Goal: Feedback & Contribution: Contribute content

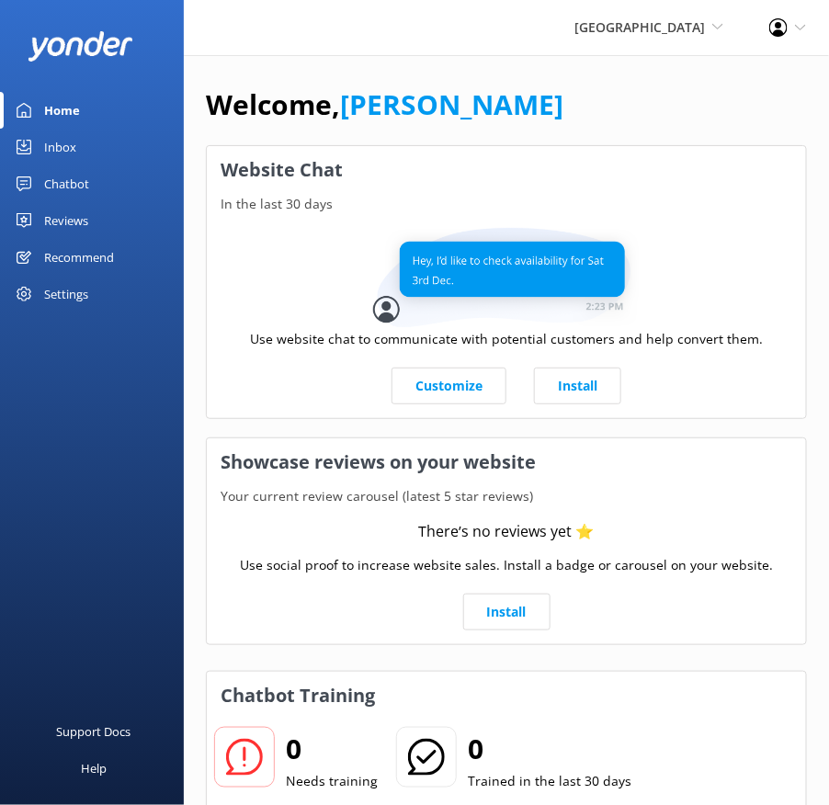
click at [71, 180] on div "Chatbot" at bounding box center [66, 183] width 45 height 37
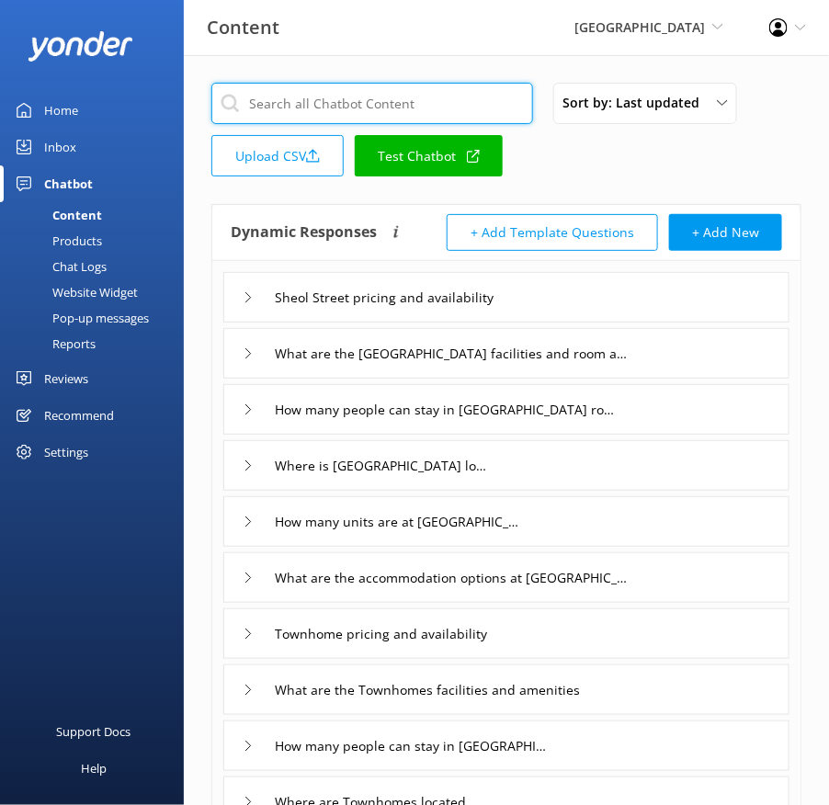
click at [403, 92] on input "text" at bounding box center [372, 103] width 322 height 41
paste input "Talk to a human"
type input "Talk to a human"
click at [640, 160] on div "Talk to a human Sort by: Last updated Title (A-Z) Last updated Upload CSV Test …" at bounding box center [506, 135] width 590 height 105
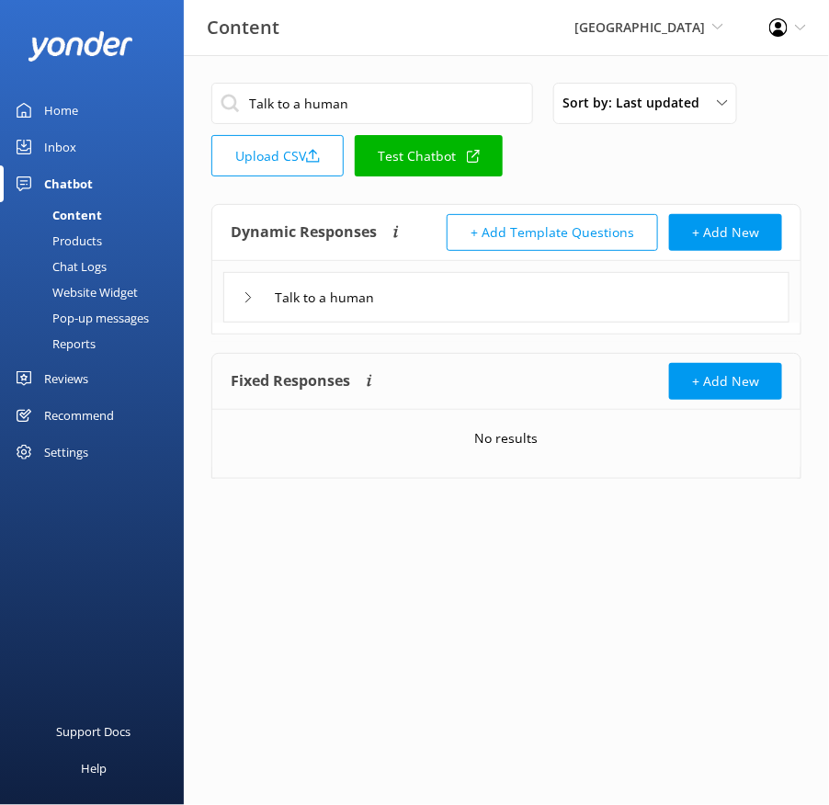
click at [520, 302] on div "Talk to a human" at bounding box center [506, 297] width 566 height 51
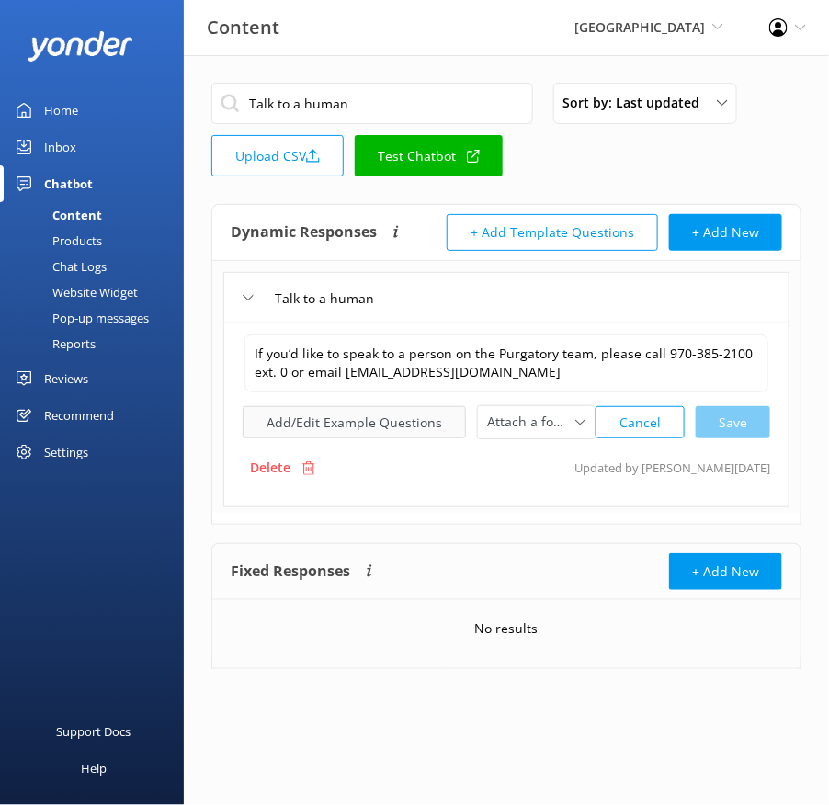
click at [360, 429] on button "Add/Edit Example Questions" at bounding box center [354, 422] width 223 height 32
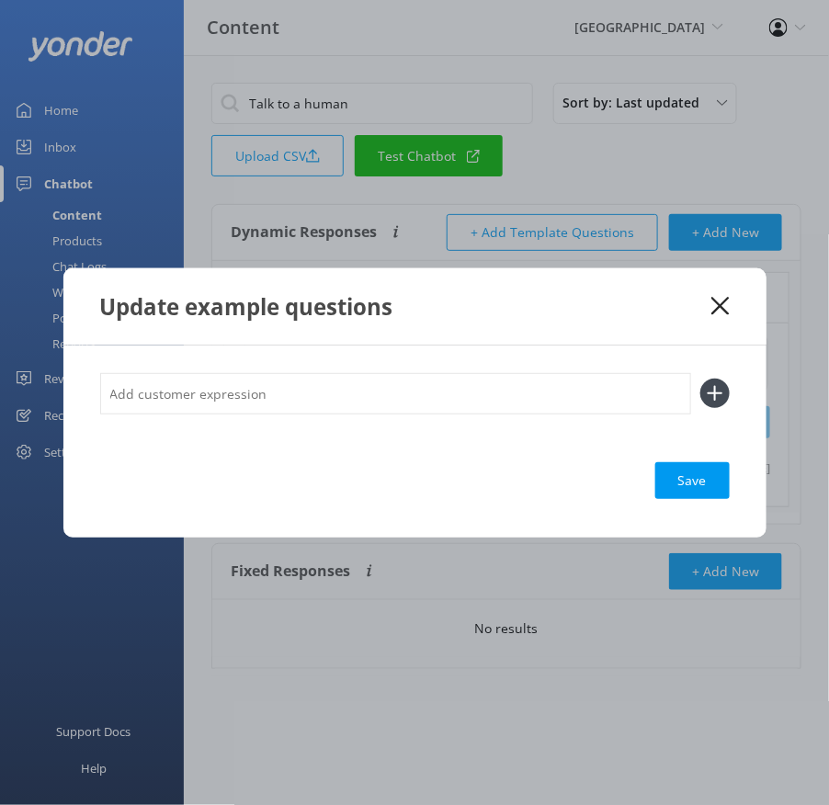
click at [444, 400] on input "text" at bounding box center [395, 393] width 591 height 41
type input "agent"
click at [700, 379] on button at bounding box center [714, 393] width 29 height 29
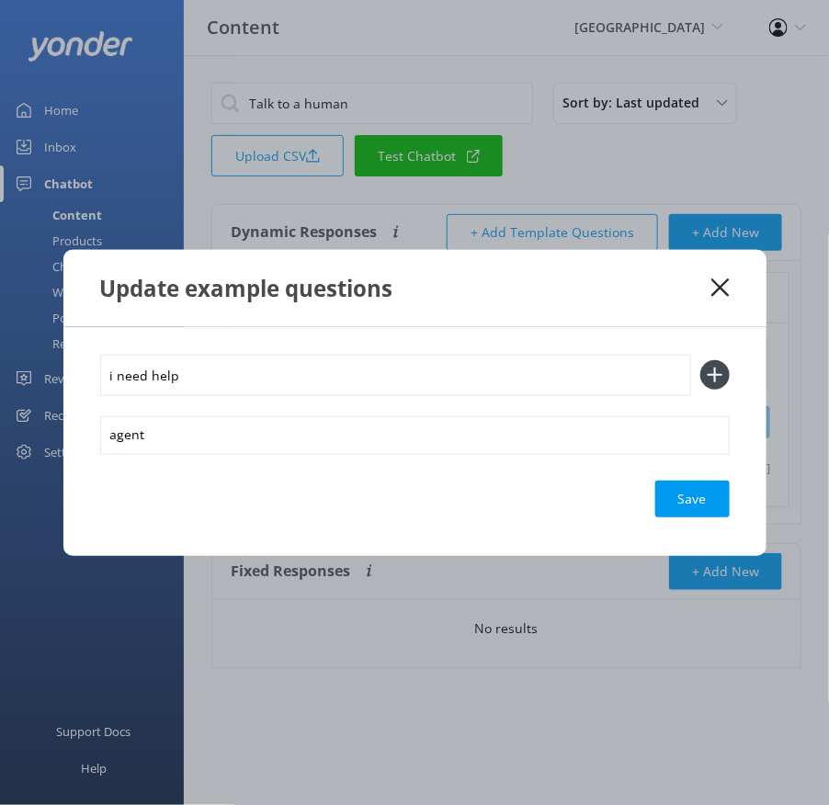
type input "i need help"
click at [700, 360] on button at bounding box center [714, 374] width 29 height 29
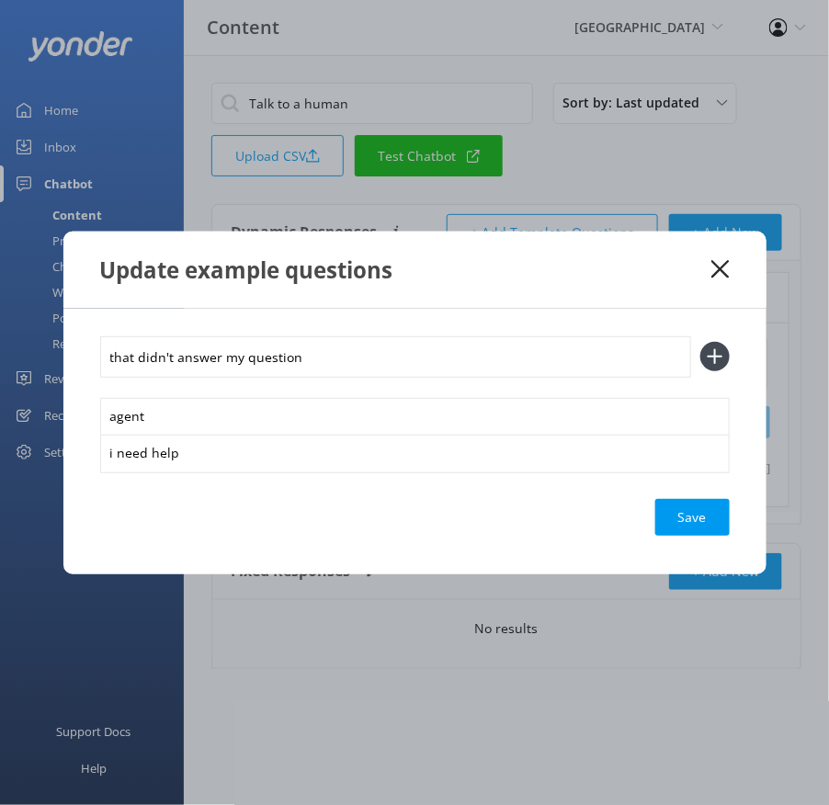
type input "that didn't answer my question"
click at [700, 342] on button at bounding box center [714, 356] width 29 height 29
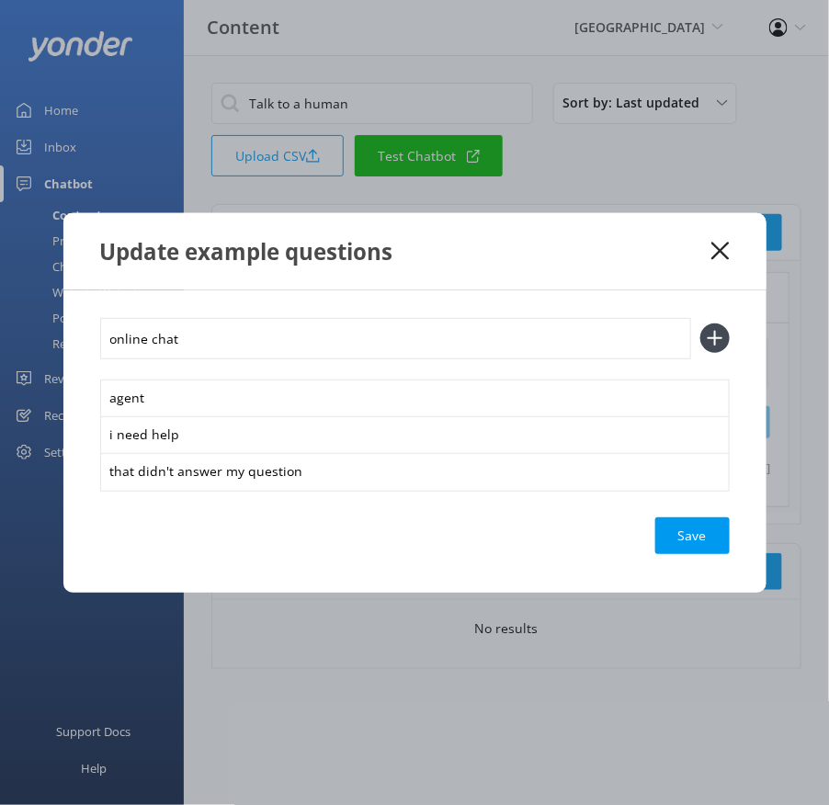
type input "online chat"
click at [700, 324] on button at bounding box center [714, 338] width 29 height 29
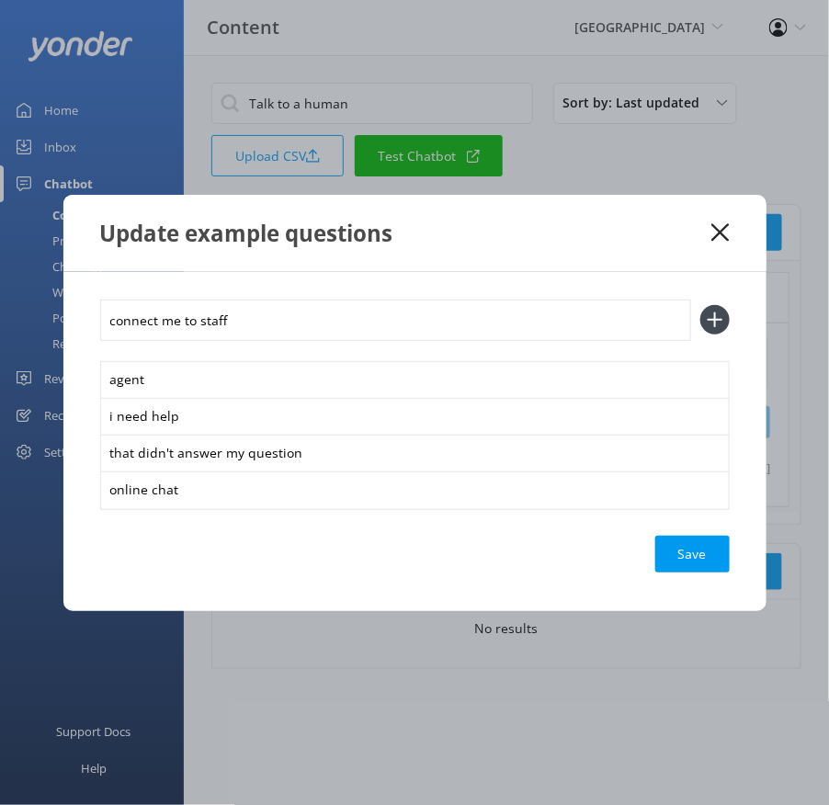
type input "connect me to staff"
click at [700, 305] on button at bounding box center [714, 319] width 29 height 29
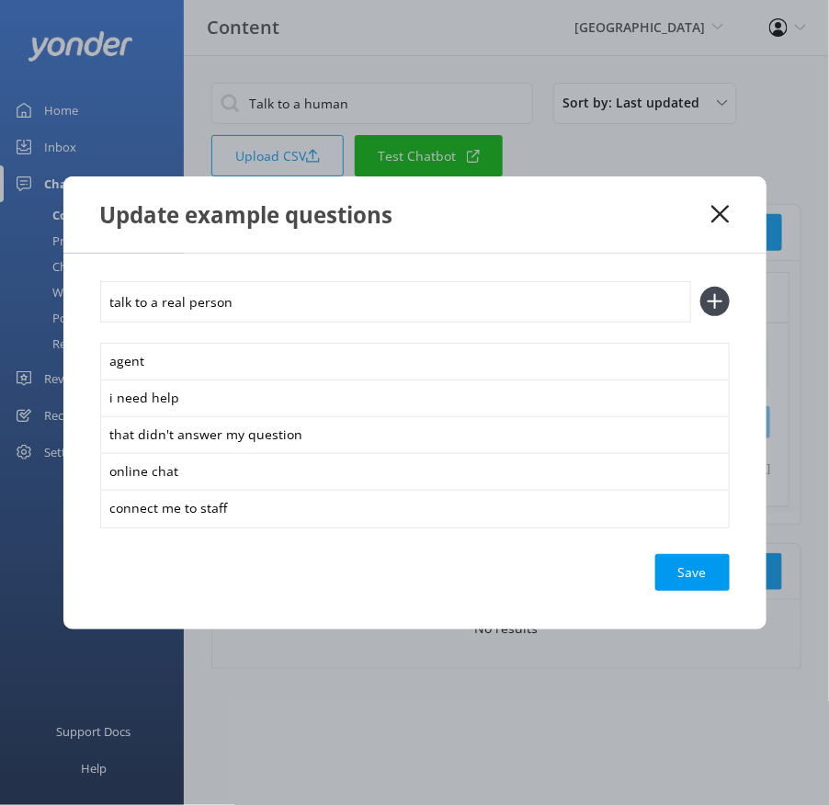
type input "talk to a real person"
click at [700, 287] on button at bounding box center [714, 301] width 29 height 29
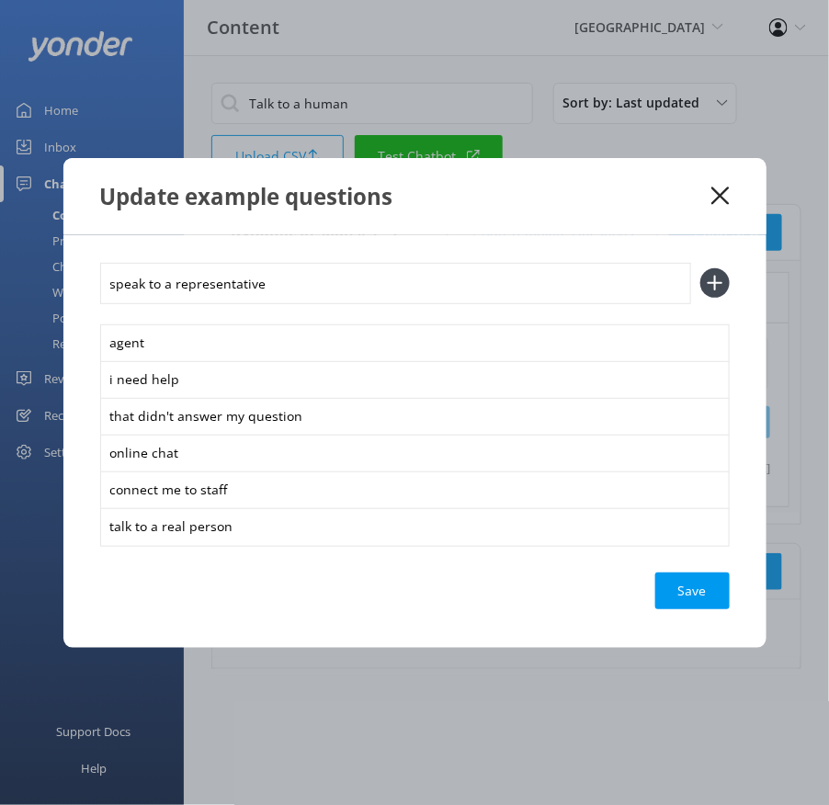
type input "speak to a representative"
click at [700, 268] on button at bounding box center [714, 282] width 29 height 29
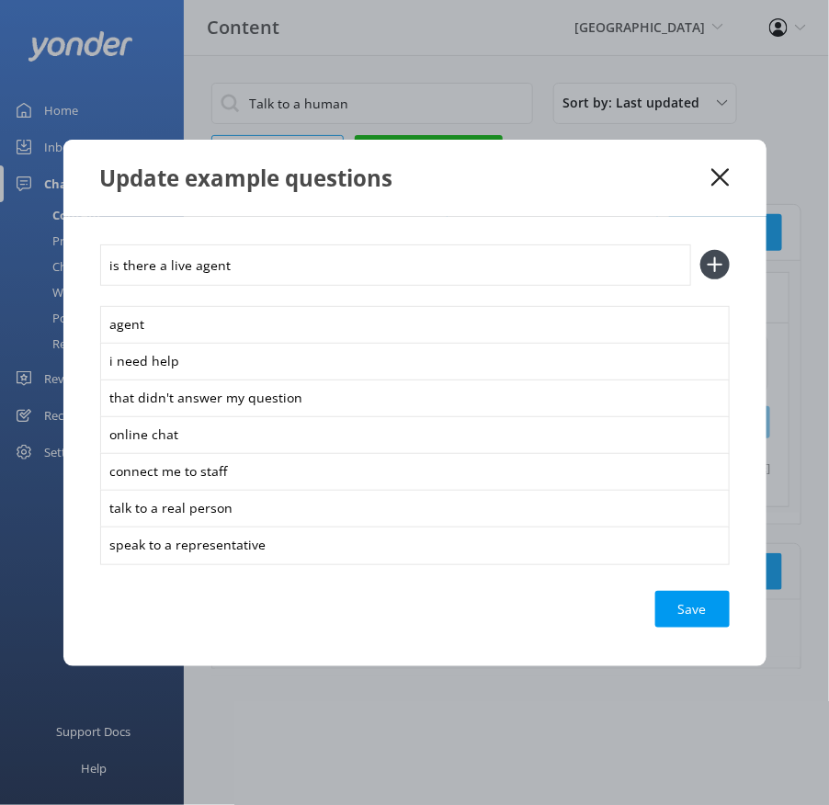
type input "is there a live agent"
click at [700, 250] on button at bounding box center [714, 264] width 29 height 29
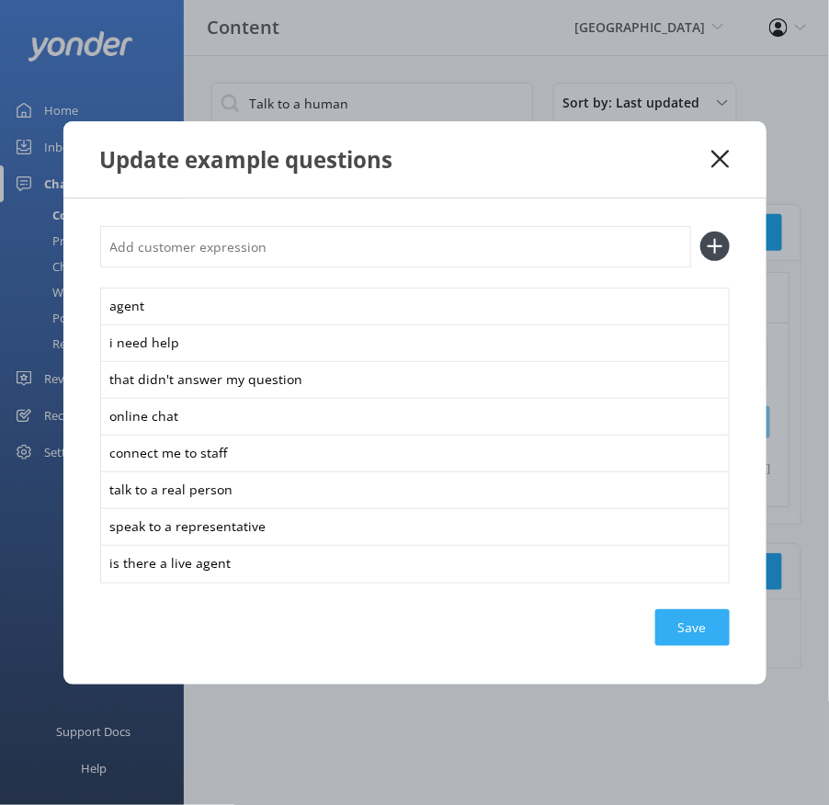
click at [696, 612] on div "Save" at bounding box center [692, 627] width 74 height 37
click at [712, 158] on icon at bounding box center [720, 159] width 17 height 18
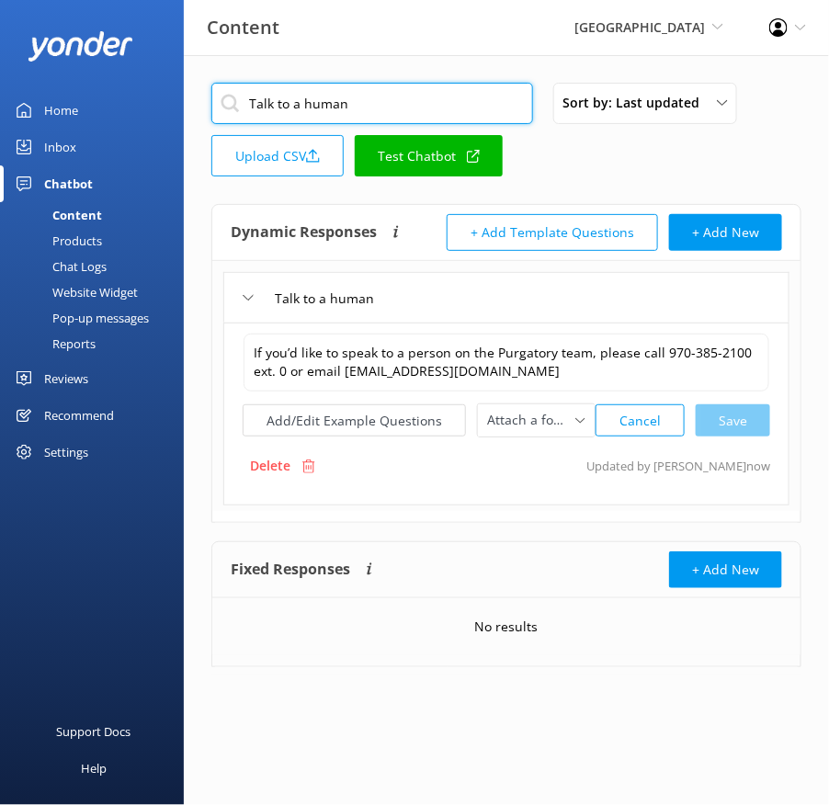
click at [399, 106] on input "Talk to a human" at bounding box center [372, 103] width 322 height 41
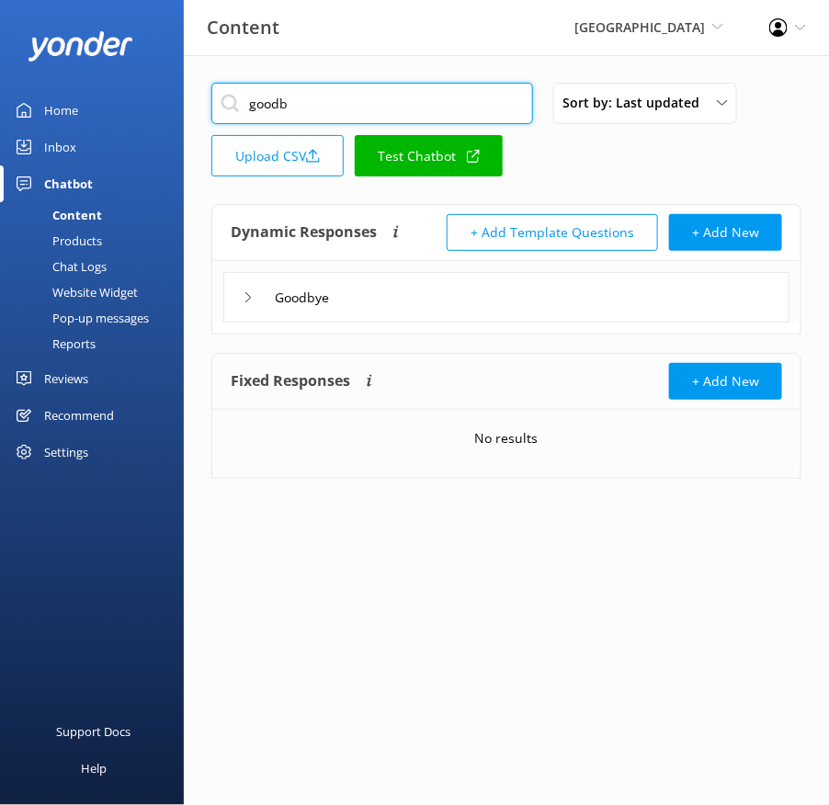
type input "goodb"
click at [431, 320] on div "Goodbye" at bounding box center [506, 297] width 566 height 51
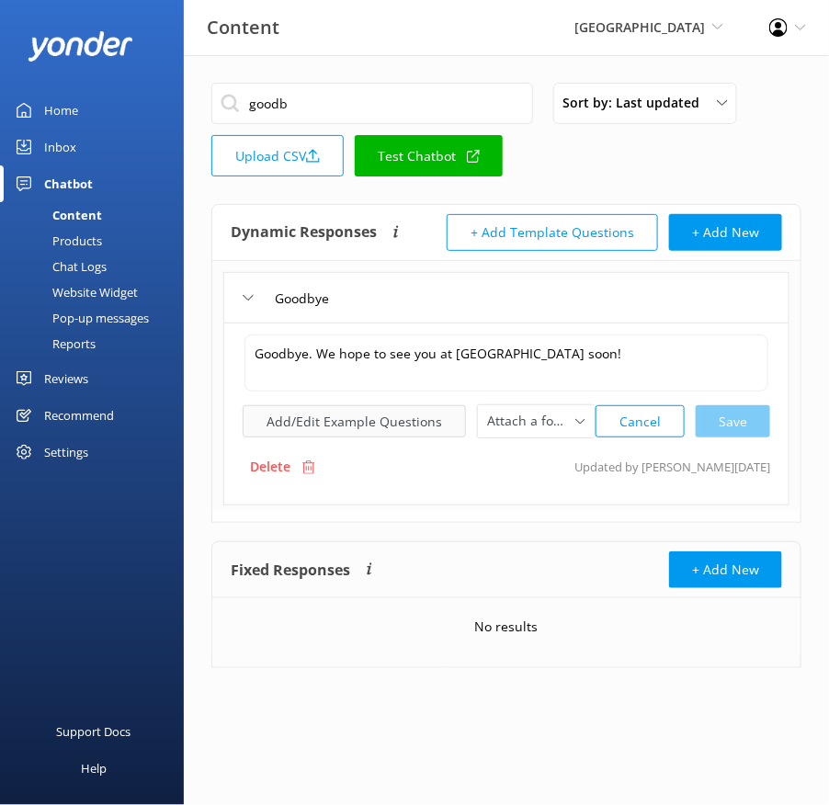
click at [374, 415] on button "Add/Edit Example Questions" at bounding box center [354, 421] width 223 height 32
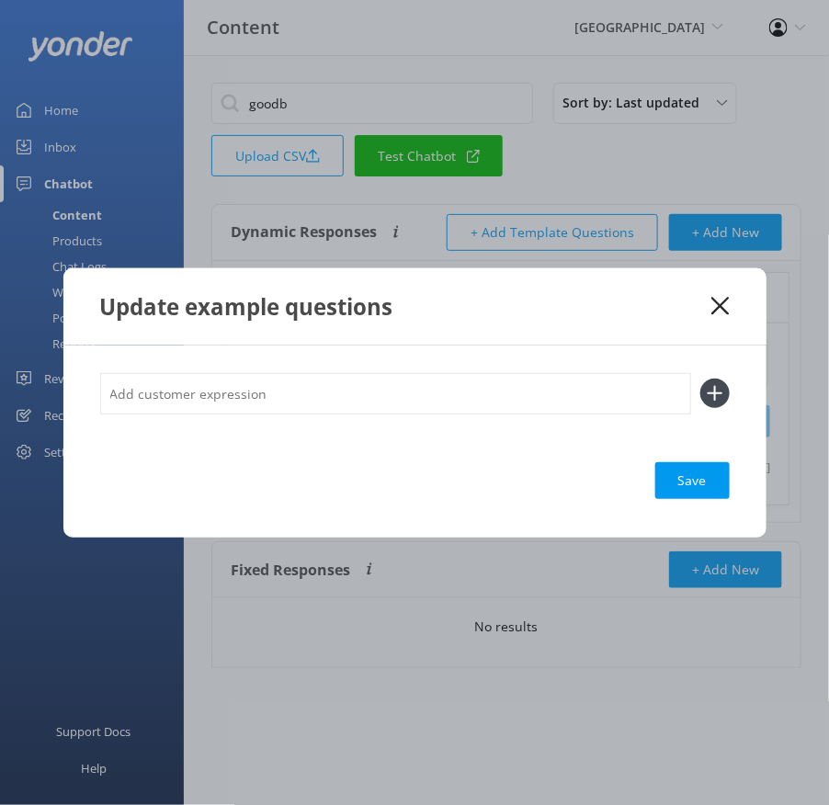
click at [406, 396] on input "text" at bounding box center [395, 393] width 591 height 41
type input "bye"
click at [700, 379] on button at bounding box center [714, 393] width 29 height 29
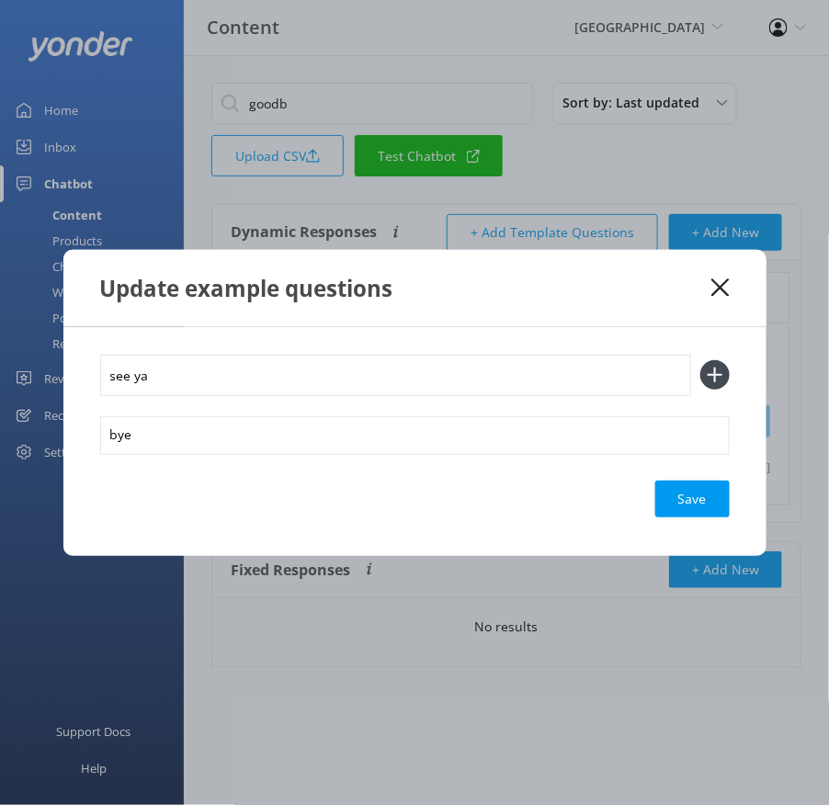
type input "see ya"
click at [700, 360] on button at bounding box center [714, 374] width 29 height 29
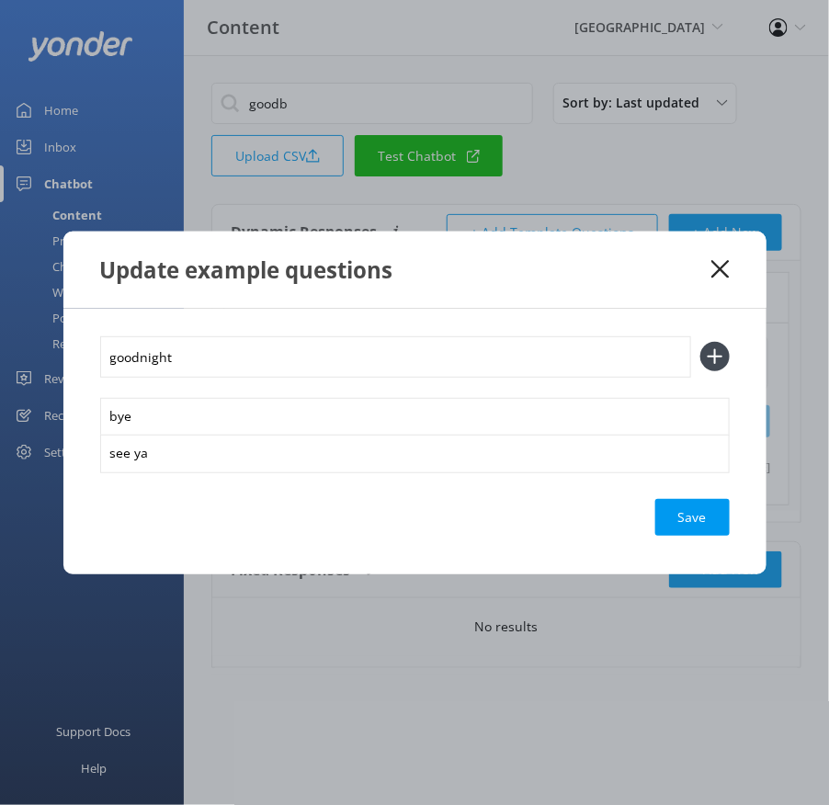
type input "goodnight"
click at [700, 342] on button at bounding box center [714, 356] width 29 height 29
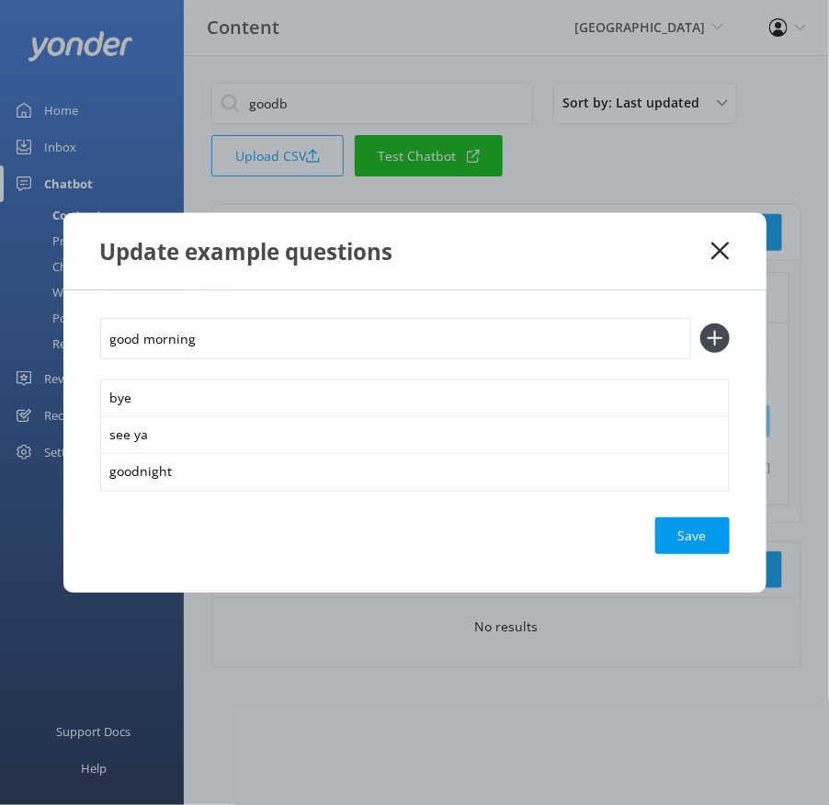
type input "good morning"
click at [700, 324] on button at bounding box center [714, 338] width 29 height 29
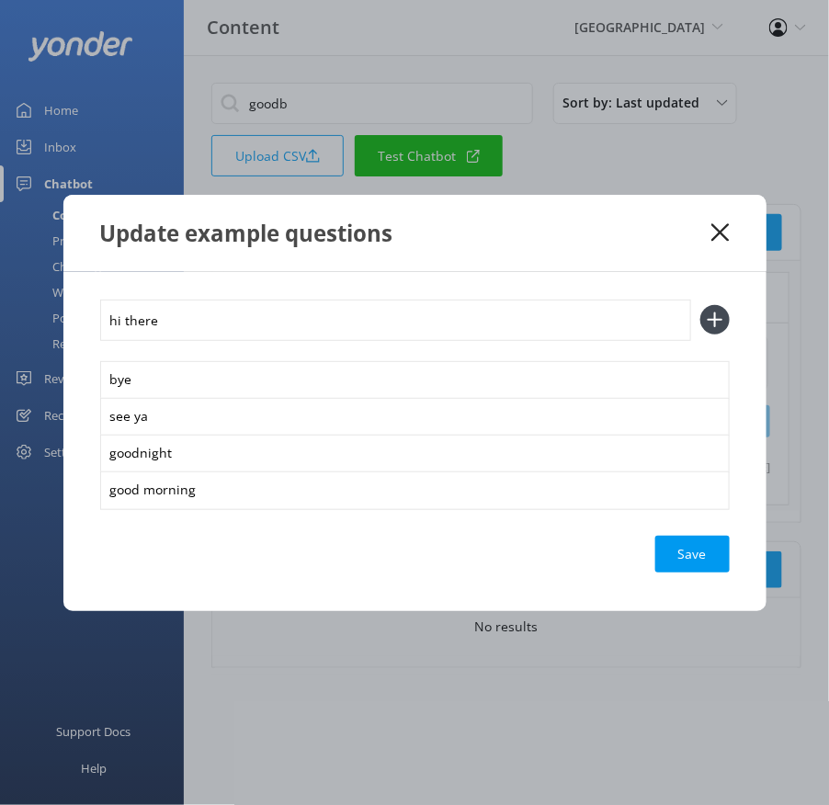
type input "hi there"
click at [700, 305] on button at bounding box center [714, 319] width 29 height 29
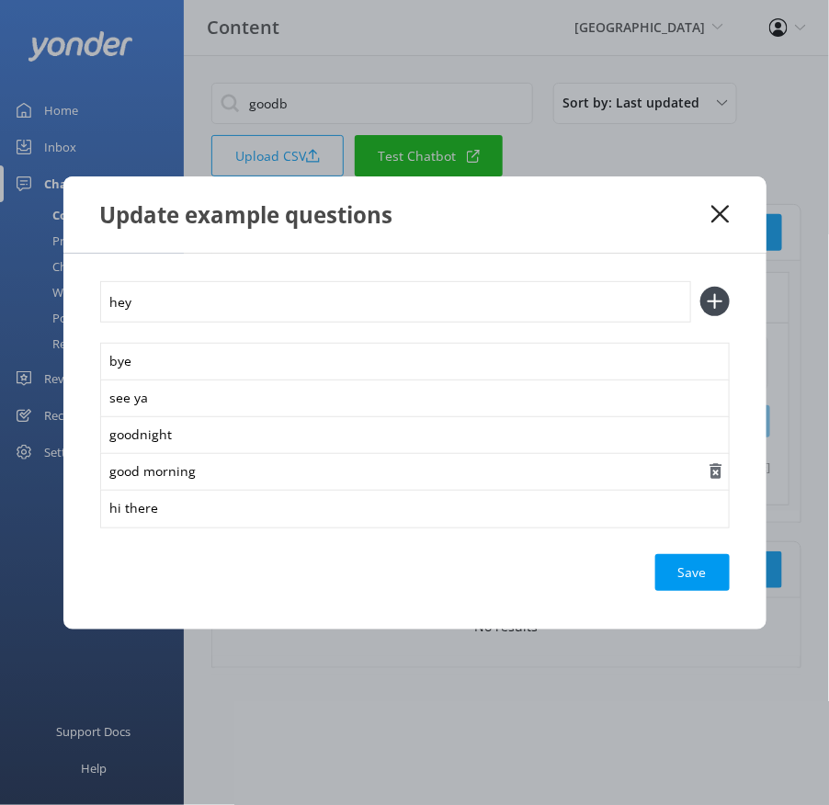
type input "hey"
click at [719, 473] on use "button" at bounding box center [716, 471] width 12 height 16
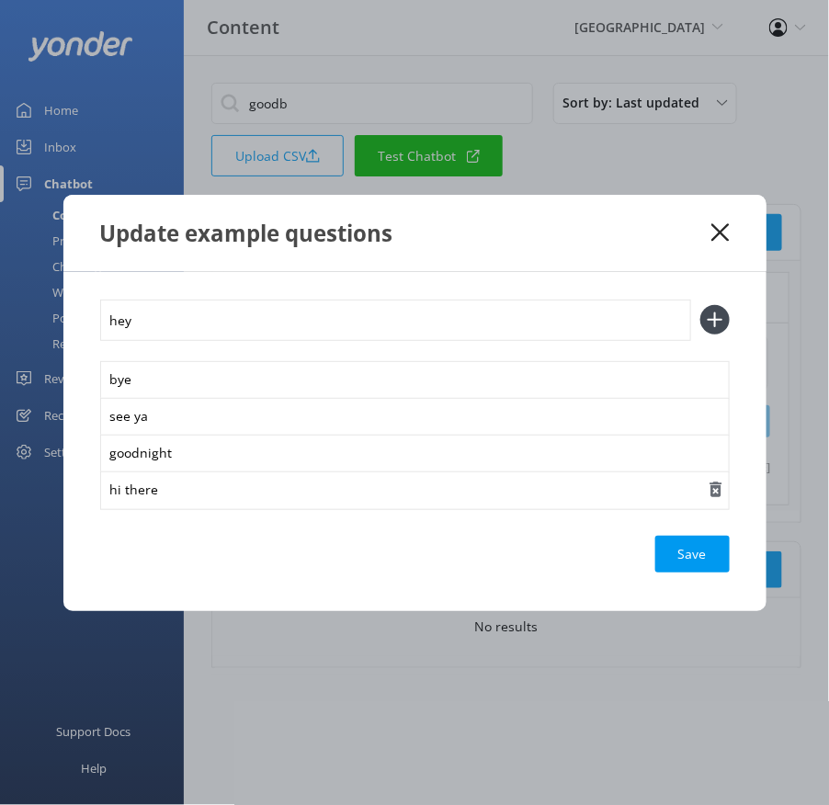
click at [719, 488] on use "button" at bounding box center [716, 490] width 12 height 16
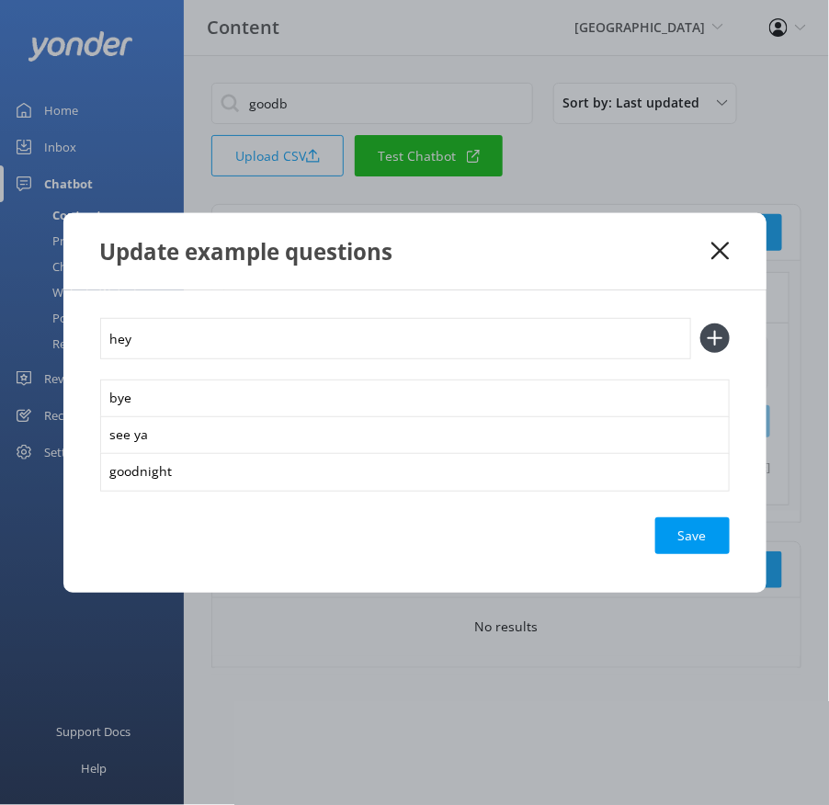
click at [325, 332] on input "hey" at bounding box center [395, 338] width 591 height 41
click at [713, 469] on use "button" at bounding box center [716, 471] width 12 height 16
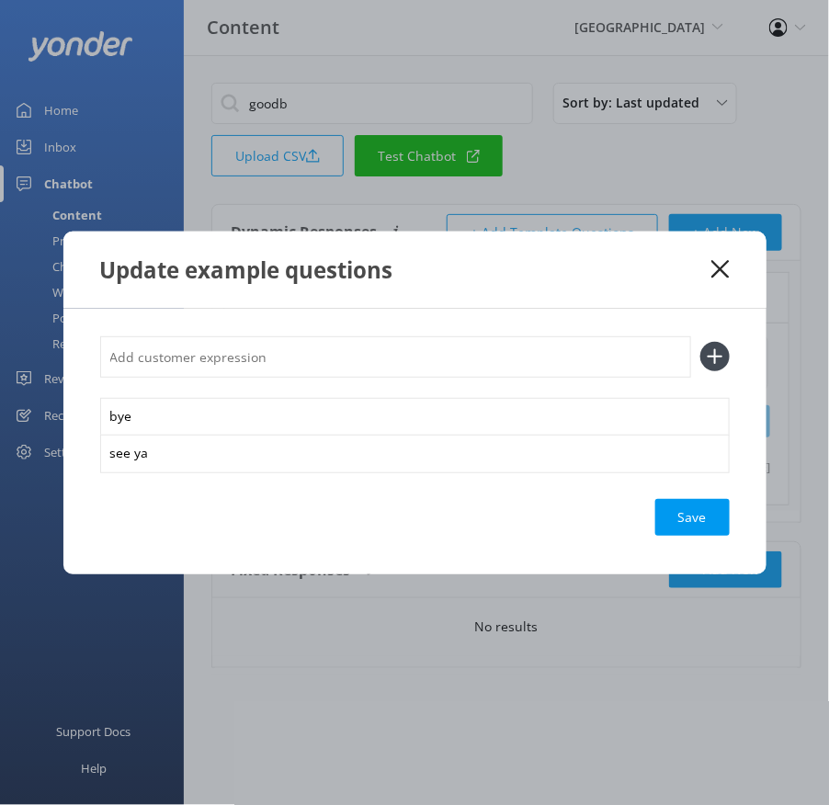
click at [461, 356] on input "text" at bounding box center [395, 356] width 591 height 41
type input "goodbye"
click at [700, 342] on button at bounding box center [714, 356] width 29 height 29
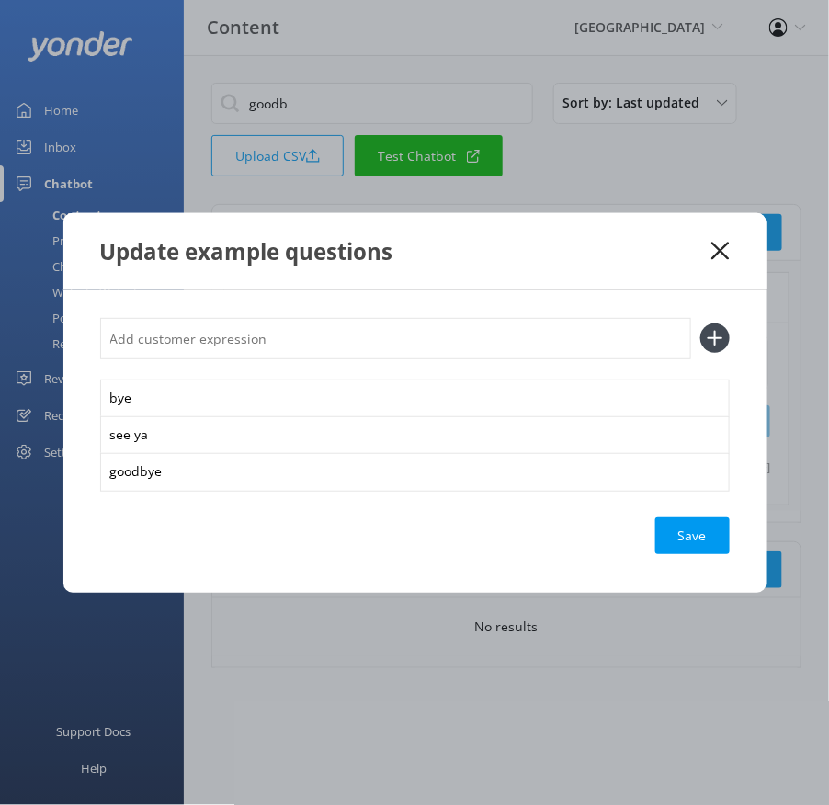
type input "s"
click at [688, 533] on div "Save" at bounding box center [692, 536] width 74 height 37
click at [720, 247] on icon at bounding box center [720, 251] width 17 height 18
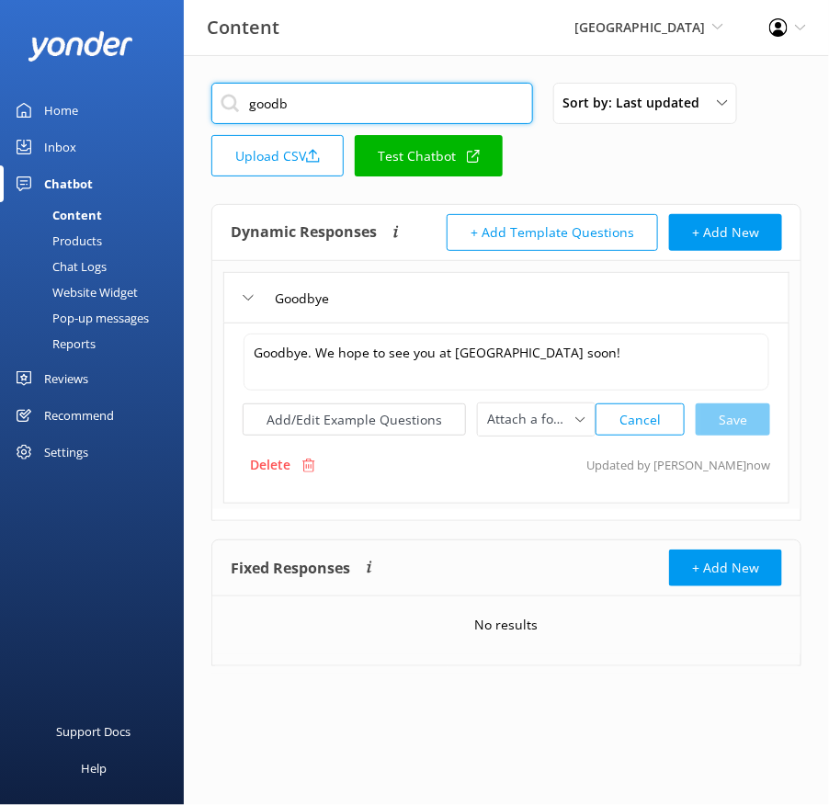
click at [307, 111] on input "goodb" at bounding box center [372, 103] width 322 height 41
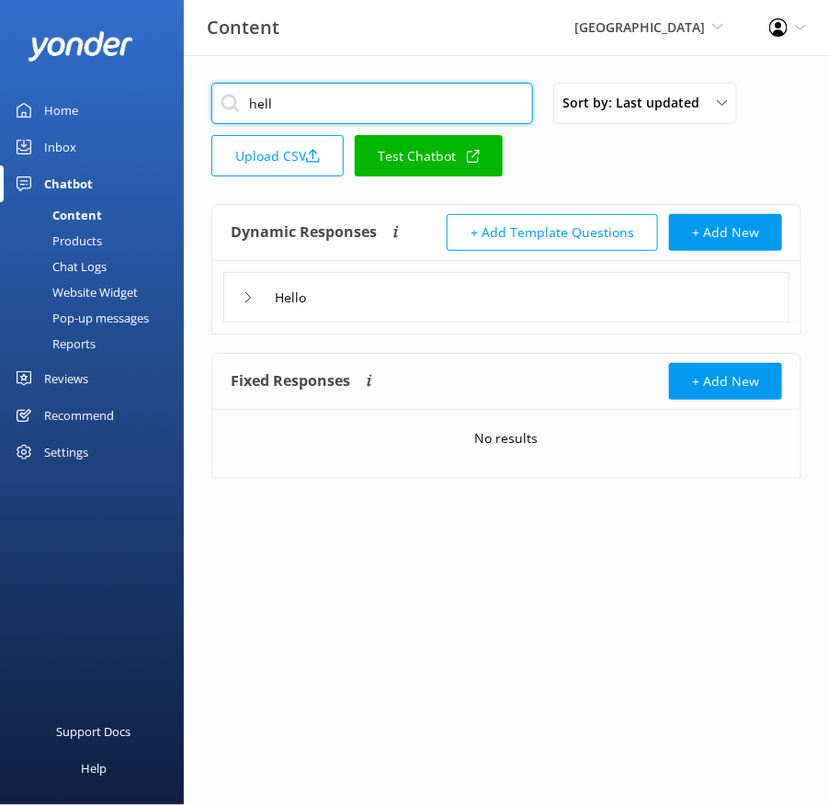
type input "hell"
click at [434, 262] on div "Hello" at bounding box center [506, 292] width 588 height 62
click at [428, 297] on div "Hello" at bounding box center [506, 297] width 566 height 51
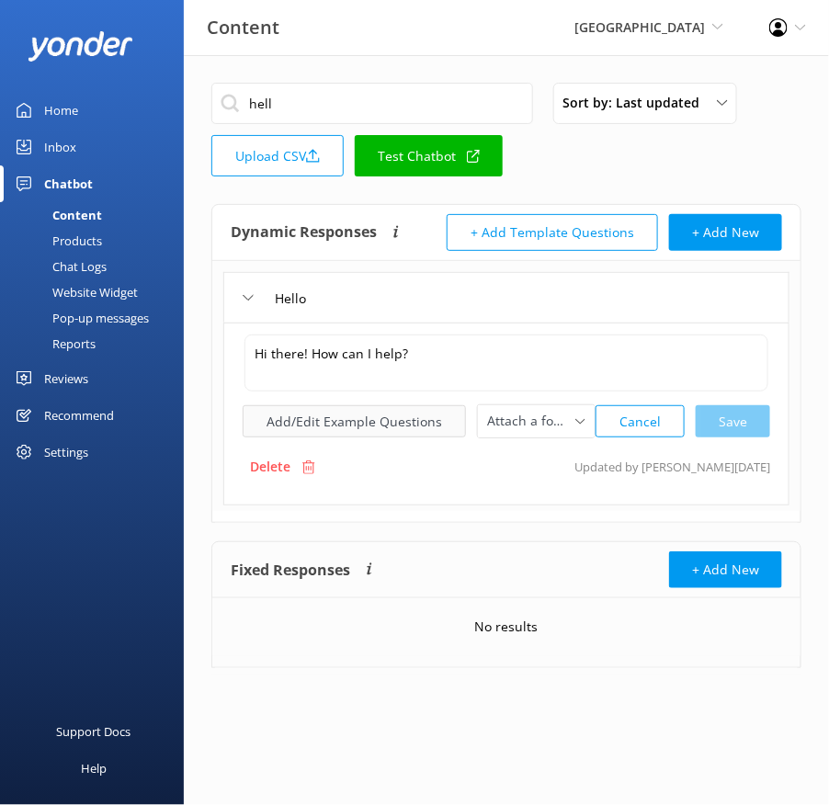
click at [358, 416] on button "Add/Edit Example Questions" at bounding box center [354, 421] width 223 height 32
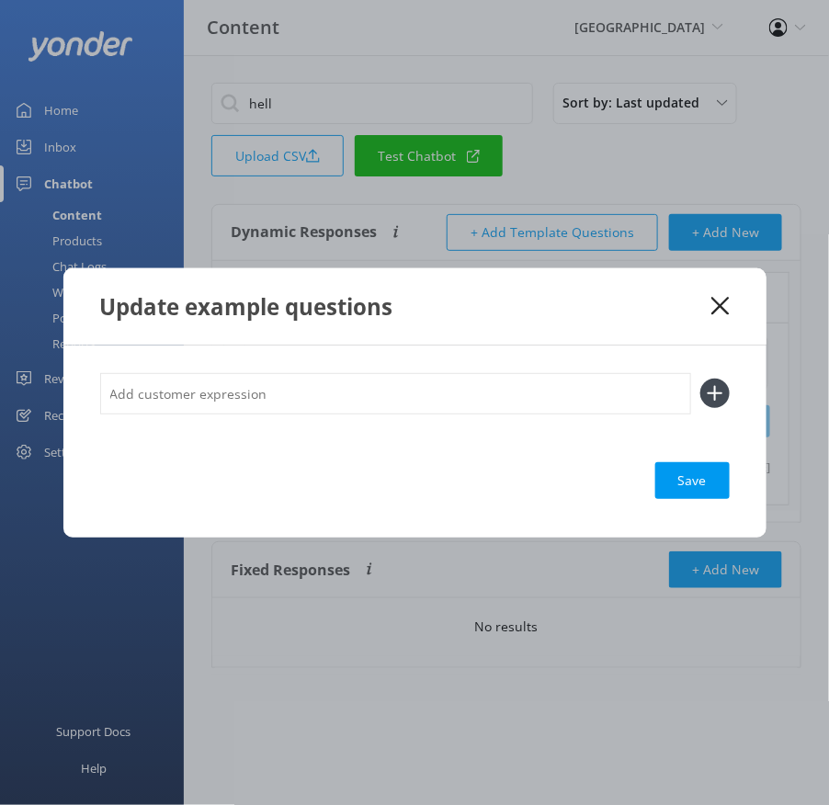
click at [420, 398] on input "text" at bounding box center [395, 393] width 591 height 41
type input "hey"
click at [700, 379] on button at bounding box center [714, 393] width 29 height 29
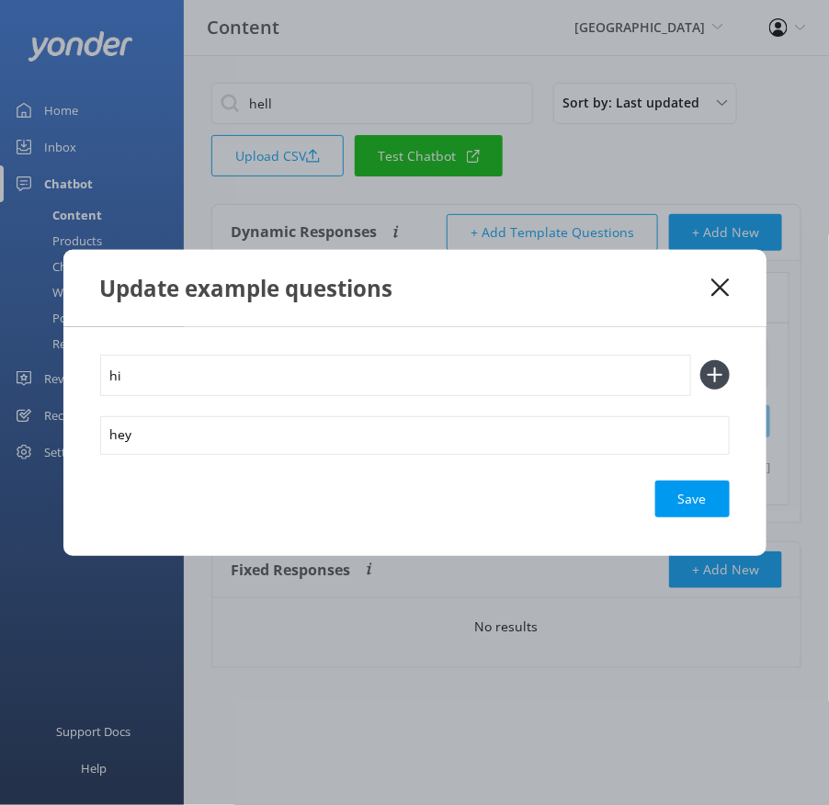
type input "hi"
click at [700, 360] on button at bounding box center [714, 374] width 29 height 29
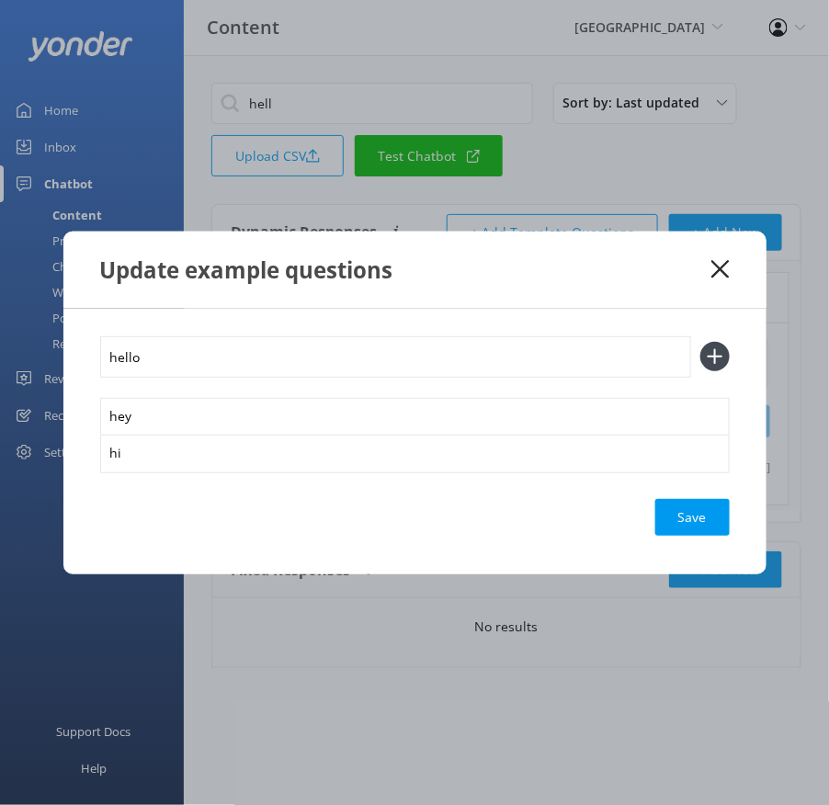
type input "hello"
click at [700, 342] on button at bounding box center [714, 356] width 29 height 29
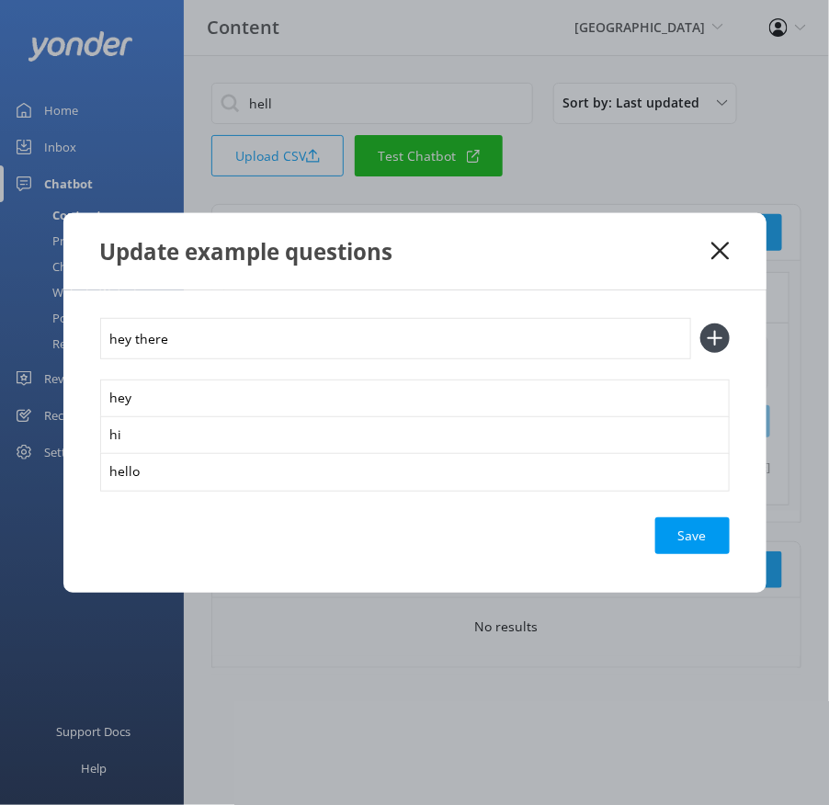
type input "hey there"
click at [700, 324] on button at bounding box center [714, 338] width 29 height 29
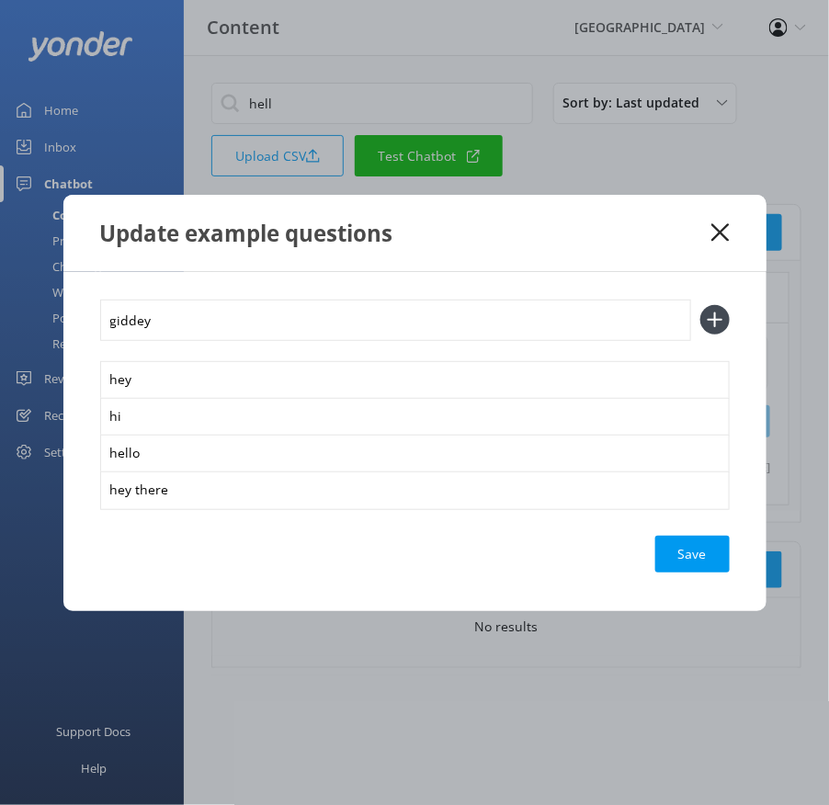
type input "giddey"
click at [700, 305] on button at bounding box center [714, 319] width 29 height 29
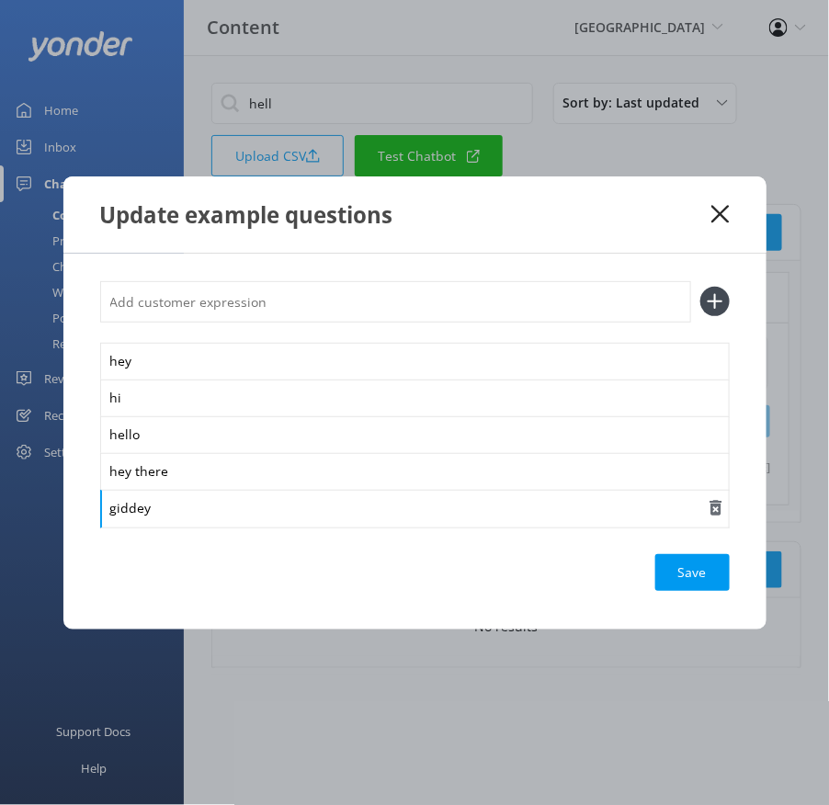
click at [315, 515] on div "giddey" at bounding box center [415, 509] width 630 height 39
click at [180, 295] on input "text" at bounding box center [395, 301] width 591 height 41
type input "good morning"
click at [700, 287] on button at bounding box center [714, 301] width 29 height 29
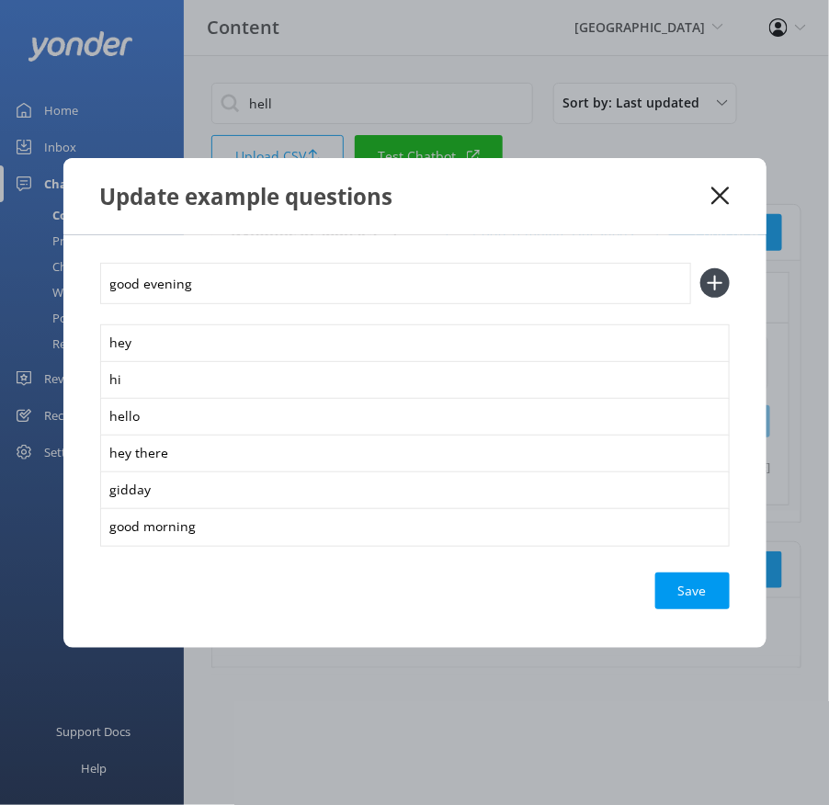
type input "good evening"
click at [700, 268] on button at bounding box center [714, 282] width 29 height 29
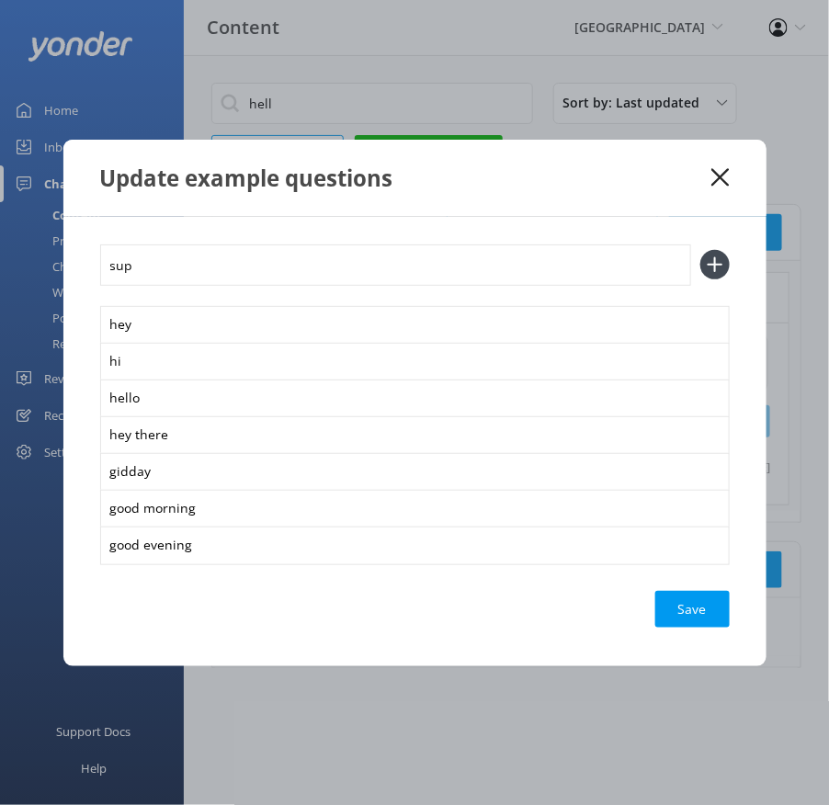
type input "sup"
click at [700, 250] on button at bounding box center [714, 264] width 29 height 29
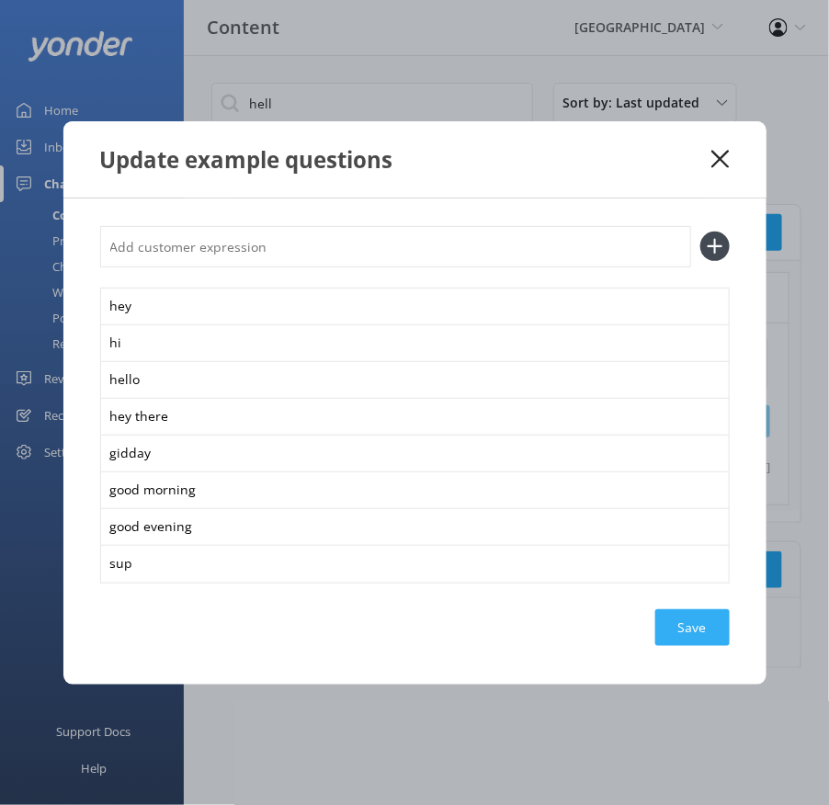
click at [685, 633] on div "Save" at bounding box center [692, 627] width 74 height 37
click at [719, 157] on use at bounding box center [720, 158] width 17 height 17
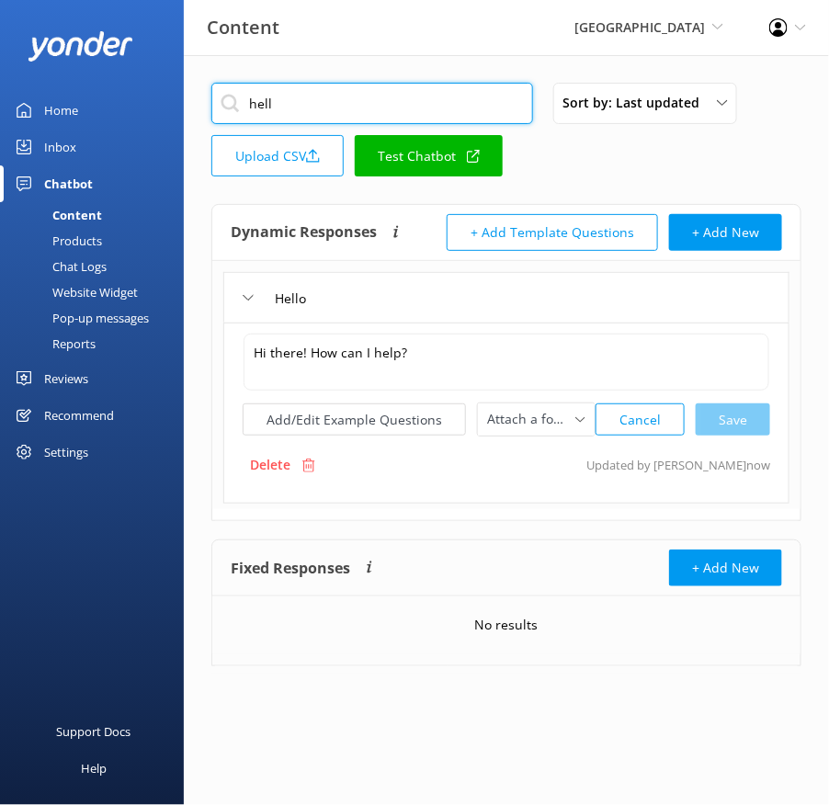
click at [387, 93] on input "hell" at bounding box center [372, 103] width 322 height 41
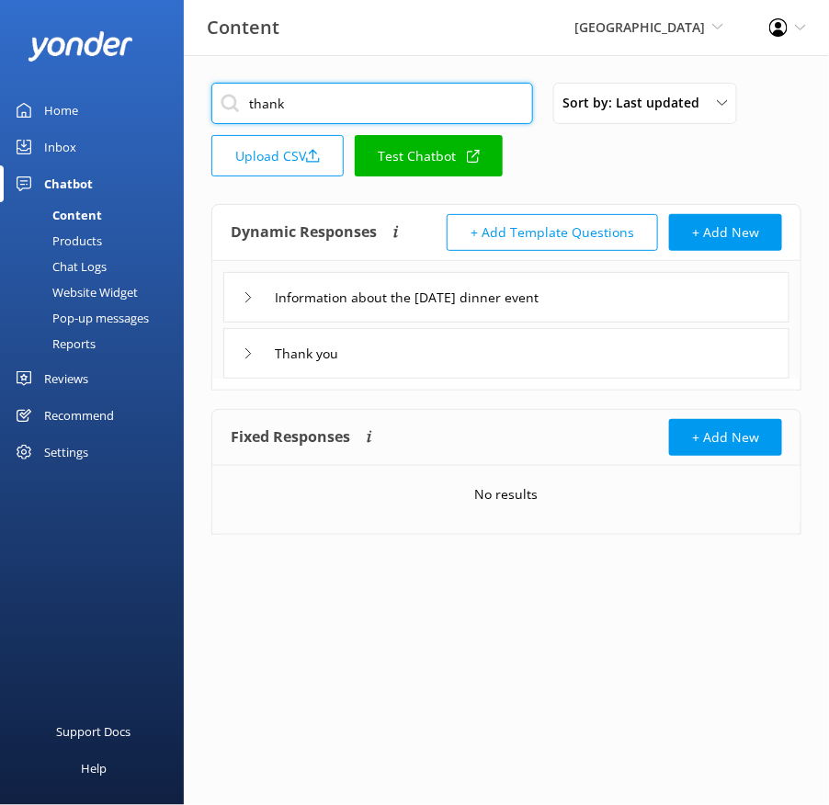
type input "thank"
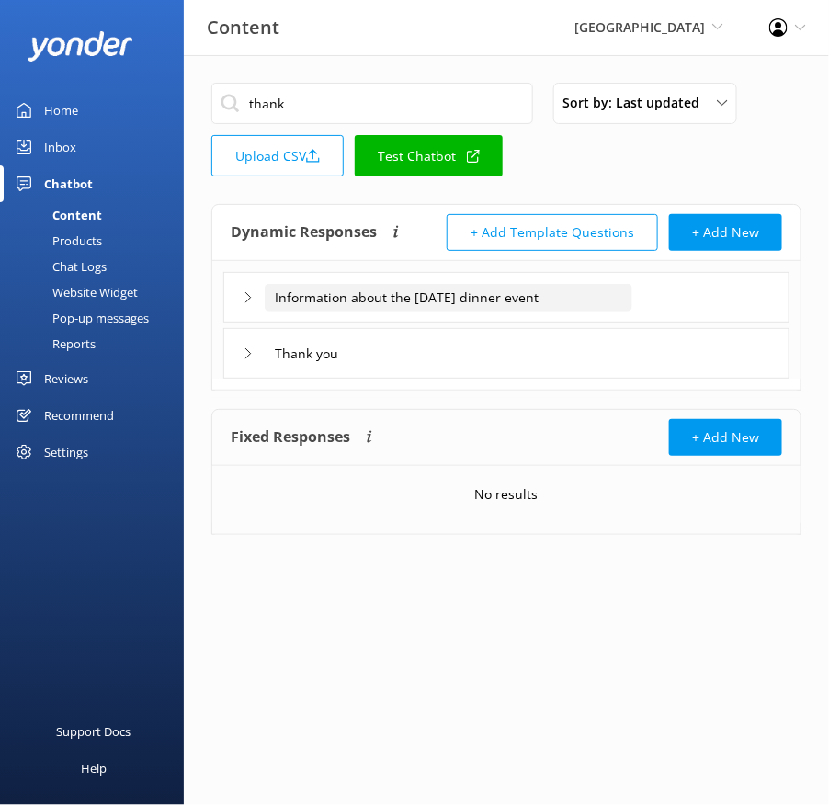
click at [448, 306] on input "Information about the [DATE] dinner event" at bounding box center [449, 298] width 368 height 28
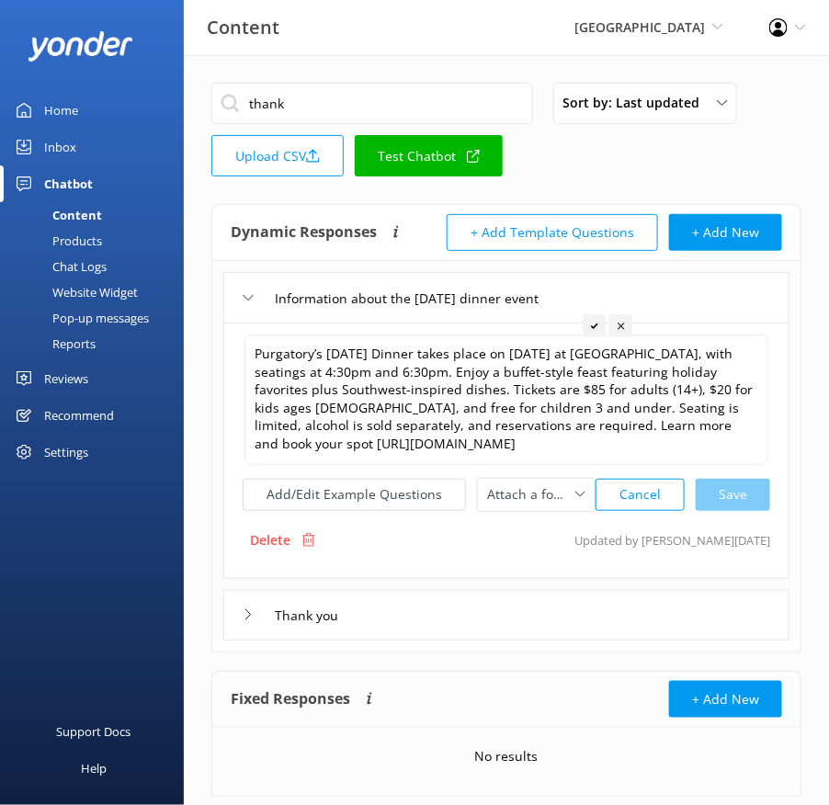
click at [421, 613] on div "Thank you" at bounding box center [506, 615] width 566 height 51
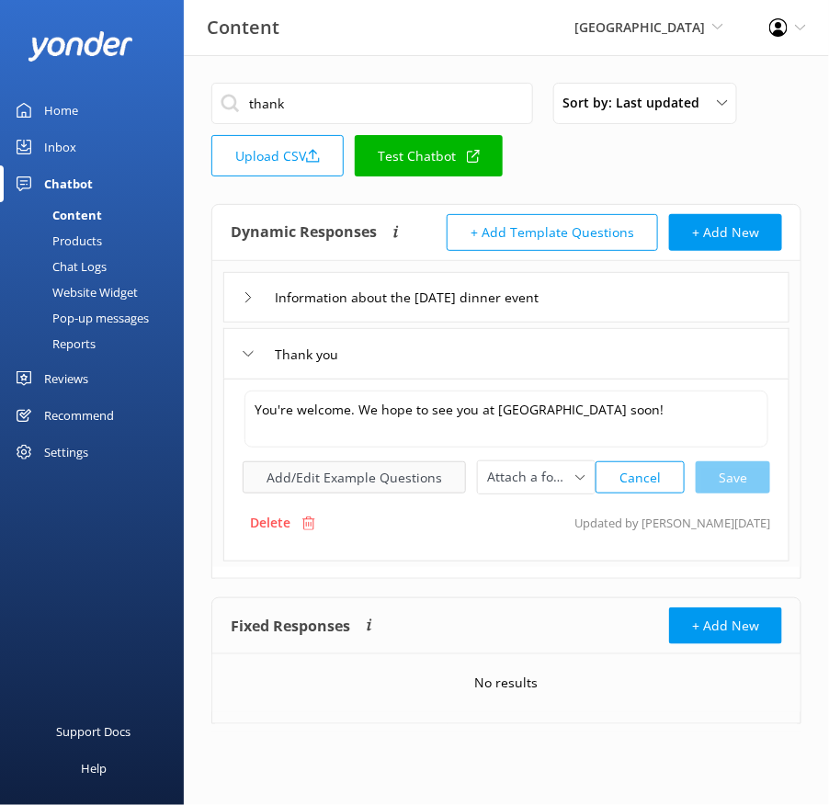
click at [356, 469] on button "Add/Edit Example Questions" at bounding box center [354, 477] width 223 height 32
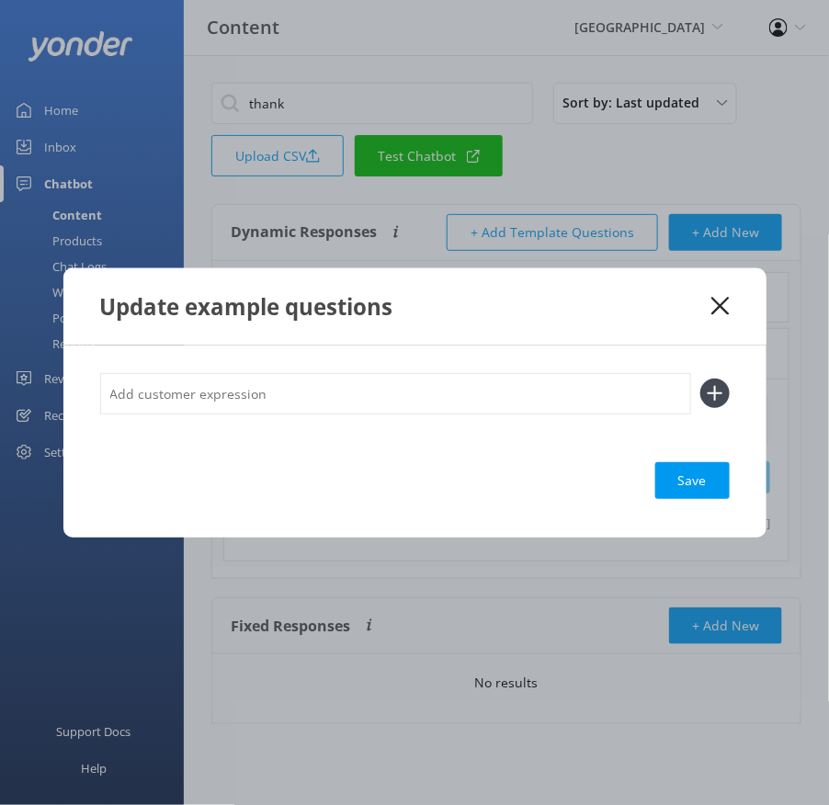
click at [365, 401] on input "text" at bounding box center [395, 393] width 591 height 41
type input "thanks"
click at [700, 379] on button at bounding box center [714, 393] width 29 height 29
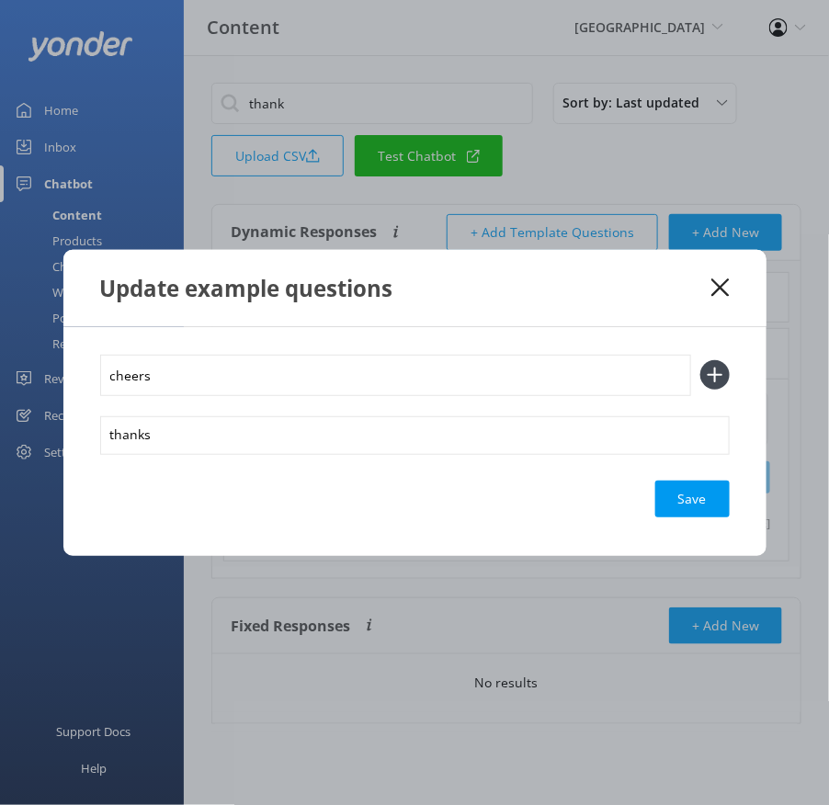
type input "cheers"
click at [700, 360] on button at bounding box center [714, 374] width 29 height 29
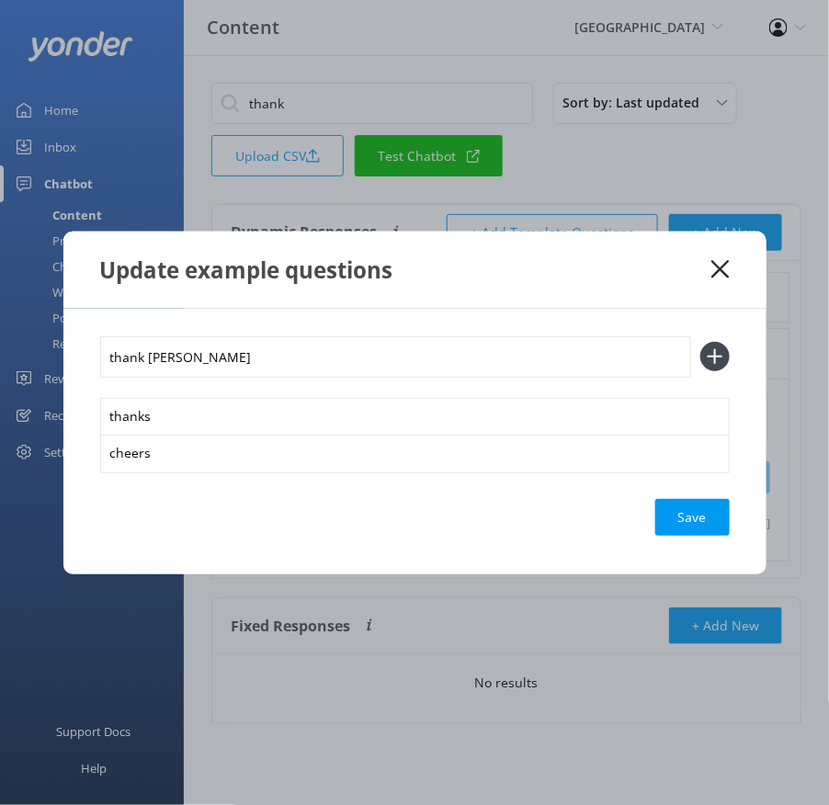
type input "thank [PERSON_NAME]"
click at [700, 342] on button at bounding box center [714, 356] width 29 height 29
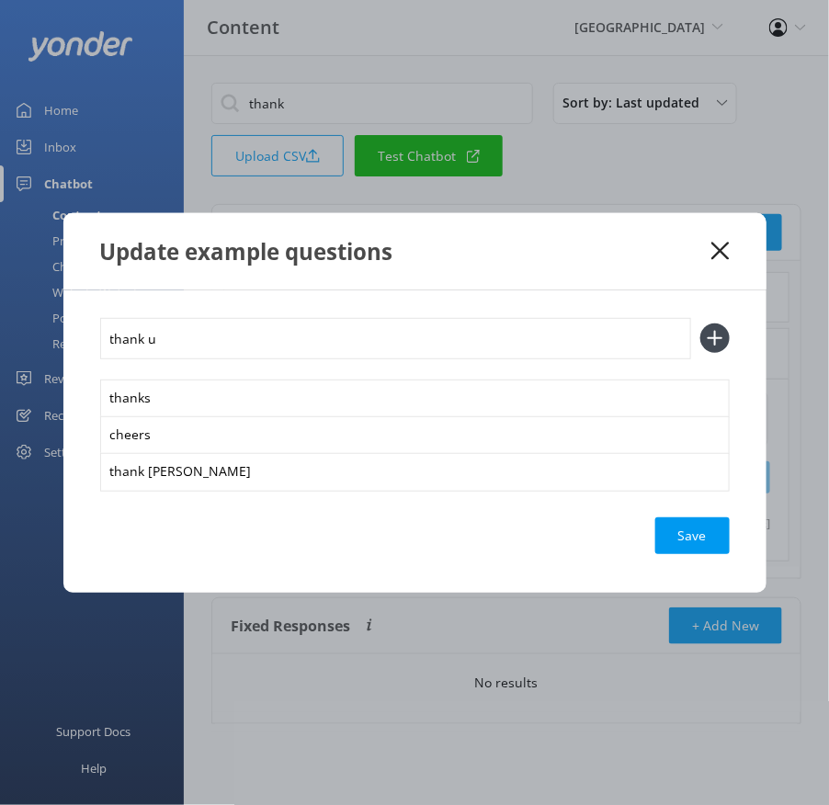
type input "thank u"
click at [700, 324] on button at bounding box center [714, 338] width 29 height 29
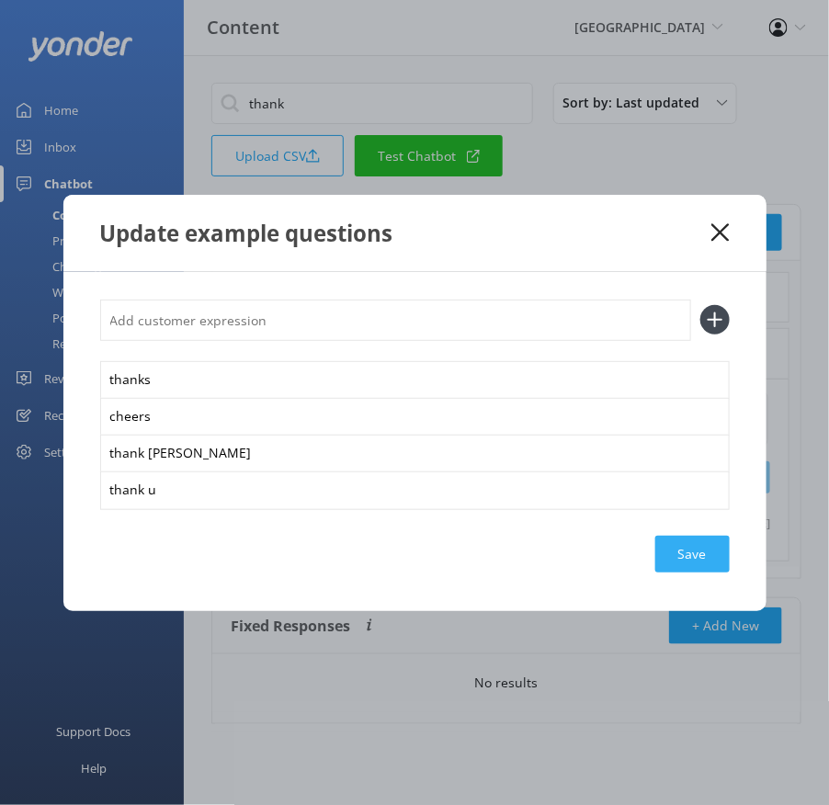
click at [665, 550] on div "Save" at bounding box center [692, 554] width 74 height 37
click at [414, 325] on input "text" at bounding box center [395, 320] width 591 height 41
type input "a"
type input "i appreciate your help"
click at [700, 305] on button at bounding box center [714, 319] width 29 height 29
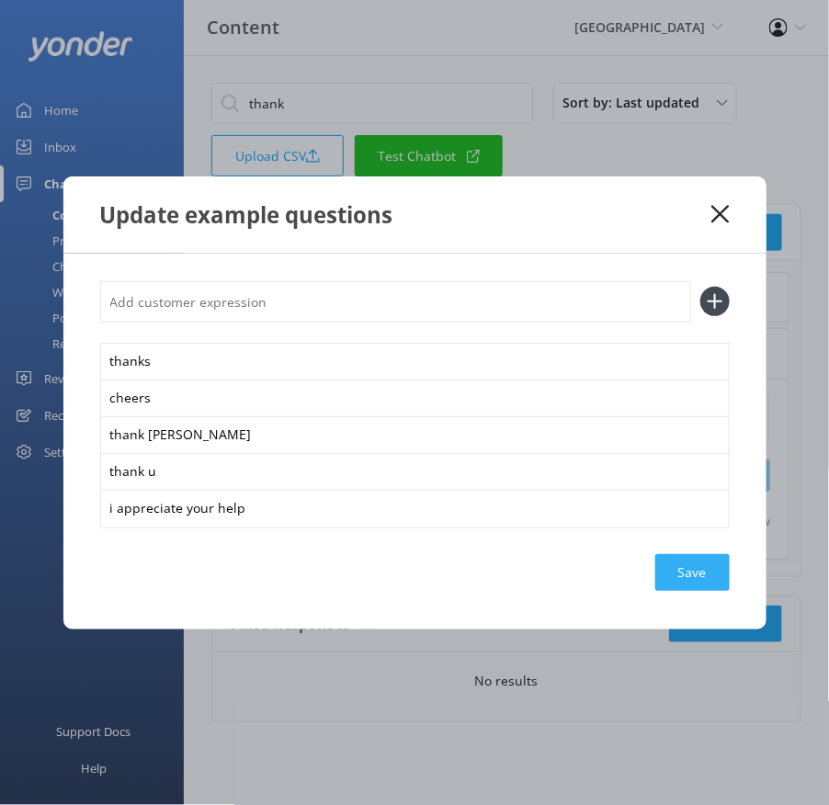
click at [700, 579] on div "Save" at bounding box center [692, 572] width 74 height 37
click at [712, 215] on icon at bounding box center [720, 214] width 17 height 18
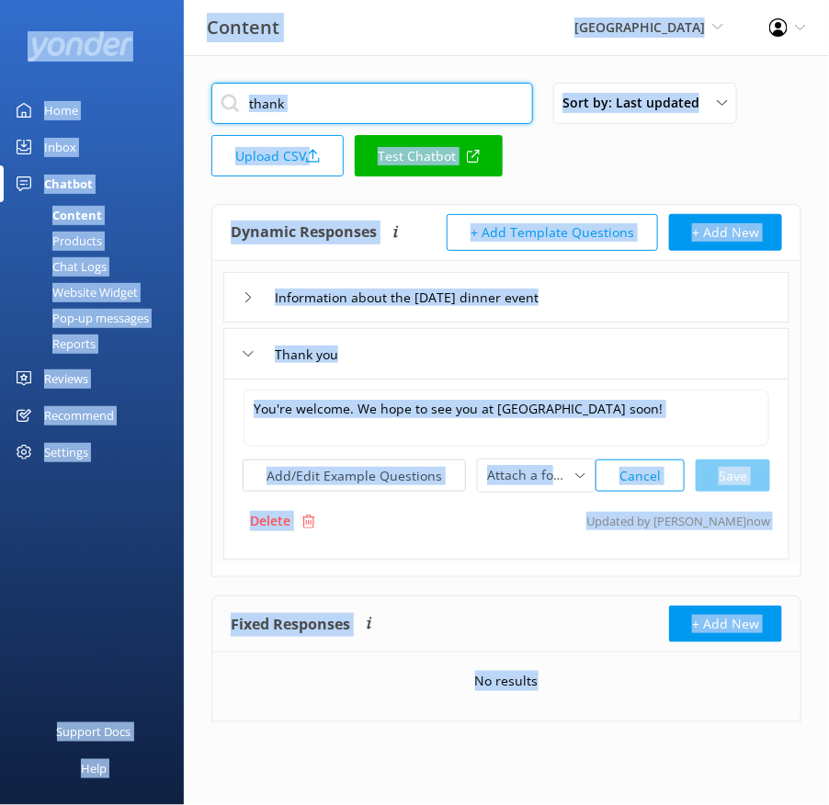
click at [360, 113] on input "thank" at bounding box center [372, 103] width 322 height 41
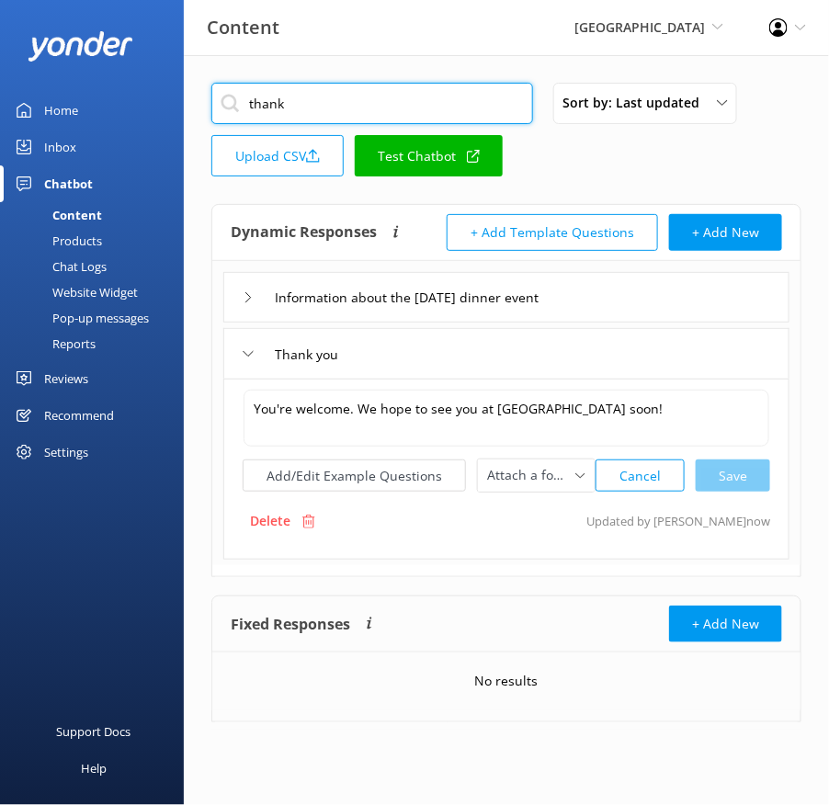
paste input "What are your contact details"
paste input "text"
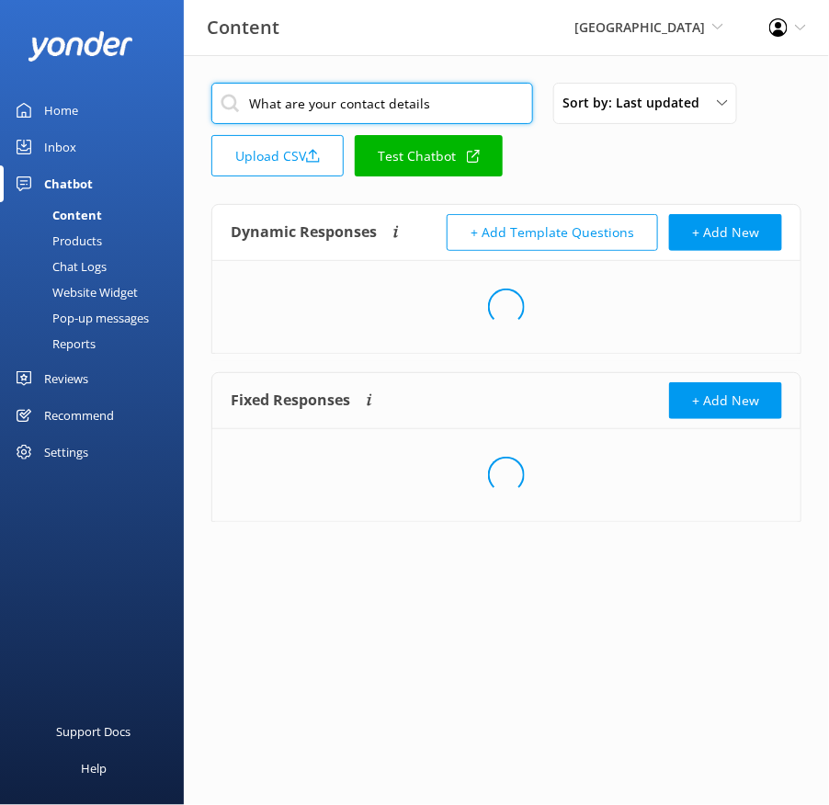
type input "What are your contact details"
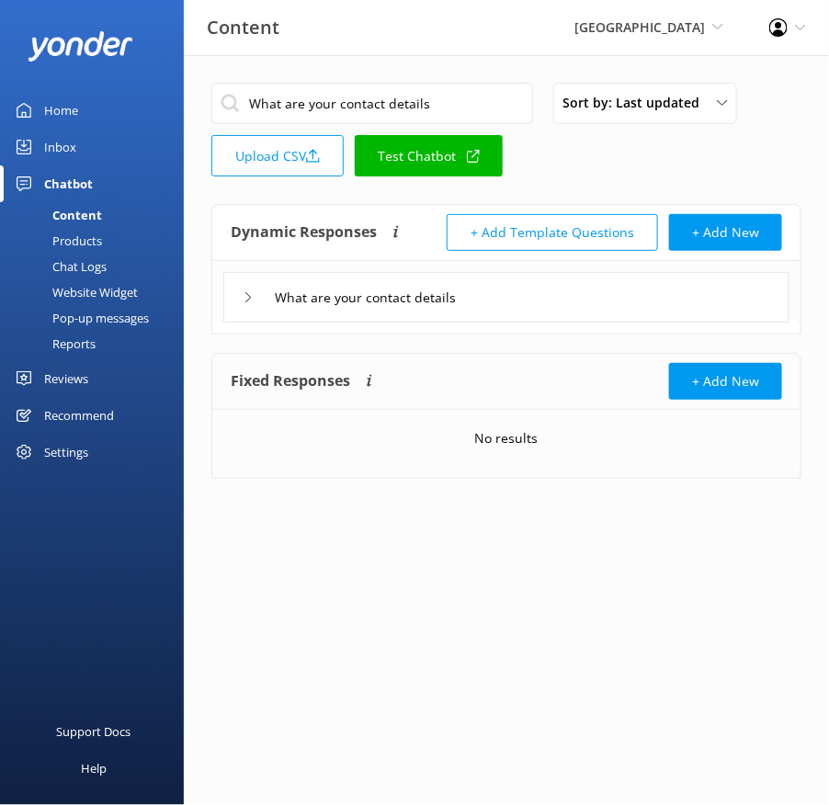
click at [606, 306] on div "What are your contact details" at bounding box center [506, 297] width 566 height 51
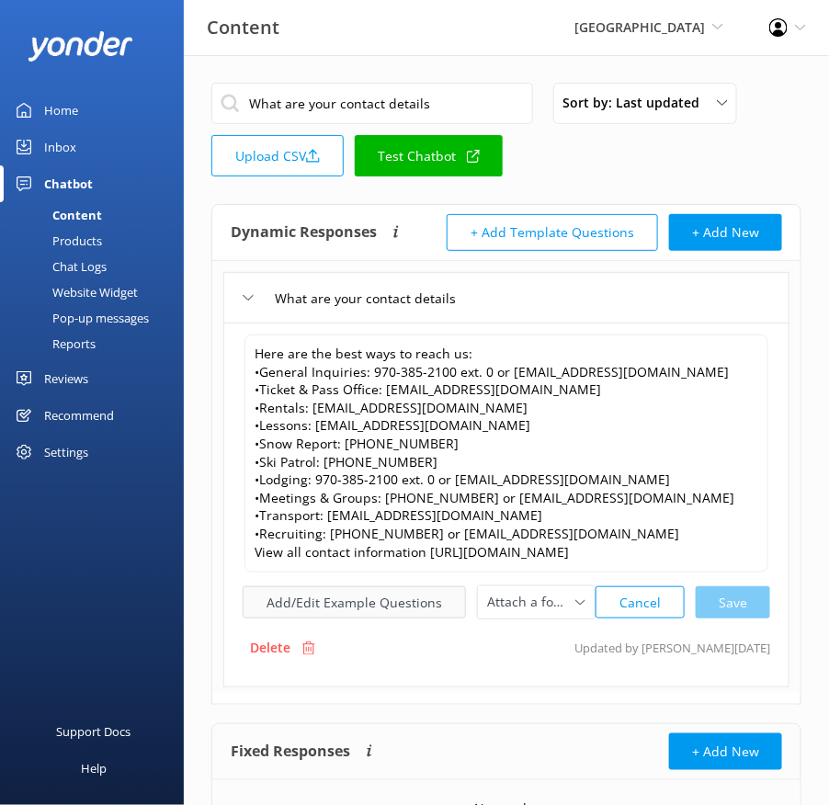
click at [313, 590] on button "Add/Edit Example Questions" at bounding box center [354, 603] width 223 height 32
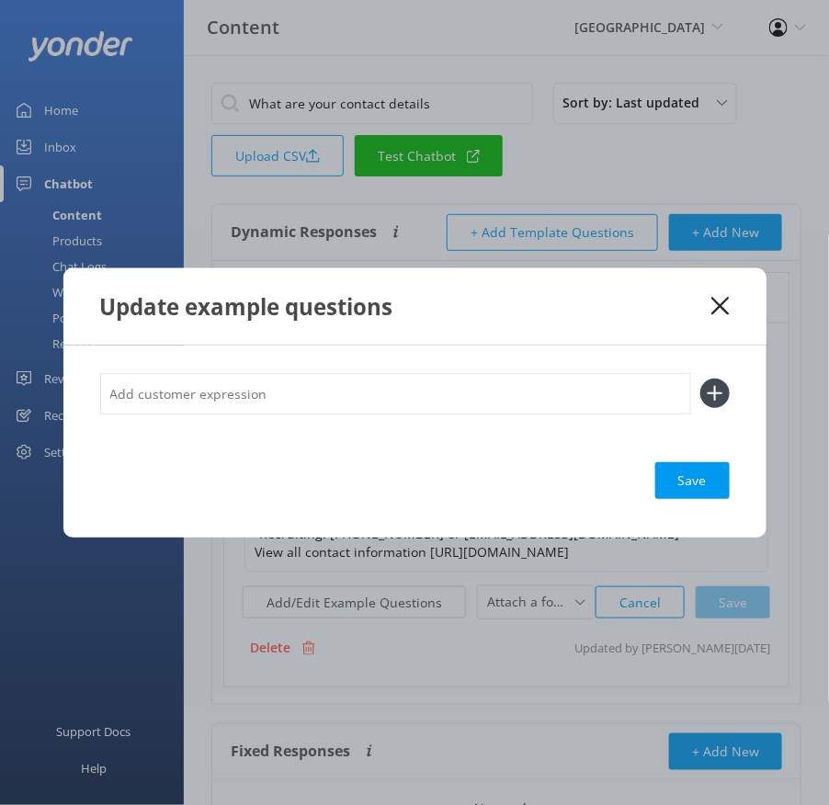
click at [451, 401] on input "text" at bounding box center [395, 393] width 591 height 41
paste input "Who do I contact about ski lessons? What is the lodging email? Who can I call a…"
type input "Who do I contact about ski lessons? What is the lodging email? Who can I call a…"
click at [700, 379] on button at bounding box center [714, 393] width 29 height 29
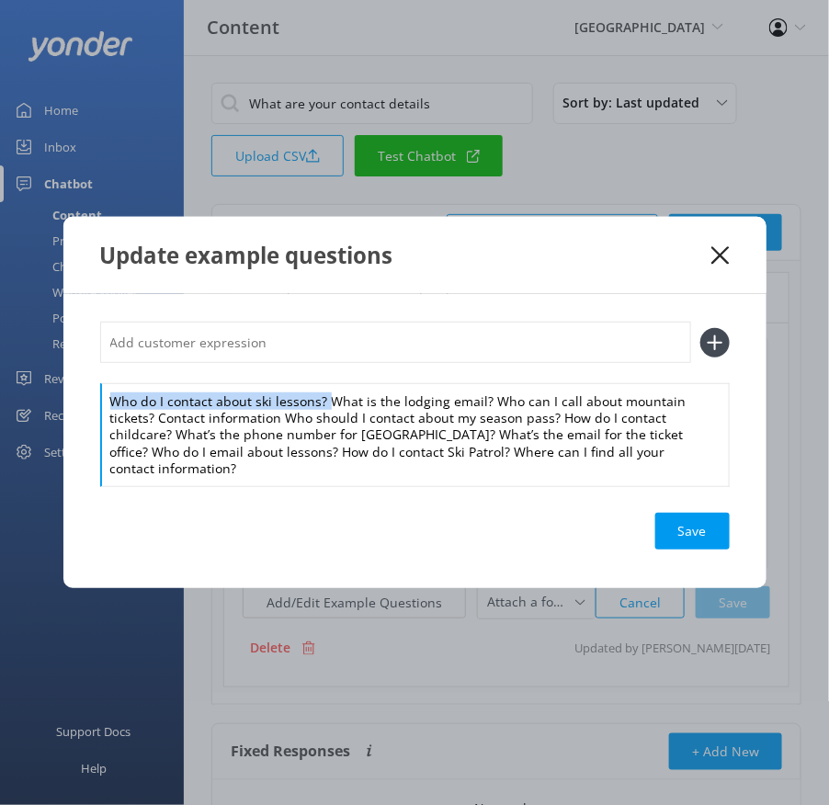
drag, startPoint x: 329, startPoint y: 400, endPoint x: 322, endPoint y: 372, distance: 28.5
click at [322, 372] on div "Who do I contact about ski lessons? What is the lodging email? Who can I call a…" at bounding box center [415, 404] width 630 height 164
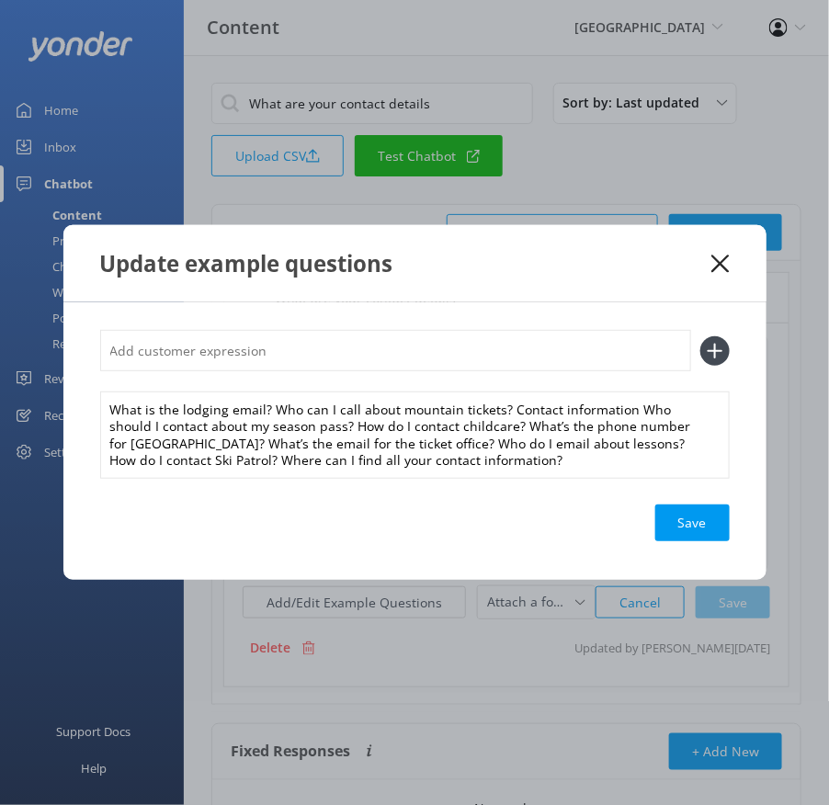
click at [308, 351] on input "text" at bounding box center [395, 350] width 591 height 41
paste input "Who do I contact about ski lessons?"
type input "Who do I contact about ski lessons?"
click at [700, 336] on button at bounding box center [714, 350] width 29 height 29
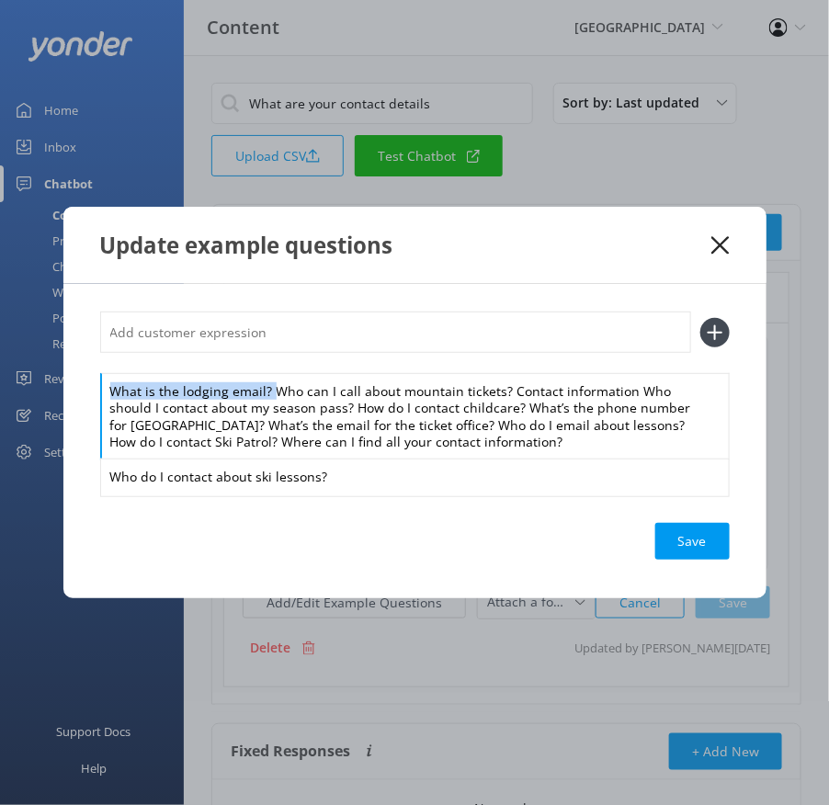
drag, startPoint x: 269, startPoint y: 390, endPoint x: 265, endPoint y: 370, distance: 19.8
click at [265, 370] on div "What is the lodging email? Who can I call about mountain tickets? Contact infor…" at bounding box center [415, 404] width 630 height 184
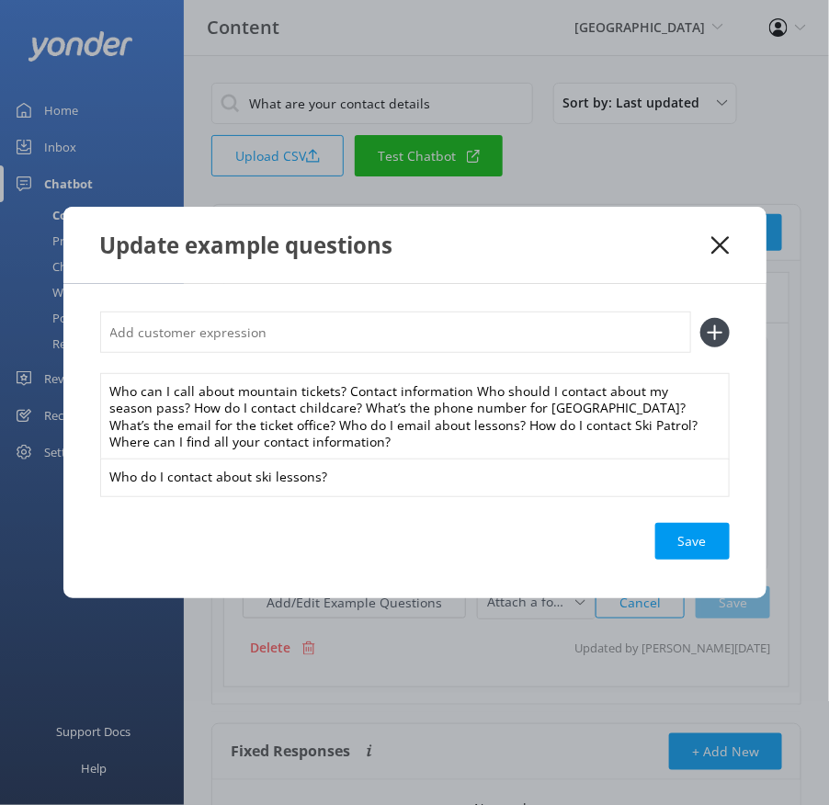
click at [254, 329] on input "text" at bounding box center [395, 332] width 591 height 41
paste input "What is the lodging email?"
type input "What is the lodging email?"
click at [700, 318] on button at bounding box center [714, 332] width 29 height 29
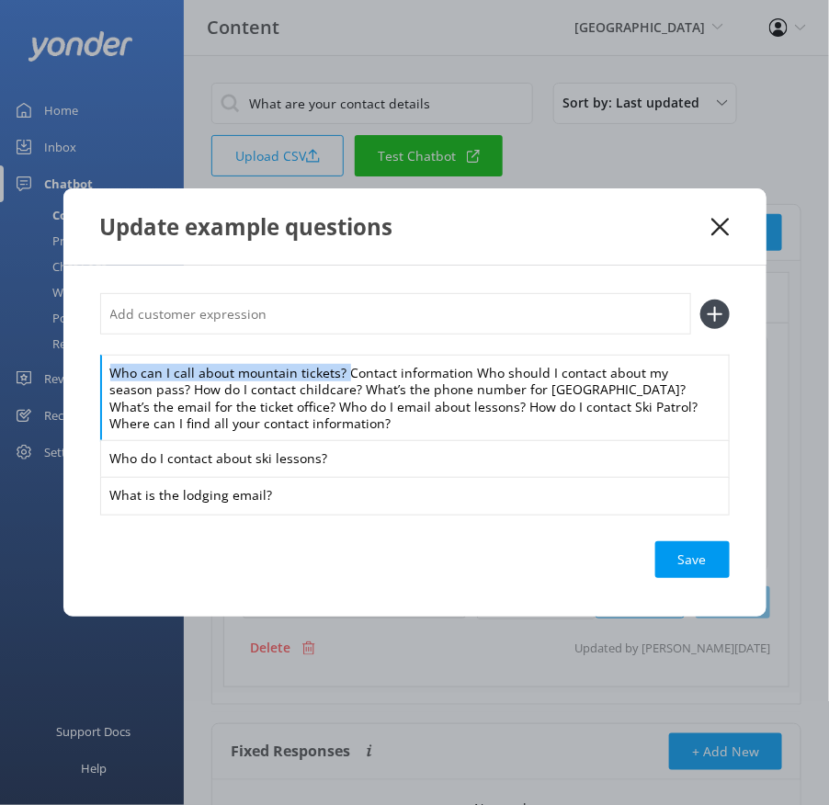
drag, startPoint x: 346, startPoint y: 372, endPoint x: 334, endPoint y: 352, distance: 23.5
click at [334, 352] on div "Who can I call about mountain tickets? Contact information Who should I contact…" at bounding box center [415, 403] width 630 height 221
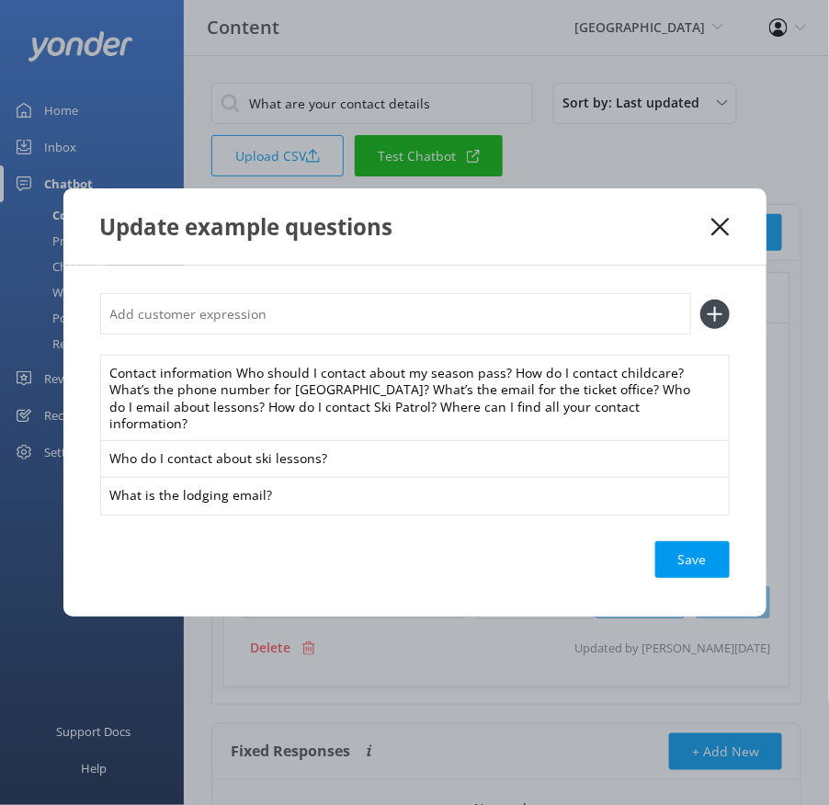
click at [298, 321] on input "text" at bounding box center [395, 313] width 591 height 41
paste input "Who can I call about mountain tickets?"
type input "Who can I call about mountain tickets?"
click at [700, 300] on button at bounding box center [714, 314] width 29 height 29
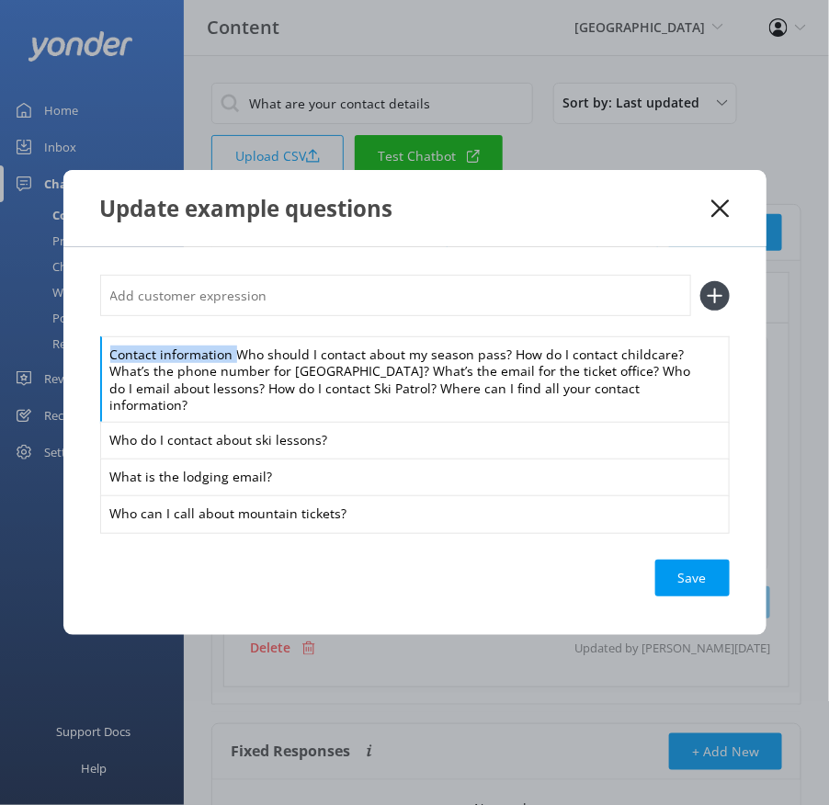
drag, startPoint x: 234, startPoint y: 360, endPoint x: 221, endPoint y: 339, distance: 25.2
click at [221, 339] on div "Contact information Who should I contact about my season pass? How do I contact…" at bounding box center [415, 403] width 630 height 257
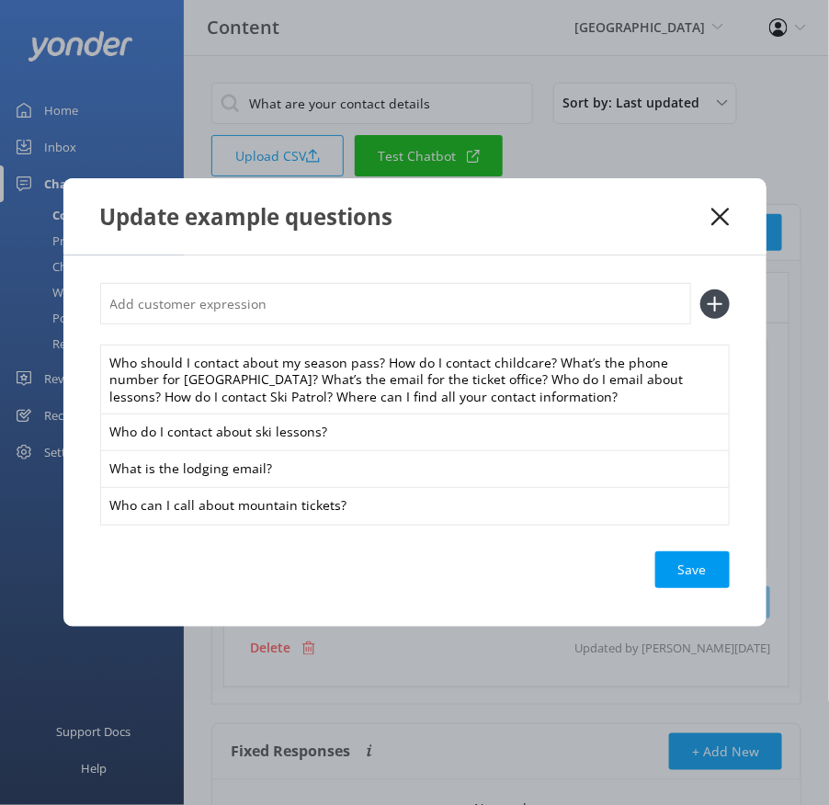
click at [213, 307] on input "text" at bounding box center [395, 303] width 591 height 41
paste input "Contact information"
type input "Contact information"
click at [700, 290] on button at bounding box center [714, 304] width 29 height 29
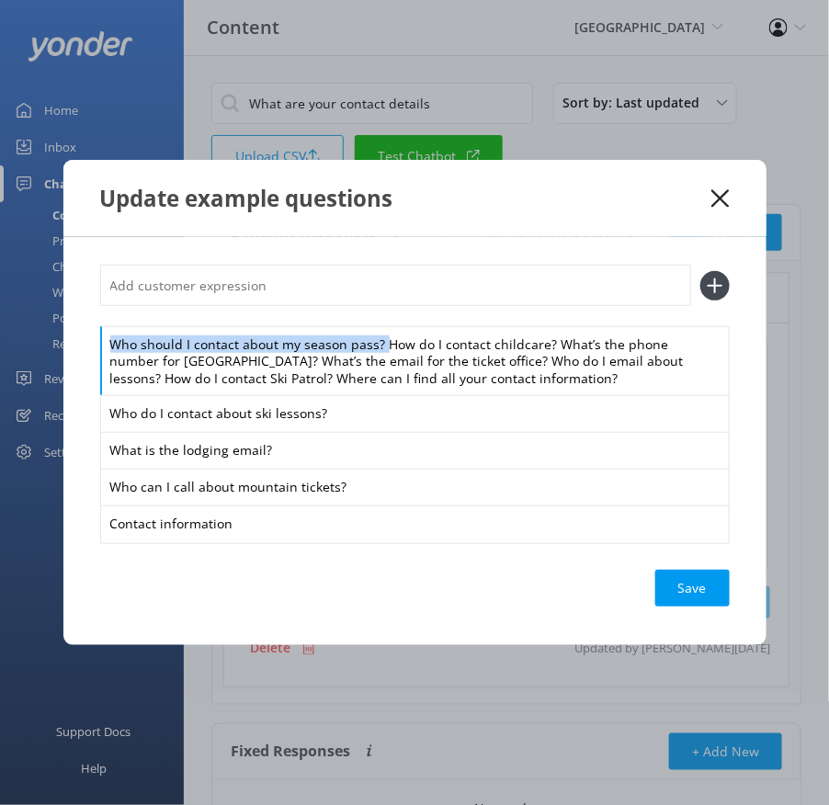
drag, startPoint x: 380, startPoint y: 346, endPoint x: 374, endPoint y: 321, distance: 25.4
click at [374, 321] on div "Who should I contact about my season pass? How do I contact childcare? What’s t…" at bounding box center [415, 404] width 630 height 278
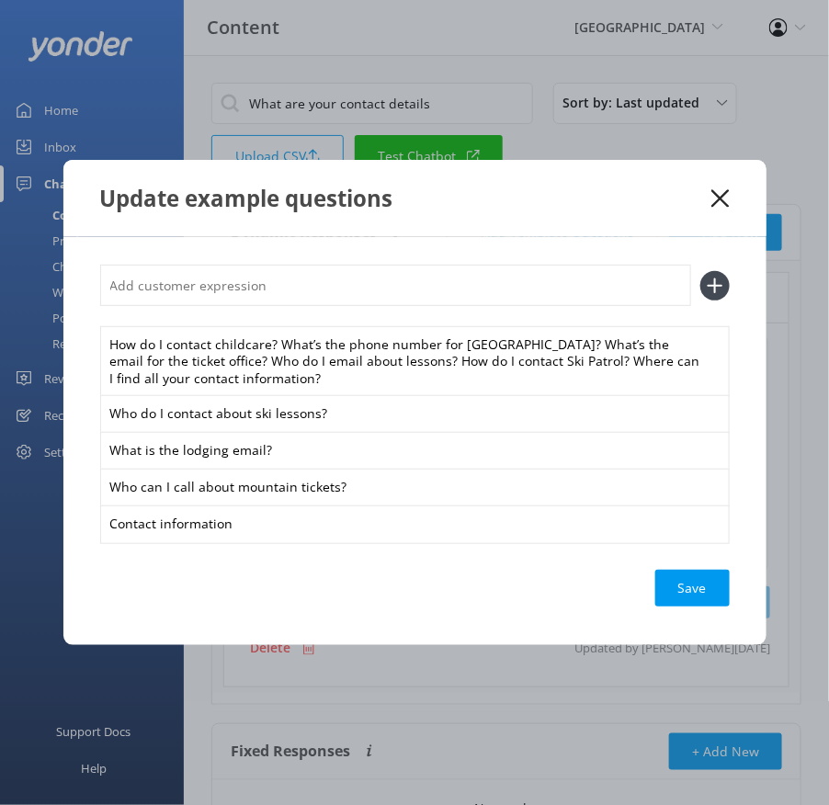
click at [334, 285] on input "text" at bounding box center [395, 285] width 591 height 41
paste input "Who should I contact about my season pass?"
type input "Who should I contact about my season pass?"
click at [700, 271] on button at bounding box center [714, 285] width 29 height 29
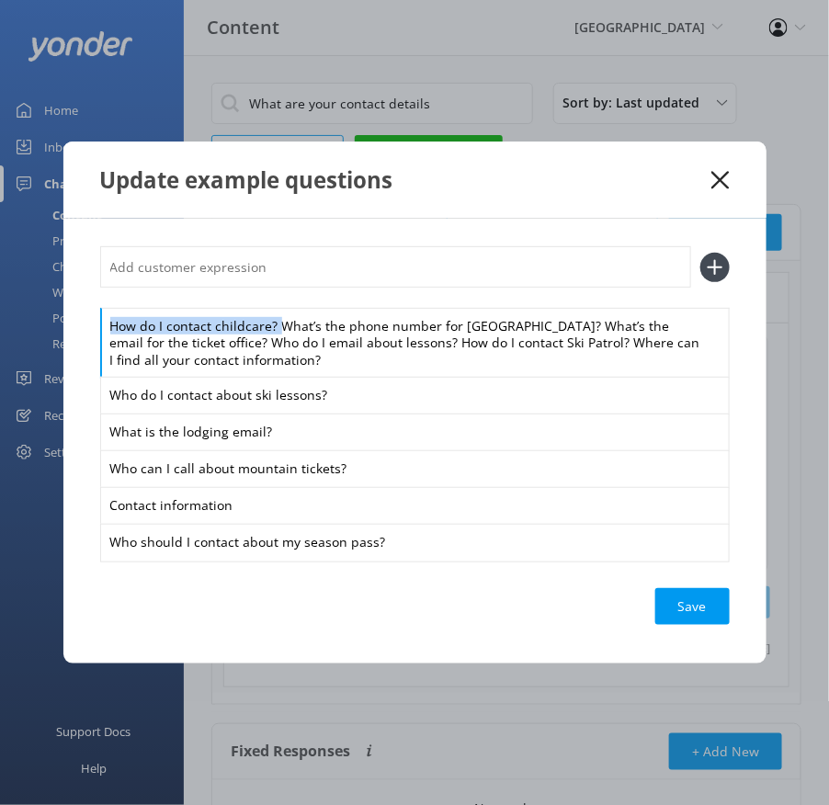
drag, startPoint x: 278, startPoint y: 327, endPoint x: 269, endPoint y: 292, distance: 35.9
click at [269, 292] on div "How do I contact childcare? What’s the phone number for [GEOGRAPHIC_DATA]? What…" at bounding box center [415, 403] width 630 height 314
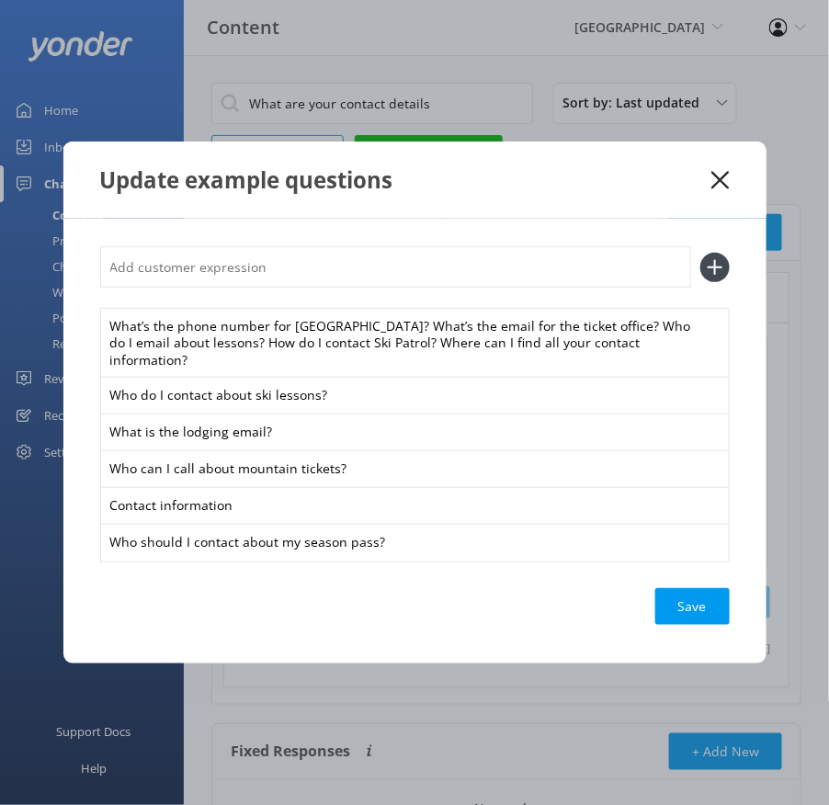
click at [245, 267] on input "text" at bounding box center [395, 266] width 591 height 41
paste input "How do I contact childcare?"
type input "How do I contact childcare?"
click at [700, 253] on button at bounding box center [714, 267] width 29 height 29
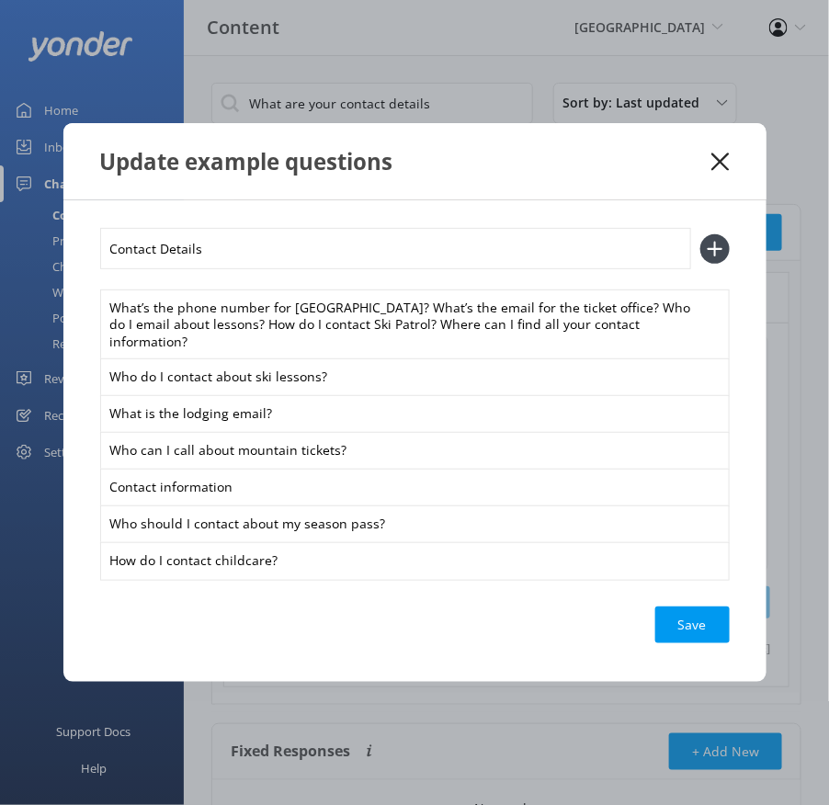
type input "Contact Details"
click at [700, 234] on button at bounding box center [714, 248] width 29 height 29
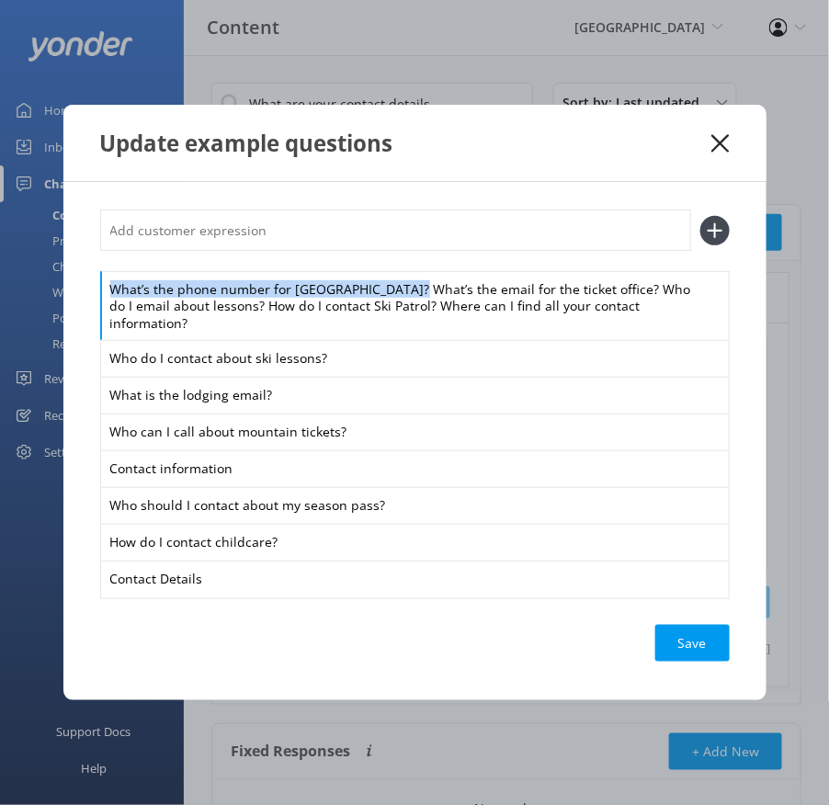
drag, startPoint x: 402, startPoint y: 295, endPoint x: 391, endPoint y: 273, distance: 24.7
click at [391, 273] on div "What’s the phone number for [GEOGRAPHIC_DATA]? What’s the email for the ticket …" at bounding box center [415, 404] width 630 height 388
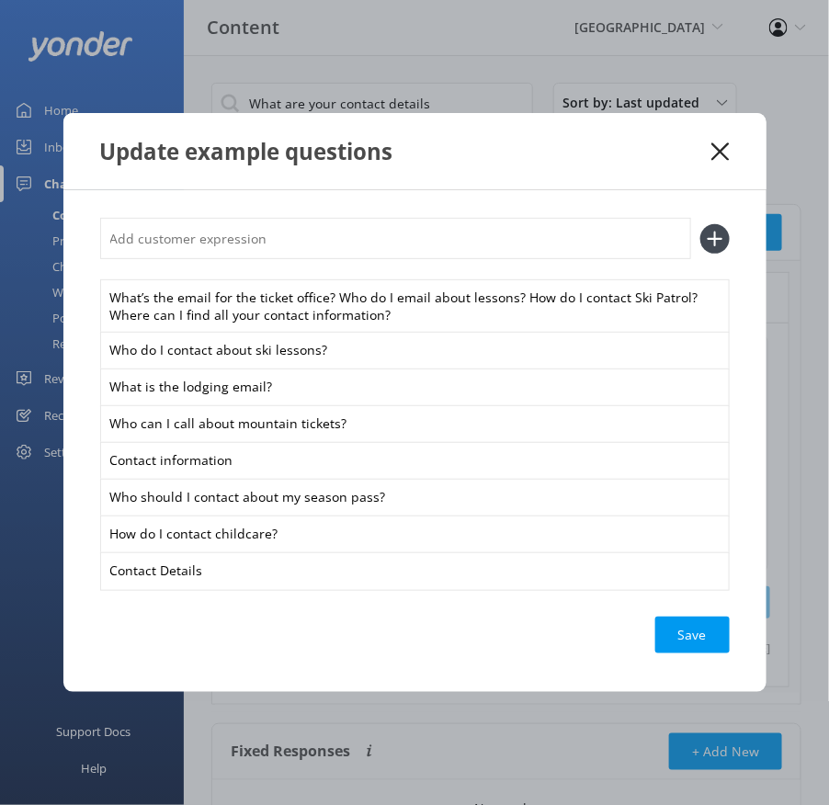
click at [325, 238] on input "text" at bounding box center [395, 238] width 591 height 41
paste input "What’s the phone number for [GEOGRAPHIC_DATA]?"
type input "What’s the phone number for [GEOGRAPHIC_DATA]?"
click at [700, 224] on button at bounding box center [714, 238] width 29 height 29
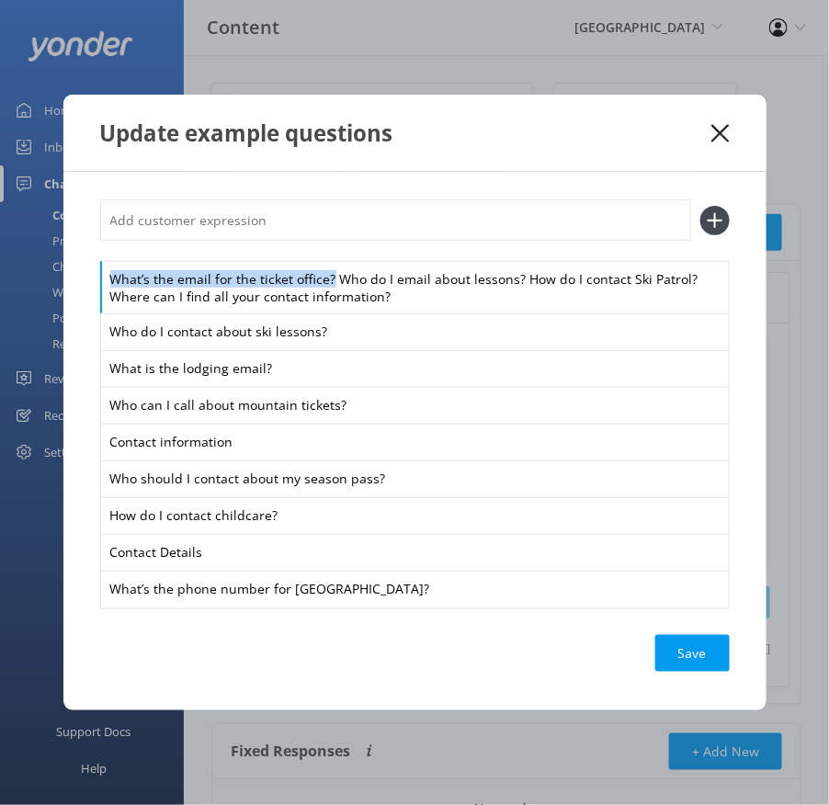
drag, startPoint x: 330, startPoint y: 279, endPoint x: 323, endPoint y: 256, distance: 24.1
click at [323, 256] on div "What’s the email for the ticket office? Who do I email about lessons? How do I …" at bounding box center [415, 402] width 630 height 407
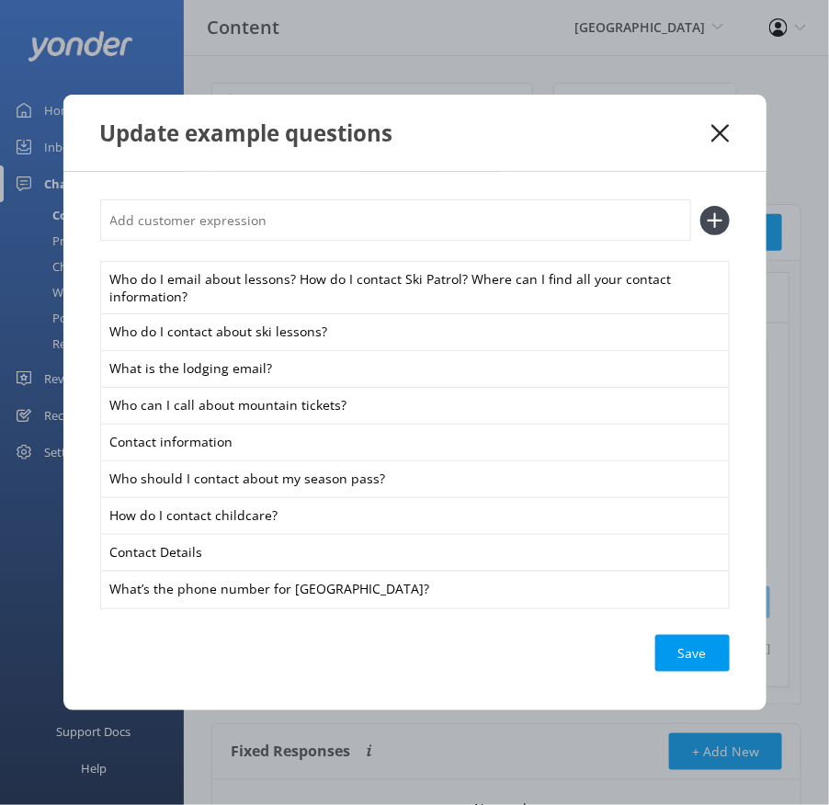
click at [302, 237] on input "text" at bounding box center [395, 219] width 591 height 41
paste input "What’s the email for the ticket office?"
type input "What’s the email for the ticket office?"
click at [700, 206] on button at bounding box center [714, 220] width 29 height 29
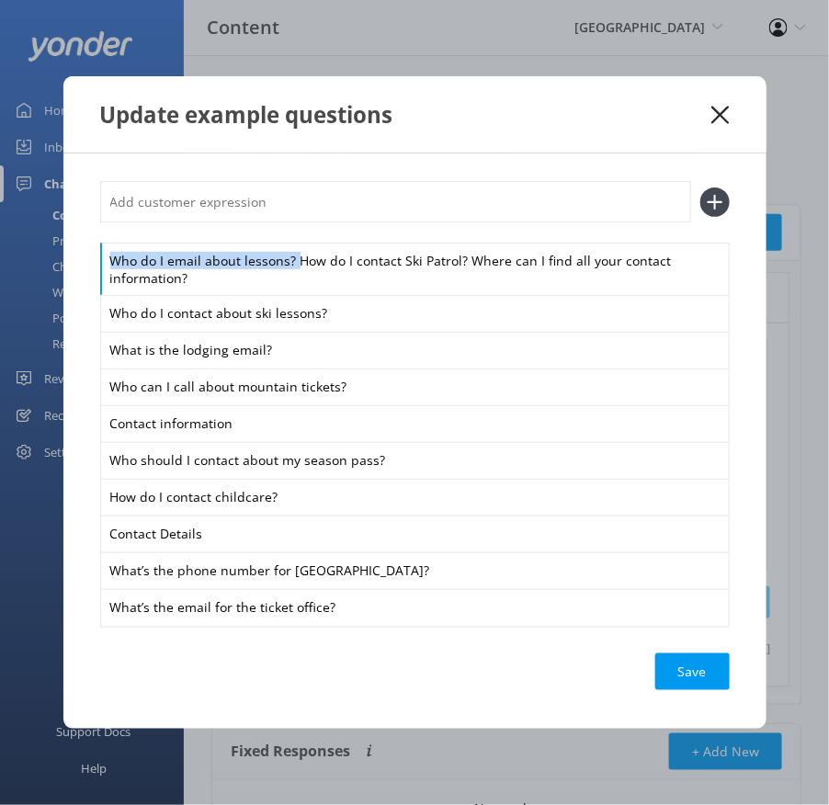
drag, startPoint x: 296, startPoint y: 258, endPoint x: 291, endPoint y: 237, distance: 21.6
click at [291, 237] on div "Who do I email about lessons? How do I contact Ski Patrol? Where can I find all…" at bounding box center [415, 403] width 630 height 444
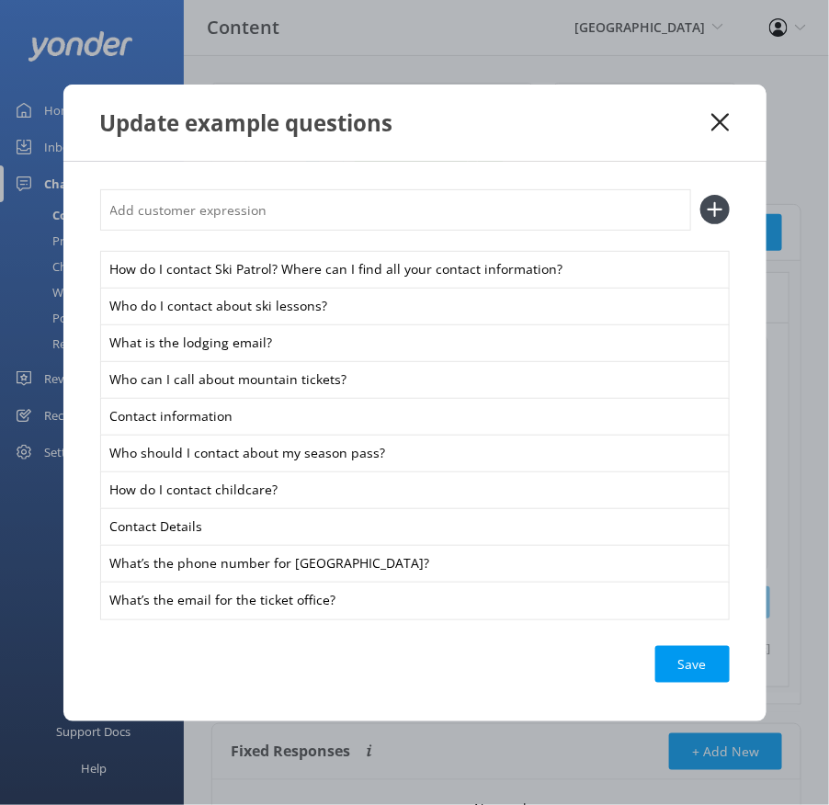
click at [279, 211] on input "text" at bounding box center [395, 209] width 591 height 41
paste input "Who do I email about lessons?"
type input "Who do I email about lessons?"
click at [700, 195] on button at bounding box center [714, 209] width 29 height 29
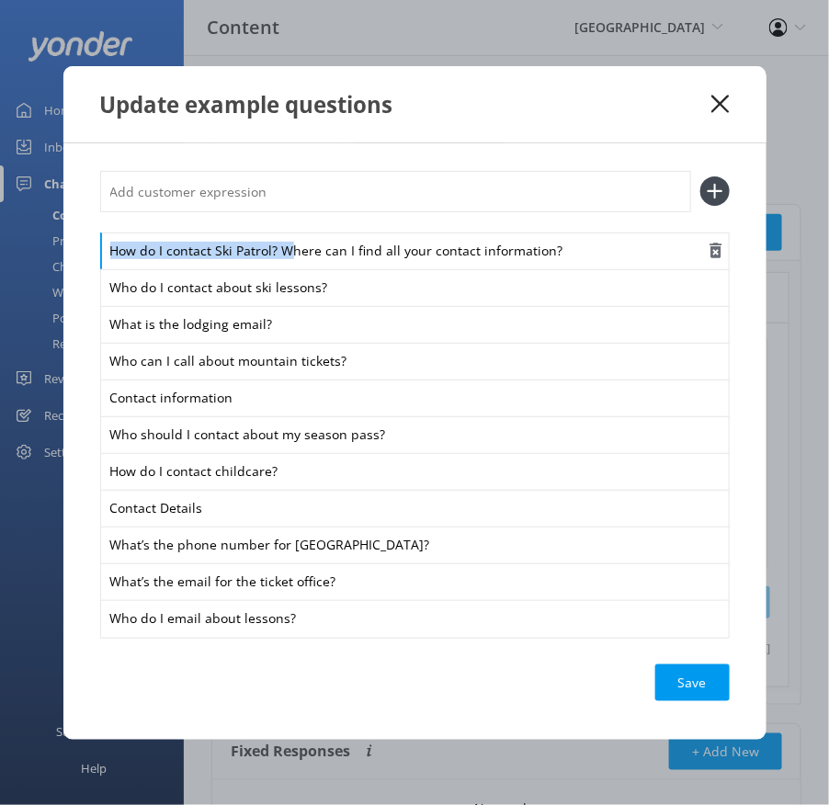
drag, startPoint x: 282, startPoint y: 247, endPoint x: 279, endPoint y: 234, distance: 13.2
click at [279, 234] on div "How do I contact Ski Patrol? Where can I find all your contact information?" at bounding box center [415, 252] width 630 height 39
click at [255, 200] on input "text" at bounding box center [395, 191] width 591 height 41
paste input "How do I contact Ski Patrol?"
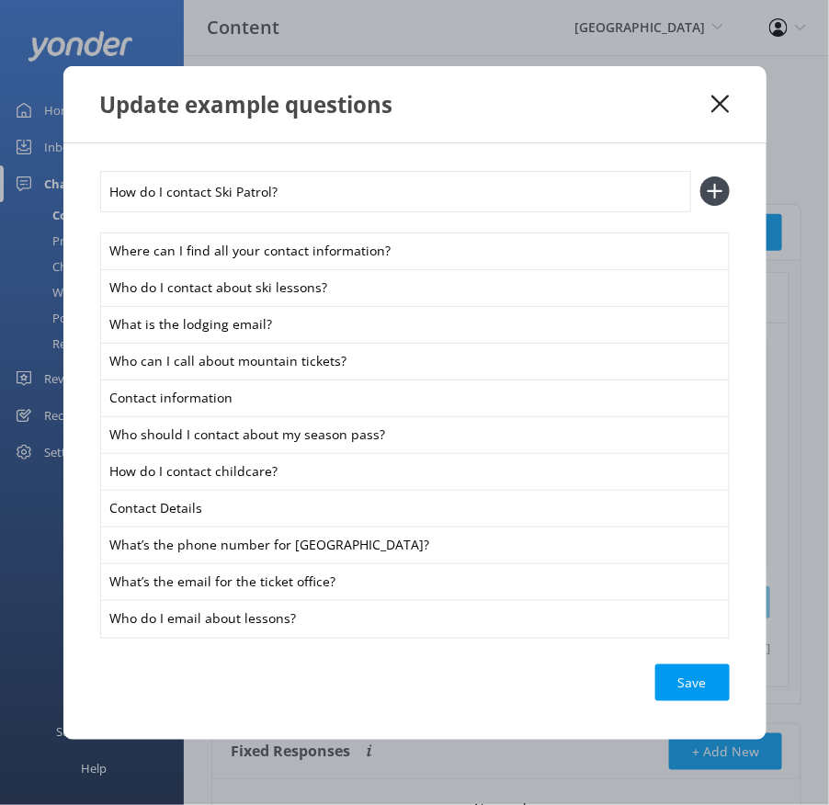
type input "How do I contact Ski Patrol?"
click at [700, 177] on button at bounding box center [714, 191] width 29 height 29
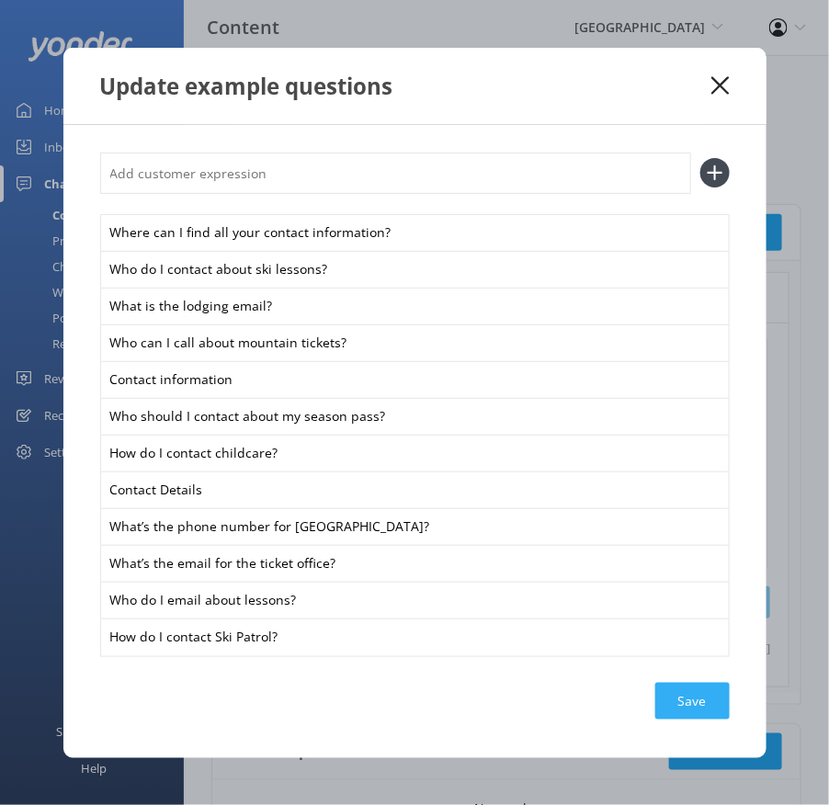
click at [693, 718] on div "Save" at bounding box center [692, 701] width 74 height 37
click at [723, 83] on use at bounding box center [720, 84] width 17 height 17
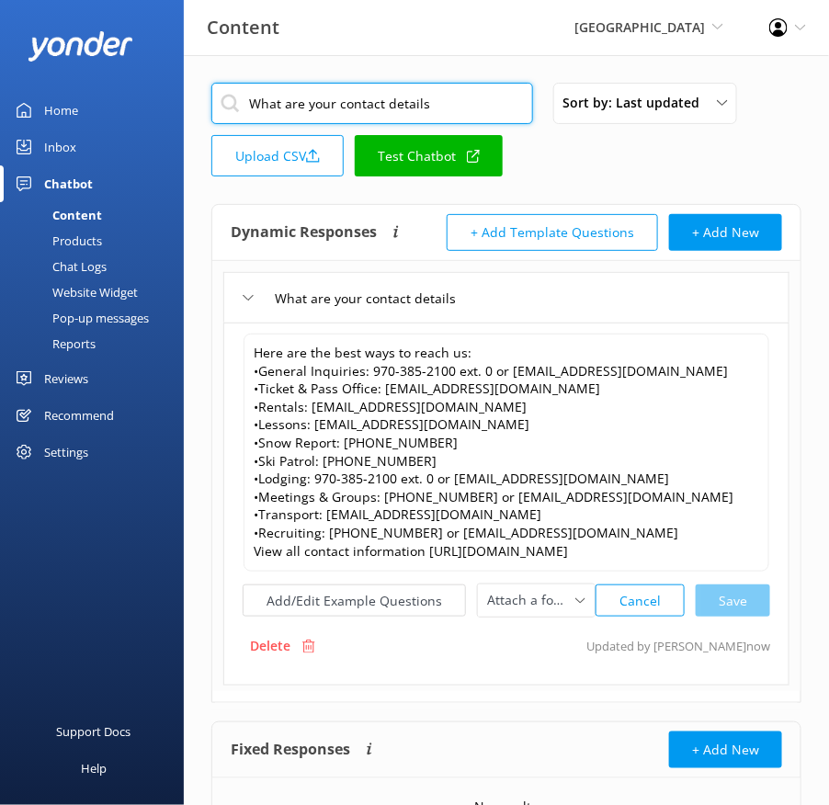
click at [447, 105] on input "What are your contact details" at bounding box center [372, 103] width 322 height 41
paste input "is the address location"
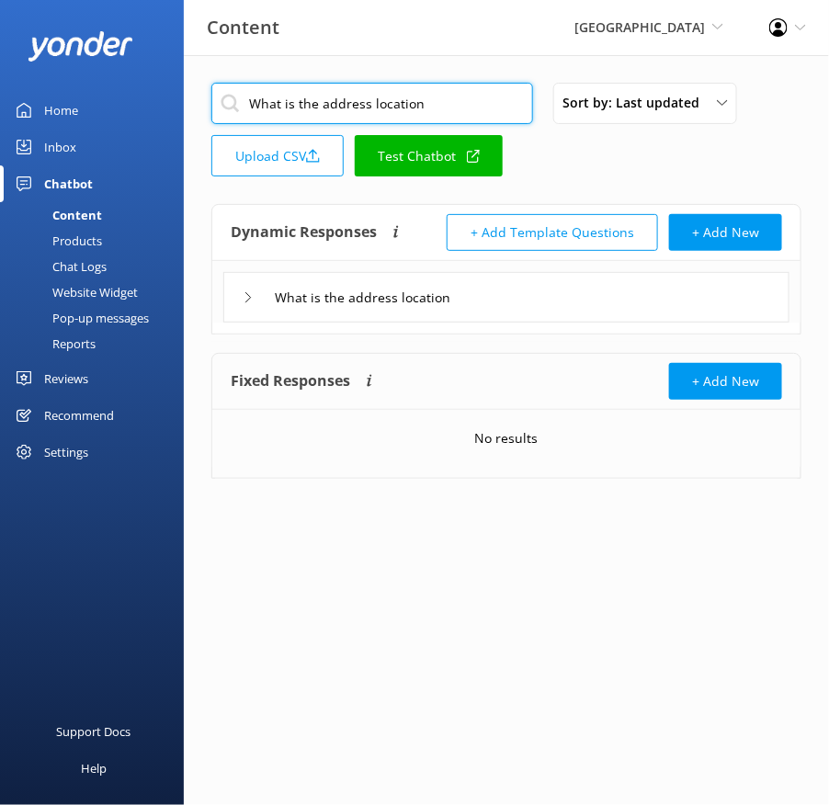
type input "What is the address location"
click at [549, 303] on div "What is the address location" at bounding box center [506, 297] width 566 height 51
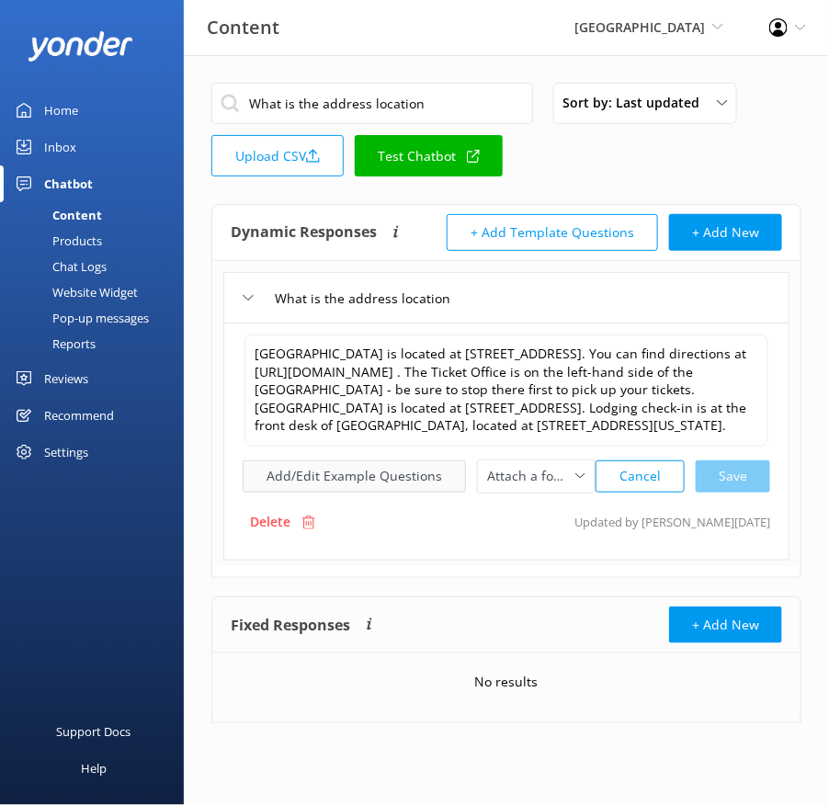
click at [329, 483] on button "Add/Edit Example Questions" at bounding box center [354, 477] width 223 height 32
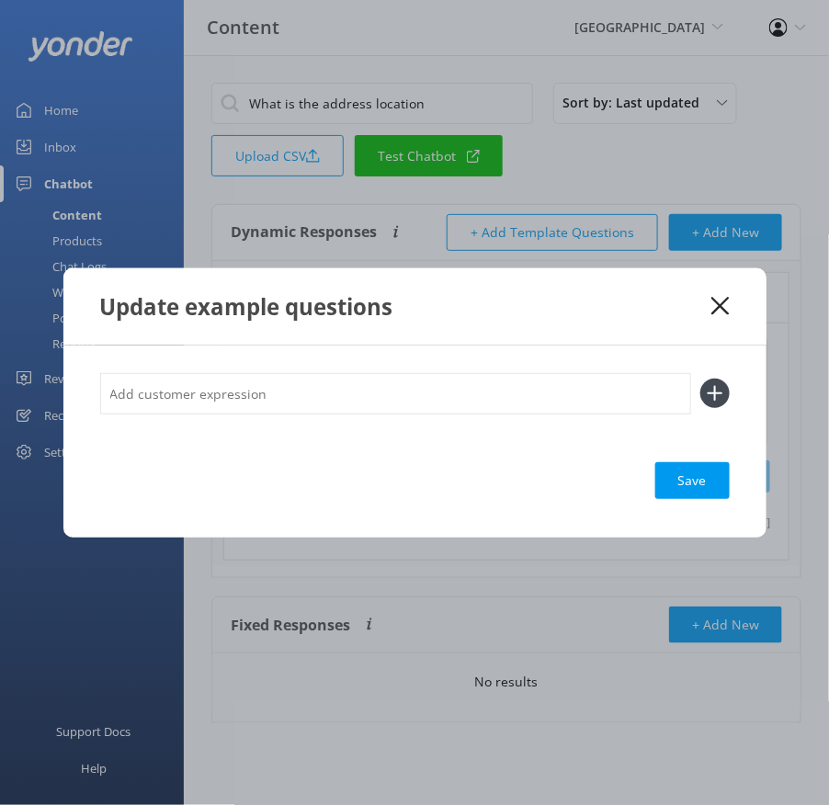
click at [408, 395] on input "text" at bounding box center [395, 393] width 591 height 41
paste input "Where is the ticket office? Where do I go first? What is the address for downto…"
type input "Where is the ticket office? Where do I go first? What is the address for downto…"
click at [700, 379] on button at bounding box center [714, 393] width 29 height 29
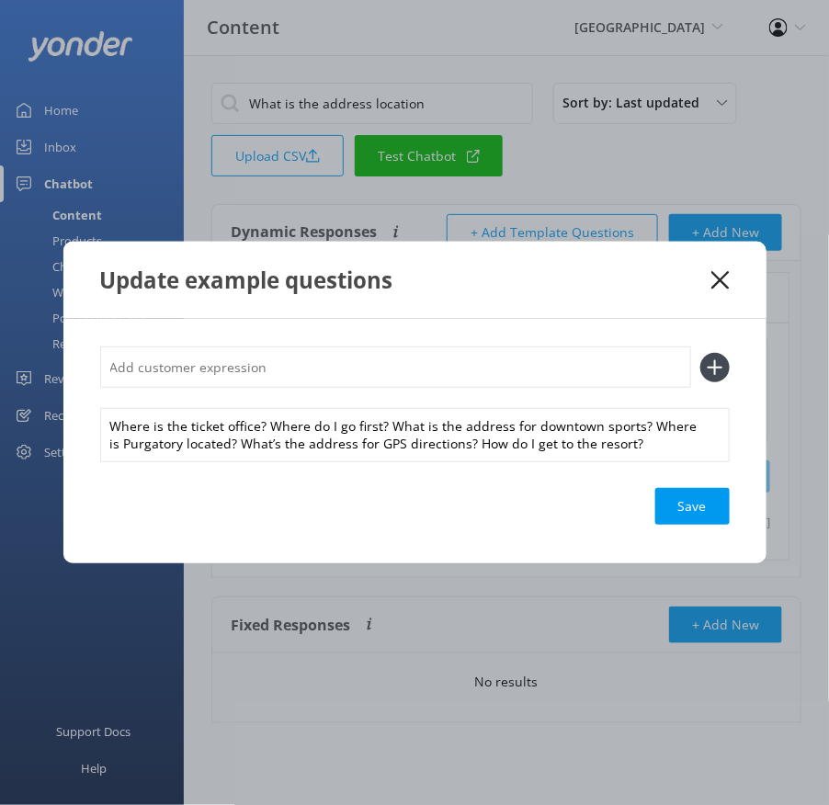
scroll to position [0, 0]
drag, startPoint x: 270, startPoint y: 428, endPoint x: 262, endPoint y: 405, distance: 24.4
click at [262, 405] on div "Where is the ticket office? Where do I go first? What is the address for downto…" at bounding box center [415, 403] width 630 height 113
click at [241, 367] on input "text" at bounding box center [395, 367] width 591 height 41
paste input "Where is the ticket office?"
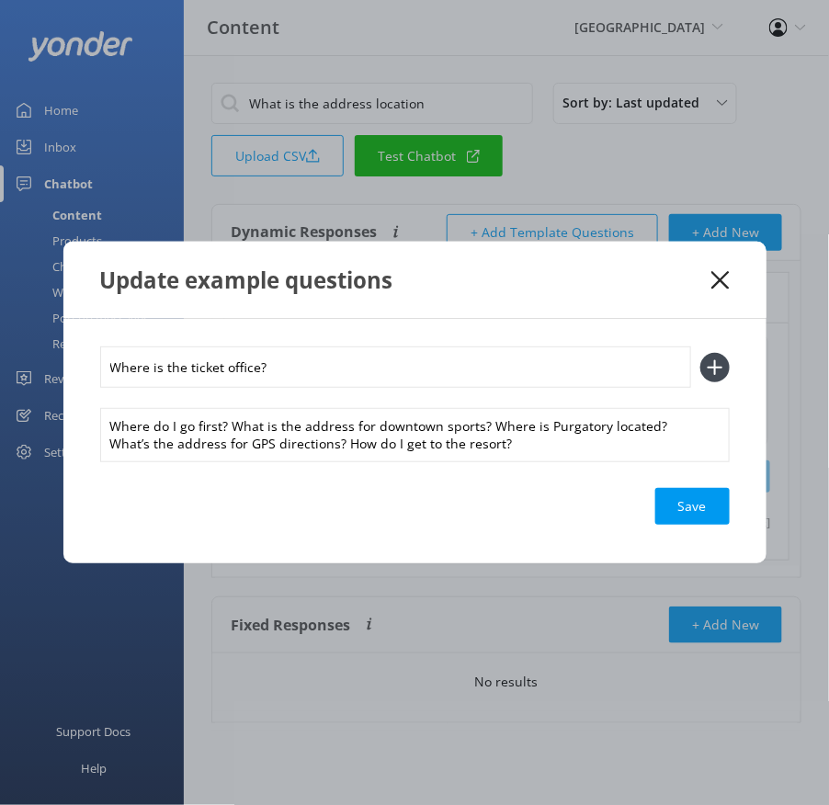
type input "Where is the ticket office?"
click at [700, 353] on button at bounding box center [714, 367] width 29 height 29
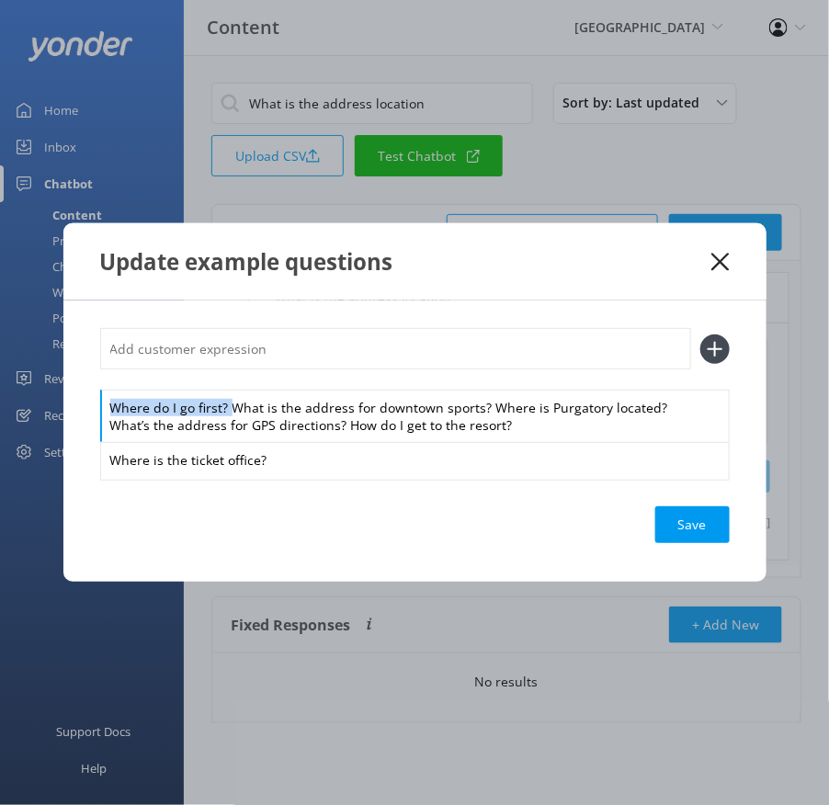
drag, startPoint x: 228, startPoint y: 408, endPoint x: 219, endPoint y: 379, distance: 30.8
click at [219, 379] on div "Where do I go first? What is the address for downtown sports? Where is Purgator…" at bounding box center [415, 403] width 630 height 150
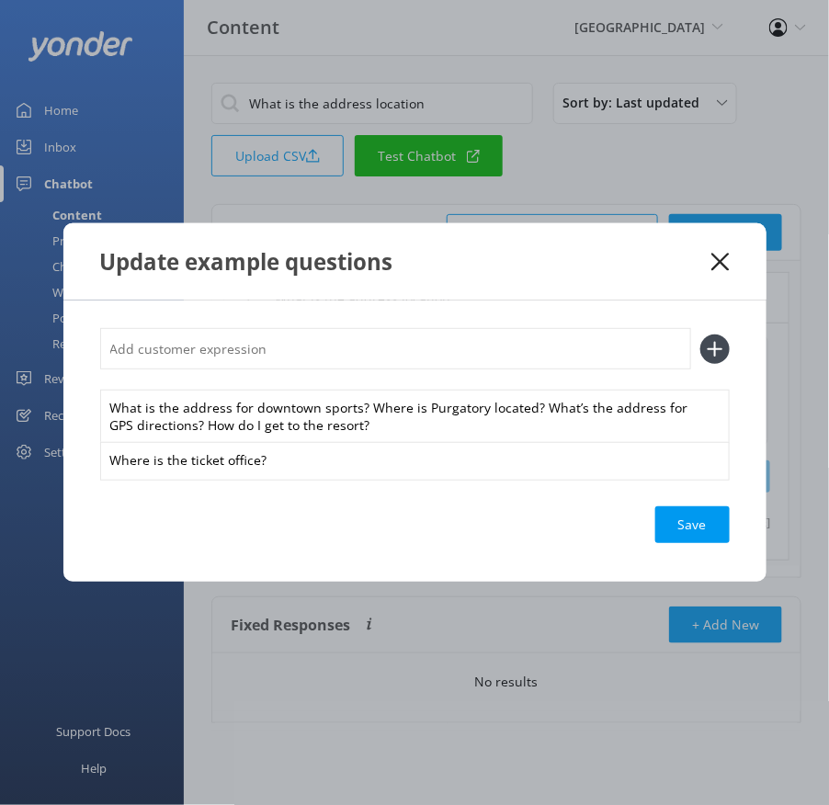
click at [211, 347] on input "text" at bounding box center [395, 348] width 591 height 41
paste input "Where do I go first?"
type input "Where do I go first?"
click at [700, 335] on button at bounding box center [714, 349] width 29 height 29
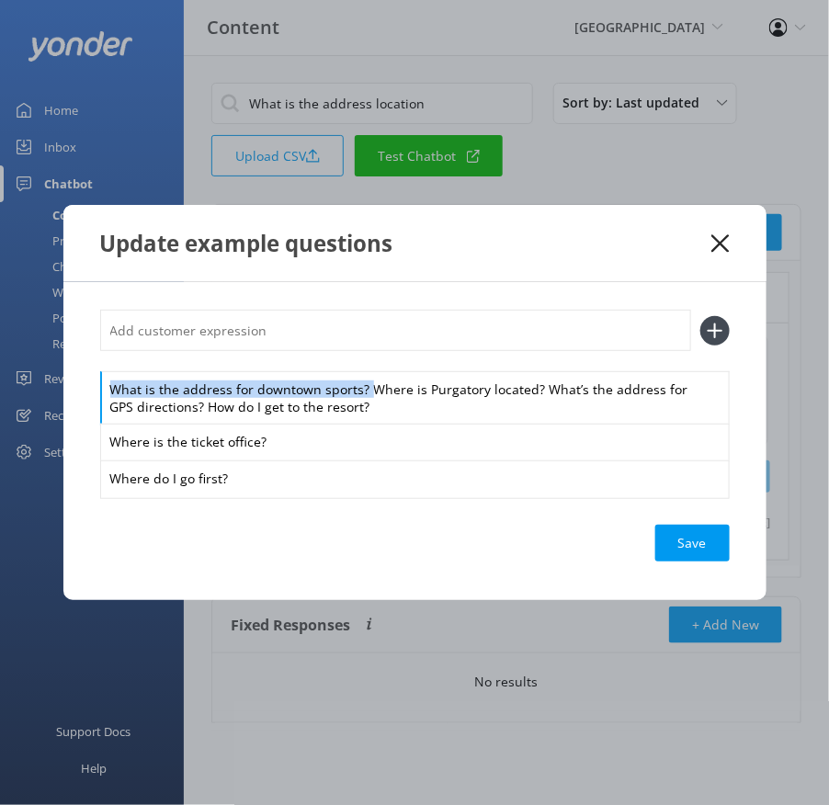
drag, startPoint x: 367, startPoint y: 387, endPoint x: 352, endPoint y: 357, distance: 33.7
click at [352, 357] on div "What is the address for downtown sports? Where is Purgatory located? What’s the…" at bounding box center [415, 403] width 630 height 187
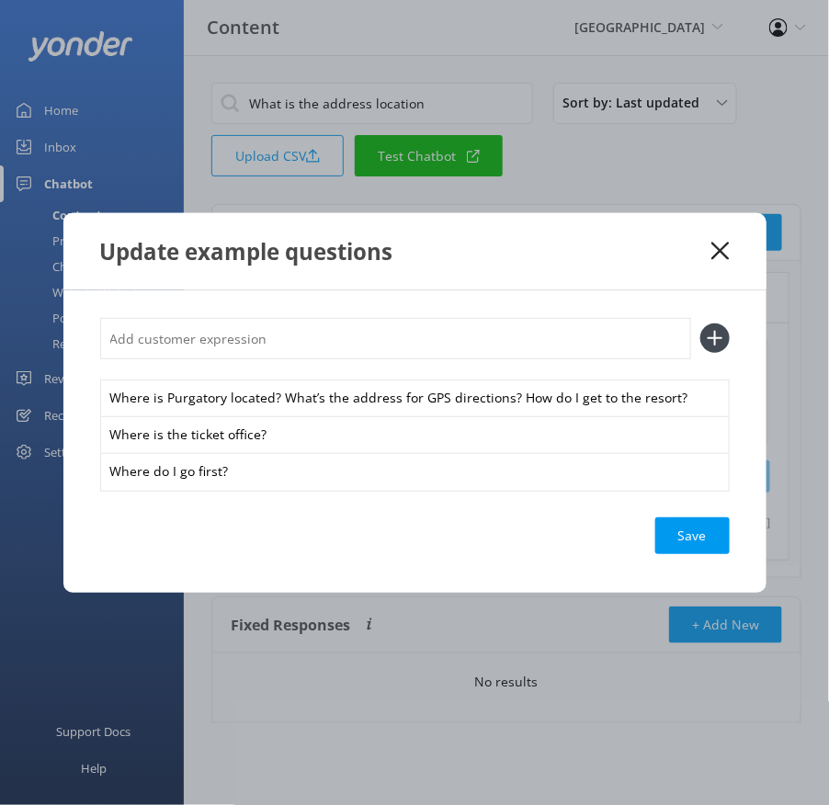
click at [339, 345] on input "text" at bounding box center [395, 338] width 591 height 41
paste input "What is the address for downtown sports?"
type input "What is the address for downtown sports?"
click at [700, 324] on button at bounding box center [714, 338] width 29 height 29
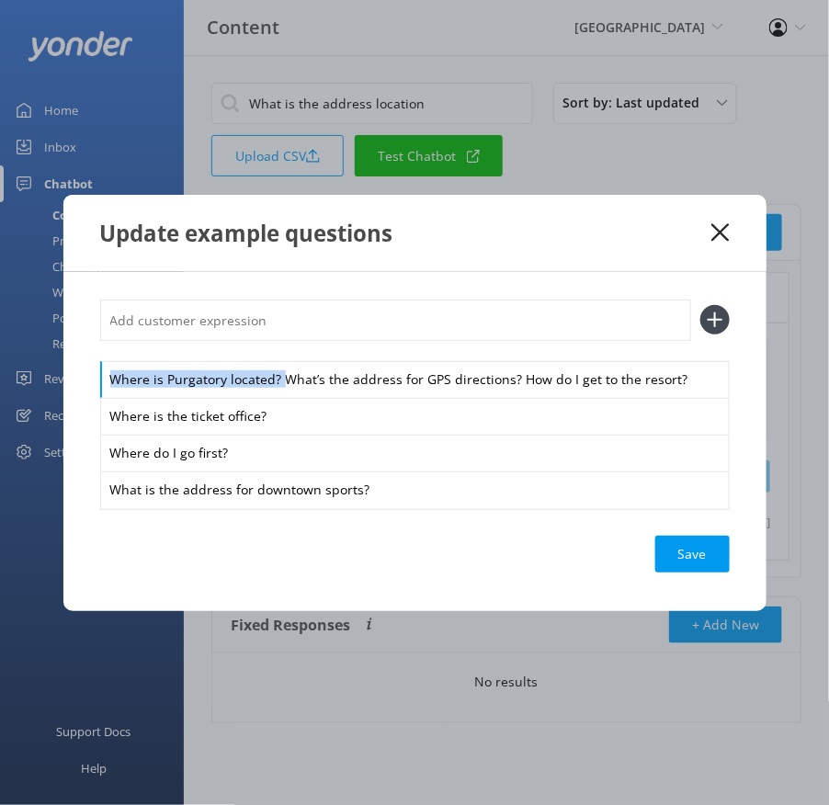
drag, startPoint x: 279, startPoint y: 378, endPoint x: 279, endPoint y: 344, distance: 34.0
click at [279, 344] on div "Where is Purgatory located? What’s the address for GPS directions? How do I get…" at bounding box center [415, 404] width 630 height 209
click at [260, 319] on input "text" at bounding box center [395, 320] width 591 height 41
paste input "Where is Purgatory located?"
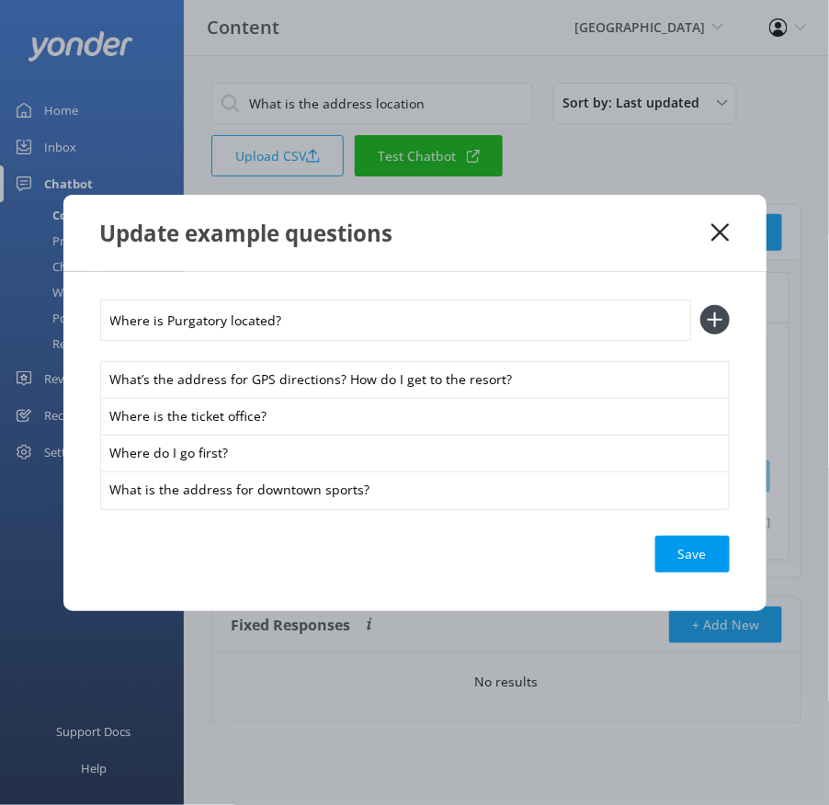
type input "Where is Purgatory located?"
click at [700, 305] on button at bounding box center [714, 319] width 29 height 29
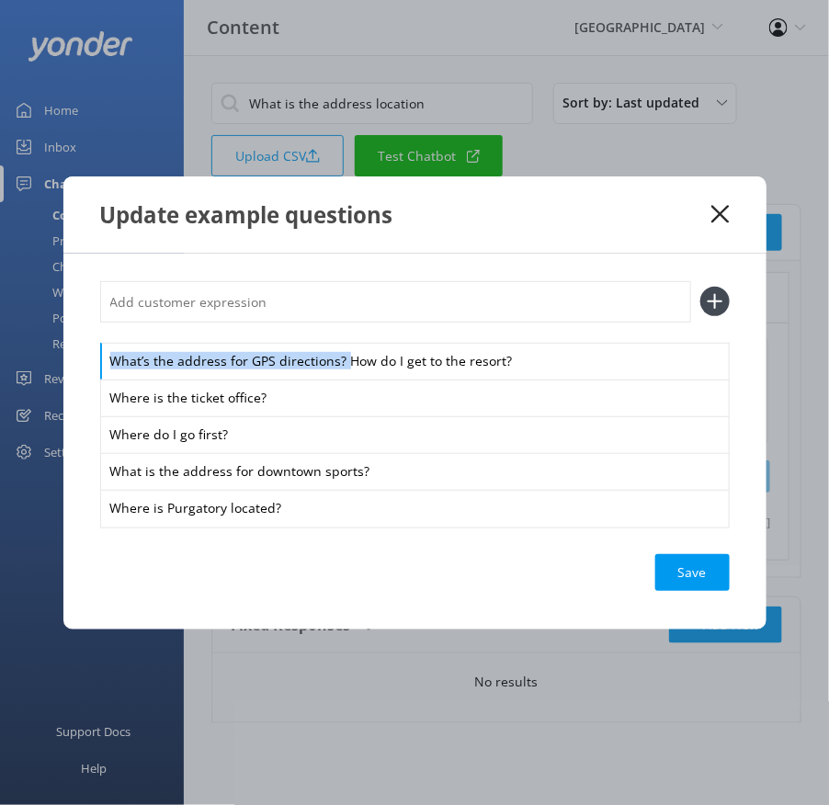
drag, startPoint x: 343, startPoint y: 361, endPoint x: 329, endPoint y: 332, distance: 32.5
click at [329, 332] on div "What’s the address for GPS directions? How do I get to the resort? Where is the…" at bounding box center [415, 403] width 630 height 245
click at [301, 298] on input "text" at bounding box center [395, 301] width 591 height 41
paste input "What’s the address for GPS directions?"
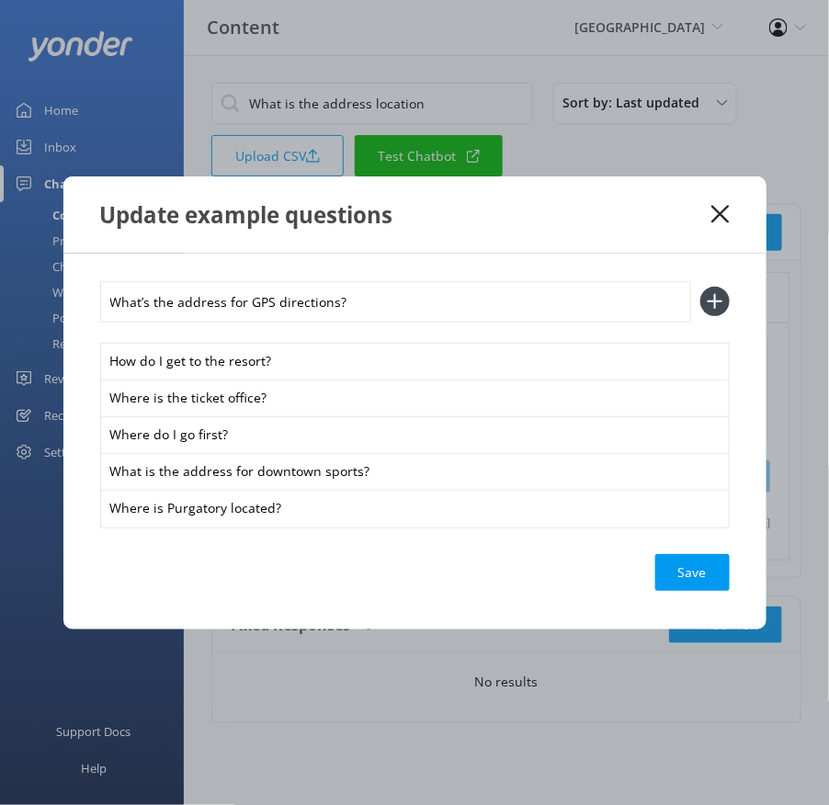
type input "What’s the address for GPS directions?"
click at [700, 287] on button at bounding box center [714, 301] width 29 height 29
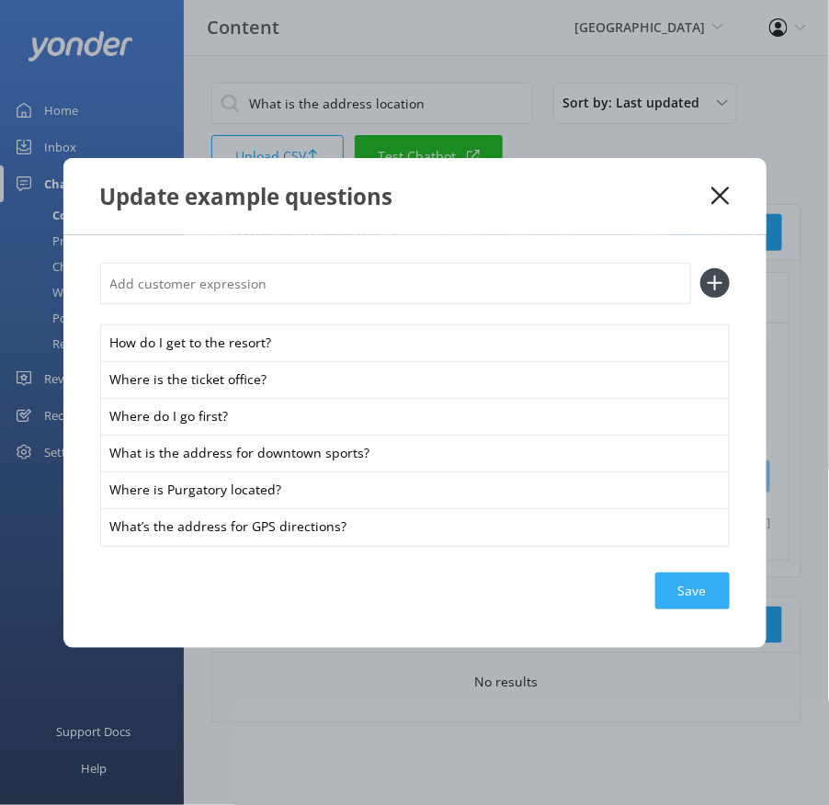
click at [689, 583] on div "Save" at bounding box center [692, 591] width 74 height 37
click at [726, 196] on icon at bounding box center [720, 196] width 17 height 18
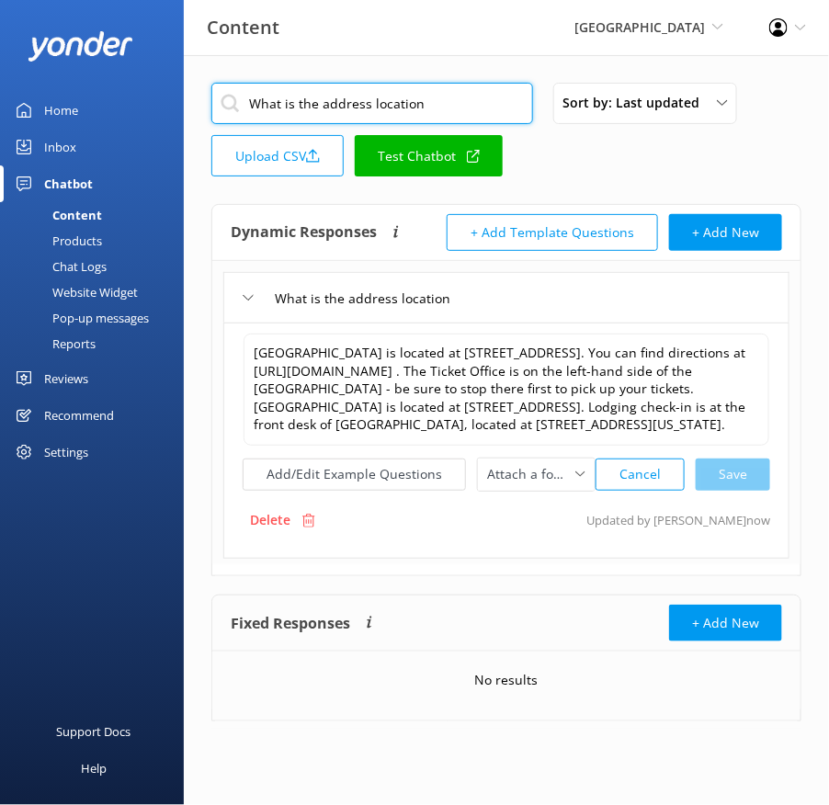
click at [428, 96] on input "What is the address location" at bounding box center [372, 103] width 322 height 41
paste input "Do you offer sponsorship and charity donations"
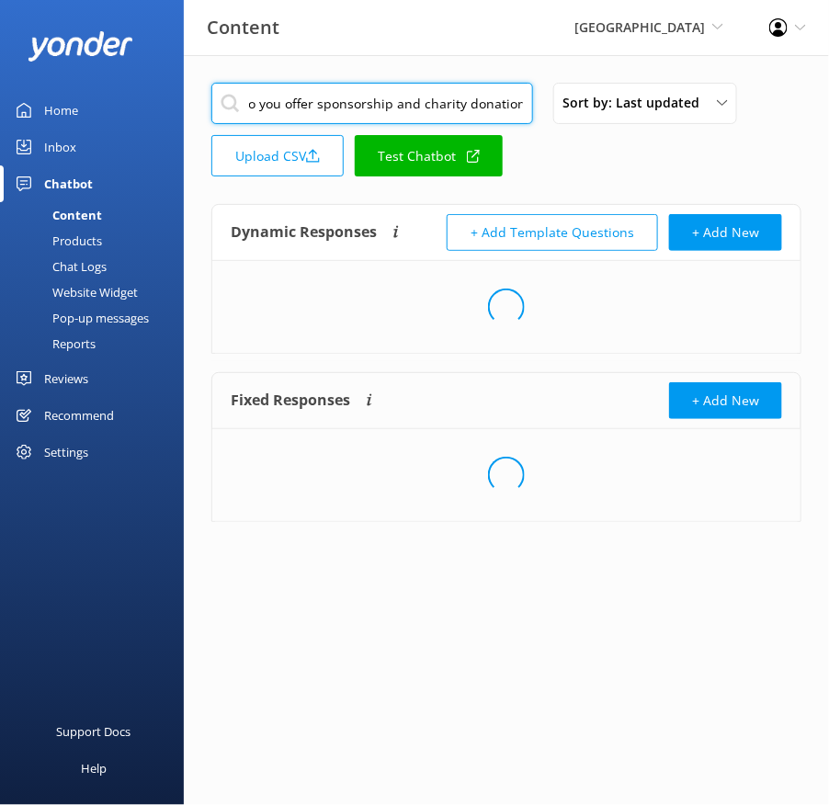
type input "Do you offer sponsorship and charity donations"
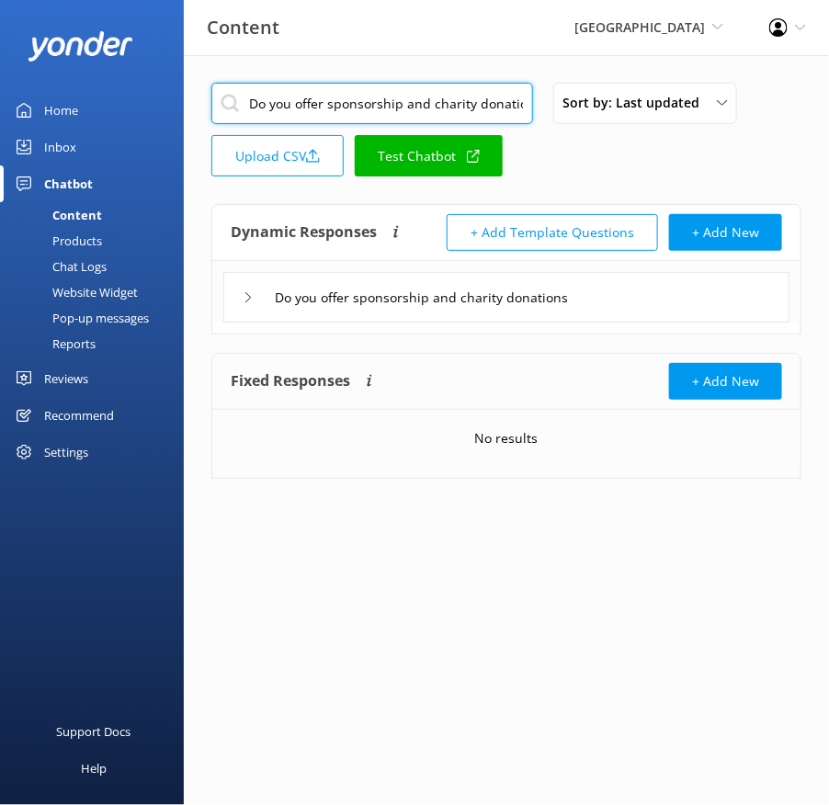
click at [727, 302] on div "Do you offer sponsorship and charity donations" at bounding box center [506, 297] width 566 height 51
click at [676, 316] on div "Do you offer sponsorship and charity donations" at bounding box center [506, 297] width 566 height 51
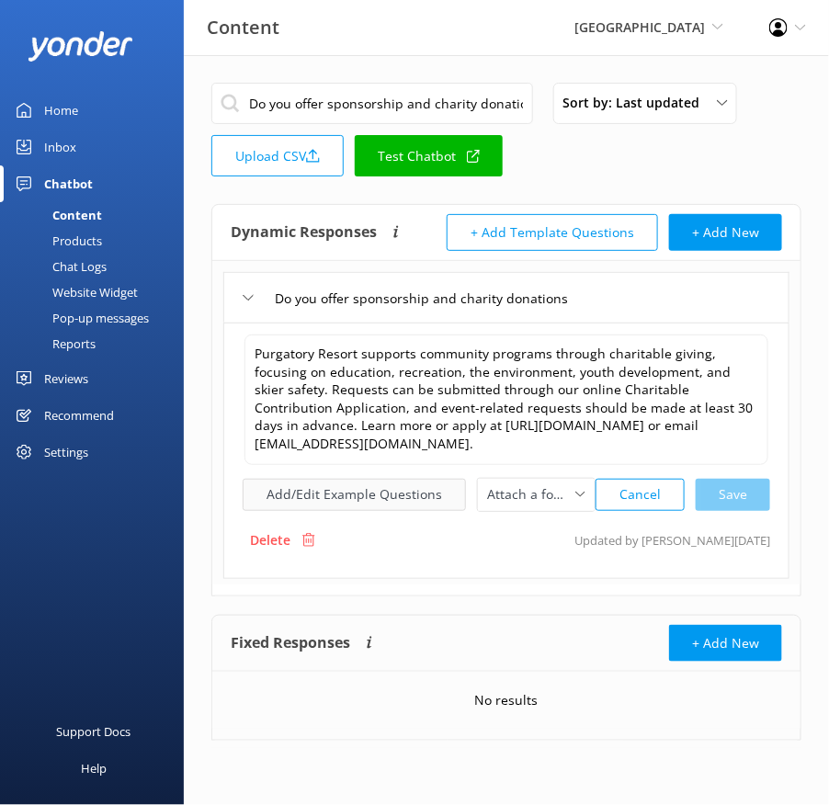
click at [366, 484] on button "Add/Edit Example Questions" at bounding box center [354, 495] width 223 height 32
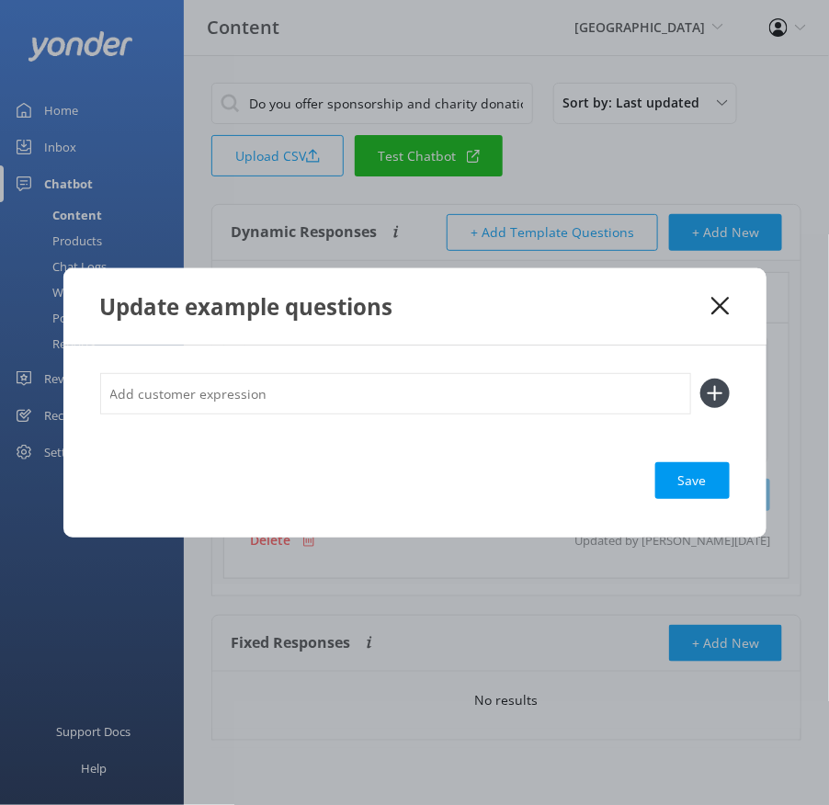
click at [411, 390] on input "text" at bounding box center [395, 393] width 591 height 41
paste input "Does Purgatory offer sponsorships or donations? How can I request a donation fr…"
type input "Does Purgatory offer sponsorships or donations? How can I request a donation fr…"
click at [700, 379] on button at bounding box center [714, 393] width 29 height 29
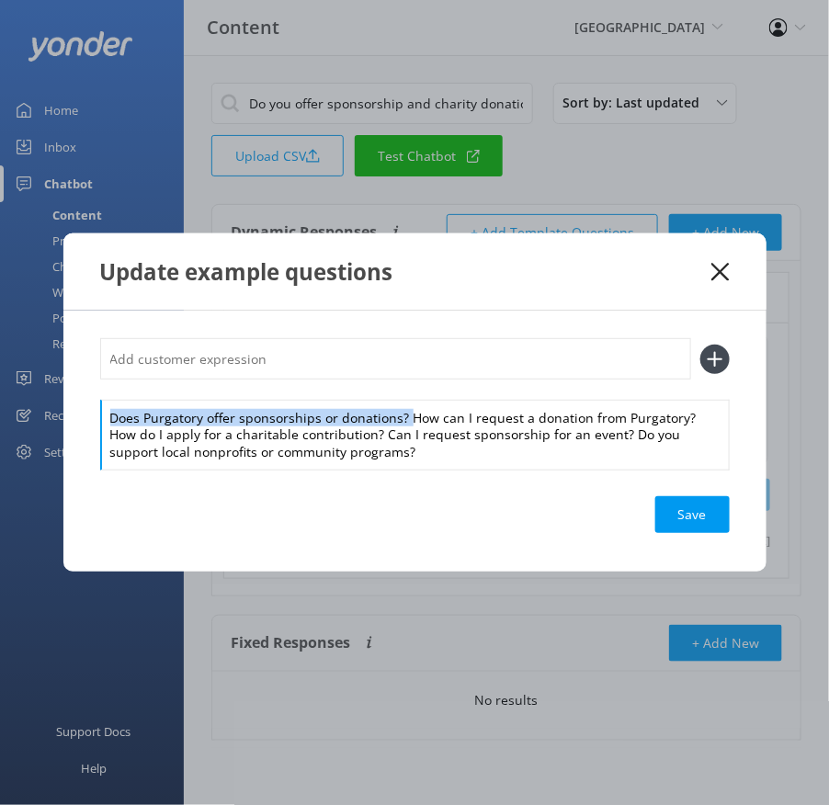
drag, startPoint x: 408, startPoint y: 420, endPoint x: 398, endPoint y: 389, distance: 32.9
click at [398, 389] on div "Does Purgatory offer sponsorships or donations? How can I request a donation fr…" at bounding box center [415, 403] width 630 height 131
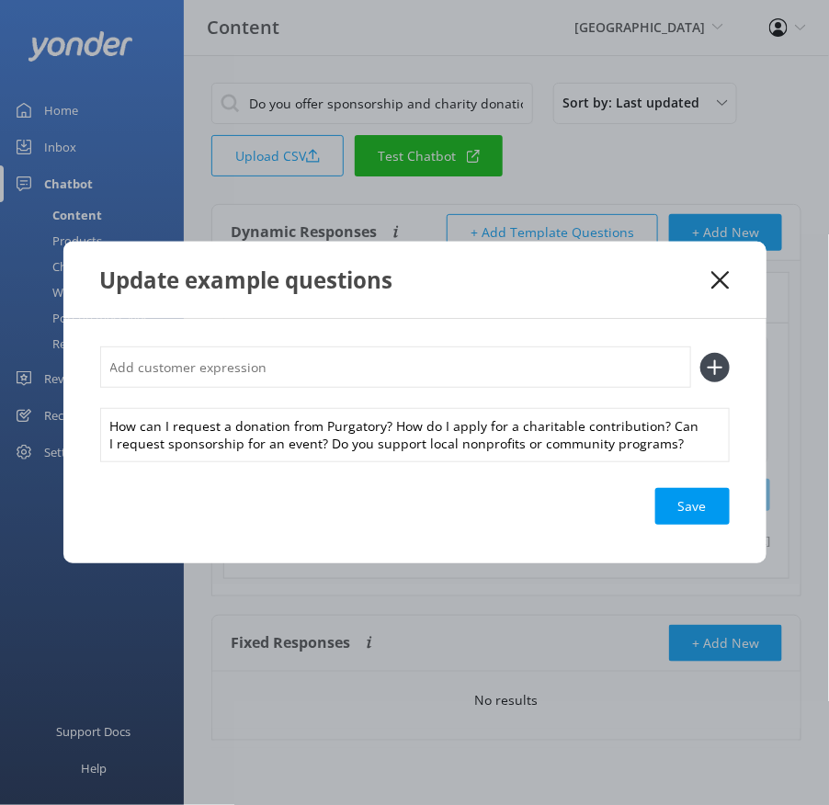
click at [388, 376] on input "text" at bounding box center [395, 367] width 591 height 41
paste input "Does Purgatory offer sponsorships or donations?"
type input "Does Purgatory offer sponsorships or donations?"
click at [700, 353] on button at bounding box center [714, 367] width 29 height 29
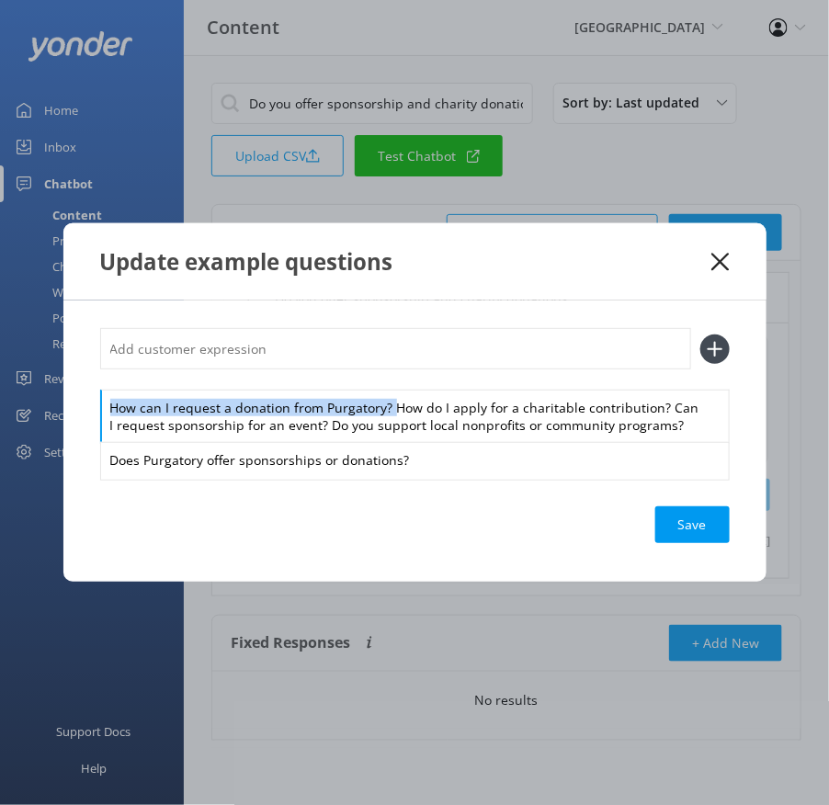
drag, startPoint x: 390, startPoint y: 407, endPoint x: 382, endPoint y: 372, distance: 35.9
click at [382, 372] on div "How can I request a donation from Purgatory? How do I apply for a charitable co…" at bounding box center [415, 403] width 630 height 150
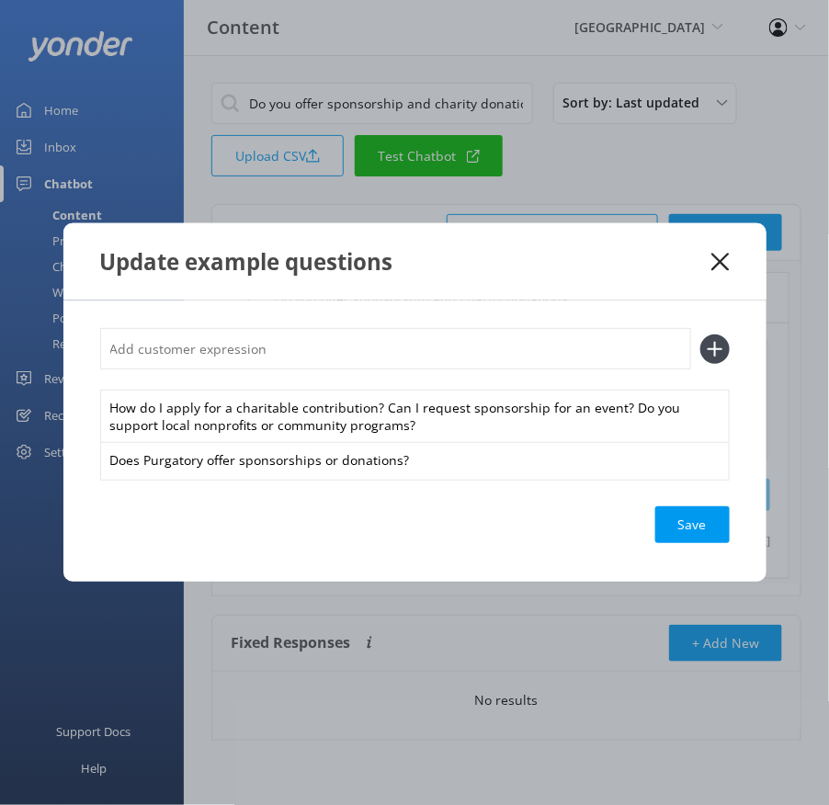
click at [366, 347] on input "text" at bounding box center [395, 348] width 591 height 41
paste input "How can I request a donation from Purgatory?"
type input "How can I request a donation from Purgatory?"
click at [700, 335] on button at bounding box center [714, 349] width 29 height 29
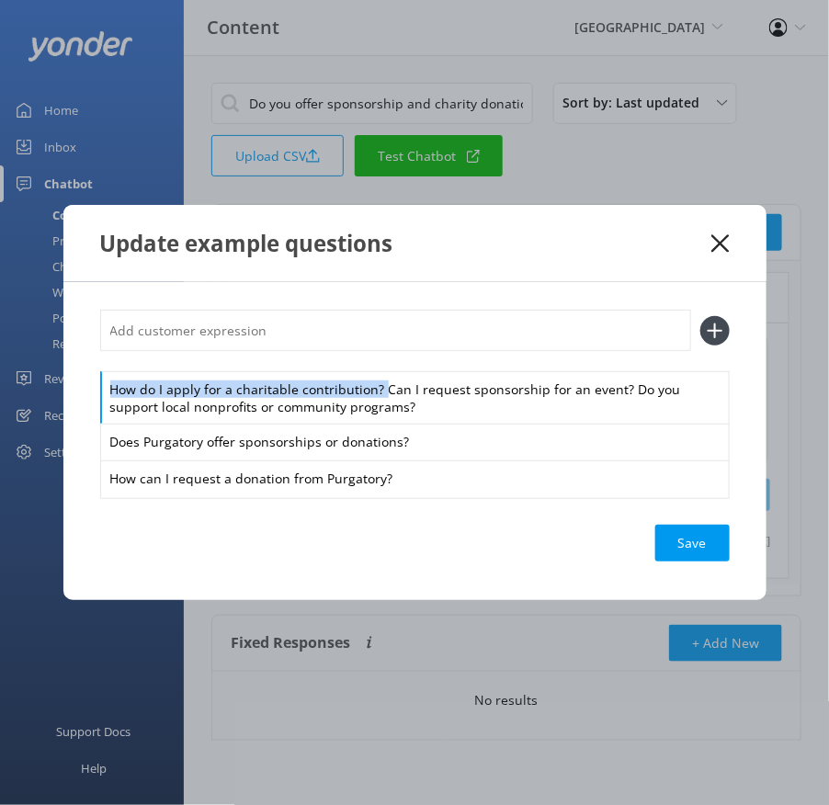
drag, startPoint x: 379, startPoint y: 392, endPoint x: 379, endPoint y: 361, distance: 30.3
click at [379, 361] on div "How do I apply for a charitable contribution? Can I request sponsorship for an …" at bounding box center [415, 403] width 630 height 187
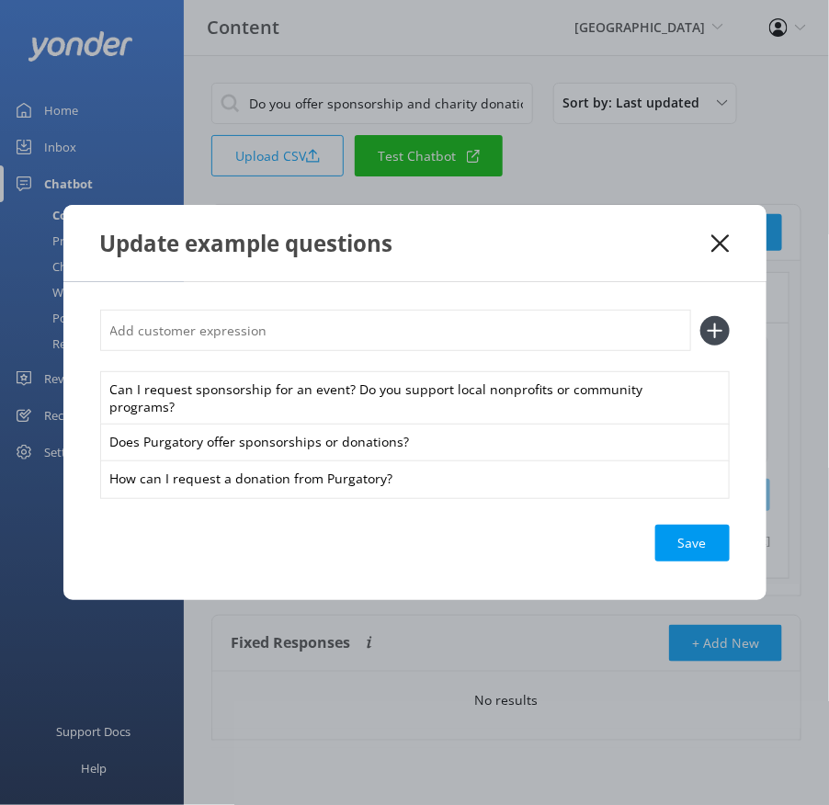
click at [363, 347] on input "text" at bounding box center [395, 330] width 591 height 41
paste input "How do I apply for a charitable contribution?"
type input "How do I apply for a charitable contribution?"
click at [700, 316] on button at bounding box center [714, 330] width 29 height 29
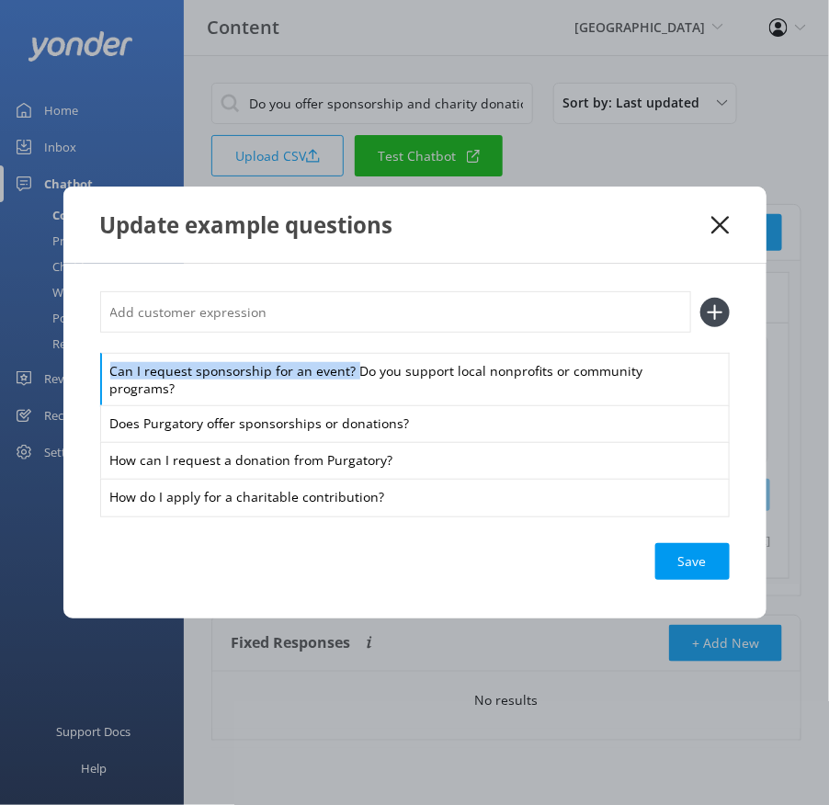
drag, startPoint x: 353, startPoint y: 382, endPoint x: 348, endPoint y: 350, distance: 31.6
click at [348, 350] on div "Can I request sponsorship for an event? Do you support local nonprofits or comm…" at bounding box center [415, 402] width 630 height 223
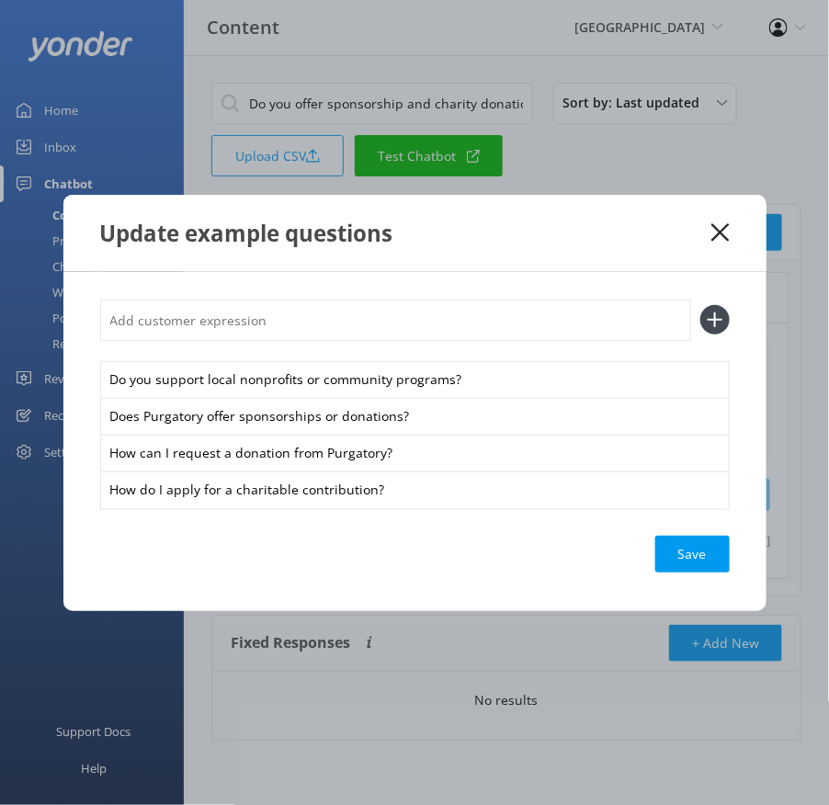
click at [333, 334] on input "text" at bounding box center [395, 320] width 591 height 41
paste input "Can I request sponsorship for an event?"
type input "Can I request sponsorship for an event?"
click at [700, 305] on button at bounding box center [714, 319] width 29 height 29
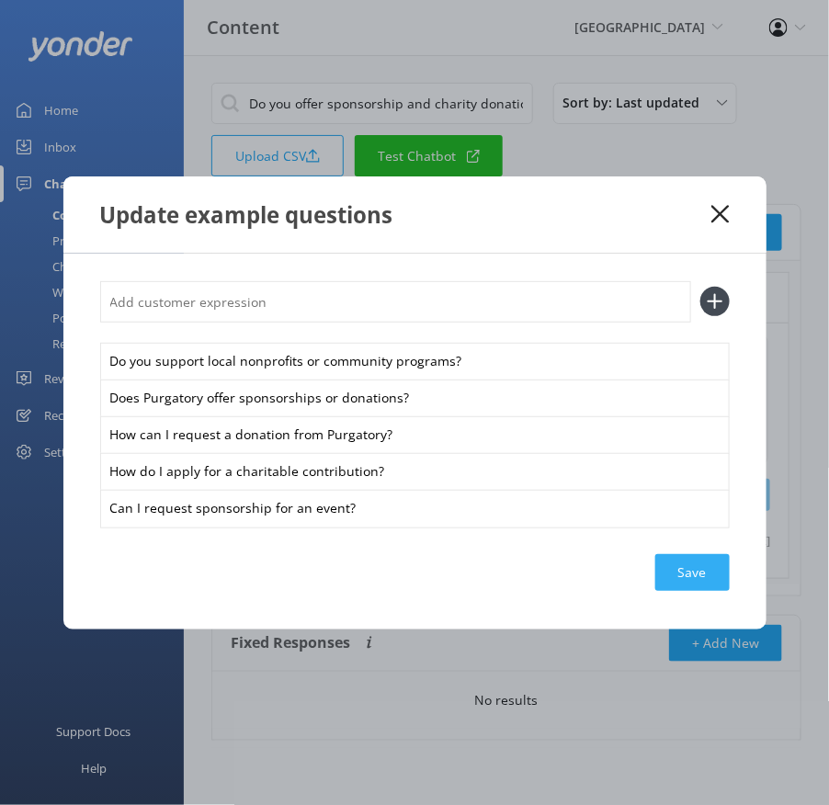
click at [676, 577] on div "Save" at bounding box center [692, 572] width 74 height 37
click at [711, 206] on div "Update example questions" at bounding box center [406, 214] width 612 height 30
click at [719, 209] on icon at bounding box center [720, 214] width 17 height 18
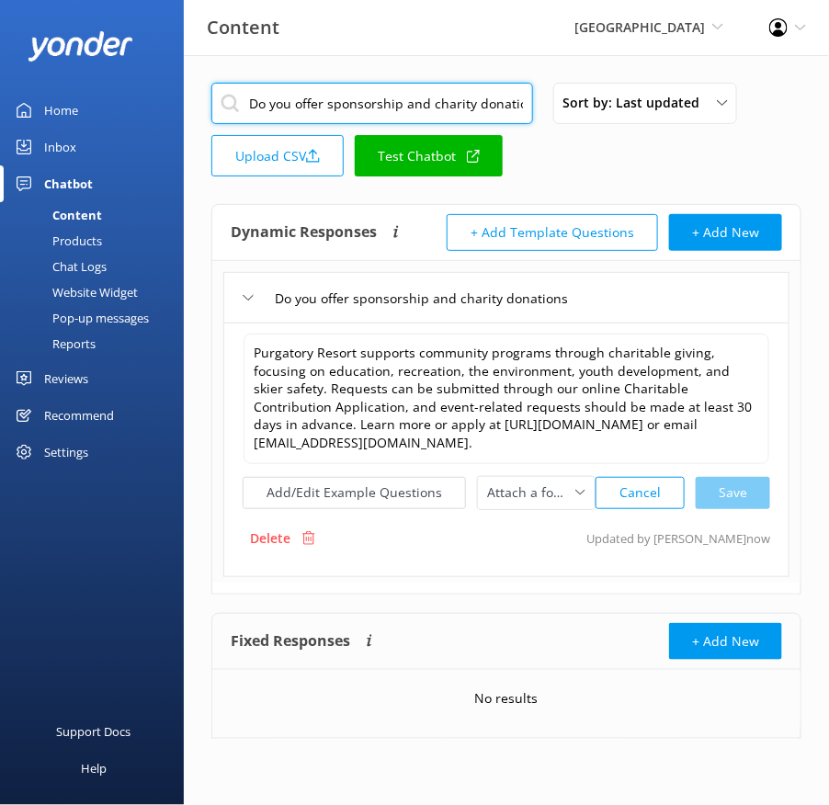
click at [402, 96] on input "Do you offer sponsorship and charity donations" at bounding box center [372, 103] width 322 height 41
paste input "What are the resort opening hour"
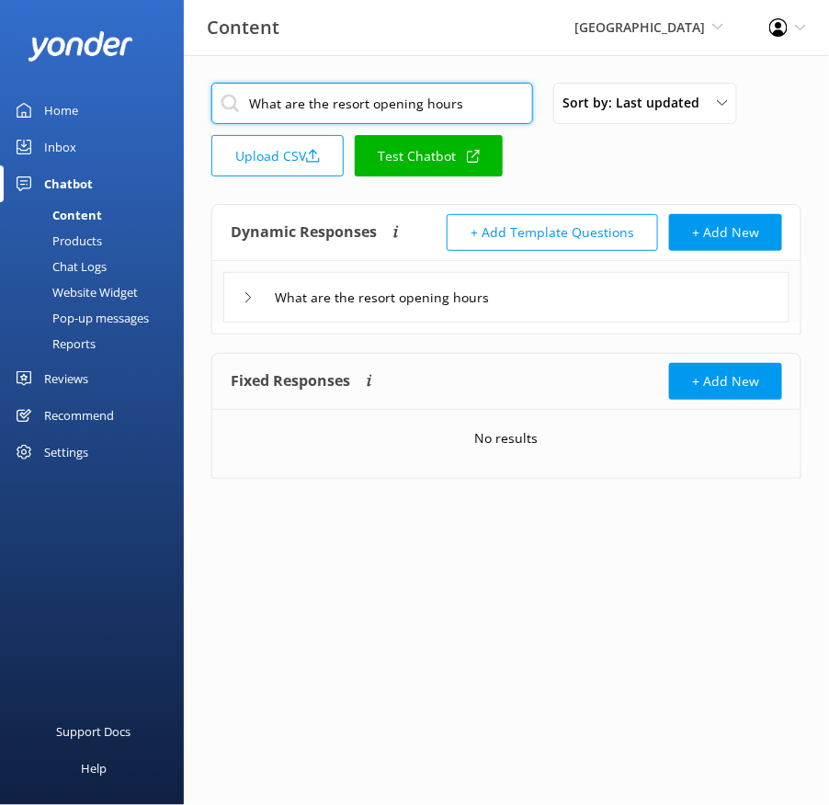
type input "What are the resort opening hours"
click at [594, 301] on div "What are the resort opening hours" at bounding box center [506, 297] width 566 height 51
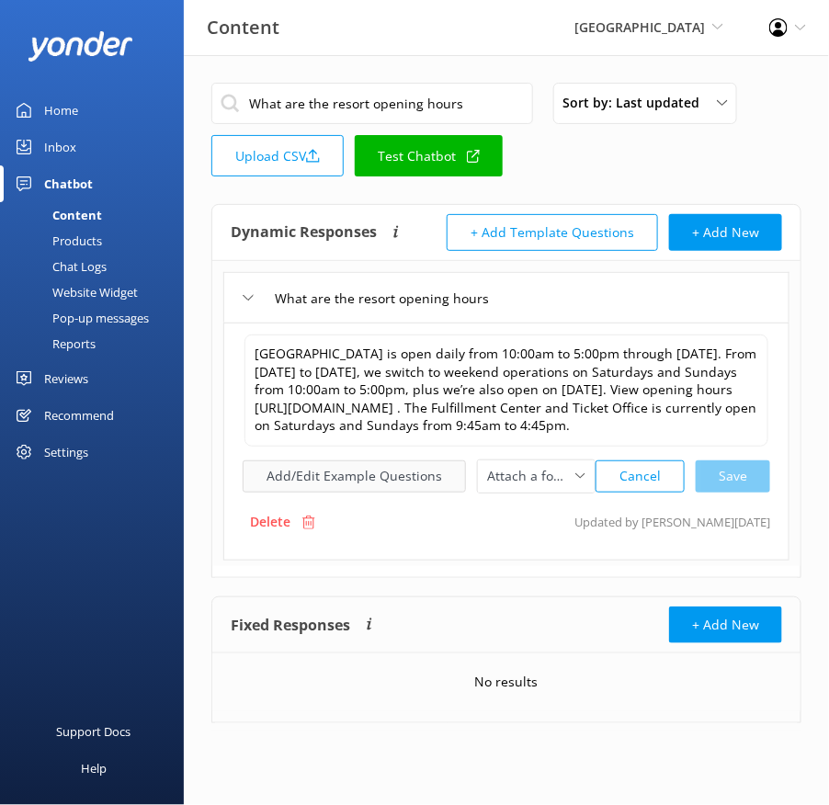
click at [417, 463] on button "Add/Edit Example Questions" at bounding box center [354, 477] width 223 height 32
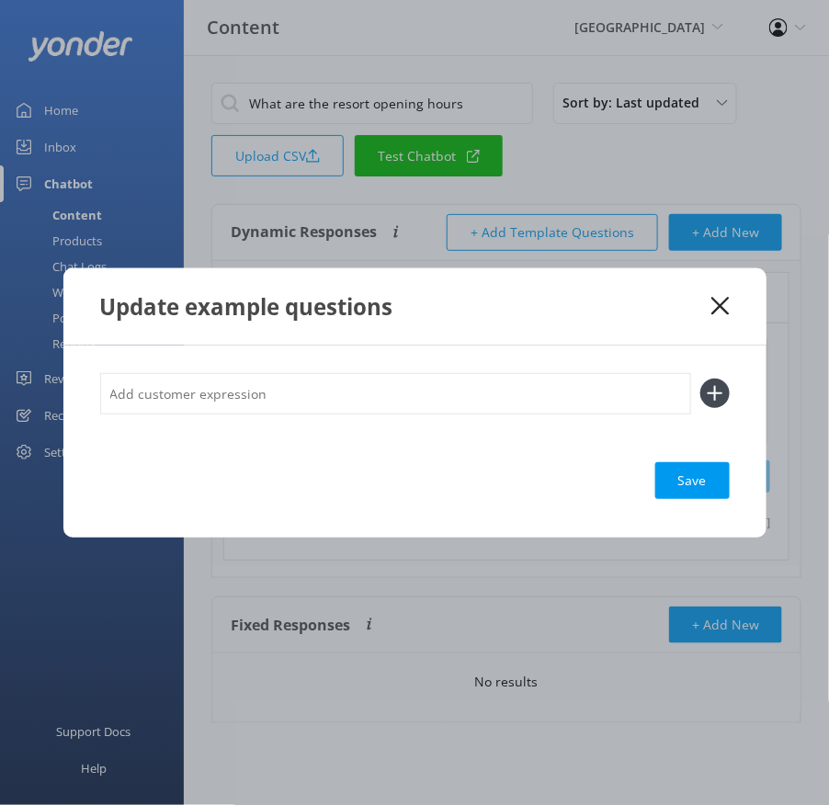
click at [374, 406] on input "text" at bounding box center [395, 393] width 591 height 41
paste input "When is your ticket office open? What time do you open? What time does Purgator…"
type input "When is your ticket office open? What time do you open? What time does Purgator…"
click at [700, 379] on button at bounding box center [714, 393] width 29 height 29
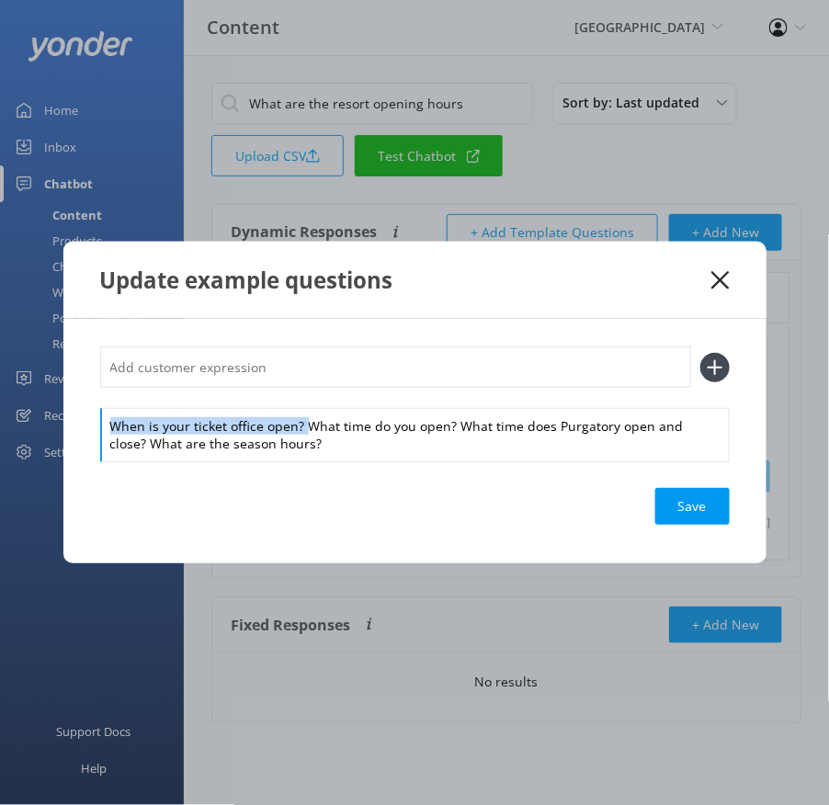
drag, startPoint x: 309, startPoint y: 427, endPoint x: 305, endPoint y: 405, distance: 21.5
click at [305, 406] on div "When is your ticket office open? What time do you open? What time does Purgator…" at bounding box center [415, 403] width 630 height 113
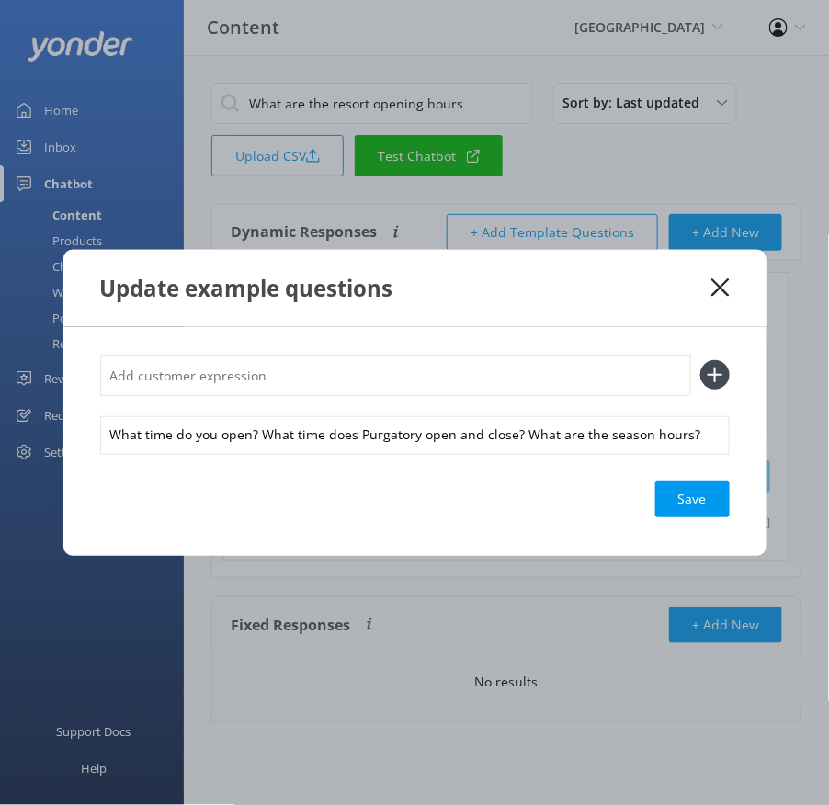
click at [297, 376] on input "text" at bounding box center [395, 375] width 591 height 41
paste input "When is your ticket office open?"
type input "When is your ticket office open?"
click at [700, 360] on button at bounding box center [714, 374] width 29 height 29
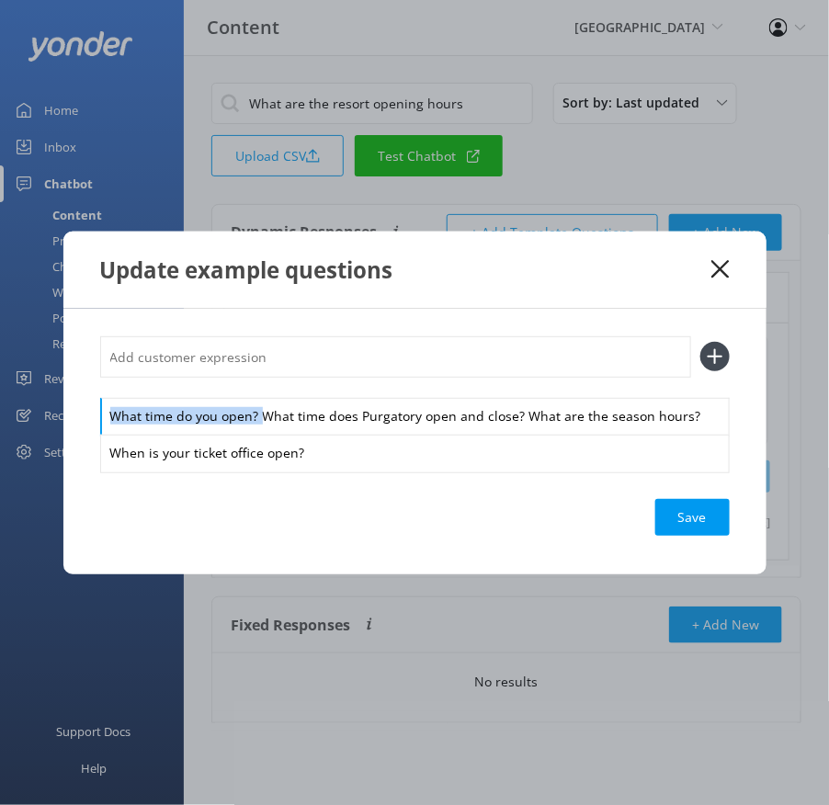
drag, startPoint x: 258, startPoint y: 417, endPoint x: 258, endPoint y: 390, distance: 27.6
click at [258, 390] on div "What time do you open? What time does Purgatory open and close? What are the se…" at bounding box center [415, 403] width 630 height 135
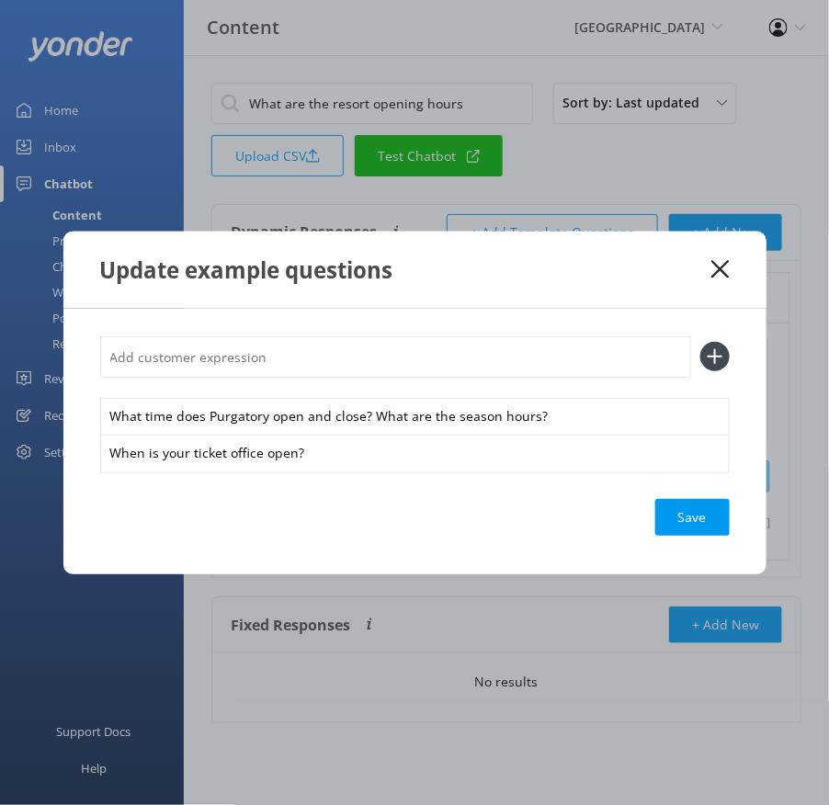
click at [245, 356] on input "text" at bounding box center [395, 356] width 591 height 41
paste input "What time do you open?"
type input "What time do you open?"
click at [700, 342] on button at bounding box center [714, 356] width 29 height 29
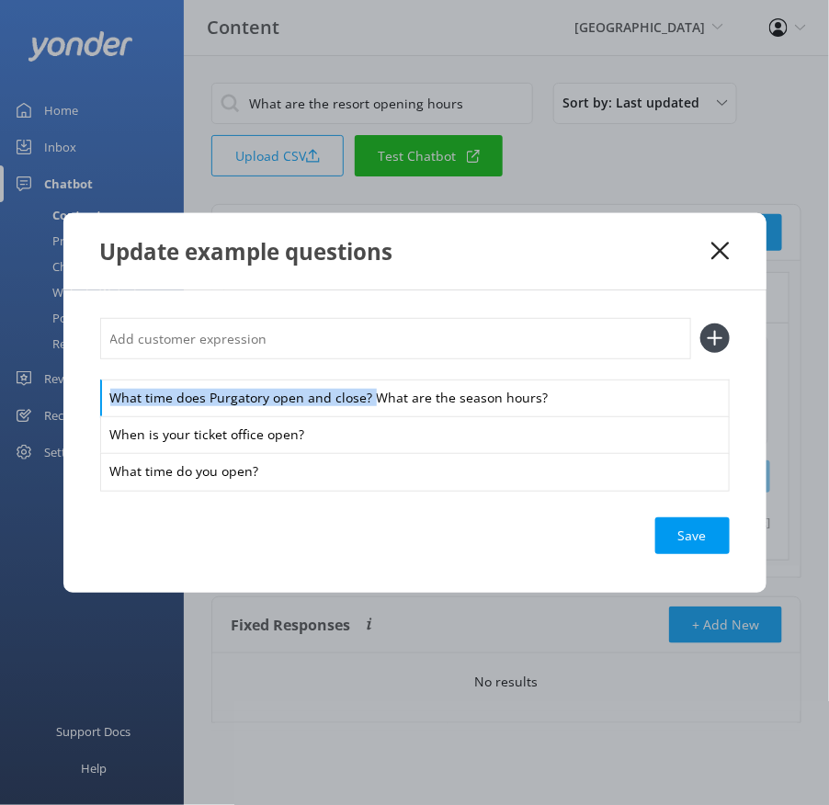
drag, startPoint x: 372, startPoint y: 397, endPoint x: 357, endPoint y: 369, distance: 32.5
click at [357, 369] on div "What time does Purgatory open and close? What are the season hours? When is you…" at bounding box center [415, 404] width 630 height 172
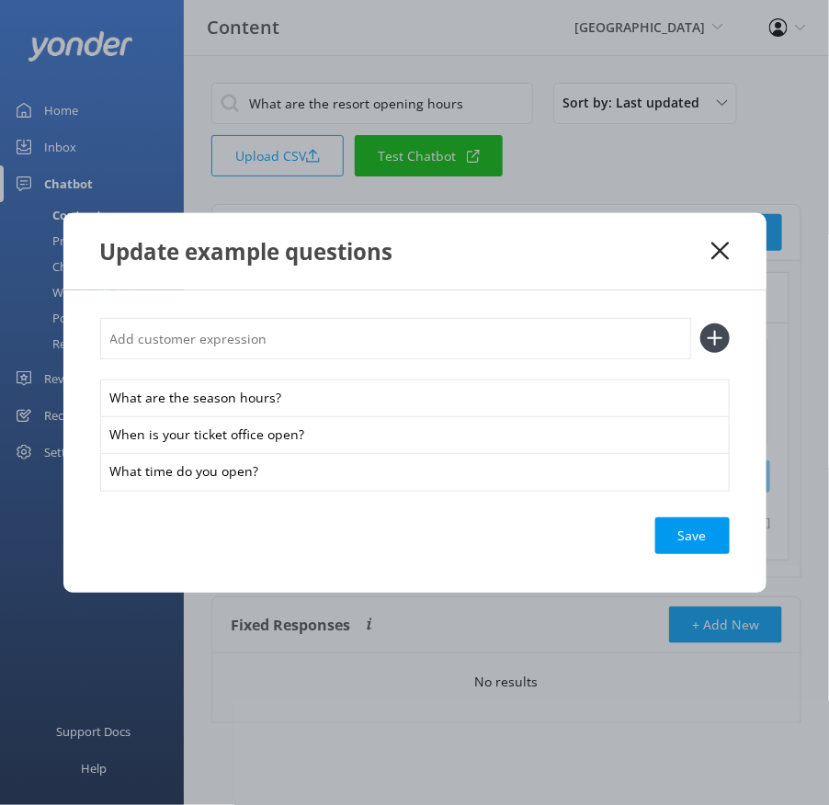
click at [329, 340] on input "text" at bounding box center [395, 338] width 591 height 41
paste input "What time does Purgatory open and close?"
type input "What time does Purgatory open and close?"
click at [700, 324] on button at bounding box center [714, 338] width 29 height 29
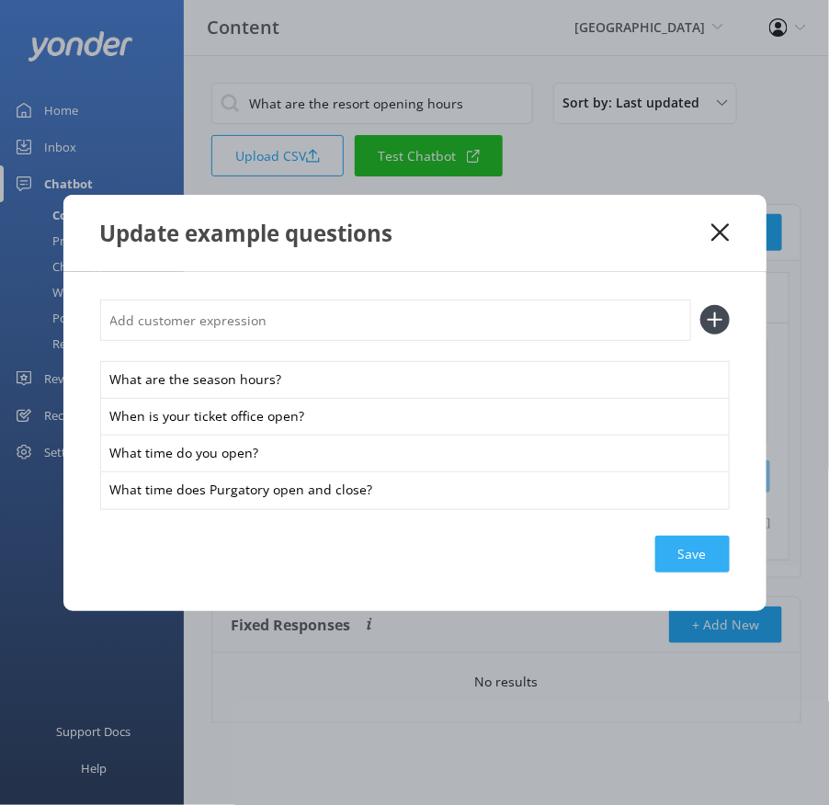
click at [667, 543] on div "Save" at bounding box center [692, 554] width 74 height 37
click at [721, 225] on icon at bounding box center [720, 232] width 17 height 18
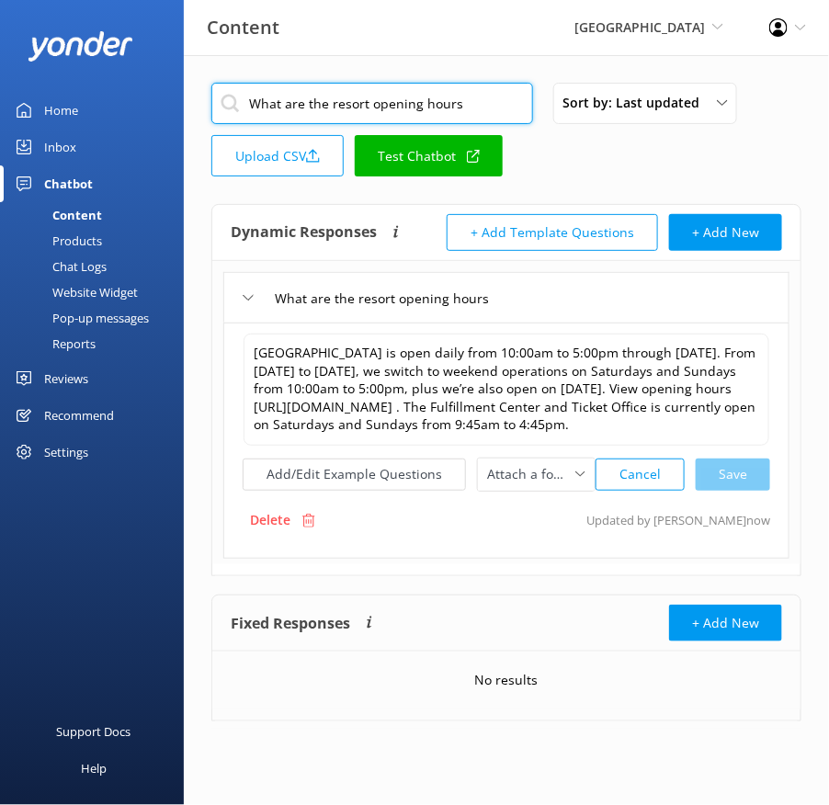
click at [491, 95] on input "What are the resort opening hours" at bounding box center [372, 103] width 322 height 41
paste input "Can I upgrade my pas"
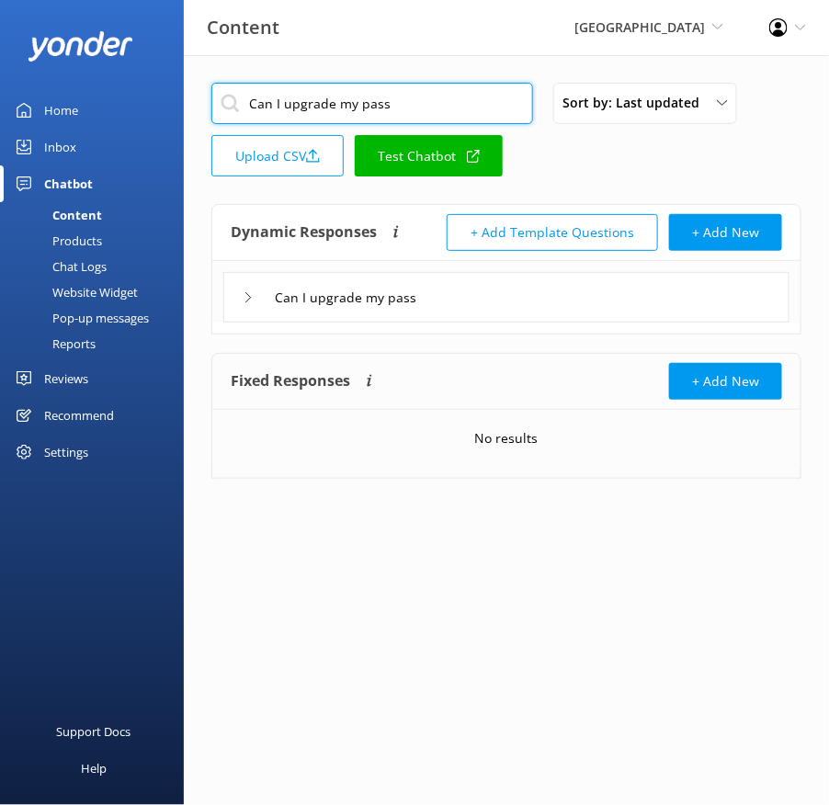
type input "Can I upgrade my pass"
click at [617, 310] on div "Can I upgrade my pass" at bounding box center [506, 297] width 566 height 51
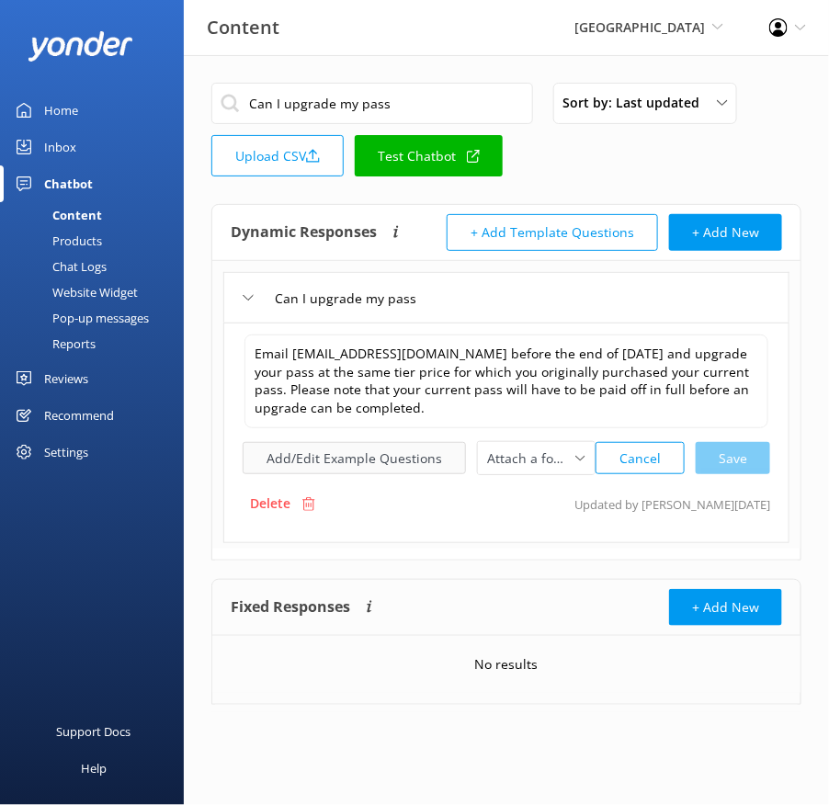
click at [401, 454] on button "Add/Edit Example Questions" at bounding box center [354, 458] width 223 height 32
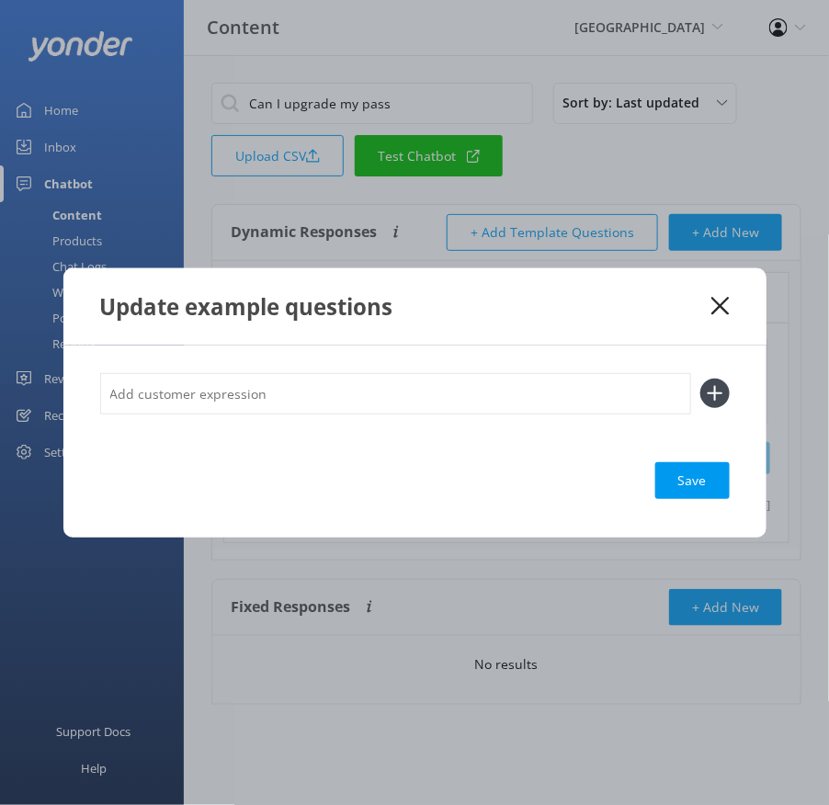
click at [394, 393] on input "text" at bounding box center [395, 393] width 591 height 41
paste input "Can I upgrade my season pass? Can I pay the difference to upgrade my pass? Who …"
type input "Can I upgrade my season pass? Can I pay the difference to upgrade my pass? Who …"
click at [700, 379] on button at bounding box center [714, 393] width 29 height 29
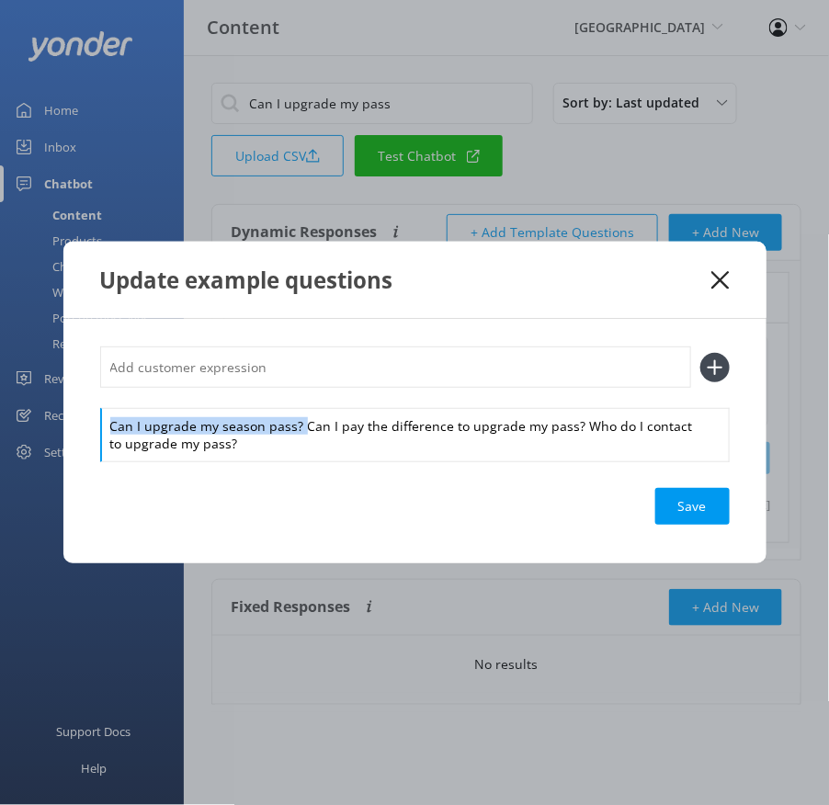
drag, startPoint x: 303, startPoint y: 422, endPoint x: 299, endPoint y: 395, distance: 27.1
click at [299, 395] on div "Can I upgrade my season pass? Can I pay the difference to upgrade my pass? Who …" at bounding box center [415, 403] width 630 height 113
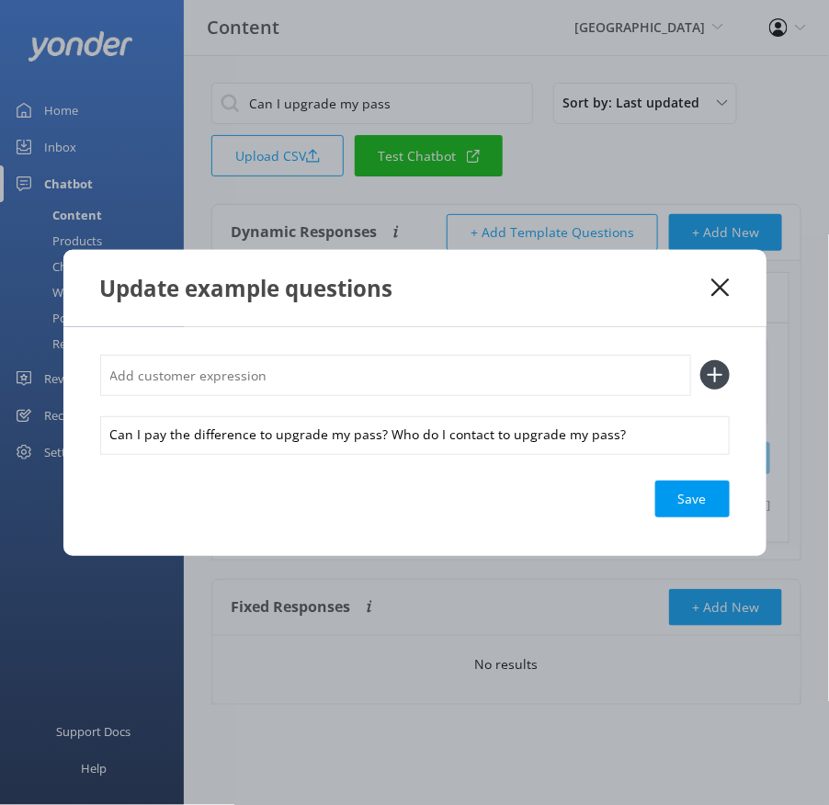
click at [291, 385] on input "text" at bounding box center [395, 375] width 591 height 41
paste input "Can I upgrade my season pass?"
type input "Can I upgrade my season pass?"
click at [700, 360] on button at bounding box center [714, 374] width 29 height 29
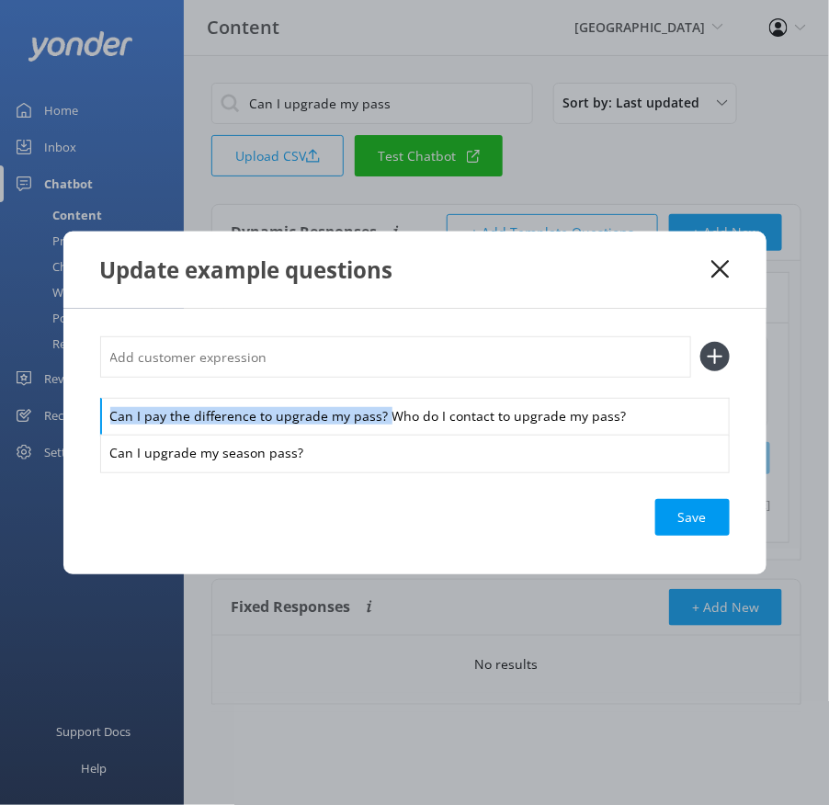
drag, startPoint x: 382, startPoint y: 416, endPoint x: 366, endPoint y: 385, distance: 35.4
click at [368, 386] on div "Can I pay the difference to upgrade my pass? Who do I contact to upgrade my pas…" at bounding box center [415, 403] width 630 height 135
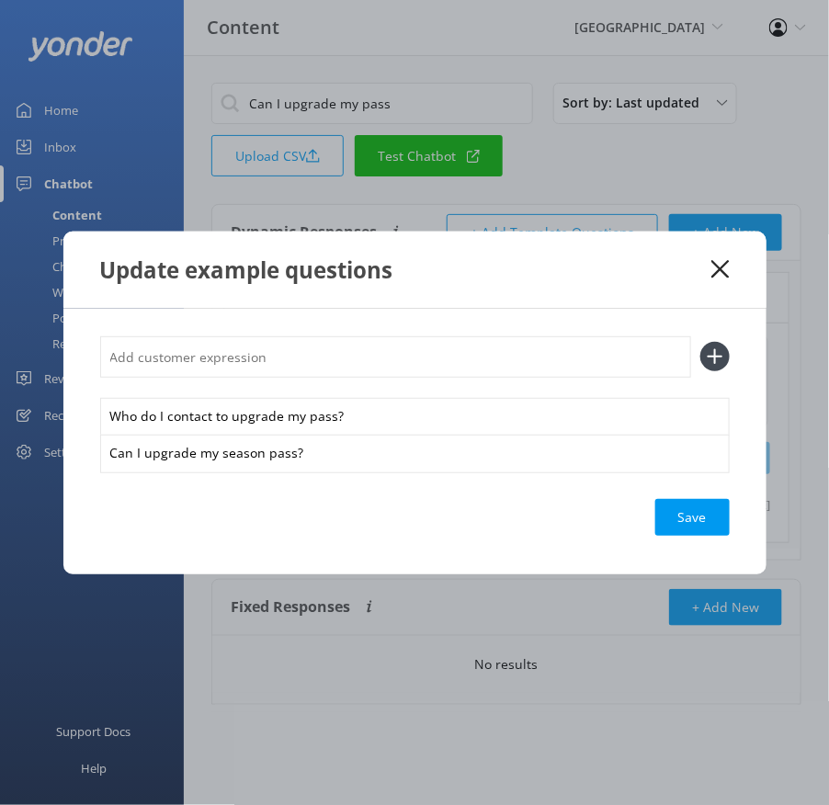
click at [340, 368] on input "text" at bounding box center [395, 356] width 591 height 41
paste input "Can I pay the difference to upgrade my pass?"
type input "Can I pay the difference to upgrade my pass?"
click at [700, 342] on button at bounding box center [714, 356] width 29 height 29
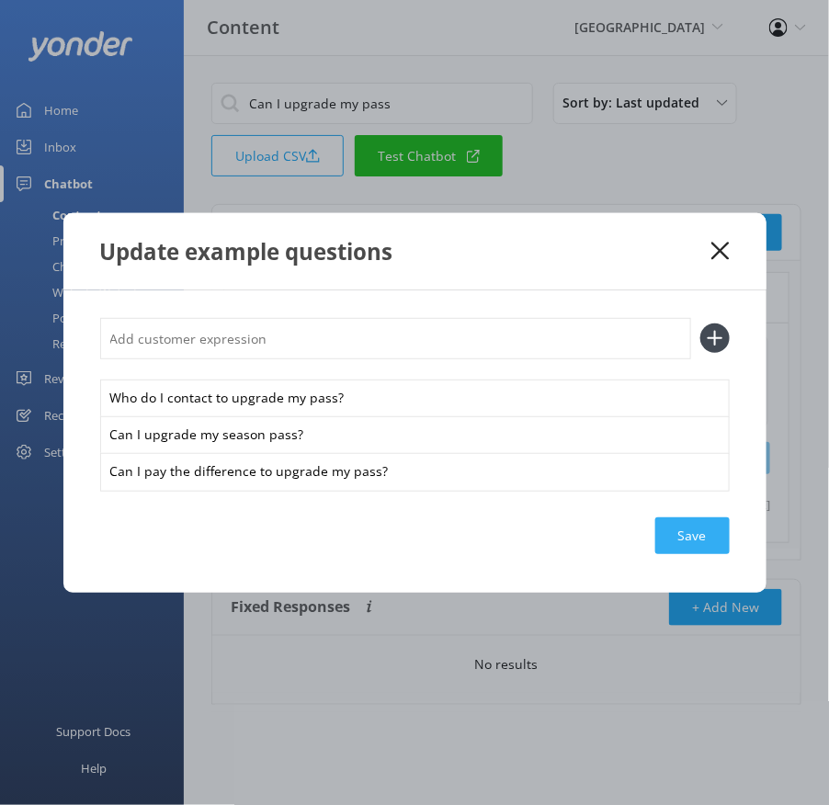
click at [689, 532] on div "Save" at bounding box center [692, 536] width 74 height 37
click at [721, 247] on icon at bounding box center [720, 251] width 17 height 18
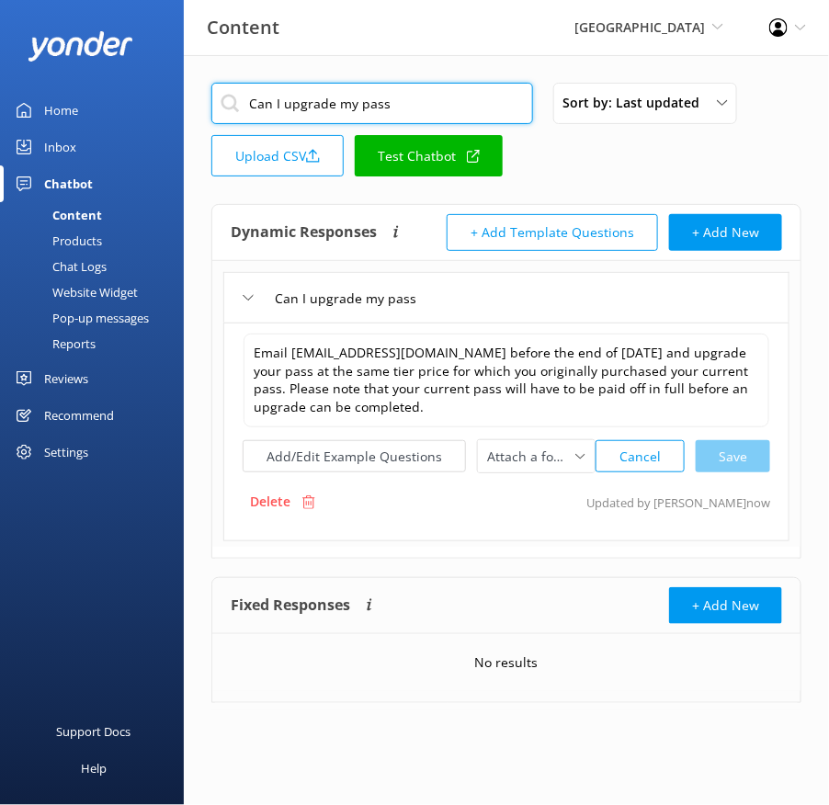
click at [450, 93] on input "Can I upgrade my pass" at bounding box center [372, 103] width 322 height 41
paste input "have my pass mailed to me"
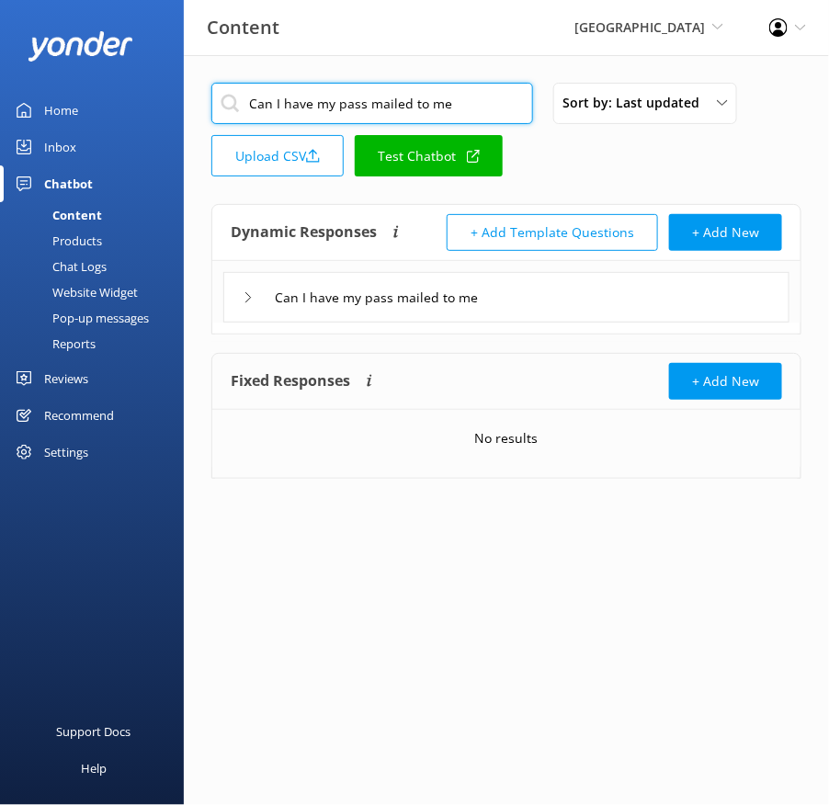
type input "Can I have my pass mailed to me"
click at [607, 306] on div "Can I have my pass mailed to me" at bounding box center [506, 297] width 566 height 51
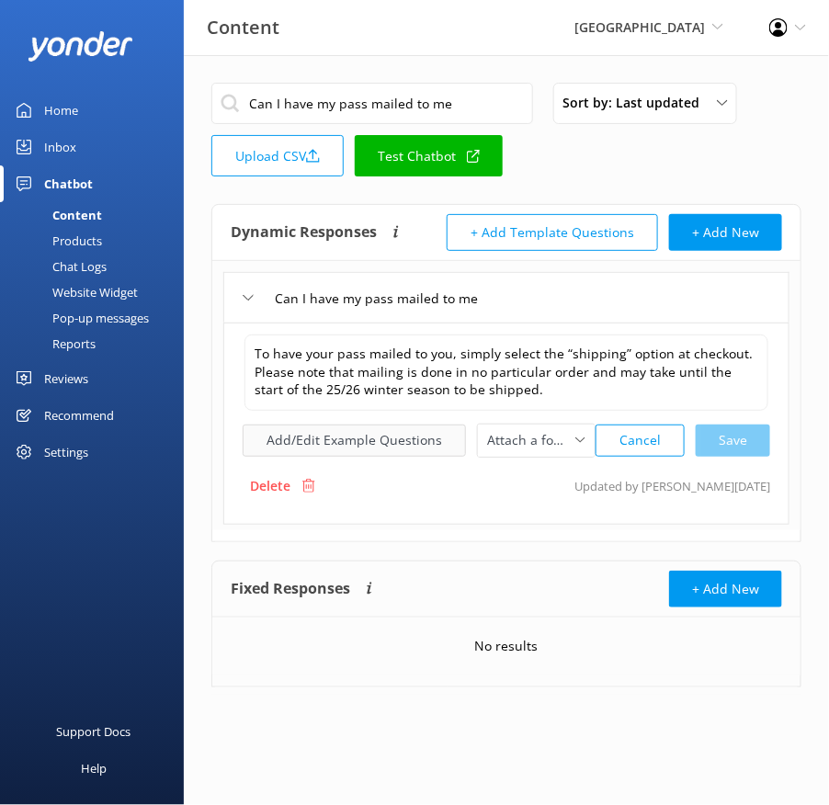
click at [416, 429] on button "Add/Edit Example Questions" at bounding box center [354, 441] width 223 height 32
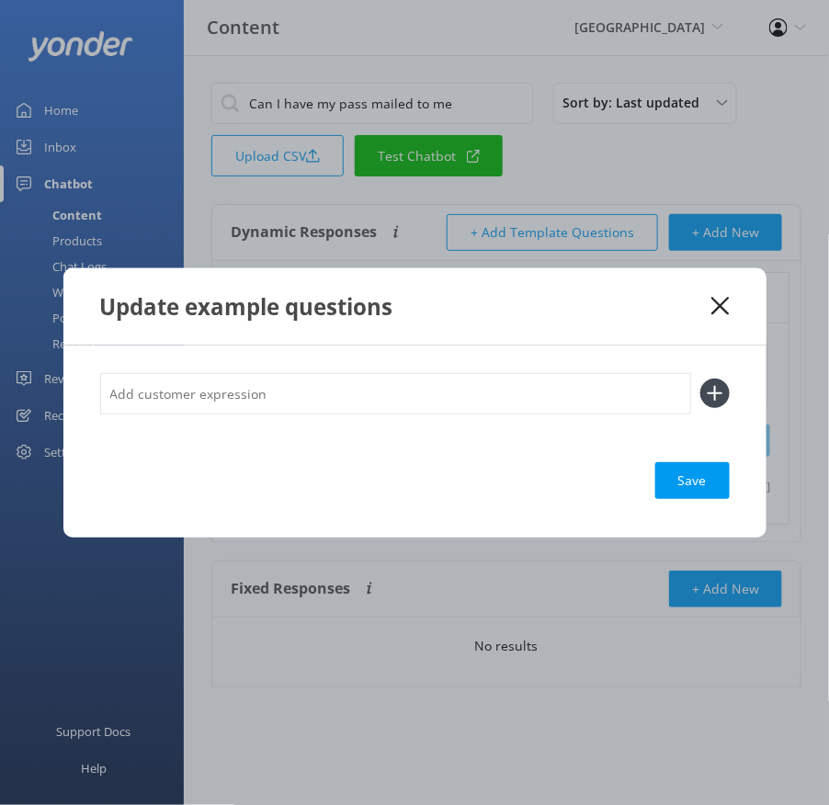
click at [416, 393] on input "text" at bounding box center [395, 393] width 591 height 41
paste input "Can I get my pass mailed to me? How do I select shipping for my season pass?"
type input "Can I get my pass mailed to me? How do I select shipping for my season pass?"
click at [700, 379] on button at bounding box center [714, 393] width 29 height 29
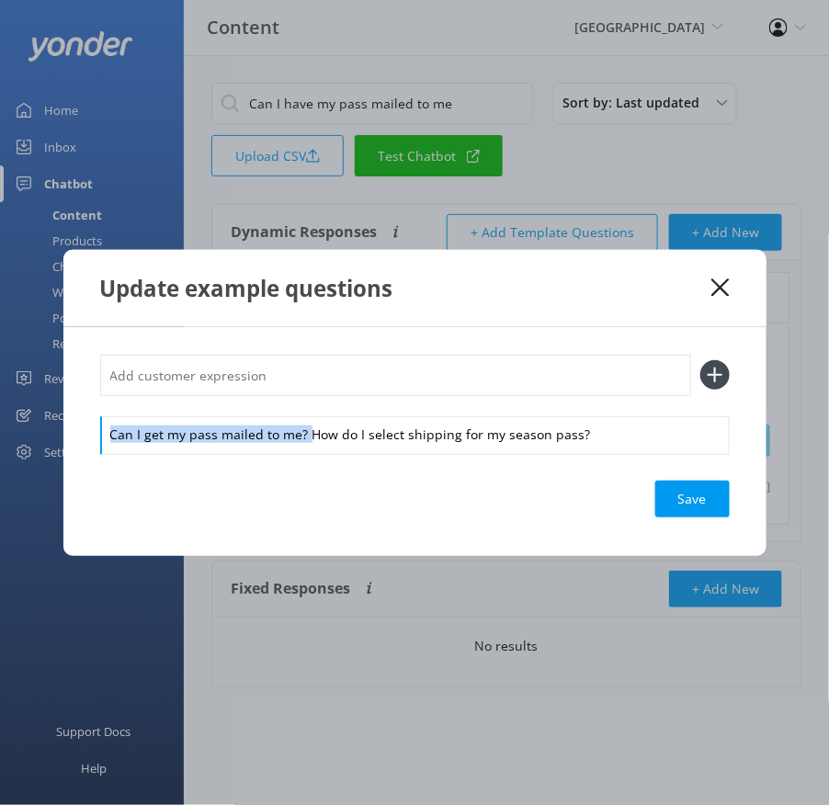
drag, startPoint x: 306, startPoint y: 435, endPoint x: 302, endPoint y: 406, distance: 28.9
click at [302, 406] on div "Can I get my pass mailed to me? How do I select shipping for my season pass?" at bounding box center [415, 404] width 630 height 98
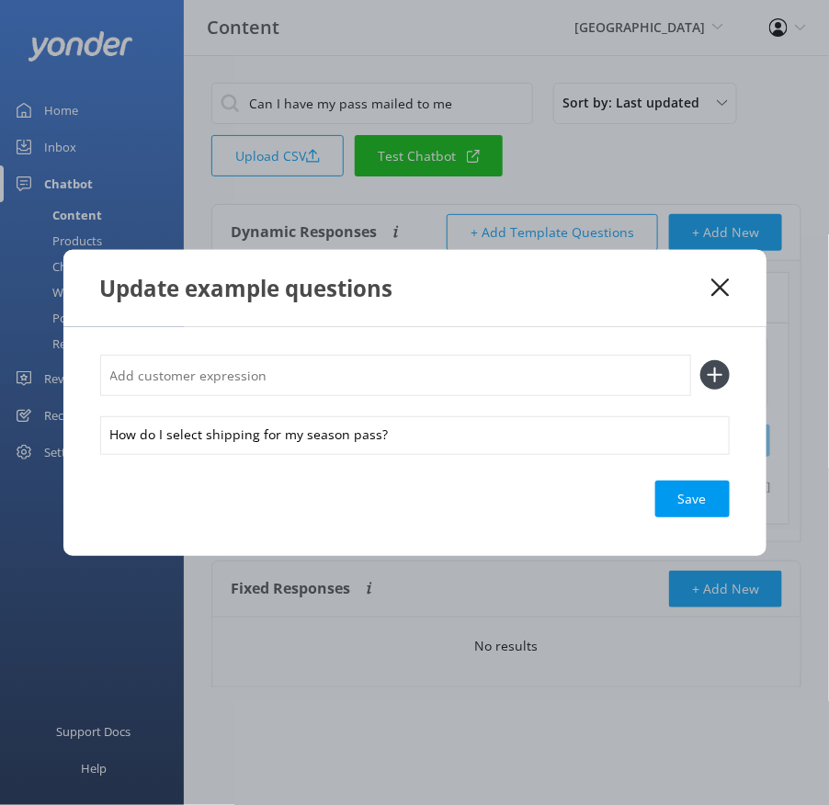
click at [278, 375] on input "text" at bounding box center [395, 375] width 591 height 41
paste input "Can I get my pass mailed to me?"
type input "Can I get my pass mailed to me?"
click at [700, 360] on button at bounding box center [714, 374] width 29 height 29
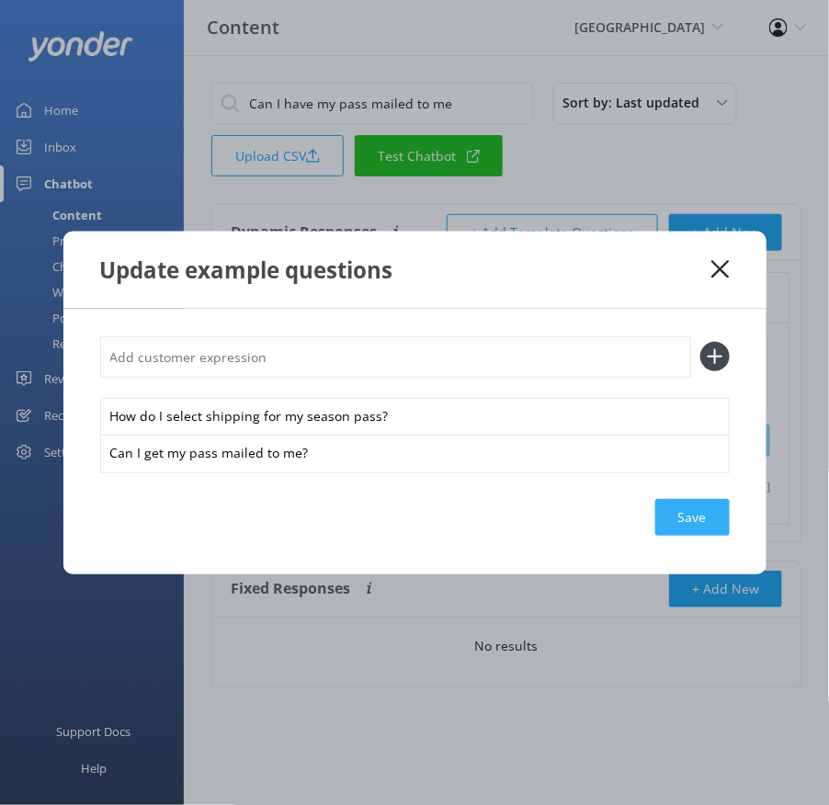
click at [691, 510] on div "Save" at bounding box center [692, 517] width 74 height 37
click at [691, 510] on div "Loading.." at bounding box center [693, 517] width 74 height 37
click at [718, 265] on icon at bounding box center [720, 269] width 17 height 18
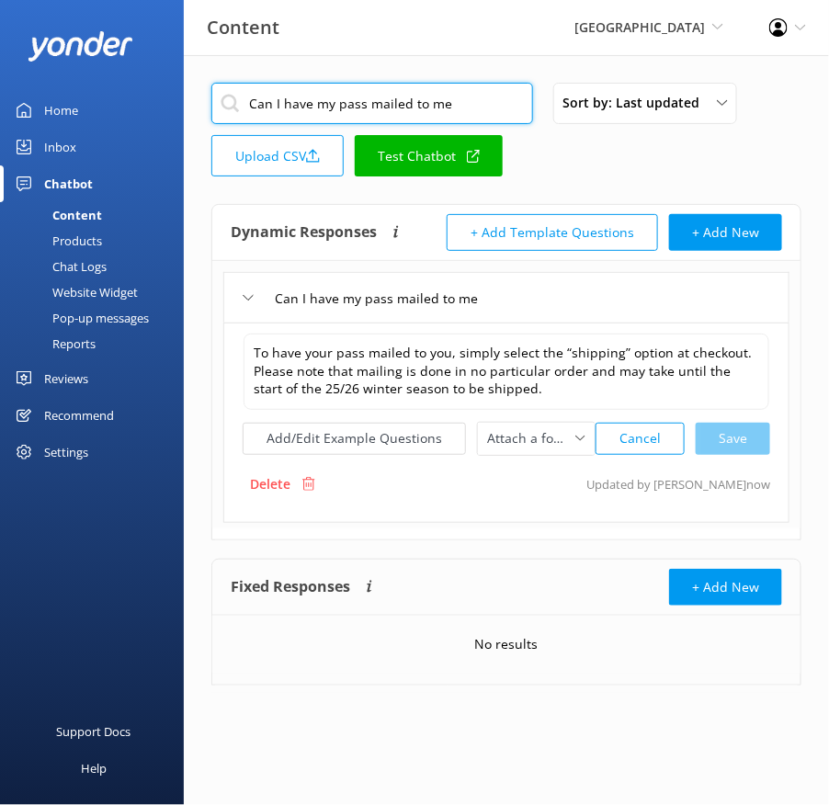
click at [402, 110] on input "Can I have my pass mailed to me" at bounding box center [372, 103] width 322 height 41
paste input "What are the below the summit benefits"
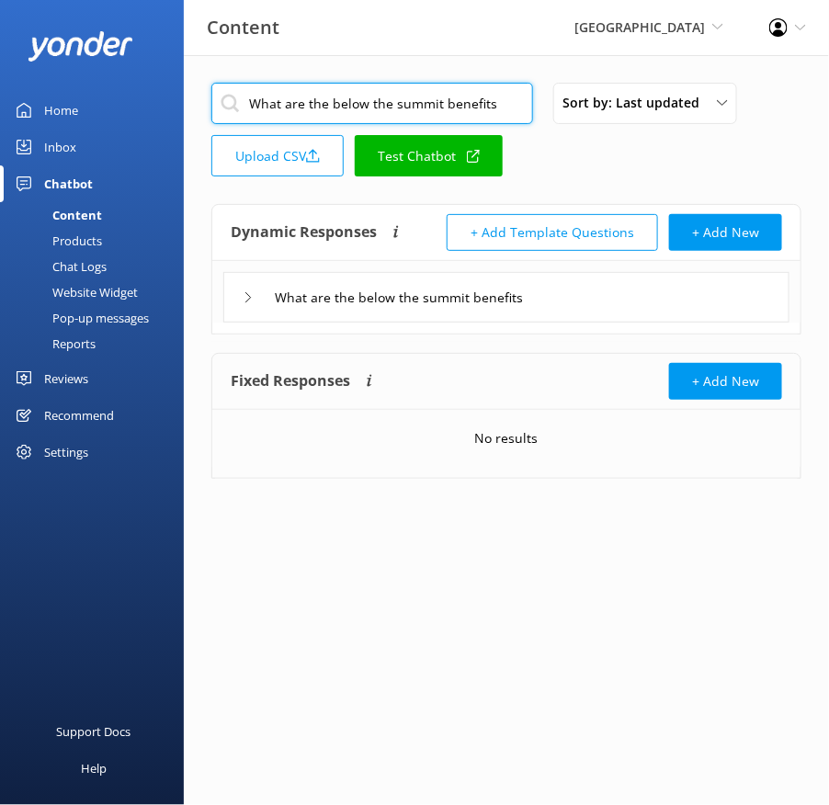
type input "What are the below the summit benefits"
click at [609, 300] on div "What are the below the summit benefits" at bounding box center [506, 297] width 566 height 51
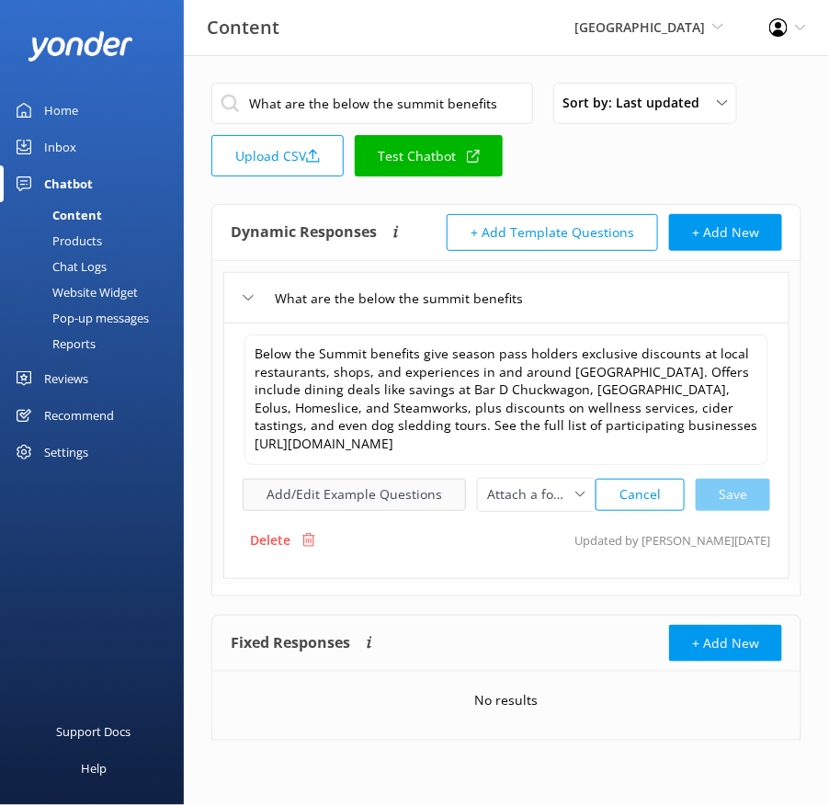
click at [391, 505] on button "Add/Edit Example Questions" at bounding box center [354, 495] width 223 height 32
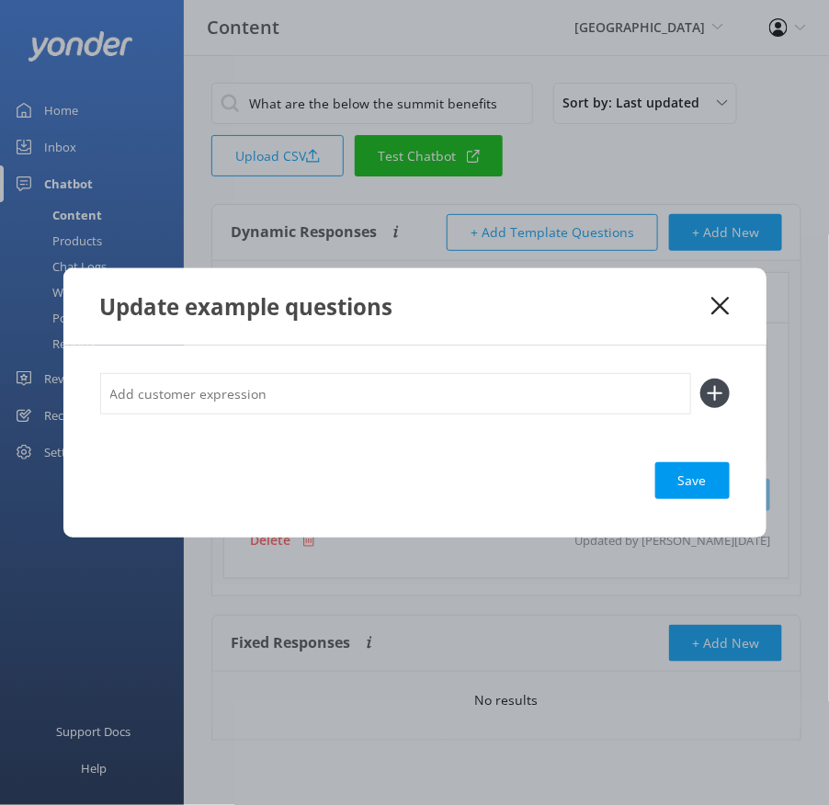
click at [332, 397] on input "text" at bounding box center [395, 393] width 591 height 41
paste input "What are Below the Summit benefits? Do passholders get local discounts in [GEOG…"
type input "What are Below the Summit benefits? Do passholders get local discounts in [GEOG…"
click at [700, 379] on button at bounding box center [714, 393] width 29 height 29
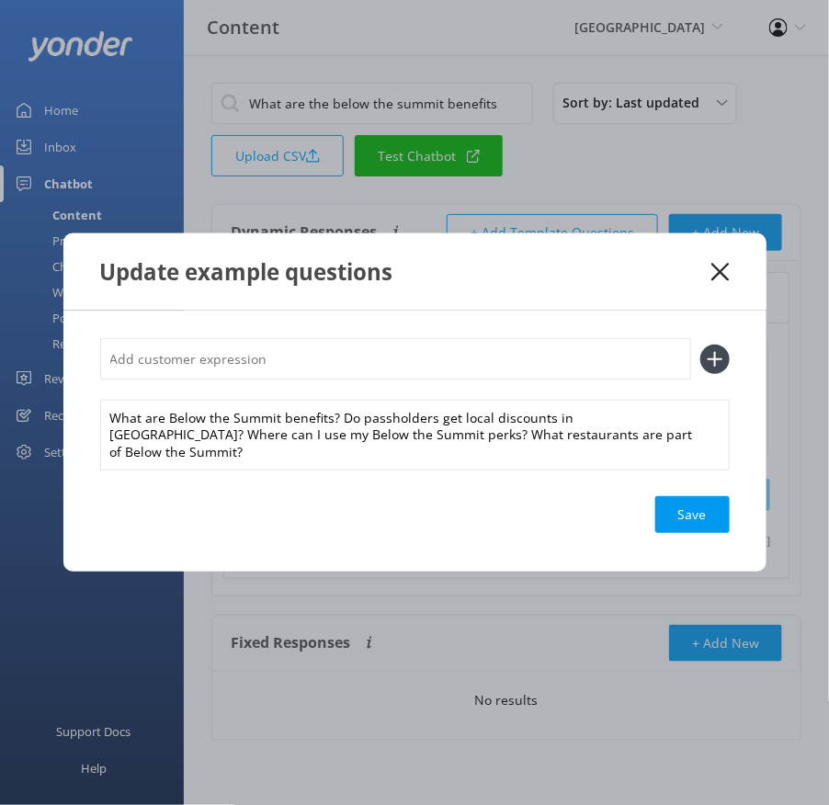
scroll to position [0, 0]
drag, startPoint x: 338, startPoint y: 425, endPoint x: 331, endPoint y: 383, distance: 42.0
click at [331, 383] on div "What are Below the Summit benefits? Do passholders get local discounts in [GEOG…" at bounding box center [415, 403] width 630 height 131
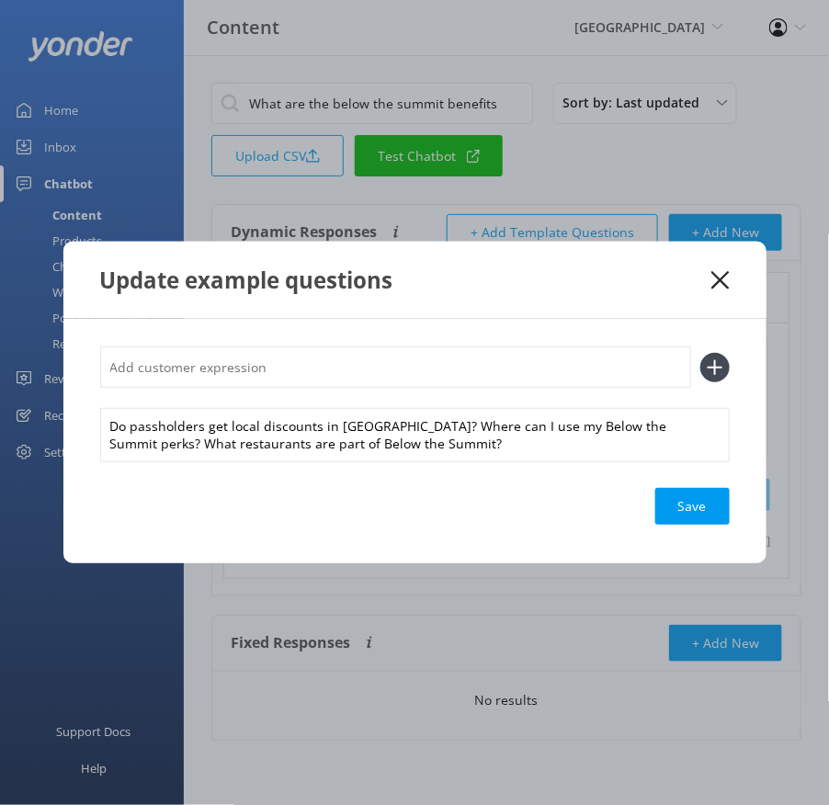
click at [320, 378] on input "text" at bounding box center [395, 367] width 591 height 41
paste input "What are Below the Summit benefits?"
type input "What are Below the Summit benefits?"
click at [700, 353] on button at bounding box center [714, 367] width 29 height 29
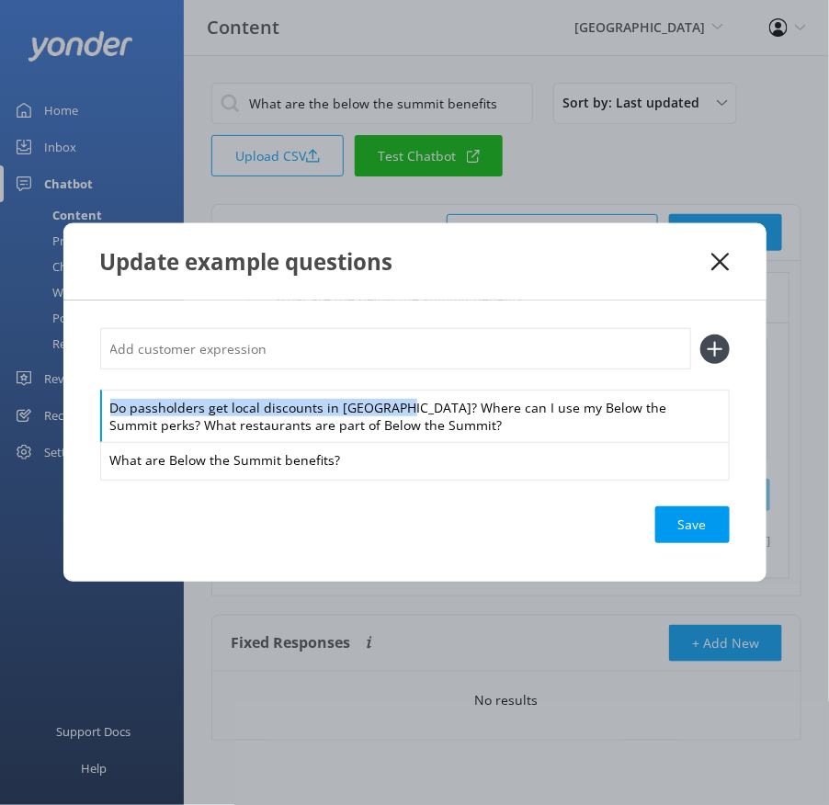
drag, startPoint x: 397, startPoint y: 410, endPoint x: 394, endPoint y: 381, distance: 29.5
click at [394, 381] on div "Do passholders get local discounts in [GEOGRAPHIC_DATA]? Where can I use my Bel…" at bounding box center [415, 403] width 630 height 150
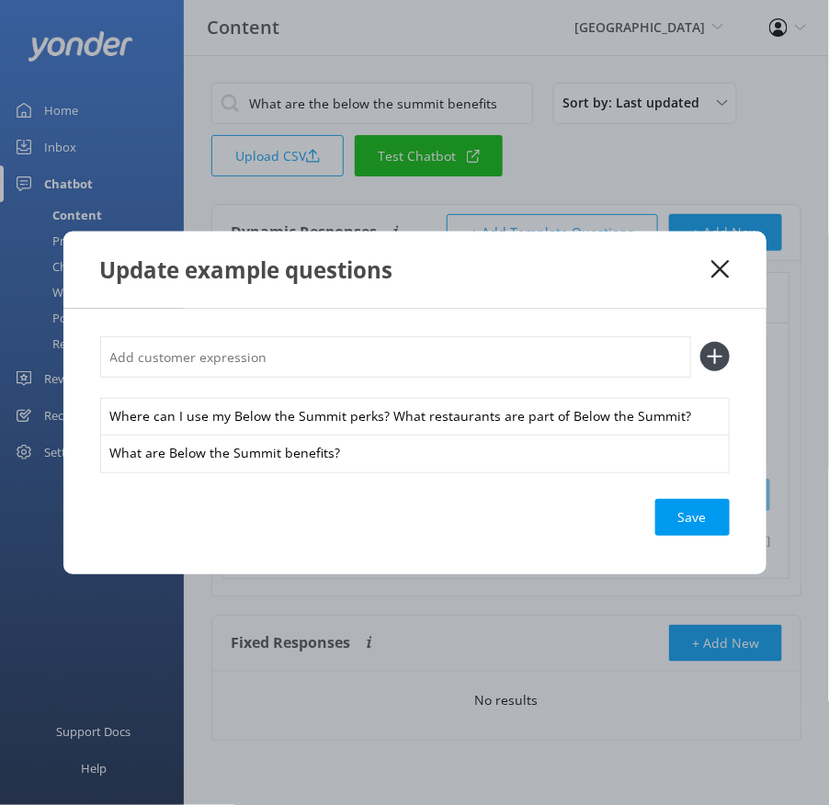
click at [365, 356] on input "text" at bounding box center [395, 356] width 591 height 41
paste input "Do passholders get local discounts in [GEOGRAPHIC_DATA]?"
type input "Do passholders get local discounts in [GEOGRAPHIC_DATA]?"
click at [700, 342] on button at bounding box center [714, 356] width 29 height 29
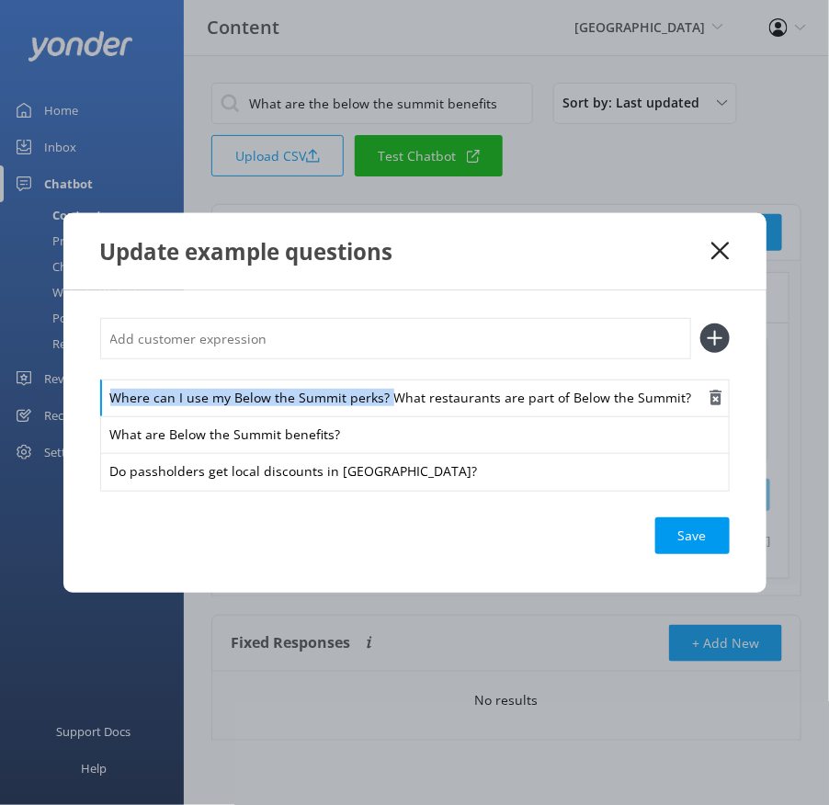
drag, startPoint x: 391, startPoint y: 399, endPoint x: 382, endPoint y: 382, distance: 18.9
click at [382, 382] on div "Where can I use my Below the Summit perks? What restaurants are part of Below t…" at bounding box center [415, 399] width 630 height 39
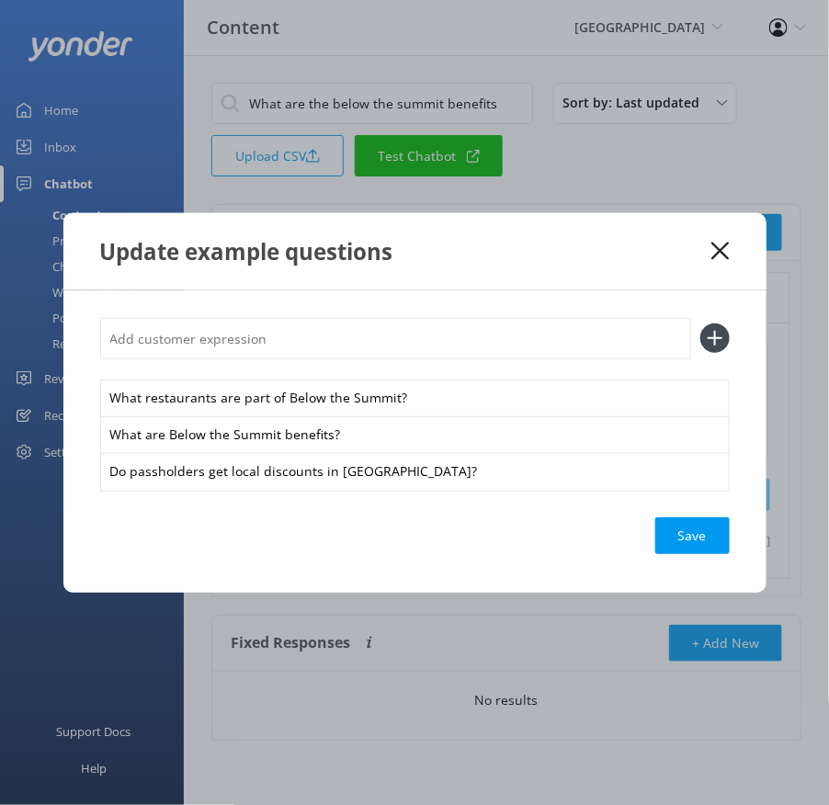
click at [365, 354] on input "text" at bounding box center [395, 338] width 591 height 41
paste input "Where can I use my Below the Summit perks?"
type input "Where can I use my Below the Summit perks?"
click at [700, 324] on button at bounding box center [714, 338] width 29 height 29
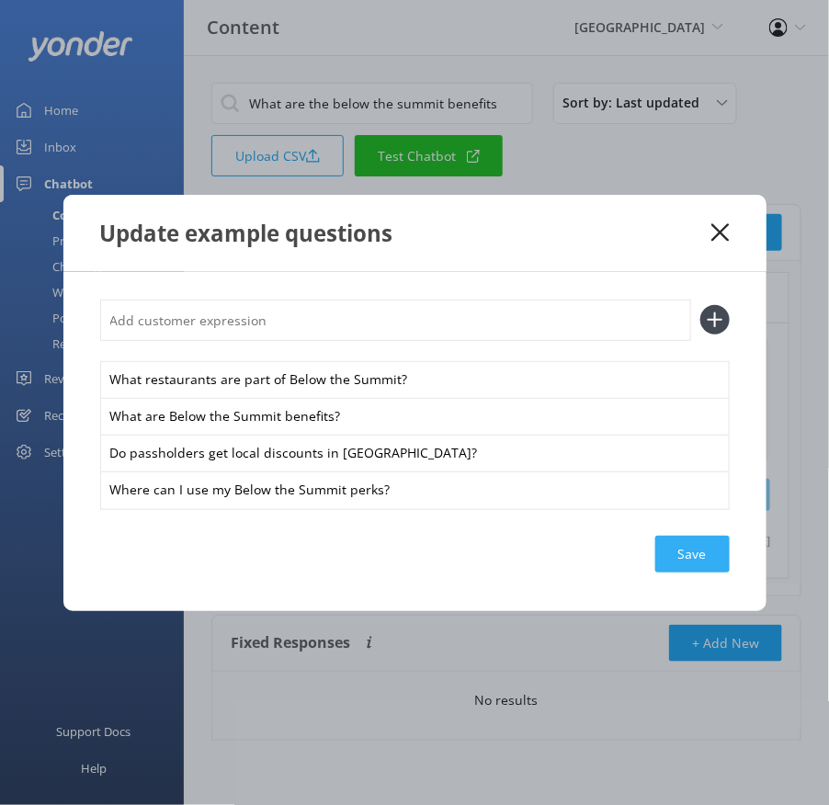
click at [715, 543] on div "Save" at bounding box center [692, 554] width 74 height 37
click at [697, 551] on div "Save" at bounding box center [692, 554] width 74 height 37
click at [716, 227] on use at bounding box center [720, 231] width 17 height 17
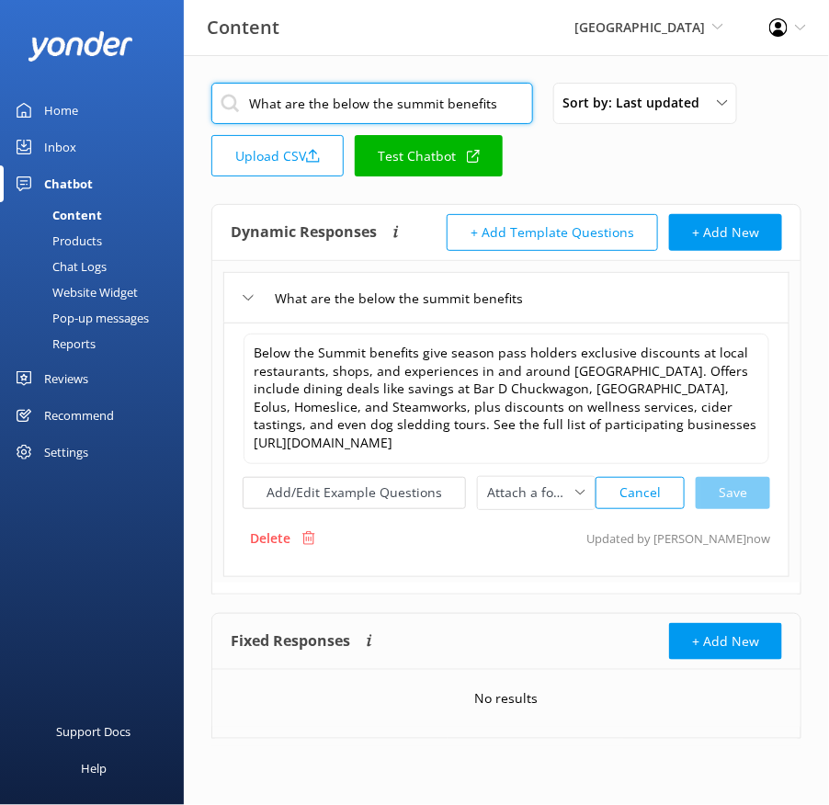
click at [487, 107] on input "What are the below the summit benefits" at bounding box center [372, 103] width 322 height 41
paste input "Do you have gift card"
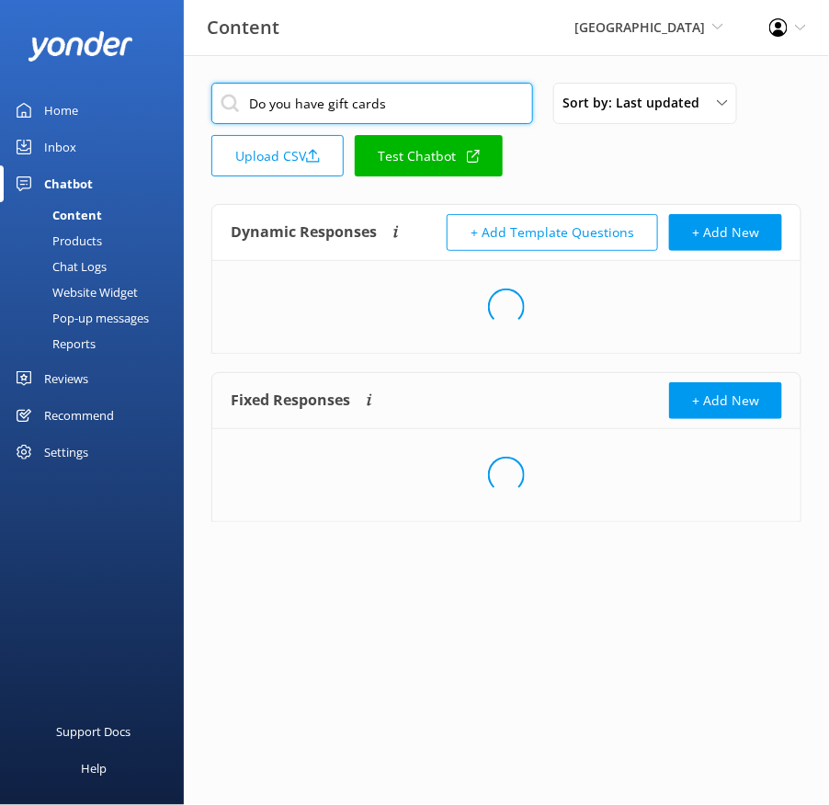
type input "Do you have gift cards"
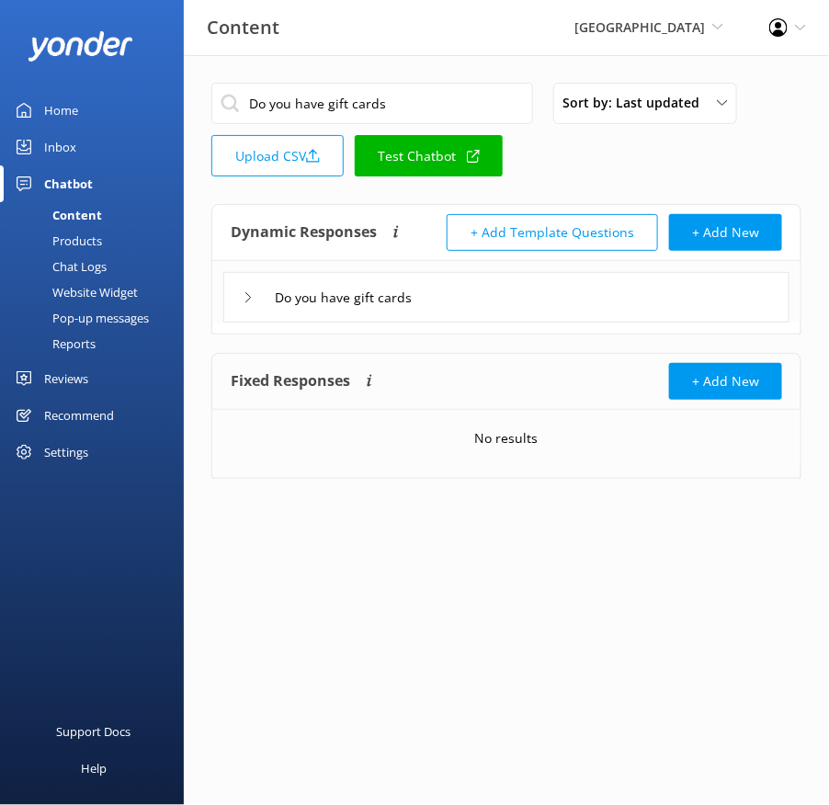
click at [536, 285] on div "Do you have gift cards" at bounding box center [506, 297] width 566 height 51
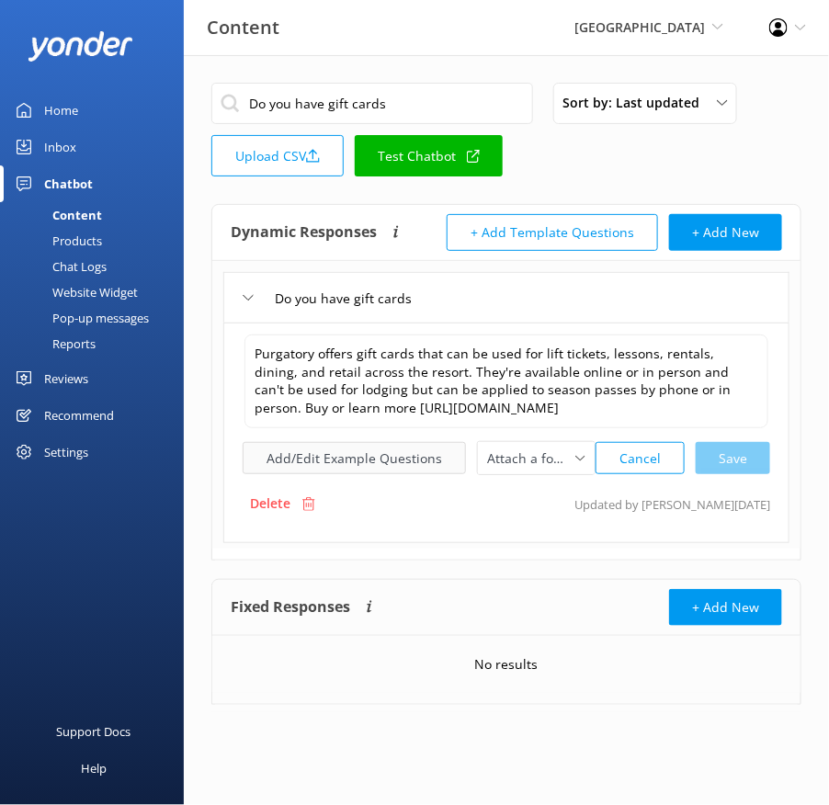
click at [369, 463] on button "Add/Edit Example Questions" at bounding box center [354, 458] width 223 height 32
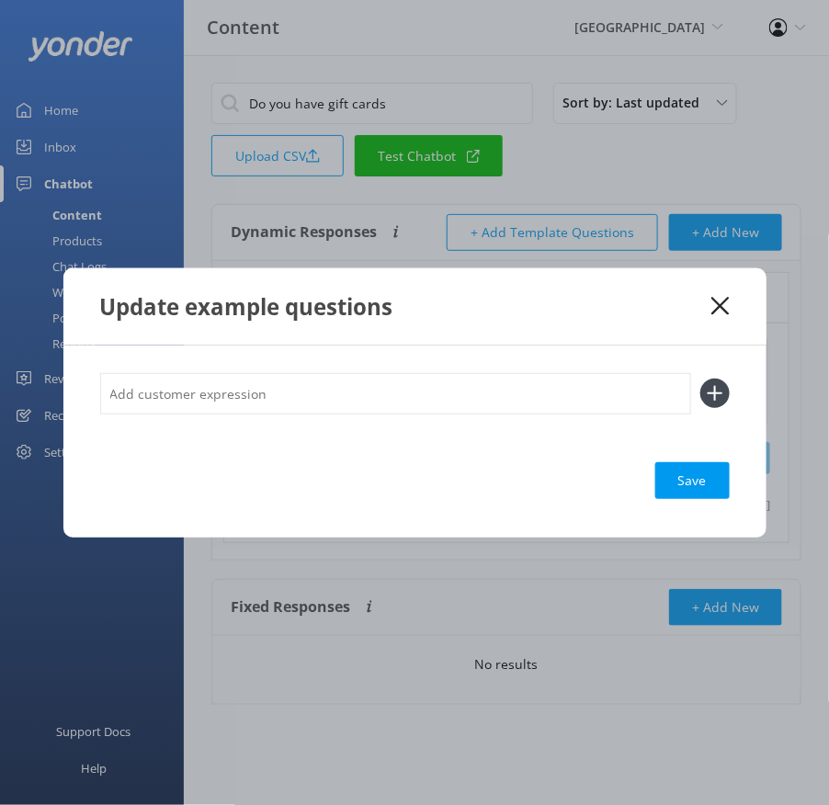
click at [420, 394] on input "text" at bounding box center [395, 393] width 591 height 41
paste input "Do you sell Purgatory gift cards? What can I use a Purgatory gift card for? Can…"
type input "Do you sell Purgatory gift cards? What can I use a Purgatory gift card for? Can…"
click at [700, 379] on button at bounding box center [714, 393] width 29 height 29
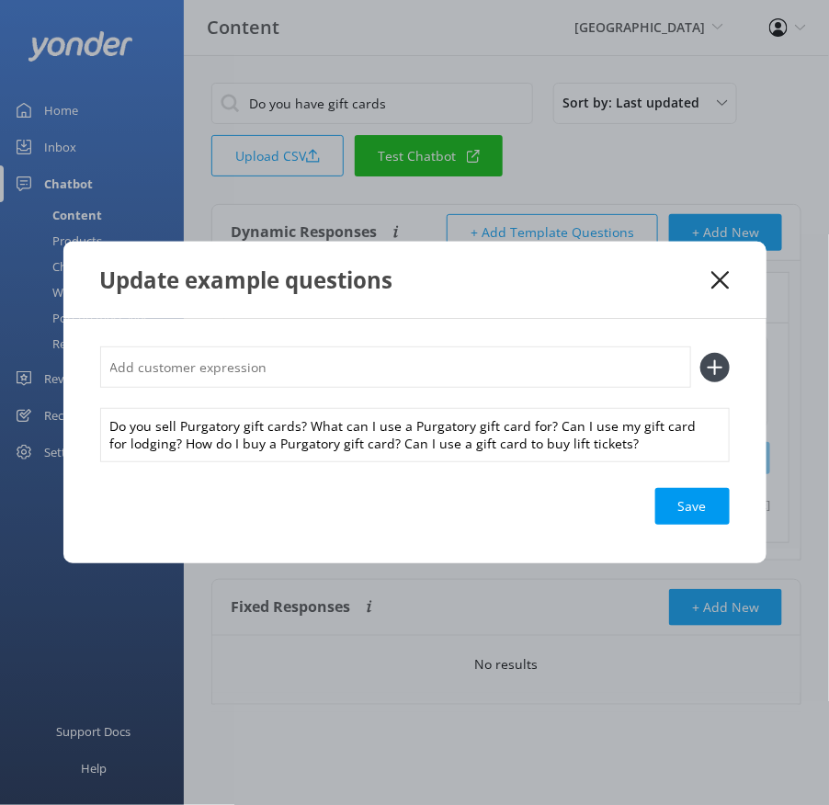
scroll to position [0, 0]
drag, startPoint x: 309, startPoint y: 422, endPoint x: 306, endPoint y: 393, distance: 29.5
click at [306, 393] on div "Do you sell Purgatory gift cards? What can I use a Purgatory gift card for? Can…" at bounding box center [415, 403] width 630 height 113
click at [289, 363] on input "text" at bounding box center [395, 367] width 591 height 41
paste input "Do you sell Purgatory gift cards?"
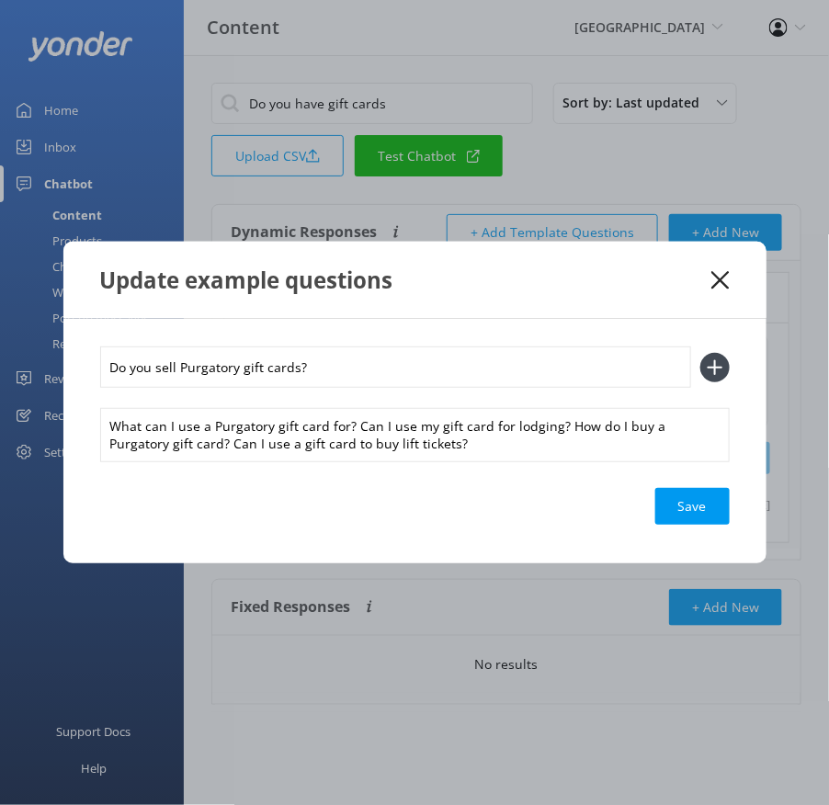
type input "Do you sell Purgatory gift cards?"
click at [700, 353] on button at bounding box center [714, 367] width 29 height 29
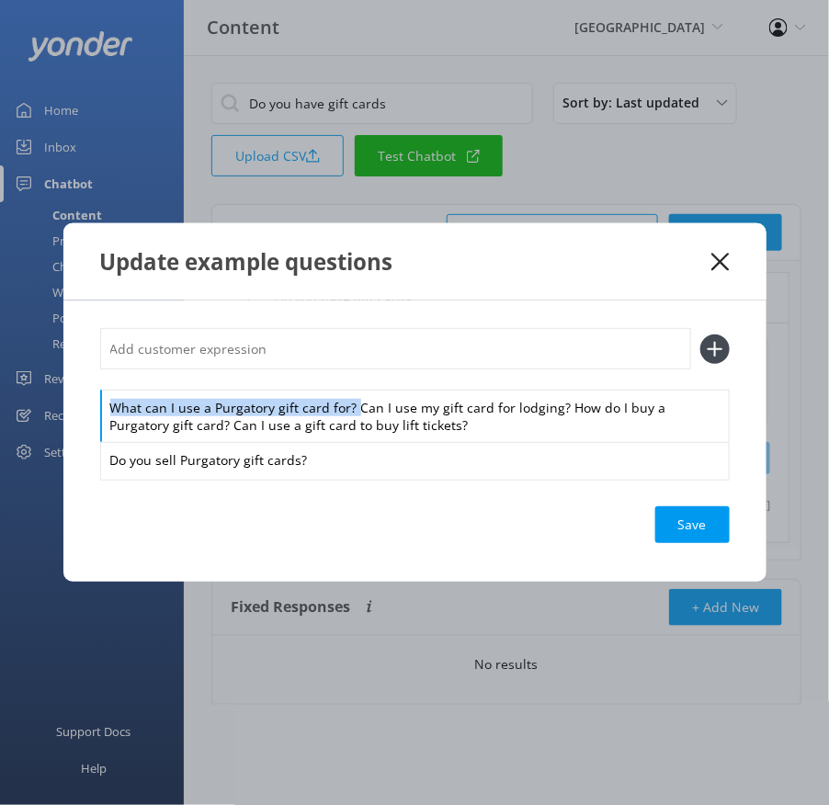
drag, startPoint x: 350, startPoint y: 405, endPoint x: 349, endPoint y: 379, distance: 26.7
click at [349, 379] on div "What can I use a Purgatory gift card for? Can I use my gift card for lodging? H…" at bounding box center [415, 403] width 630 height 150
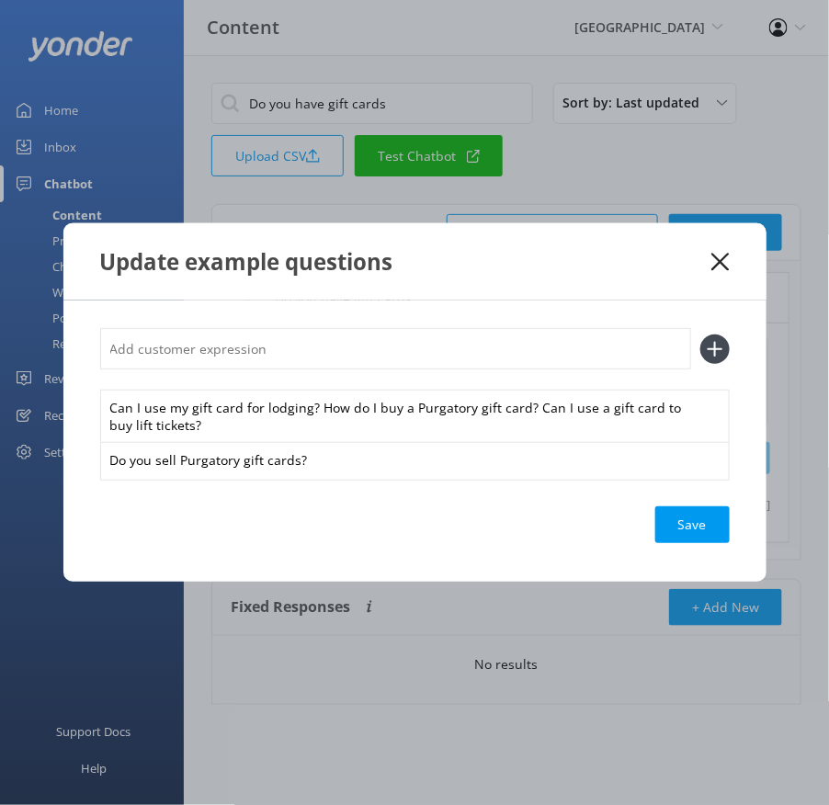
click at [327, 351] on input "text" at bounding box center [395, 348] width 591 height 41
paste input "What can I use a Purgatory gift card for?"
type input "What can I use a Purgatory gift card for?"
click at [700, 335] on button at bounding box center [714, 349] width 29 height 29
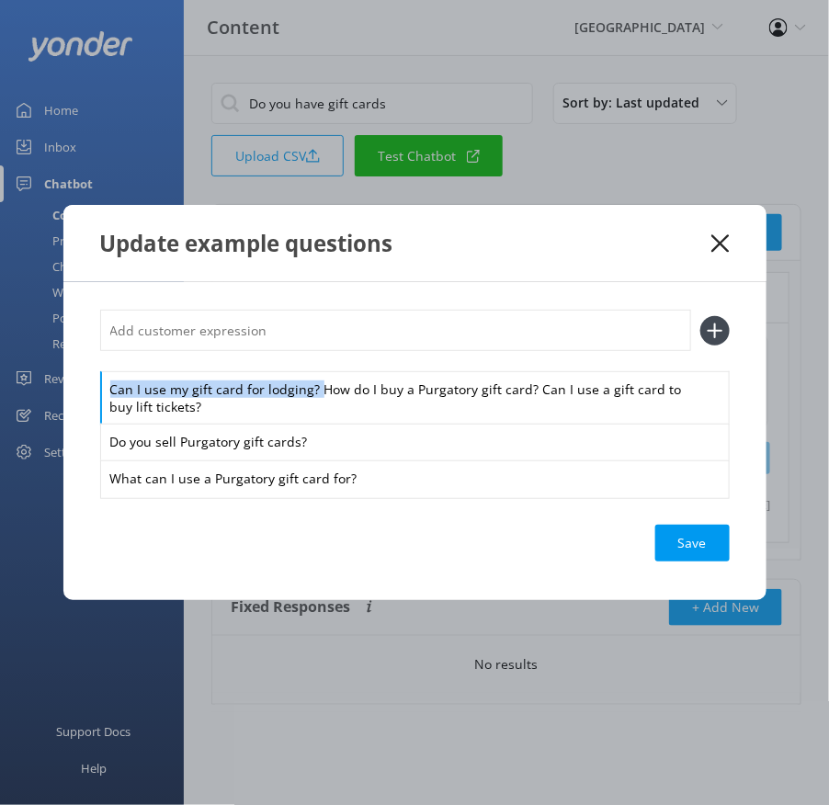
drag, startPoint x: 314, startPoint y: 393, endPoint x: 314, endPoint y: 359, distance: 34.9
click at [314, 359] on div "Can I use my gift card for lodging? How do I buy a Purgatory gift card? Can I u…" at bounding box center [415, 403] width 630 height 187
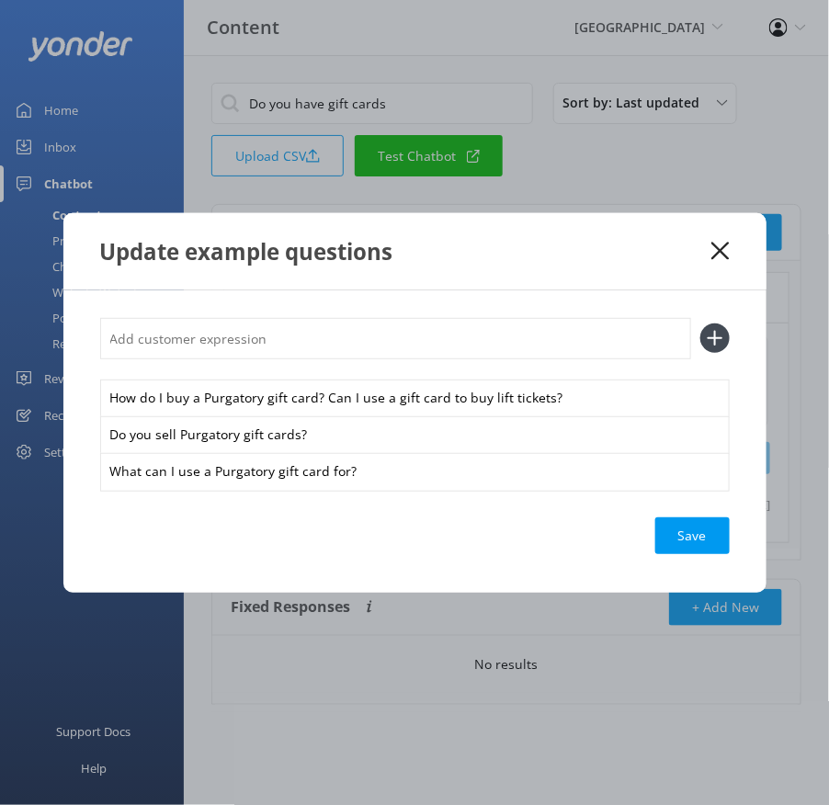
click at [294, 325] on input "text" at bounding box center [395, 338] width 591 height 41
paste input "Can I use my gift card for lodging?"
type input "Can I use my gift card for lodging?"
click at [700, 324] on button at bounding box center [714, 338] width 29 height 29
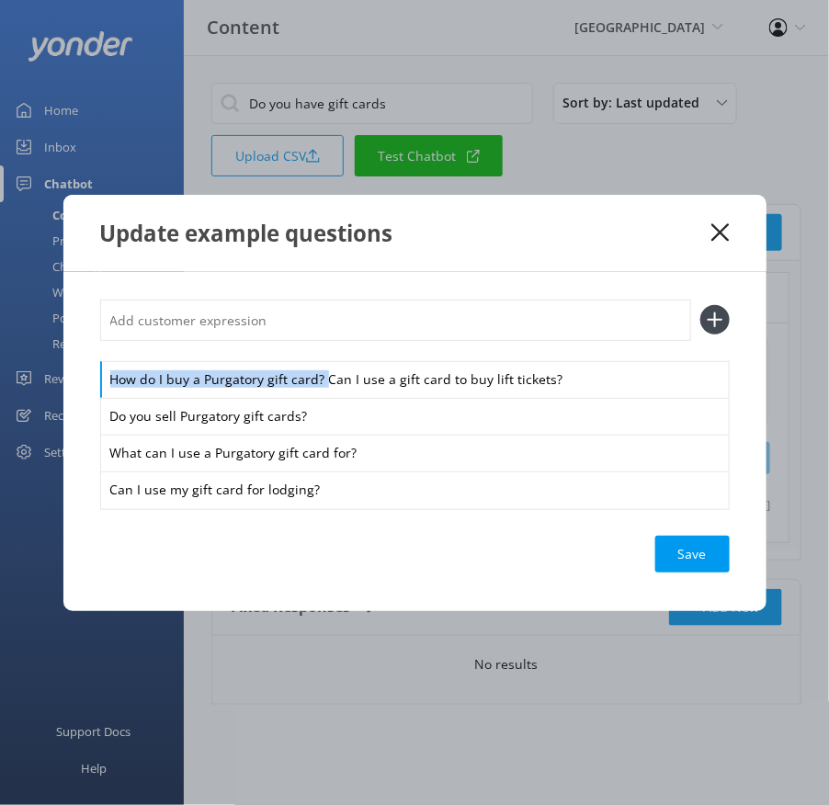
drag, startPoint x: 321, startPoint y: 379, endPoint x: 316, endPoint y: 349, distance: 29.8
click at [316, 349] on div "How do I buy a Purgatory gift card? Can I use a gift card to buy lift tickets? …" at bounding box center [415, 404] width 630 height 209
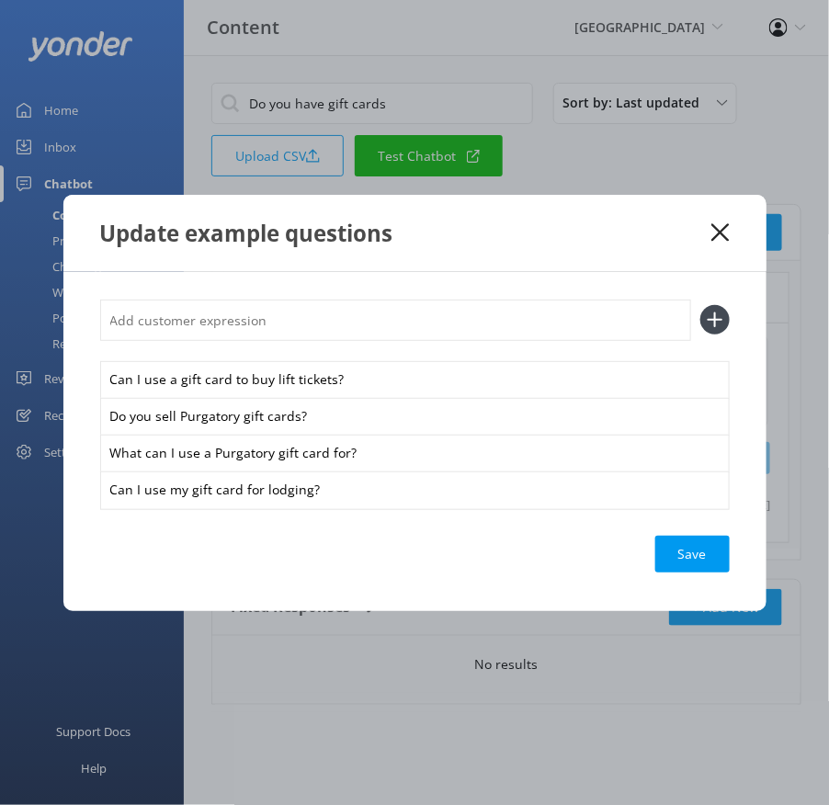
click at [279, 322] on input "text" at bounding box center [395, 320] width 591 height 41
paste input "How do I buy a Purgatory gift card?"
type input "How do I buy a Purgatory gift card?"
click at [700, 305] on button at bounding box center [714, 319] width 29 height 29
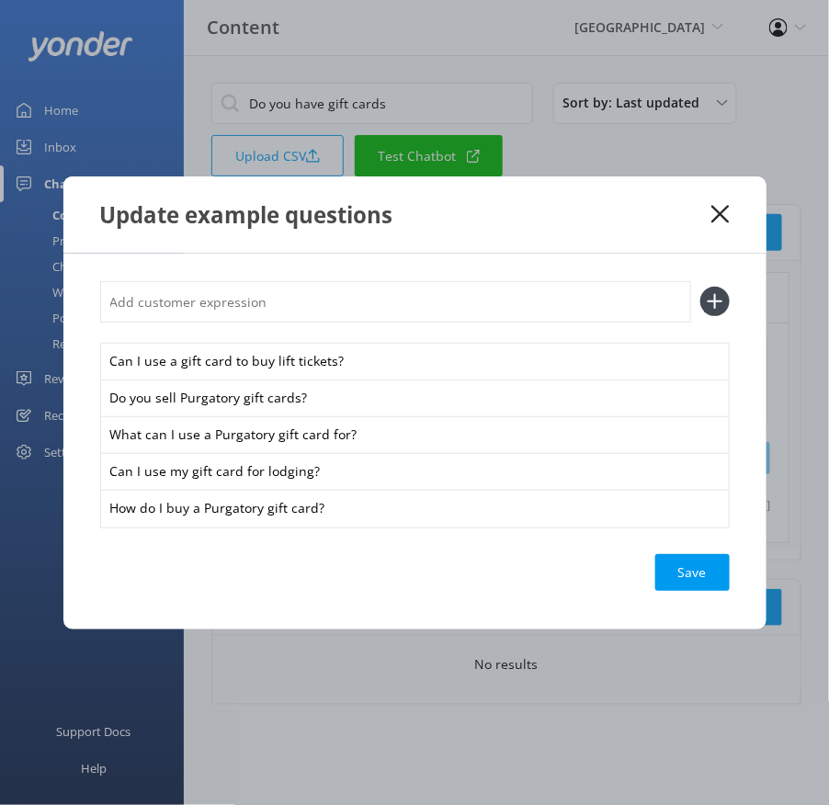
click at [695, 552] on div "Can I use a gift card to buy lift tickets? Do you sell Purgatory gift cards? Wh…" at bounding box center [414, 442] width 703 height 376
click at [680, 564] on div "Save" at bounding box center [692, 572] width 74 height 37
click at [723, 203] on div "Update example questions" at bounding box center [414, 215] width 703 height 76
click at [723, 214] on icon at bounding box center [720, 214] width 17 height 18
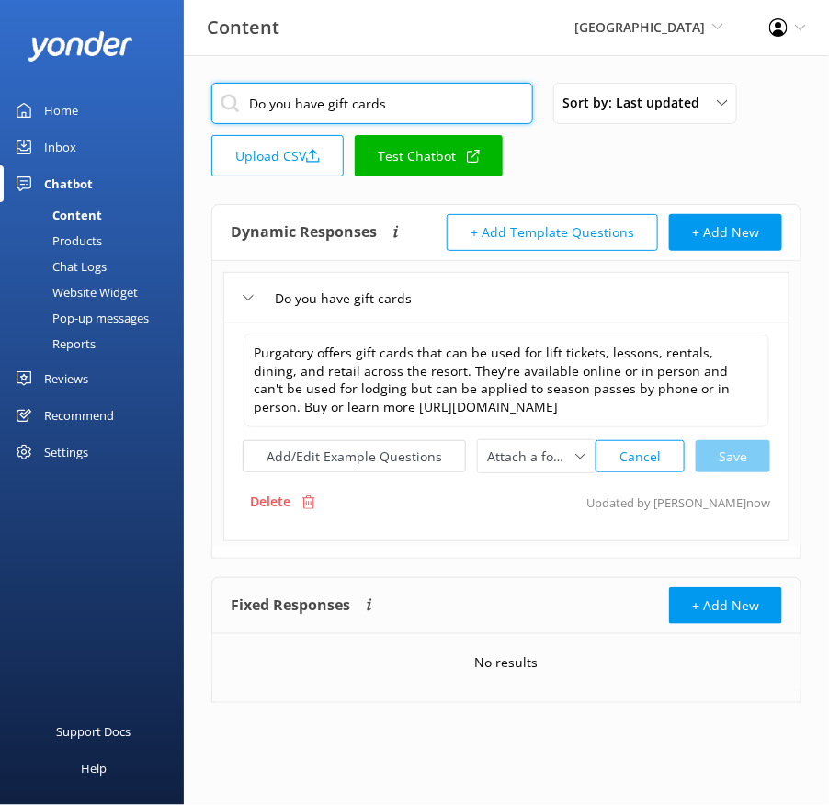
click at [465, 105] on input "Do you have gift cards" at bounding box center [372, 103] width 322 height 41
paste input "How do i check my gift card balance"
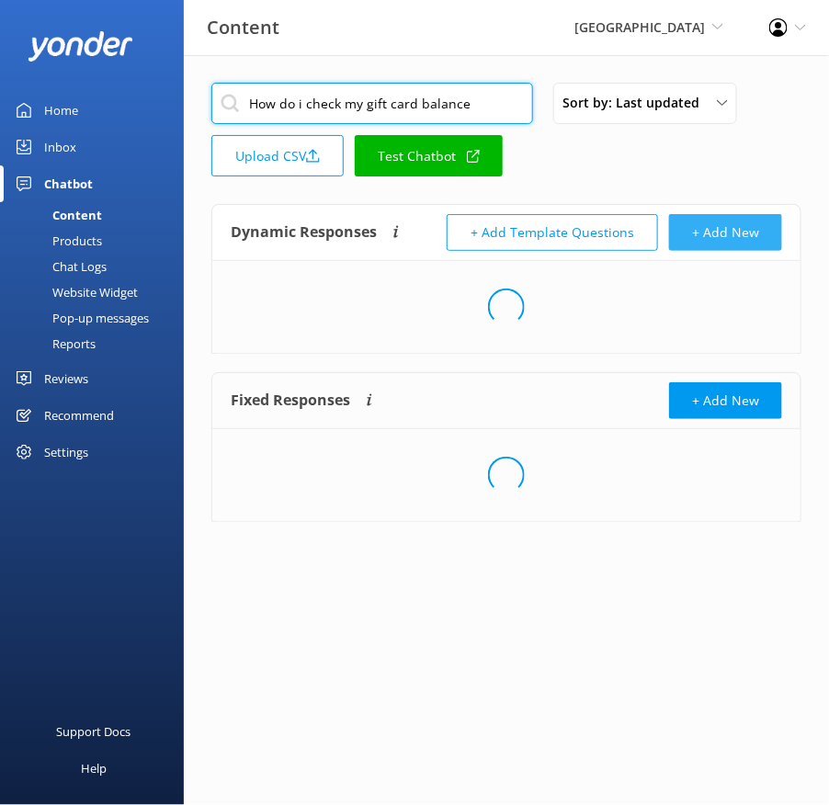
type input "How do i check my gift card balance"
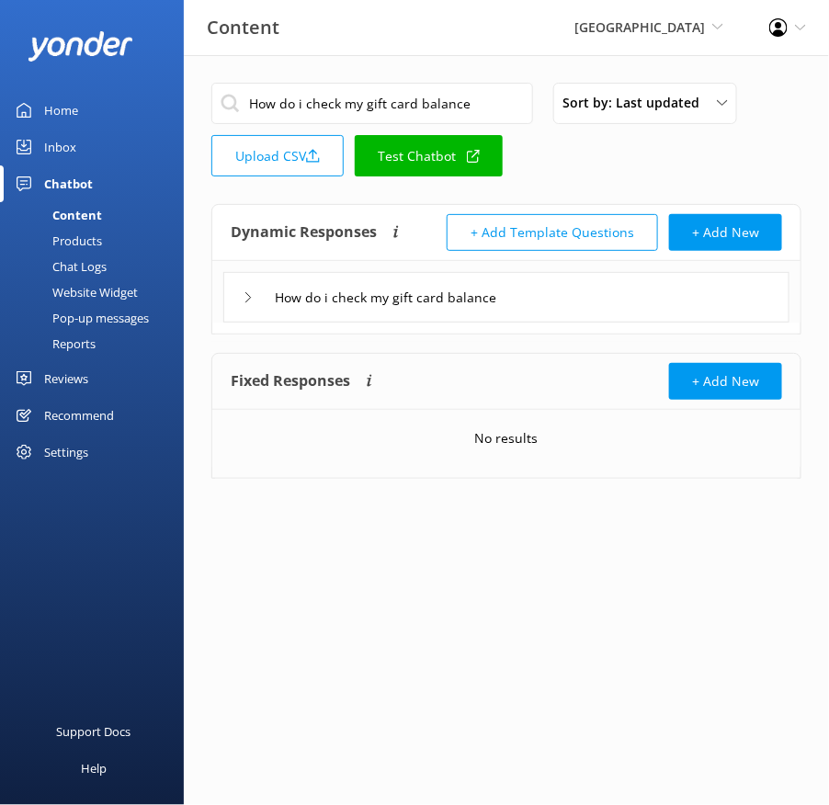
click at [612, 297] on div "How do i check my gift card balance" at bounding box center [506, 297] width 566 height 51
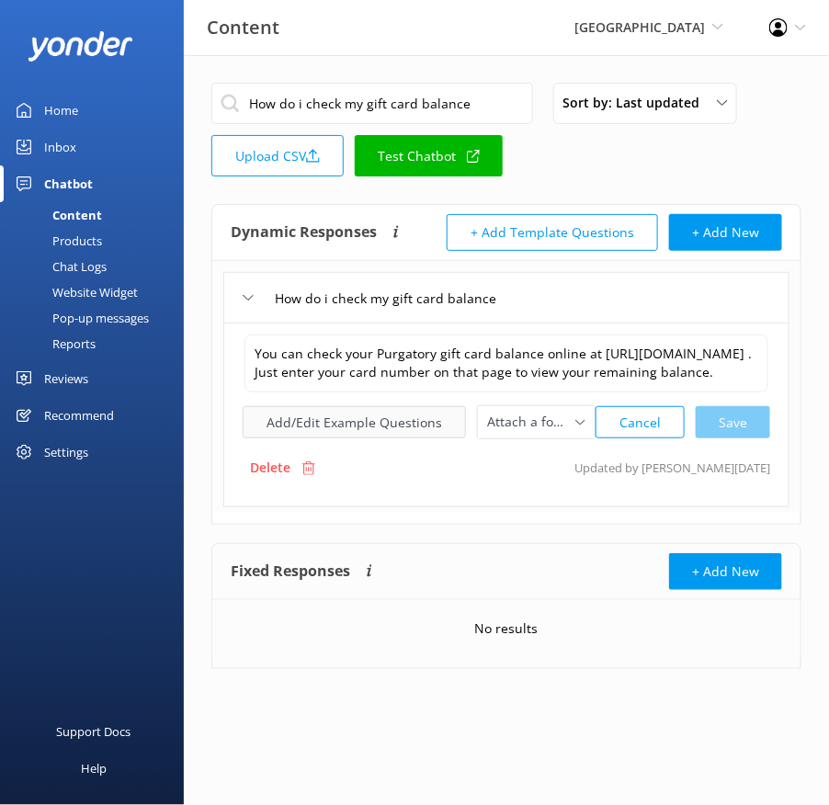
click at [386, 423] on button "Add/Edit Example Questions" at bounding box center [354, 422] width 223 height 32
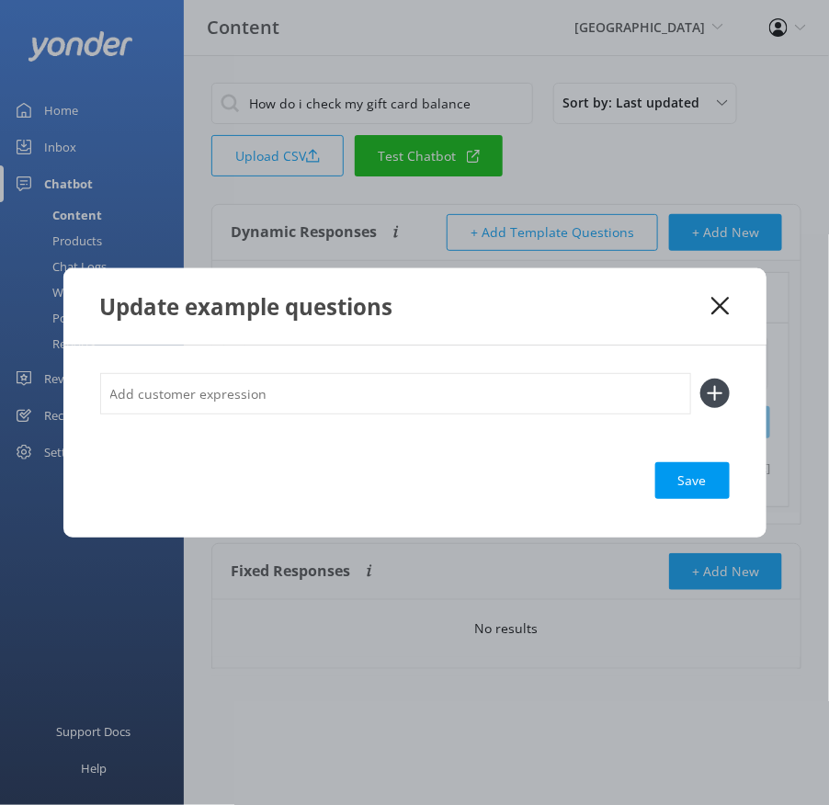
click at [473, 388] on input "text" at bounding box center [395, 393] width 591 height 41
paste input "Where can I see how much is left on my gift card?"
type input "Where can I see how much is left on my gift card?"
click at [700, 379] on button at bounding box center [714, 393] width 29 height 29
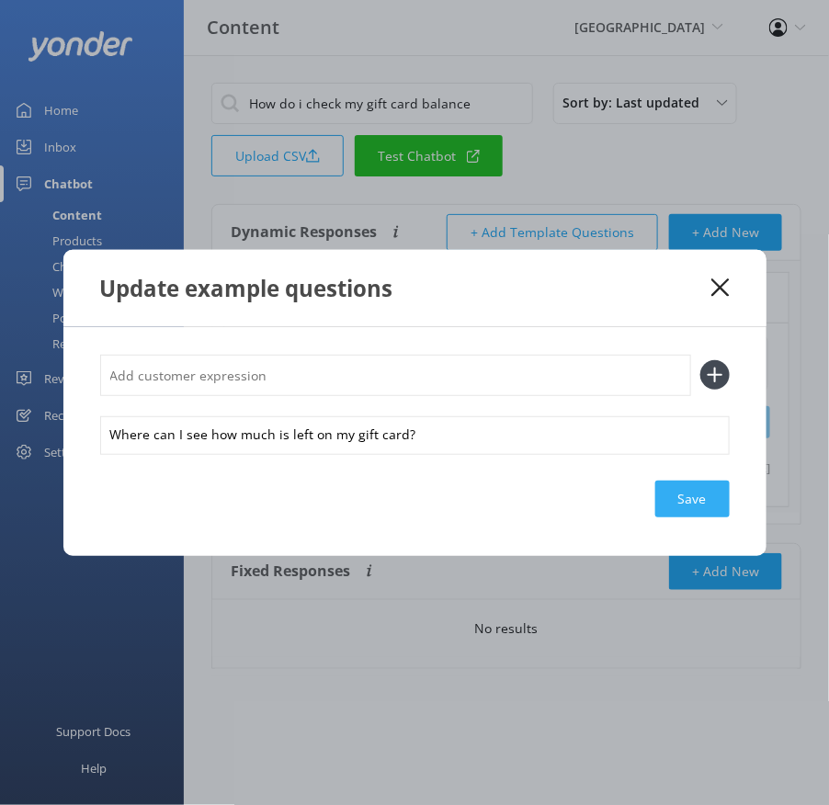
click at [683, 503] on div "Save" at bounding box center [692, 499] width 74 height 37
click at [721, 274] on div "Update example questions" at bounding box center [414, 288] width 703 height 76
click at [725, 283] on use at bounding box center [720, 287] width 17 height 17
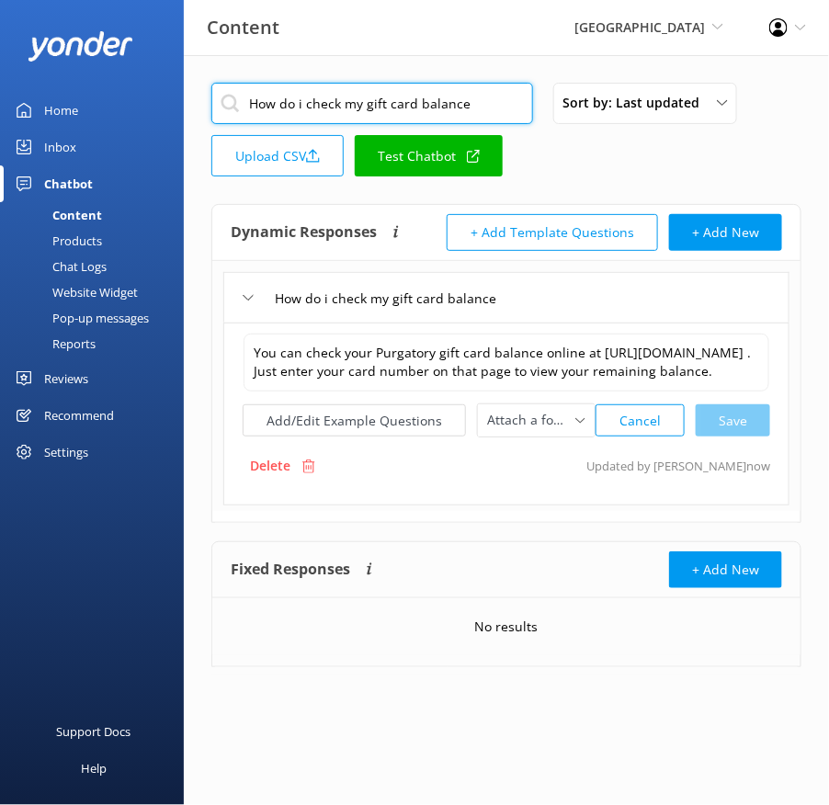
click at [491, 97] on input "How do i check my gift card balance" at bounding box center [372, 103] width 322 height 41
paste input "Do you offer media passes"
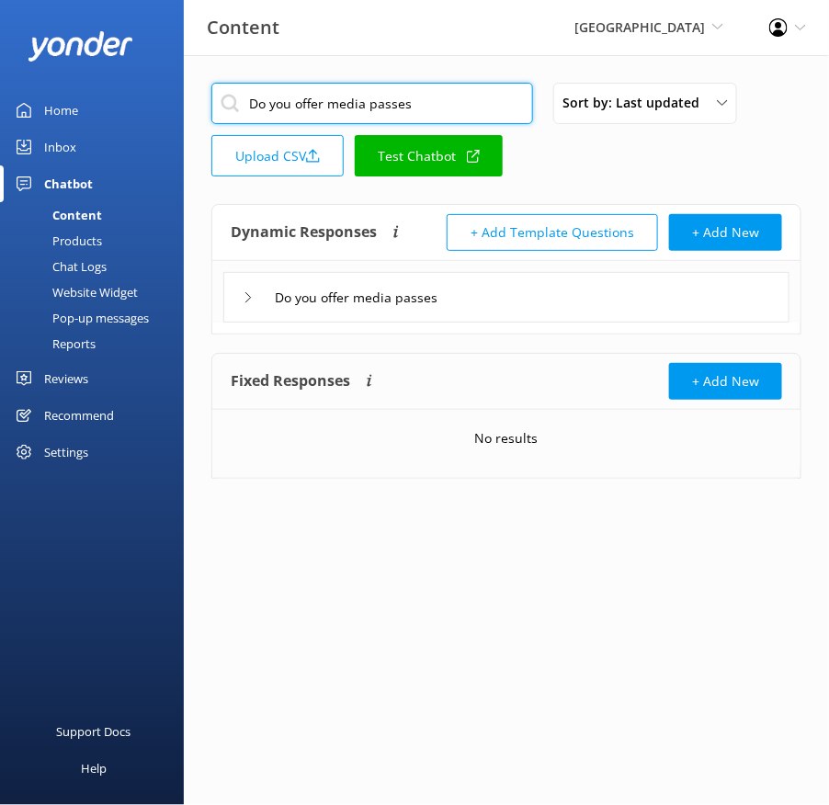
type input "Do you offer media passes"
click at [529, 302] on div "Do you offer media passes" at bounding box center [506, 297] width 566 height 51
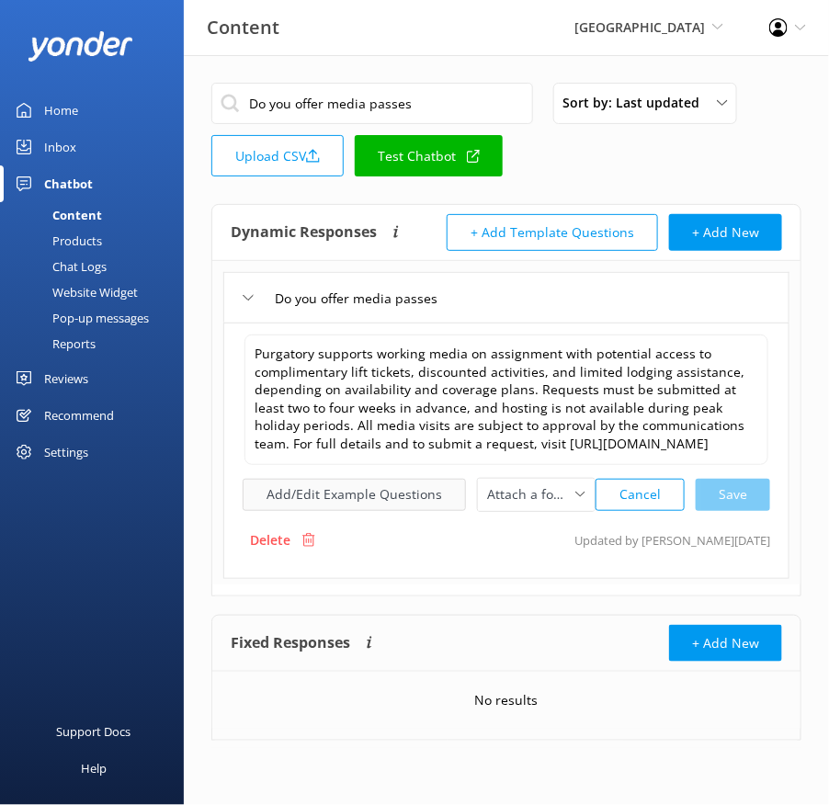
click at [369, 490] on button "Add/Edit Example Questions" at bounding box center [354, 495] width 223 height 32
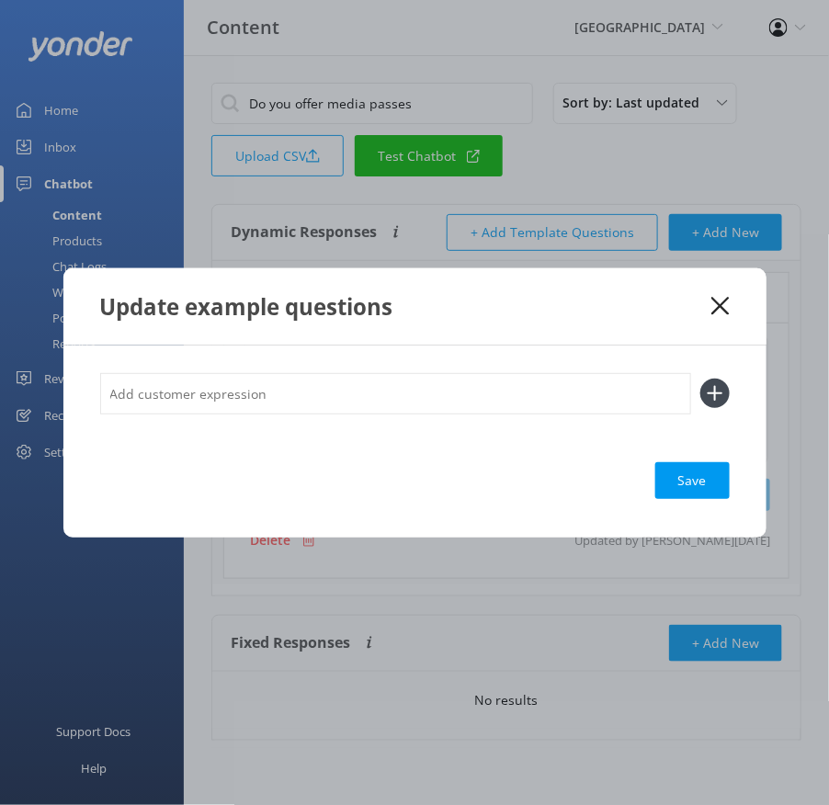
click at [416, 388] on input "text" at bounding box center [395, 393] width 591 height 41
paste input "Do you offer media passes at [GEOGRAPHIC_DATA]? How can I request a media pass?…"
type input "Do you offer media passes at [GEOGRAPHIC_DATA]? How can I request a media pass?…"
click at [700, 379] on button at bounding box center [714, 393] width 29 height 29
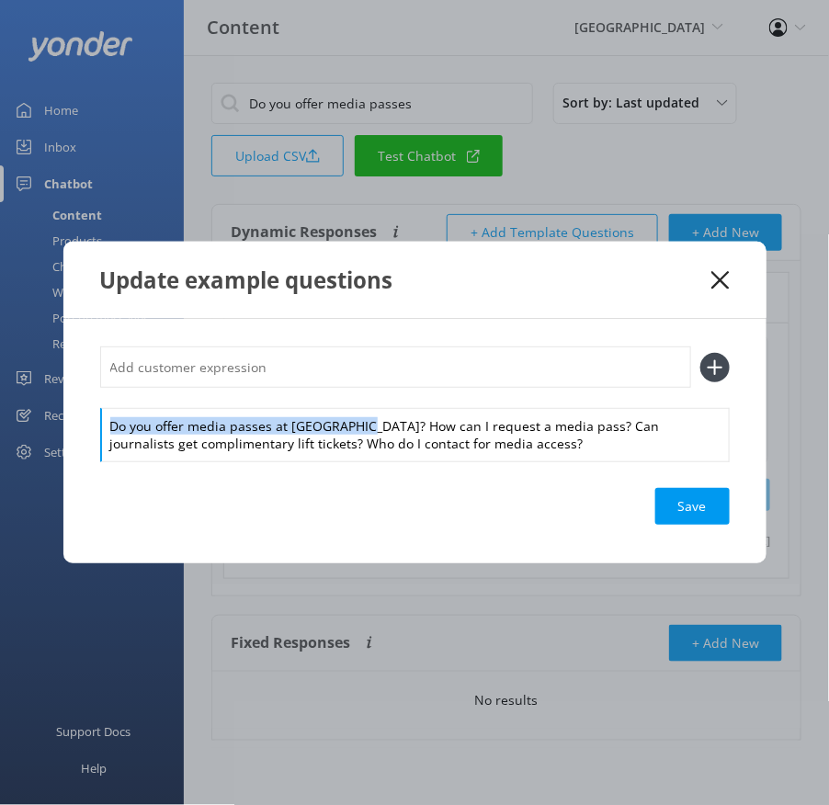
drag, startPoint x: 354, startPoint y: 422, endPoint x: 352, endPoint y: 398, distance: 24.0
click at [352, 398] on div "Do you offer media passes at [GEOGRAPHIC_DATA]? How can I request a media pass?…" at bounding box center [415, 403] width 630 height 113
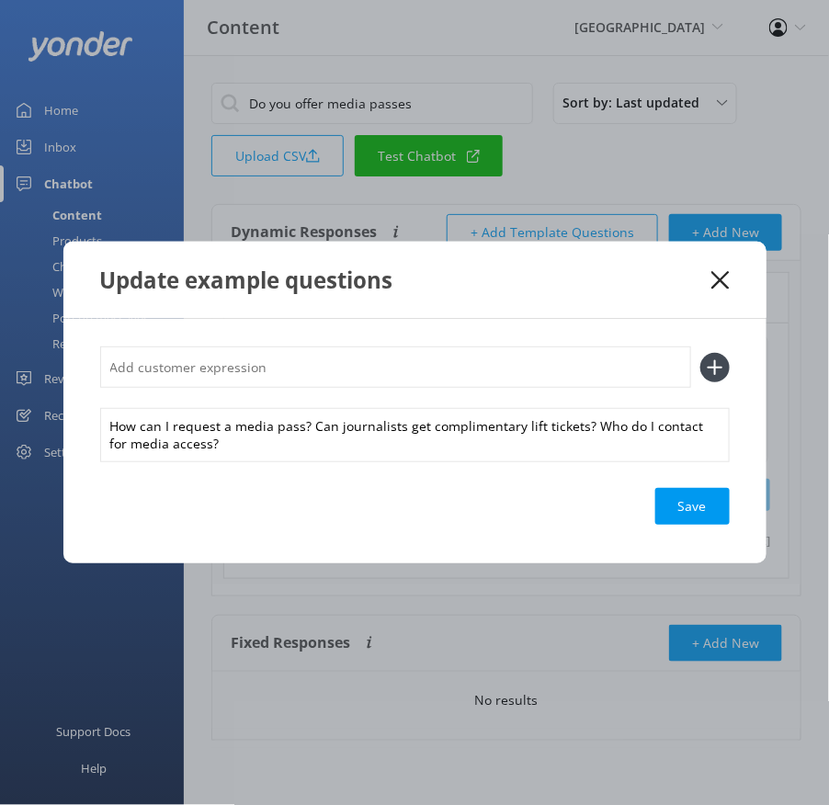
click at [341, 383] on input "text" at bounding box center [395, 367] width 591 height 41
paste input "Do you offer media passes at [GEOGRAPHIC_DATA]?"
type input "Do you offer media passes at [GEOGRAPHIC_DATA]?"
click at [700, 353] on button at bounding box center [714, 367] width 29 height 29
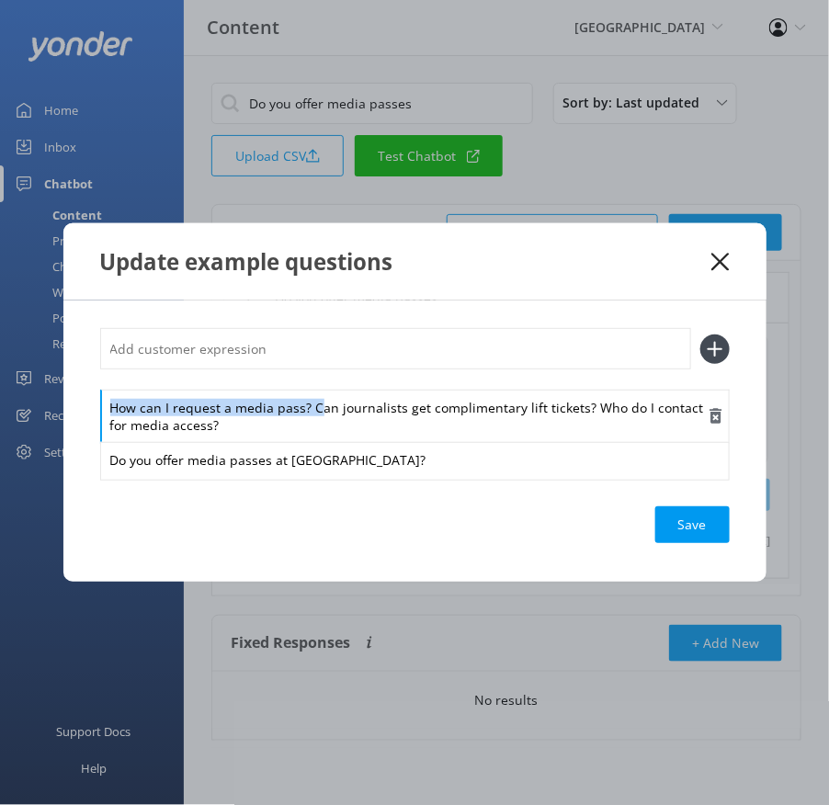
drag, startPoint x: 314, startPoint y: 416, endPoint x: 309, endPoint y: 390, distance: 26.3
click at [309, 390] on div "How can I request a media pass? Can journalists get complimentary lift tickets?…" at bounding box center [415, 416] width 630 height 53
click at [309, 415] on div "How can I request a media pass? Can journalists get complimentary lift tickets?…" at bounding box center [415, 416] width 630 height 53
drag, startPoint x: 309, startPoint y: 410, endPoint x: 303, endPoint y: 393, distance: 18.3
click at [303, 393] on div "How can I request a media pass? Can journalists get complimentary lift tickets?…" at bounding box center [415, 416] width 630 height 53
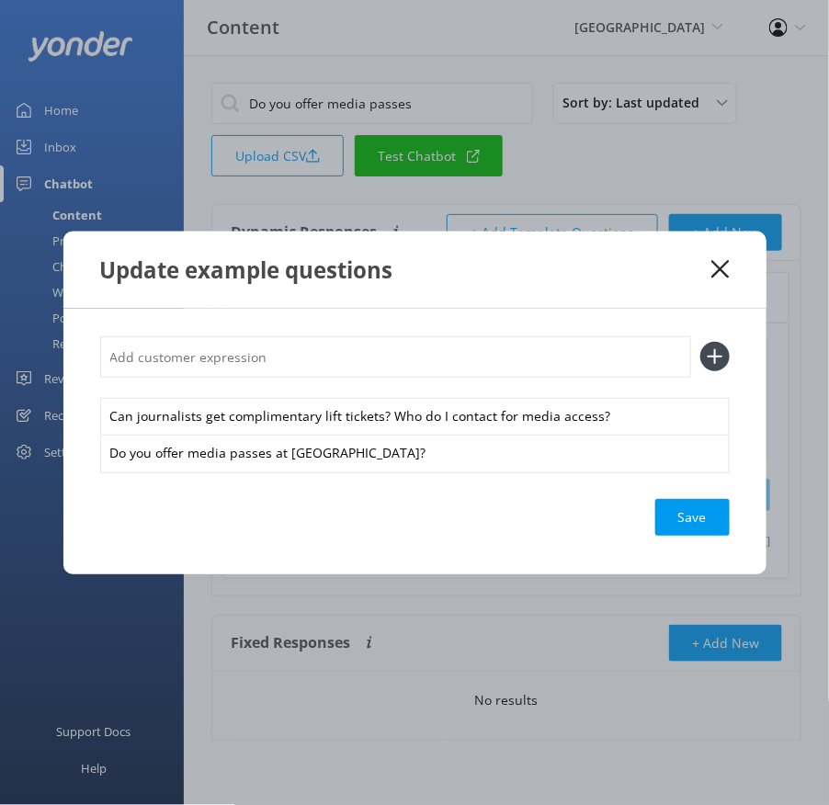
click at [280, 357] on input "text" at bounding box center [395, 356] width 591 height 41
paste input "How can I request a media pass?"
type input "How can I request a media pass?"
click at [700, 342] on button at bounding box center [714, 356] width 29 height 29
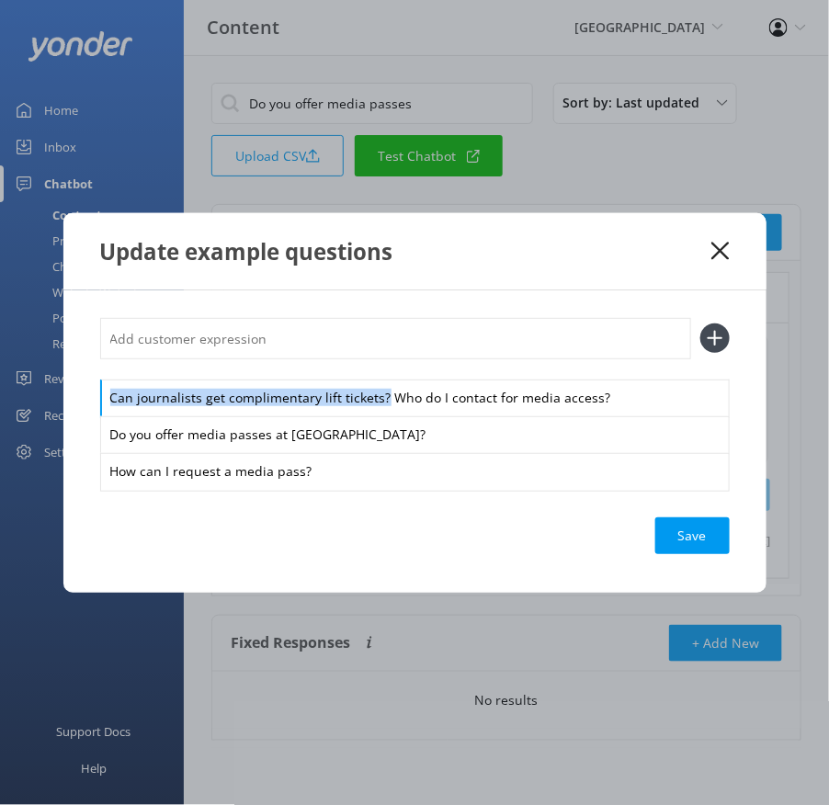
drag, startPoint x: 382, startPoint y: 398, endPoint x: 379, endPoint y: 364, distance: 34.2
click at [379, 366] on div "Can journalists get complimentary lift tickets? Who do I contact for media acce…" at bounding box center [415, 404] width 630 height 172
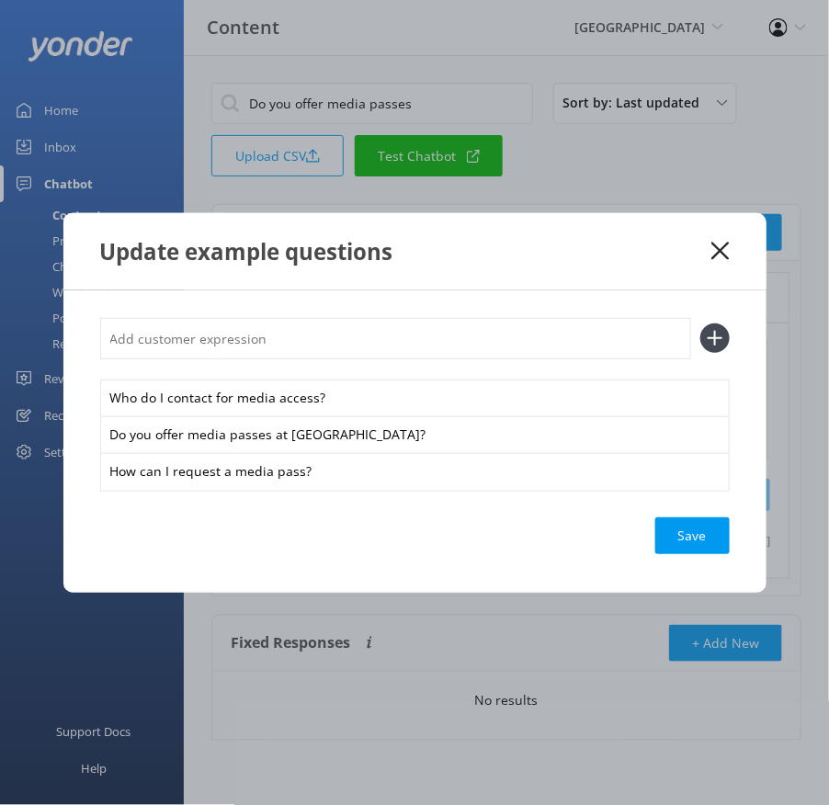
click at [359, 346] on input "text" at bounding box center [395, 338] width 591 height 41
paste input "Can journalists get complimentary lift tickets?"
type input "Can journalists get complimentary lift tickets?"
click at [700, 324] on button at bounding box center [714, 338] width 29 height 29
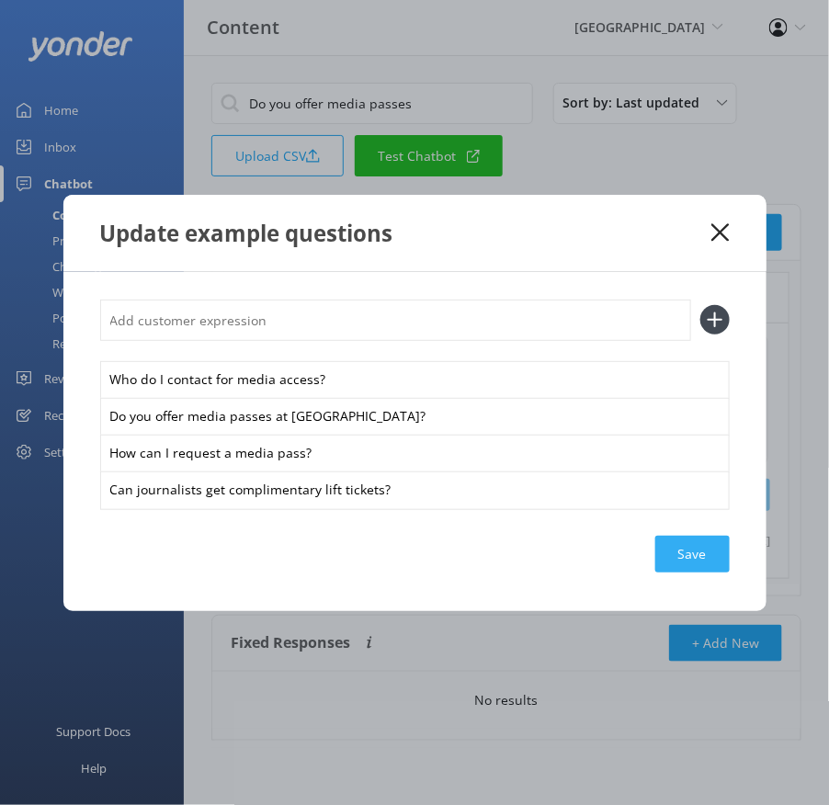
click at [682, 544] on div "Save" at bounding box center [692, 554] width 74 height 37
click at [721, 227] on icon at bounding box center [720, 232] width 17 height 18
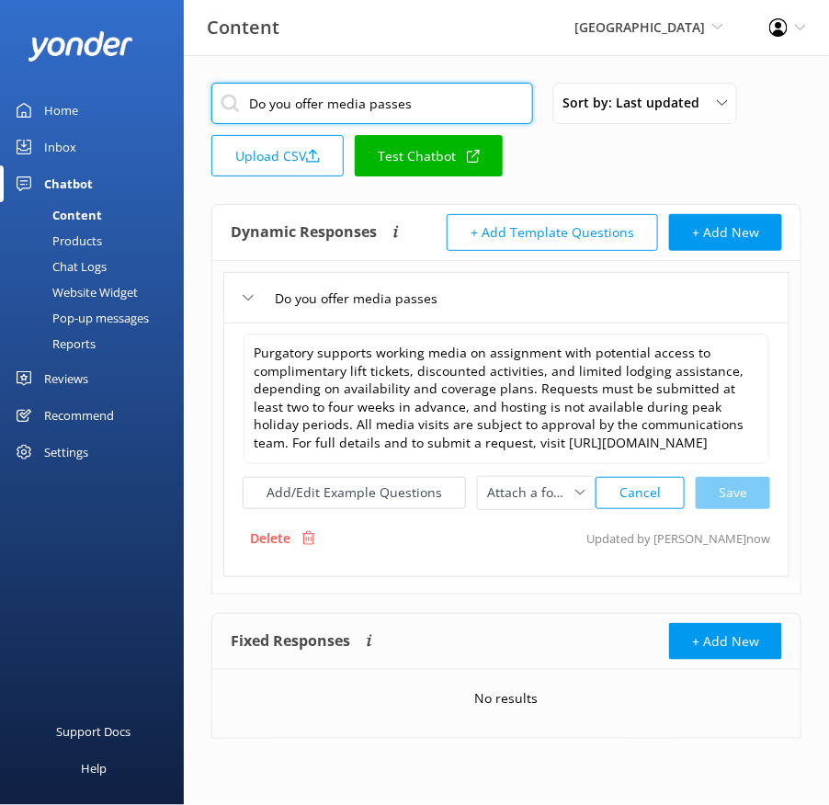
click at [437, 104] on input "Do you offer media passes" at bounding box center [372, 103] width 322 height 41
paste input "perate in bad weather condition"
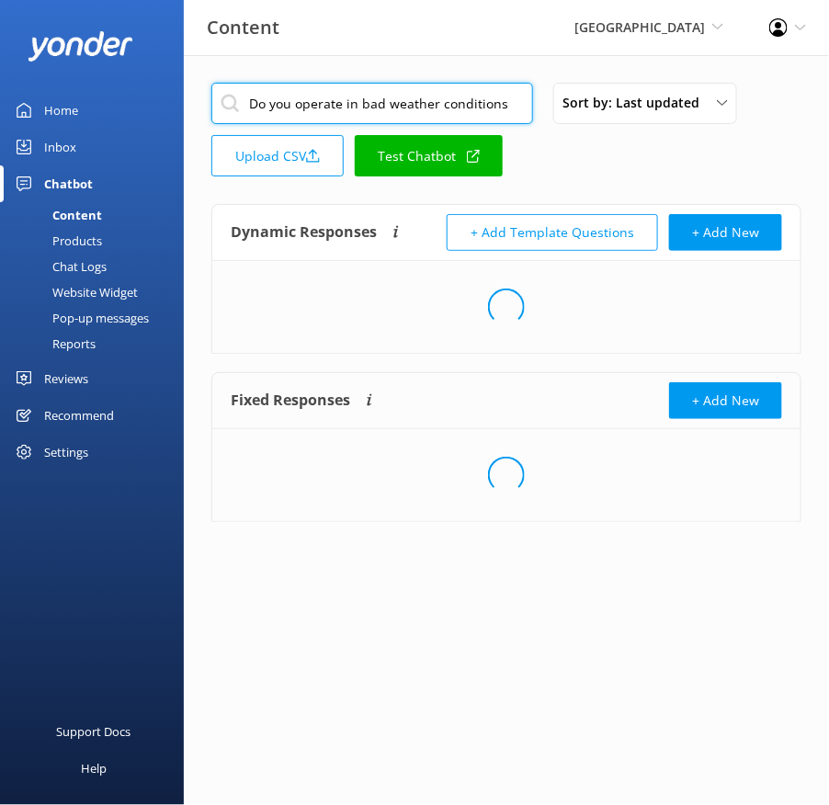
type input "Do you operate in bad weather conditions"
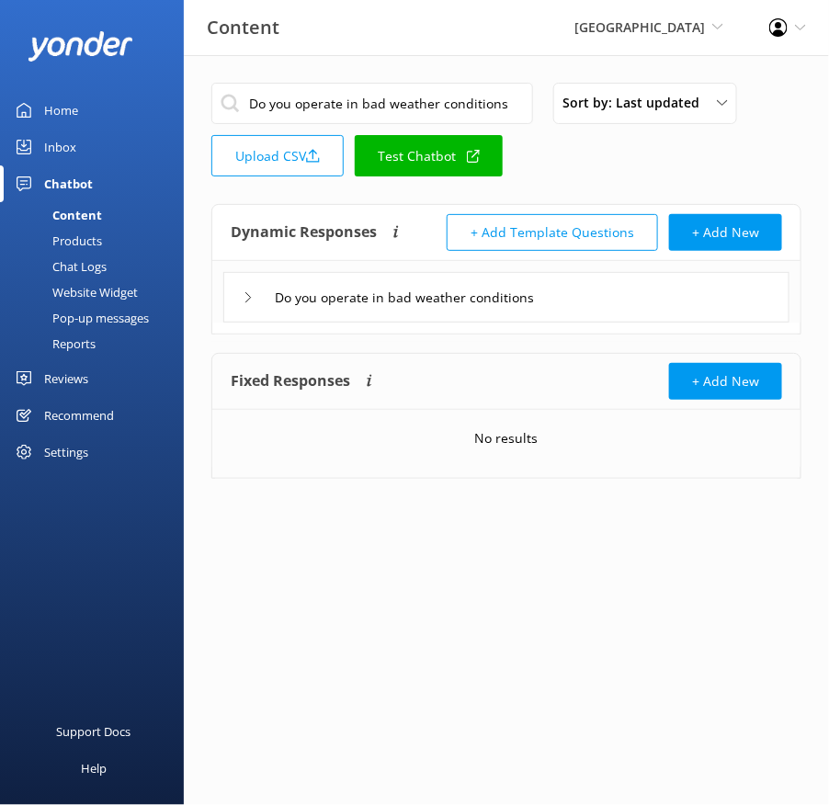
click at [642, 298] on div "Do you operate in bad weather conditions" at bounding box center [506, 297] width 566 height 51
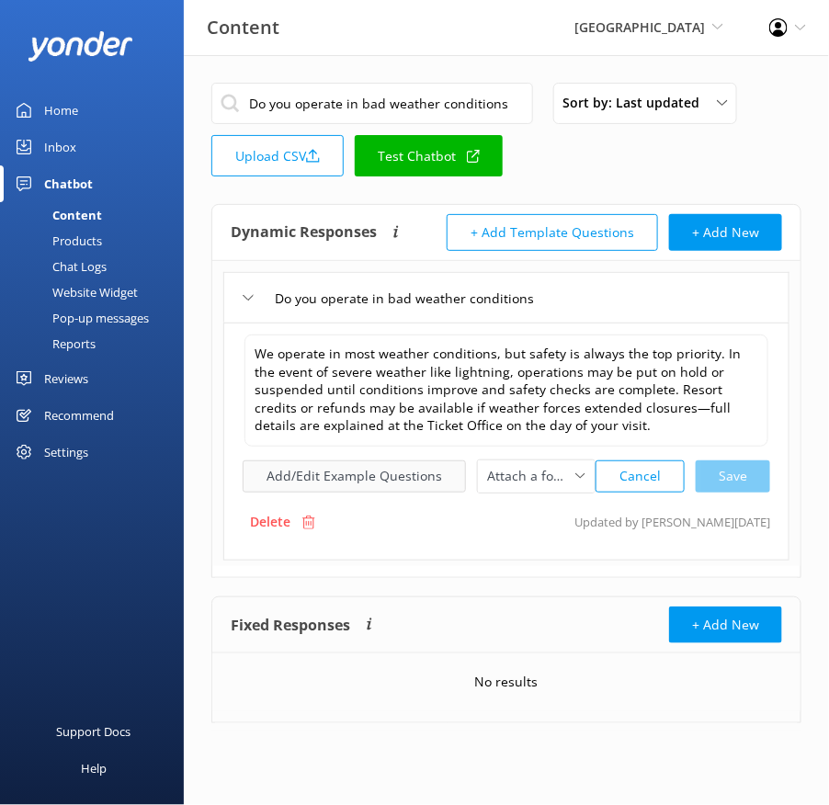
click at [393, 473] on button "Add/Edit Example Questions" at bounding box center [354, 477] width 223 height 32
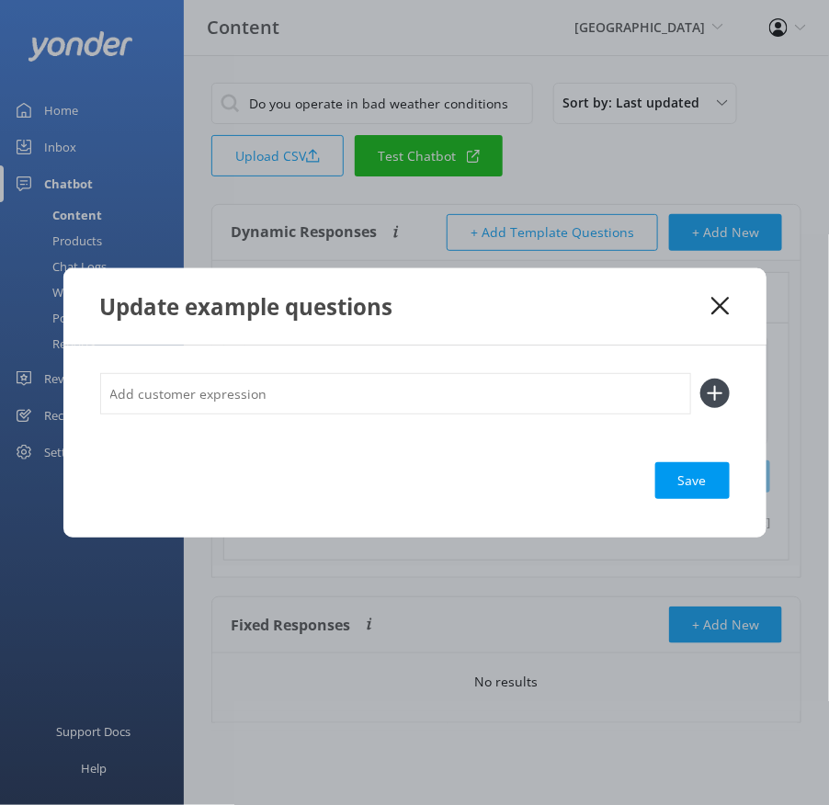
click at [479, 404] on input "text" at bounding box center [395, 393] width 591 height 41
paste input "Do you stay open during bad weather? Do you refund tickets for weather closures…"
type input "Do you stay open during bad weather? Do you refund tickets for weather closures…"
click at [700, 379] on button at bounding box center [714, 393] width 29 height 29
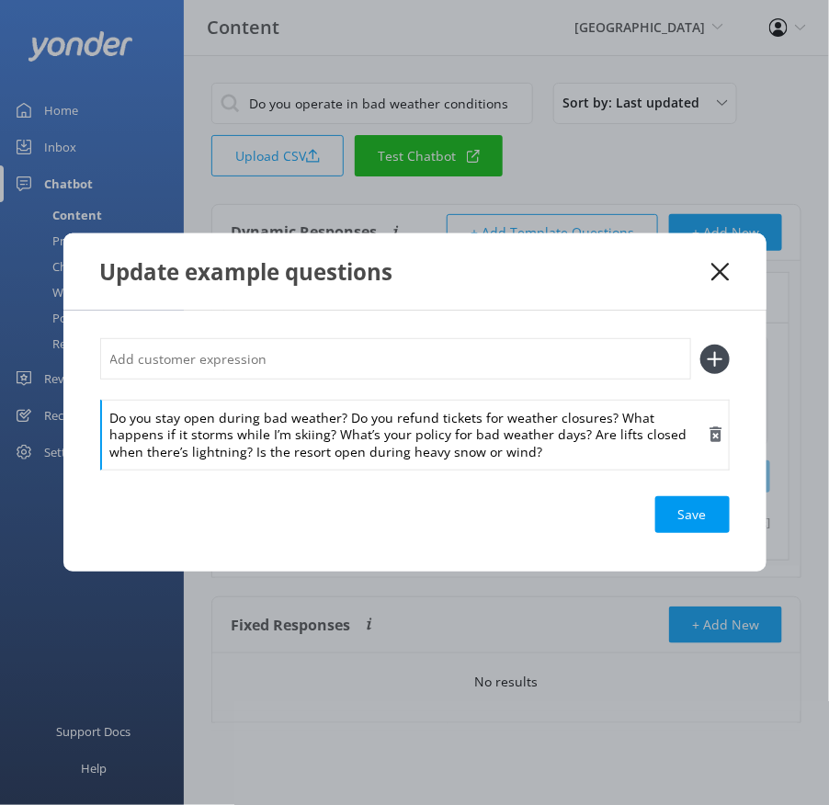
click at [341, 419] on div "Do you stay open during bad weather? Do you refund tickets for weather closures…" at bounding box center [415, 435] width 630 height 71
drag, startPoint x: 346, startPoint y: 421, endPoint x: 342, endPoint y: 404, distance: 17.0
click at [342, 404] on div "Do you stay open during bad weather? Do you refund tickets for weather closures…" at bounding box center [415, 435] width 630 height 71
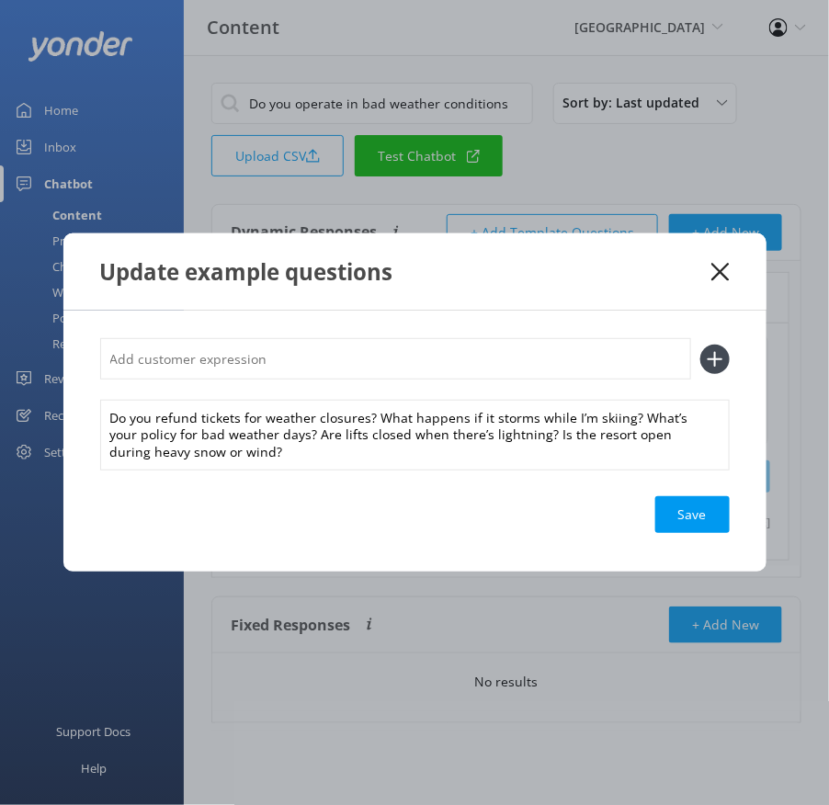
click at [313, 364] on input "text" at bounding box center [395, 358] width 591 height 41
paste input "Do you stay open during bad weather?"
type input "Do you stay open during bad weather?"
click at [700, 345] on button at bounding box center [714, 359] width 29 height 29
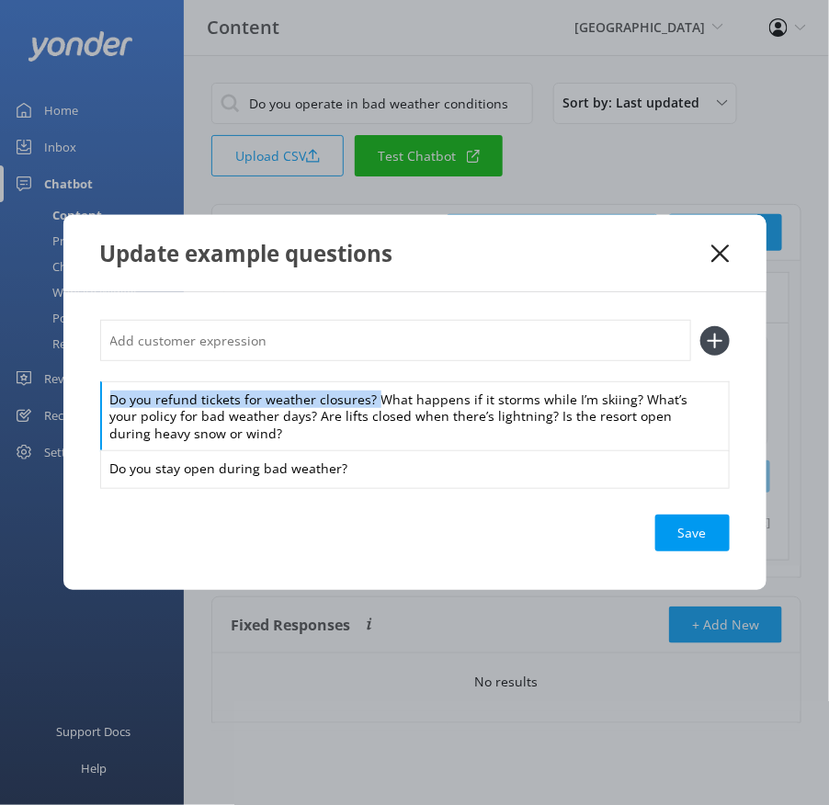
drag, startPoint x: 375, startPoint y: 396, endPoint x: 345, endPoint y: 360, distance: 47.0
click at [347, 364] on div "Do you refund tickets for weather closures? What happens if it storms while I’m…" at bounding box center [415, 403] width 630 height 167
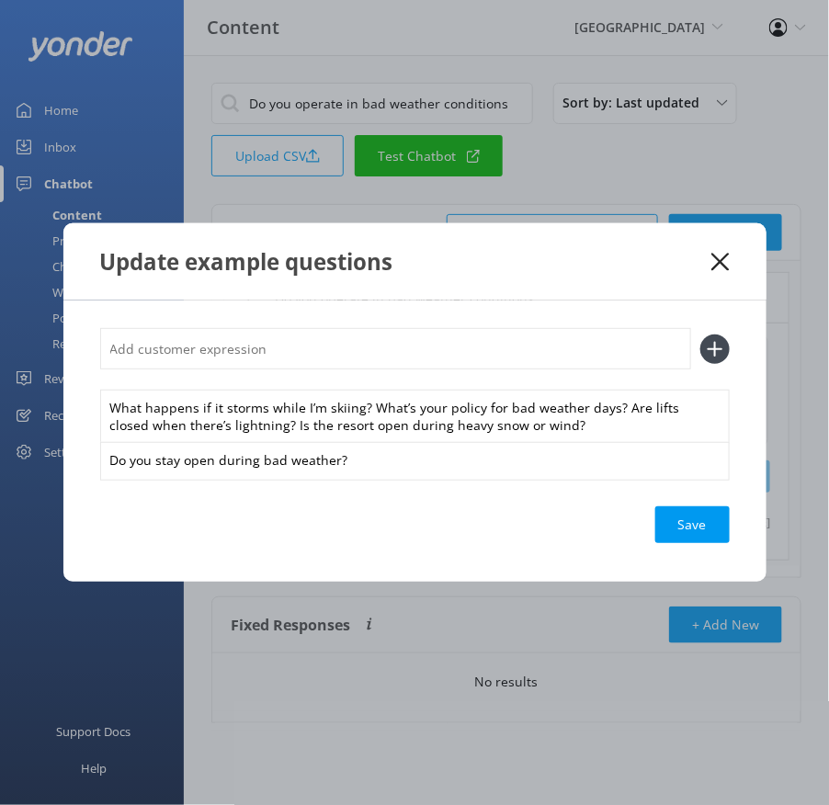
click at [325, 350] on input "text" at bounding box center [395, 348] width 591 height 41
paste input "Do you refund tickets for weather closures?"
type input "Do you refund tickets for weather closures?"
click at [700, 335] on button at bounding box center [714, 349] width 29 height 29
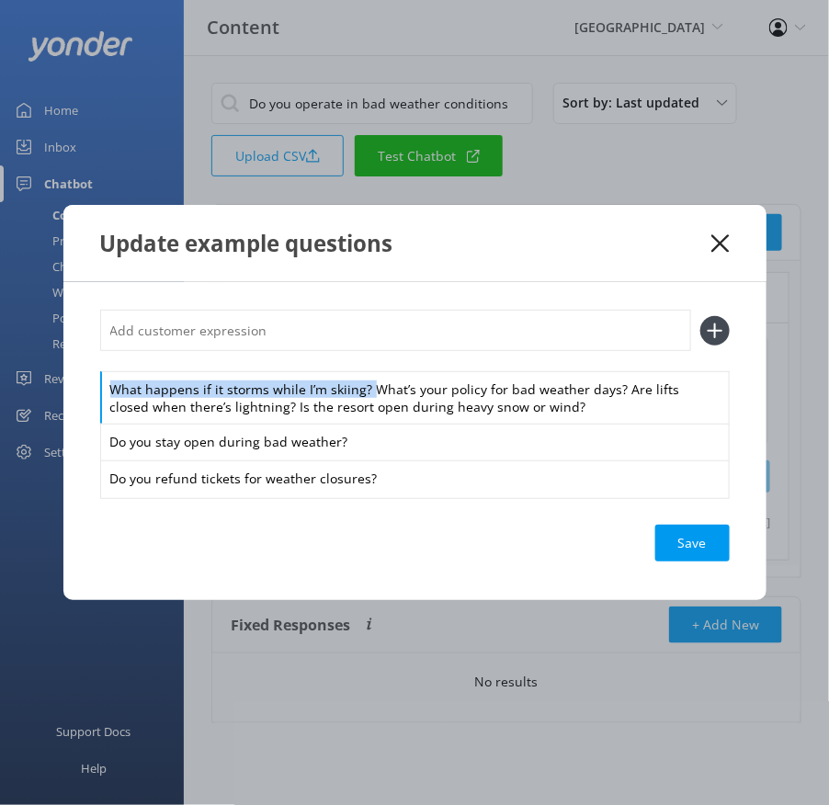
drag, startPoint x: 363, startPoint y: 379, endPoint x: 358, endPoint y: 369, distance: 11.5
click at [358, 369] on div "What happens if it storms while I’m skiing? What’s your policy for bad weather …" at bounding box center [415, 403] width 630 height 187
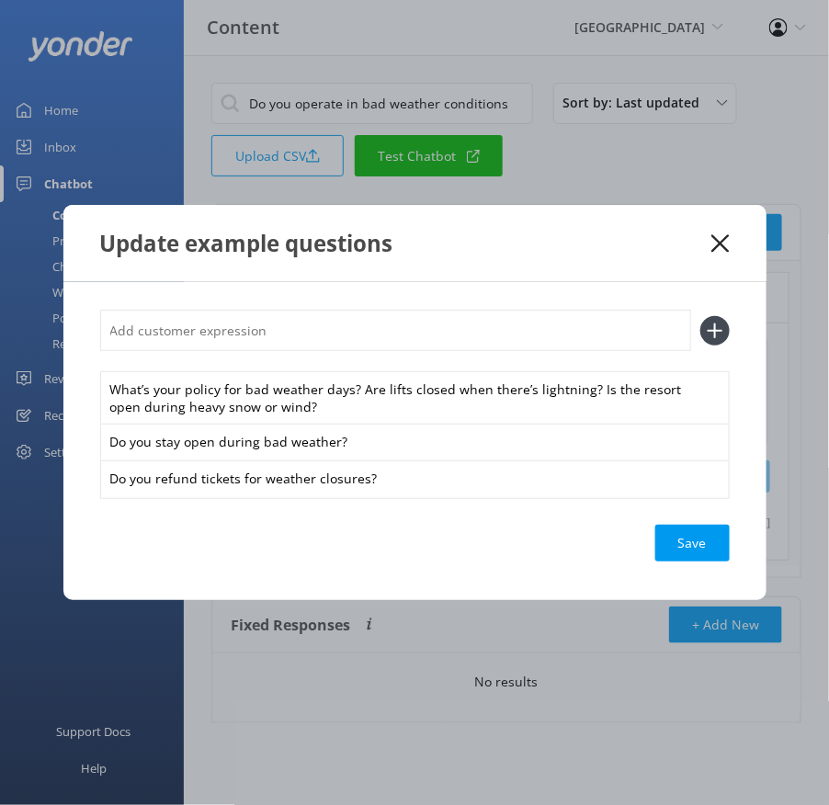
click at [337, 350] on input "text" at bounding box center [395, 330] width 591 height 41
paste input "What happens if it storms while I’m skiing?"
type input "What happens if it storms while I’m skiing?"
click at [700, 316] on button at bounding box center [714, 330] width 29 height 29
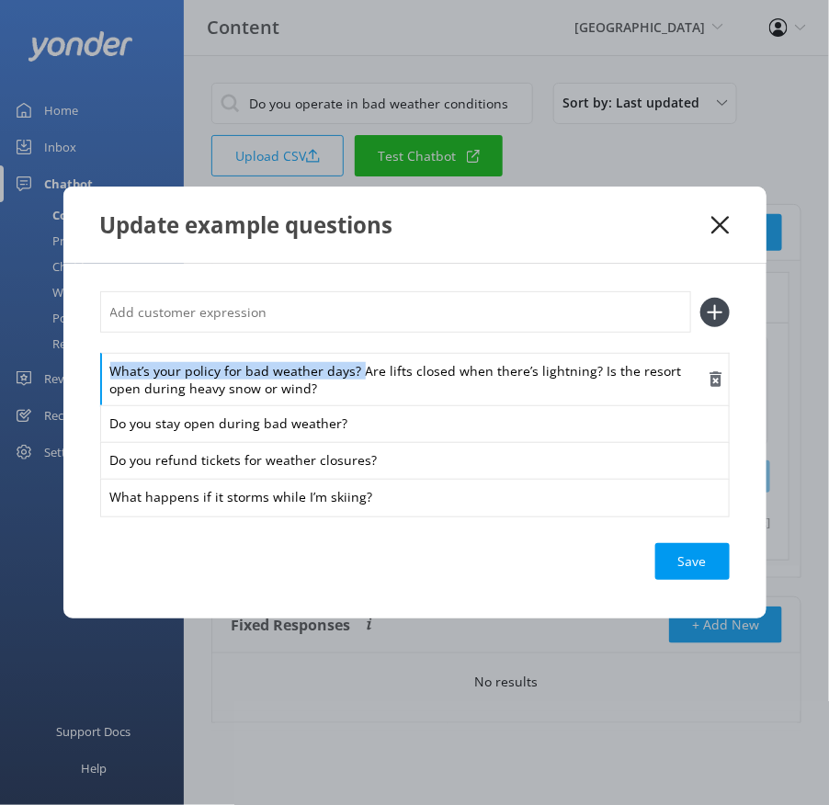
drag, startPoint x: 358, startPoint y: 377, endPoint x: 354, endPoint y: 355, distance: 22.4
click at [354, 355] on div "What’s your policy for bad weather days? Are lifts closed when there’s lightnin…" at bounding box center [415, 379] width 630 height 53
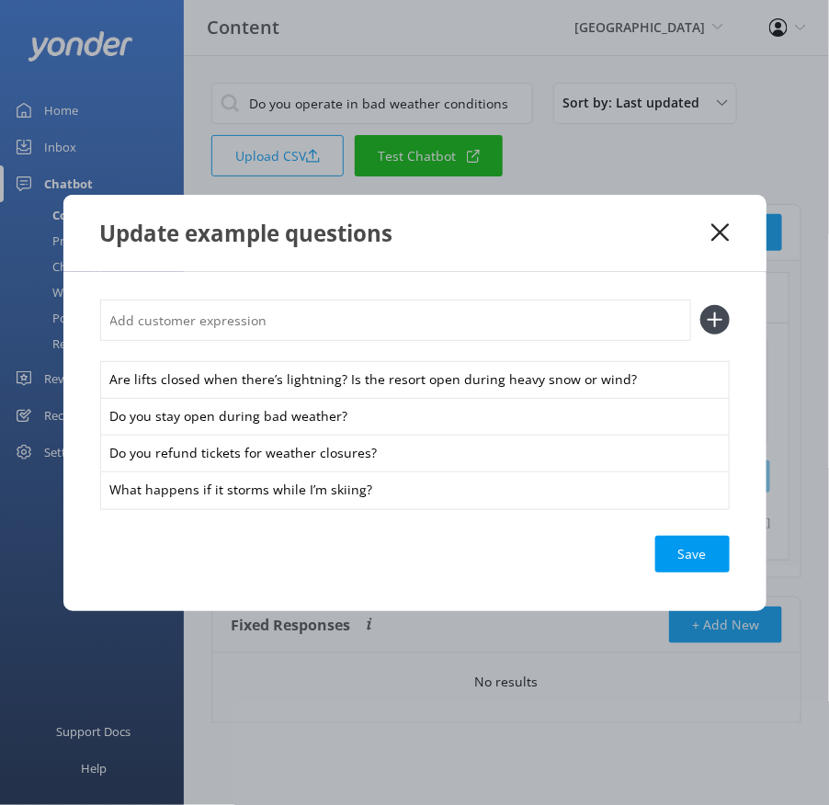
click at [325, 329] on input "text" at bounding box center [395, 320] width 591 height 41
paste input "What’s your policy for bad weather days?"
type input "What’s your policy for bad weather days?"
click at [700, 305] on button at bounding box center [714, 319] width 29 height 29
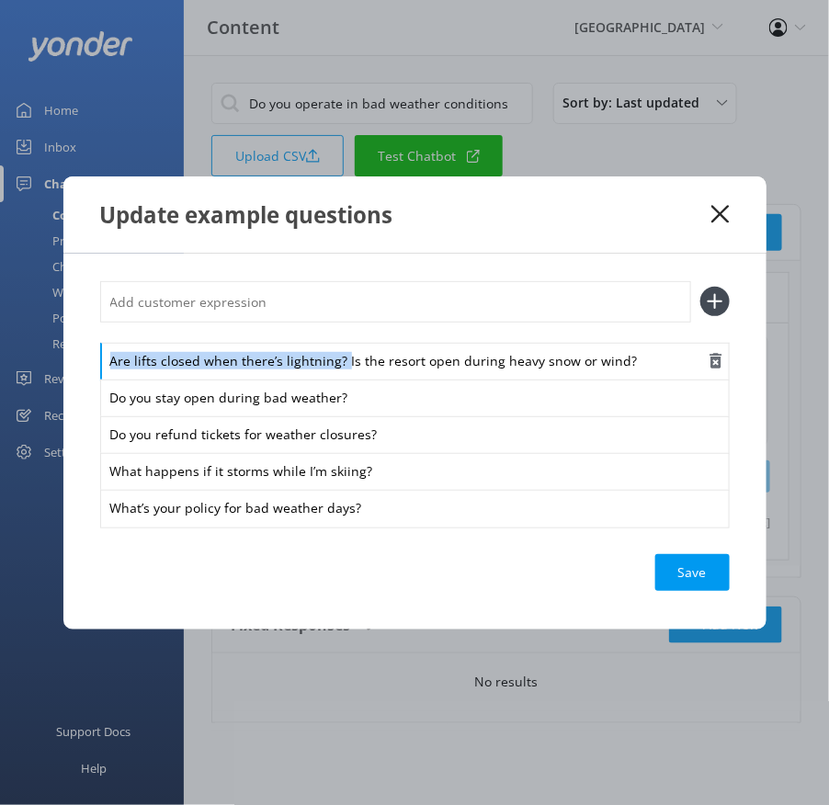
drag, startPoint x: 342, startPoint y: 360, endPoint x: 331, endPoint y: 347, distance: 17.7
click at [331, 347] on div "Are lifts closed when there’s lightning? Is the resort open during heavy snow o…" at bounding box center [415, 362] width 630 height 39
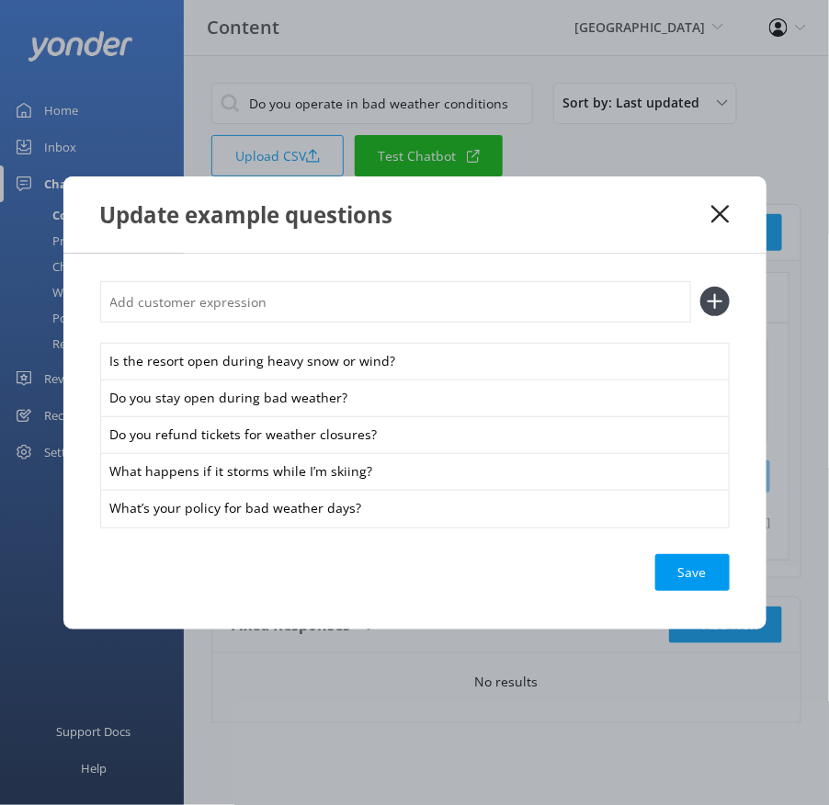
click at [303, 298] on input "text" at bounding box center [395, 301] width 591 height 41
paste input "Are lifts closed when there’s lightning?"
type input "Are lifts closed when there’s lightning?"
click at [700, 287] on button at bounding box center [714, 301] width 29 height 29
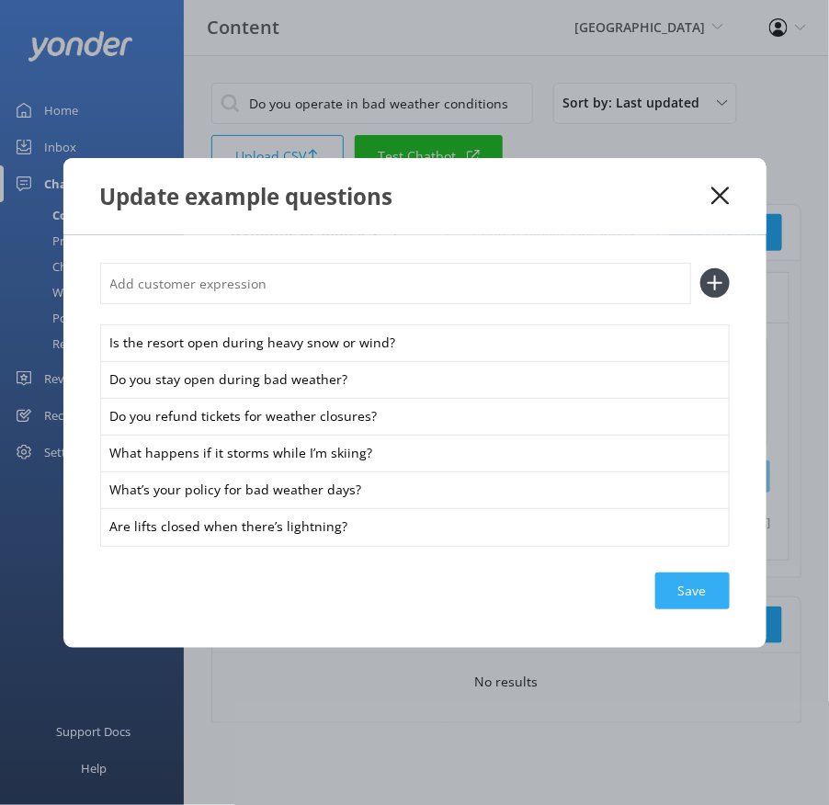
click at [673, 584] on div "Save" at bounding box center [692, 591] width 74 height 37
click at [678, 587] on div "Save" at bounding box center [692, 591] width 74 height 37
click at [720, 199] on icon at bounding box center [720, 196] width 17 height 18
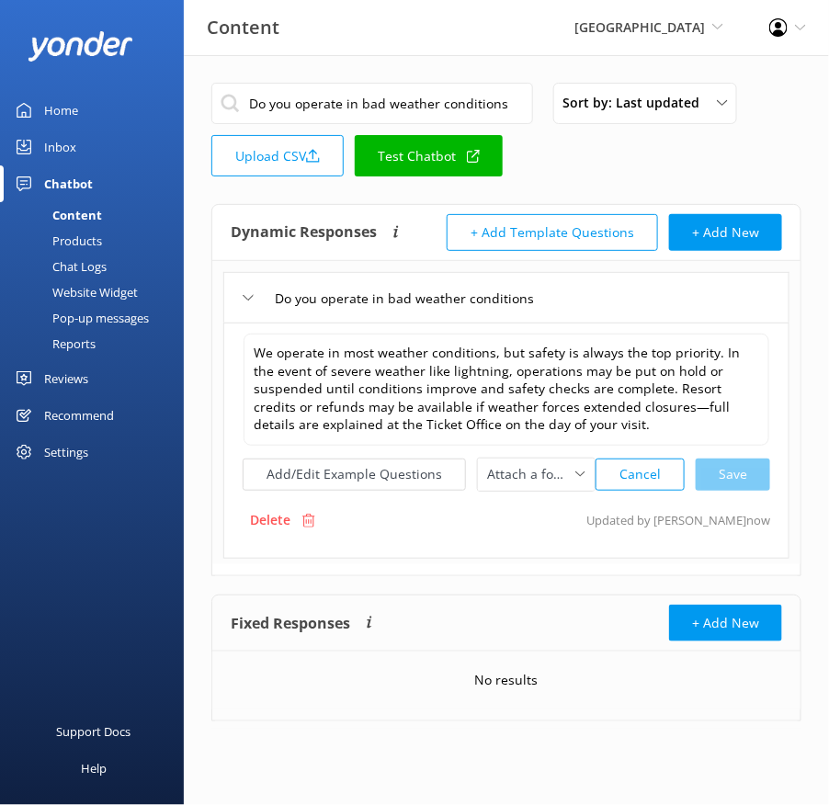
click at [348, 105] on input "Do you operate in bad weather conditions" at bounding box center [372, 103] width 322 height 41
paste input "have a season pass payment plan"
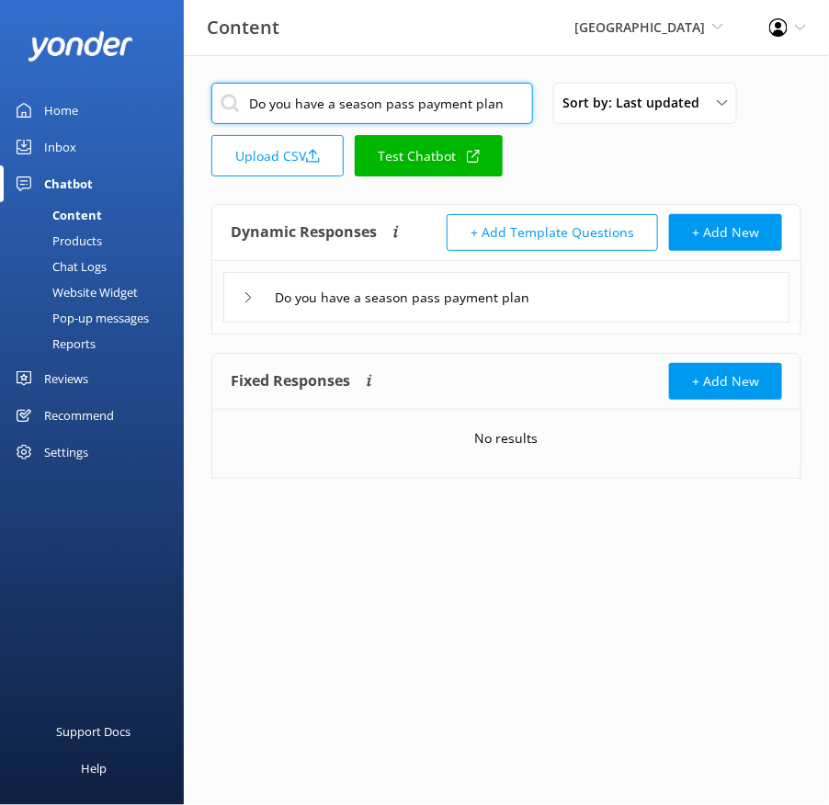
type input "Do you have a season pass payment plan"
click at [623, 302] on div "Do you have a season pass payment plan" at bounding box center [506, 297] width 566 height 51
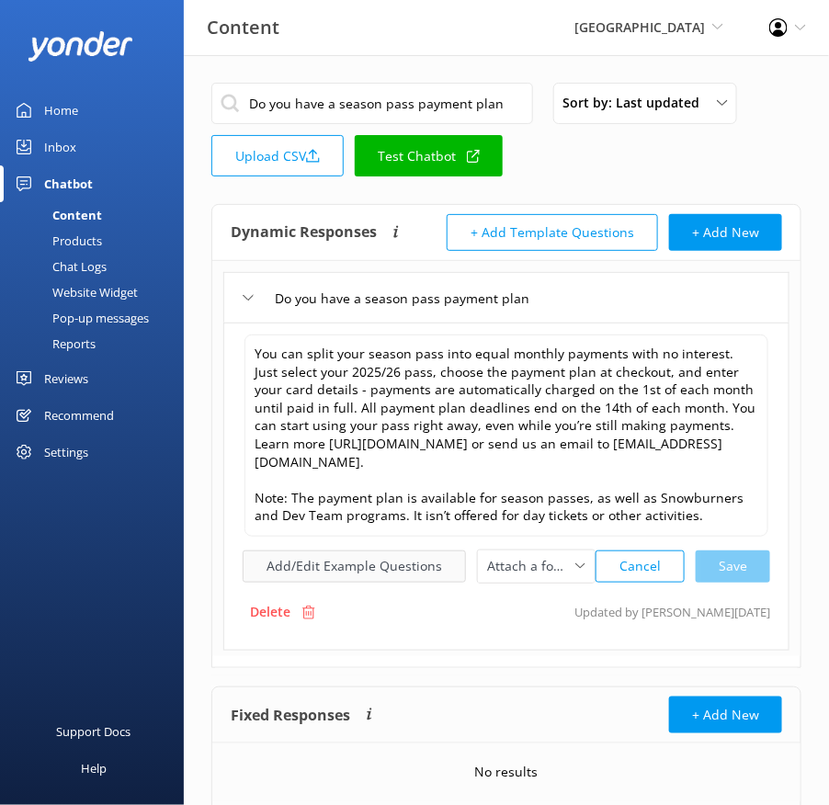
click at [384, 565] on button "Add/Edit Example Questions" at bounding box center [354, 567] width 223 height 32
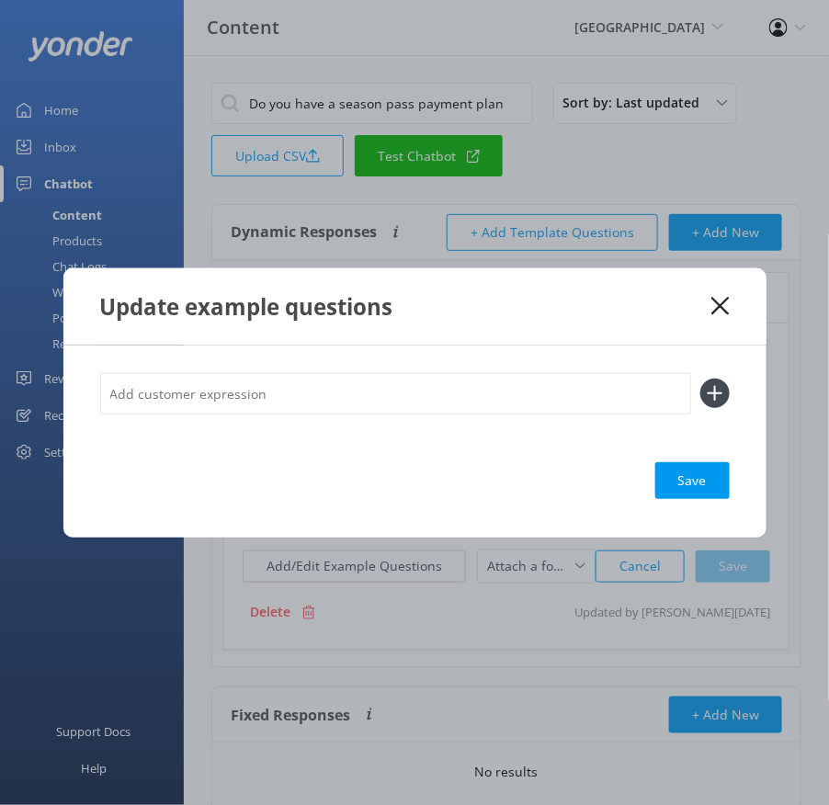
click at [385, 384] on input "text" at bounding box center [395, 393] width 591 height 41
paste input "Does the season pass cost more with the payment plan? Is there interested or a …"
type input "Does the season pass cost more with the payment plan? Is there interested or a …"
click at [700, 379] on button at bounding box center [714, 393] width 29 height 29
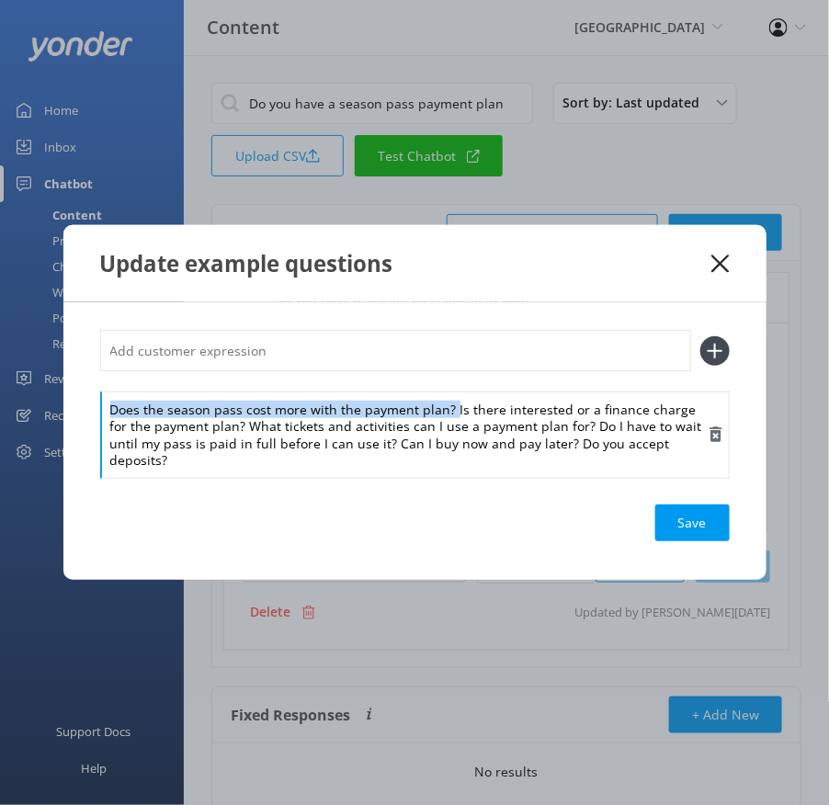
drag, startPoint x: 450, startPoint y: 418, endPoint x: 437, endPoint y: 400, distance: 23.0
click at [437, 399] on div "Does the season pass cost more with the payment plan? Is there interested or a …" at bounding box center [415, 403] width 630 height 147
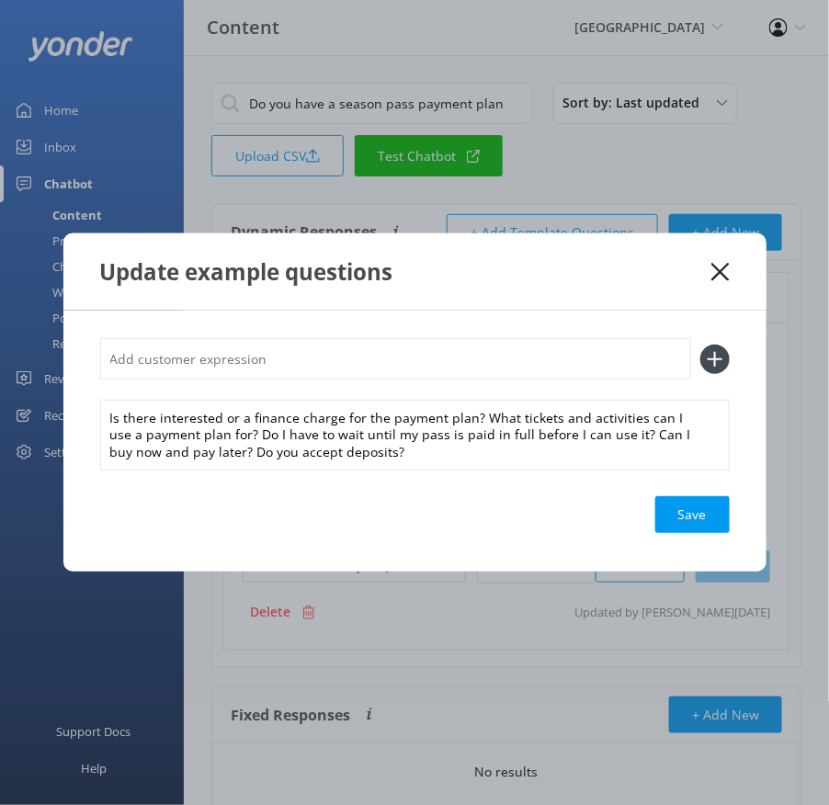
click at [421, 382] on div "Is there interested or a finance charge for the payment plan? What tickets and …" at bounding box center [415, 403] width 630 height 131
click at [408, 364] on input "text" at bounding box center [395, 358] width 591 height 41
paste input "Does the season pass cost more with the payment plan?"
type input "Does the season pass cost more with the payment plan?"
click at [700, 345] on button at bounding box center [714, 359] width 29 height 29
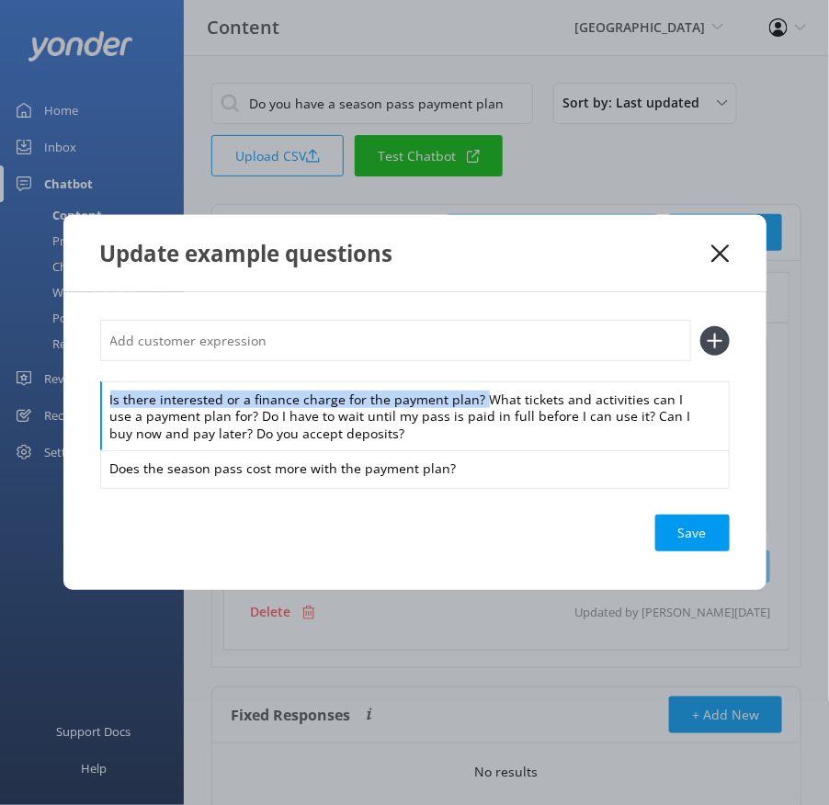
drag, startPoint x: 476, startPoint y: 400, endPoint x: 463, endPoint y: 372, distance: 30.4
click at [463, 372] on div "Is there interested or a finance charge for the payment plan? What tickets and …" at bounding box center [415, 403] width 630 height 167
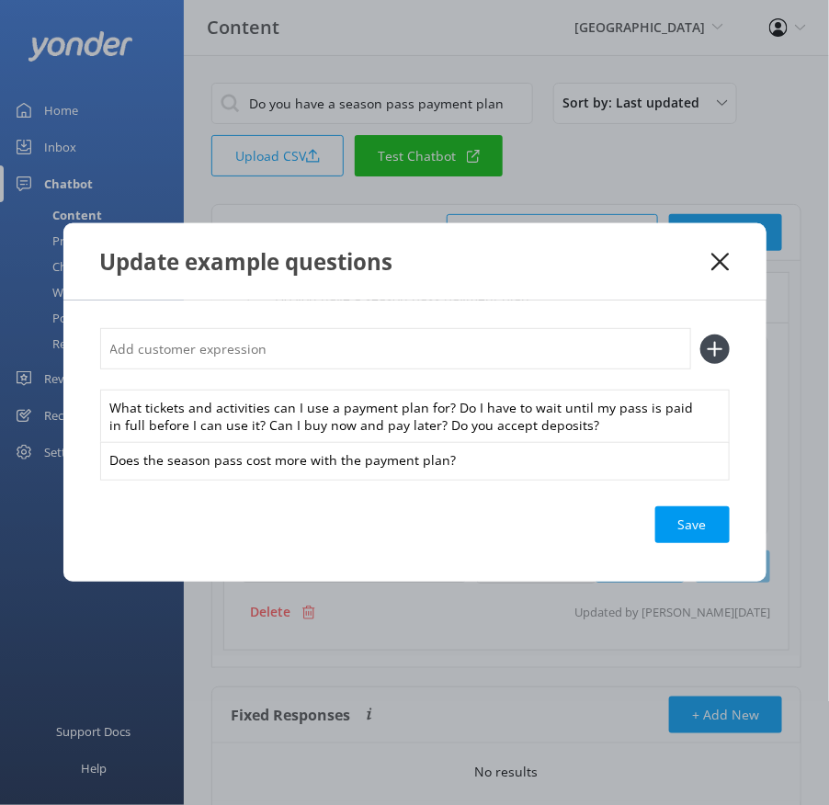
click at [439, 344] on input "text" at bounding box center [395, 348] width 591 height 41
paste input "Is there interested or a finance charge for the payment plan?"
type input "Is there interested or a finance charge for the payment plan?"
click at [700, 335] on button at bounding box center [714, 349] width 29 height 29
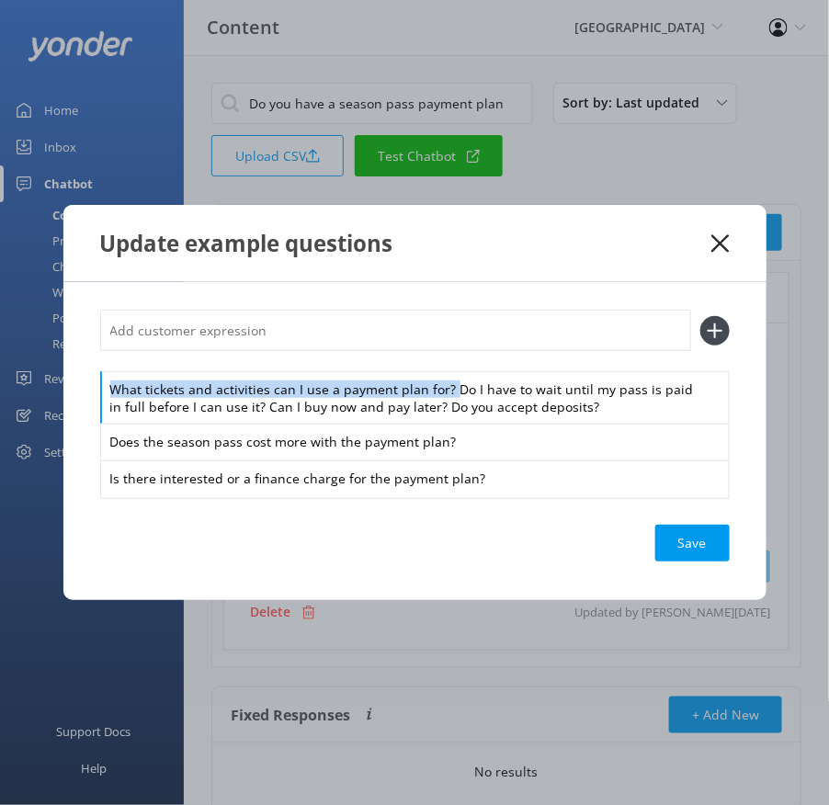
drag, startPoint x: 446, startPoint y: 389, endPoint x: 446, endPoint y: 358, distance: 31.3
click at [446, 358] on div "What tickets and activities can I use a payment plan for? Do I have to wait unt…" at bounding box center [415, 403] width 630 height 187
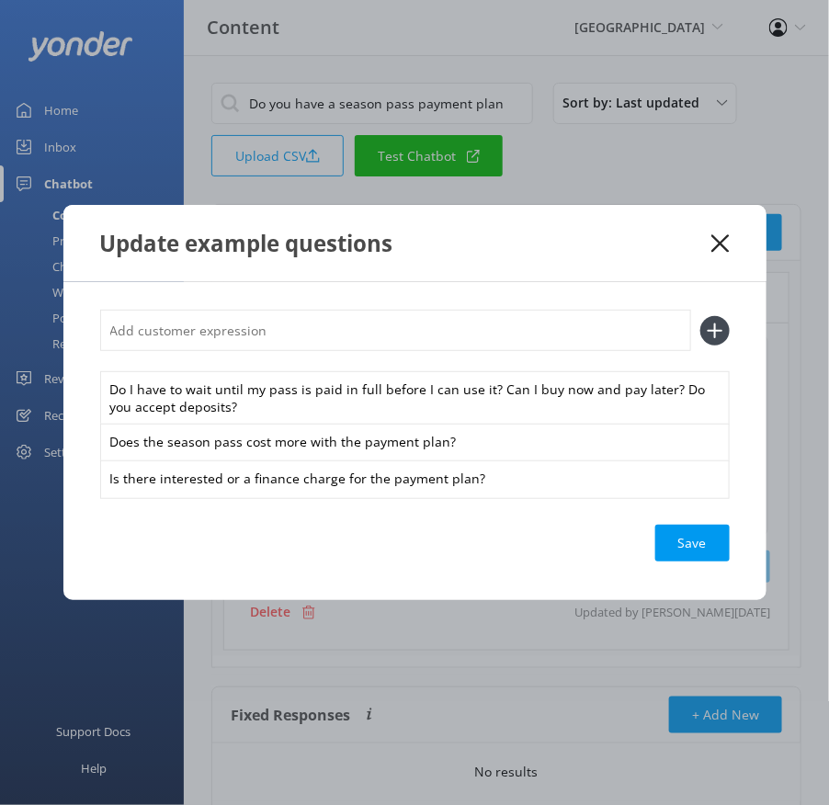
click at [415, 325] on input "text" at bounding box center [395, 330] width 591 height 41
paste input "What tickets and activities can I use a payment plan for?"
type input "What tickets and activities can I use a payment plan for?"
click at [700, 316] on button at bounding box center [714, 330] width 29 height 29
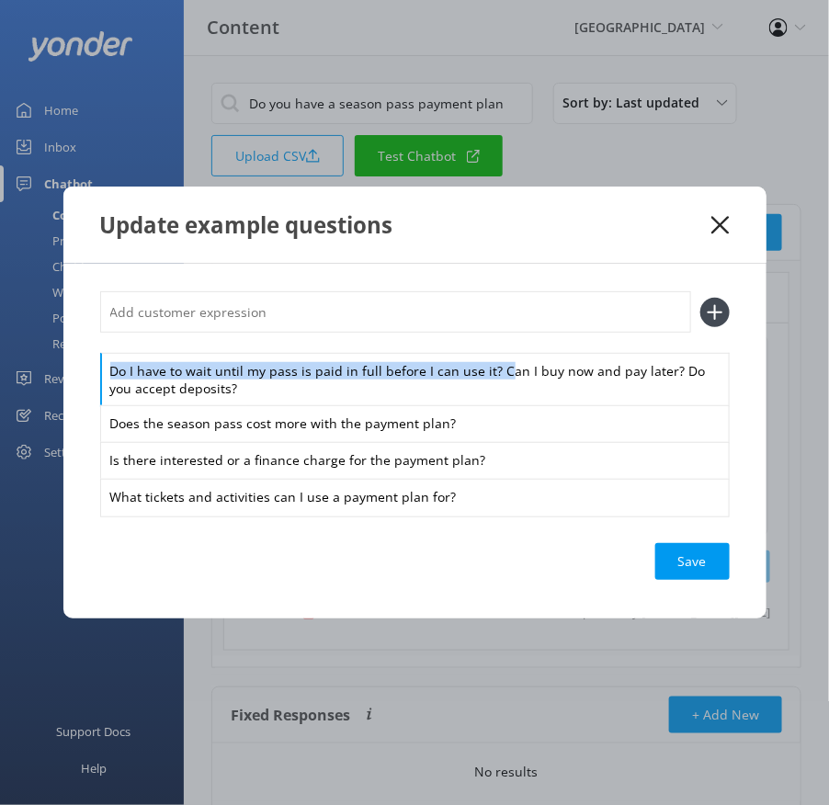
drag, startPoint x: 495, startPoint y: 372, endPoint x: 476, endPoint y: 345, distance: 33.1
click at [476, 345] on div "Do I have to wait until my pass is paid in full before I can use it? Can I buy …" at bounding box center [415, 402] width 630 height 223
click at [488, 368] on div "Do I have to wait until my pass is paid in full before I can use it? Can I buy …" at bounding box center [415, 379] width 630 height 53
drag, startPoint x: 488, startPoint y: 374, endPoint x: 483, endPoint y: 349, distance: 25.4
click at [483, 349] on div "Do I have to wait until my pass is paid in full before I can use it? Can I buy …" at bounding box center [415, 402] width 630 height 223
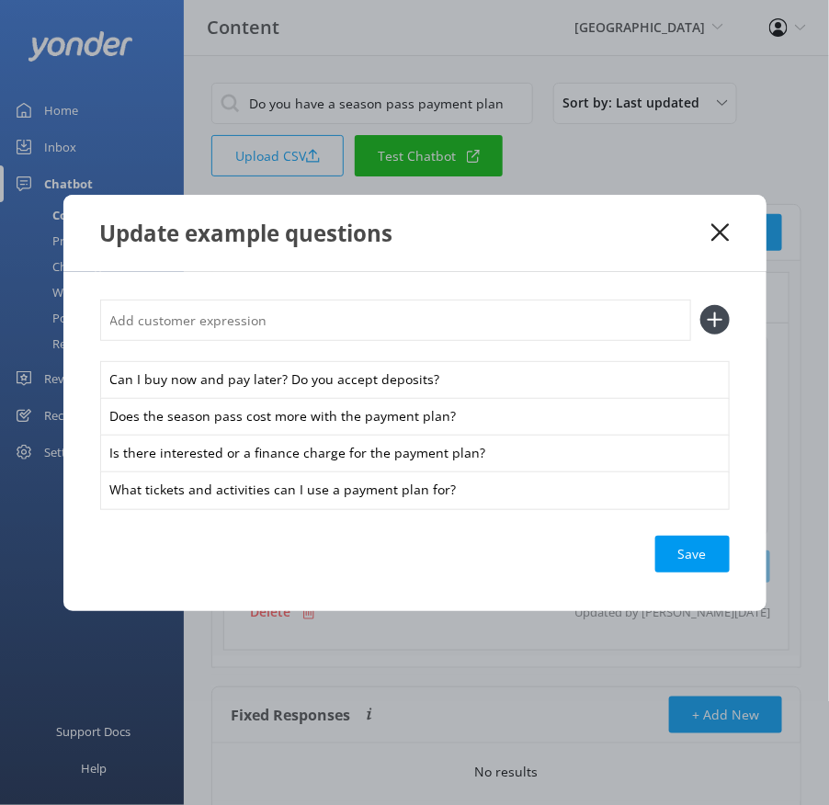
click at [451, 322] on input "text" at bounding box center [395, 320] width 591 height 41
paste input "Do I have to wait until my pass is paid in full before I can use it?"
type input "Do I have to wait until my pass is paid in full before I can use it?"
click at [700, 305] on button at bounding box center [714, 319] width 29 height 29
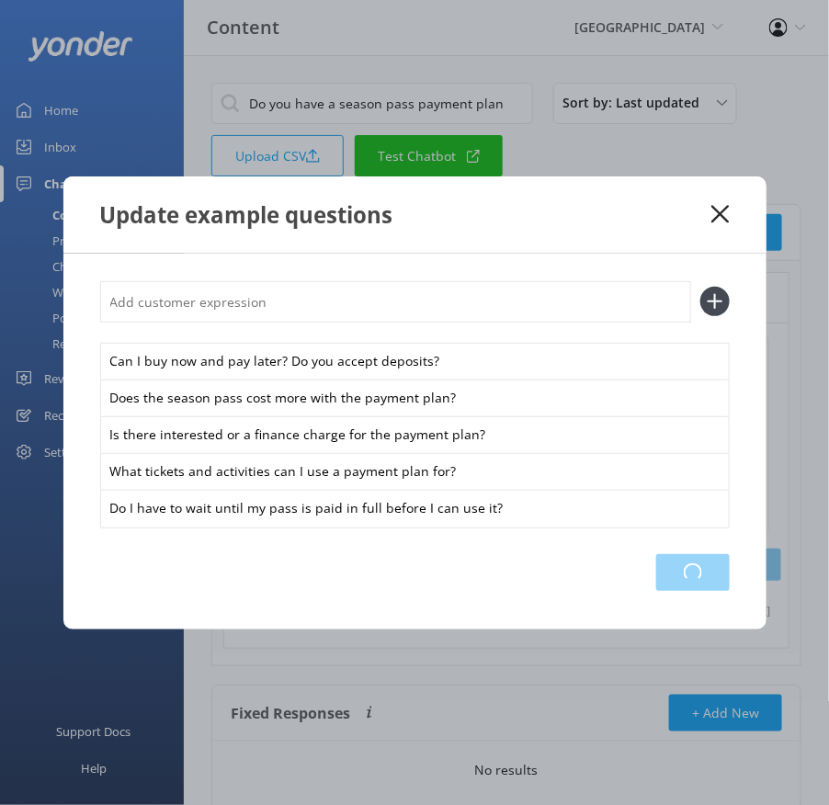
click at [686, 560] on div "Loading.." at bounding box center [693, 572] width 74 height 37
click at [723, 214] on icon at bounding box center [720, 214] width 17 height 18
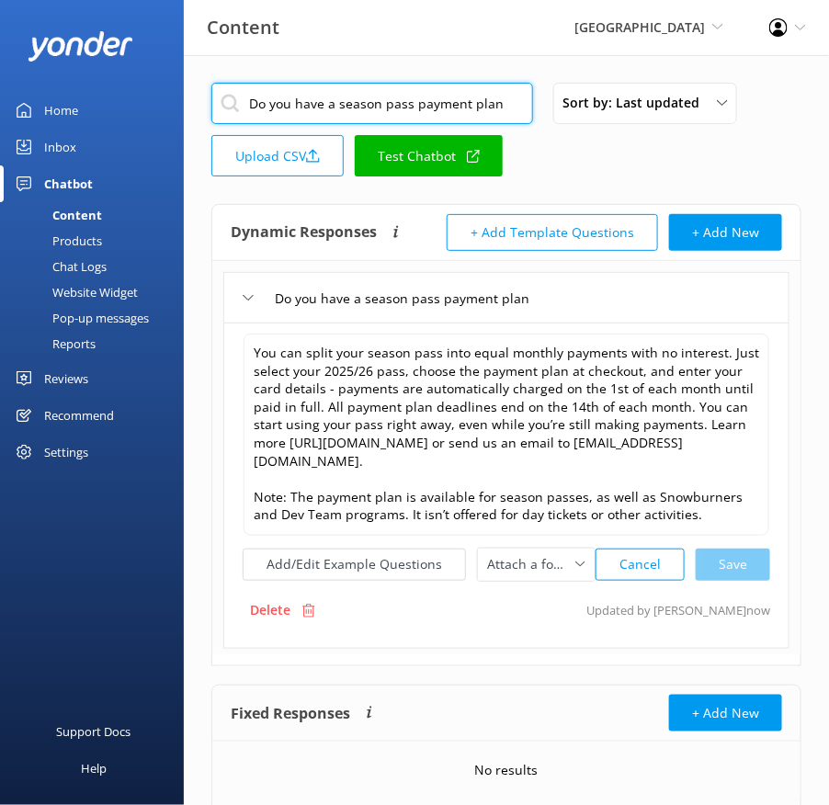
click at [466, 104] on input "Do you have a season pass payment plan" at bounding box center [372, 103] width 322 height 41
paste input "Passholder Portal"
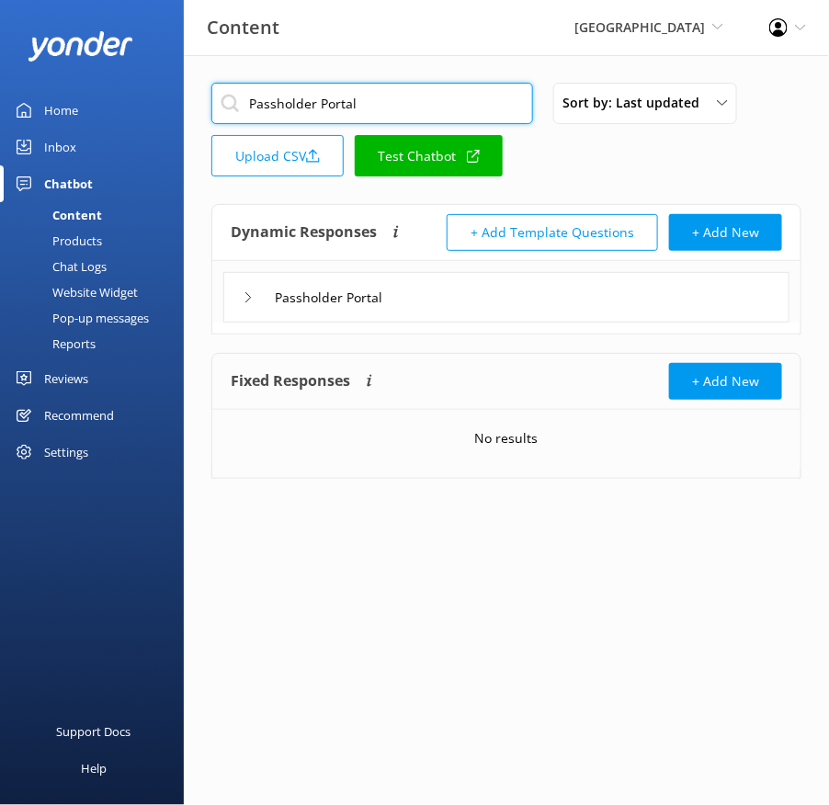
type input "Passholder Portal"
click at [547, 296] on div "Passholder Portal" at bounding box center [506, 297] width 566 height 51
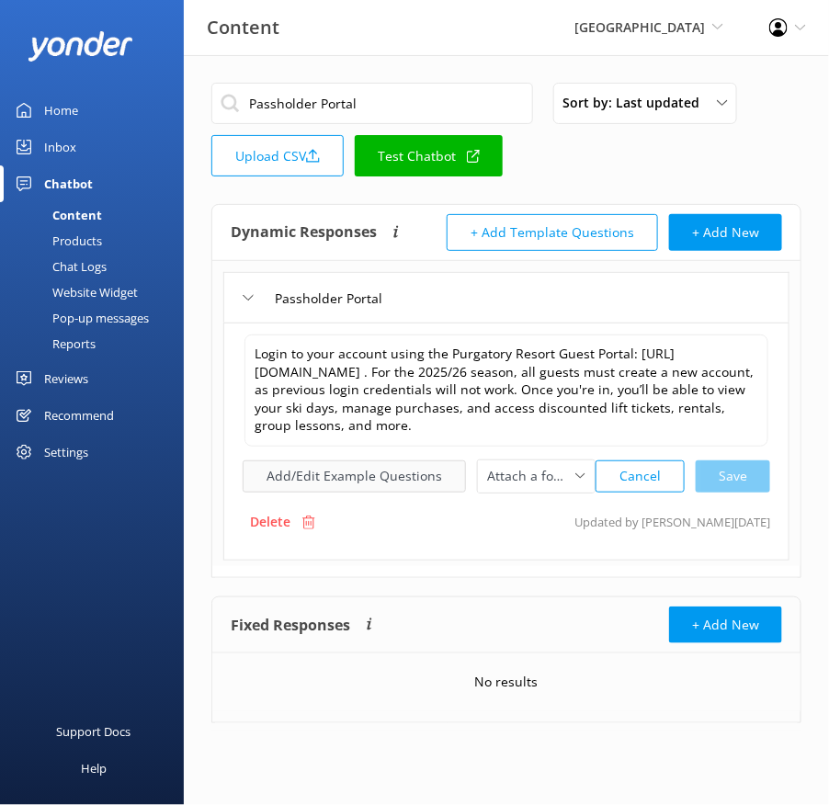
click at [398, 461] on button "Add/Edit Example Questions" at bounding box center [354, 477] width 223 height 32
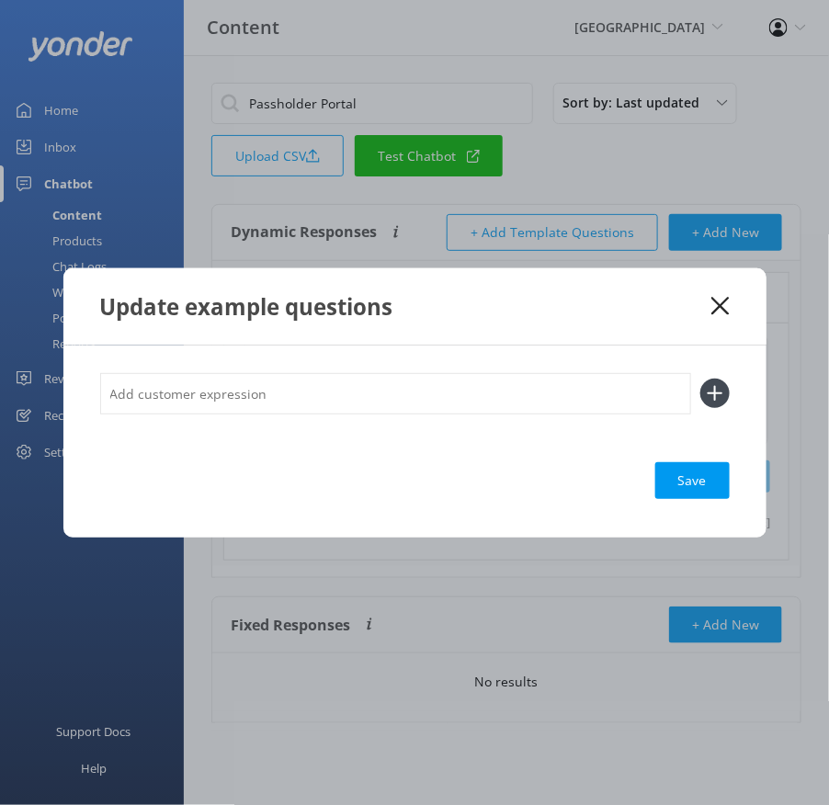
click at [459, 387] on input "text" at bounding box center [395, 393] width 591 height 41
paste input "How do I access the [GEOGRAPHIC_DATA] Guest Portal? Where is the Purgatory acco…"
type input "How do I access the [GEOGRAPHIC_DATA] Guest Portal? Where is the Purgatory acco…"
click at [700, 379] on button at bounding box center [714, 393] width 29 height 29
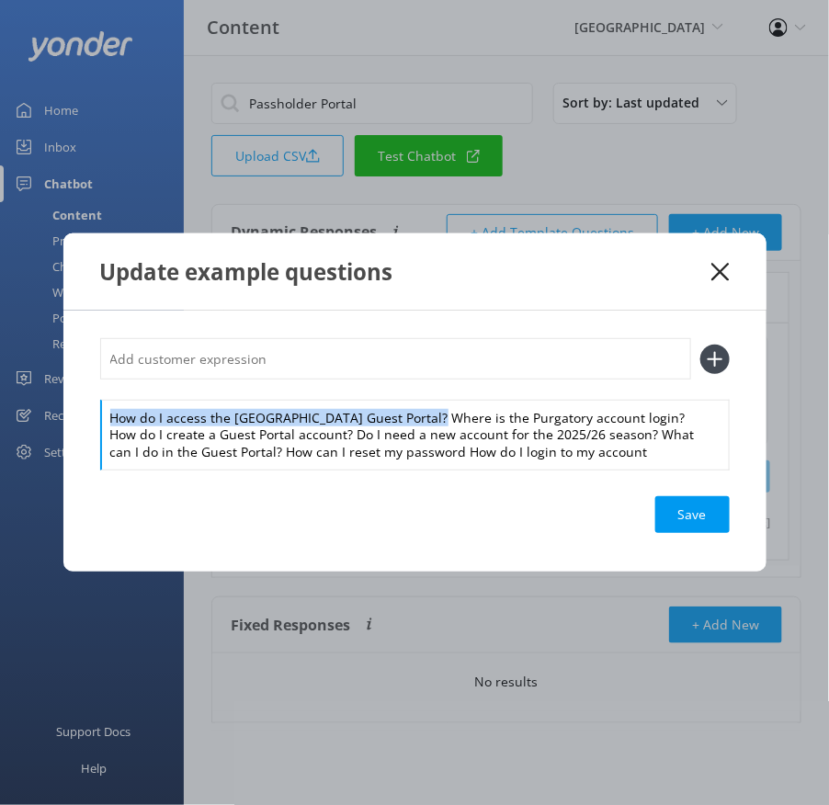
drag, startPoint x: 412, startPoint y: 395, endPoint x: 404, endPoint y: 376, distance: 21.0
click at [404, 376] on div "How do I access the [GEOGRAPHIC_DATA] Guest Portal? Where is the Purgatory acco…" at bounding box center [415, 403] width 630 height 131
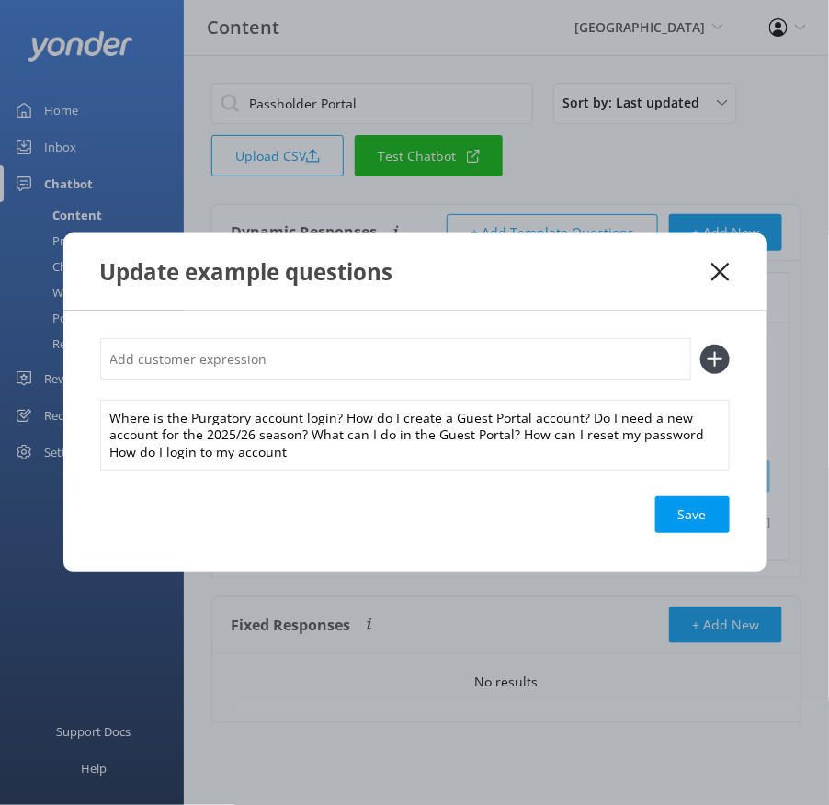
click at [379, 367] on input "text" at bounding box center [395, 358] width 591 height 41
paste input "How do I access the [GEOGRAPHIC_DATA] Guest Portal?"
type input "How do I access the [GEOGRAPHIC_DATA] Guest Portal?"
click at [700, 345] on button at bounding box center [714, 359] width 29 height 29
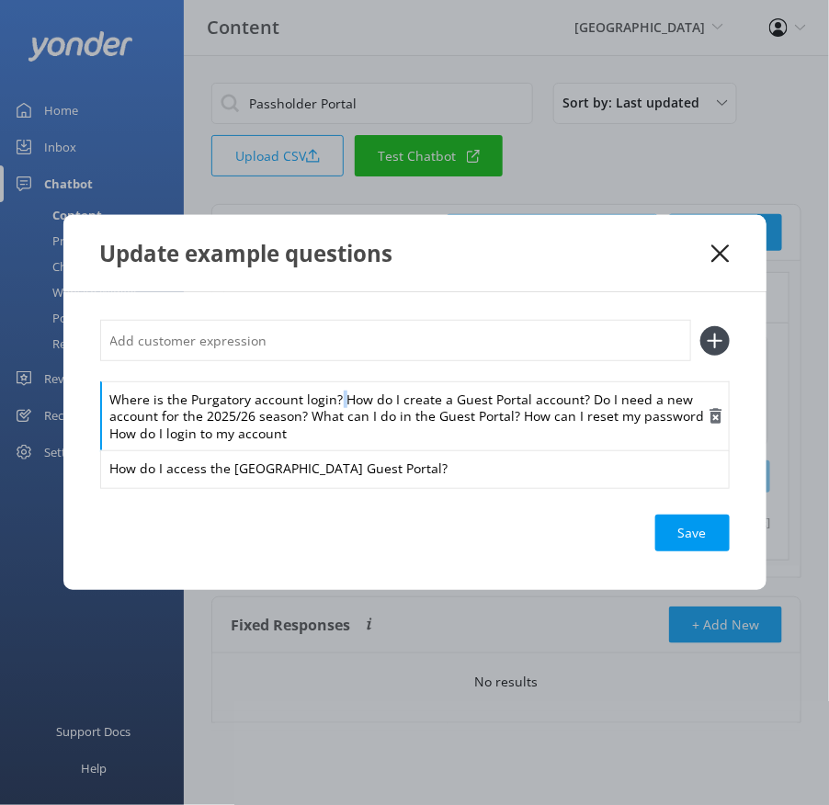
drag, startPoint x: 338, startPoint y: 402, endPoint x: 336, endPoint y: 382, distance: 20.4
click at [336, 382] on div "Where is the Purgatory account login? How do I create a Guest Portal account? D…" at bounding box center [415, 417] width 630 height 71
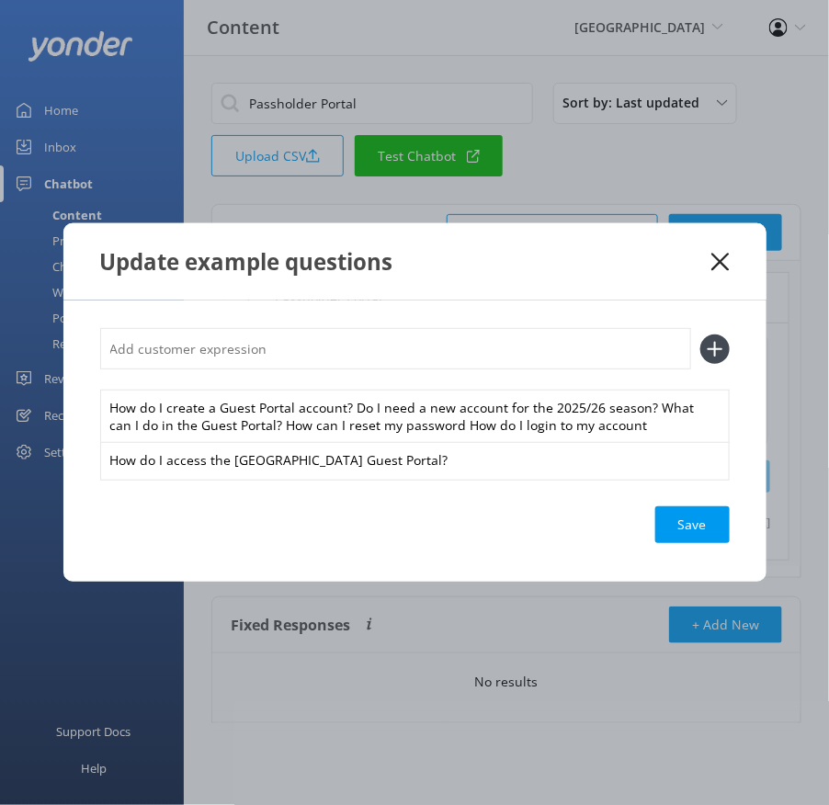
click at [314, 353] on input "text" at bounding box center [395, 348] width 591 height 41
paste input "Where is the Purgatory account login?"
type input "Where is the Purgatory account login?"
click at [700, 335] on button at bounding box center [714, 349] width 29 height 29
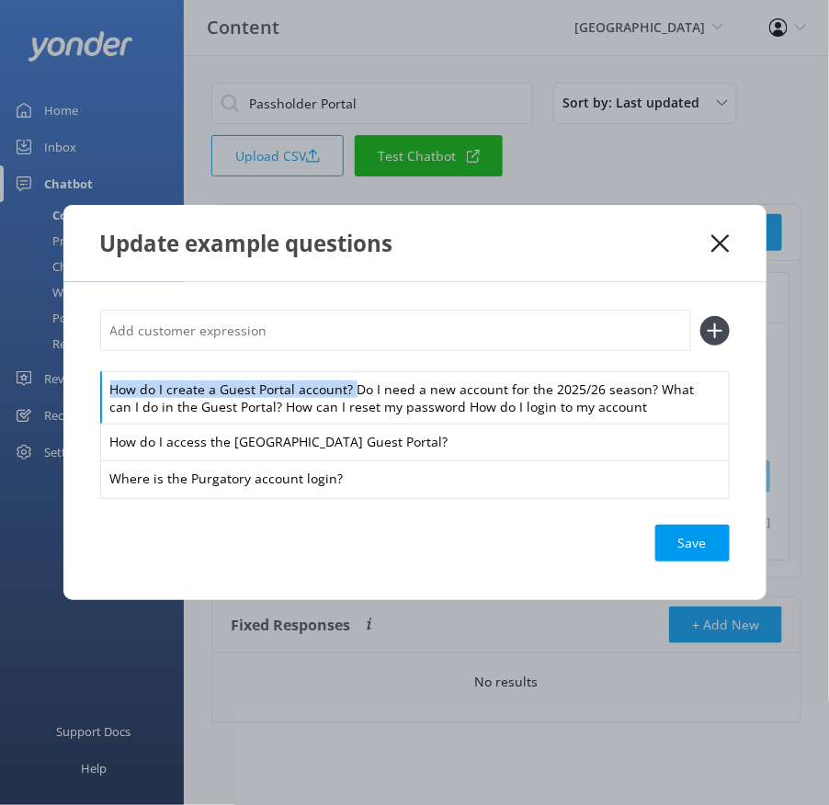
drag, startPoint x: 350, startPoint y: 388, endPoint x: 335, endPoint y: 363, distance: 29.3
click at [335, 363] on div "How do I create a Guest Portal account? Do I need a new account for the 2025/26…" at bounding box center [415, 403] width 630 height 187
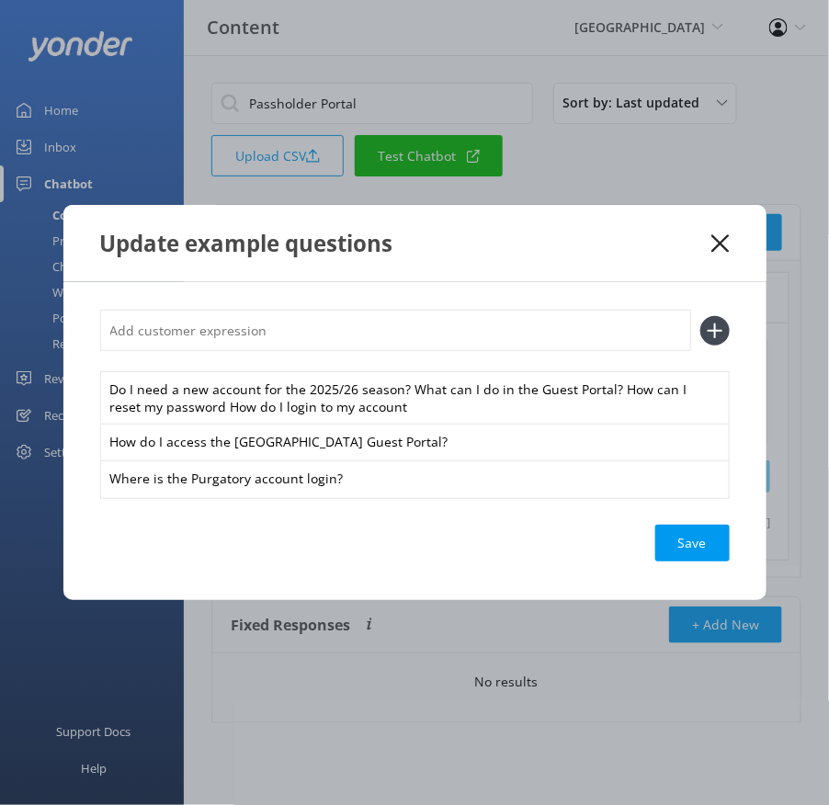
click at [289, 328] on input "text" at bounding box center [395, 330] width 591 height 41
paste input "How do I create a Guest Portal account?"
type input "How do I create a Guest Portal account?"
click at [700, 316] on button at bounding box center [714, 330] width 29 height 29
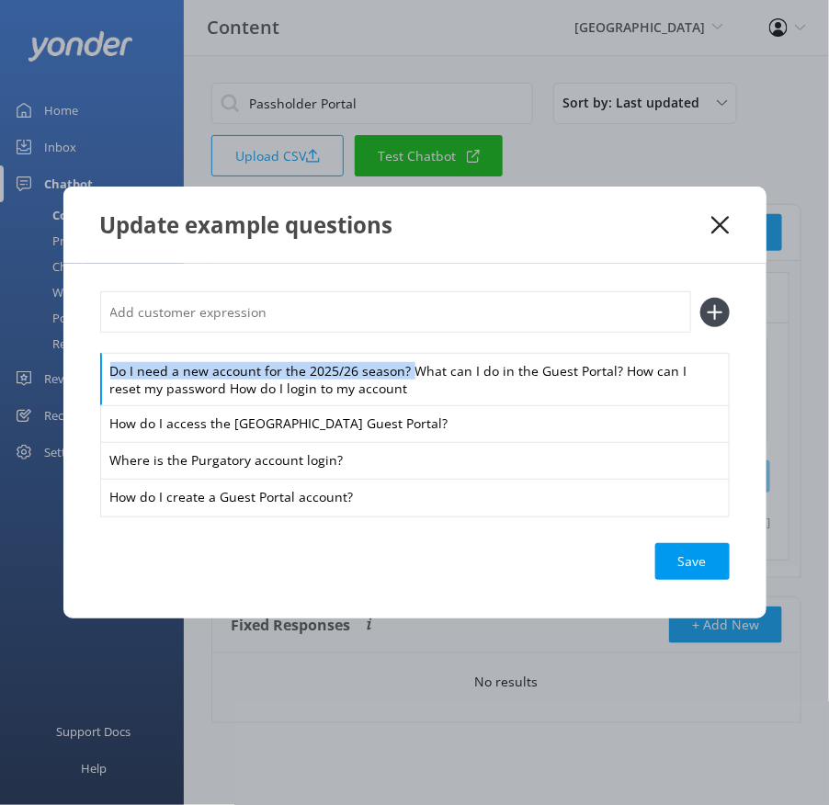
drag, startPoint x: 411, startPoint y: 373, endPoint x: 383, endPoint y: 339, distance: 43.8
click at [392, 349] on div "Do I need a new account for the 2025/26 season? What can I do in the Guest Port…" at bounding box center [415, 402] width 630 height 223
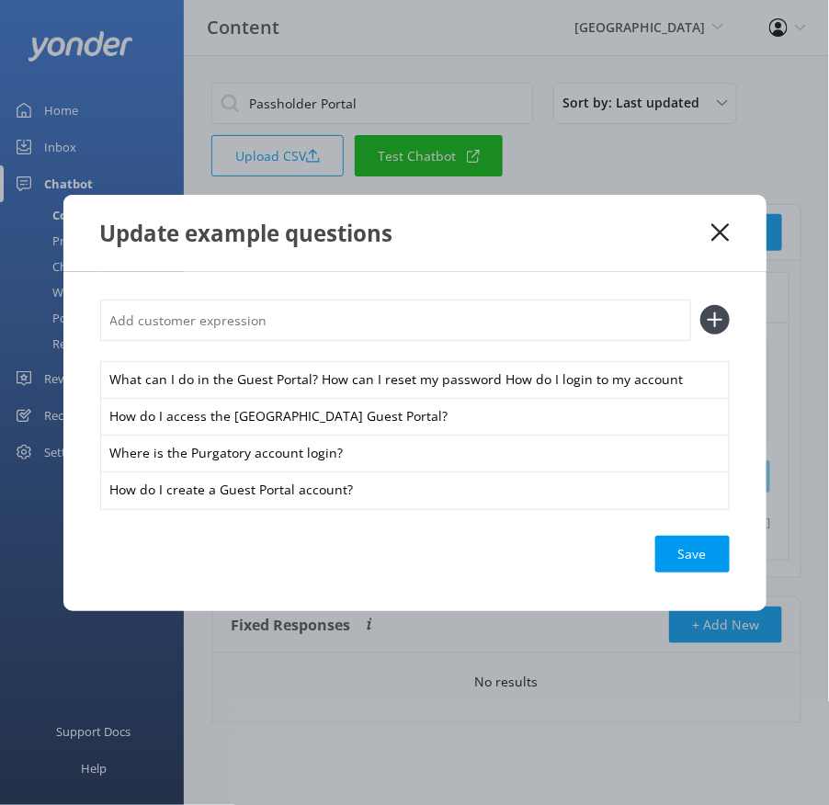
click at [354, 318] on input "text" at bounding box center [395, 320] width 591 height 41
paste input "Do I need a new account for the 2025/26 season?"
type input "Do I need a new account for the 2025/26 season?"
click at [700, 305] on button at bounding box center [714, 319] width 29 height 29
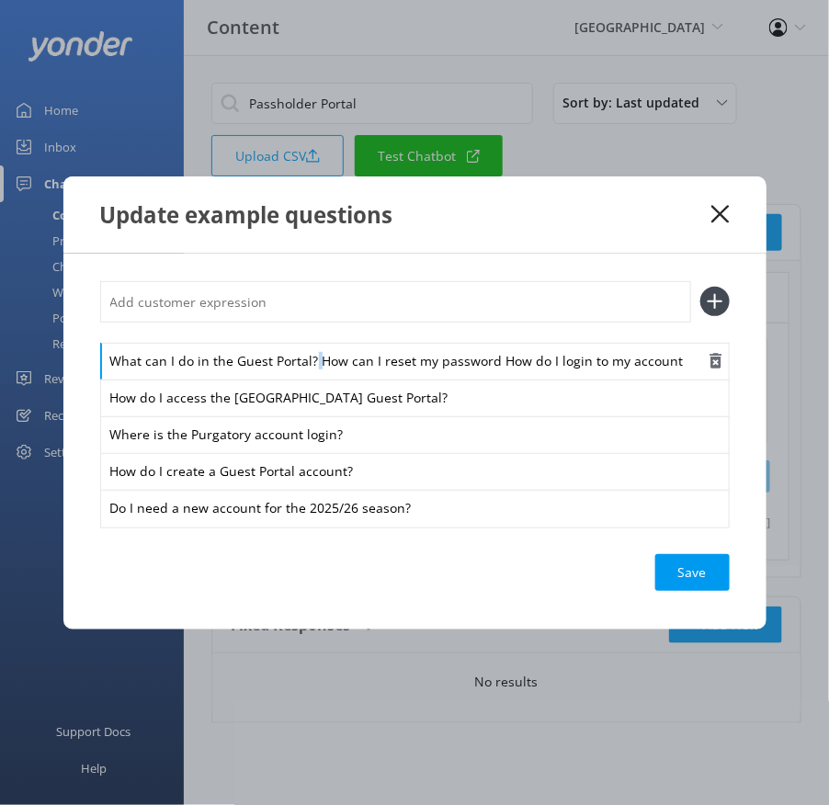
drag, startPoint x: 316, startPoint y: 359, endPoint x: 303, endPoint y: 346, distance: 18.2
click at [303, 346] on div "What can I do in the Guest Portal? How can I reset my password How do I login t…" at bounding box center [415, 362] width 630 height 39
click at [279, 313] on input "text" at bounding box center [395, 301] width 591 height 41
paste input "What can I do in the Guest Portal?"
type input "What can I do in the Guest Portal?"
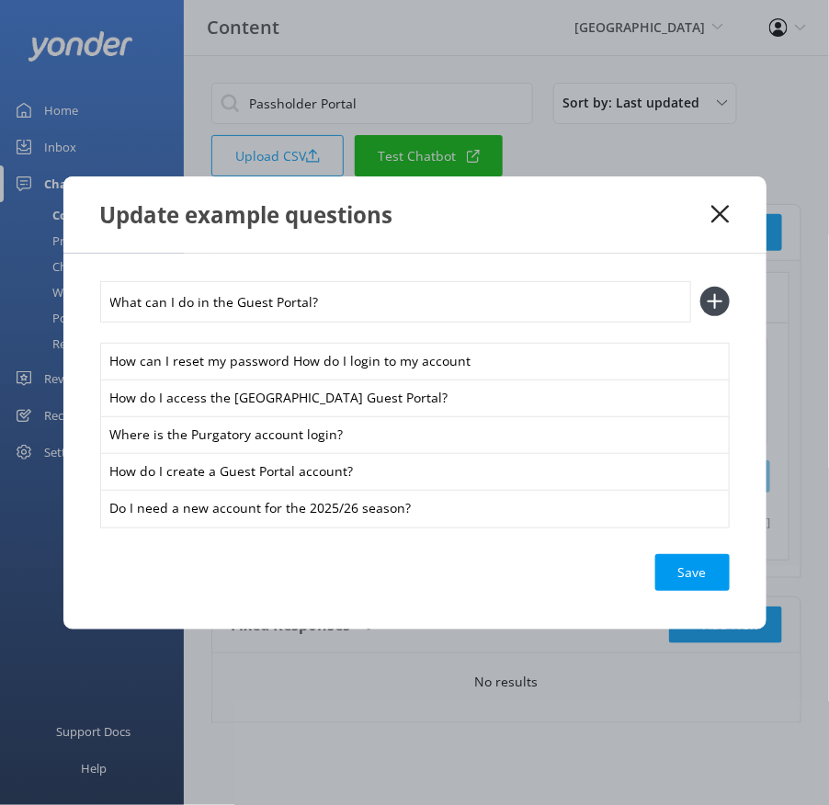
click at [700, 287] on button at bounding box center [714, 301] width 29 height 29
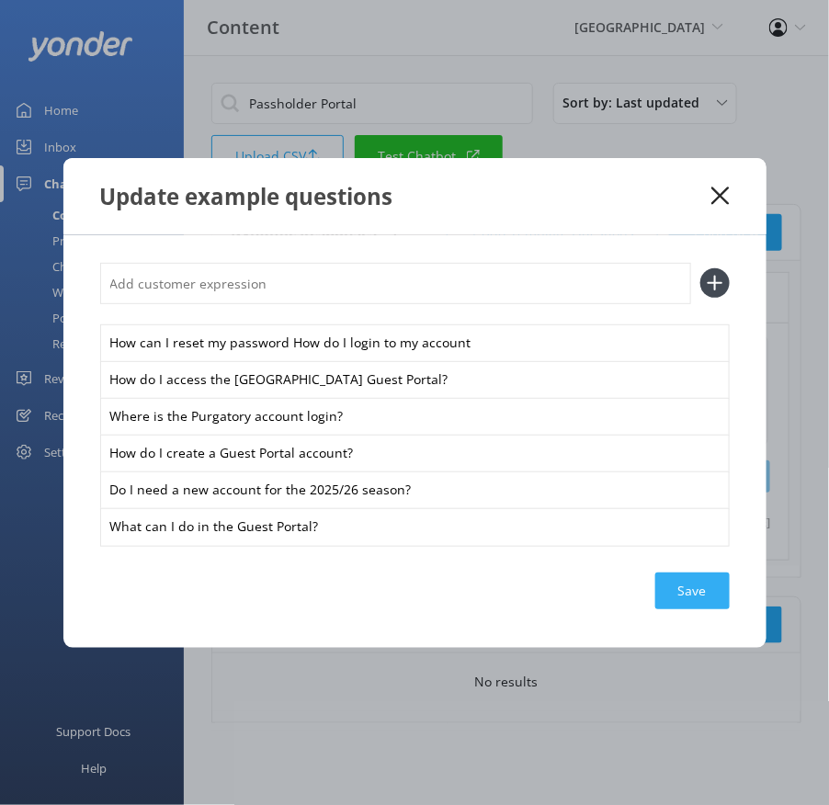
click at [686, 589] on div "Save" at bounding box center [692, 591] width 74 height 37
click at [722, 189] on icon at bounding box center [720, 196] width 17 height 18
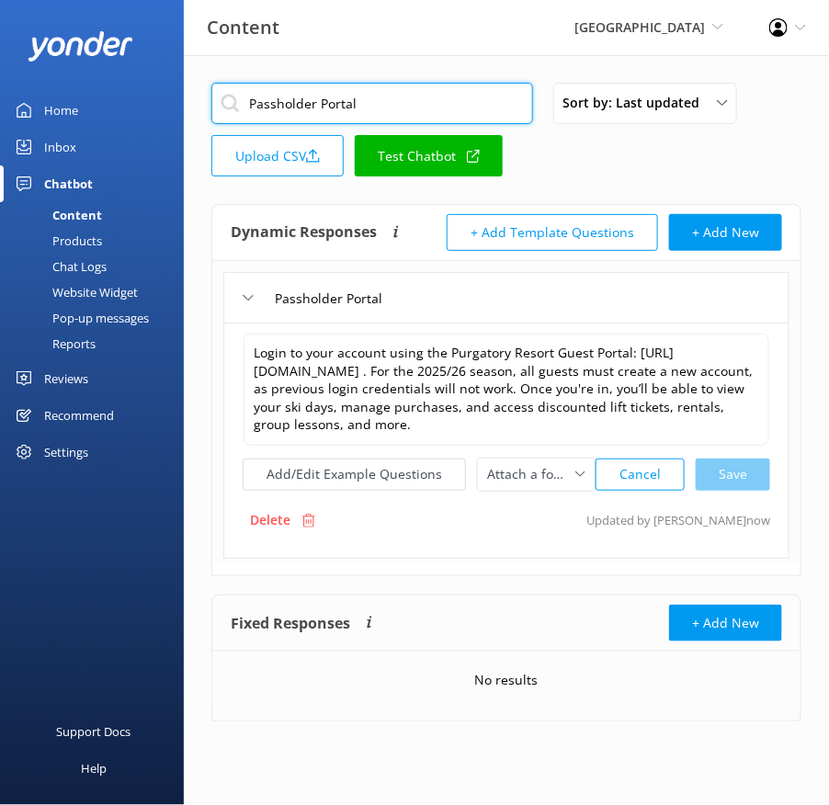
click at [425, 112] on input "Passholder Portal" at bounding box center [372, 103] width 322 height 41
paste input "Do I need to create an account"
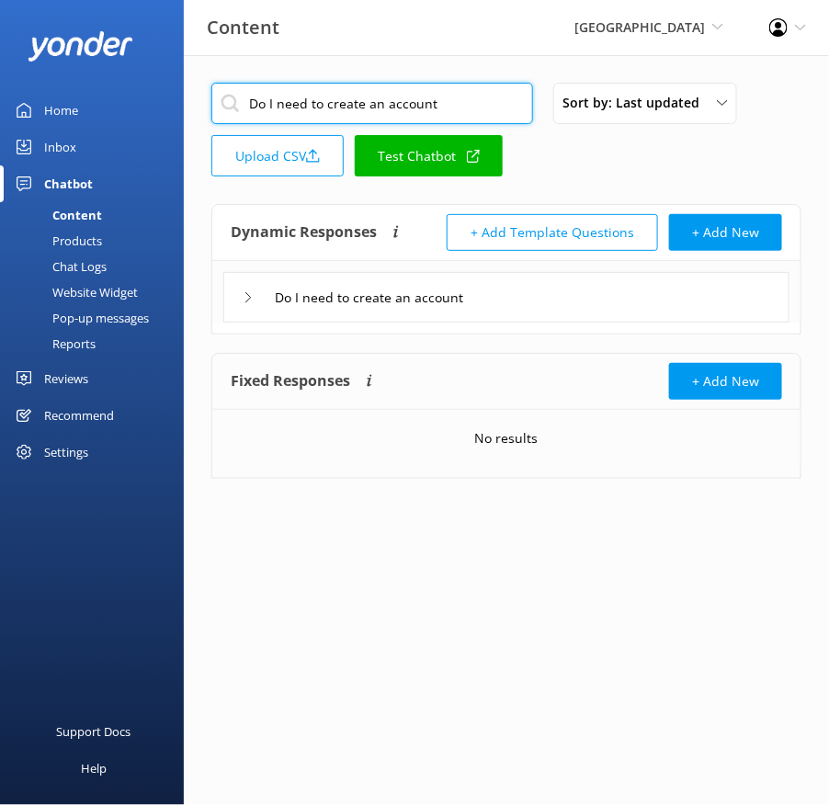
type input "Do I need to create an account"
click at [621, 305] on div "Do I need to create an account" at bounding box center [506, 297] width 566 height 51
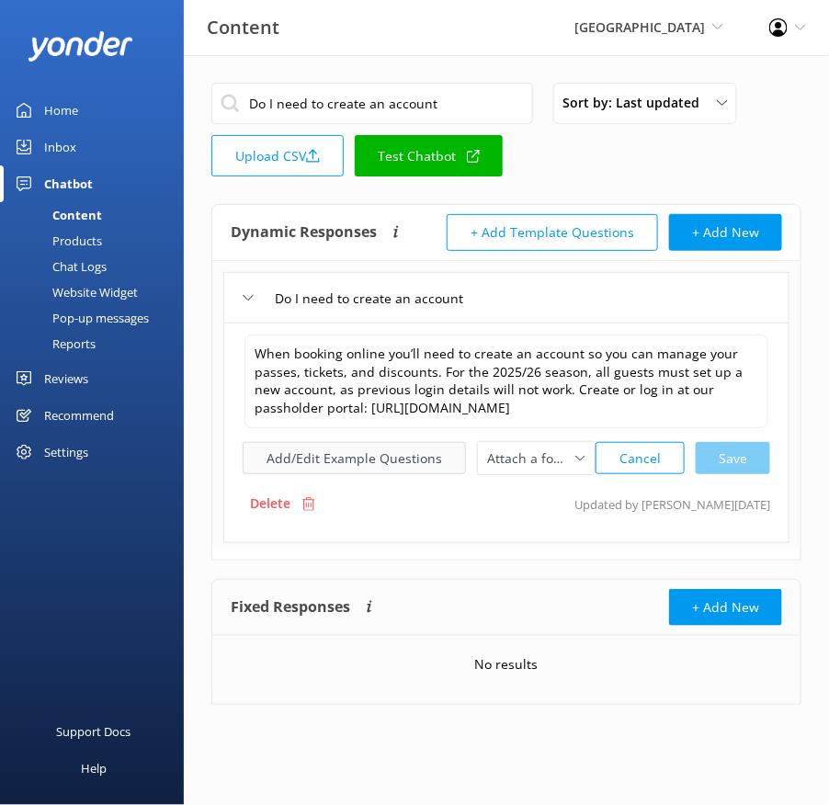
click at [362, 474] on button "Add/Edit Example Questions" at bounding box center [354, 458] width 223 height 32
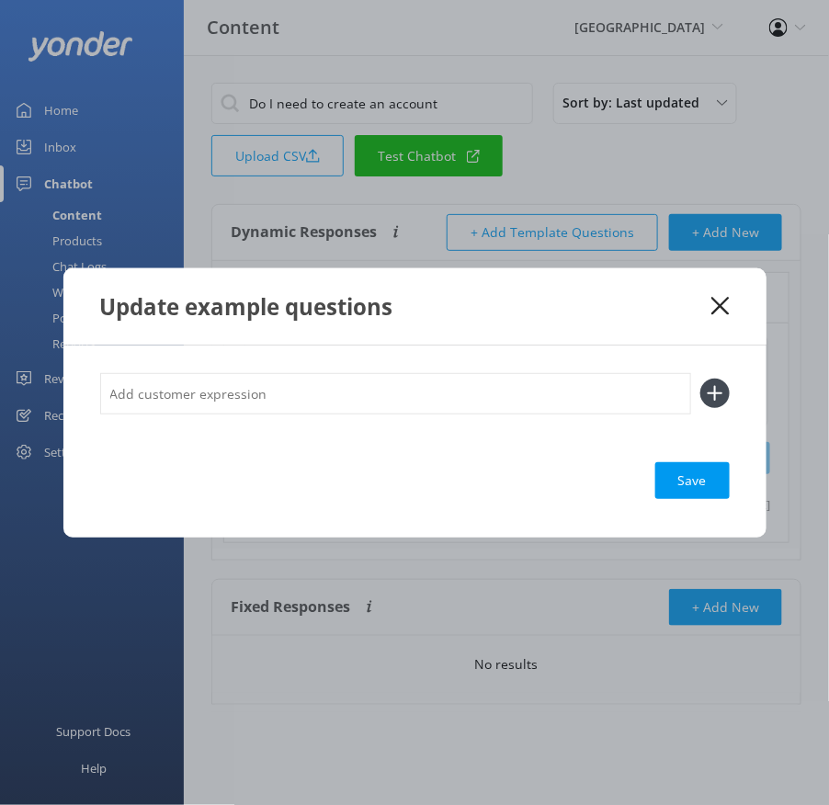
click at [438, 383] on input "text" at bounding box center [395, 393] width 591 height 41
paste input "My account login isn't working My portal log in from last year isn't working Do…"
type input "My account login isn't working My portal log in from last year isn't working Do…"
click at [700, 379] on button at bounding box center [714, 393] width 29 height 29
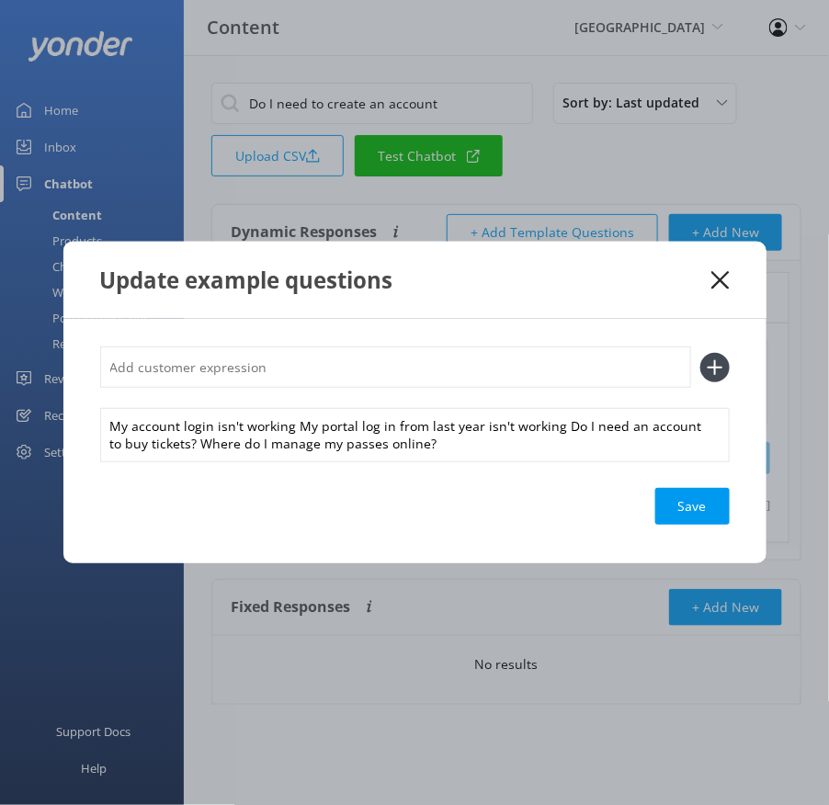
scroll to position [0, 0]
drag, startPoint x: 294, startPoint y: 426, endPoint x: 294, endPoint y: 398, distance: 27.6
click at [294, 398] on div "My account login isn't working My portal log in from last year isn't working Do…" at bounding box center [415, 403] width 630 height 113
click at [284, 382] on input "text" at bounding box center [395, 367] width 591 height 41
paste input "My account login isn't working"
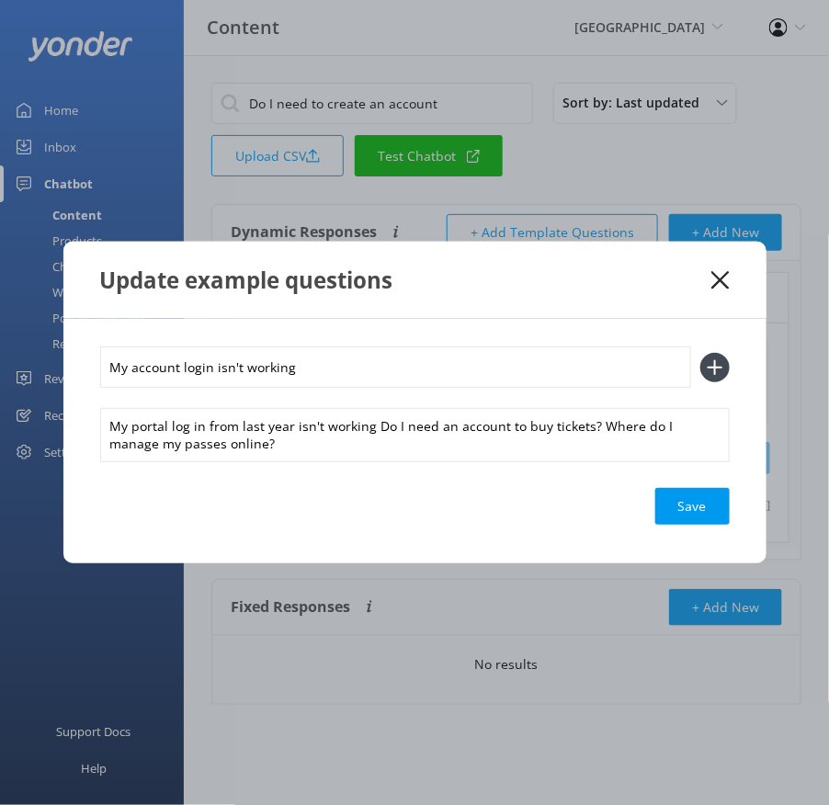
type input "My account login isn't working"
click at [700, 353] on button at bounding box center [714, 367] width 29 height 29
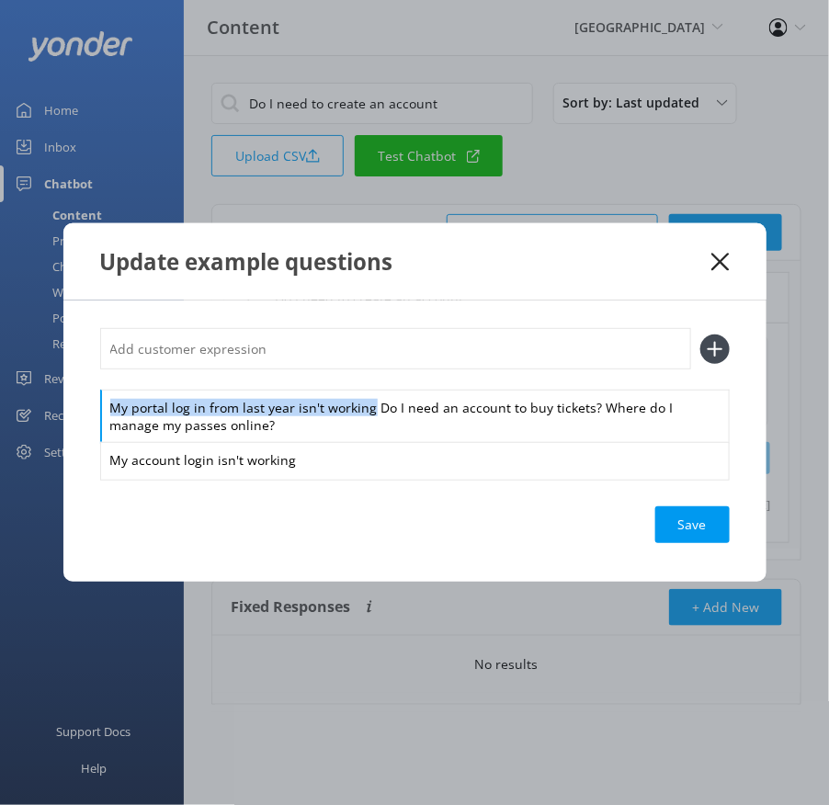
drag, startPoint x: 370, startPoint y: 407, endPoint x: 358, endPoint y: 372, distance: 37.2
click at [358, 373] on div "My portal log in from last year isn't working Do I need an account to buy ticke…" at bounding box center [415, 403] width 630 height 150
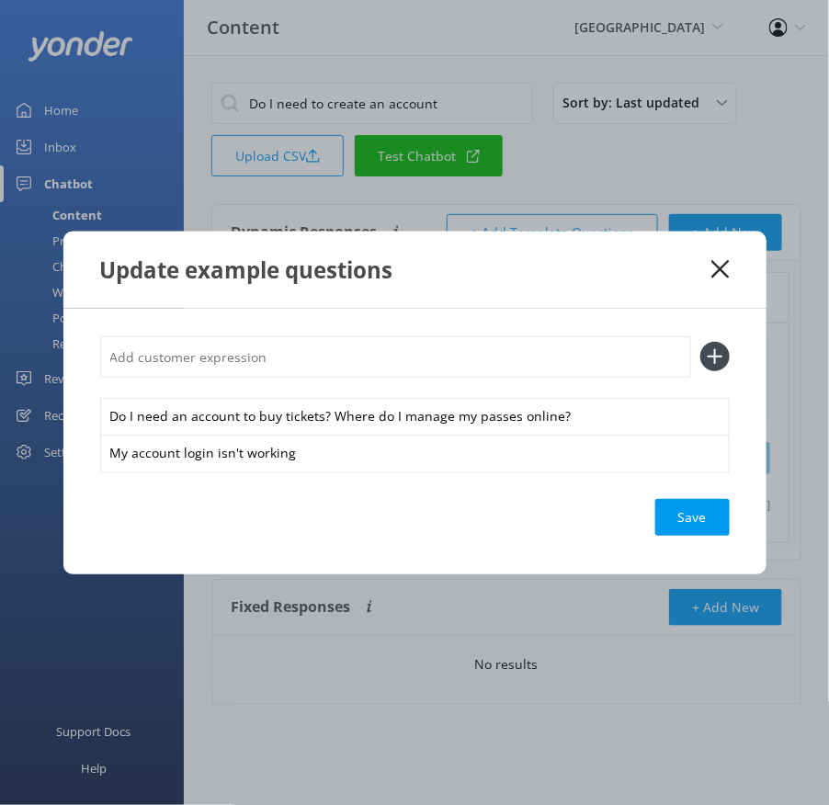
click at [346, 362] on input "text" at bounding box center [395, 356] width 591 height 41
paste input "My portal log in from last year isn't working"
type input "My portal log in from last year isn't working"
click at [700, 342] on button at bounding box center [714, 356] width 29 height 29
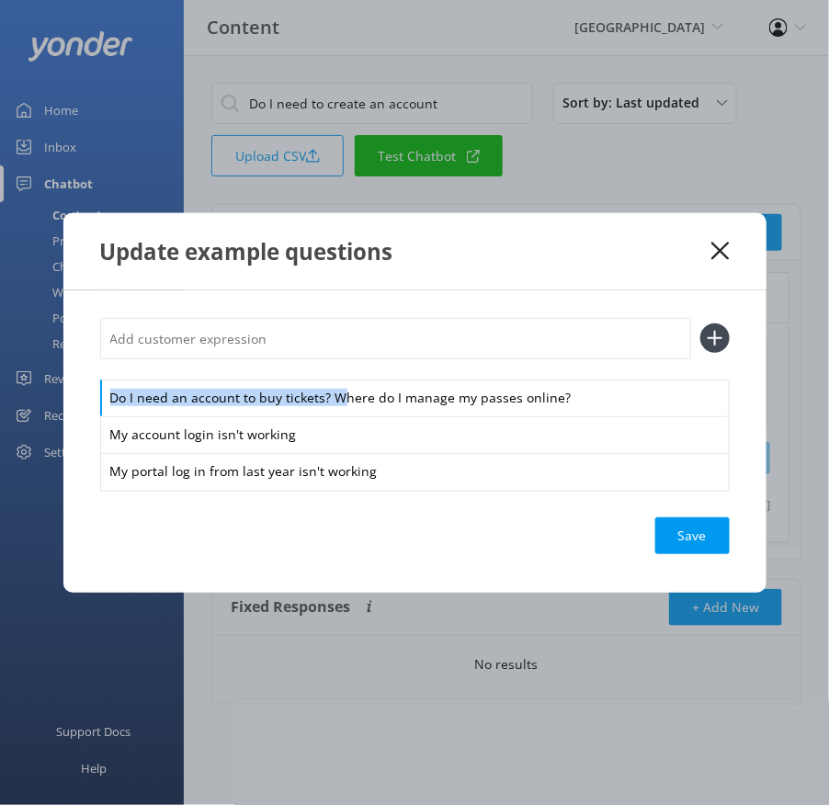
drag, startPoint x: 331, startPoint y: 397, endPoint x: 326, endPoint y: 370, distance: 28.0
click at [326, 370] on div "Do I need an account to buy tickets? Where do I manage my passes online? My acc…" at bounding box center [415, 404] width 630 height 172
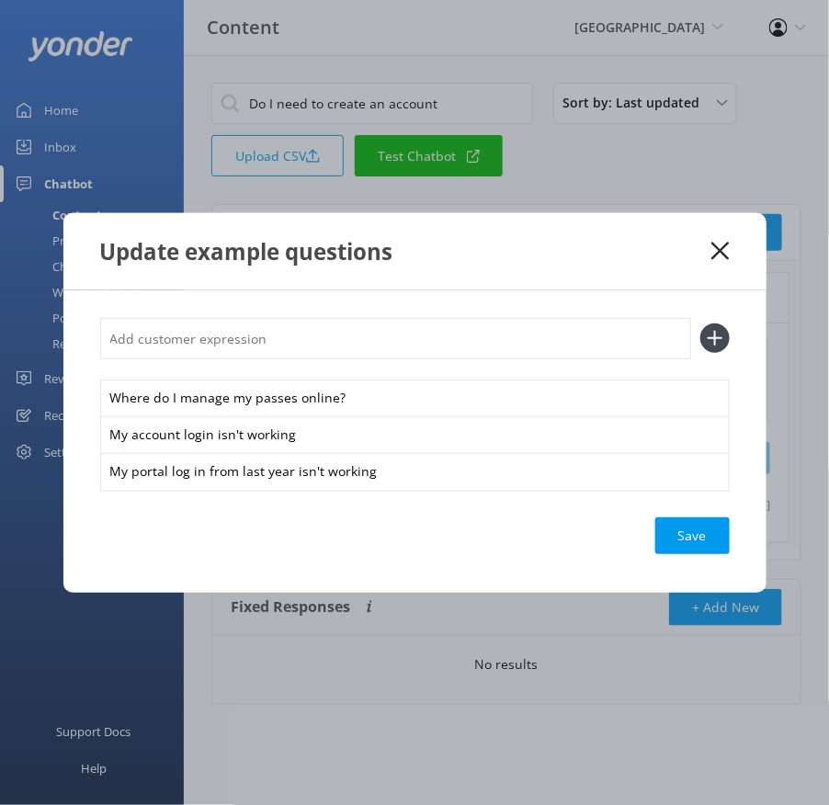
click at [305, 339] on input "text" at bounding box center [395, 338] width 591 height 41
paste input "Do I need an account to buy tickets?"
type input "Do I need an account to buy tickets?"
click at [700, 324] on button at bounding box center [714, 338] width 29 height 29
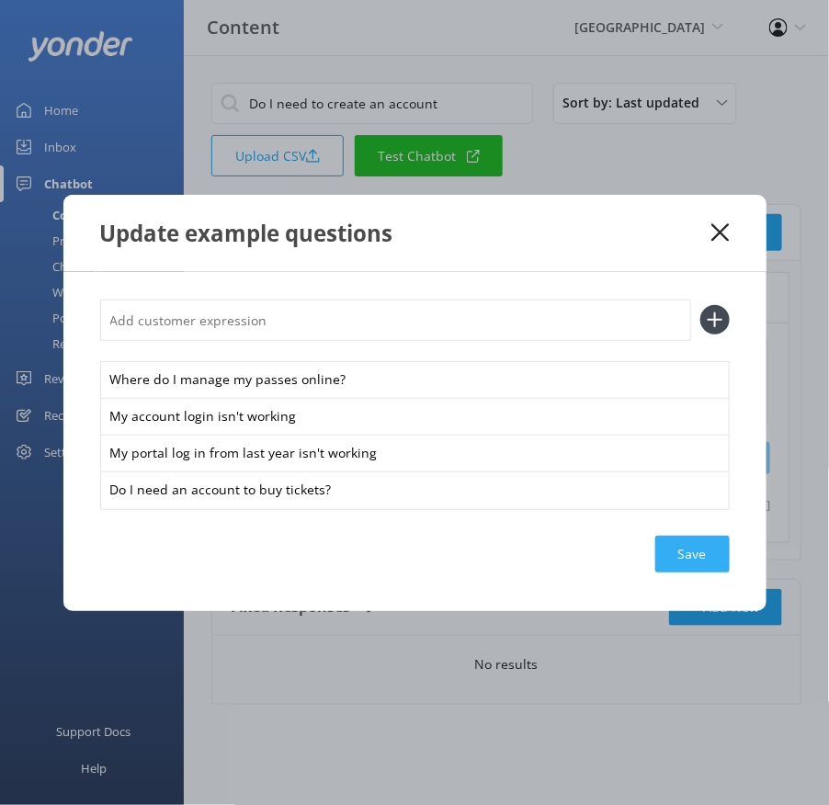
click at [704, 553] on div "Save" at bounding box center [692, 554] width 74 height 37
click at [720, 223] on icon at bounding box center [720, 232] width 17 height 18
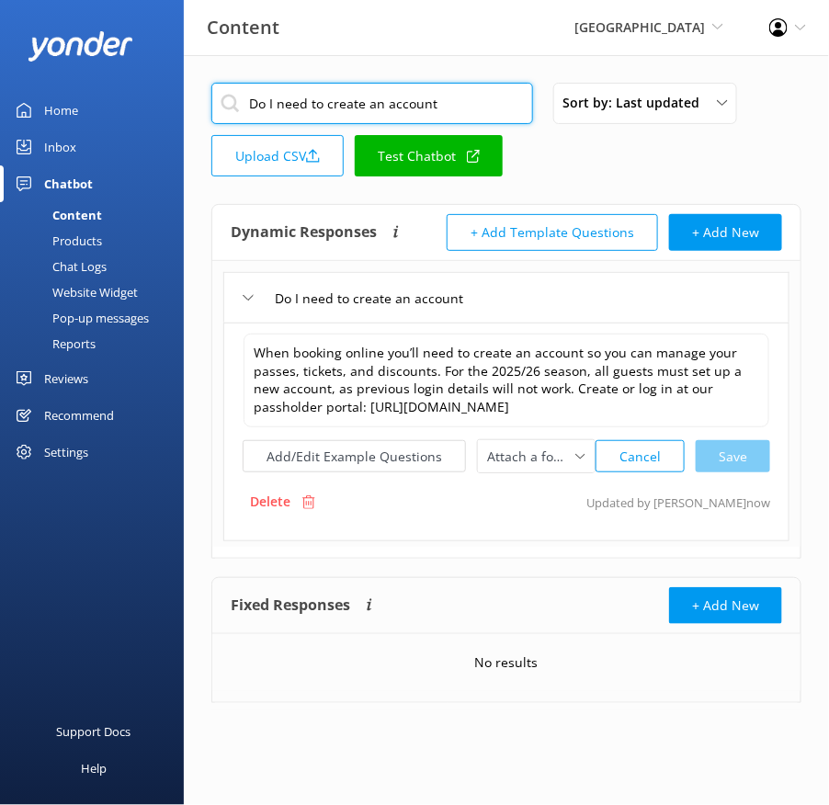
click at [447, 103] on input "Do I need to create an account" at bounding box center [372, 103] width 322 height 41
paste input "Can I use my rentals discounts on a friend"
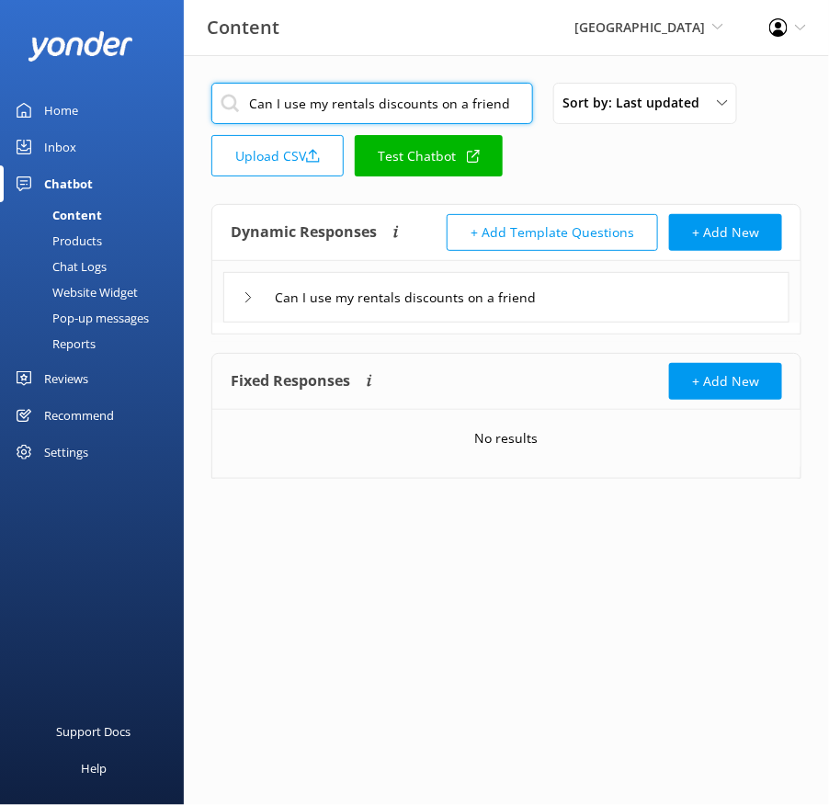
type input "Can I use my rentals discounts on a friend"
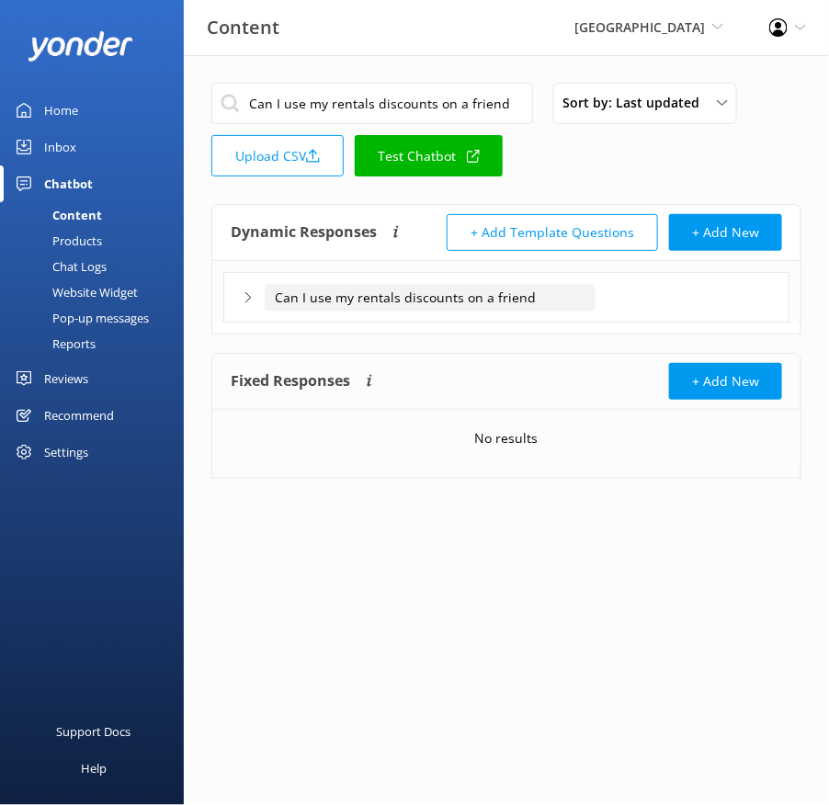
click at [594, 290] on input "Can I use my rentals discounts on a friend" at bounding box center [430, 298] width 331 height 28
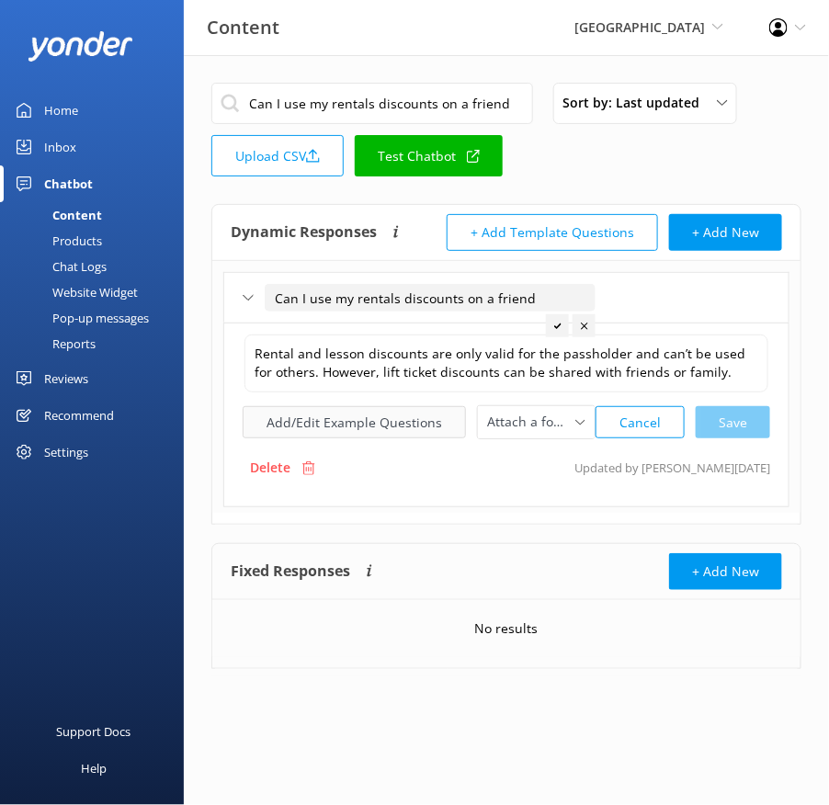
click at [361, 424] on button "Add/Edit Example Questions" at bounding box center [354, 422] width 223 height 32
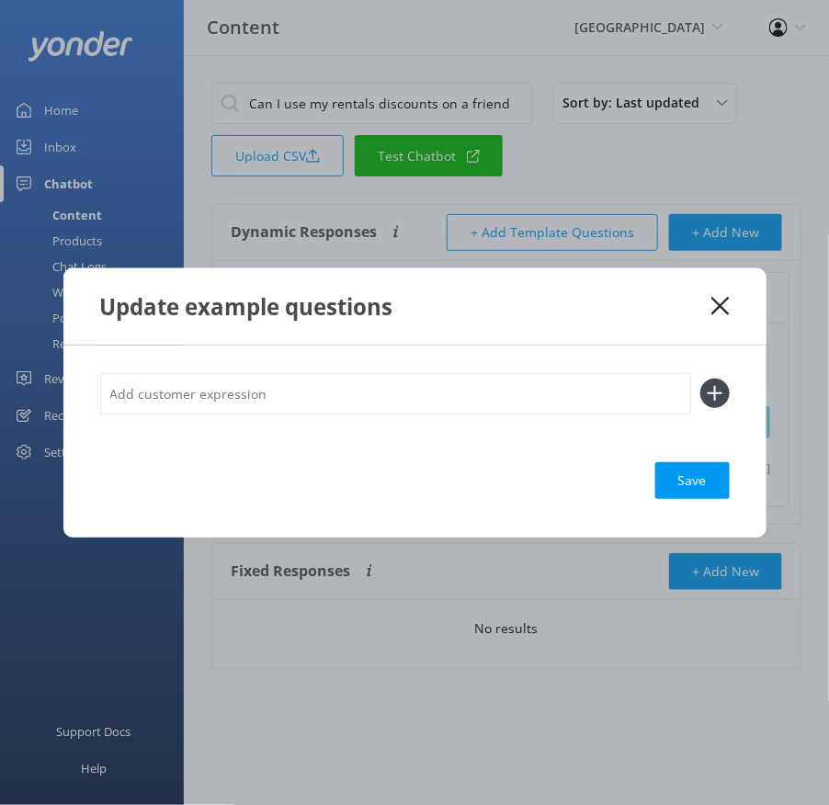
click at [350, 401] on input "text" at bounding box center [395, 393] width 591 height 41
paste input "Can I share my rental discount with someone else? Are passholder discounts tran…"
type input "Can I share my rental discount with someone else? Are passholder discounts tran…"
click at [700, 379] on button at bounding box center [714, 393] width 29 height 29
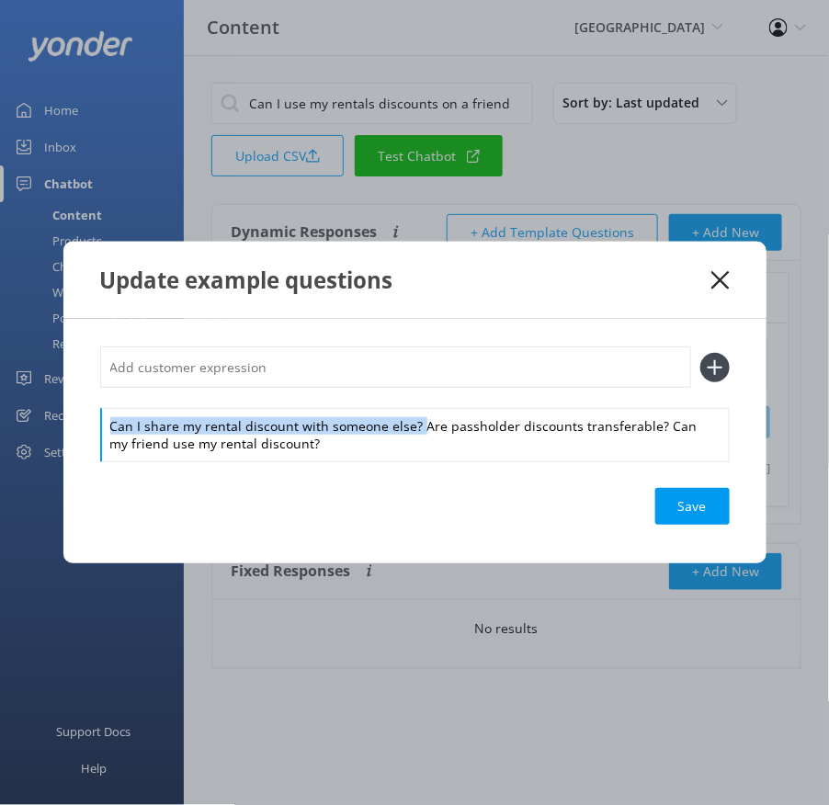
drag, startPoint x: 418, startPoint y: 426, endPoint x: 404, endPoint y: 400, distance: 29.2
click at [404, 400] on div "Can I share my rental discount with someone else? Are passholder discounts tran…" at bounding box center [415, 403] width 630 height 113
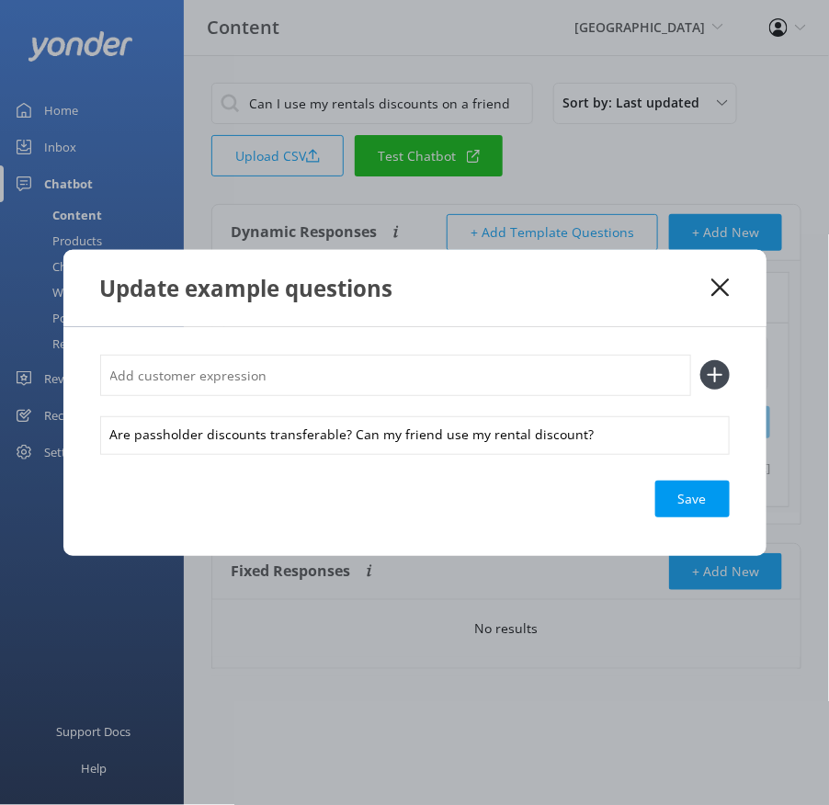
click at [380, 369] on input "text" at bounding box center [395, 375] width 591 height 41
paste input "Can I share my rental discount with someone else?"
type input "Can I share my rental discount with someone else?"
click at [700, 360] on button at bounding box center [714, 374] width 29 height 29
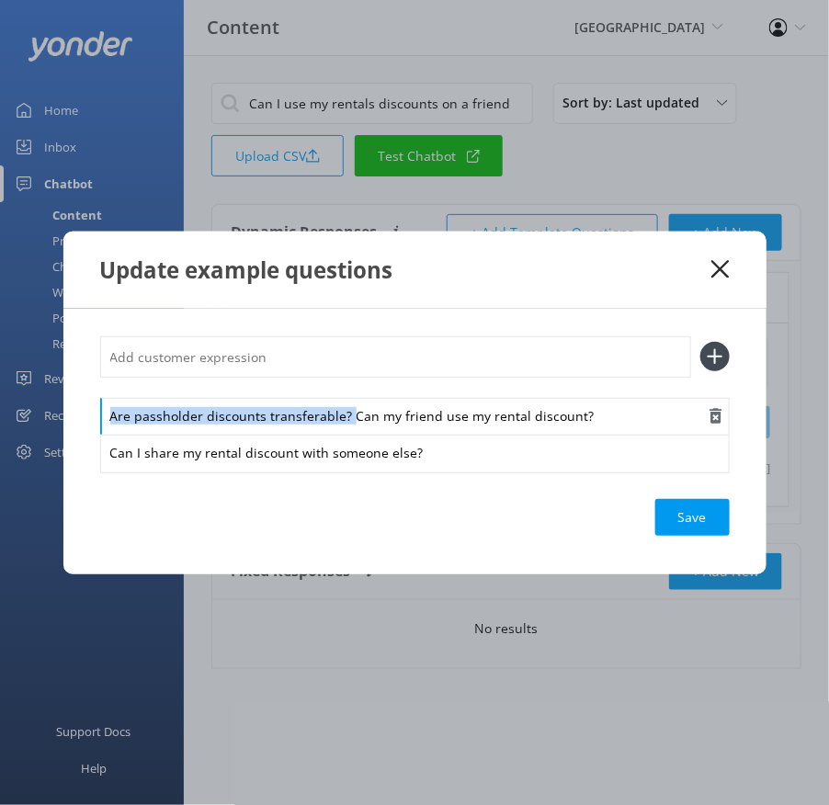
drag, startPoint x: 349, startPoint y: 417, endPoint x: 346, endPoint y: 398, distance: 19.7
click at [346, 398] on div "Are passholder discounts transferable? Can my friend use my rental discount?" at bounding box center [415, 417] width 630 height 39
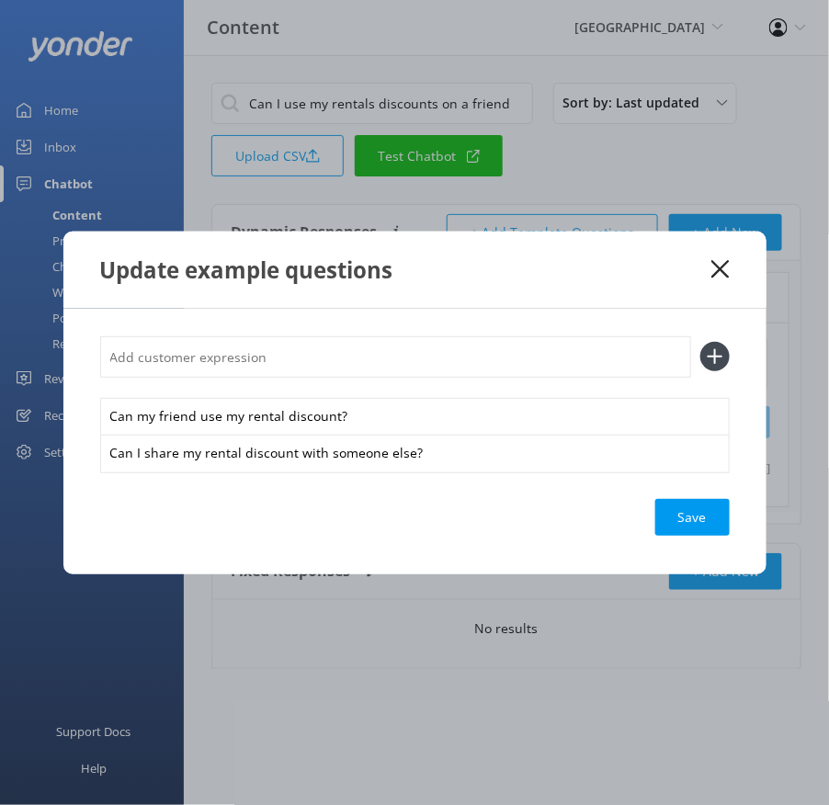
click at [325, 372] on input "text" at bounding box center [395, 356] width 591 height 41
paste input "Are passholder discounts transferable?"
type input "Are passholder discounts transferable?"
click at [700, 342] on button at bounding box center [714, 356] width 29 height 29
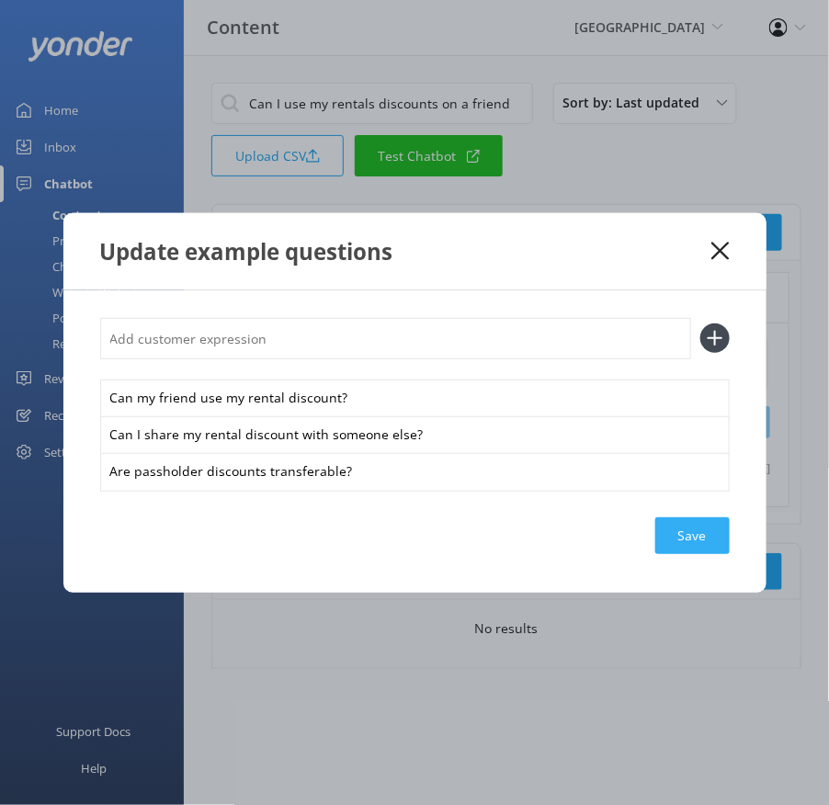
click at [688, 535] on div "Save" at bounding box center [692, 536] width 74 height 37
click at [721, 244] on icon at bounding box center [720, 251] width 17 height 18
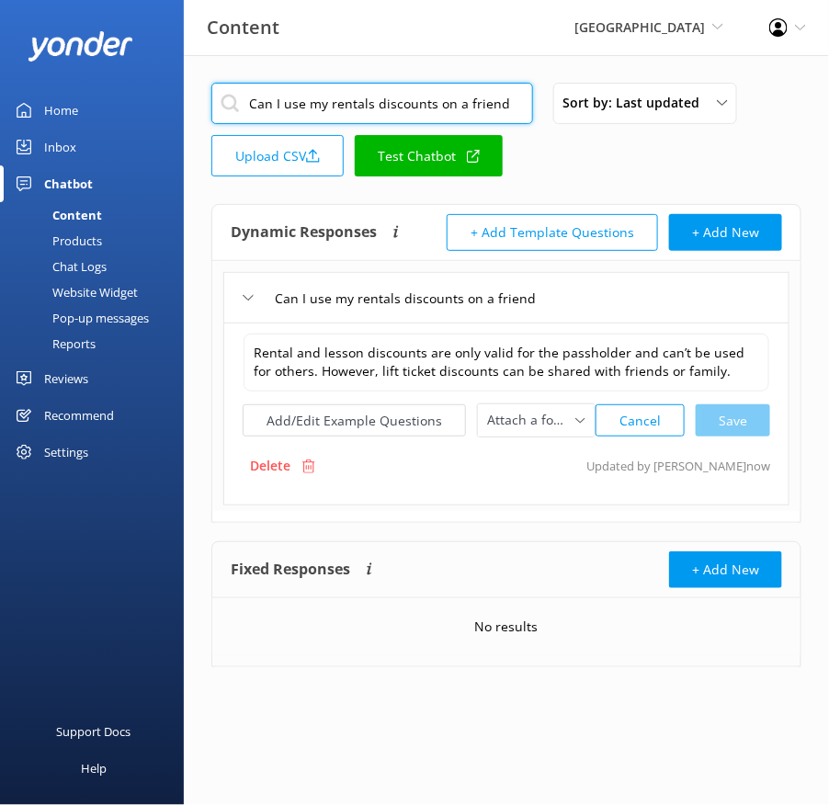
click at [485, 107] on input "Can I use my rentals discounts on a friend" at bounding box center [372, 103] width 322 height 41
paste input "Weather Conditions"
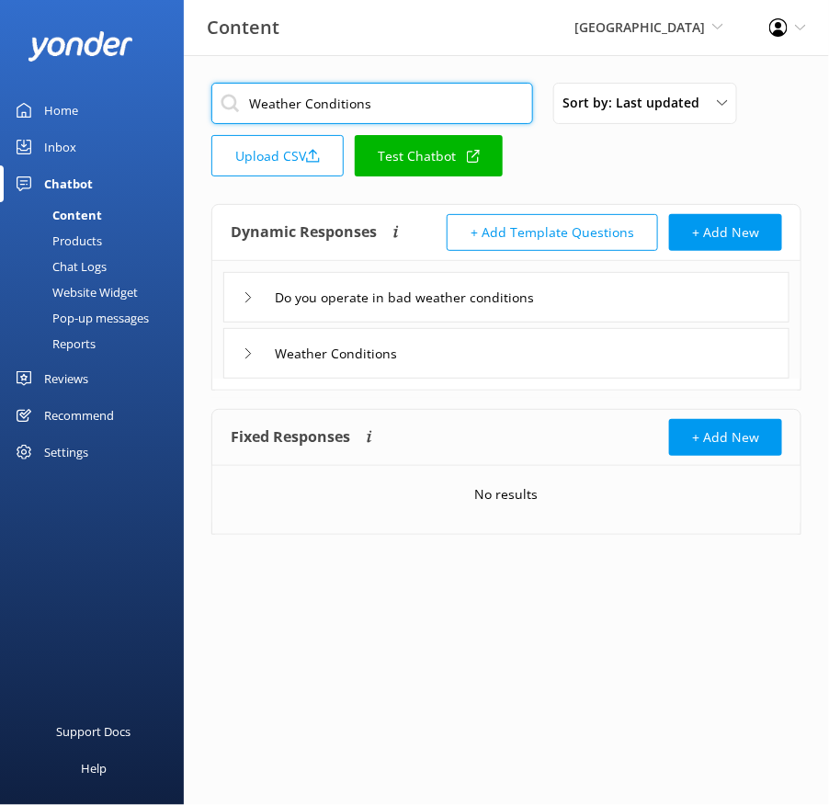
type input "Weather Conditions"
click at [552, 349] on div "Weather Conditions" at bounding box center [506, 353] width 566 height 51
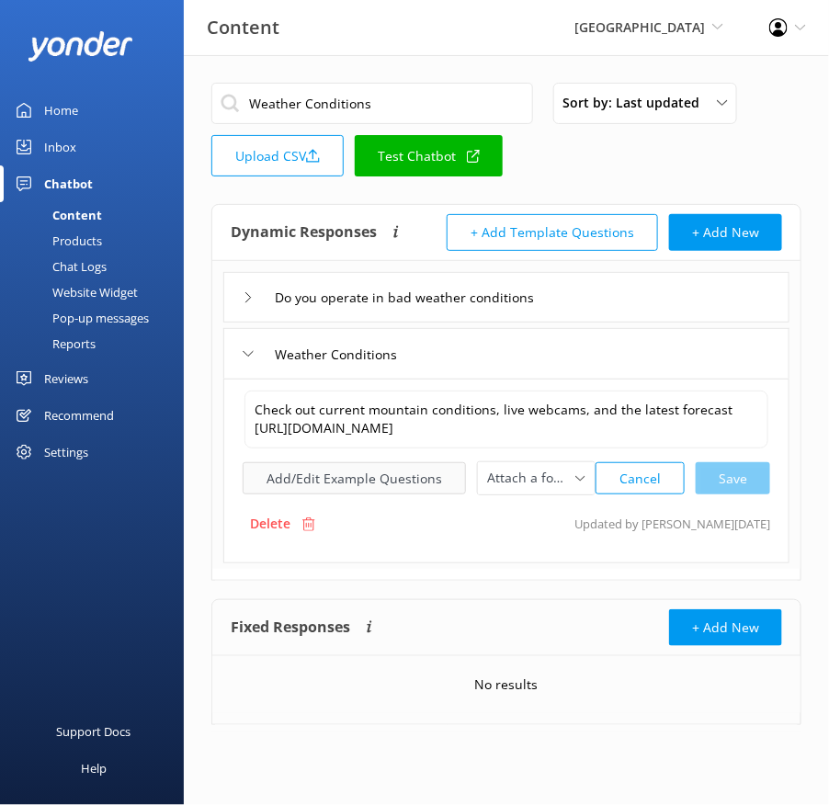
click at [408, 483] on button "Add/Edit Example Questions" at bounding box center [354, 478] width 223 height 32
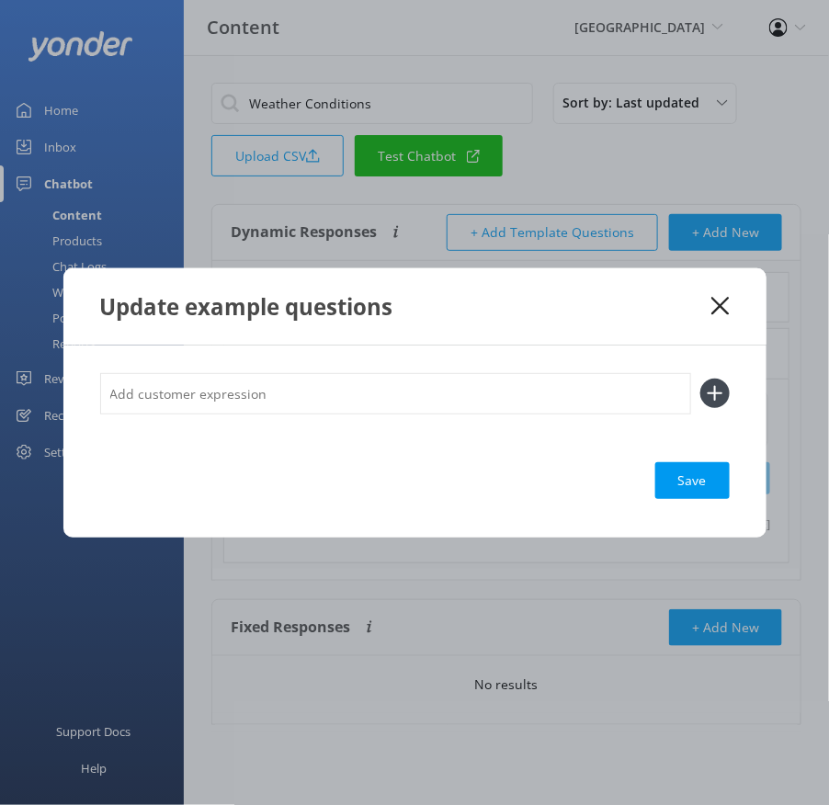
click at [375, 404] on input "text" at bounding box center [395, 393] width 591 height 41
paste input "What’s the weather like on the mountain [DATE]? Where can I see the snow foreca…"
type input "What’s the weather like on the mountain [DATE]? Where can I see the snow foreca…"
click at [700, 379] on button at bounding box center [714, 393] width 29 height 29
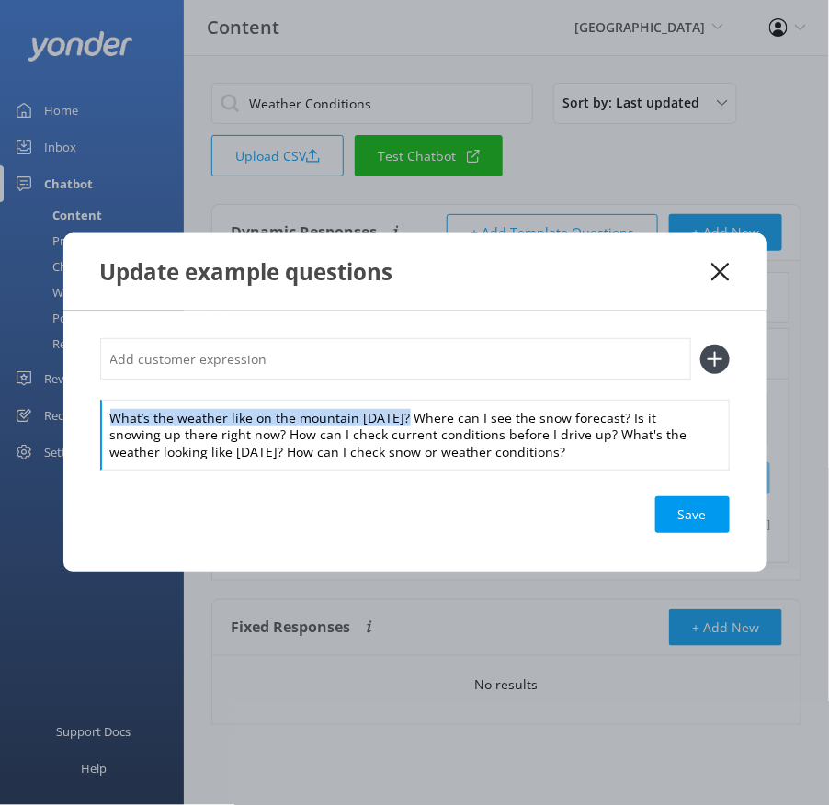
drag, startPoint x: 399, startPoint y: 416, endPoint x: 387, endPoint y: 395, distance: 23.5
click at [387, 395] on div "What’s the weather like on the mountain [DATE]? Where can I see the snow foreca…" at bounding box center [415, 403] width 630 height 131
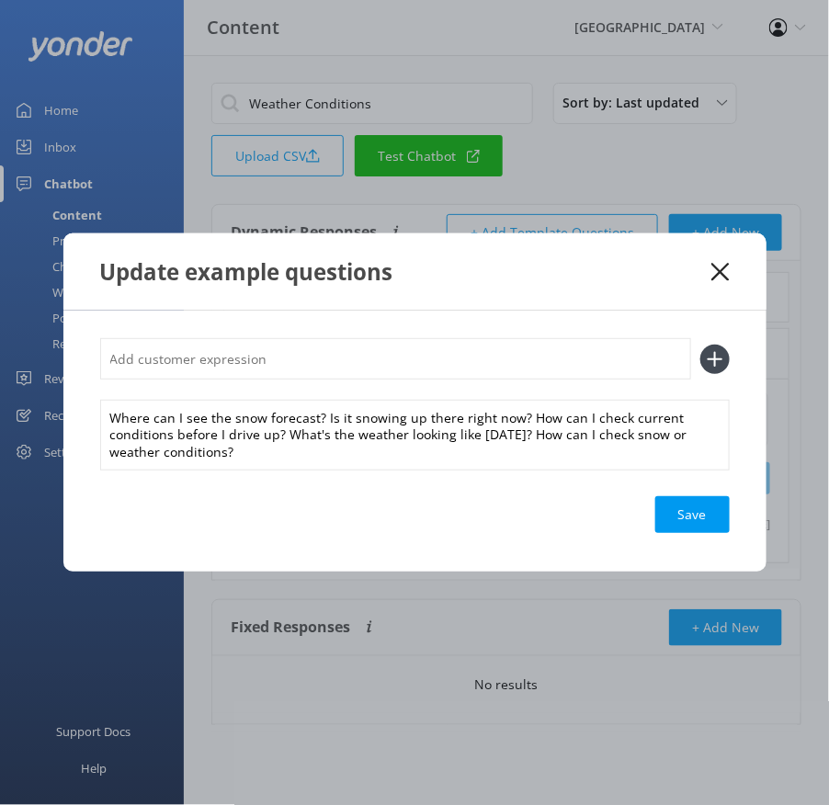
click at [368, 370] on input "text" at bounding box center [395, 358] width 591 height 41
paste input "What’s the weather like on the mountain [DATE]?"
type input "What’s the weather like on the mountain [DATE]?"
click at [700, 345] on button at bounding box center [714, 359] width 29 height 29
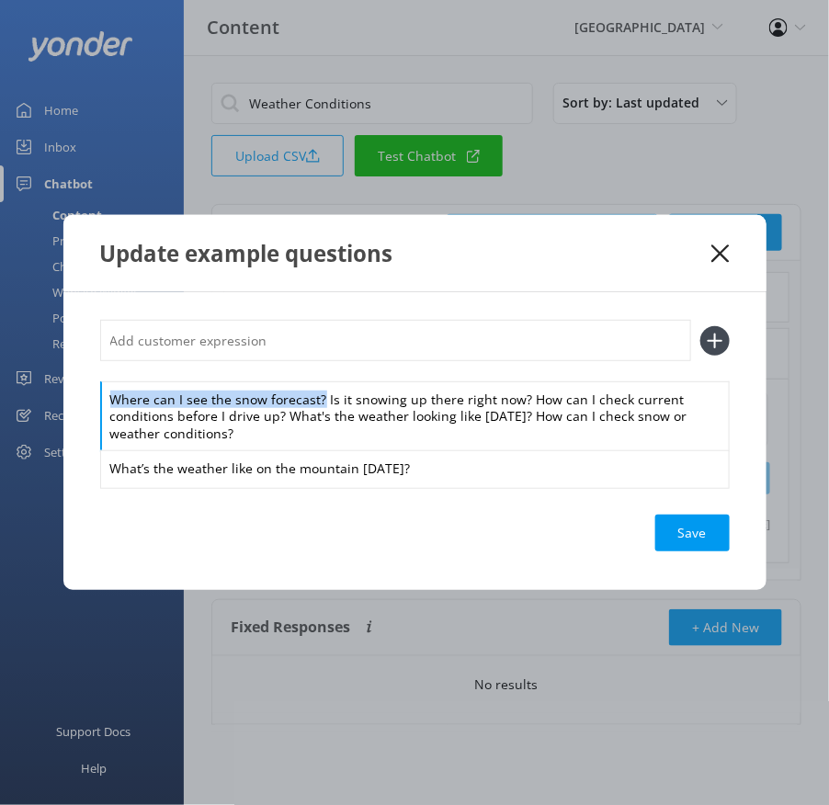
drag, startPoint x: 321, startPoint y: 399, endPoint x: 313, endPoint y: 380, distance: 21.0
click at [314, 380] on div "Where can I see the snow forecast? Is it snowing up there right now? How can I …" at bounding box center [415, 403] width 630 height 167
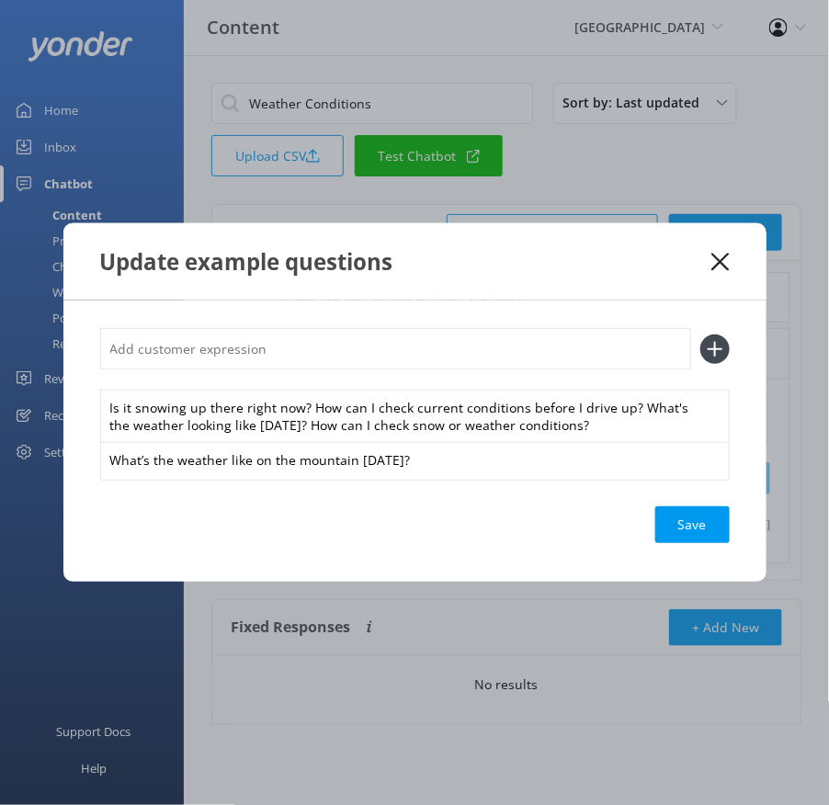
click at [275, 352] on input "text" at bounding box center [395, 348] width 591 height 41
paste input "Where can I see the snow forecast?"
type input "Where can I see the snow forecast?"
click at [700, 335] on button at bounding box center [714, 349] width 29 height 29
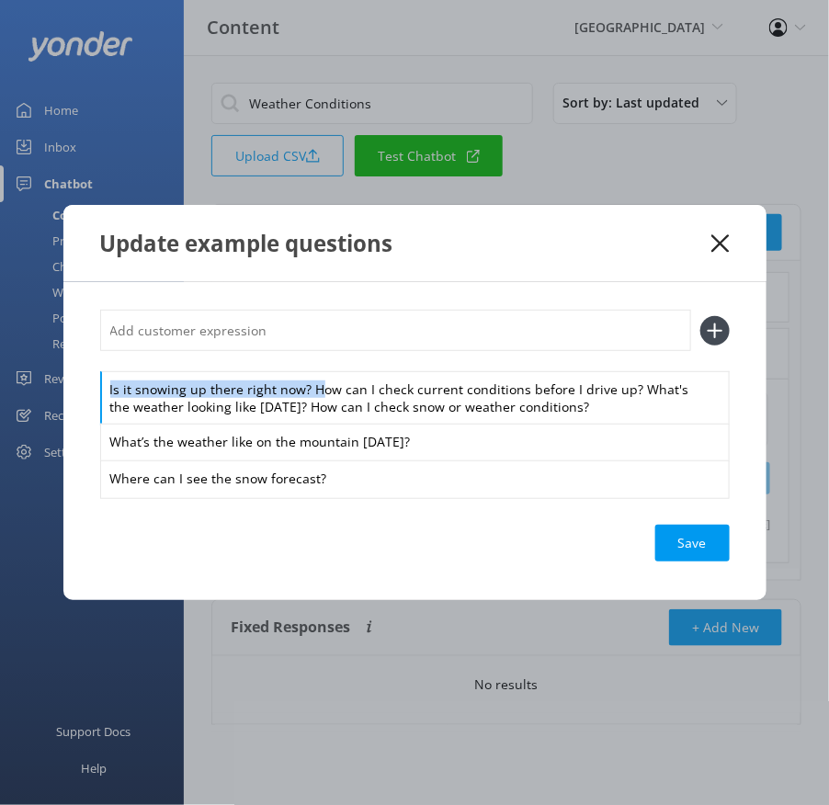
drag, startPoint x: 313, startPoint y: 392, endPoint x: 295, endPoint y: 359, distance: 37.1
click at [295, 359] on div "Is it snowing up there right now? How can I check current conditions before I d…" at bounding box center [415, 403] width 630 height 187
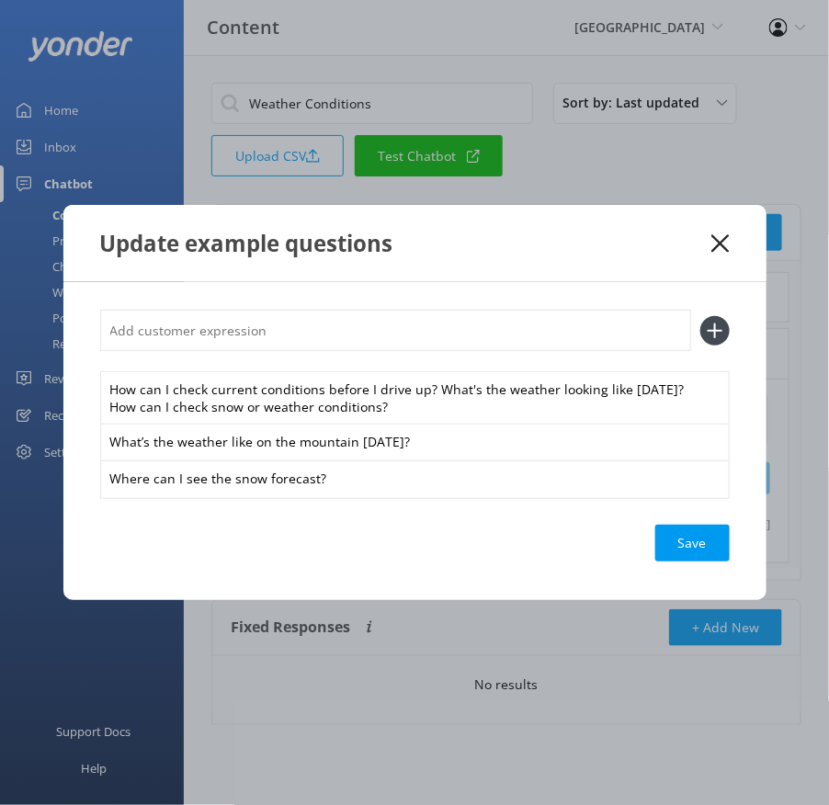
click at [283, 333] on input "text" at bounding box center [395, 330] width 591 height 41
paste input "Is it snowing up there right now?"
type input "Is it snowing up there right now?"
click at [700, 316] on button at bounding box center [714, 330] width 29 height 29
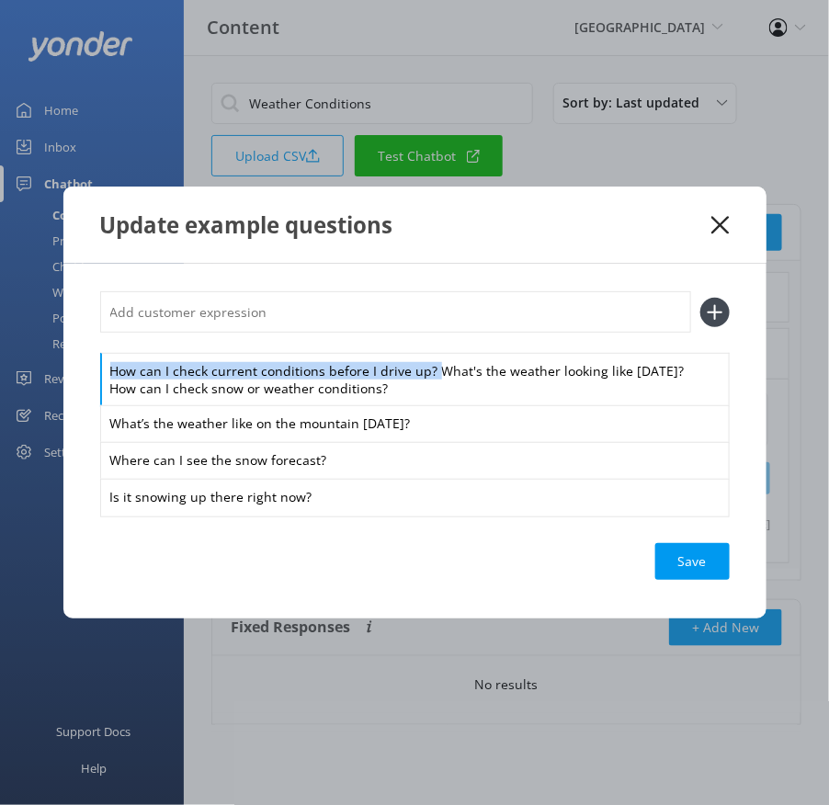
drag, startPoint x: 433, startPoint y: 366, endPoint x: 402, endPoint y: 327, distance: 49.7
click at [402, 327] on div "How can I check current conditions before I drive up? What's the weather lookin…" at bounding box center [415, 402] width 630 height 223
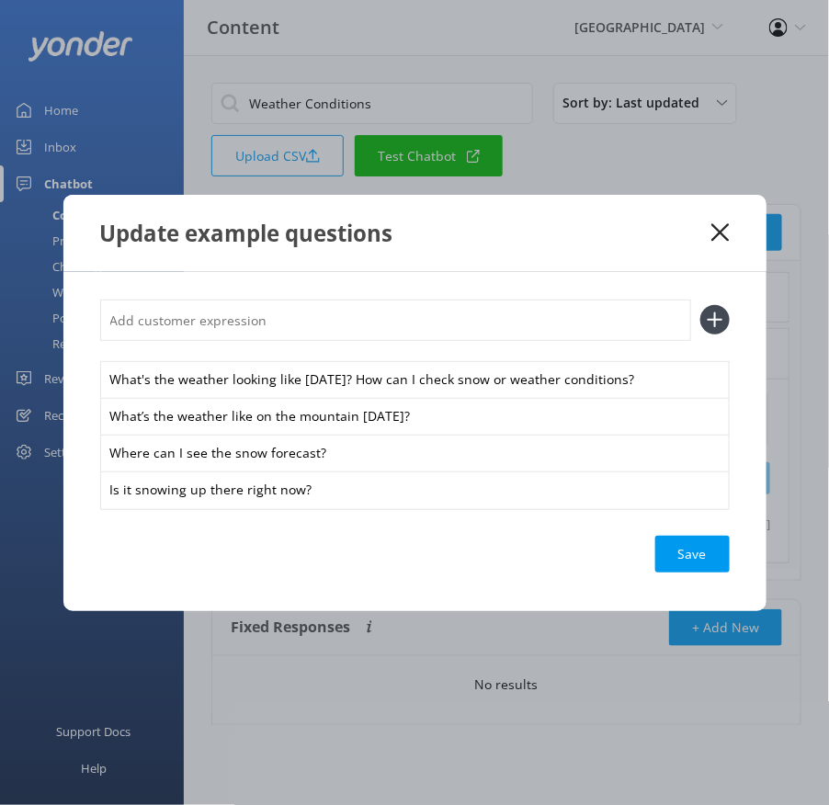
click at [371, 316] on input "text" at bounding box center [395, 320] width 591 height 41
paste input "How can I check current conditions before I drive up?"
type input "How can I check current conditions before I drive up?"
click at [700, 305] on button at bounding box center [714, 319] width 29 height 29
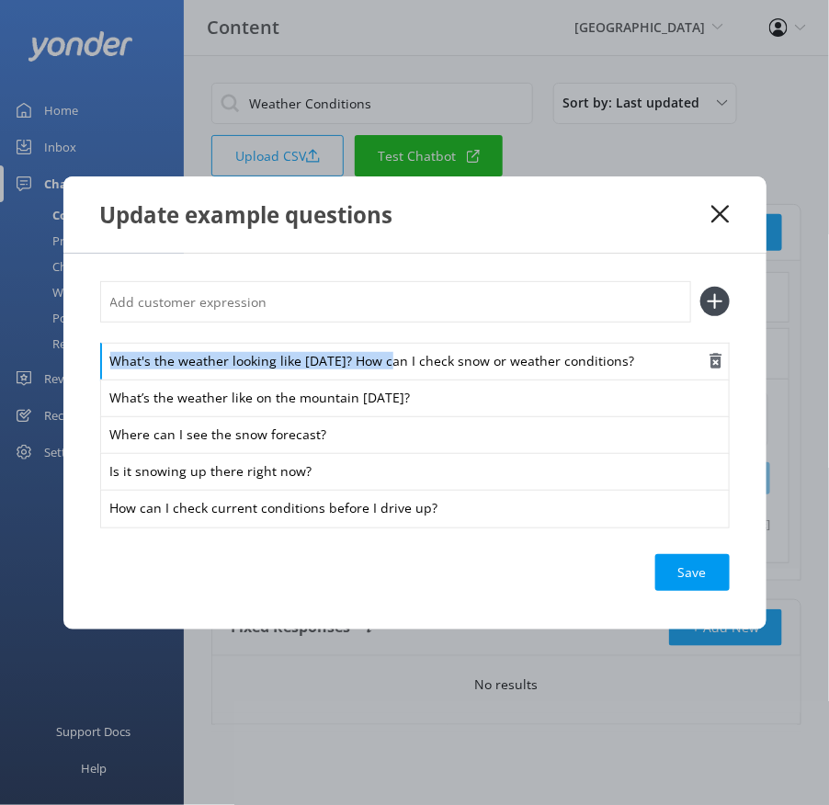
drag, startPoint x: 382, startPoint y: 364, endPoint x: 375, endPoint y: 342, distance: 23.3
click at [375, 343] on div "What's the weather looking like [DATE]? How can I check snow or weather conditi…" at bounding box center [415, 362] width 630 height 39
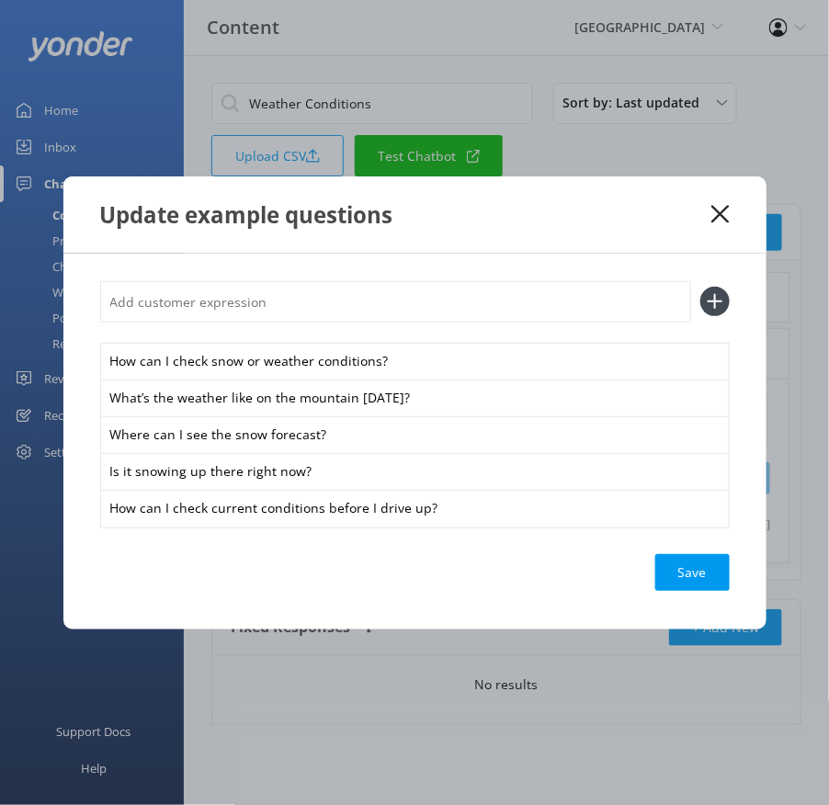
click at [343, 302] on input "text" at bounding box center [395, 301] width 591 height 41
paste input "What's the weather looking like [DATE]?"
type input "What's the weather looking like [DATE]?"
click at [700, 287] on button at bounding box center [714, 301] width 29 height 29
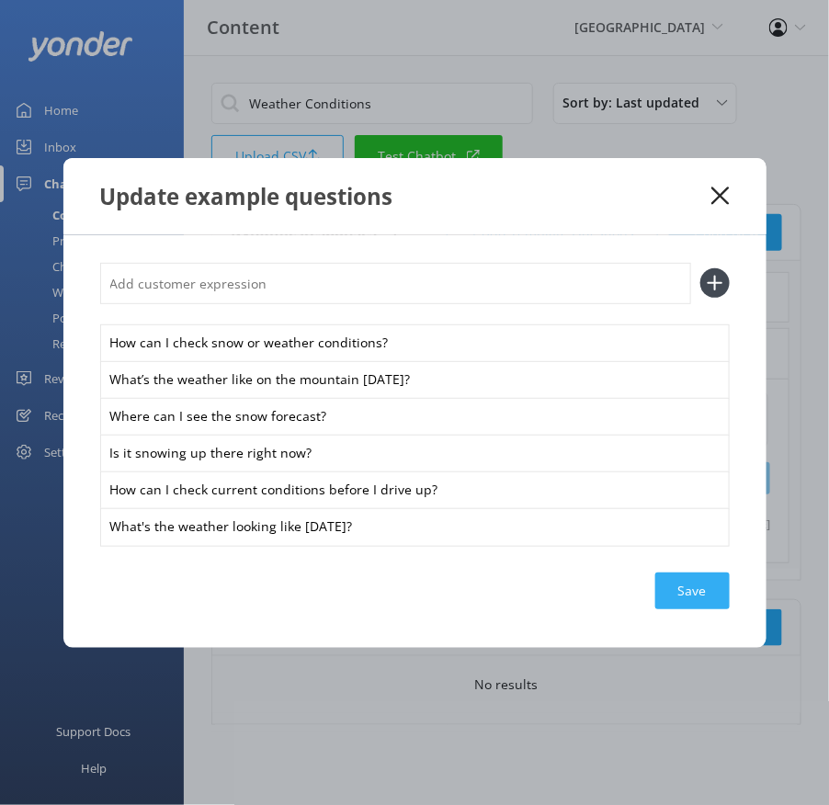
click at [701, 590] on div "Save" at bounding box center [692, 591] width 74 height 37
click at [721, 197] on use at bounding box center [720, 195] width 17 height 17
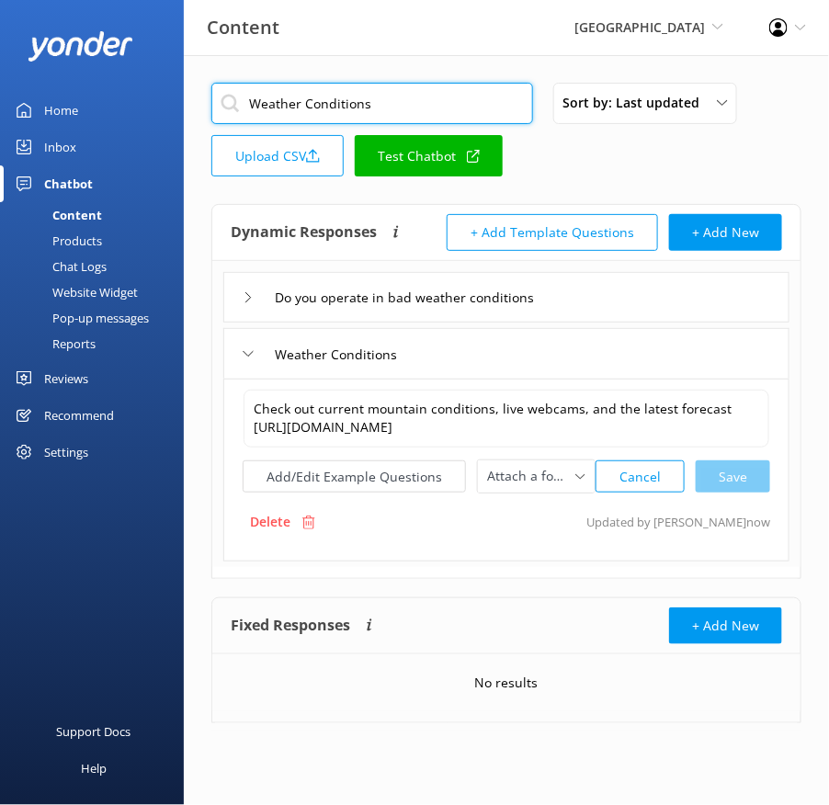
click at [377, 104] on input "Weather Conditions" at bounding box center [372, 103] width 322 height 41
paste input "Do you have live web cam"
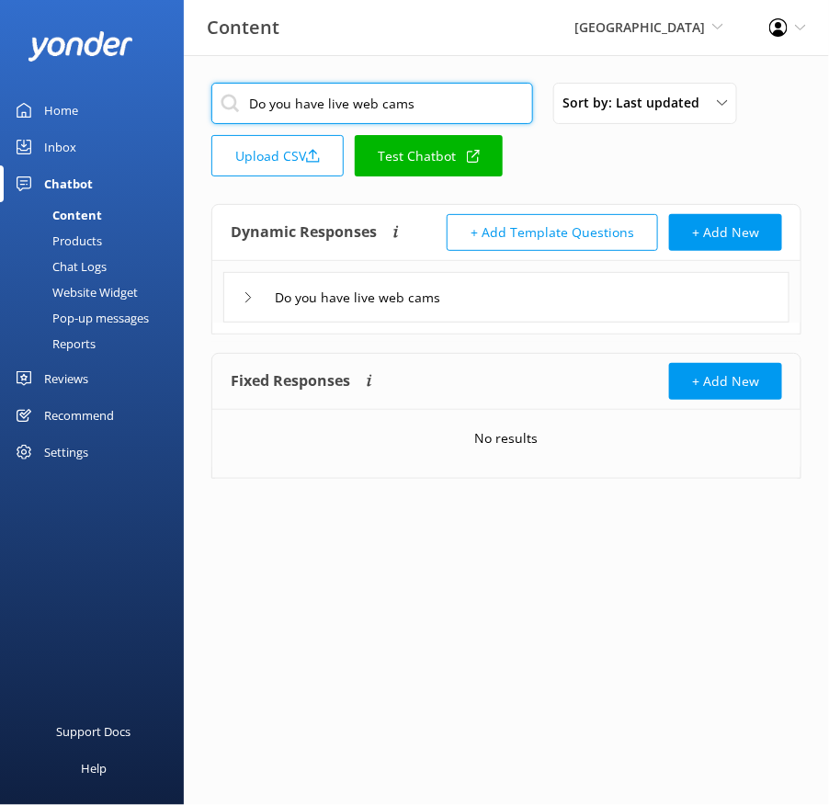
type input "Do you have live web cams"
click at [549, 305] on div "Do you have live web cams" at bounding box center [506, 297] width 566 height 51
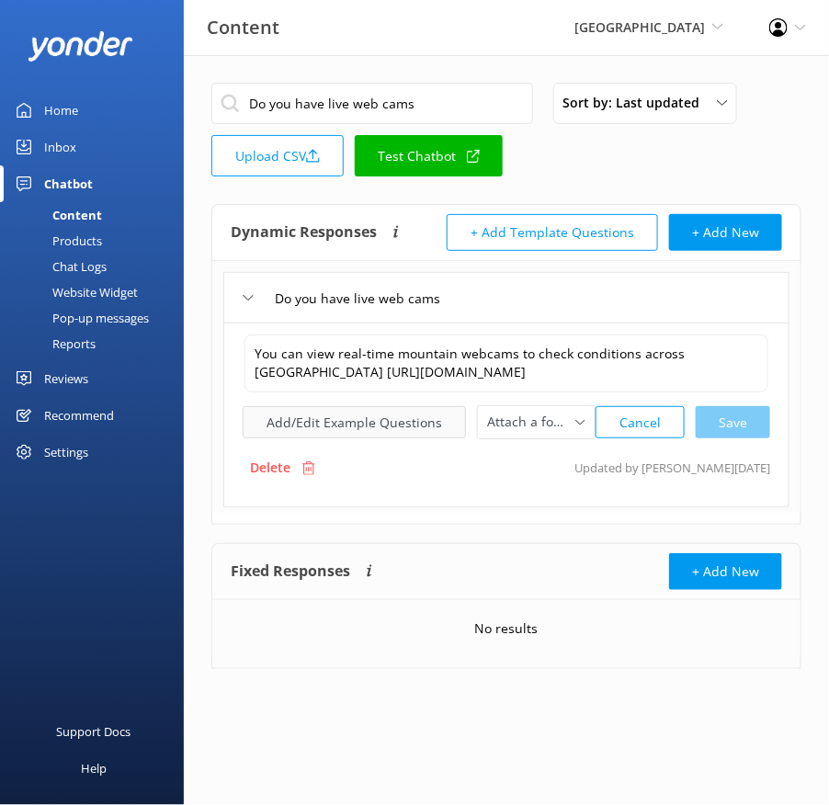
click at [355, 438] on button "Add/Edit Example Questions" at bounding box center [354, 422] width 223 height 32
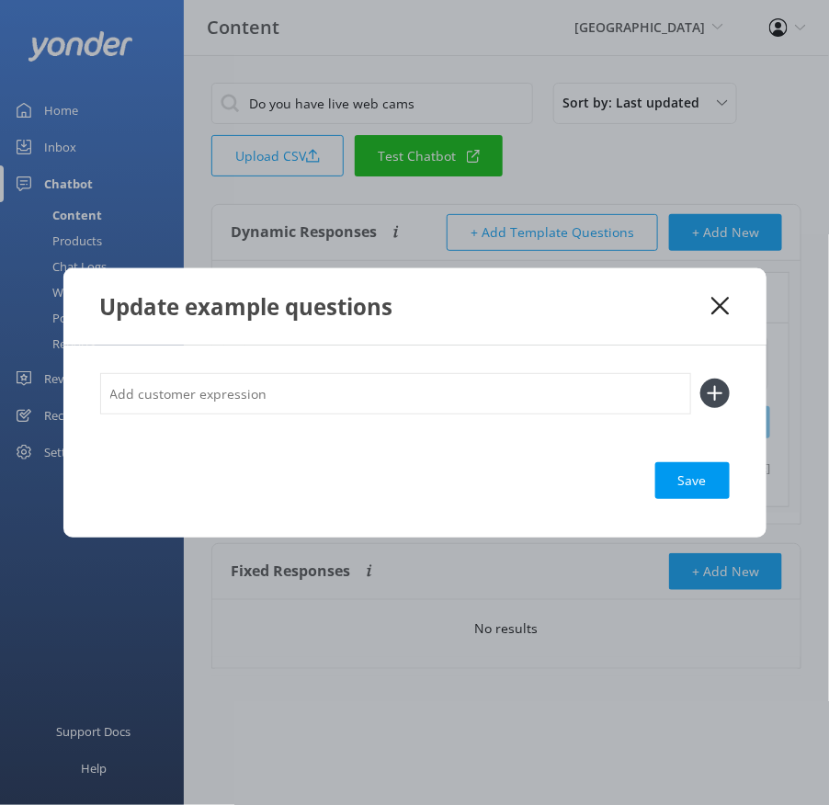
click at [430, 377] on input "text" at bounding box center [395, 393] width 591 height 41
paste input "Do you have live webcams I can check?"
type input "Do you have live webcams I can check?"
click at [700, 379] on button at bounding box center [714, 393] width 29 height 29
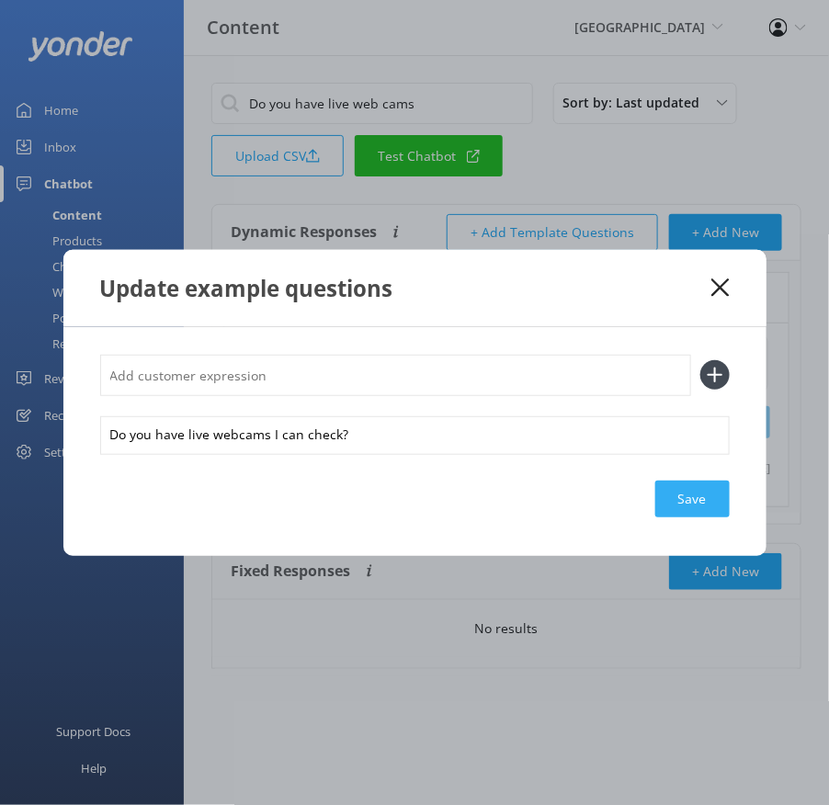
click at [692, 499] on div "Save" at bounding box center [692, 499] width 74 height 37
click at [718, 279] on icon at bounding box center [720, 288] width 17 height 18
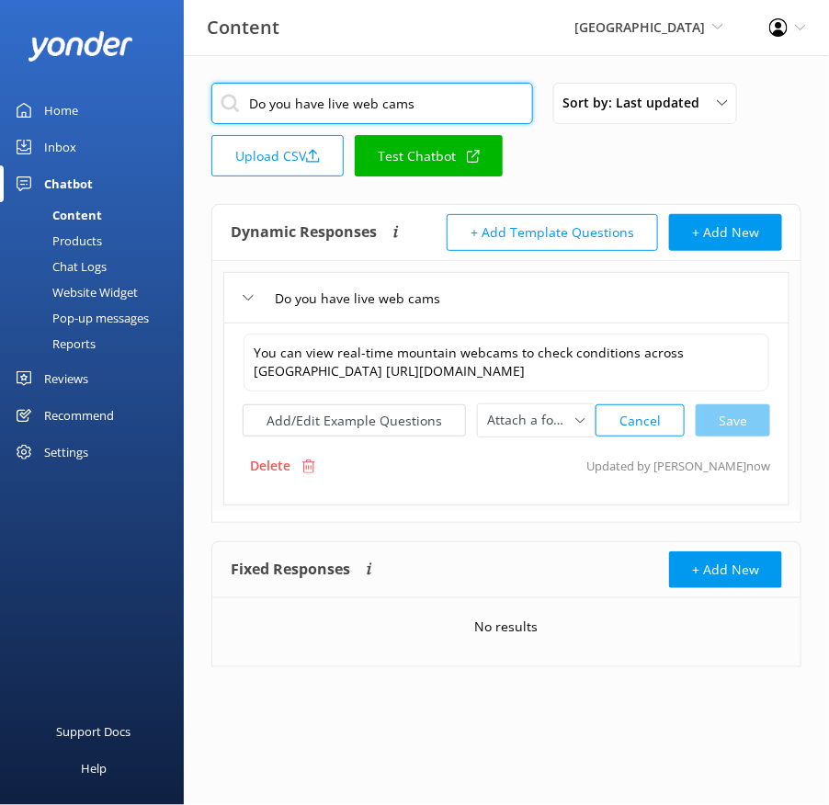
click at [404, 105] on input "Do you have live web cams" at bounding box center [372, 103] width 322 height 41
paste input "Where can I find trail map"
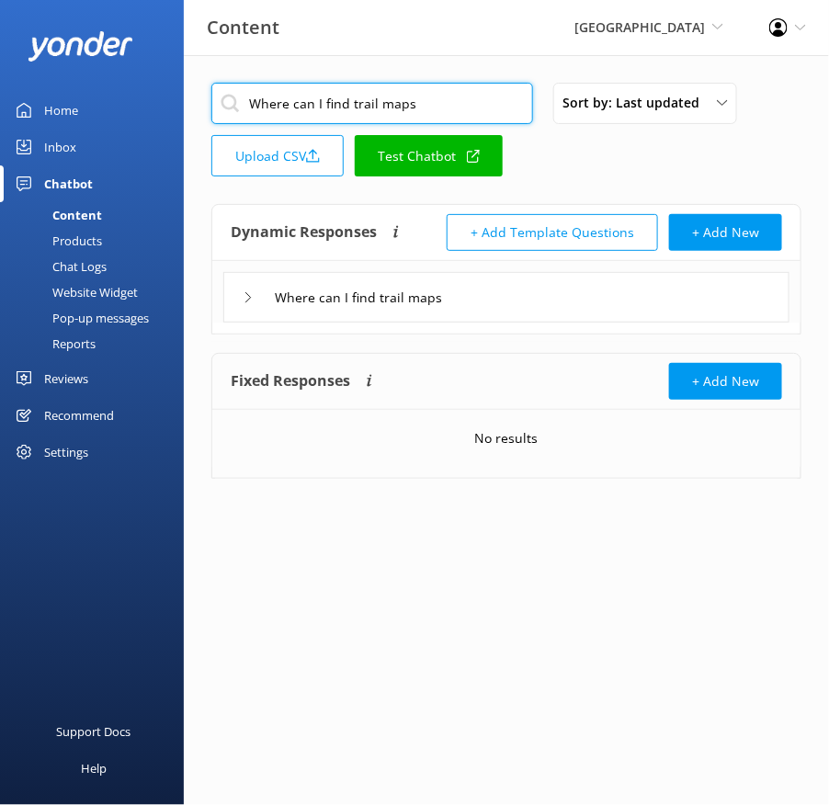
type input "Where can I find trail maps"
click at [541, 311] on div "Where can I find trail maps" at bounding box center [506, 297] width 566 height 51
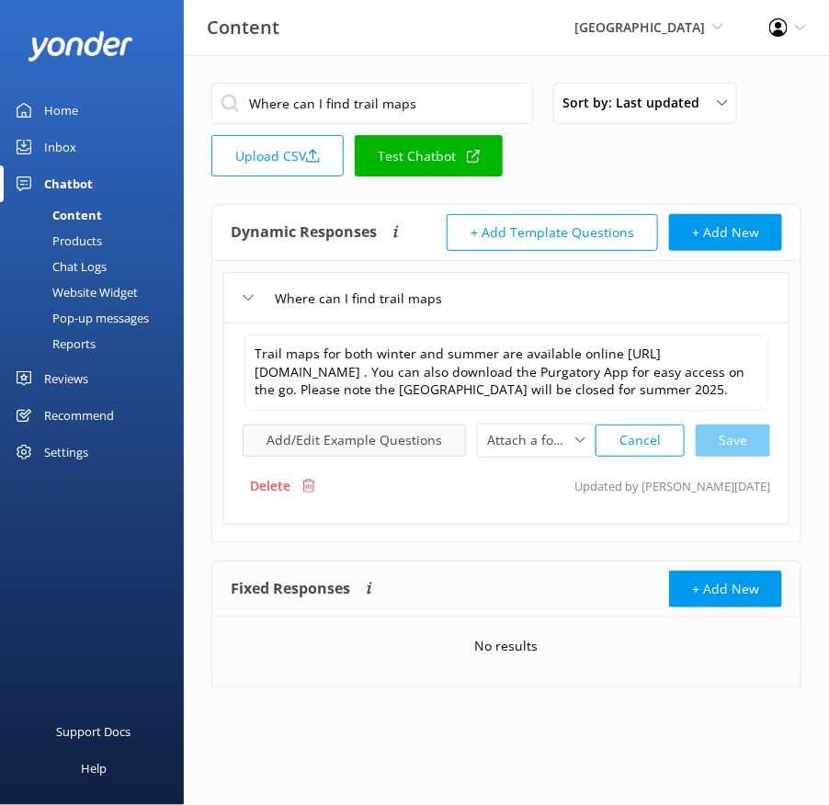
click at [359, 457] on button "Add/Edit Example Questions" at bounding box center [354, 441] width 223 height 32
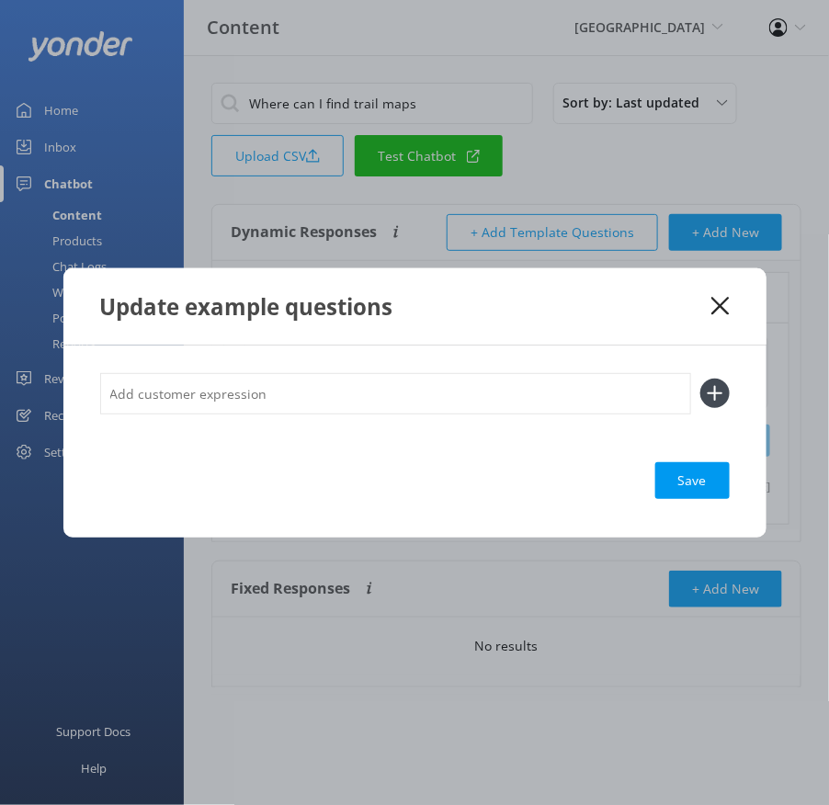
click at [375, 402] on input "text" at bounding box center [395, 393] width 591 height 41
paste input "How many green runs are there? Where can I see the trail map for Purgatory? Do …"
type input "How many green runs are there? Where can I see the trail map for Purgatory? Do …"
click at [700, 379] on button at bounding box center [714, 393] width 29 height 29
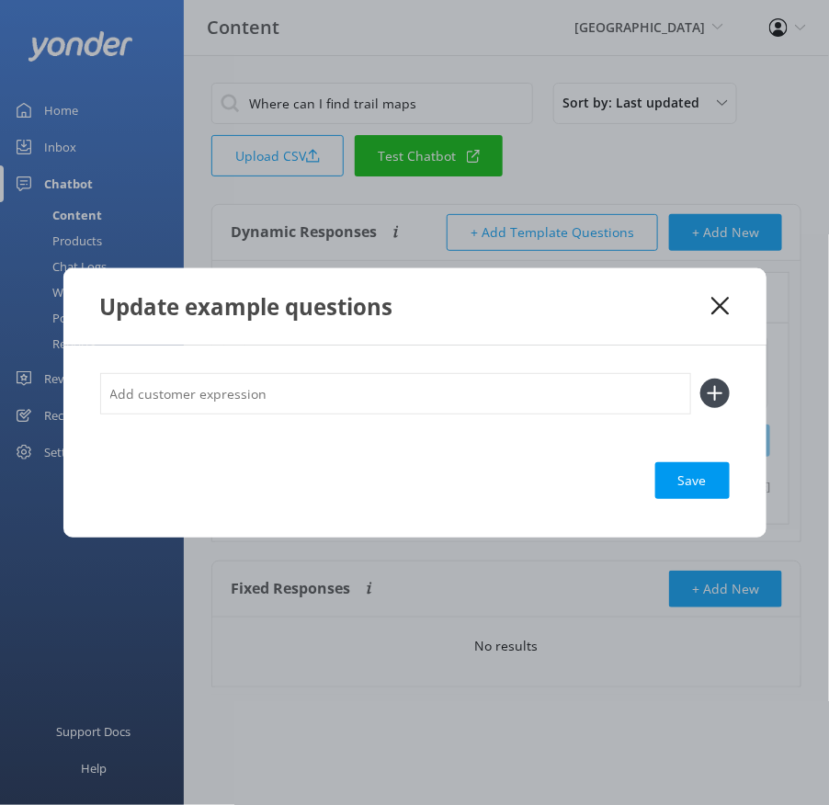
scroll to position [0, 0]
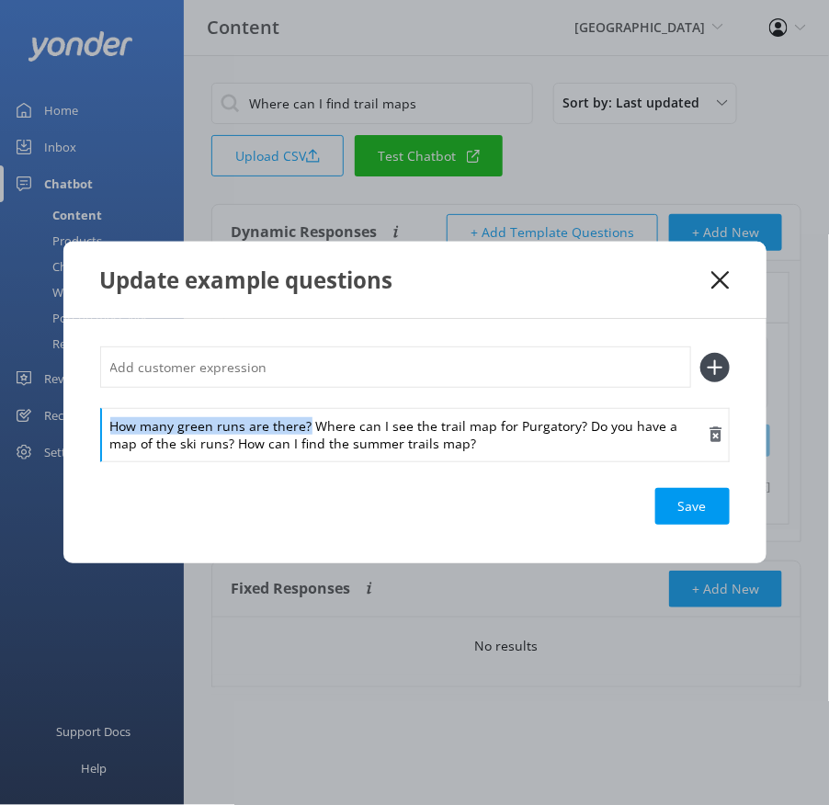
drag, startPoint x: 308, startPoint y: 429, endPoint x: 304, endPoint y: 415, distance: 15.2
click at [304, 415] on div "How many green runs are there? Where can I see the trail map for Purgatory? Do …" at bounding box center [415, 434] width 630 height 53
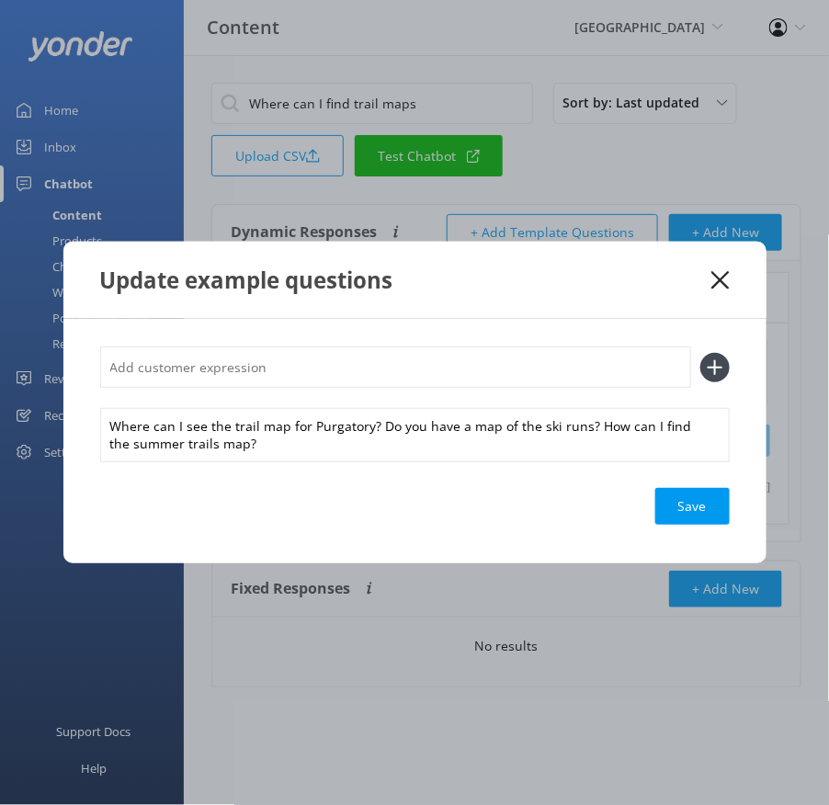
click at [289, 374] on input "text" at bounding box center [395, 367] width 591 height 41
paste input "How many green runs are there?"
type input "How many green runs are there?"
click at [700, 353] on button at bounding box center [714, 367] width 29 height 29
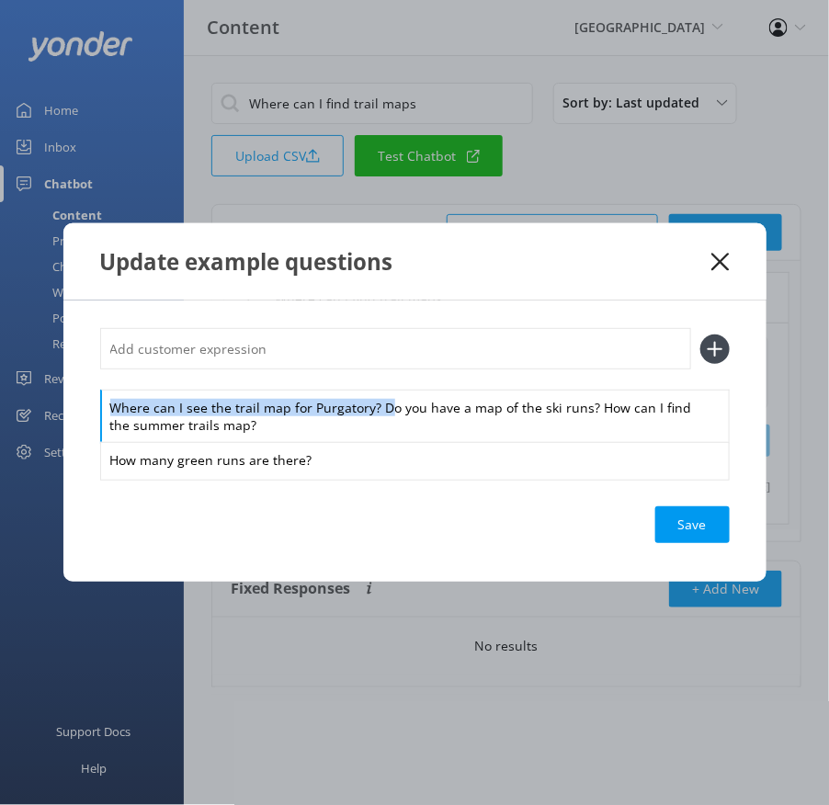
drag, startPoint x: 381, startPoint y: 407, endPoint x: 366, endPoint y: 379, distance: 32.1
click at [366, 379] on div "Where can I see the trail map for Purgatory? Do you have a map of the ski runs?…" at bounding box center [415, 403] width 630 height 150
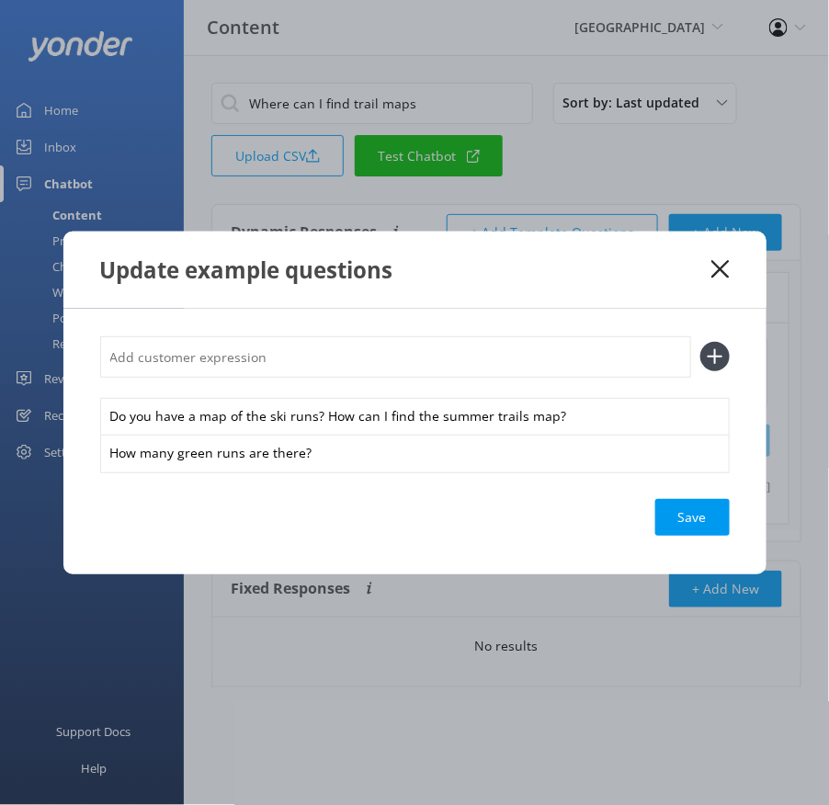
click at [356, 359] on input "text" at bounding box center [395, 356] width 591 height 41
paste input "Where can I see the trail map for Purgatory?"
type input "Where can I see the trail map for Purgatory?"
click at [700, 342] on button at bounding box center [714, 356] width 29 height 29
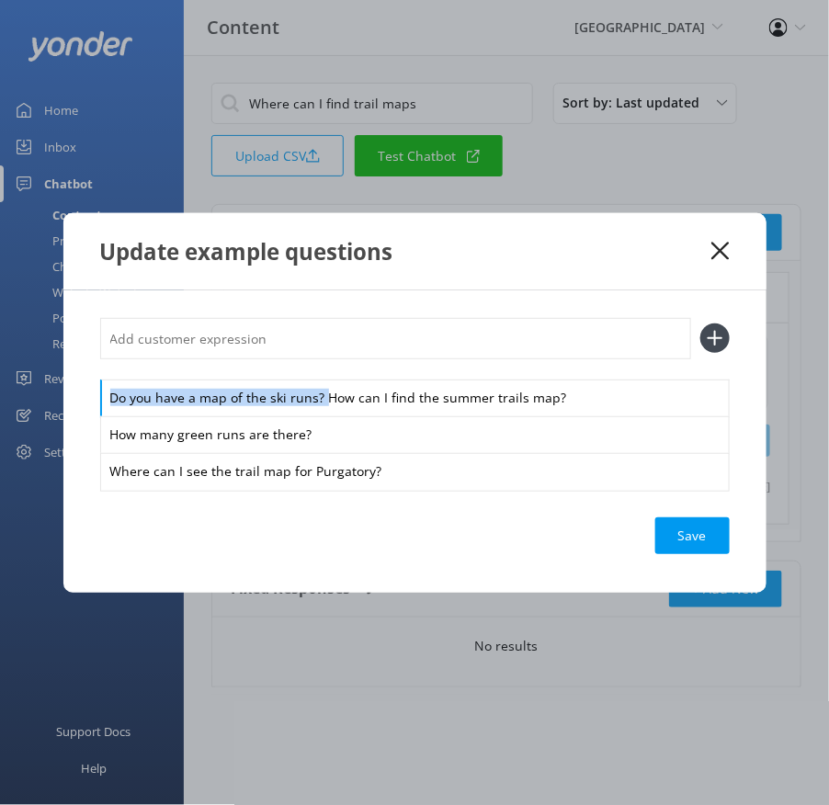
drag, startPoint x: 325, startPoint y: 399, endPoint x: 319, endPoint y: 376, distance: 23.6
click at [319, 376] on div "Do you have a map of the ski runs? How can I find the summer trails map? How ma…" at bounding box center [415, 404] width 630 height 172
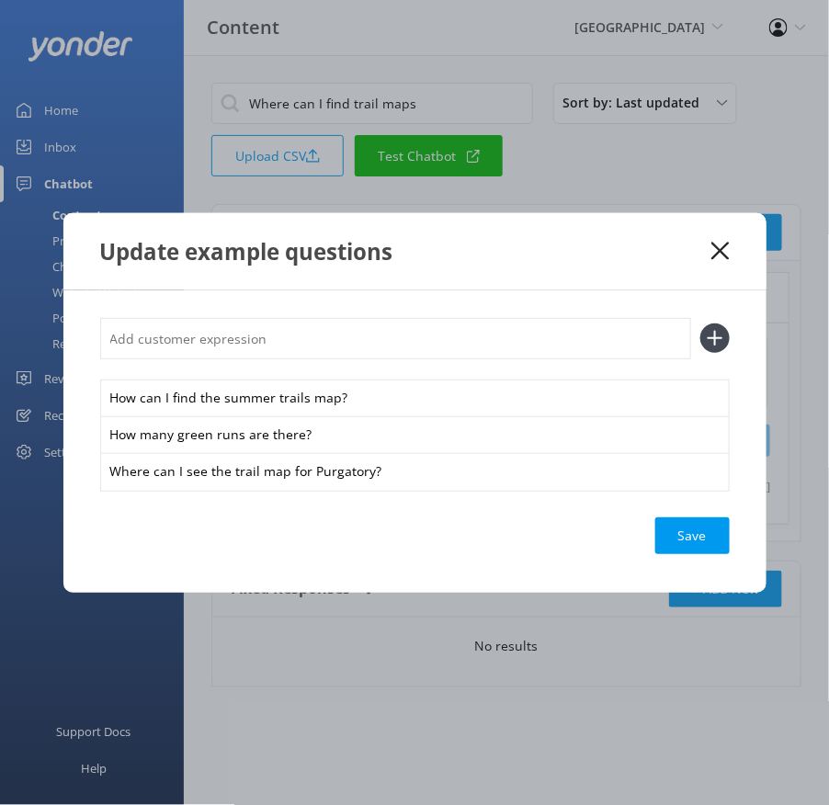
click at [310, 353] on input "text" at bounding box center [395, 338] width 591 height 41
paste input "Do you have a map of the ski runs?"
type input "Do you have a map of the ski runs?"
click at [700, 324] on button at bounding box center [714, 338] width 29 height 29
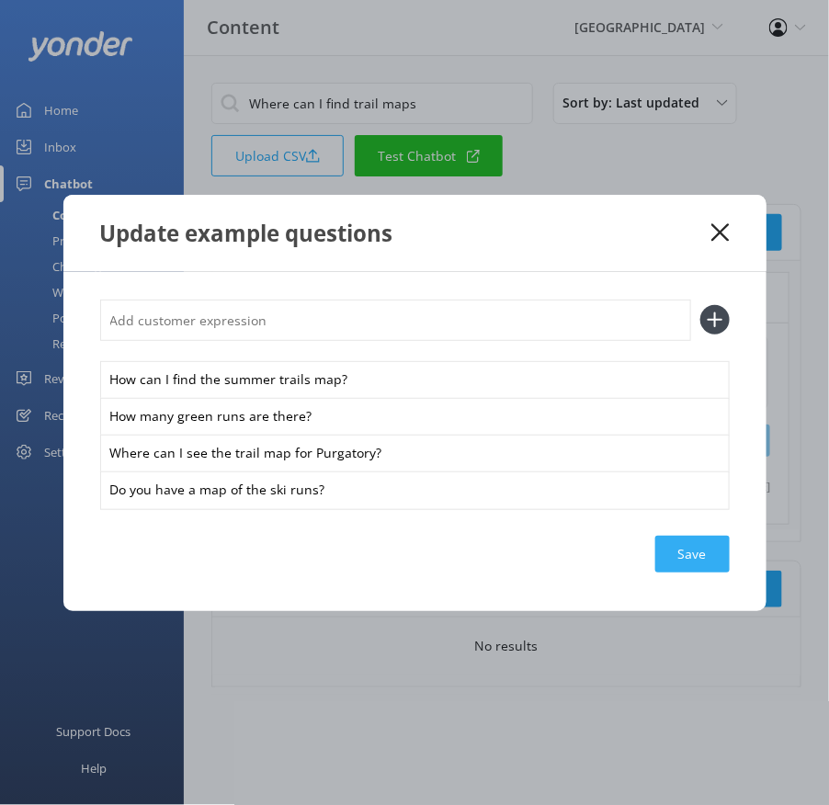
click at [689, 555] on div "Save" at bounding box center [692, 554] width 74 height 37
click at [721, 231] on use at bounding box center [720, 231] width 17 height 17
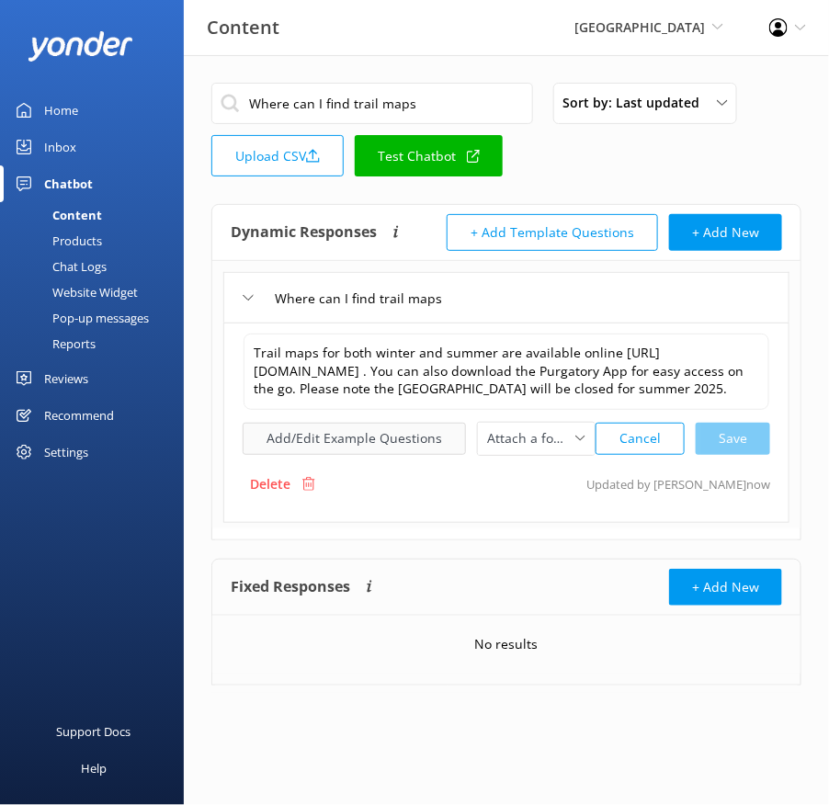
click at [369, 455] on button "Add/Edit Example Questions" at bounding box center [354, 439] width 223 height 32
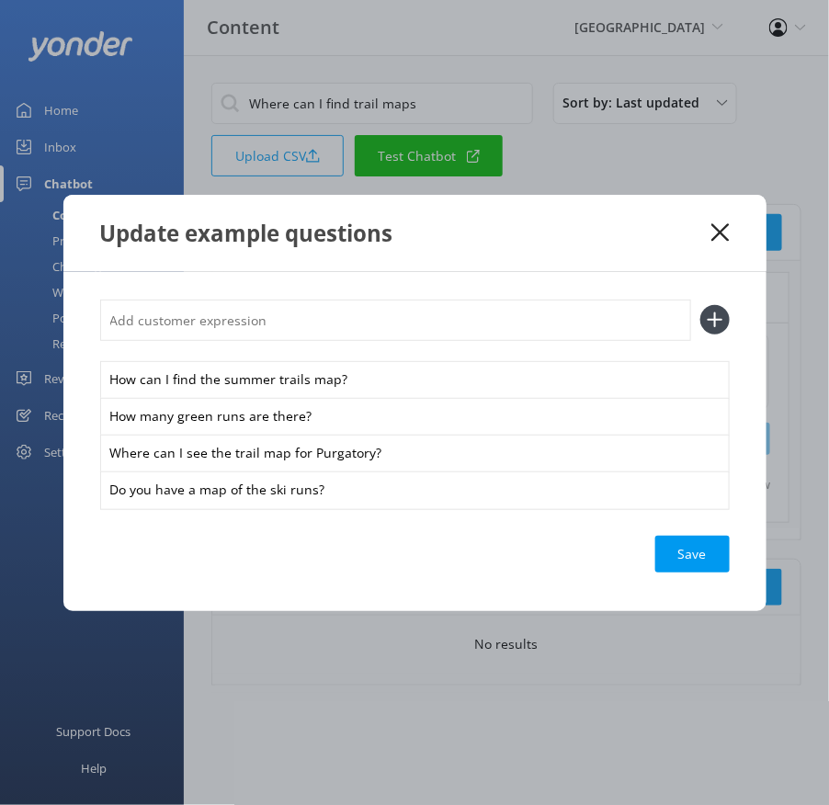
click at [727, 238] on use at bounding box center [720, 231] width 17 height 17
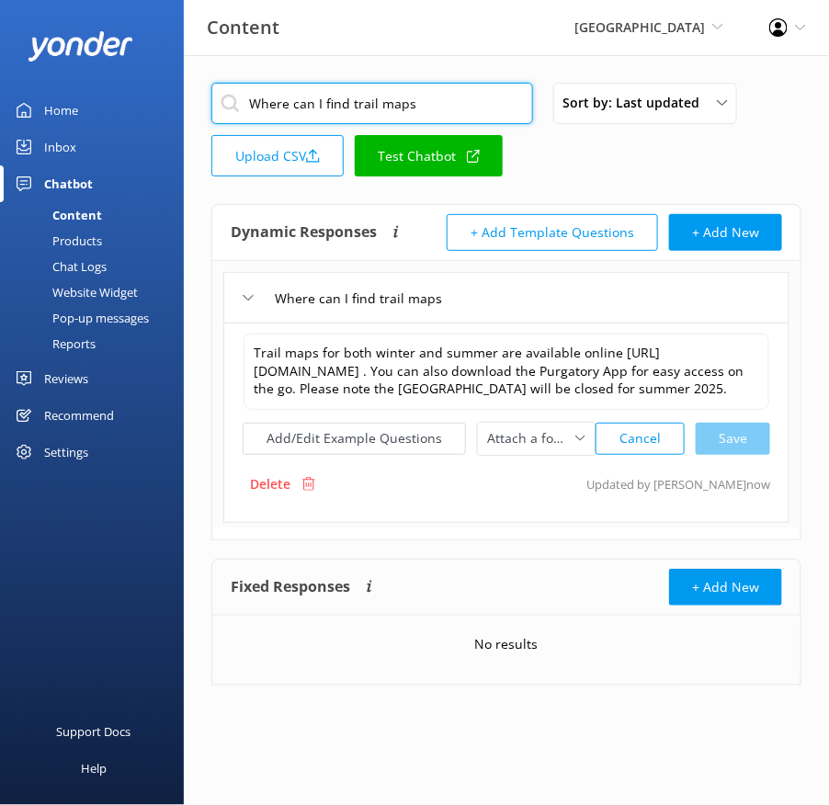
click at [419, 94] on input "Where can I find trail maps" at bounding box center [372, 103] width 322 height 41
paste
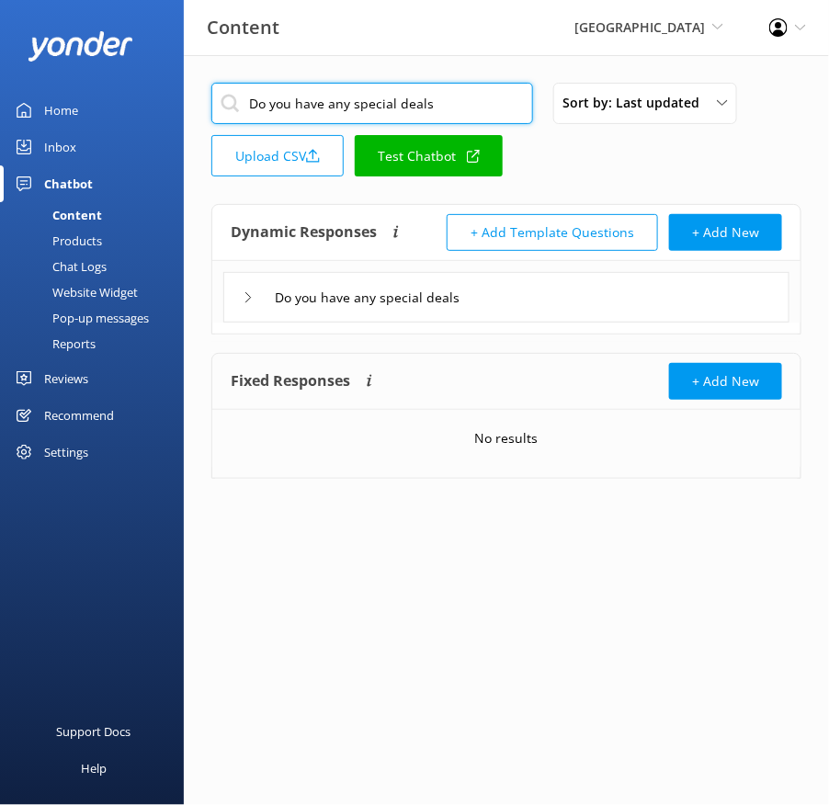
type input "Do you have any special deals"
click at [537, 295] on div "Do you have any special deals" at bounding box center [506, 297] width 566 height 51
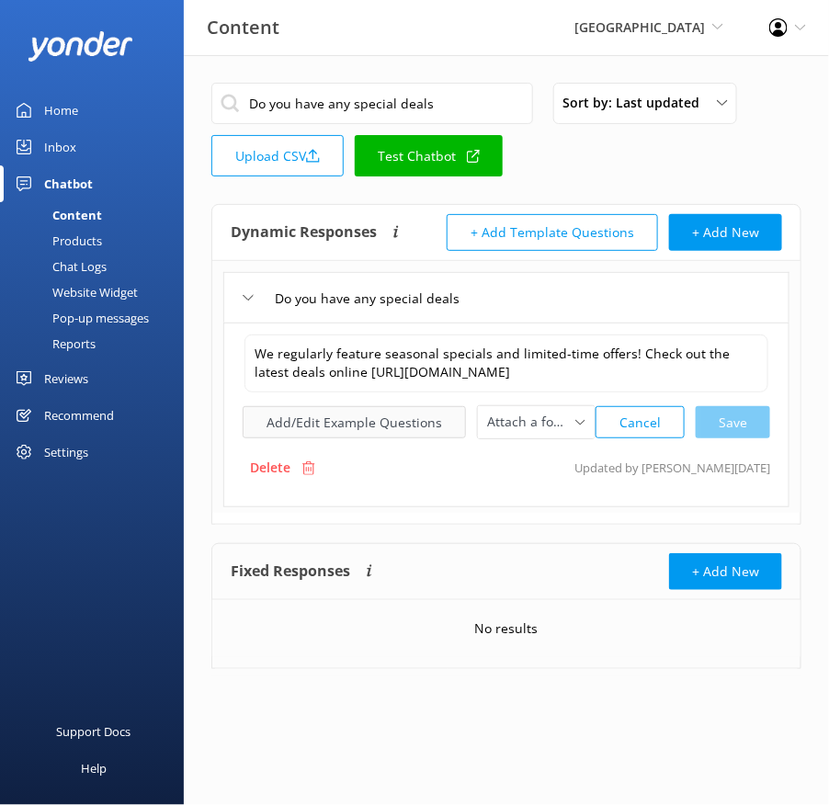
click at [329, 431] on button "Add/Edit Example Questions" at bounding box center [354, 422] width 223 height 32
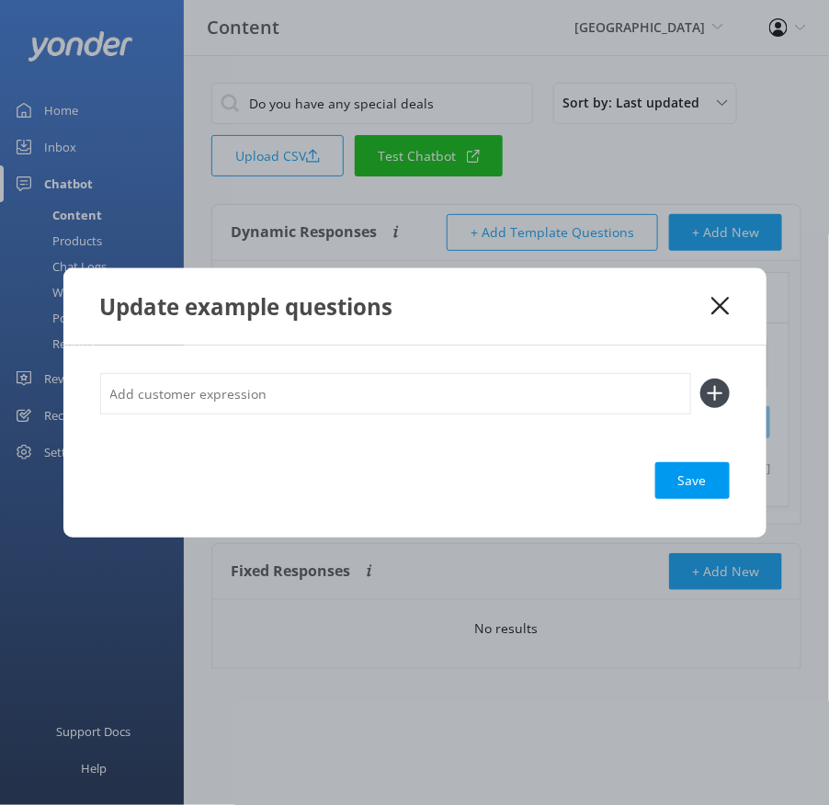
click at [458, 390] on input "text" at bounding box center [395, 393] width 591 height 41
type input "Do you have any current deals or discounts? Do you have any promo codes? Where …"
click at [700, 379] on button at bounding box center [714, 393] width 29 height 29
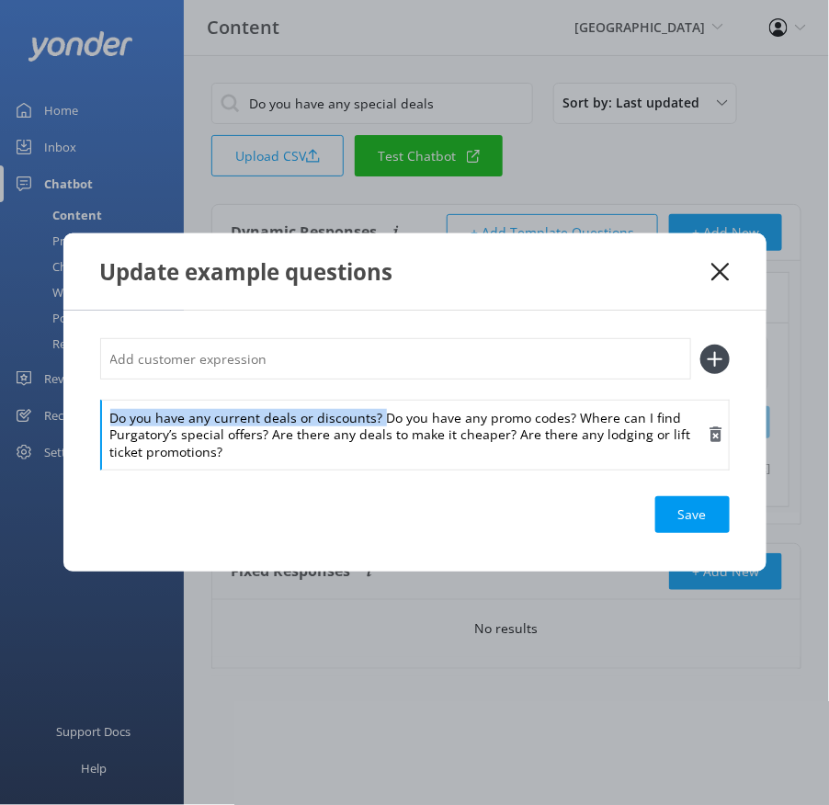
drag, startPoint x: 380, startPoint y: 420, endPoint x: 376, endPoint y: 399, distance: 21.5
click at [376, 399] on div "Do you have any current deals or discounts? Do you have any promo codes? Where …" at bounding box center [415, 403] width 630 height 131
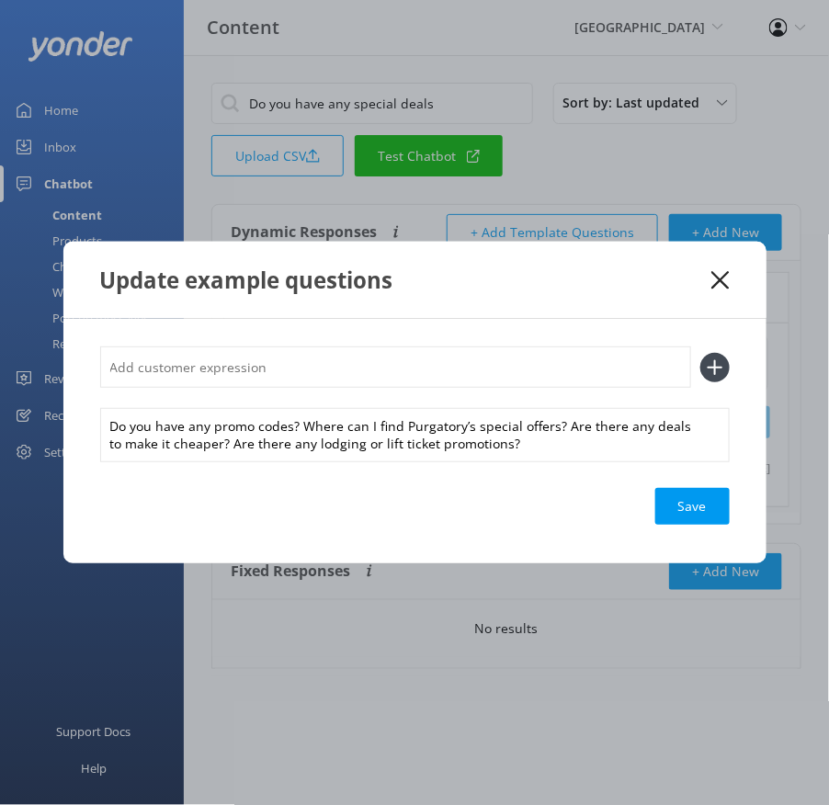
click at [355, 368] on input "text" at bounding box center [395, 367] width 591 height 41
type input "Do you have any current deals or discounts?"
click at [700, 353] on button at bounding box center [714, 367] width 29 height 29
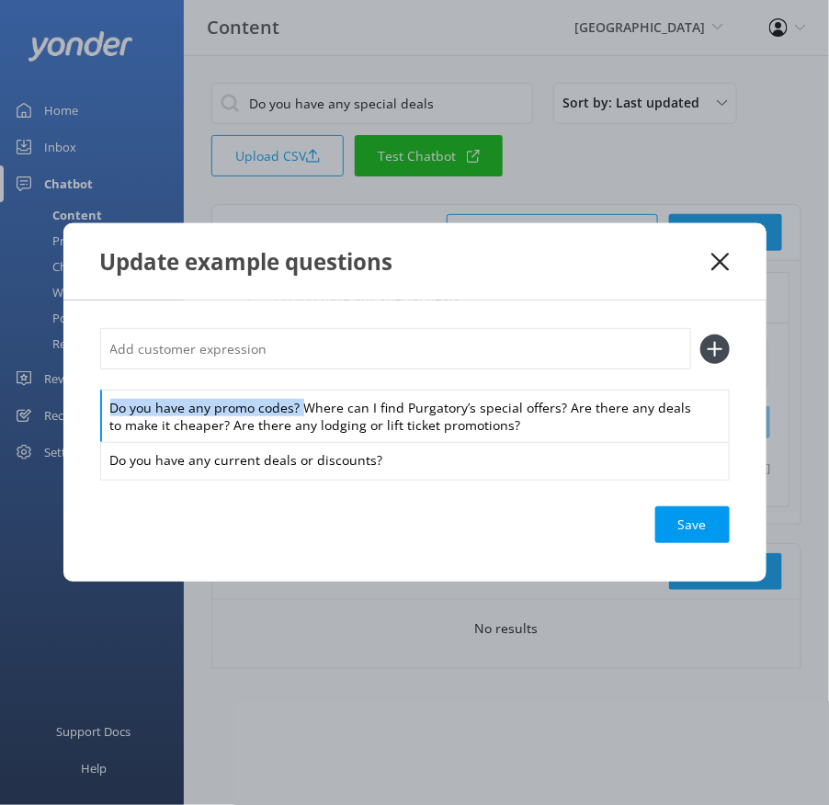
drag, startPoint x: 302, startPoint y: 412, endPoint x: 299, endPoint y: 386, distance: 25.9
click at [299, 386] on div "Do you have any promo codes? Where can I find Purgatory’s special offers? Are t…" at bounding box center [415, 403] width 630 height 150
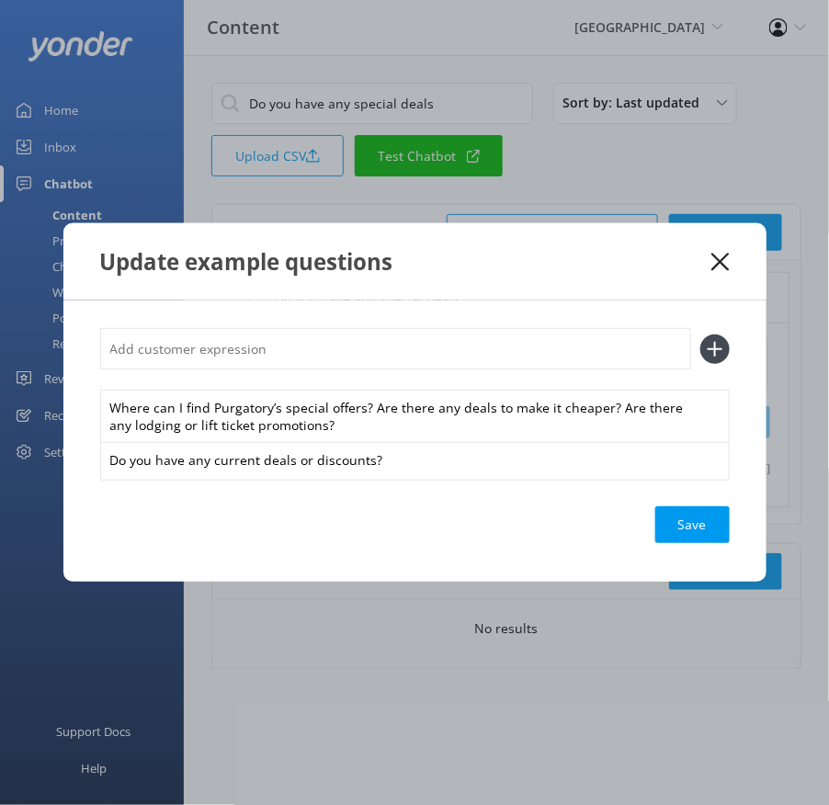
click at [281, 353] on input "text" at bounding box center [395, 348] width 591 height 41
type input "Do you have any promo codes?"
click at [700, 335] on button at bounding box center [714, 349] width 29 height 29
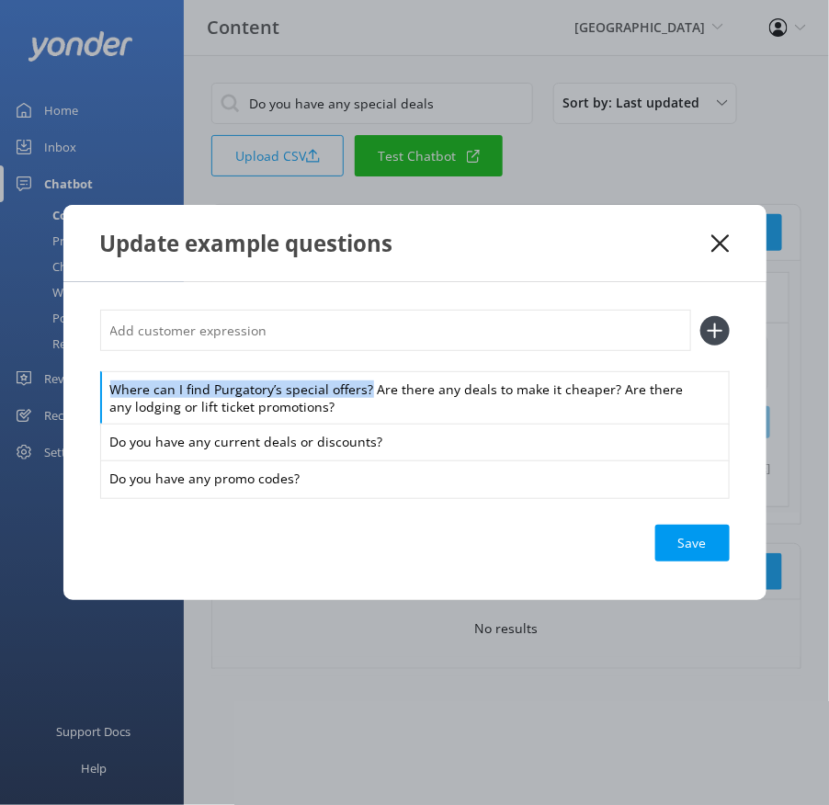
drag, startPoint x: 369, startPoint y: 387, endPoint x: 363, endPoint y: 365, distance: 22.7
click at [363, 365] on div "Where can I find Purgatory’s special offers? Are there any deals to make it che…" at bounding box center [415, 403] width 630 height 187
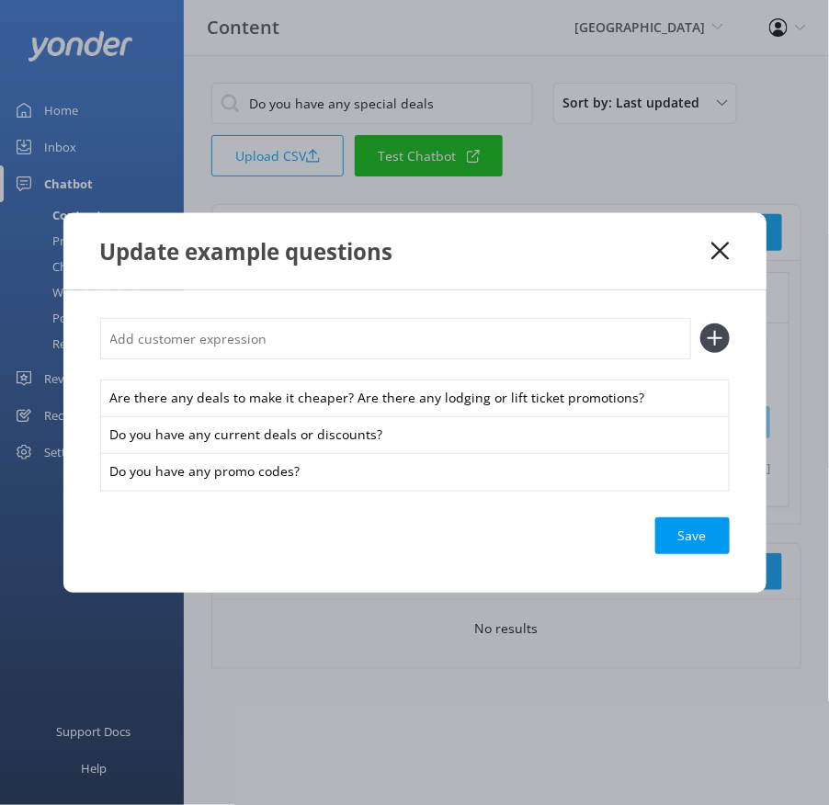
click at [354, 347] on input "text" at bounding box center [395, 338] width 591 height 41
type input "Where can I find Purgatory’s special offers?"
click at [700, 324] on button at bounding box center [714, 338] width 29 height 29
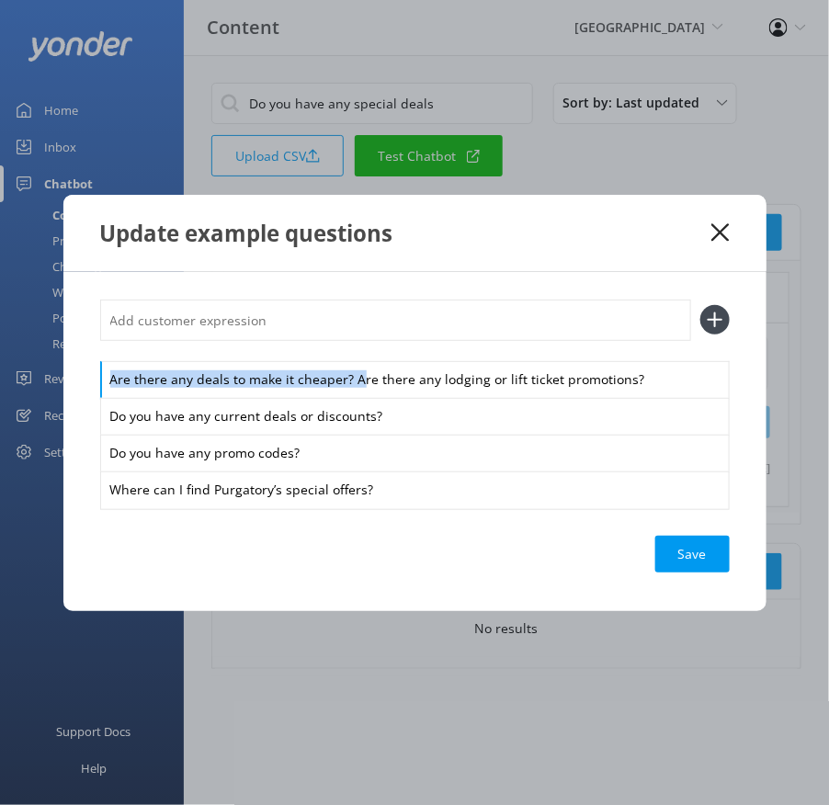
drag, startPoint x: 356, startPoint y: 375, endPoint x: 342, endPoint y: 345, distance: 33.3
click at [342, 345] on div "Are there any deals to make it cheaper? Are there any lodging or lift ticket pr…" at bounding box center [415, 404] width 630 height 209
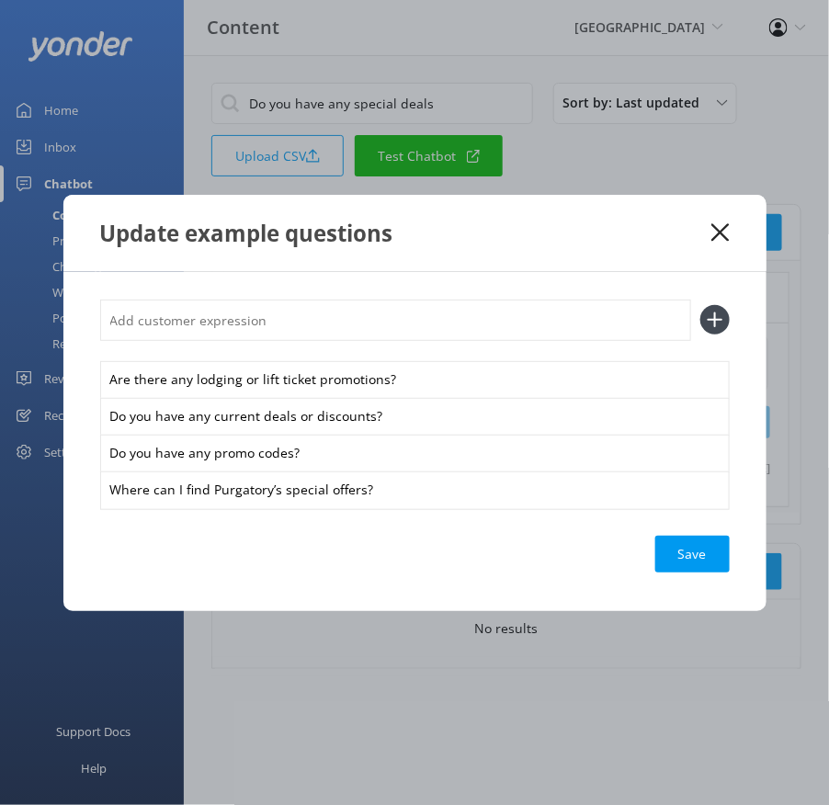
click at [322, 320] on input "text" at bounding box center [395, 320] width 591 height 41
type input "Are there any deals to make it cheaper?"
click at [700, 305] on button at bounding box center [714, 319] width 29 height 29
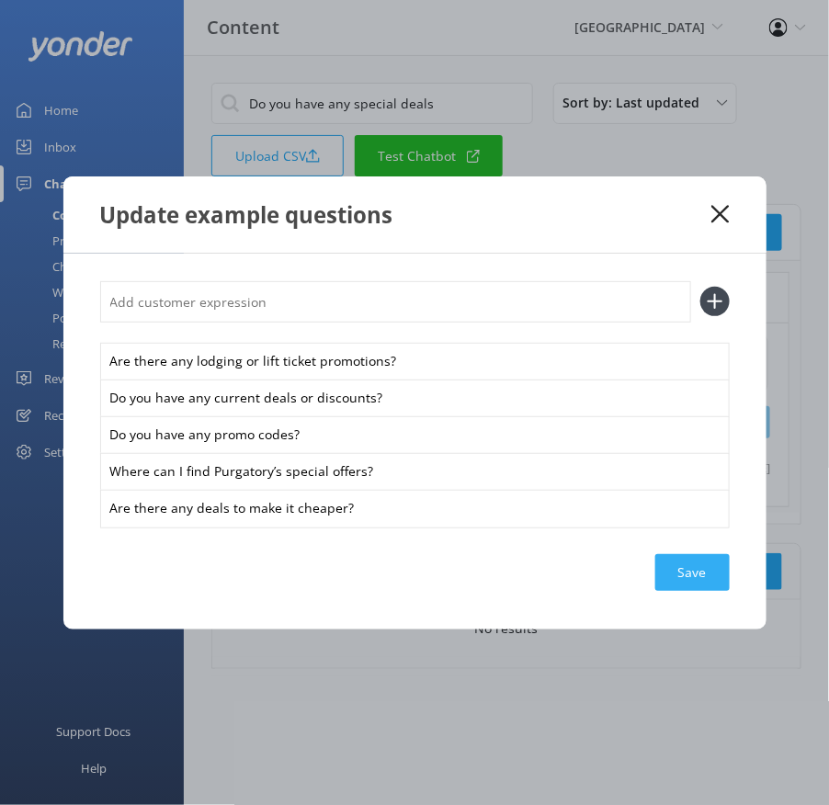
click at [677, 567] on div "Save" at bounding box center [692, 572] width 74 height 37
click at [728, 211] on icon at bounding box center [720, 214] width 17 height 18
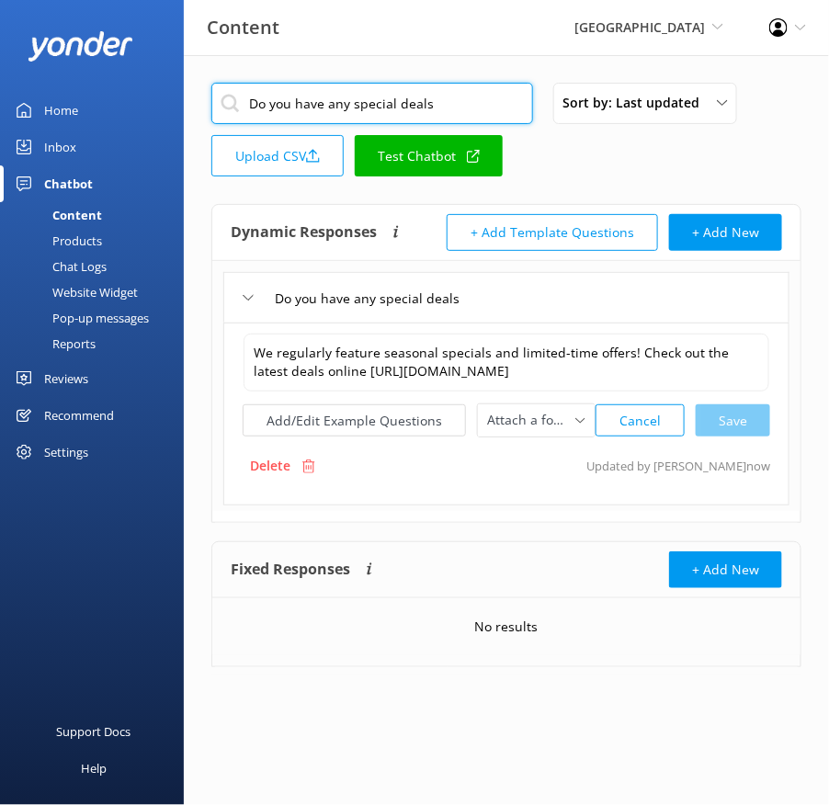
click at [422, 103] on input "Do you have any special deals" at bounding box center [372, 103] width 322 height 41
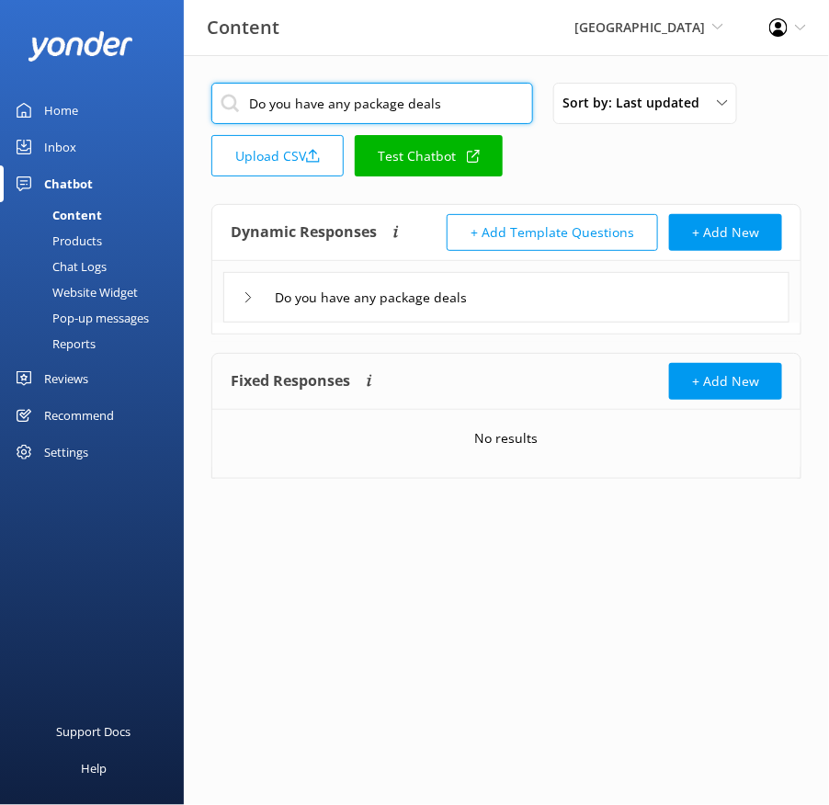
type input "Do you have any package deals"
click at [555, 293] on div "Do you have any package deals" at bounding box center [506, 297] width 566 height 51
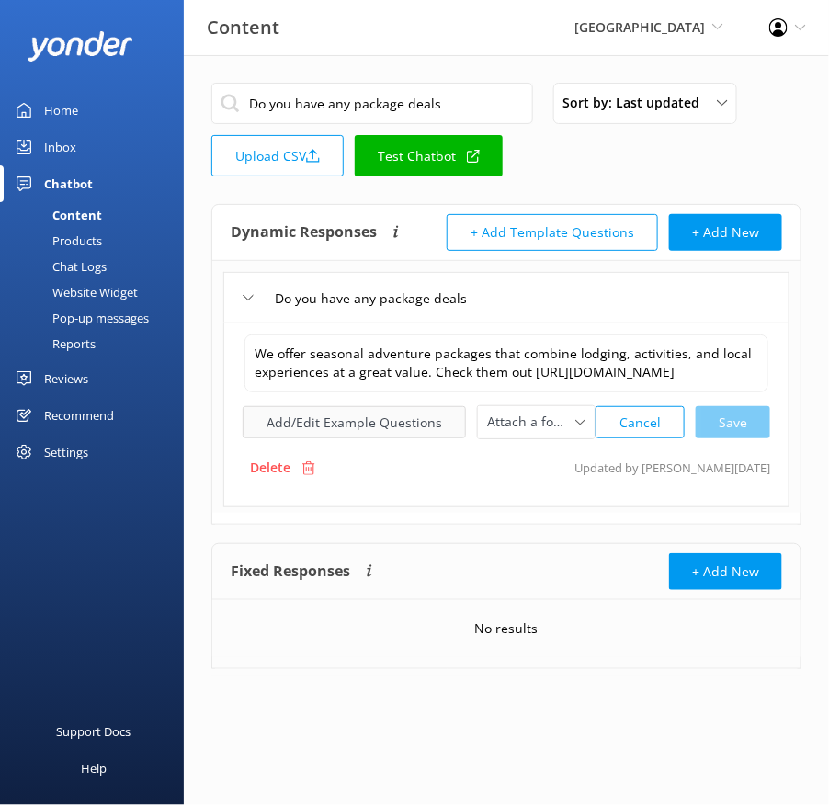
click at [396, 430] on button "Add/Edit Example Questions" at bounding box center [354, 422] width 223 height 32
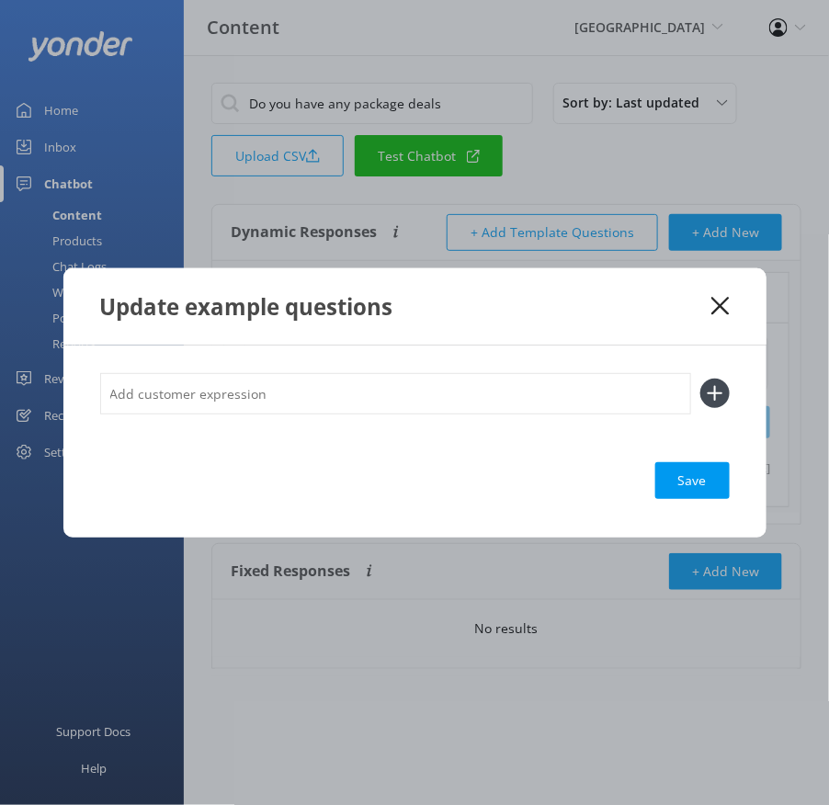
click at [362, 400] on input "text" at bounding box center [395, 393] width 591 height 41
type input "What are the Durango Adventure Packages? Summer packages deals Information abou…"
click at [700, 379] on button at bounding box center [714, 393] width 29 height 29
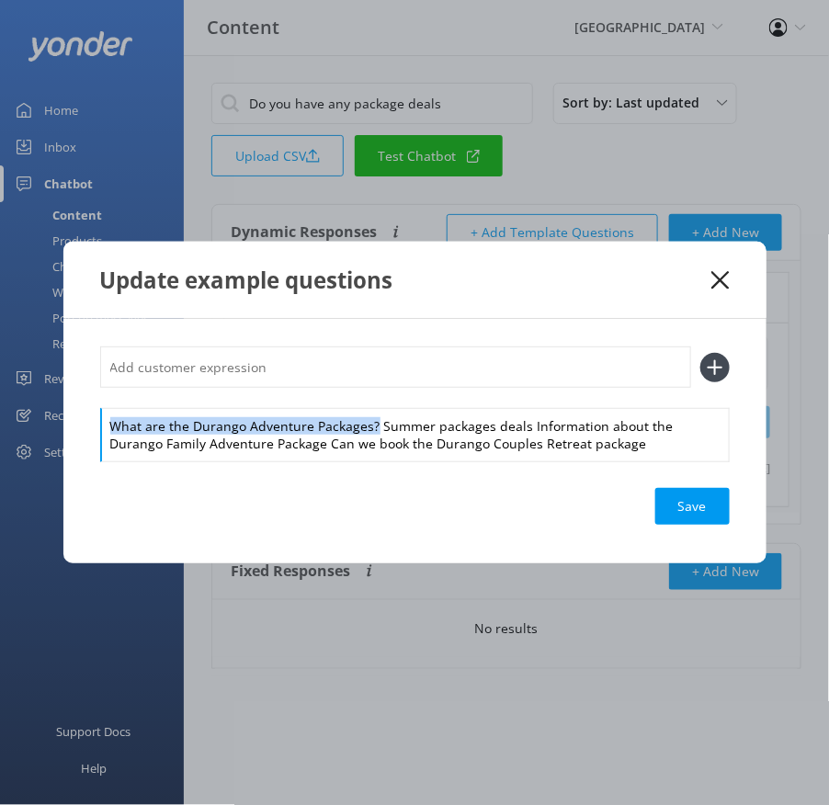
drag, startPoint x: 372, startPoint y: 424, endPoint x: 360, endPoint y: 395, distance: 30.9
click at [360, 395] on div "What are the Durango Adventure Packages? Summer packages deals Information abou…" at bounding box center [415, 403] width 630 height 113
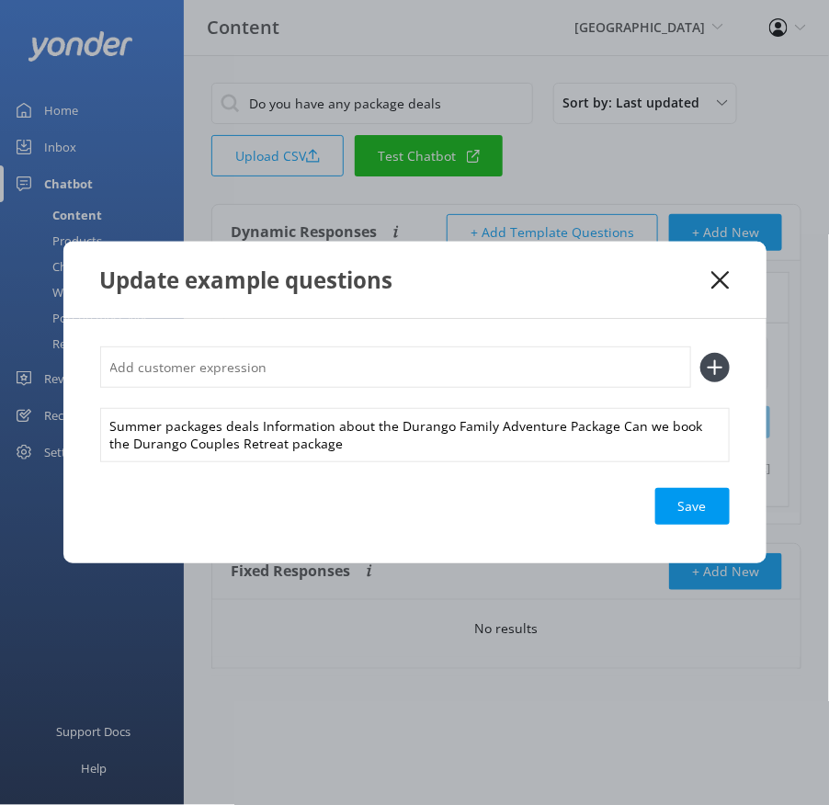
click at [322, 363] on input "text" at bounding box center [395, 367] width 591 height 41
click at [700, 353] on button at bounding box center [714, 367] width 29 height 29
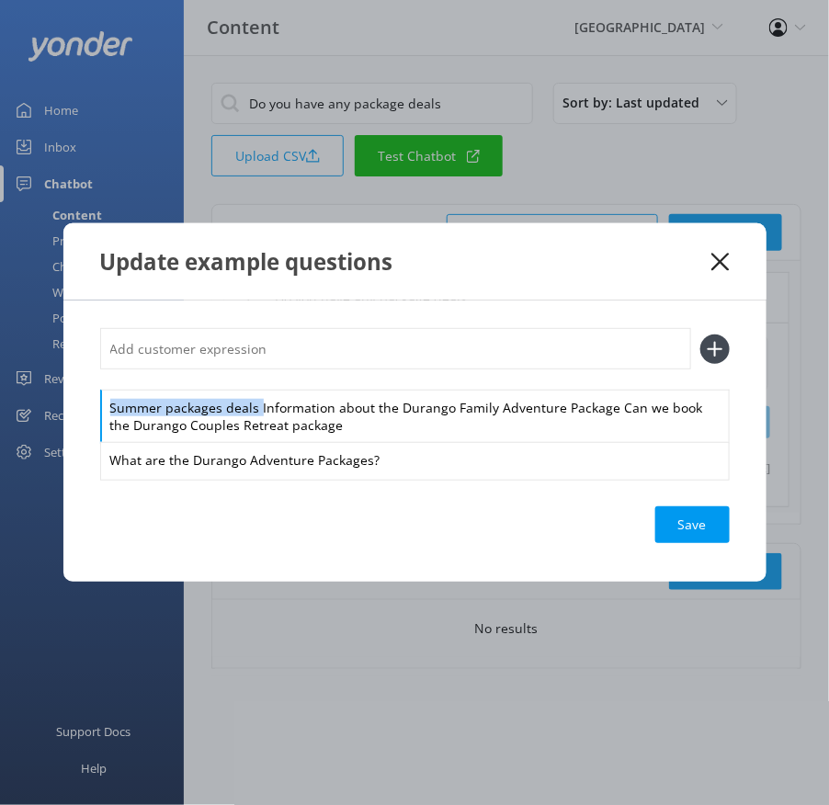
drag, startPoint x: 259, startPoint y: 403, endPoint x: 245, endPoint y: 385, distance: 22.3
click at [245, 385] on div "Summer packages deals Information about the Durango Family Adventure Package Ca…" at bounding box center [415, 403] width 630 height 150
click at [231, 350] on input "text" at bounding box center [395, 348] width 591 height 41
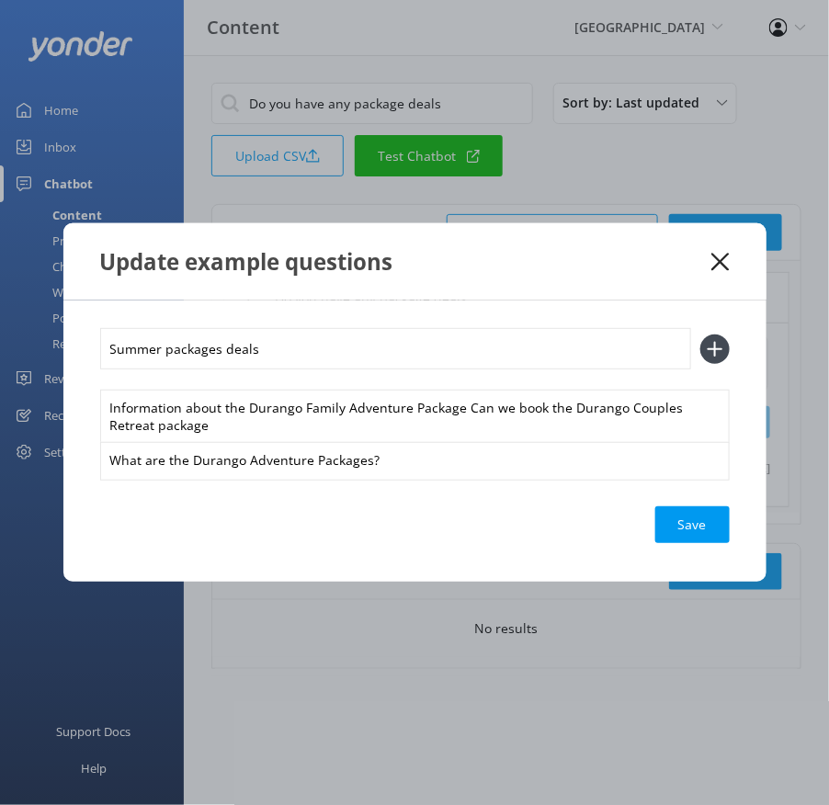
click at [700, 335] on button at bounding box center [714, 349] width 29 height 29
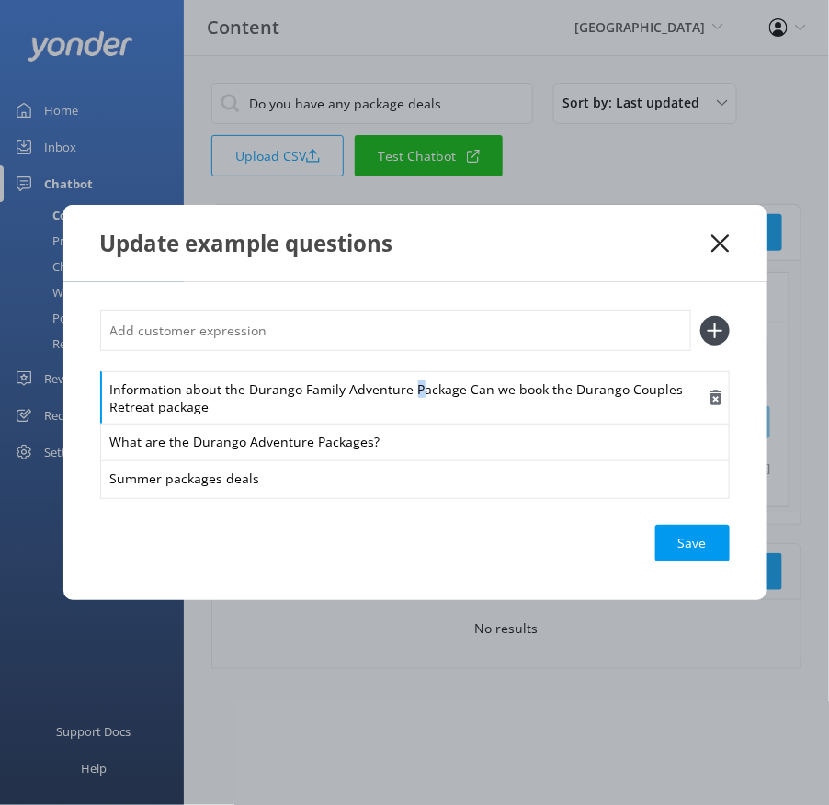
drag, startPoint x: 413, startPoint y: 390, endPoint x: 436, endPoint y: 401, distance: 25.5
click at [406, 388] on div "Information about the Durango Family Adventure Package Can we book the Durango …" at bounding box center [415, 397] width 630 height 53
drag, startPoint x: 468, startPoint y: 388, endPoint x: 424, endPoint y: 353, distance: 56.3
click at [433, 356] on div "Information about the Durango Family Adventure Package Can we book the Durango …" at bounding box center [415, 403] width 630 height 187
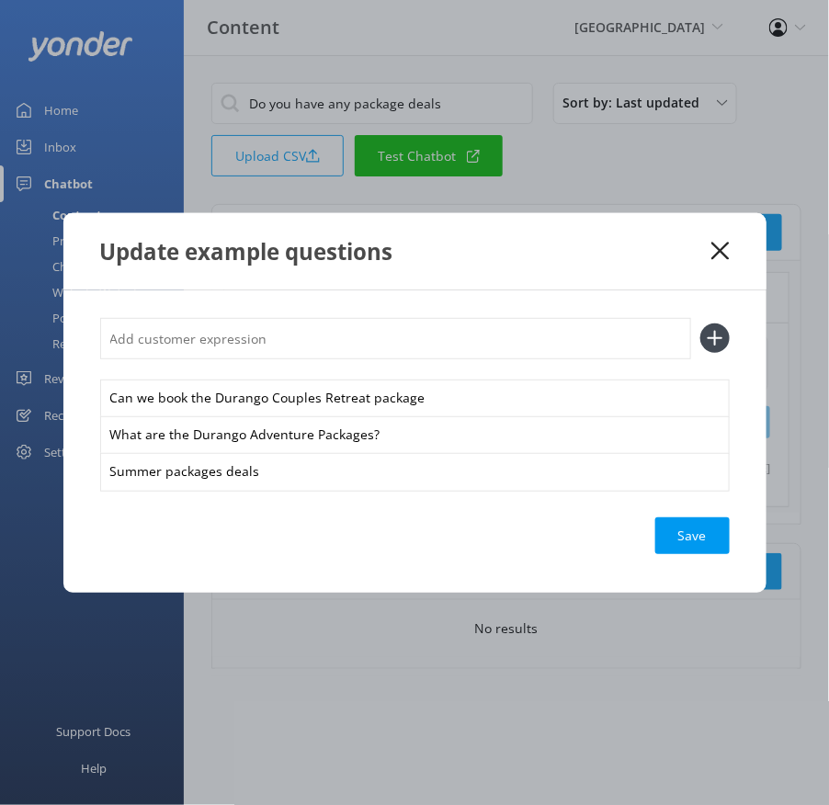
click at [409, 346] on input "text" at bounding box center [395, 338] width 591 height 41
click at [700, 324] on button at bounding box center [714, 338] width 29 height 29
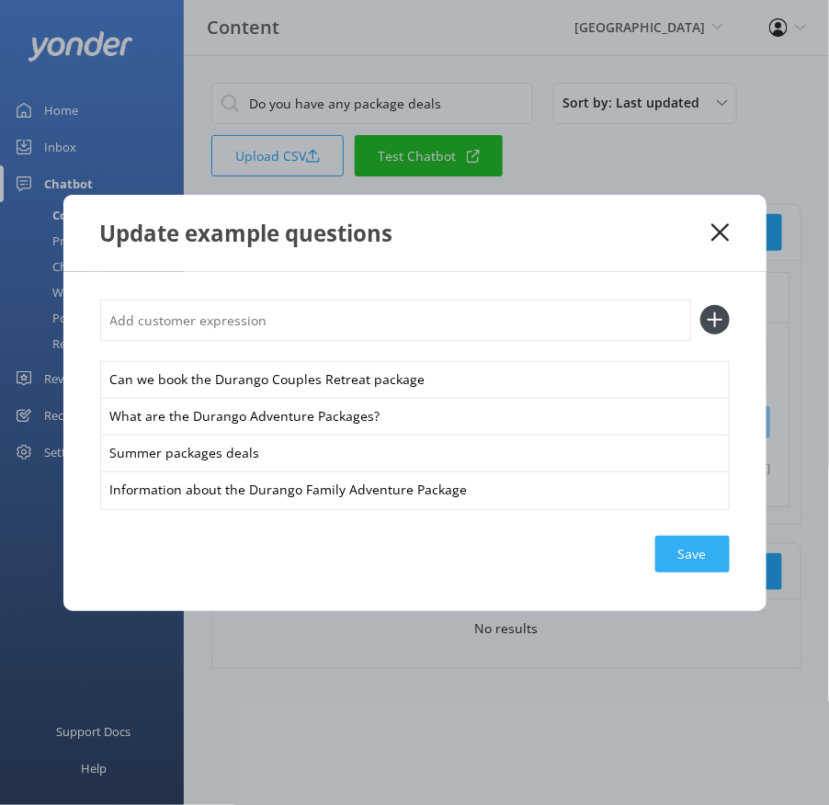
click at [691, 549] on div "Save" at bounding box center [692, 554] width 74 height 37
click at [718, 233] on icon at bounding box center [720, 232] width 17 height 18
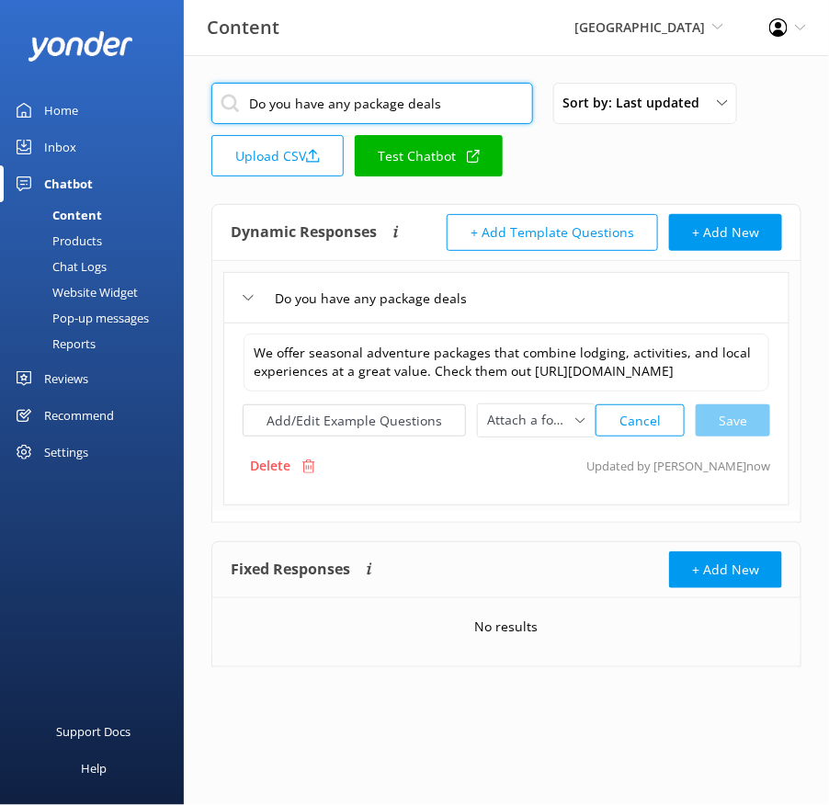
click at [368, 89] on input "Do you have any package deals" at bounding box center [372, 103] width 322 height 41
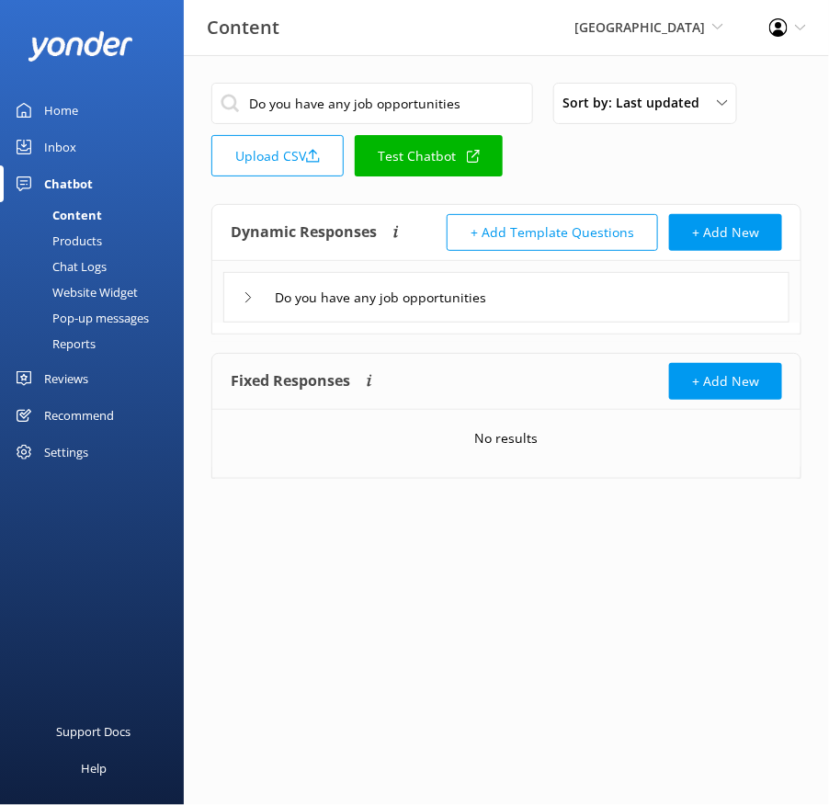
click at [586, 295] on div "Do you have any job opportunities" at bounding box center [506, 297] width 566 height 51
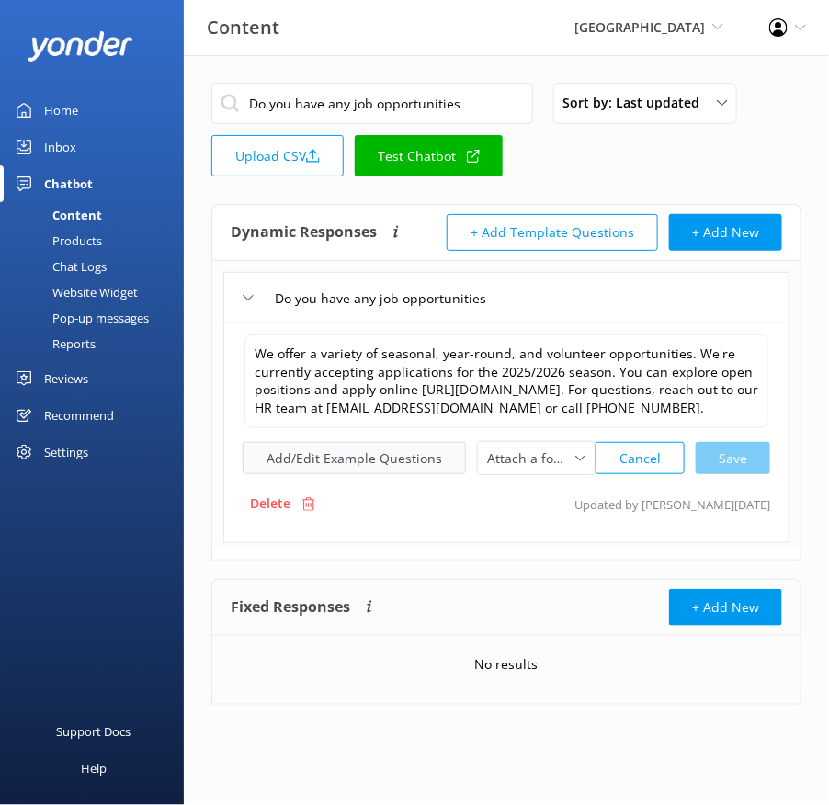
click at [377, 450] on button "Add/Edit Example Questions" at bounding box center [354, 458] width 223 height 32
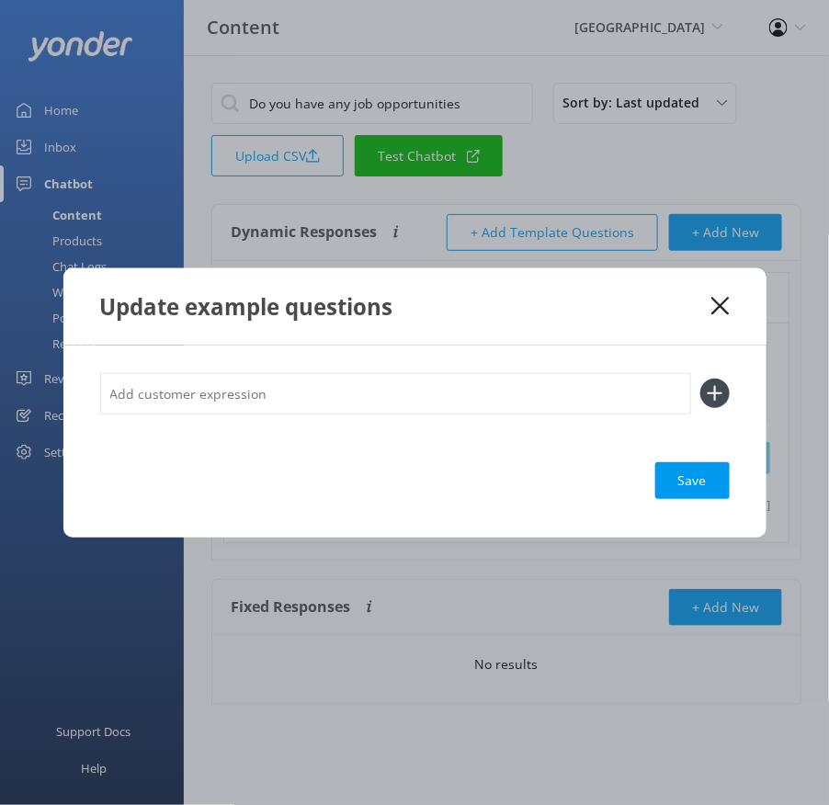
click at [430, 391] on input "text" at bounding box center [395, 393] width 591 height 41
click at [700, 379] on button at bounding box center [714, 393] width 29 height 29
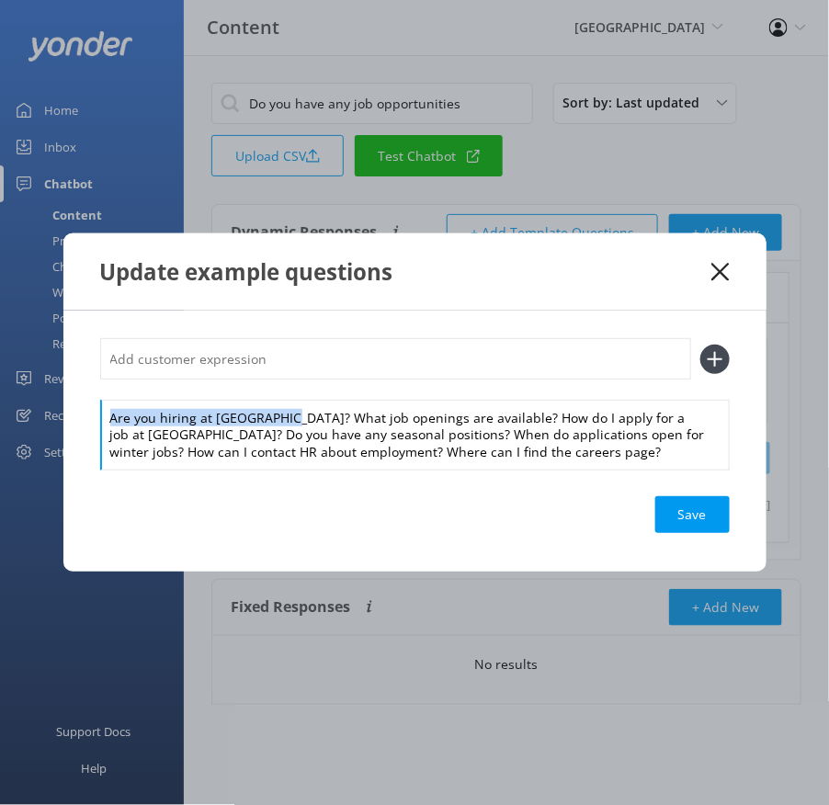
drag, startPoint x: 280, startPoint y: 420, endPoint x: 280, endPoint y: 387, distance: 33.1
click at [280, 387] on div "Are you hiring at [GEOGRAPHIC_DATA]? What job openings are available? How do I …" at bounding box center [415, 403] width 630 height 131
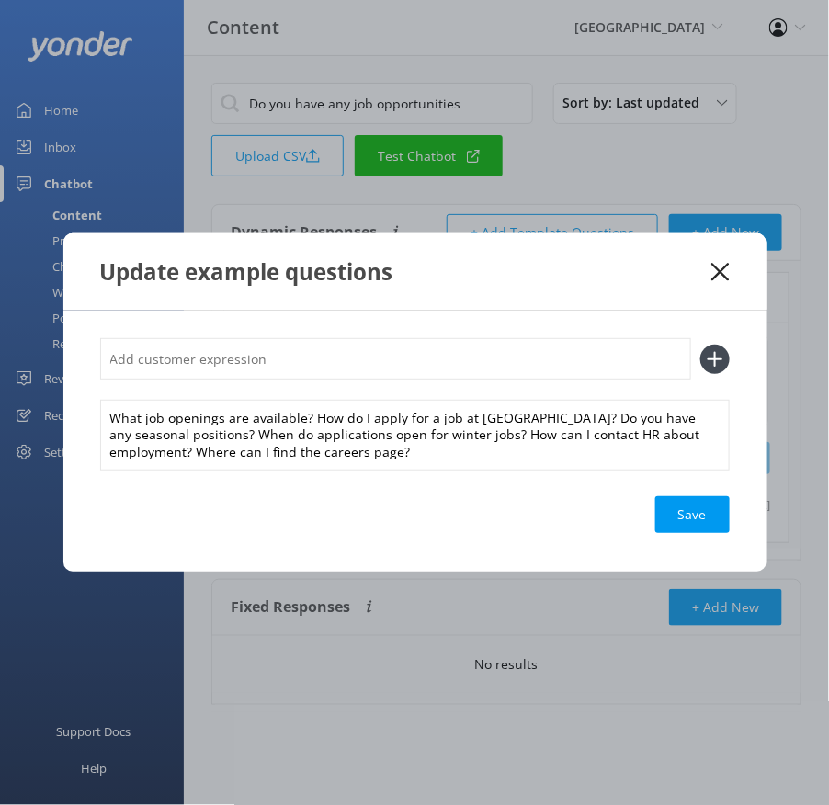
click at [257, 348] on input "text" at bounding box center [395, 358] width 591 height 41
click at [700, 345] on button at bounding box center [714, 359] width 29 height 29
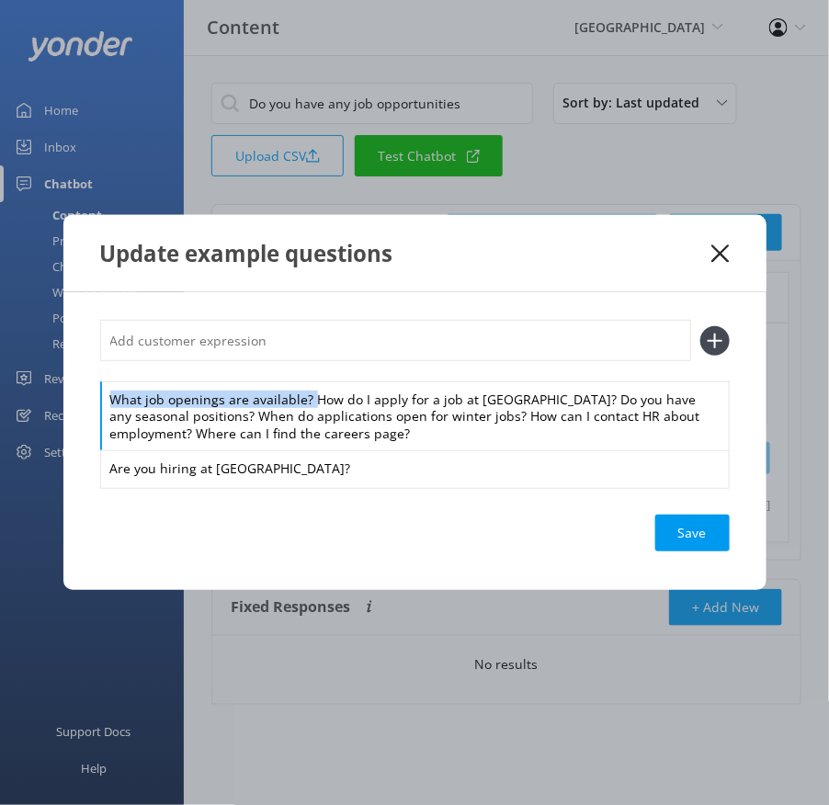
drag, startPoint x: 313, startPoint y: 402, endPoint x: 304, endPoint y: 380, distance: 23.9
click at [304, 380] on div "What job openings are available? How do I apply for a job at [GEOGRAPHIC_DATA]?…" at bounding box center [415, 403] width 630 height 167
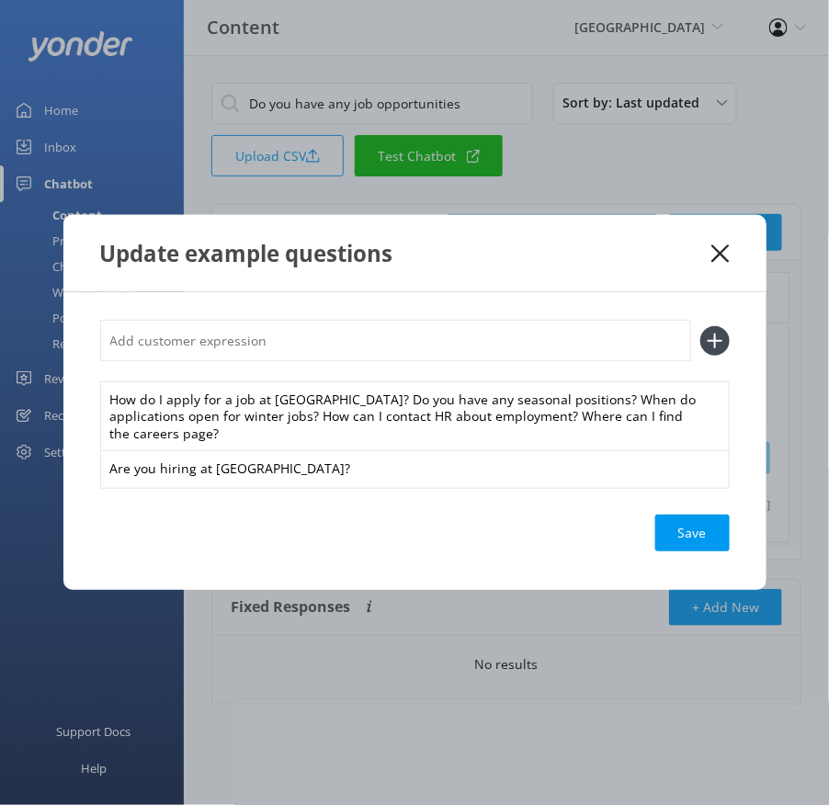
click at [273, 347] on input "text" at bounding box center [395, 340] width 591 height 41
click at [700, 326] on button at bounding box center [714, 340] width 29 height 29
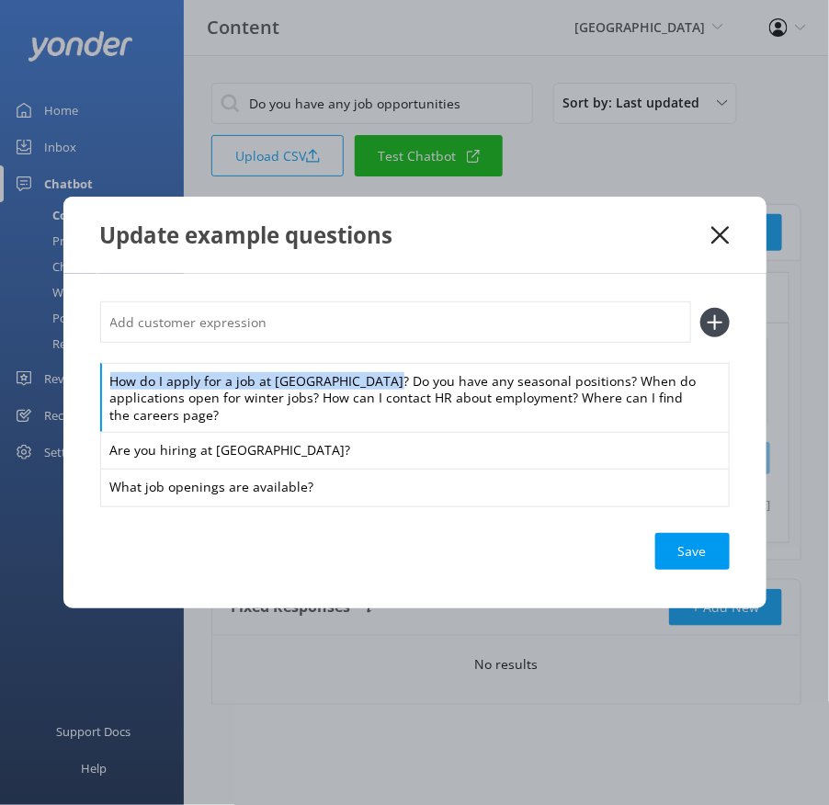
drag, startPoint x: 378, startPoint y: 380, endPoint x: 363, endPoint y: 335, distance: 47.4
click at [363, 335] on div "How do I apply for a job at [GEOGRAPHIC_DATA]? Do you have any seasonal positio…" at bounding box center [415, 404] width 630 height 204
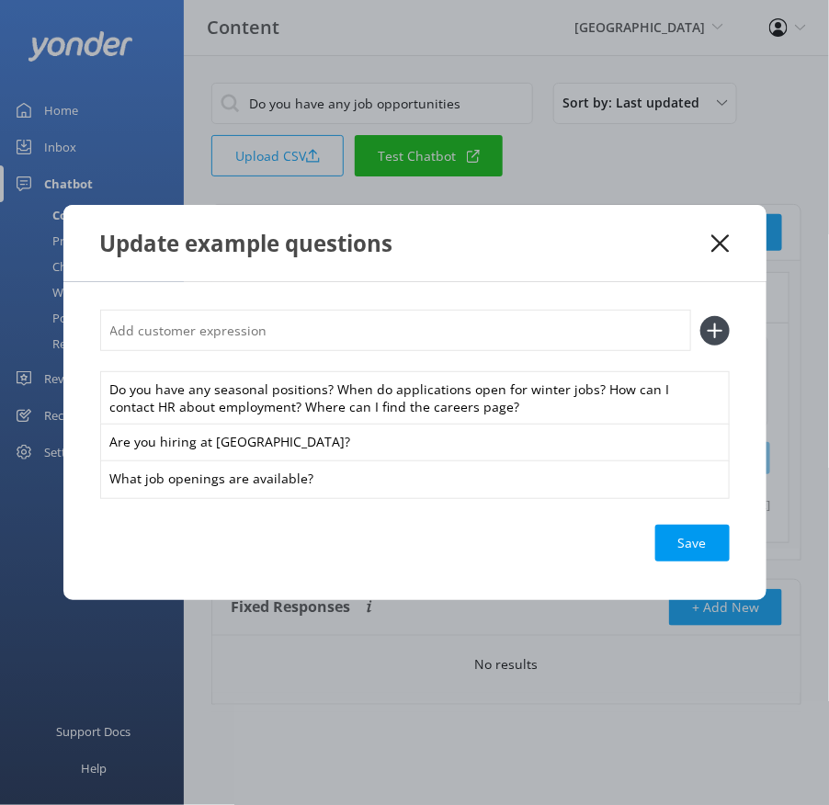
click at [292, 325] on input "text" at bounding box center [395, 330] width 591 height 41
click at [700, 316] on button at bounding box center [714, 330] width 29 height 29
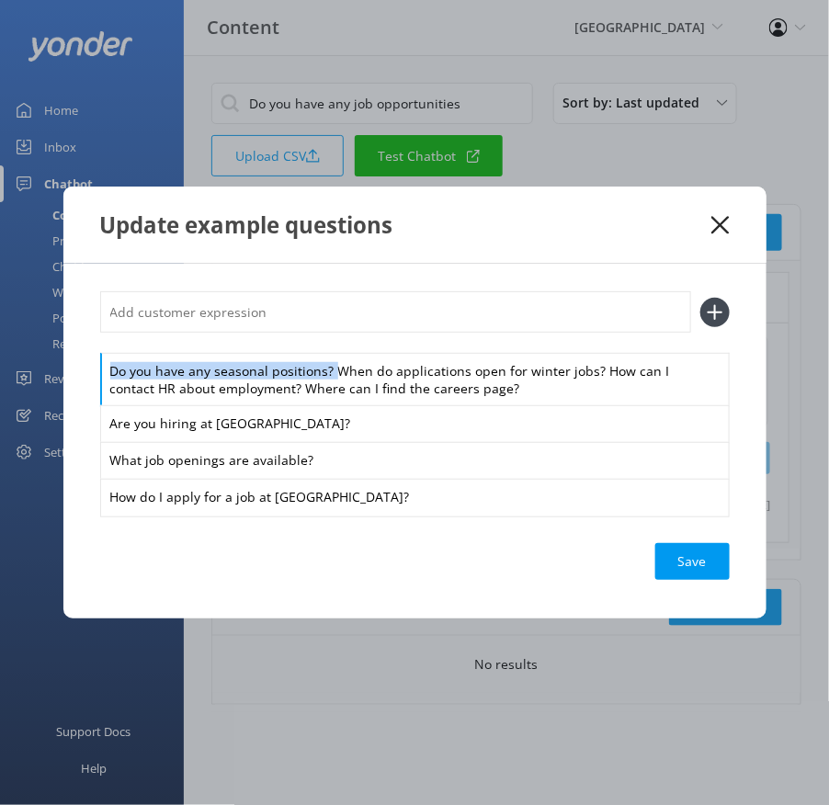
drag, startPoint x: 333, startPoint y: 371, endPoint x: 328, endPoint y: 336, distance: 35.2
click at [328, 336] on div "Do you have any seasonal positions? When do applications open for winter jobs? …" at bounding box center [415, 402] width 630 height 223
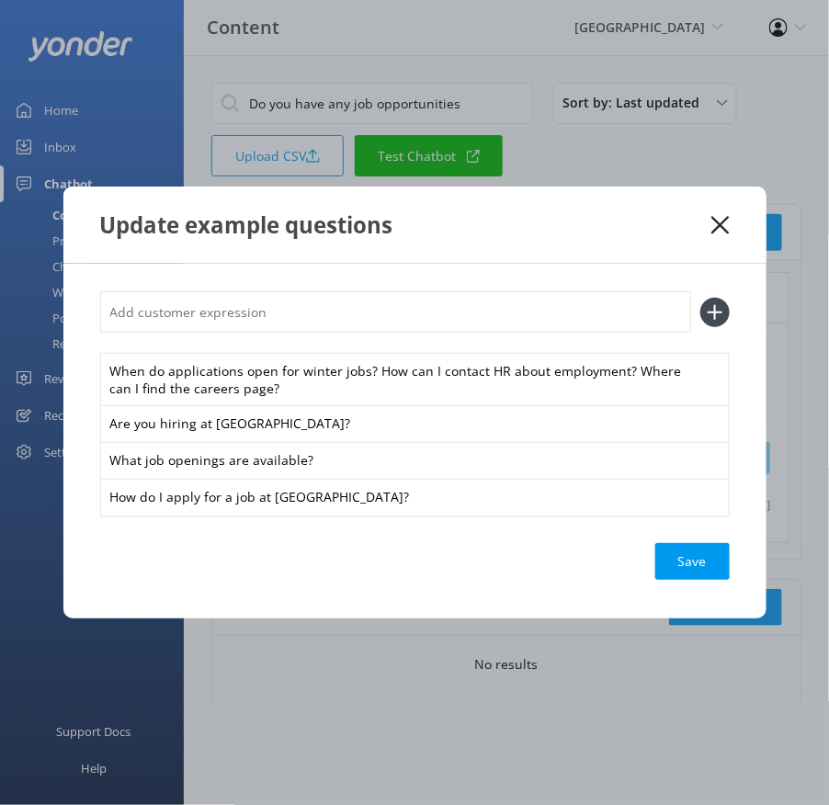
click at [311, 334] on div "When do applications open for winter jobs? How can I contact HR about employmen…" at bounding box center [415, 402] width 630 height 223
click at [298, 323] on input "text" at bounding box center [395, 311] width 591 height 41
click at [700, 298] on button at bounding box center [714, 312] width 29 height 29
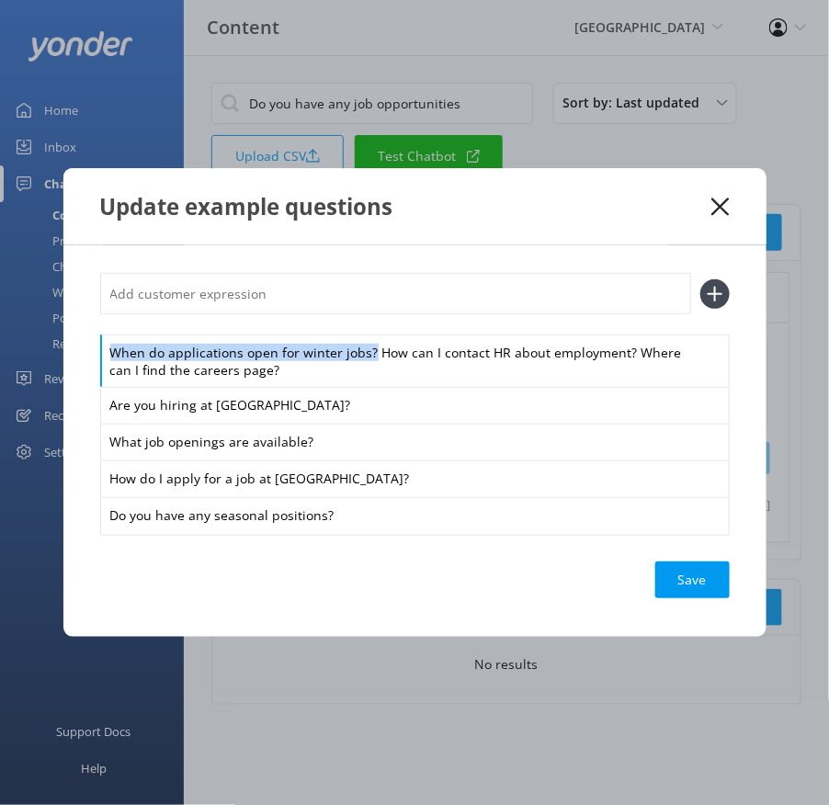
drag, startPoint x: 370, startPoint y: 353, endPoint x: 347, endPoint y: 314, distance: 44.9
click at [347, 314] on div "When do applications open for winter jobs? How can I contact HR about employmen…" at bounding box center [415, 403] width 630 height 260
drag, startPoint x: 378, startPoint y: 347, endPoint x: 360, endPoint y: 308, distance: 43.2
click at [360, 308] on div "When do applications open for winter jobs? How can I contact HR about employmen…" at bounding box center [415, 403] width 630 height 260
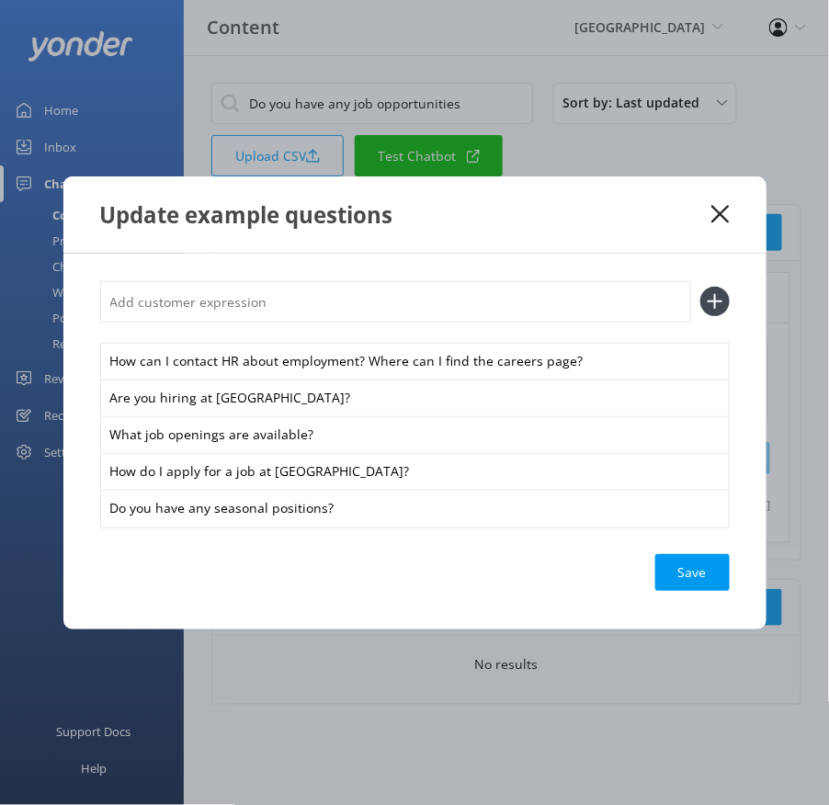
click at [337, 290] on input "text" at bounding box center [395, 301] width 591 height 41
click at [700, 287] on button at bounding box center [714, 301] width 29 height 29
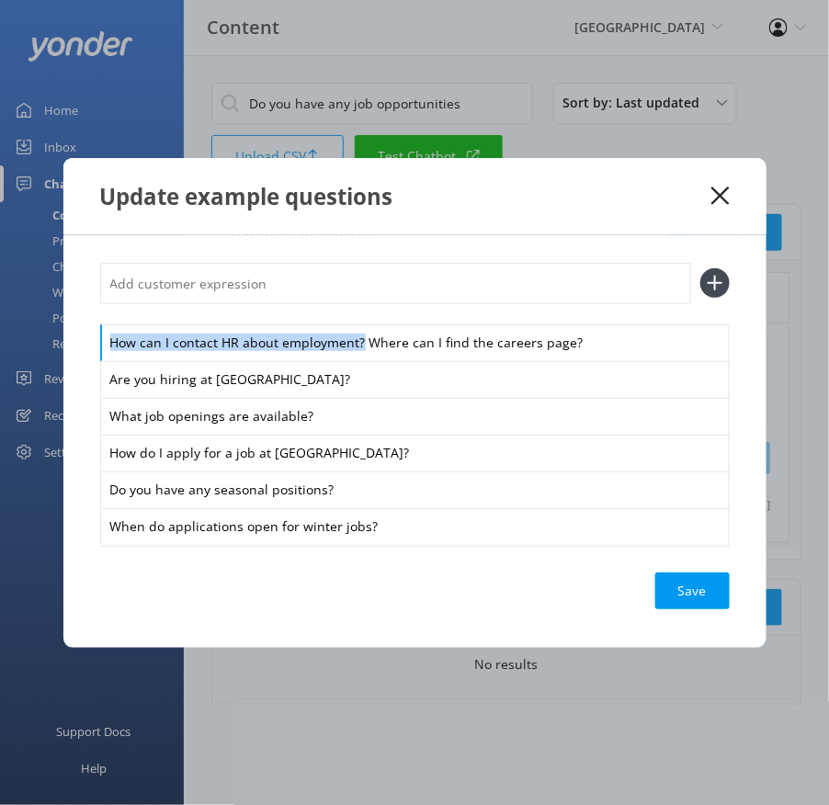
drag, startPoint x: 362, startPoint y: 341, endPoint x: 349, endPoint y: 309, distance: 34.7
click at [349, 309] on div "How can I contact HR about employment? Where can I find the careers page? Are y…" at bounding box center [415, 404] width 630 height 282
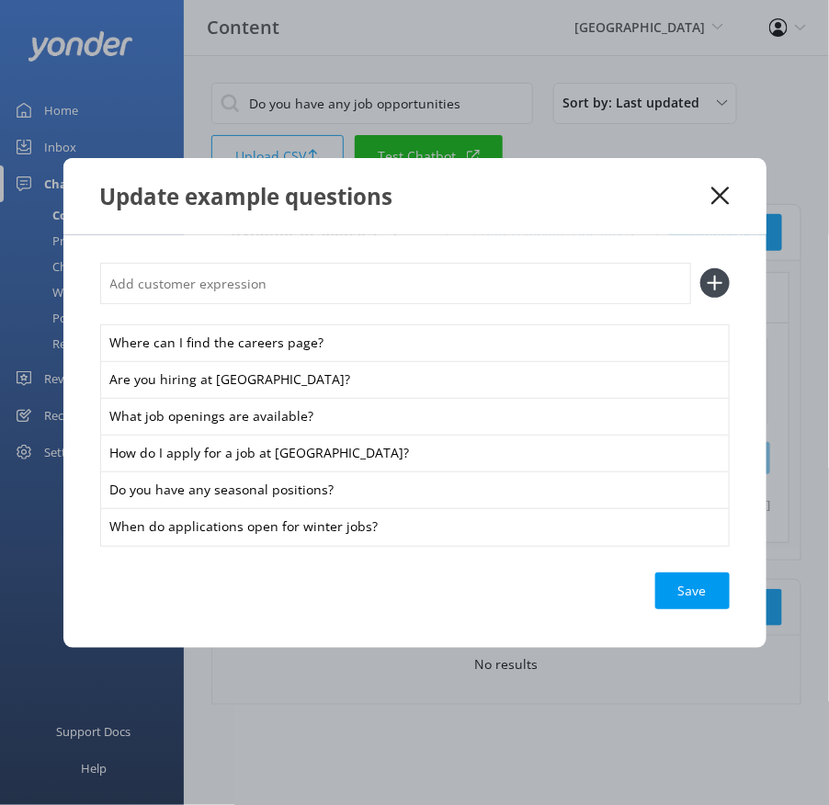
click at [332, 289] on input "text" at bounding box center [395, 283] width 591 height 41
click at [700, 268] on button at bounding box center [714, 282] width 29 height 29
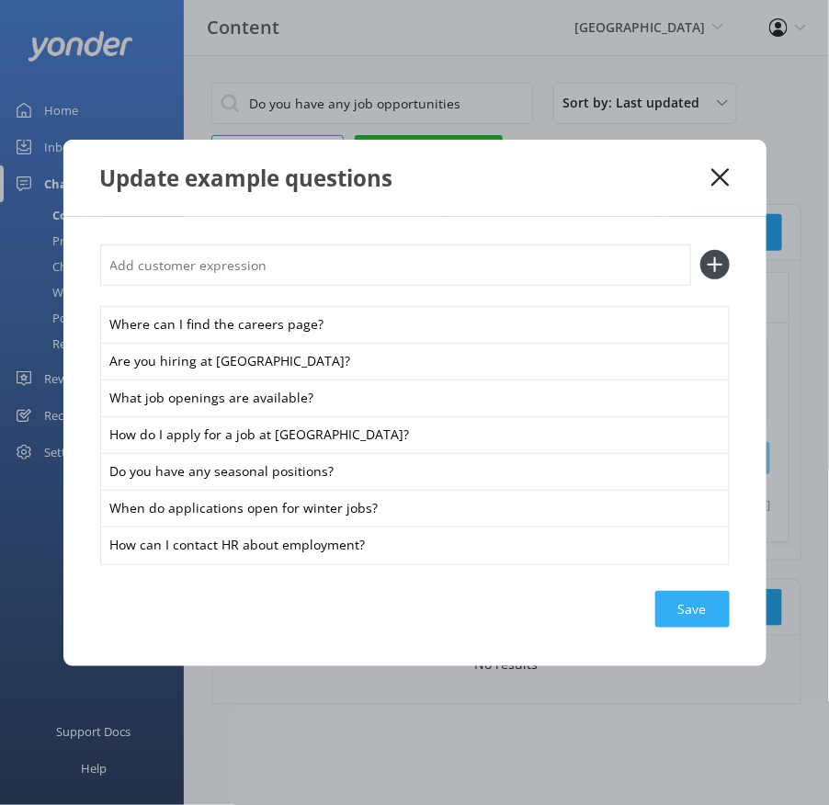
click at [689, 603] on div "Save" at bounding box center [692, 609] width 74 height 37
click at [725, 177] on icon at bounding box center [720, 177] width 17 height 18
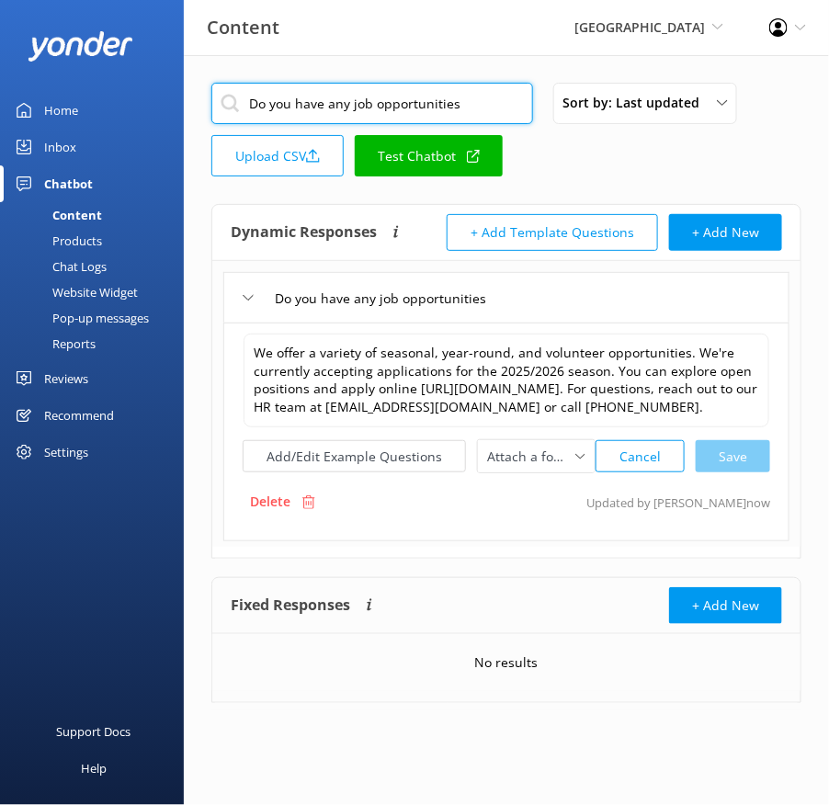
click at [434, 97] on input "Do you have any job opportunities" at bounding box center [372, 103] width 322 height 41
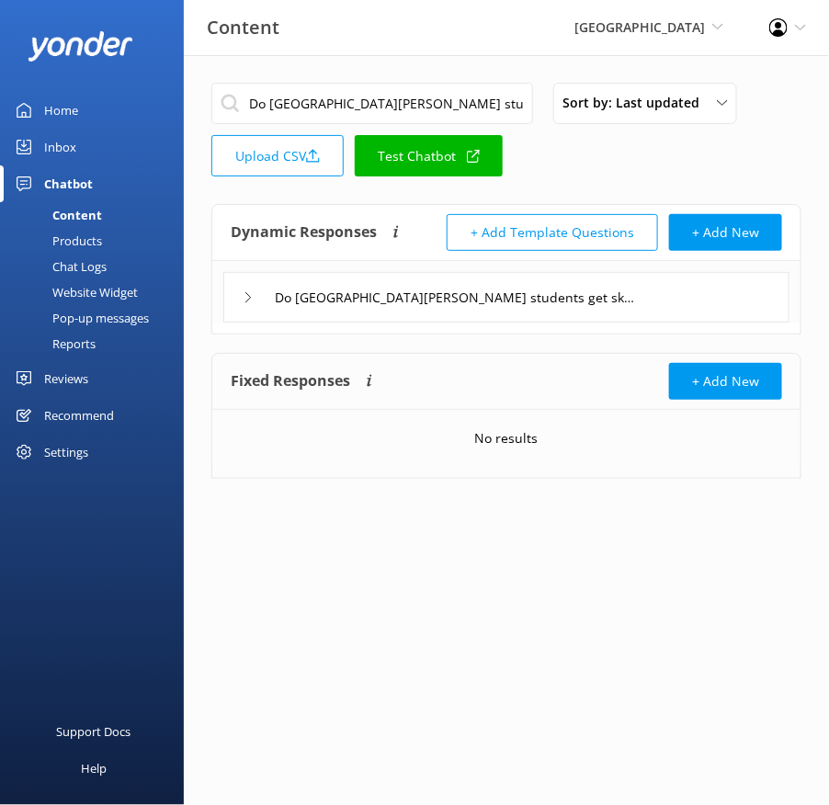
click at [705, 287] on div "Do [GEOGRAPHIC_DATA][PERSON_NAME] students get ski benefits at [GEOGRAPHIC_DATA…" at bounding box center [506, 297] width 566 height 51
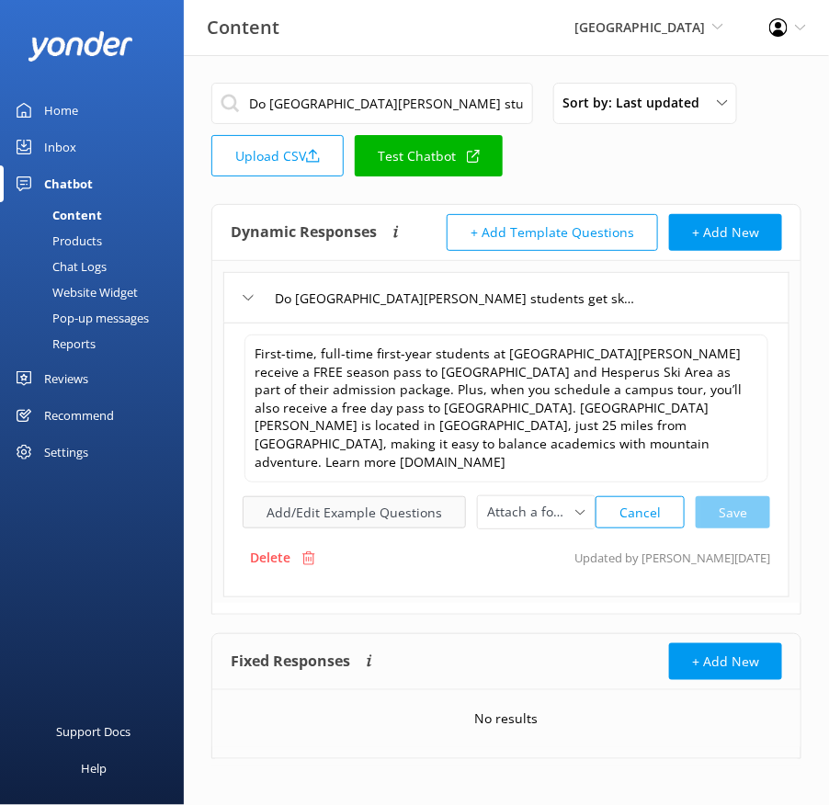
click at [377, 506] on button "Add/Edit Example Questions" at bounding box center [354, 512] width 223 height 32
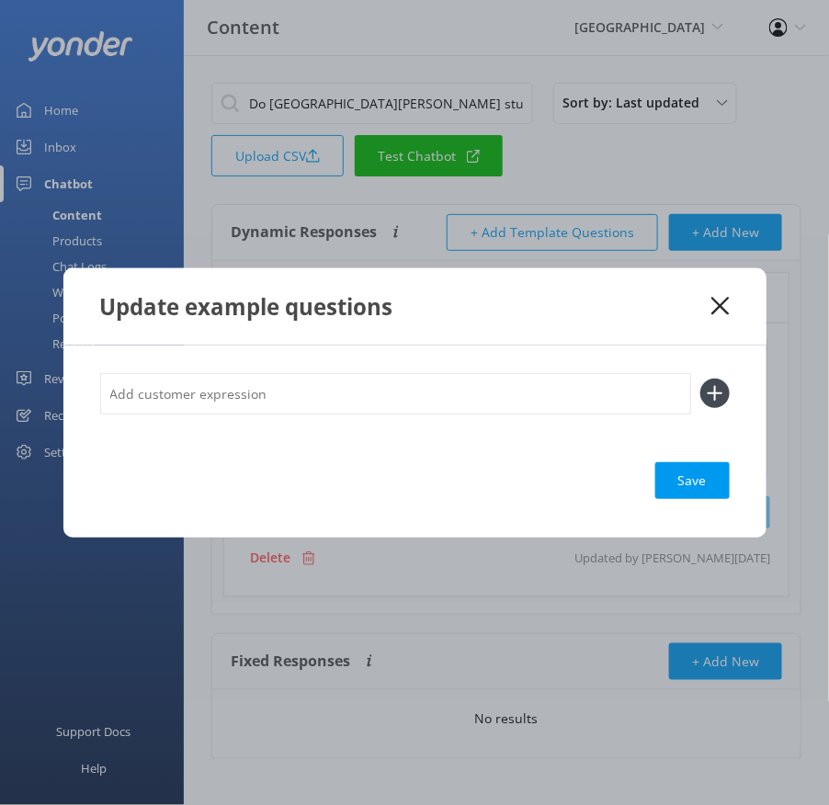
click at [419, 387] on input "text" at bounding box center [395, 393] width 591 height 41
click at [700, 379] on button at bounding box center [714, 393] width 29 height 29
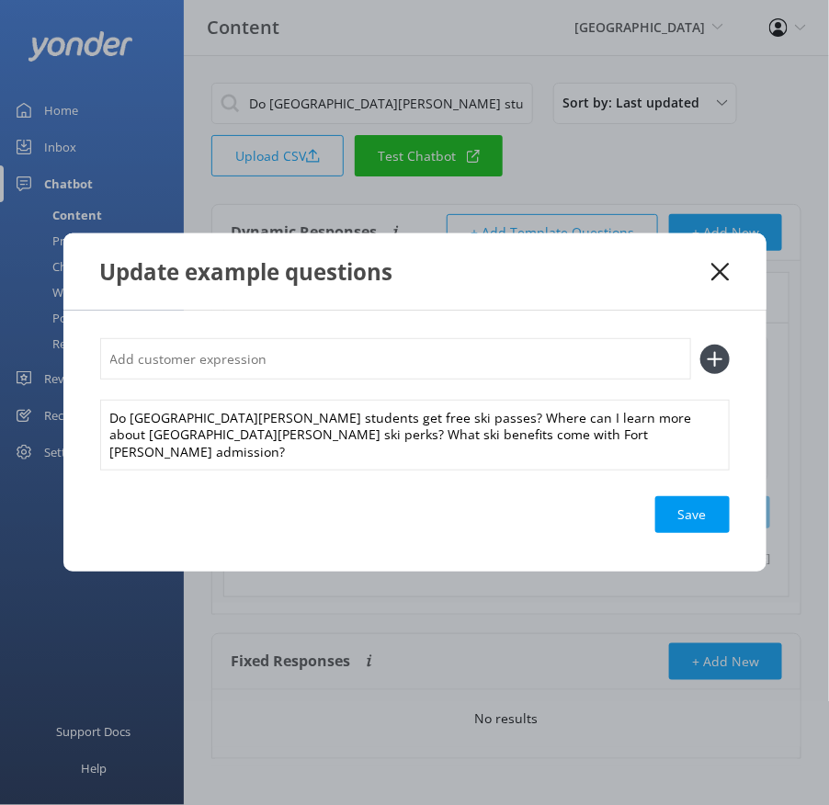
scroll to position [0, 0]
drag, startPoint x: 414, startPoint y: 423, endPoint x: 412, endPoint y: 387, distance: 35.9
click at [412, 387] on div "Do [GEOGRAPHIC_DATA][PERSON_NAME] students get free ski passes? Where can I lea…" at bounding box center [415, 403] width 630 height 131
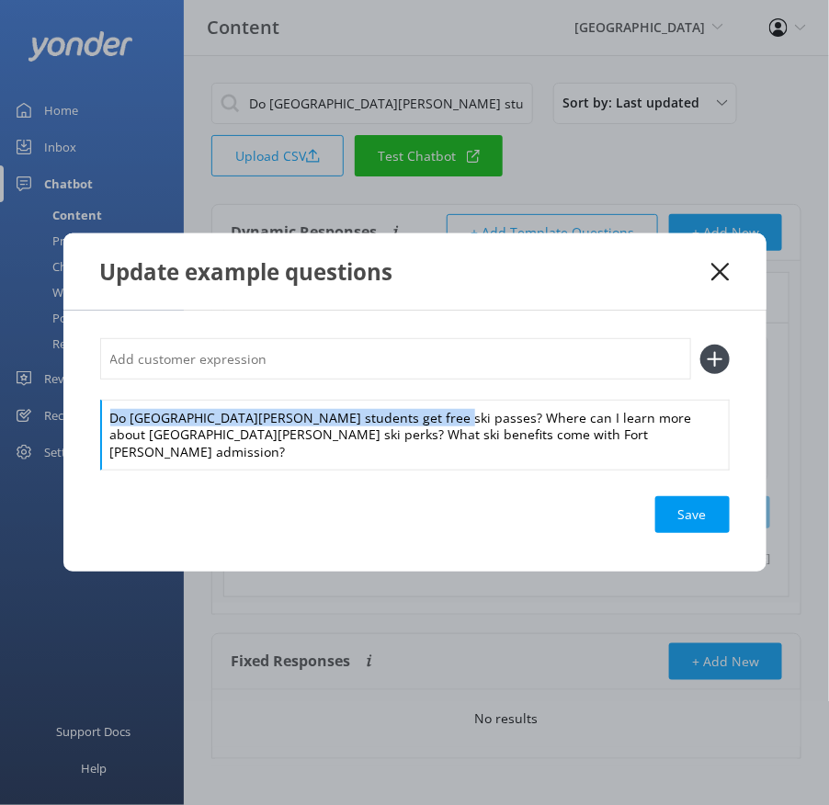
drag, startPoint x: 420, startPoint y: 427, endPoint x: 413, endPoint y: 407, distance: 20.7
click at [413, 407] on div "Do [GEOGRAPHIC_DATA][PERSON_NAME] students get free ski passes? Where can I lea…" at bounding box center [415, 403] width 630 height 131
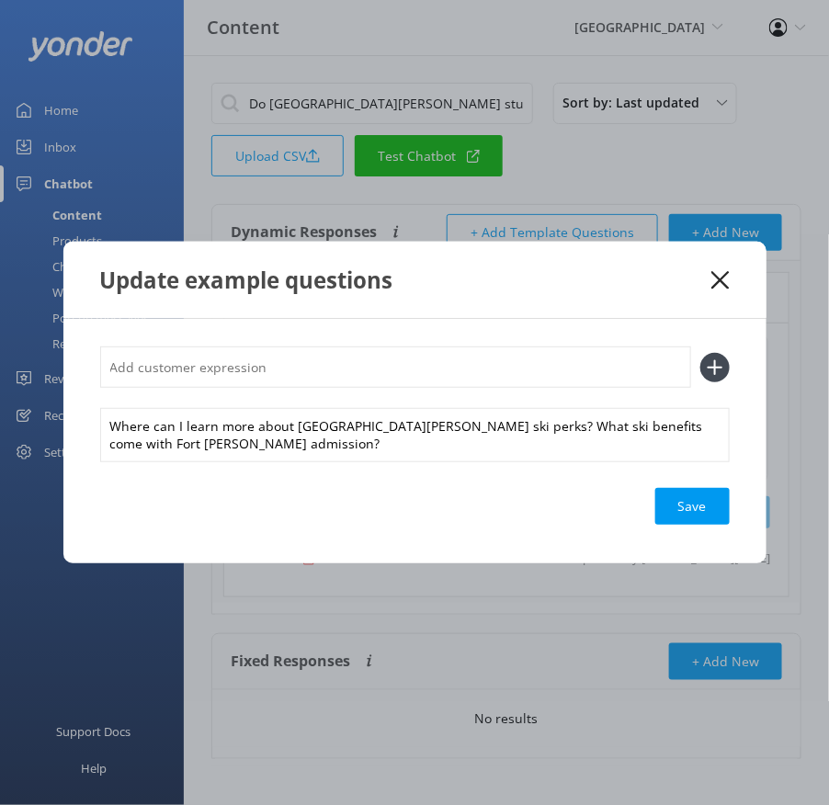
click at [384, 372] on input "text" at bounding box center [395, 367] width 591 height 41
click at [700, 353] on button at bounding box center [714, 367] width 29 height 29
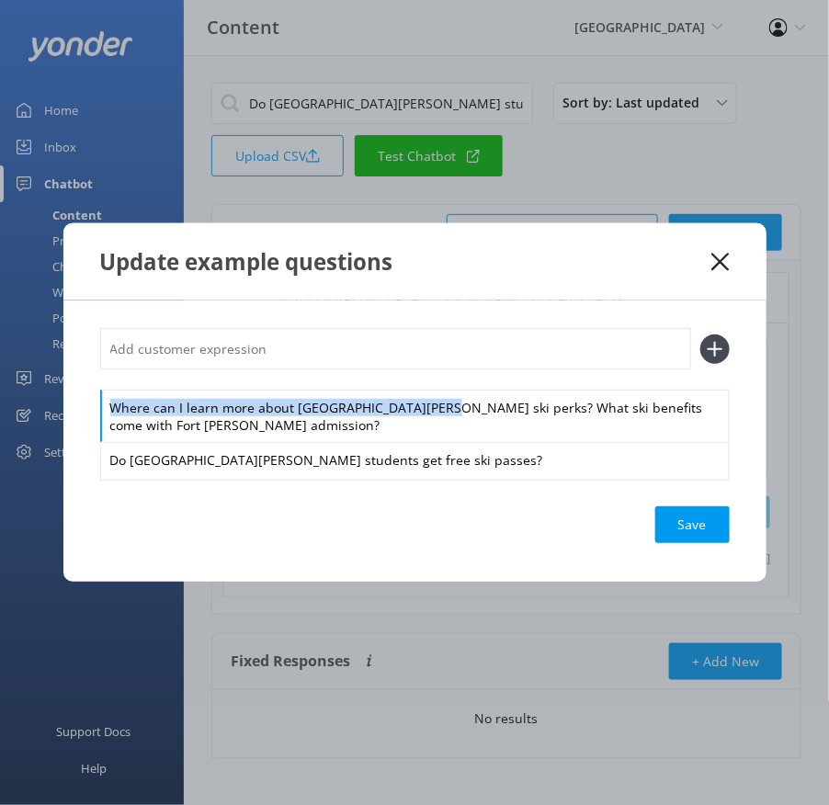
drag, startPoint x: 417, startPoint y: 414, endPoint x: 414, endPoint y: 388, distance: 26.0
click at [414, 388] on div "Where can I learn more about [GEOGRAPHIC_DATA][PERSON_NAME] ski perks? What ski…" at bounding box center [415, 403] width 630 height 150
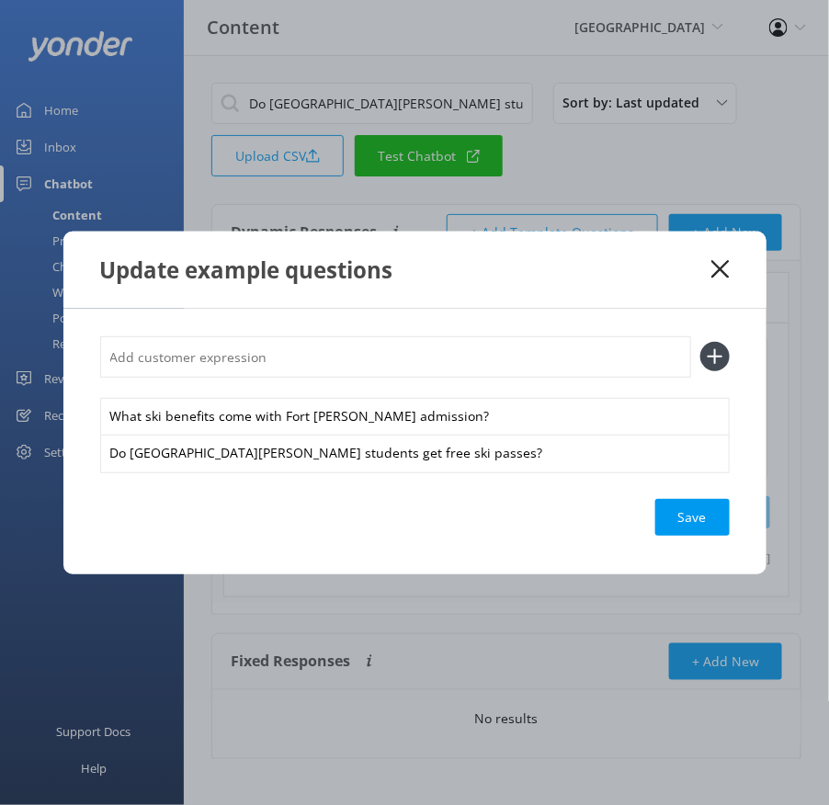
click at [395, 357] on input "text" at bounding box center [395, 356] width 591 height 41
click at [700, 342] on button at bounding box center [714, 356] width 29 height 29
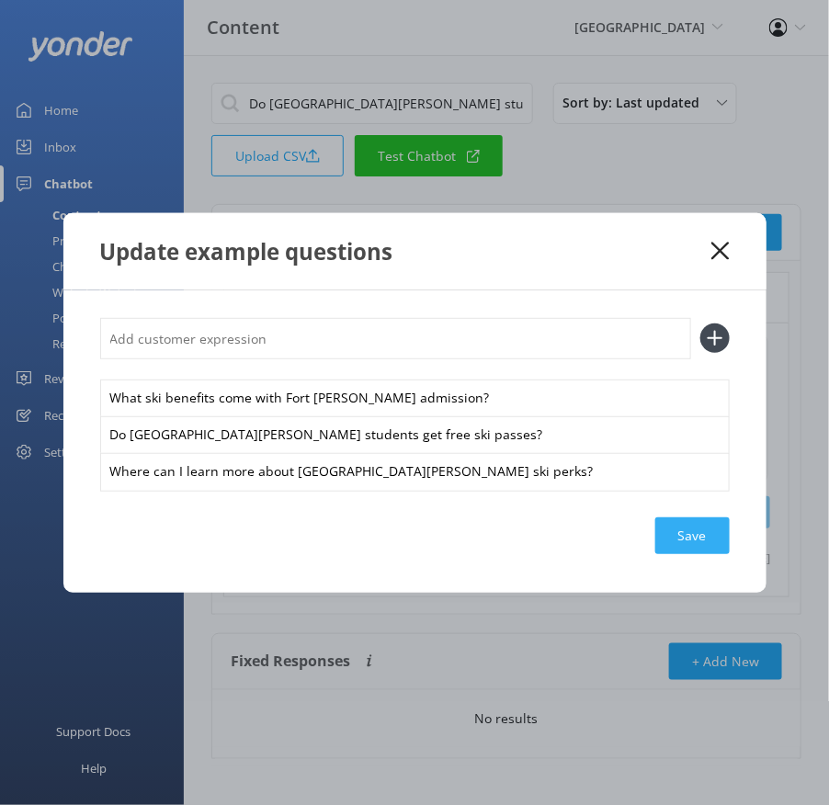
click at [695, 552] on div "Save" at bounding box center [692, 536] width 74 height 37
click at [716, 251] on icon at bounding box center [720, 251] width 17 height 18
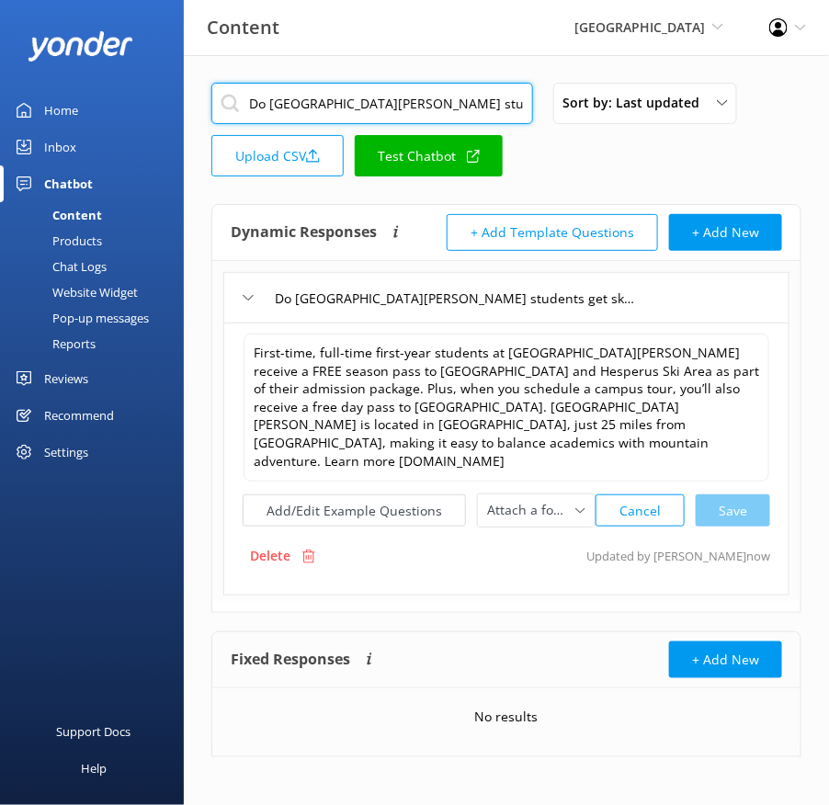
click at [452, 89] on input "Do [GEOGRAPHIC_DATA][PERSON_NAME] students get ski benefits at [GEOGRAPHIC_DATA…" at bounding box center [372, 103] width 322 height 41
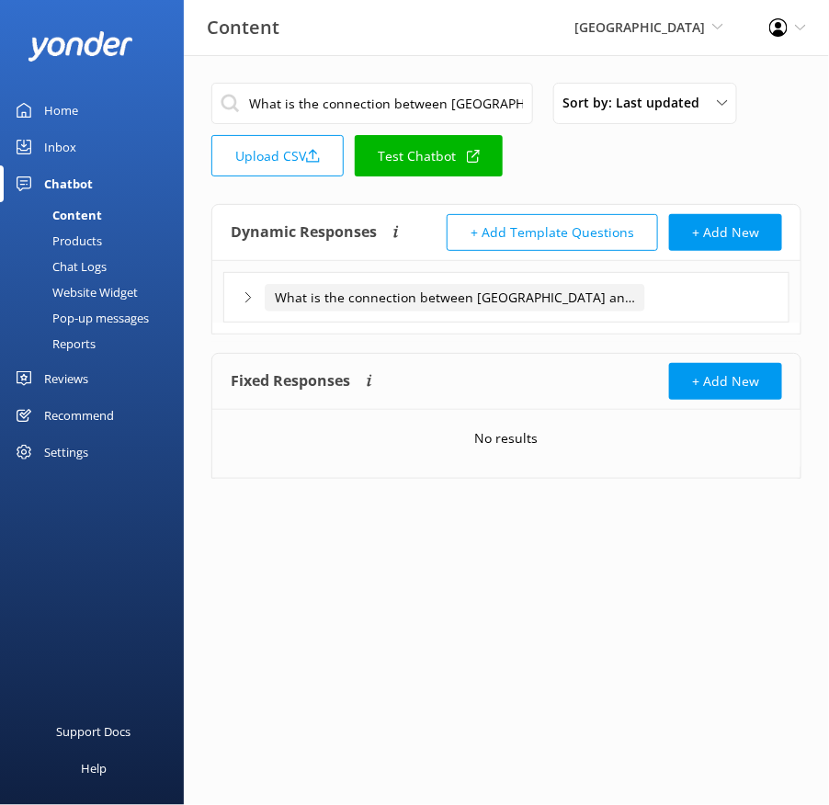
click at [528, 304] on input "What is the connection between [GEOGRAPHIC_DATA] and [GEOGRAPHIC_DATA][PERSON_N…" at bounding box center [455, 298] width 381 height 28
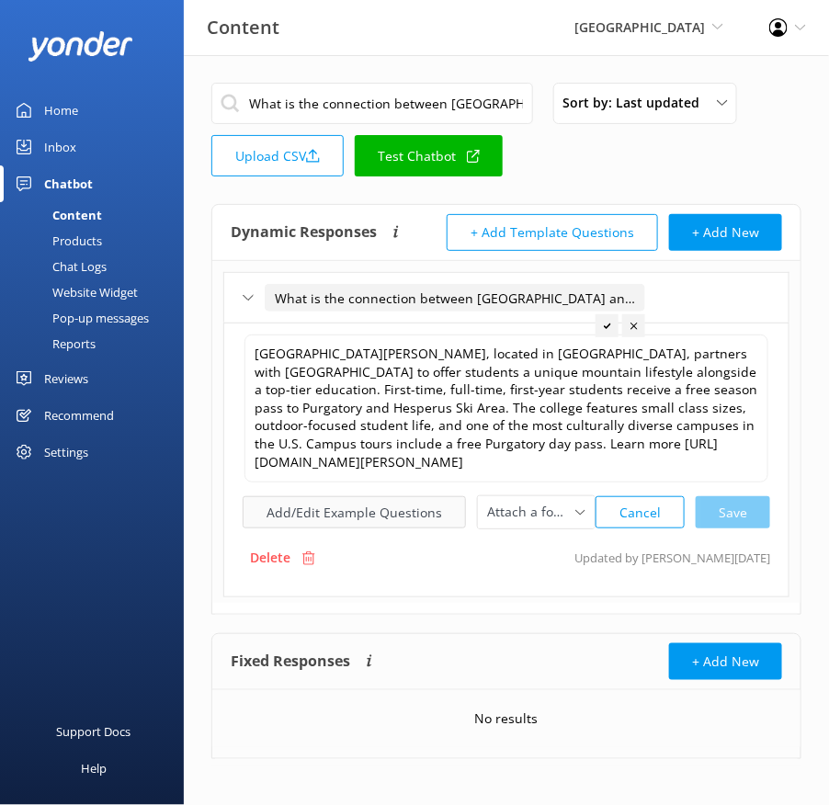
click at [347, 496] on button "Add/Edit Example Questions" at bounding box center [354, 512] width 223 height 32
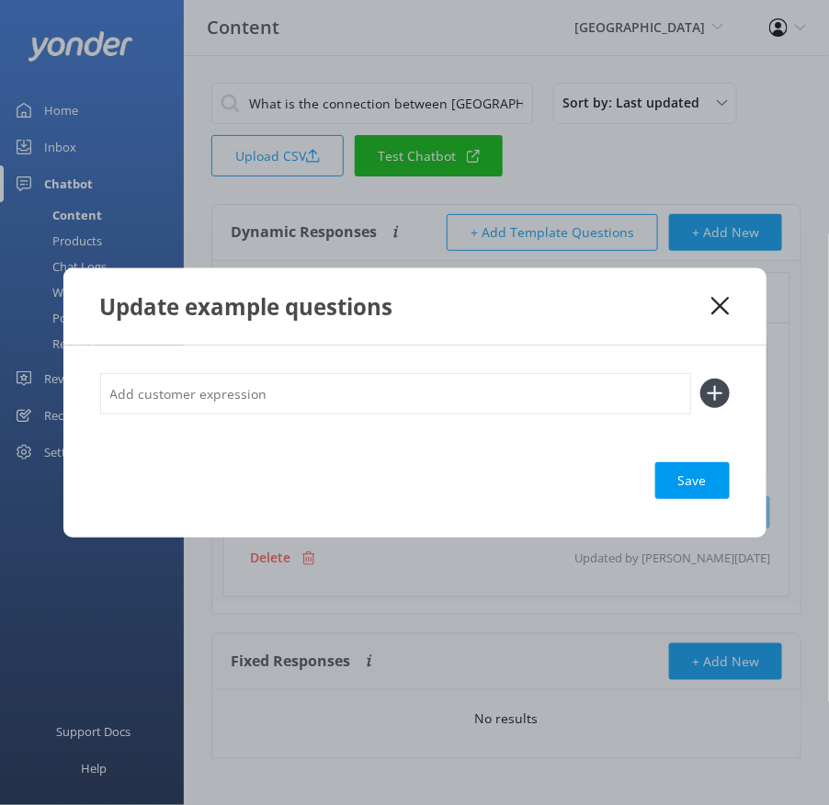
click at [426, 384] on input "text" at bounding box center [395, 393] width 591 height 41
click at [700, 379] on button at bounding box center [714, 393] width 29 height 29
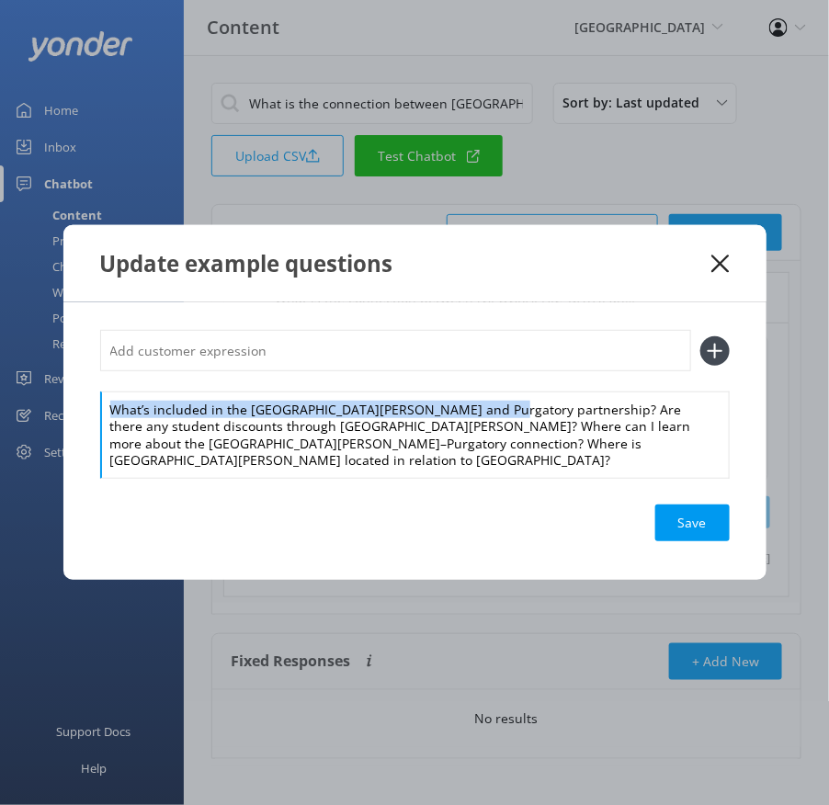
drag, startPoint x: 475, startPoint y: 420, endPoint x: 472, endPoint y: 383, distance: 37.0
click at [472, 383] on div "What’s included in the [GEOGRAPHIC_DATA][PERSON_NAME] and Purgatory partnership…" at bounding box center [415, 403] width 630 height 147
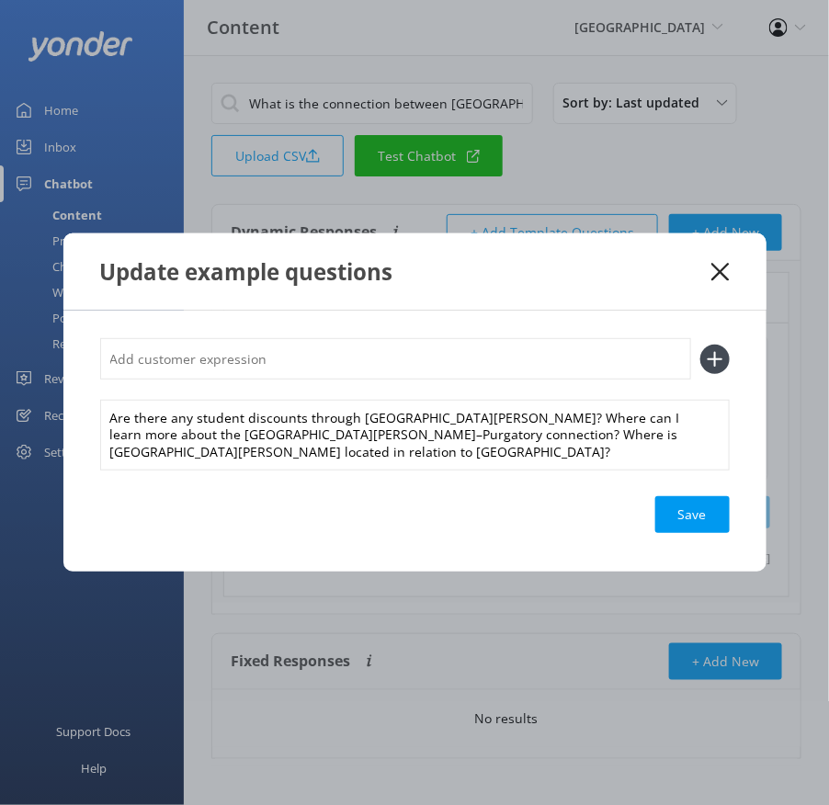
click at [457, 369] on input "text" at bounding box center [395, 358] width 591 height 41
click at [700, 345] on button at bounding box center [714, 359] width 29 height 29
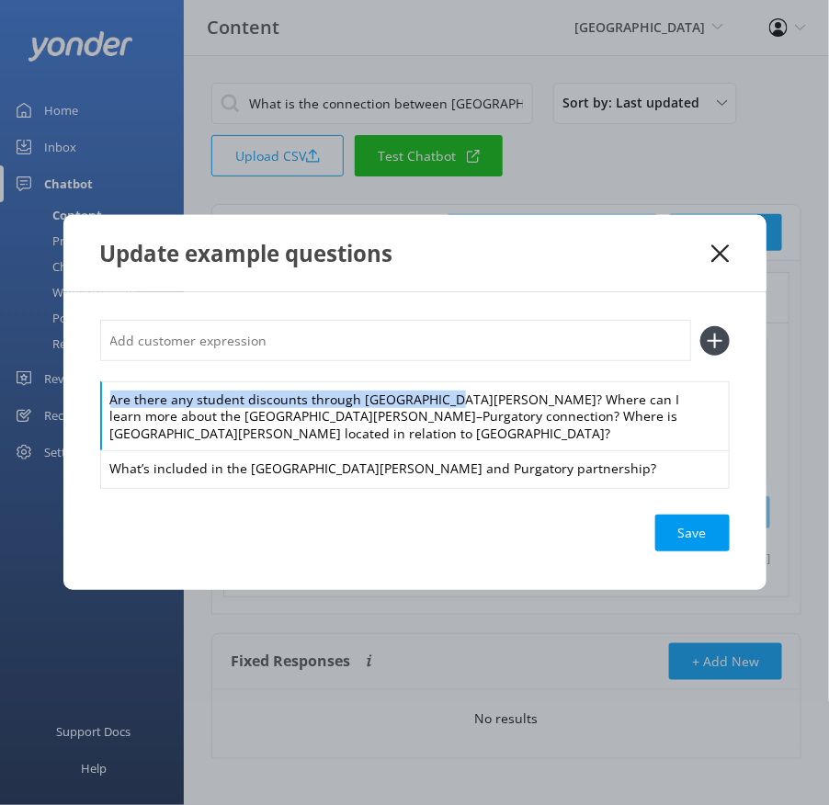
drag, startPoint x: 430, startPoint y: 409, endPoint x: 425, endPoint y: 382, distance: 28.1
click at [425, 382] on div "Are there any student discounts through [GEOGRAPHIC_DATA][PERSON_NAME]? Where c…" at bounding box center [415, 403] width 630 height 167
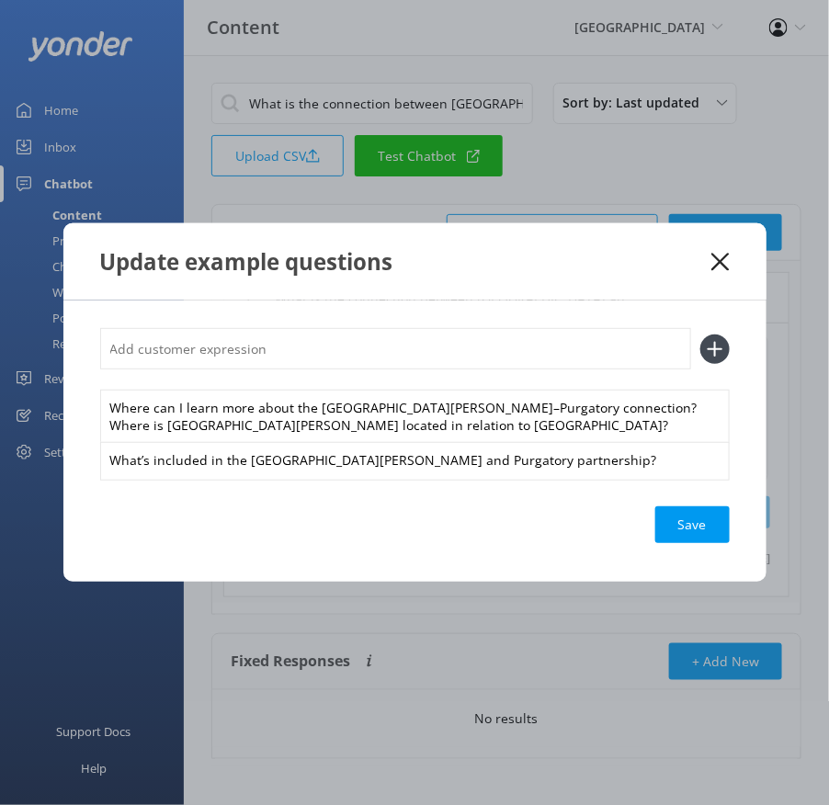
click at [400, 341] on input "text" at bounding box center [395, 348] width 591 height 41
click at [700, 335] on button at bounding box center [714, 349] width 29 height 29
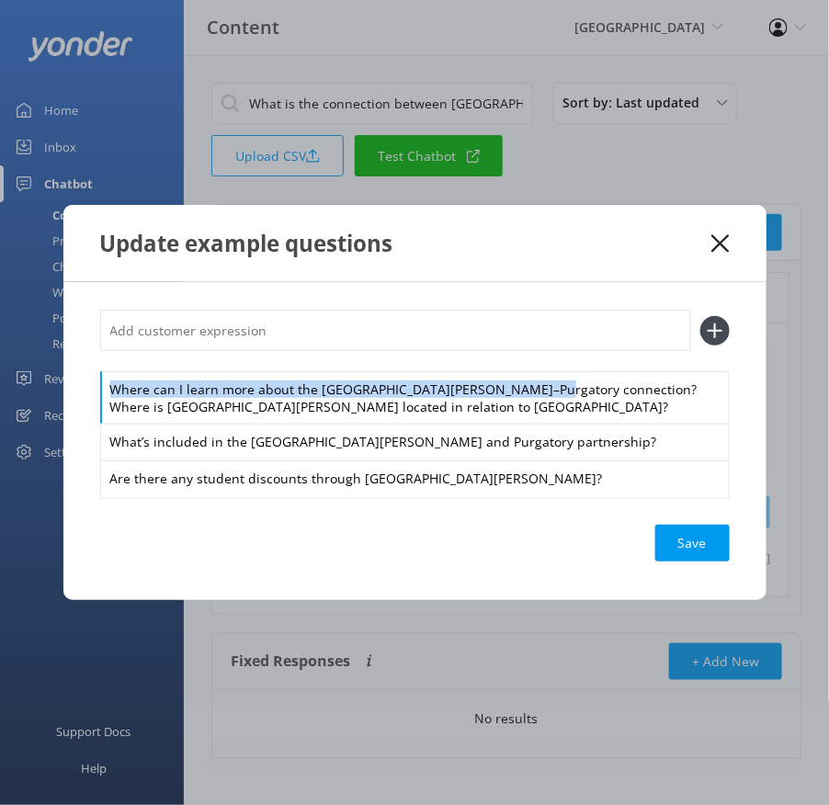
drag, startPoint x: 527, startPoint y: 391, endPoint x: 512, endPoint y: 359, distance: 34.5
click at [512, 359] on div "Where can I learn more about the [GEOGRAPHIC_DATA][PERSON_NAME]–Purgatory conne…" at bounding box center [415, 403] width 630 height 187
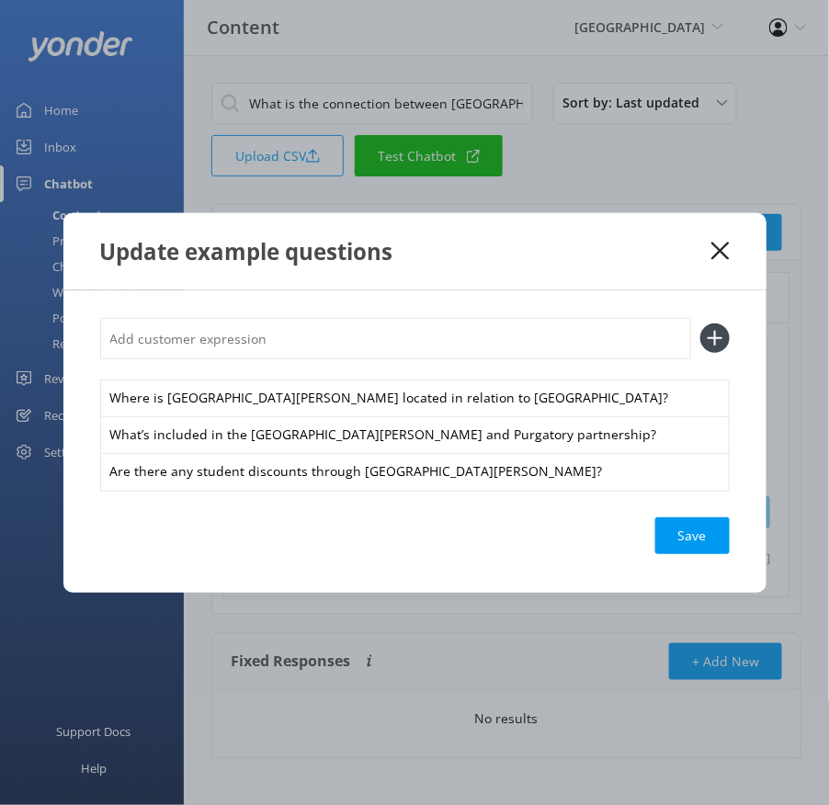
click at [472, 332] on input "text" at bounding box center [395, 338] width 591 height 41
click at [700, 324] on button at bounding box center [714, 338] width 29 height 29
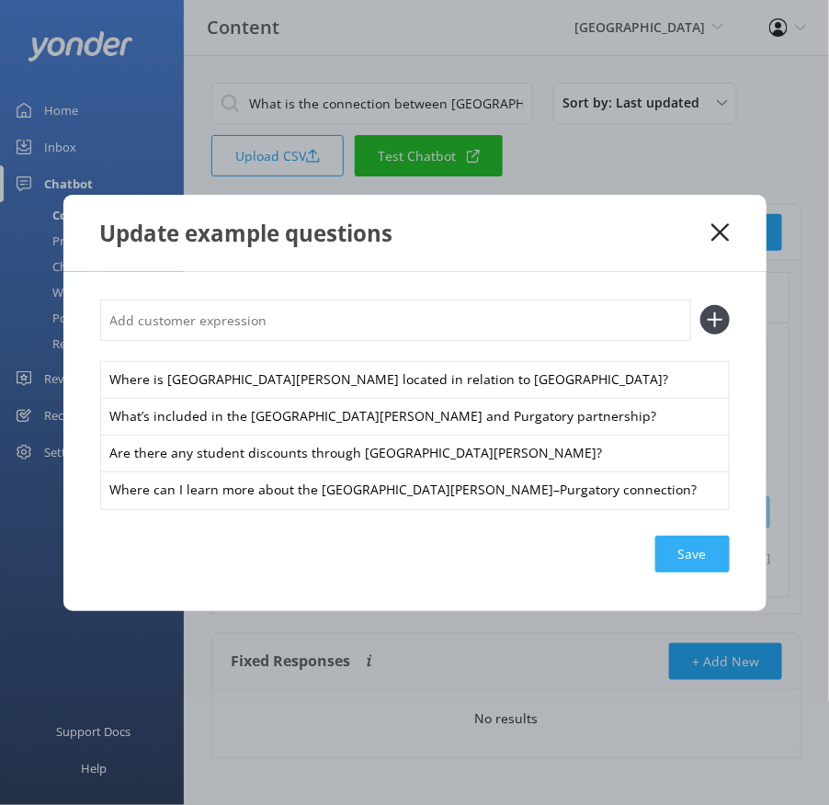
click at [689, 547] on div "Save" at bounding box center [692, 554] width 74 height 37
click at [719, 235] on icon at bounding box center [720, 232] width 17 height 18
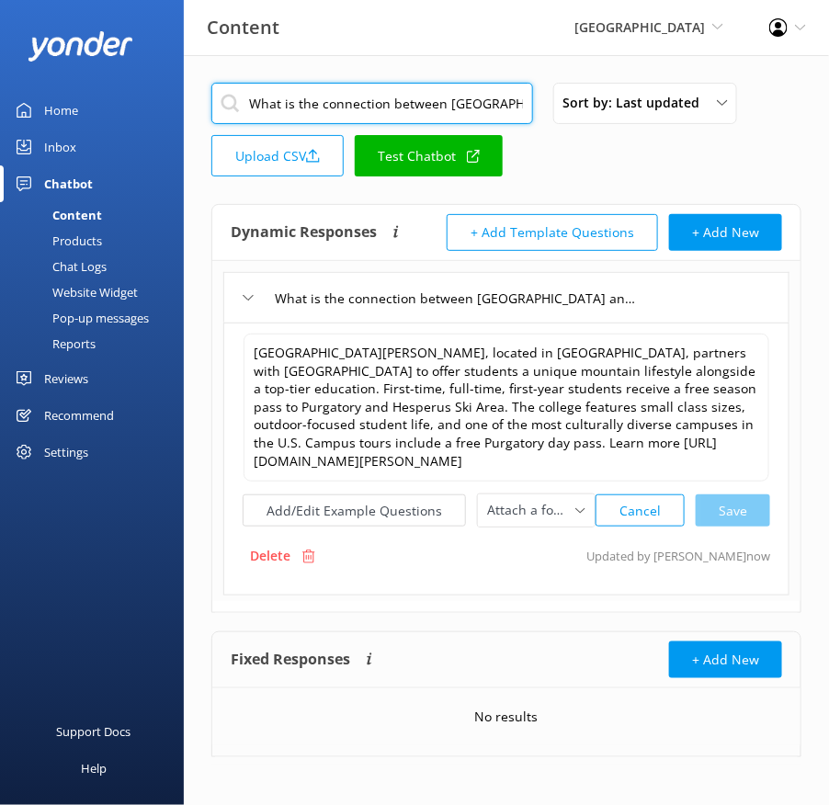
click at [317, 108] on input "What is the connection between [GEOGRAPHIC_DATA] and [GEOGRAPHIC_DATA][PERSON_N…" at bounding box center [372, 103] width 322 height 41
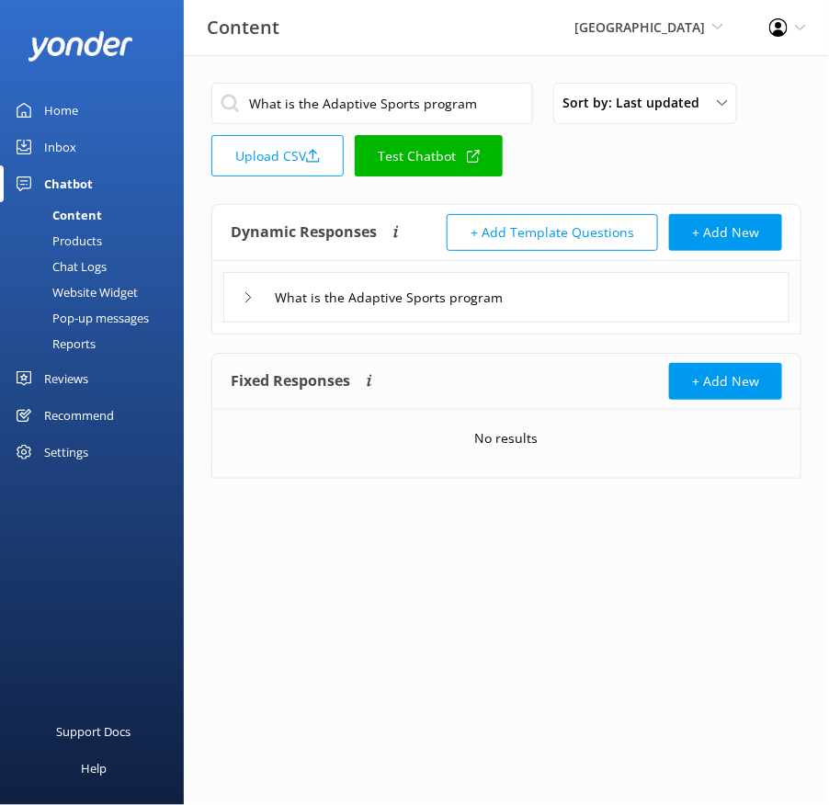
click at [559, 277] on div "What is the Adaptive Sports program" at bounding box center [506, 297] width 566 height 51
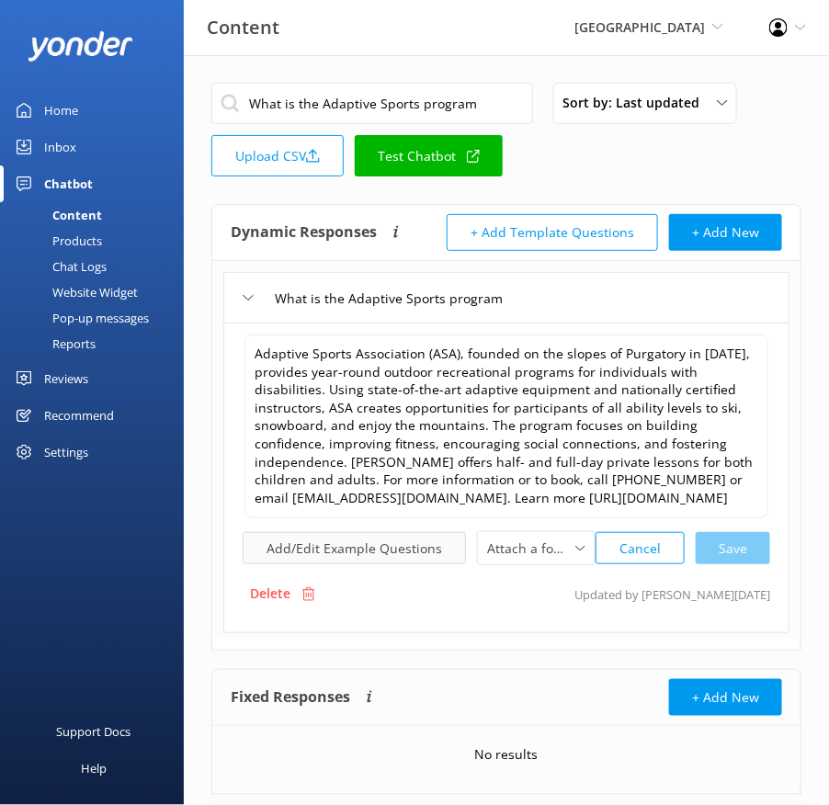
click at [322, 559] on button "Add/Edit Example Questions" at bounding box center [354, 548] width 223 height 32
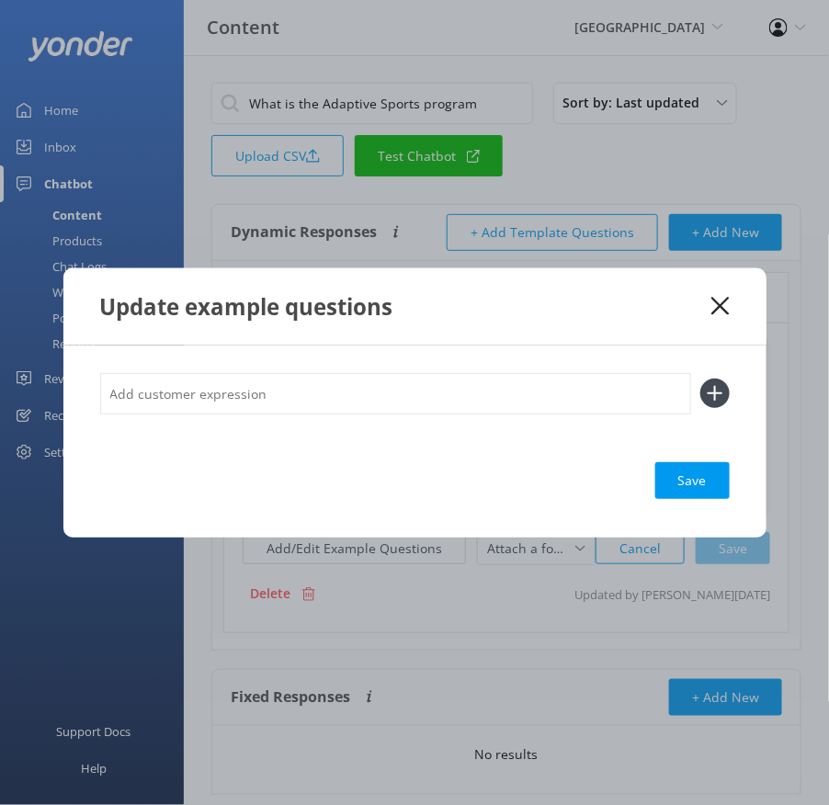
click at [256, 401] on input "text" at bounding box center [395, 393] width 591 height 41
click at [700, 379] on button at bounding box center [714, 393] width 29 height 29
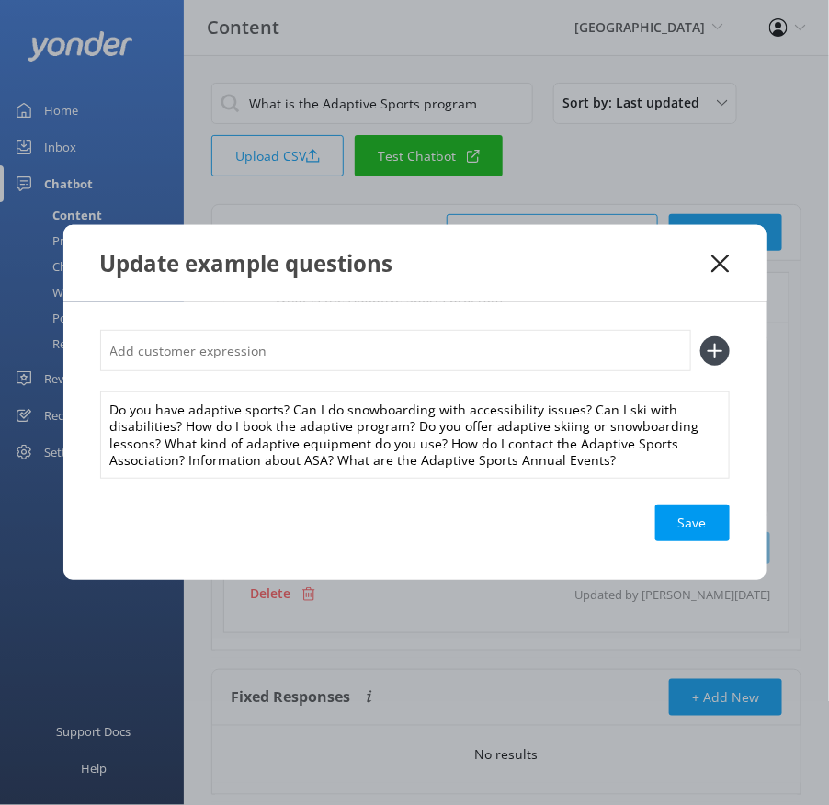
scroll to position [0, 0]
drag, startPoint x: 289, startPoint y: 408, endPoint x: 283, endPoint y: 389, distance: 20.1
click at [283, 389] on div "Do you have adaptive sports? Can I do snowboarding with accessibility issues? C…" at bounding box center [415, 403] width 630 height 147
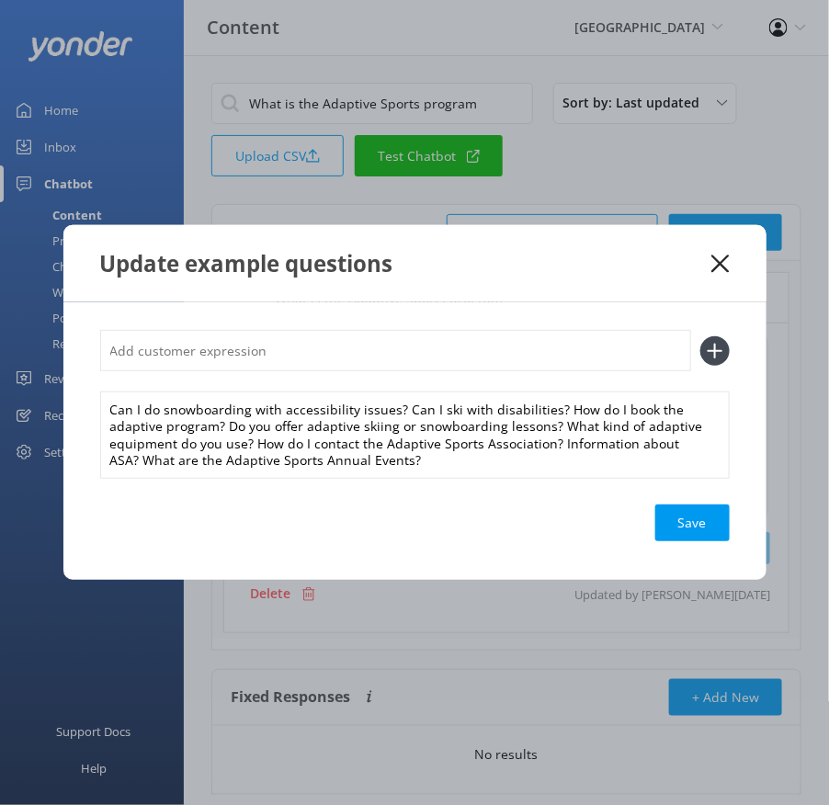
click at [268, 368] on input "text" at bounding box center [395, 350] width 591 height 41
click at [700, 336] on button at bounding box center [714, 350] width 29 height 29
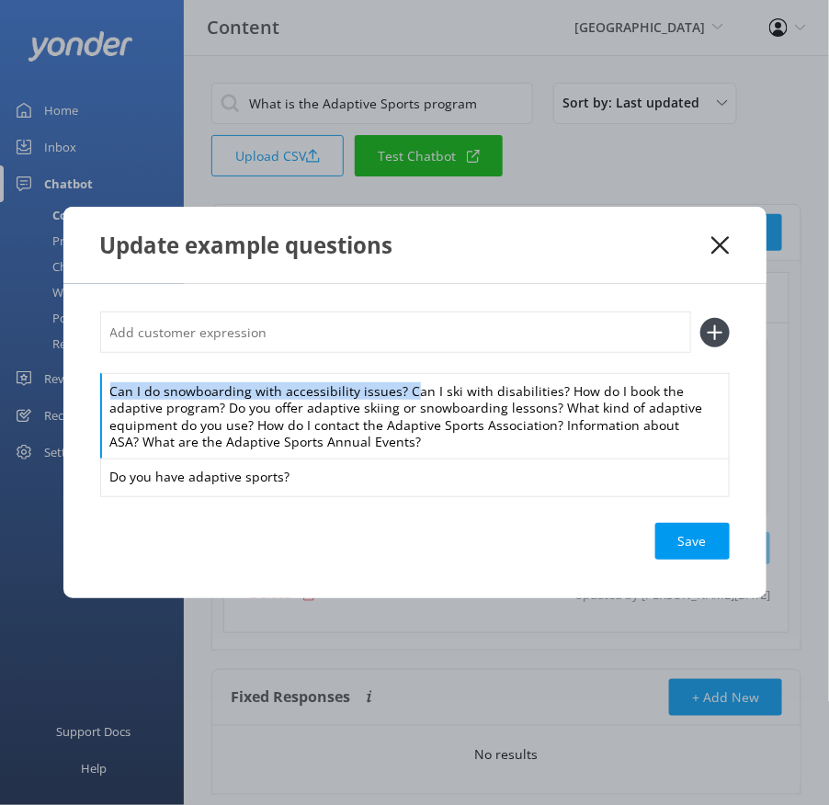
drag, startPoint x: 407, startPoint y: 396, endPoint x: 381, endPoint y: 359, distance: 45.4
click at [381, 359] on div "Can I do snowboarding with accessibility issues? Can I ski with disabilities? H…" at bounding box center [415, 404] width 630 height 184
click at [398, 389] on div "Can I do snowboarding with accessibility issues? Can I ski with disabilities? H…" at bounding box center [415, 416] width 630 height 87
drag, startPoint x: 399, startPoint y: 395, endPoint x: 385, endPoint y: 356, distance: 41.9
click at [385, 356] on div "Can I do snowboarding with accessibility issues? Can I ski with disabilities? H…" at bounding box center [415, 404] width 630 height 184
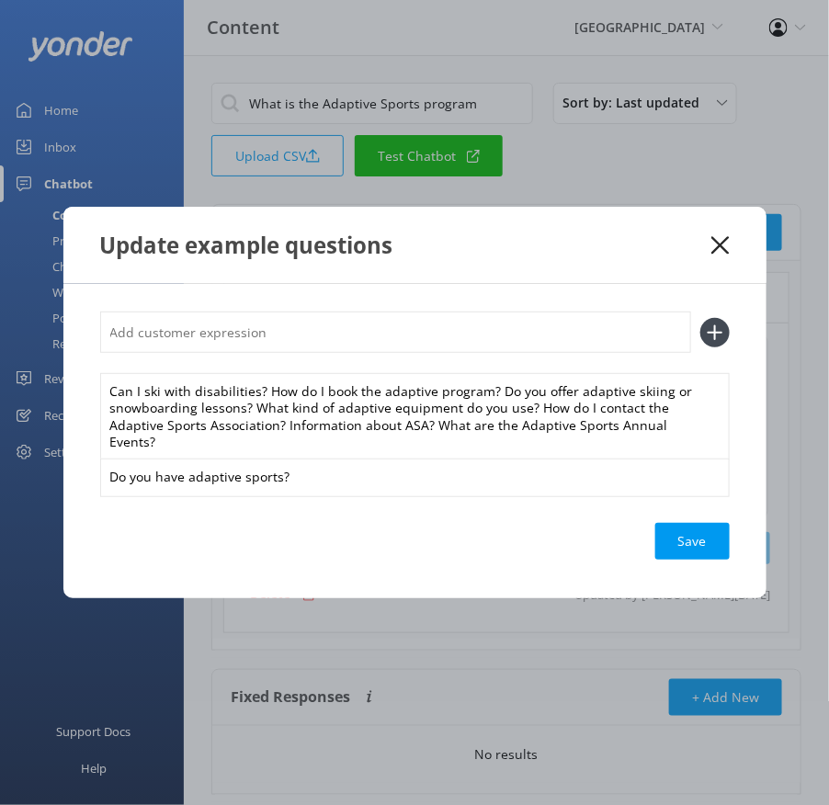
click at [354, 338] on input "text" at bounding box center [395, 332] width 591 height 41
click at [700, 318] on button at bounding box center [714, 332] width 29 height 29
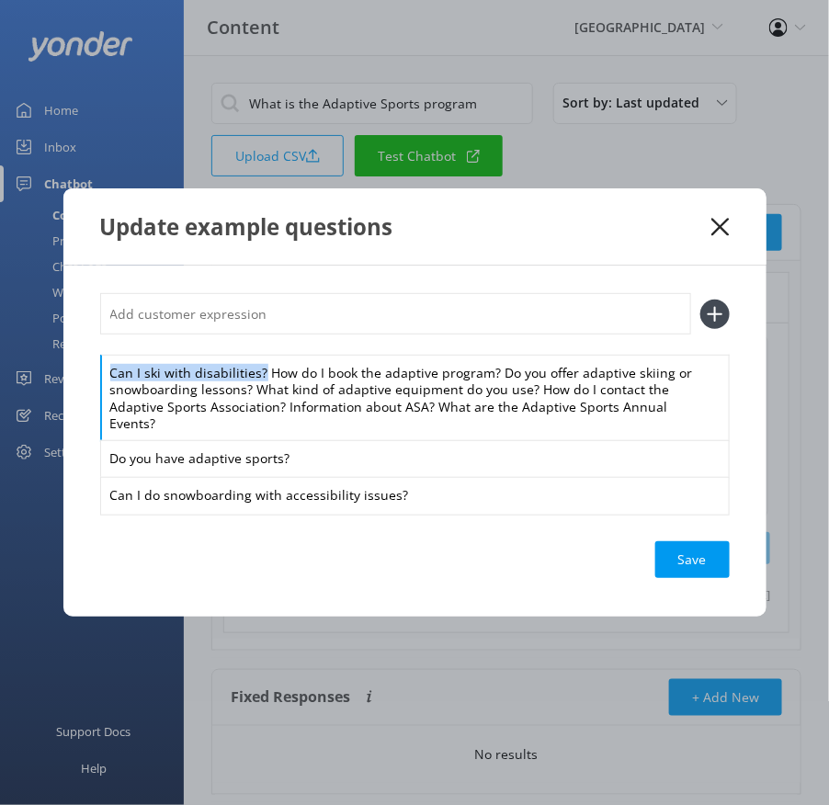
drag, startPoint x: 261, startPoint y: 383, endPoint x: 260, endPoint y: 354, distance: 29.4
click at [260, 354] on div "Can I ski with disabilities? How do I book the adaptive program? Do you offer a…" at bounding box center [415, 403] width 630 height 221
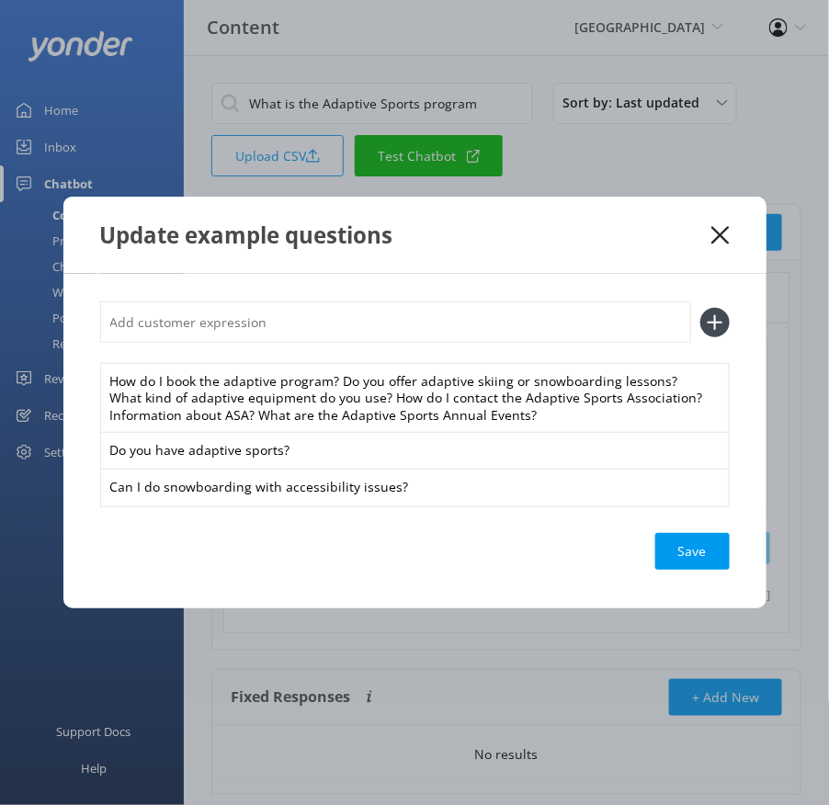
click at [245, 326] on input "text" at bounding box center [395, 322] width 591 height 41
click at [700, 308] on button at bounding box center [714, 322] width 29 height 29
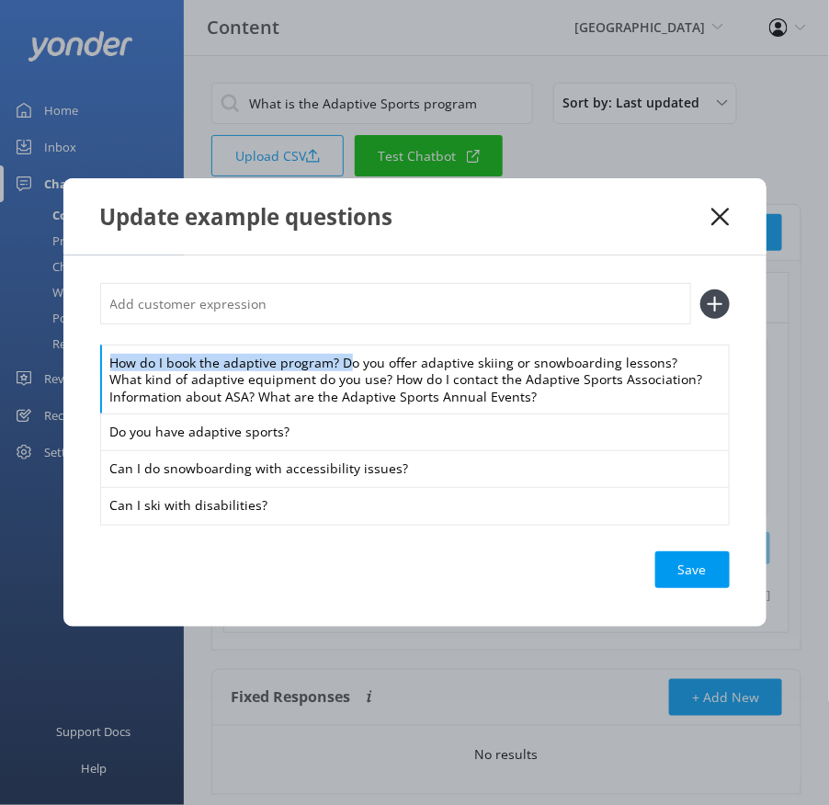
drag, startPoint x: 343, startPoint y: 368, endPoint x: 335, endPoint y: 336, distance: 33.2
click at [335, 336] on div "How do I book the adaptive program? Do you offer adaptive skiing or snowboardin…" at bounding box center [415, 403] width 630 height 241
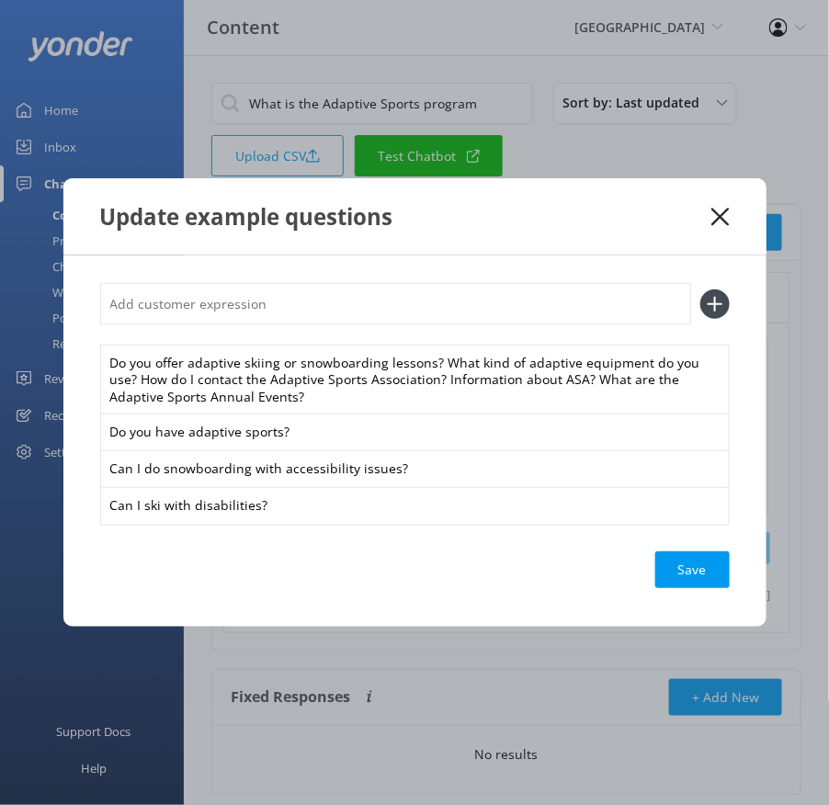
click at [308, 303] on input "text" at bounding box center [395, 303] width 591 height 41
click at [700, 290] on button at bounding box center [714, 304] width 29 height 29
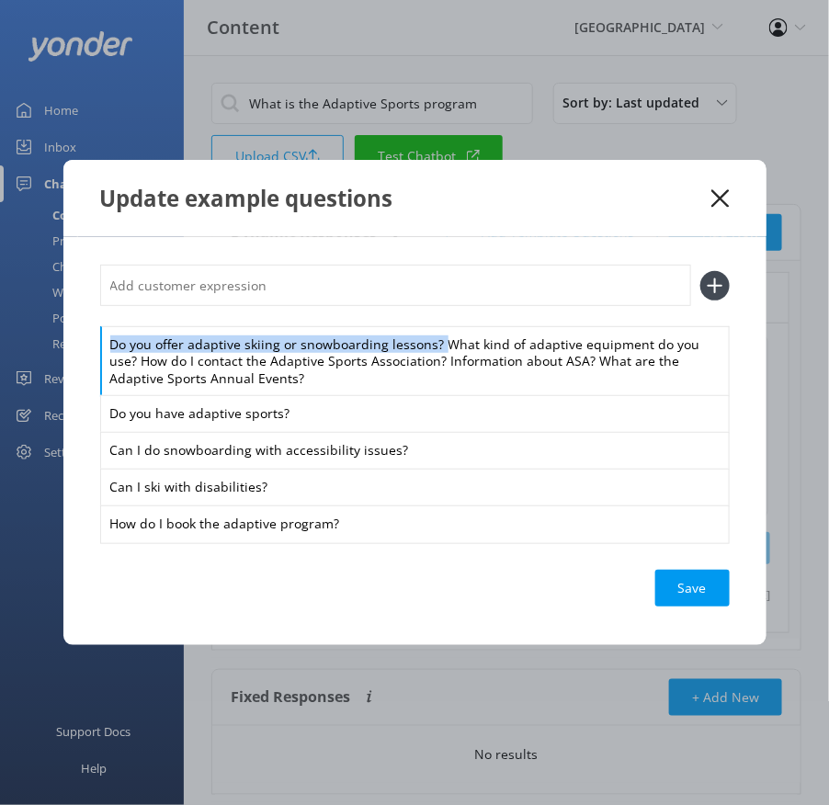
drag, startPoint x: 441, startPoint y: 345, endPoint x: 422, endPoint y: 307, distance: 42.3
click at [422, 307] on div "Do you offer adaptive skiing or snowboarding lessons? What kind of adaptive equ…" at bounding box center [415, 404] width 630 height 278
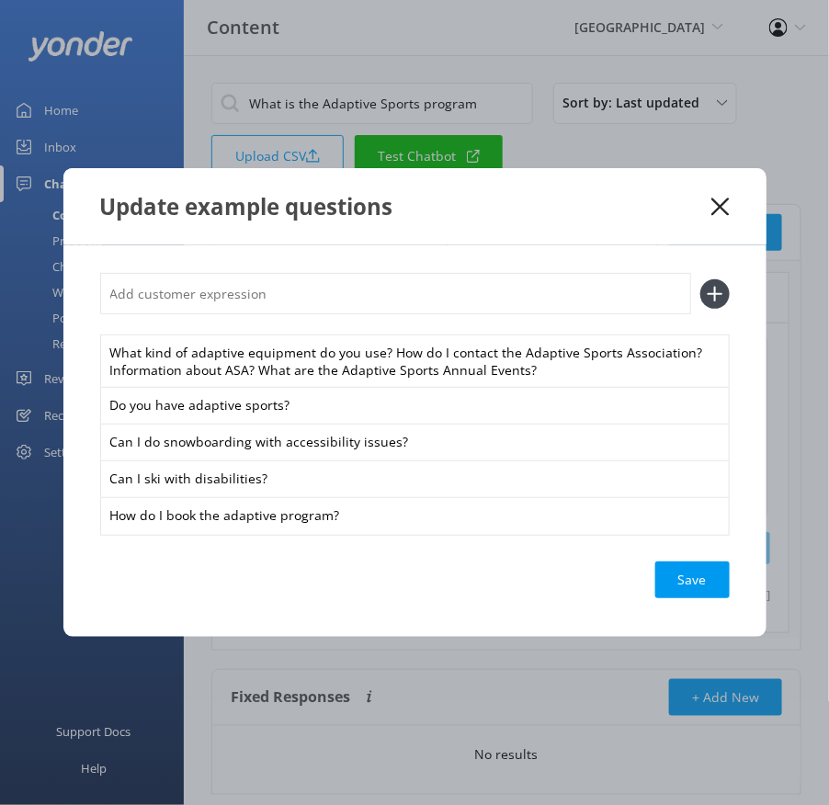
click at [401, 289] on input "text" at bounding box center [395, 293] width 591 height 41
click at [700, 279] on button at bounding box center [714, 293] width 29 height 29
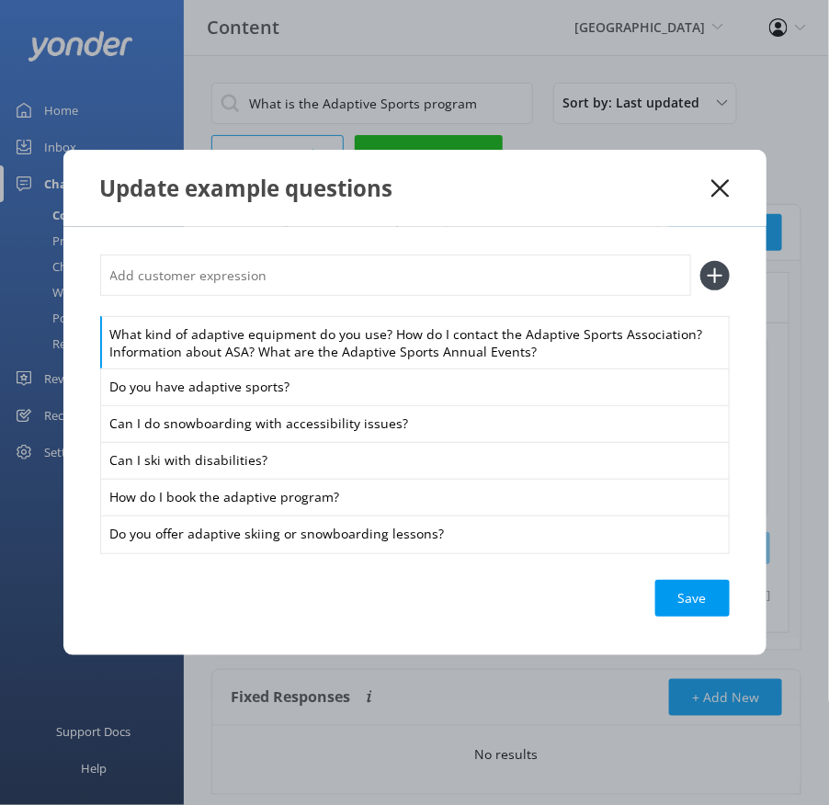
drag, startPoint x: 386, startPoint y: 336, endPoint x: 383, endPoint y: 313, distance: 22.2
click at [383, 313] on div "What kind of adaptive equipment do you use? How do I contact the Adaptive Sport…" at bounding box center [415, 403] width 630 height 297
drag, startPoint x: 387, startPoint y: 336, endPoint x: 368, endPoint y: 302, distance: 38.3
click at [368, 302] on div "What kind of adaptive equipment do you use? How do I contact the Adaptive Sport…" at bounding box center [415, 403] width 630 height 297
click at [335, 282] on input "text" at bounding box center [395, 275] width 591 height 41
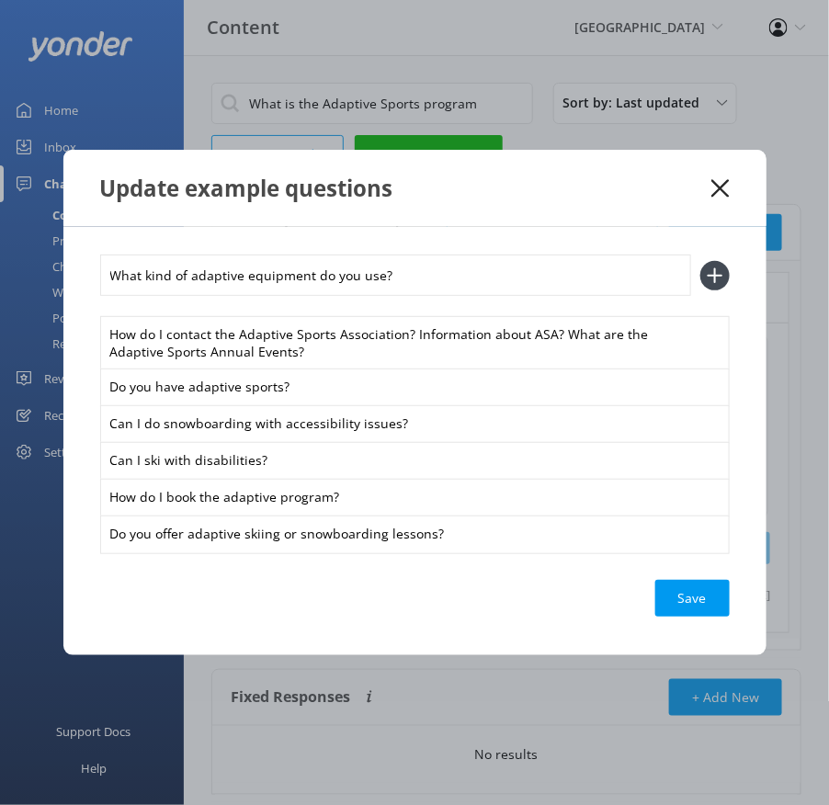
click at [700, 261] on button at bounding box center [714, 275] width 29 height 29
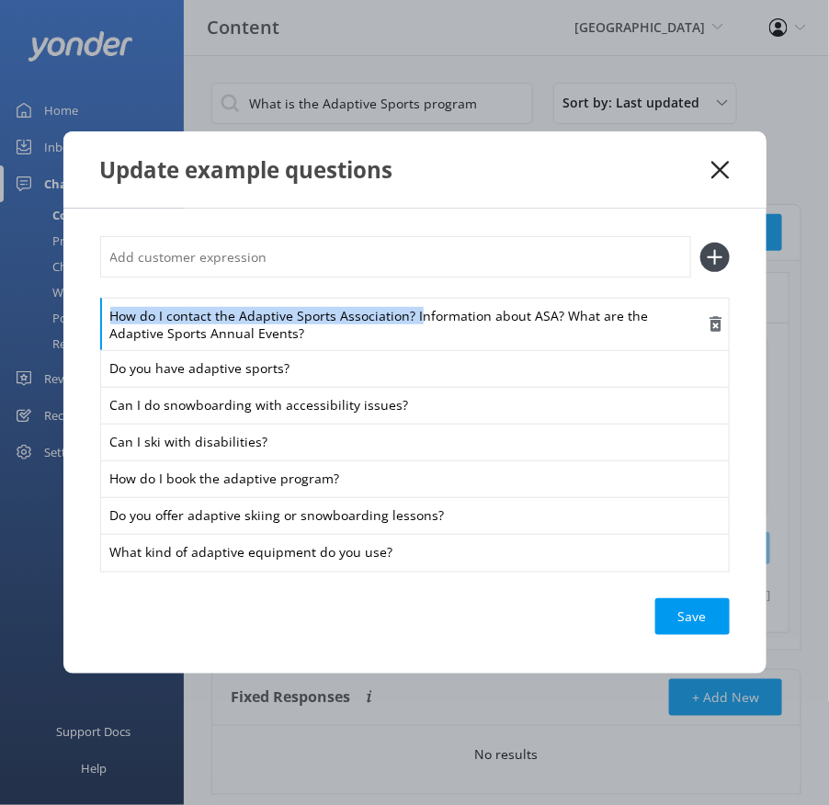
drag, startPoint x: 416, startPoint y: 317, endPoint x: 394, endPoint y: 307, distance: 24.3
click at [393, 304] on div "How do I contact the Adaptive Sports Association? Information about ASA? What a…" at bounding box center [415, 324] width 630 height 53
click at [417, 325] on div "How do I contact the Adaptive Sports Association? Information about ASA? What a…" at bounding box center [415, 324] width 630 height 53
drag, startPoint x: 412, startPoint y: 320, endPoint x: 390, endPoint y: 291, distance: 36.0
click at [390, 291] on div "How do I contact the Adaptive Sports Association? Information about ASA? What a…" at bounding box center [415, 403] width 630 height 334
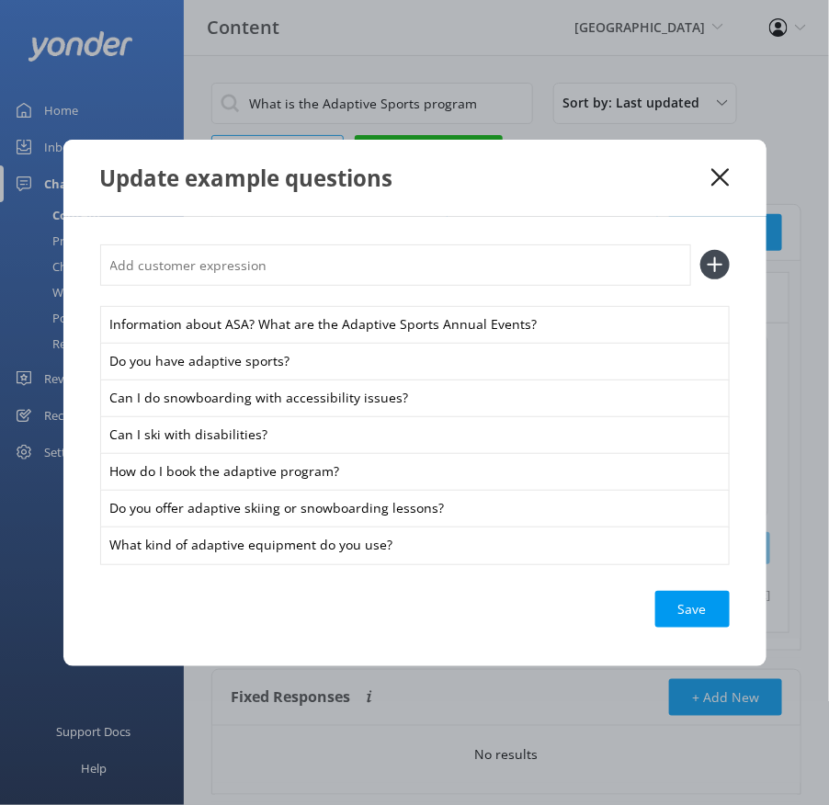
click at [345, 245] on input "text" at bounding box center [395, 265] width 591 height 41
click at [324, 256] on input "text" at bounding box center [395, 265] width 591 height 41
click at [700, 250] on button at bounding box center [714, 264] width 29 height 29
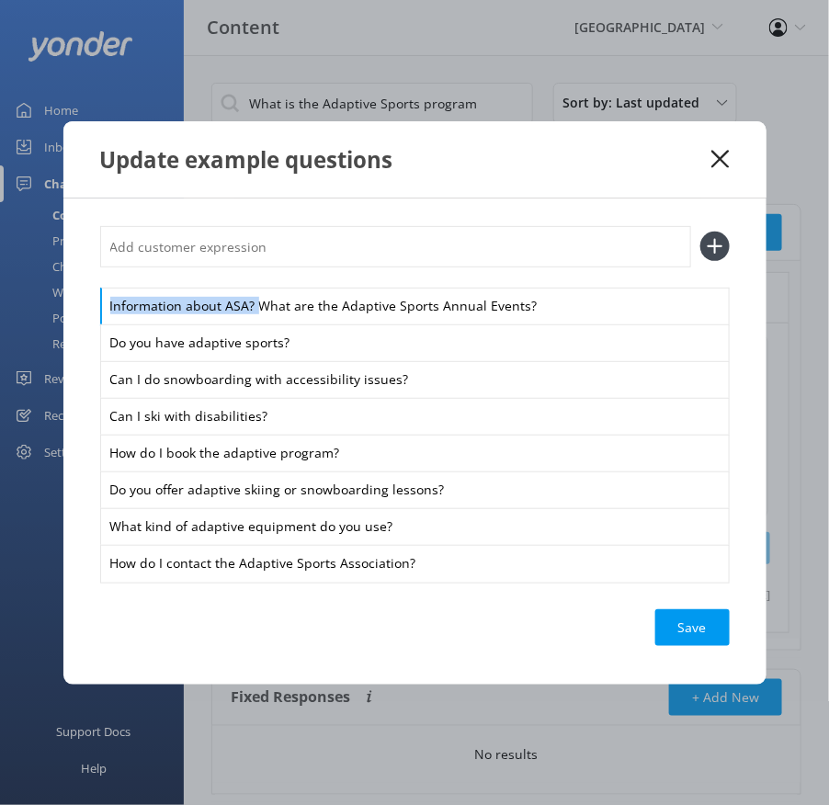
drag, startPoint x: 254, startPoint y: 305, endPoint x: 247, endPoint y: 276, distance: 30.1
click at [247, 276] on div "Information about ASA? What are the Adaptive Sports Annual Events? Do you have …" at bounding box center [415, 404] width 630 height 356
click at [214, 240] on input "text" at bounding box center [395, 246] width 591 height 41
click at [700, 232] on button at bounding box center [714, 246] width 29 height 29
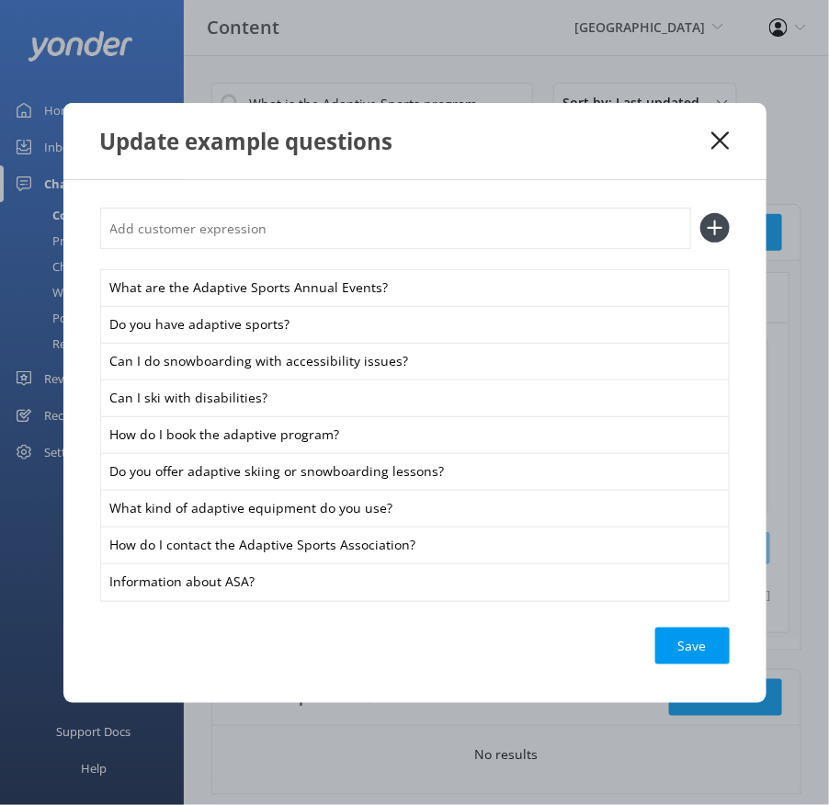
click at [687, 644] on div "Save" at bounding box center [692, 646] width 74 height 37
click at [718, 141] on icon at bounding box center [720, 140] width 17 height 18
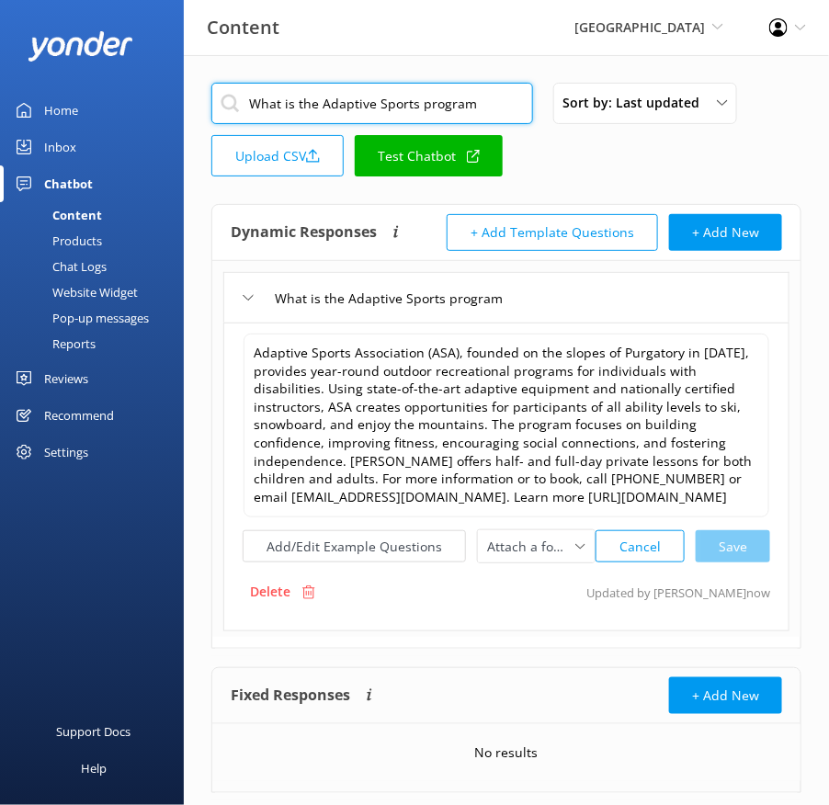
click at [459, 103] on input "What is the Adaptive Sports program" at bounding box center [372, 103] width 322 height 41
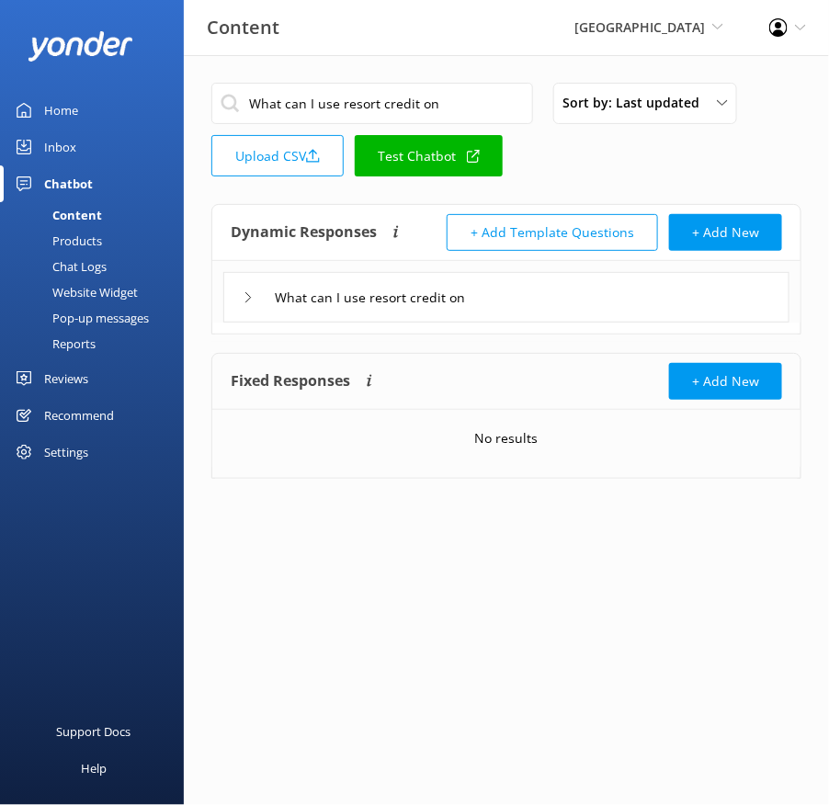
click at [535, 302] on div "What can I use resort credit on" at bounding box center [506, 297] width 566 height 51
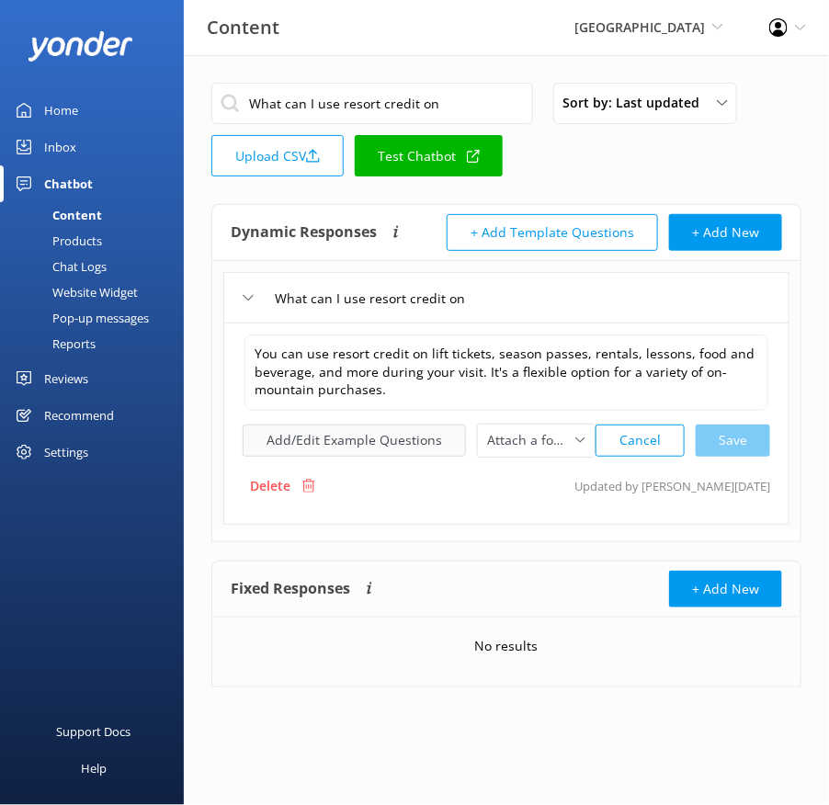
click at [382, 445] on button "Add/Edit Example Questions" at bounding box center [354, 441] width 223 height 32
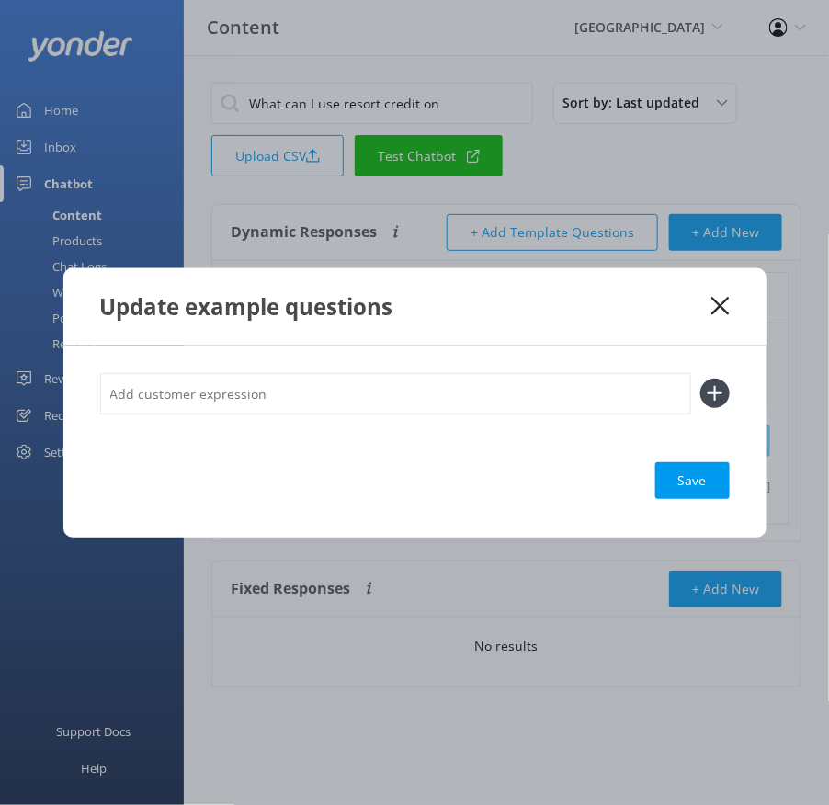
click at [427, 383] on input "text" at bounding box center [395, 393] width 591 height 41
click at [700, 379] on button at bounding box center [714, 393] width 29 height 29
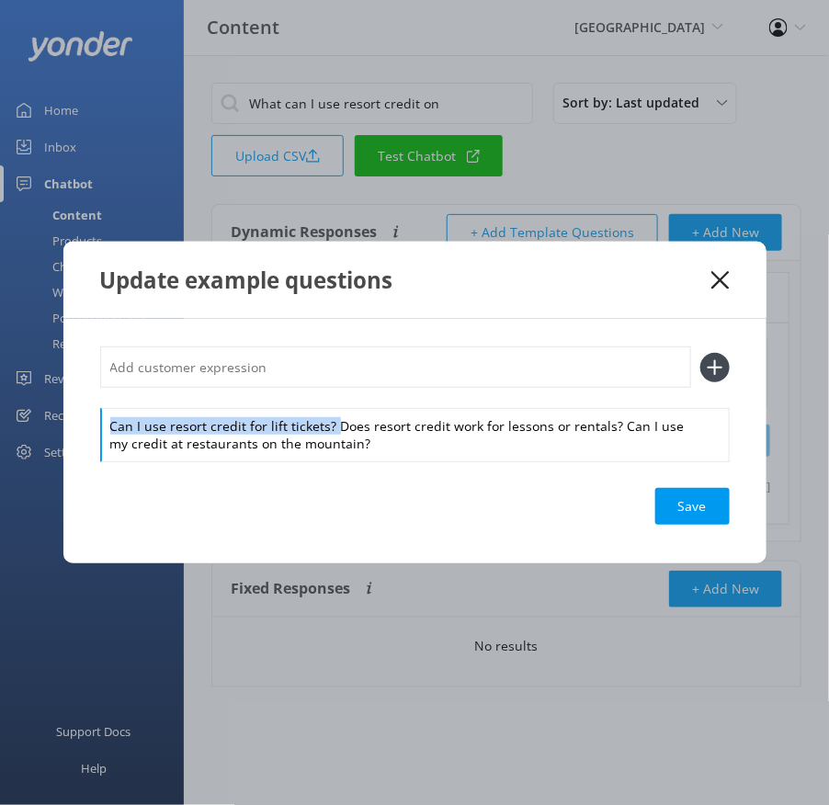
drag, startPoint x: 332, startPoint y: 424, endPoint x: 325, endPoint y: 380, distance: 44.6
click at [325, 382] on div "Can I use resort credit for lift tickets? Does resort credit work for lessons o…" at bounding box center [415, 403] width 630 height 113
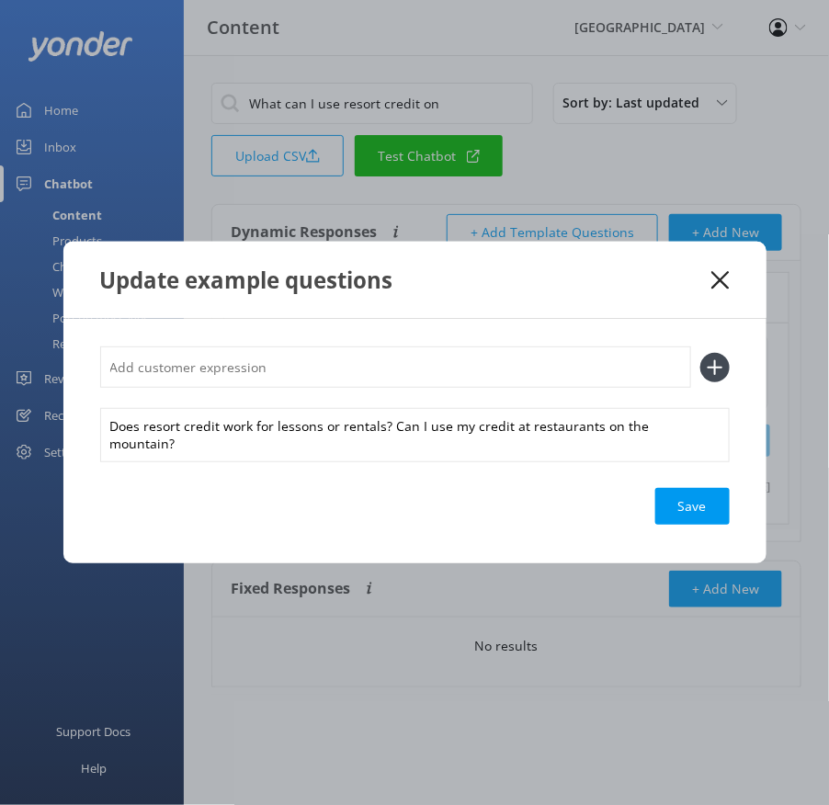
click at [320, 373] on input "text" at bounding box center [395, 367] width 591 height 41
click at [700, 353] on button at bounding box center [714, 367] width 29 height 29
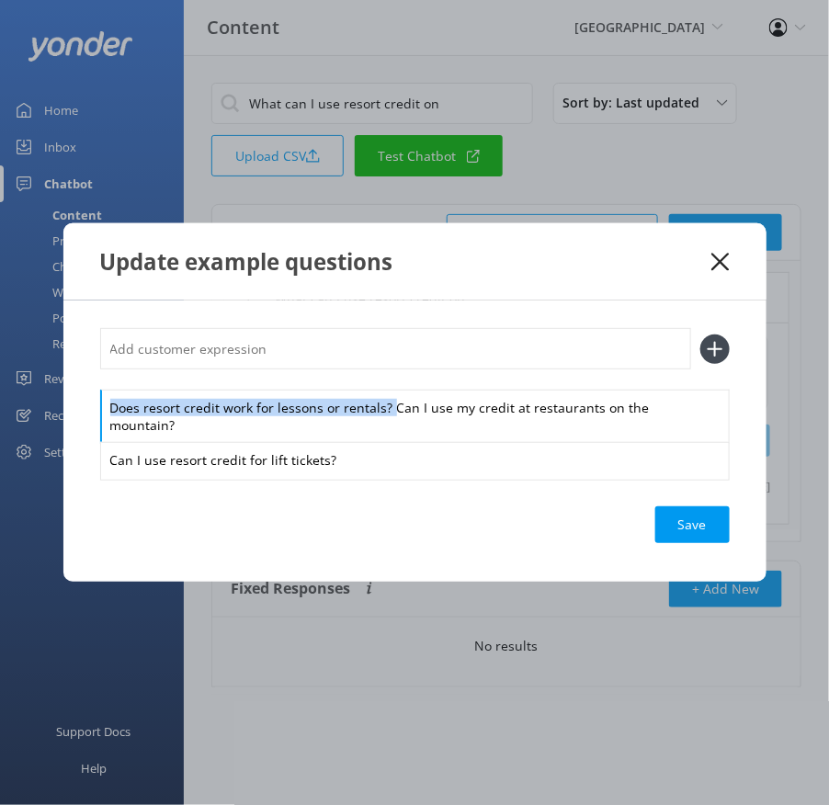
drag, startPoint x: 389, startPoint y: 416, endPoint x: 377, endPoint y: 378, distance: 40.4
click at [377, 378] on div "Does resort credit work for lessons or rentals? Can I use my credit at restaura…" at bounding box center [415, 403] width 630 height 150
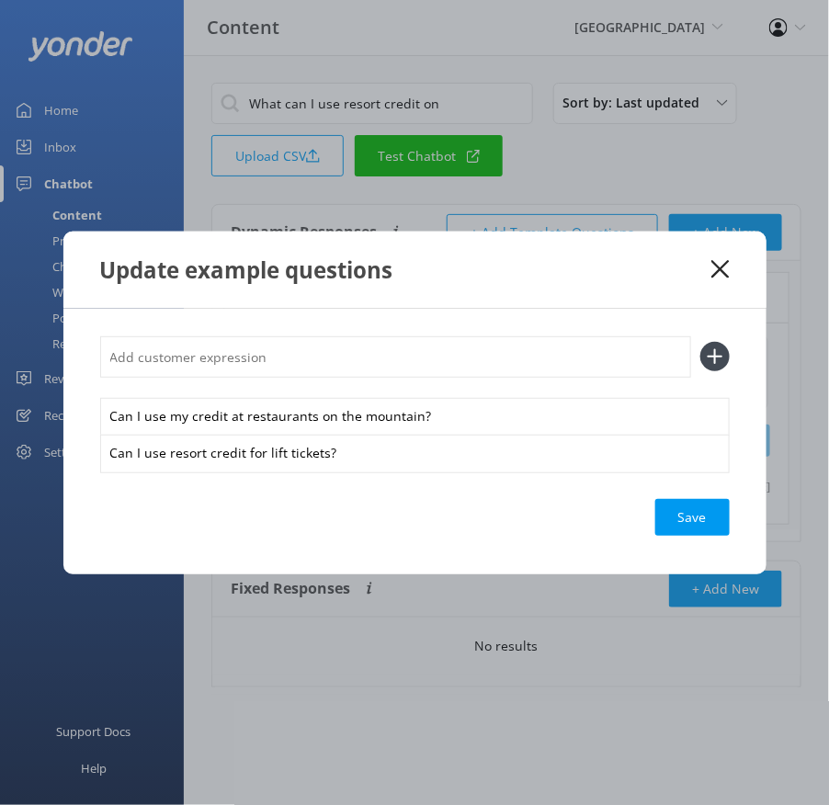
click at [352, 345] on input "text" at bounding box center [395, 356] width 591 height 41
click at [700, 342] on button at bounding box center [714, 356] width 29 height 29
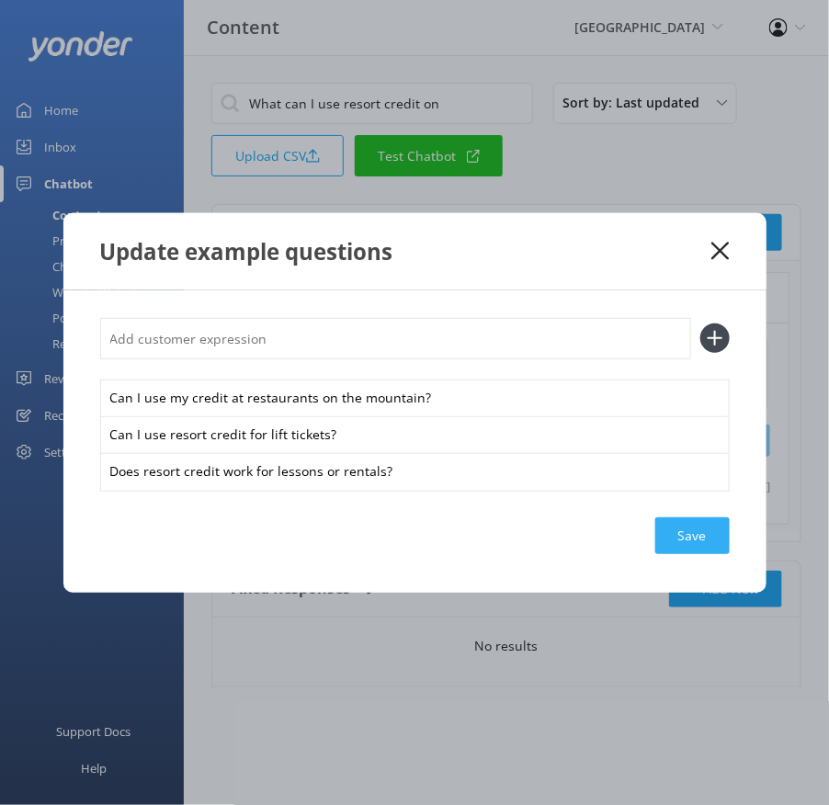
click at [678, 546] on div "Save" at bounding box center [692, 536] width 74 height 37
click at [721, 251] on use at bounding box center [720, 250] width 17 height 17
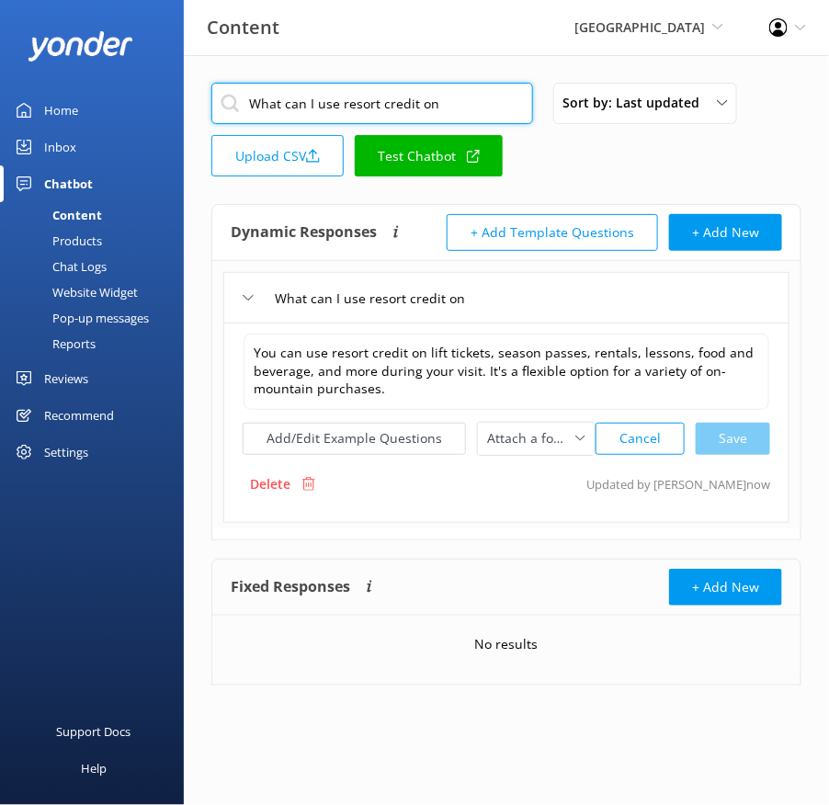
click at [395, 100] on input "What can I use resort credit on" at bounding box center [372, 103] width 322 height 41
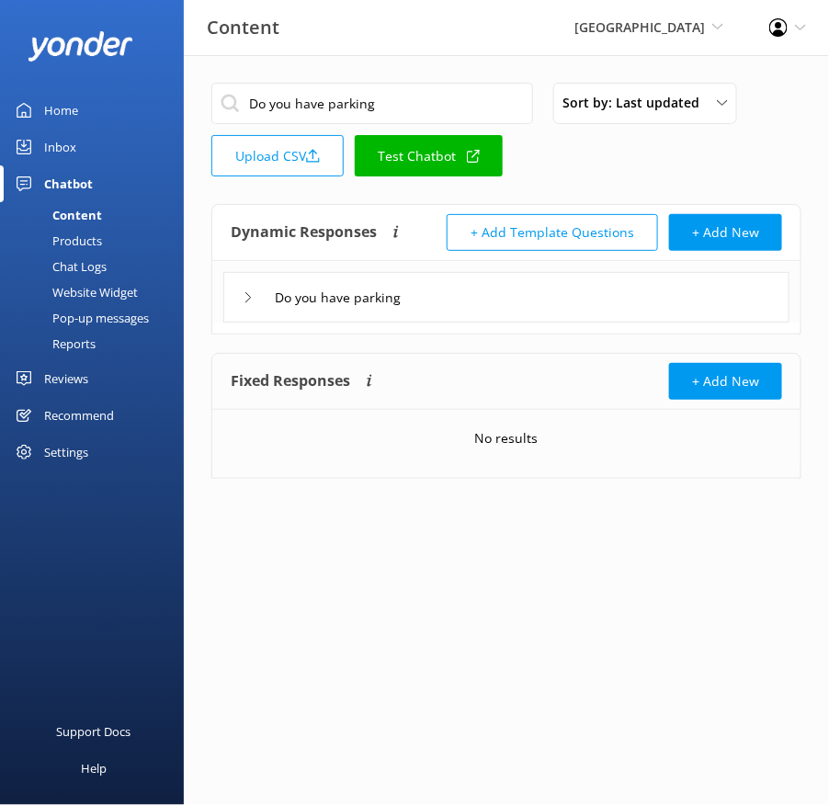
click at [541, 297] on div "Do you have parking" at bounding box center [506, 297] width 566 height 51
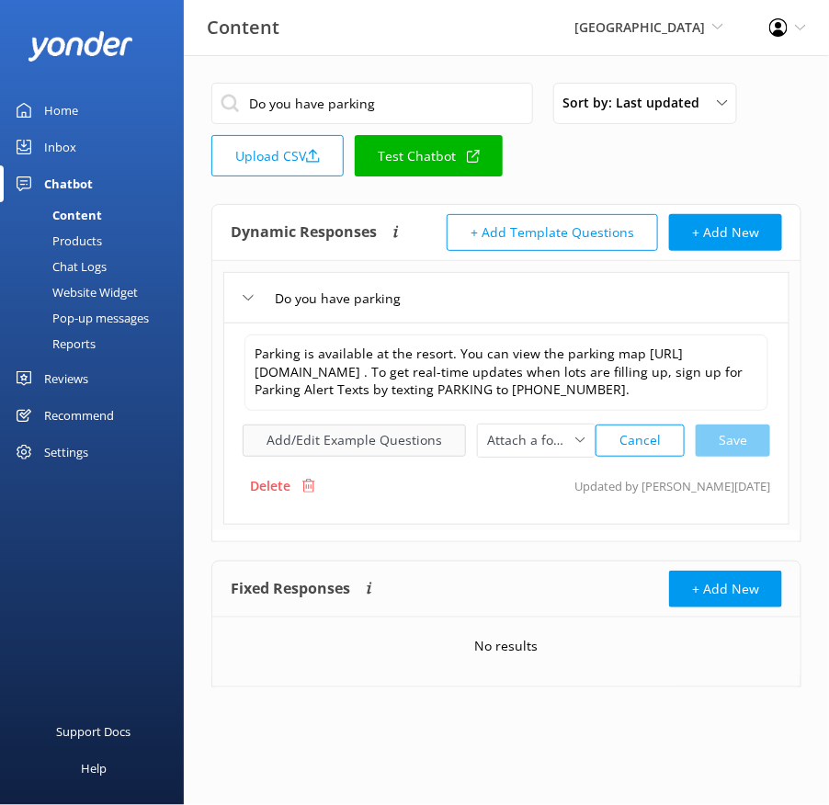
click at [389, 453] on button "Add/Edit Example Questions" at bounding box center [354, 441] width 223 height 32
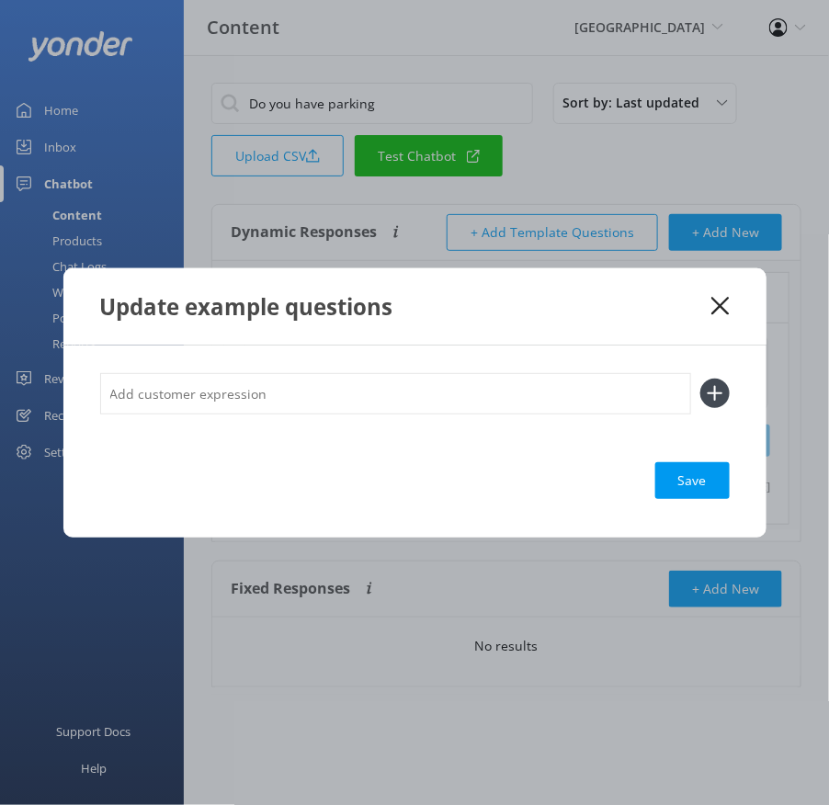
click at [458, 373] on input "text" at bounding box center [395, 393] width 591 height 41
click at [700, 379] on button at bounding box center [714, 393] width 29 height 29
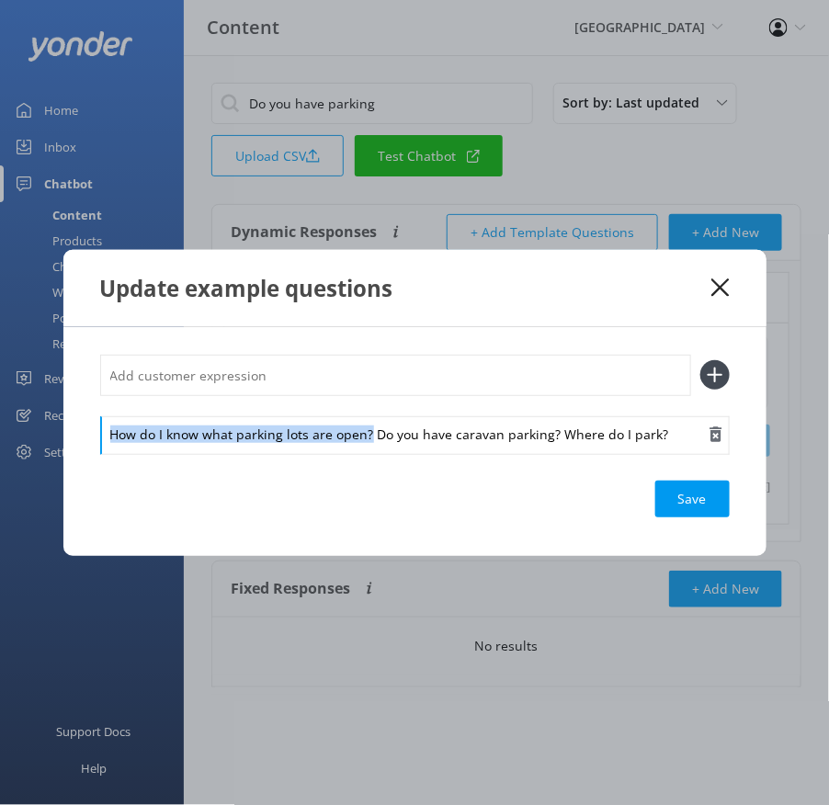
drag, startPoint x: 368, startPoint y: 430, endPoint x: 364, endPoint y: 416, distance: 14.3
click at [364, 416] on div "How do I know what parking lots are open? Do you have caravan parking? Where do…" at bounding box center [415, 435] width 630 height 39
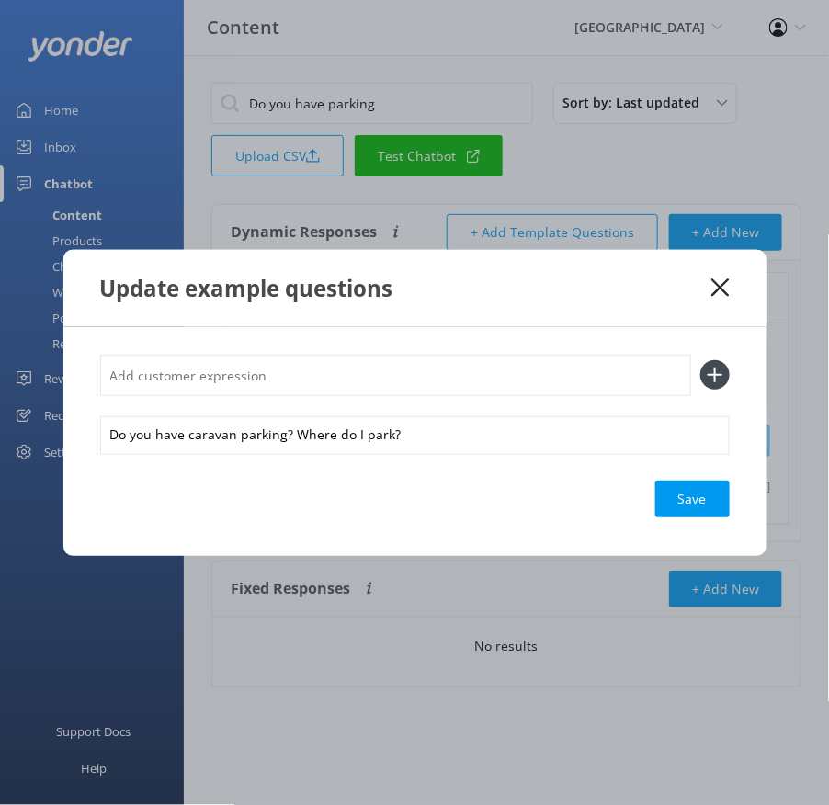
click at [324, 396] on div "Do you have caravan parking? Where do I park?" at bounding box center [415, 404] width 630 height 98
click at [285, 353] on div "Do you have caravan parking? Where do I park? Save" at bounding box center [414, 441] width 703 height 229
click at [285, 373] on input "text" at bounding box center [395, 375] width 591 height 41
click at [700, 360] on button at bounding box center [714, 374] width 29 height 29
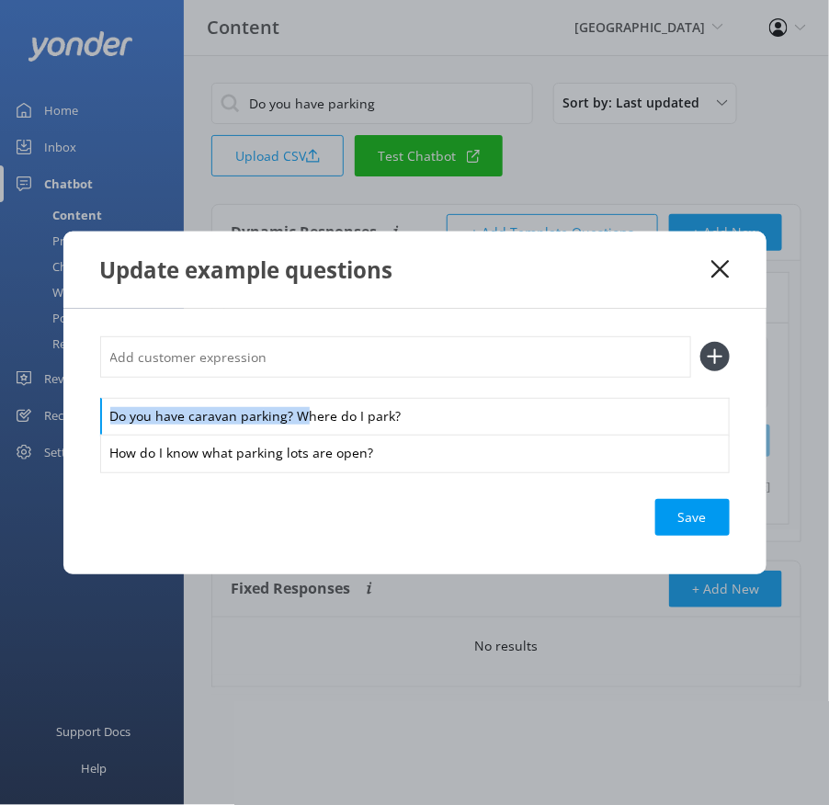
drag, startPoint x: 295, startPoint y: 417, endPoint x: 284, endPoint y: 382, distance: 36.6
click at [284, 382] on div "Do you have caravan parking? Where do I park? How do I know what parking lots a…" at bounding box center [415, 403] width 630 height 135
click at [269, 358] on input "text" at bounding box center [395, 356] width 591 height 41
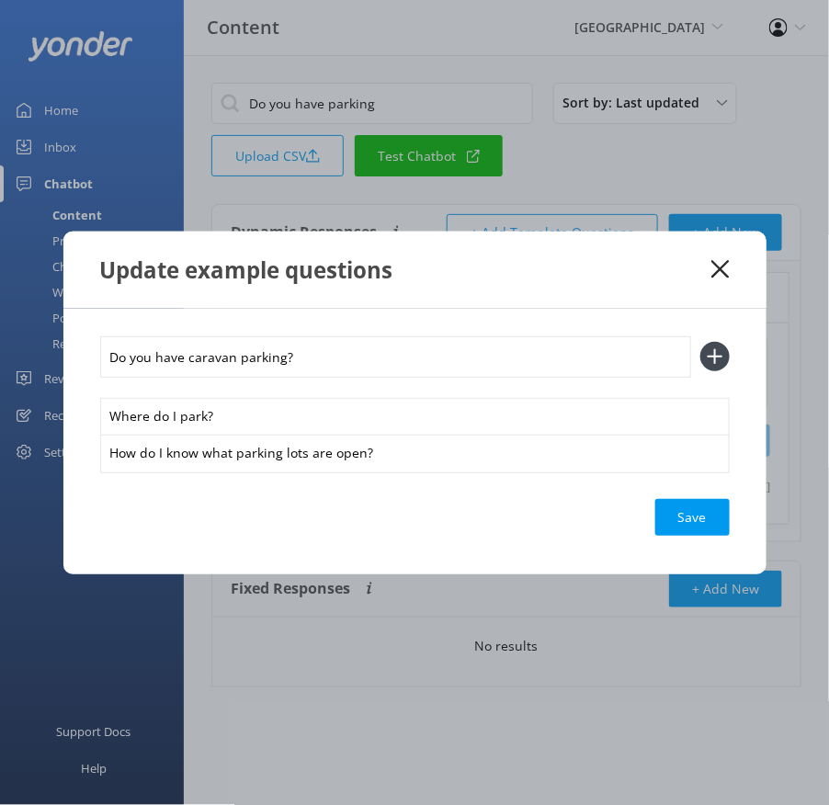
click at [700, 342] on button at bounding box center [714, 356] width 29 height 29
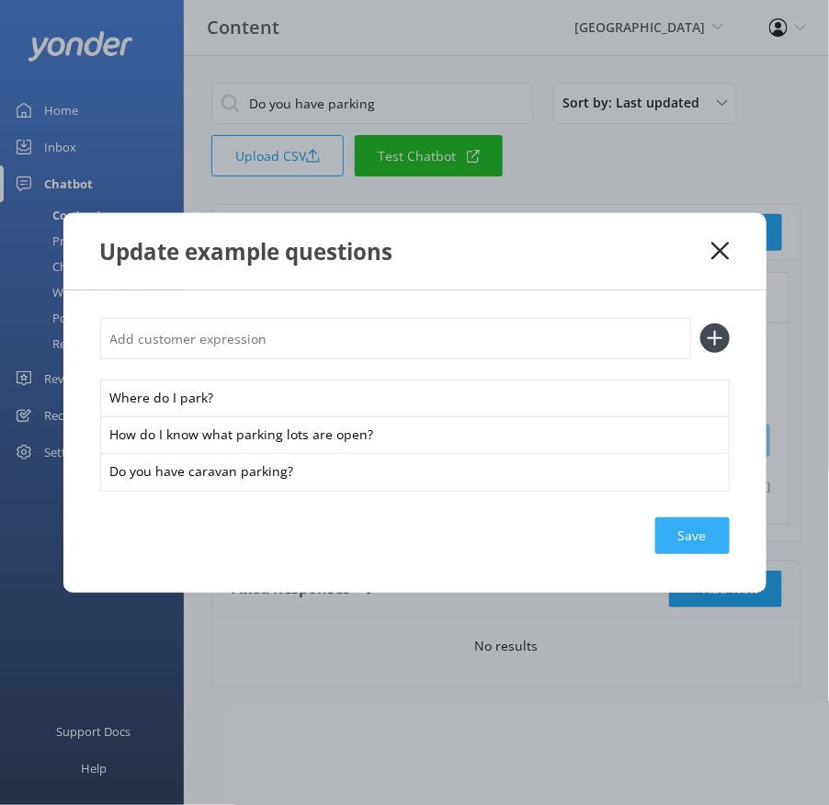
click at [696, 526] on div "Save" at bounding box center [692, 536] width 74 height 37
click at [723, 242] on icon at bounding box center [720, 251] width 17 height 18
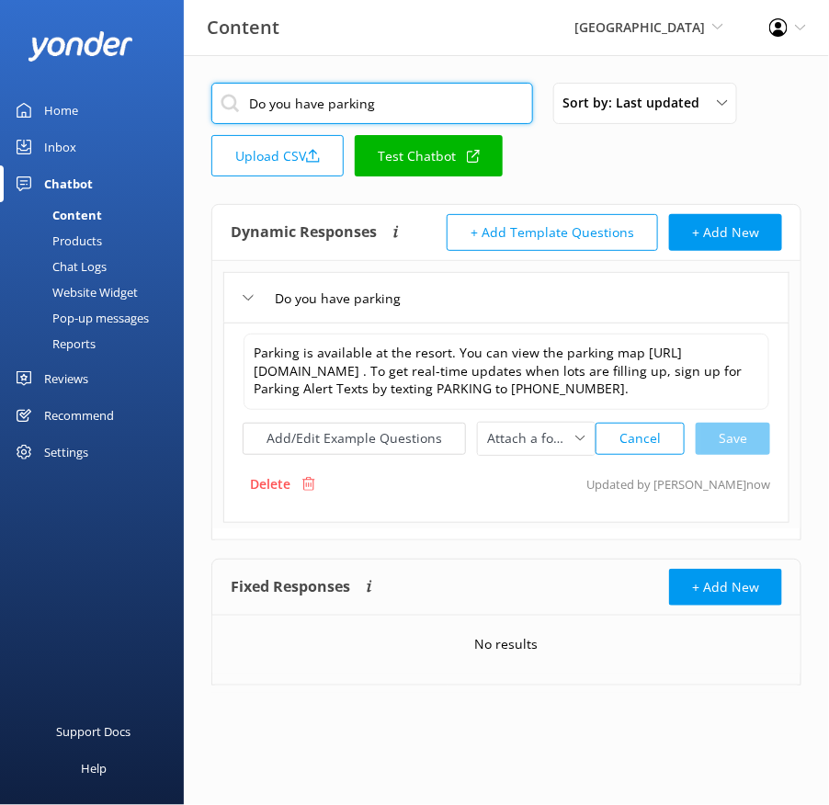
click at [364, 100] on input "Do you have parking" at bounding box center [372, 103] width 322 height 41
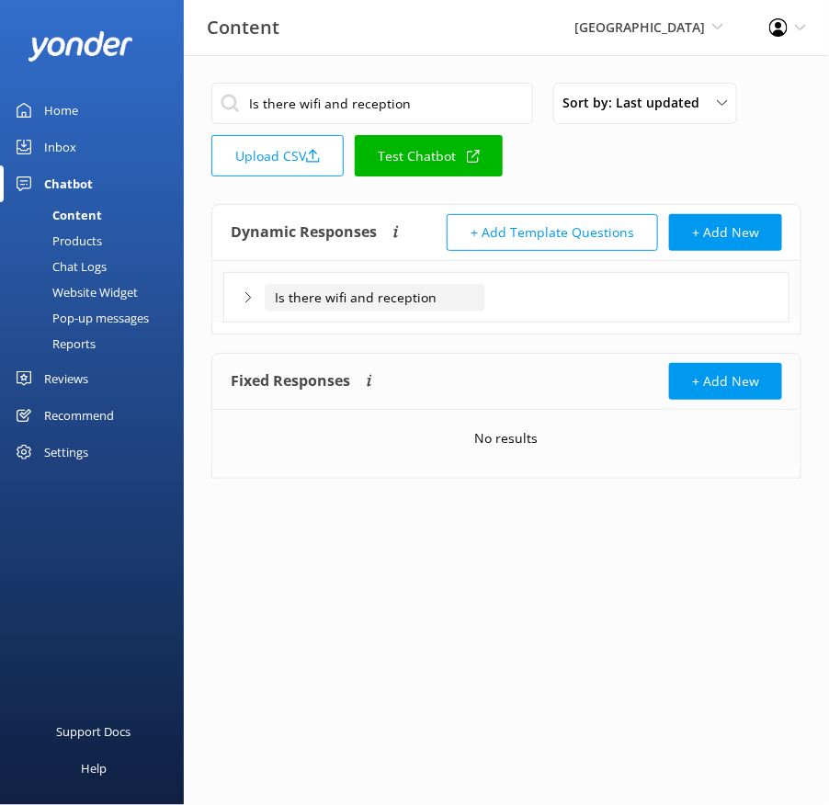
click at [463, 292] on input "Is there wifi and reception" at bounding box center [375, 298] width 221 height 28
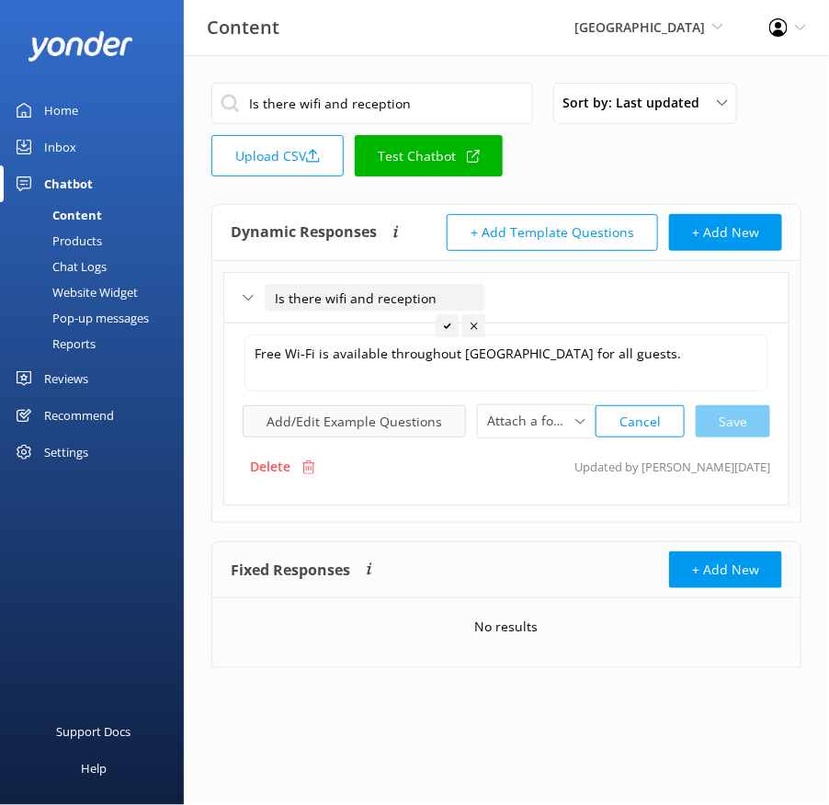
click at [342, 420] on button "Add/Edit Example Questions" at bounding box center [354, 421] width 223 height 32
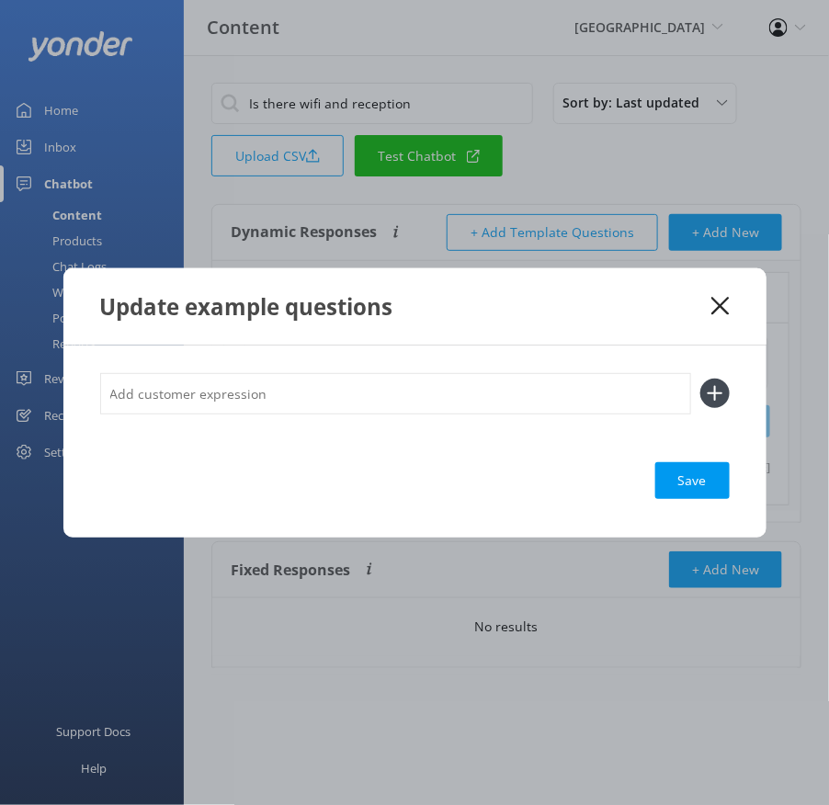
click at [389, 390] on input "text" at bounding box center [395, 393] width 591 height 41
click at [700, 379] on button at bounding box center [714, 393] width 29 height 29
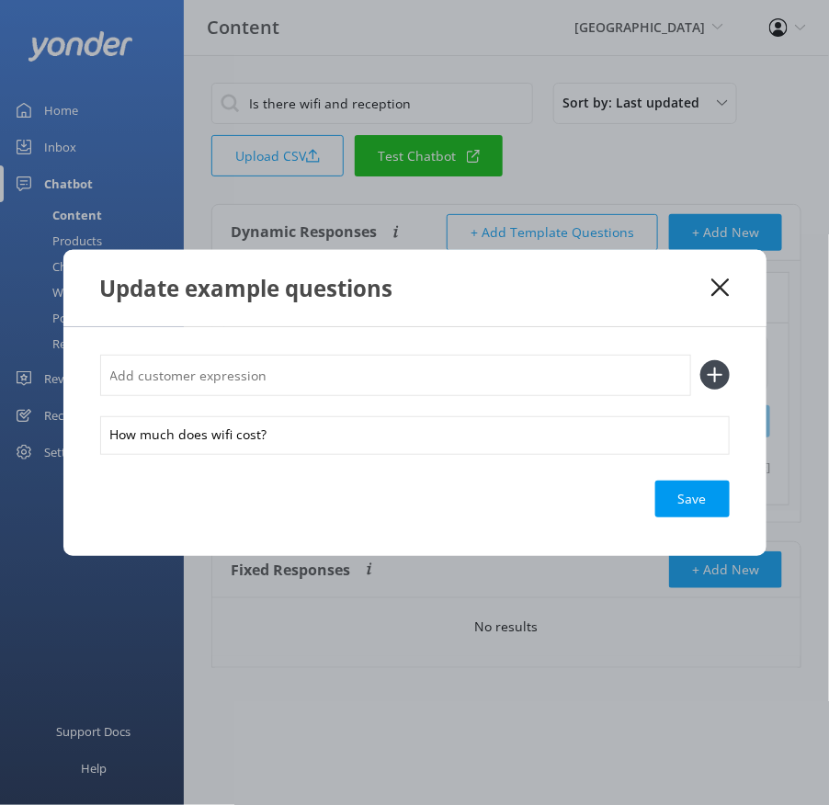
click at [687, 474] on div "How much does wifi cost? Save" at bounding box center [414, 441] width 703 height 229
click at [694, 484] on div "Save" at bounding box center [692, 499] width 74 height 37
click at [718, 290] on use at bounding box center [720, 287] width 17 height 17
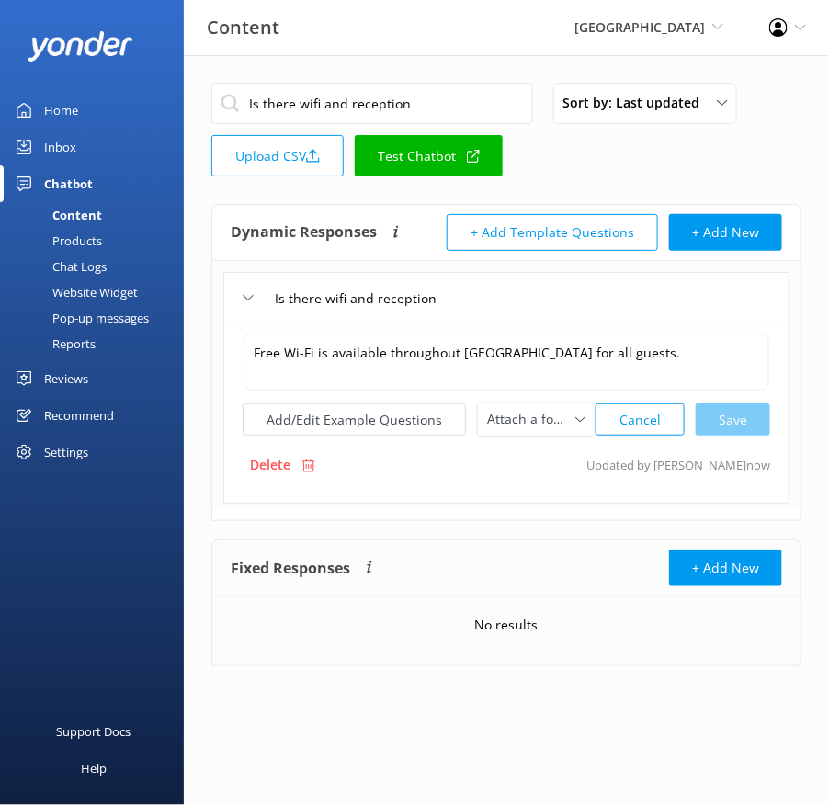
click at [718, 290] on div "Is there wifi and reception" at bounding box center [506, 297] width 566 height 51
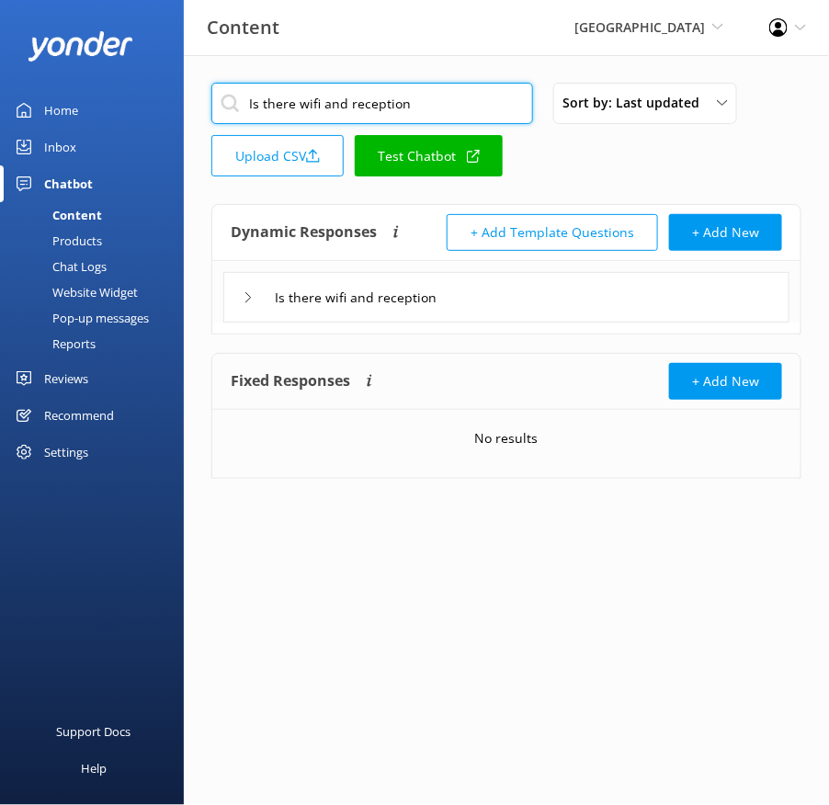
click at [397, 109] on input "Is there wifi and reception" at bounding box center [372, 103] width 322 height 41
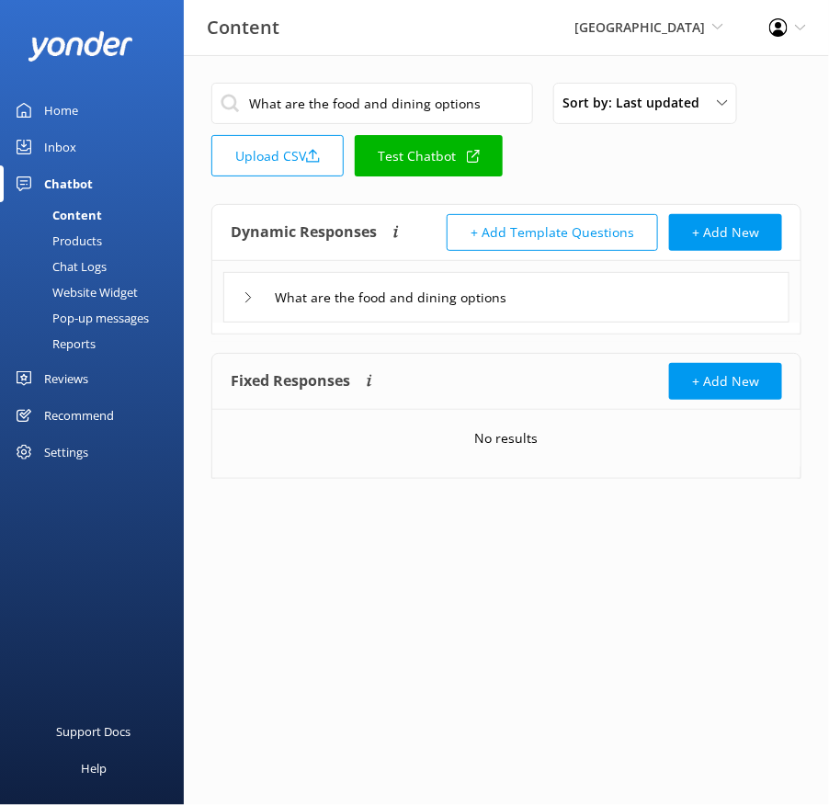
click at [562, 295] on div "What are the food and dining options" at bounding box center [506, 297] width 566 height 51
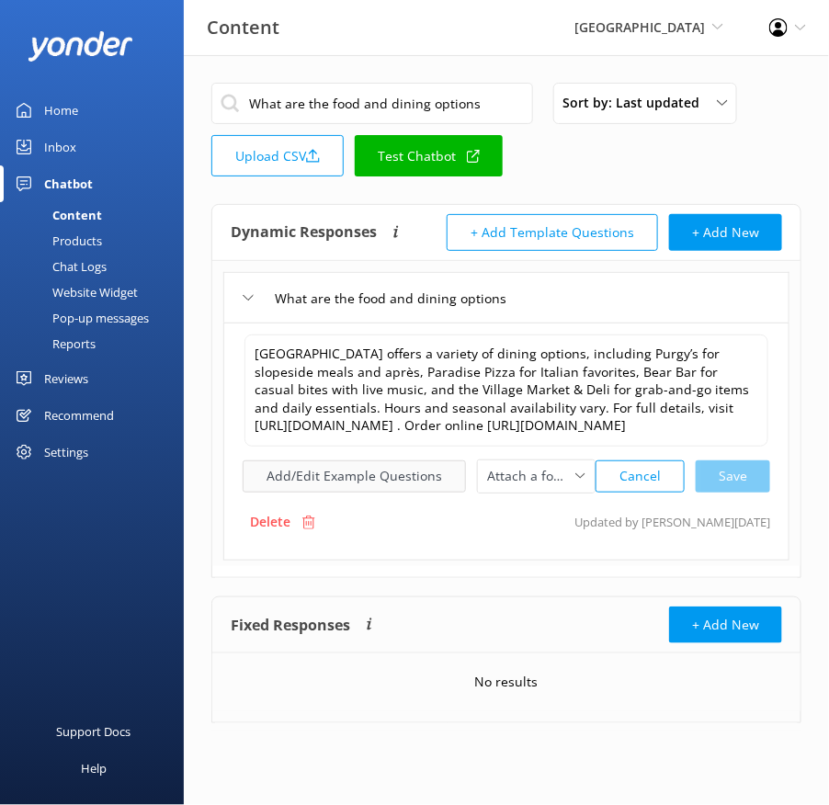
click at [404, 489] on button "Add/Edit Example Questions" at bounding box center [354, 477] width 223 height 32
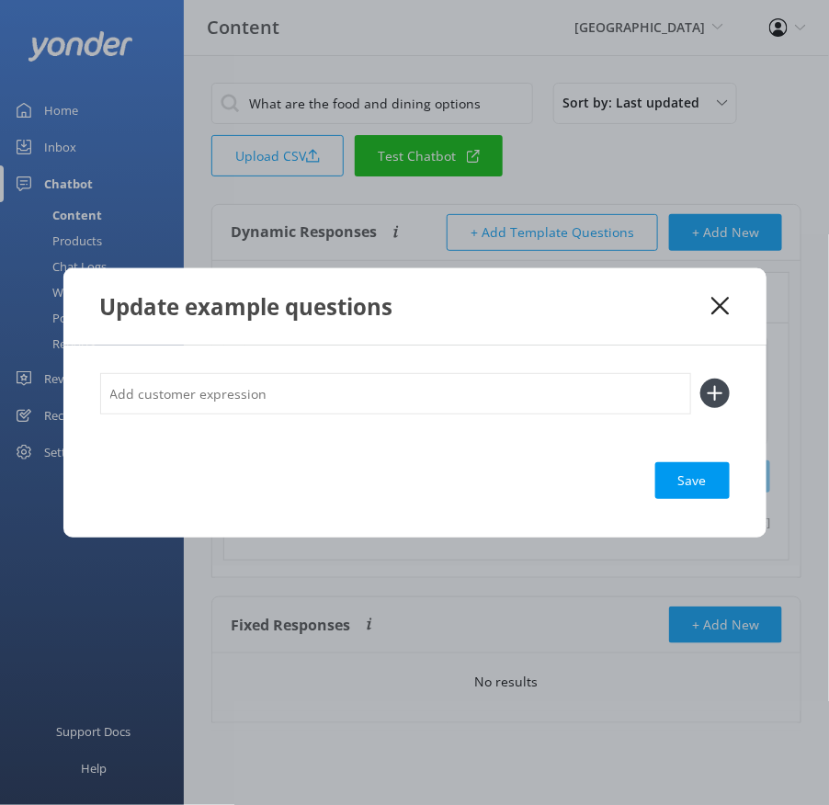
click at [469, 387] on input "text" at bounding box center [395, 393] width 591 height 41
click at [700, 379] on button at bounding box center [714, 393] width 29 height 29
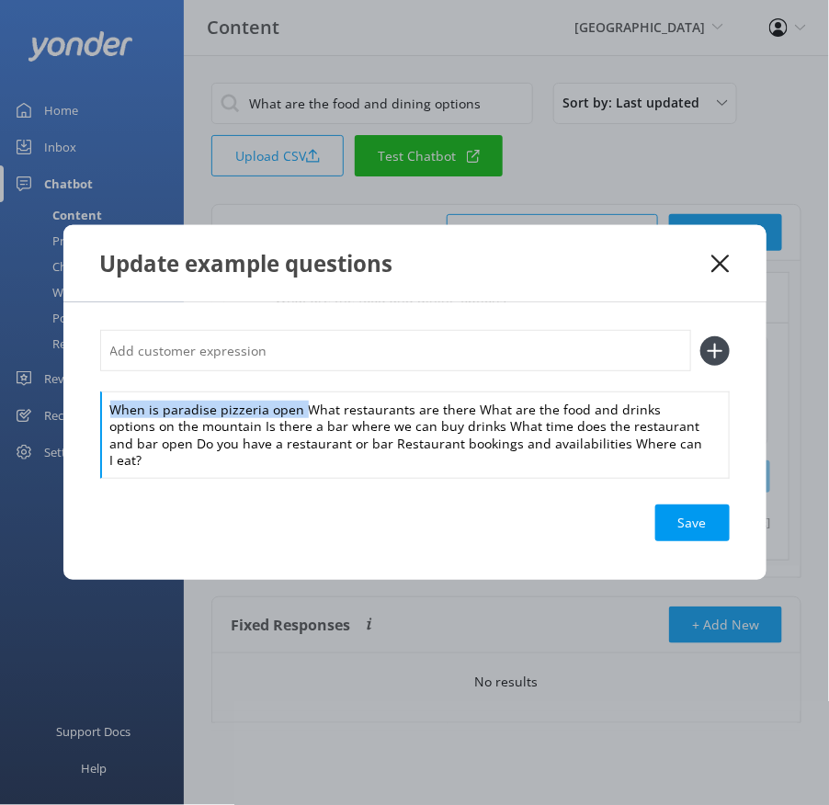
drag, startPoint x: 302, startPoint y: 418, endPoint x: 293, endPoint y: 379, distance: 40.6
click at [293, 379] on div "When is paradise pizzeria open What restaurants are there What are the food and…" at bounding box center [415, 403] width 630 height 147
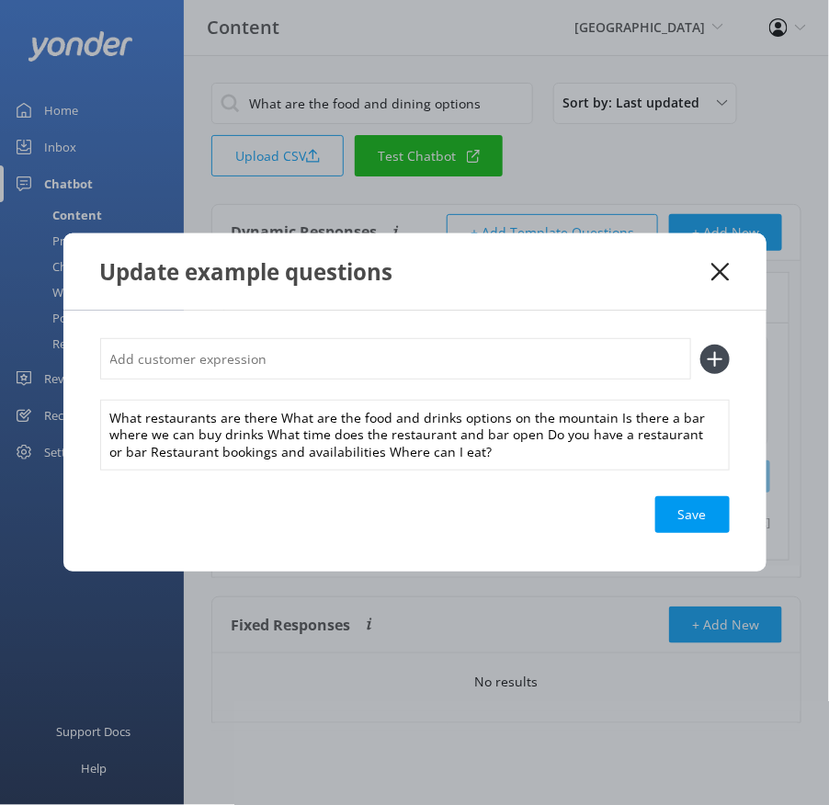
click at [287, 361] on input "text" at bounding box center [395, 358] width 591 height 41
click at [700, 345] on button at bounding box center [714, 359] width 29 height 29
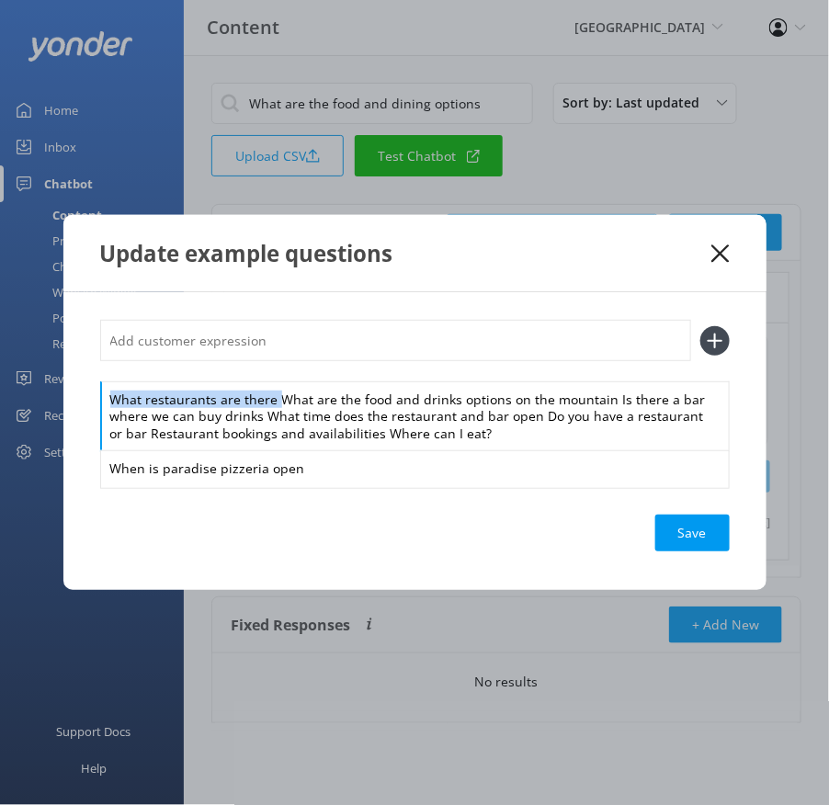
drag, startPoint x: 278, startPoint y: 397, endPoint x: 266, endPoint y: 368, distance: 31.8
click at [266, 368] on div "What restaurants are there What are the food and drinks options on the mountain…" at bounding box center [415, 403] width 630 height 167
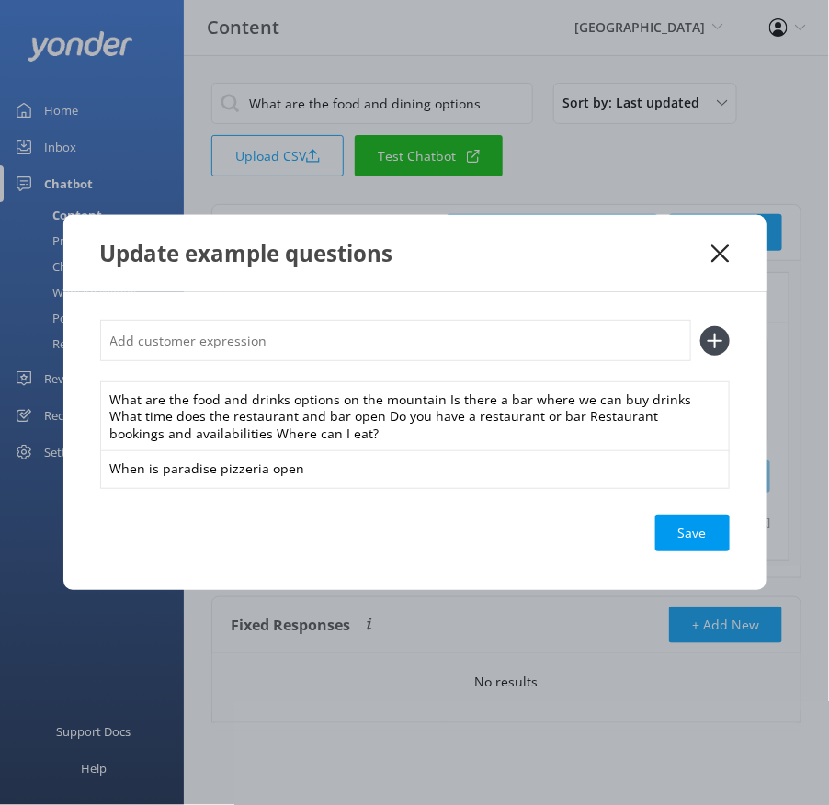
click at [246, 343] on input "text" at bounding box center [395, 340] width 591 height 41
click at [700, 326] on button at bounding box center [714, 340] width 29 height 29
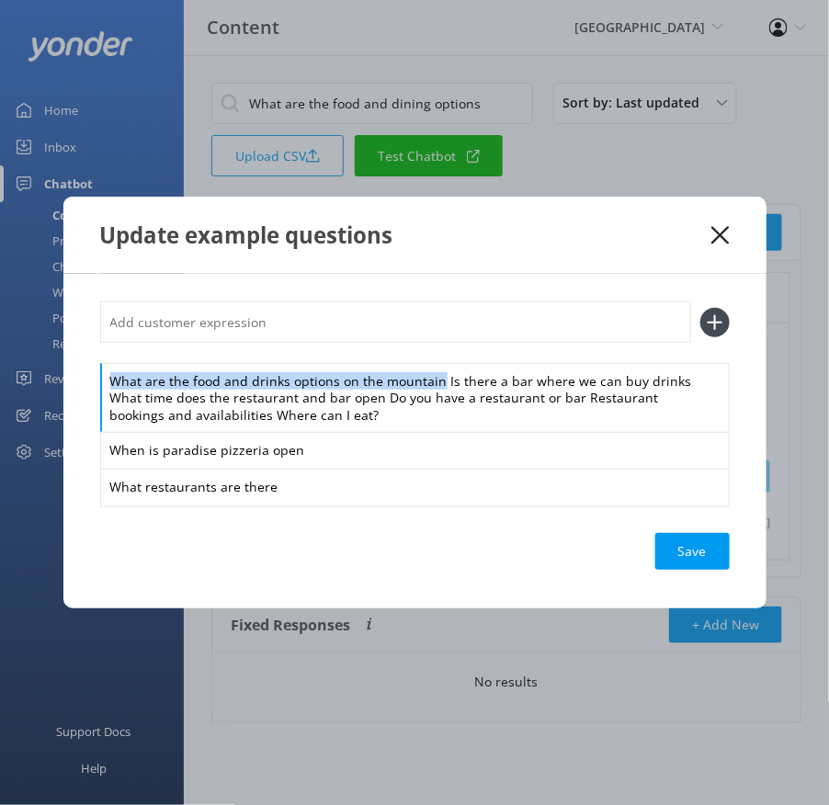
drag, startPoint x: 438, startPoint y: 383, endPoint x: 422, endPoint y: 355, distance: 33.0
click at [422, 355] on div "What are the food and drinks options on the mountain Is there a bar where we ca…" at bounding box center [415, 404] width 630 height 204
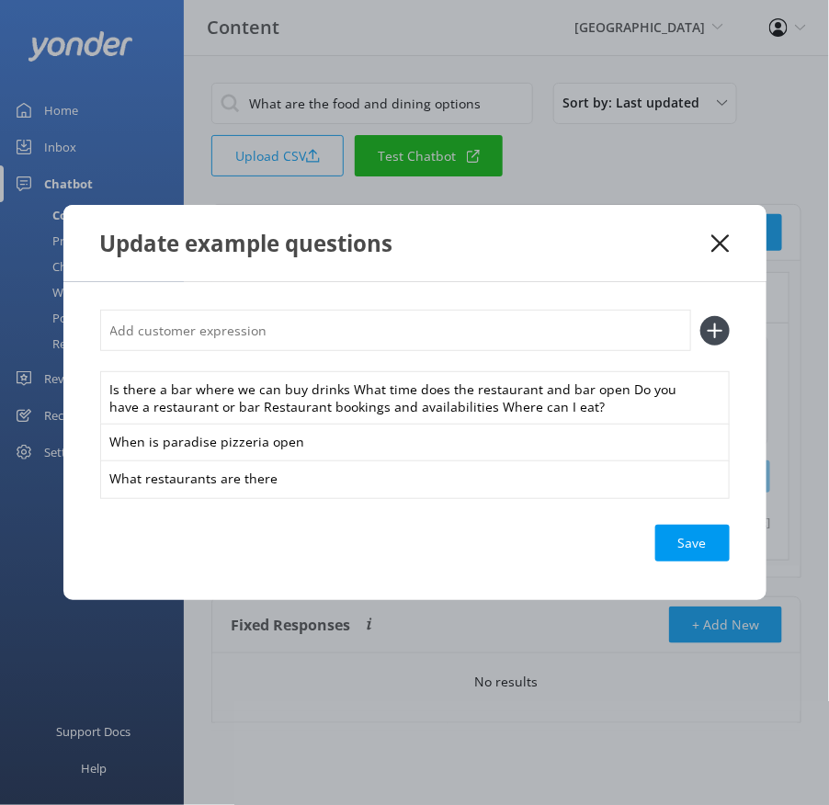
click at [382, 322] on input "text" at bounding box center [395, 330] width 591 height 41
click at [700, 316] on button at bounding box center [714, 330] width 29 height 29
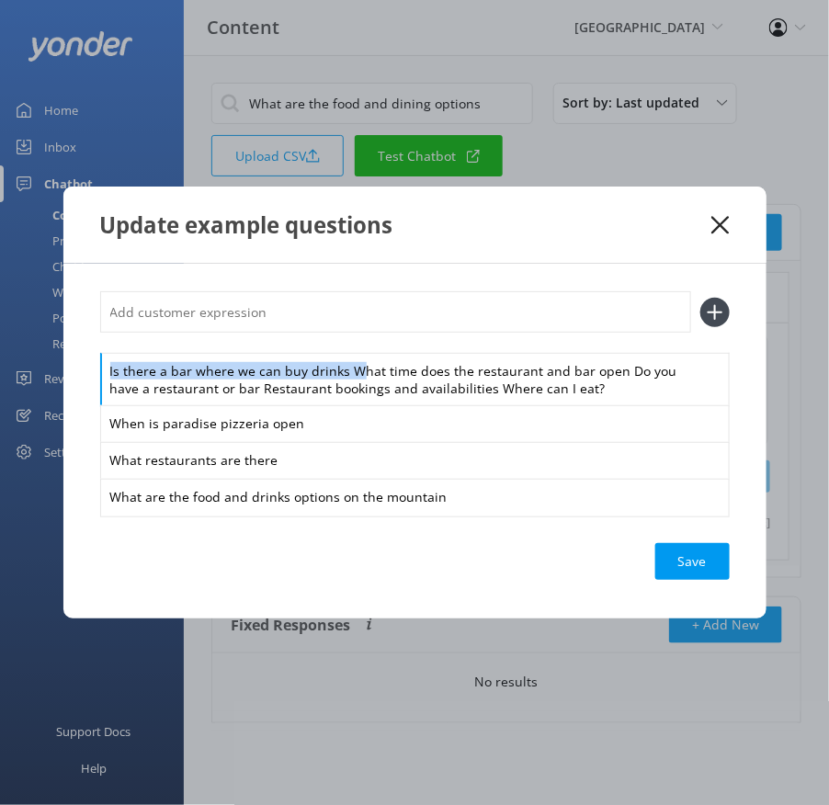
drag, startPoint x: 348, startPoint y: 371, endPoint x: 340, endPoint y: 325, distance: 47.6
click at [340, 325] on div "Is there a bar where we can buy drinks What time does the restaurant and bar op…" at bounding box center [415, 402] width 630 height 223
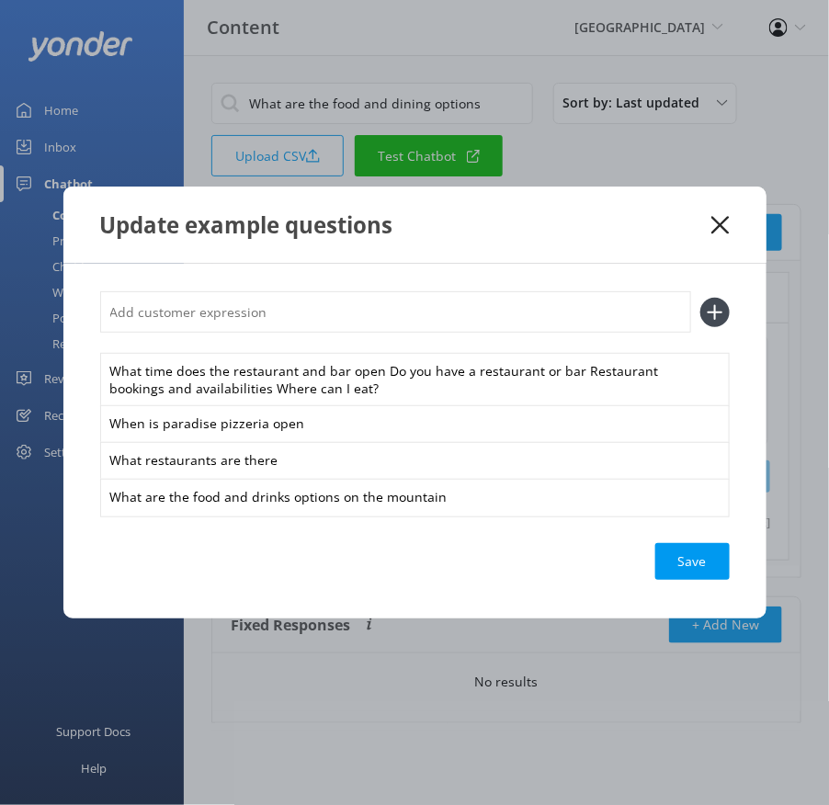
click at [315, 311] on input "text" at bounding box center [395, 311] width 591 height 41
click at [700, 298] on button at bounding box center [714, 312] width 29 height 29
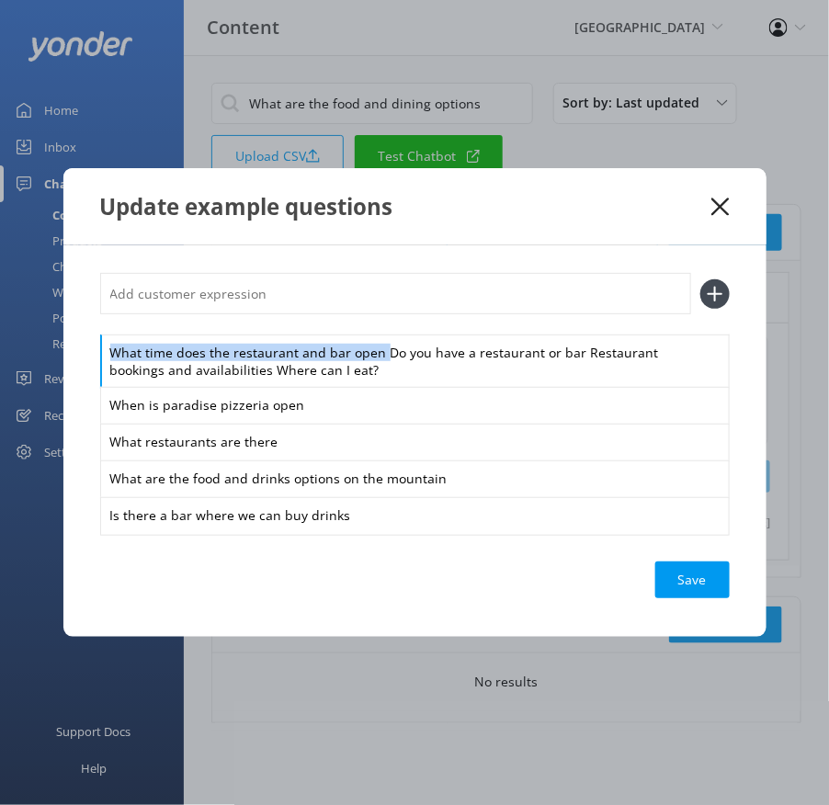
drag, startPoint x: 381, startPoint y: 356, endPoint x: 367, endPoint y: 325, distance: 34.2
click at [368, 325] on div "What time does the restaurant and bar open Do you have a restaurant or bar Rest…" at bounding box center [415, 403] width 630 height 260
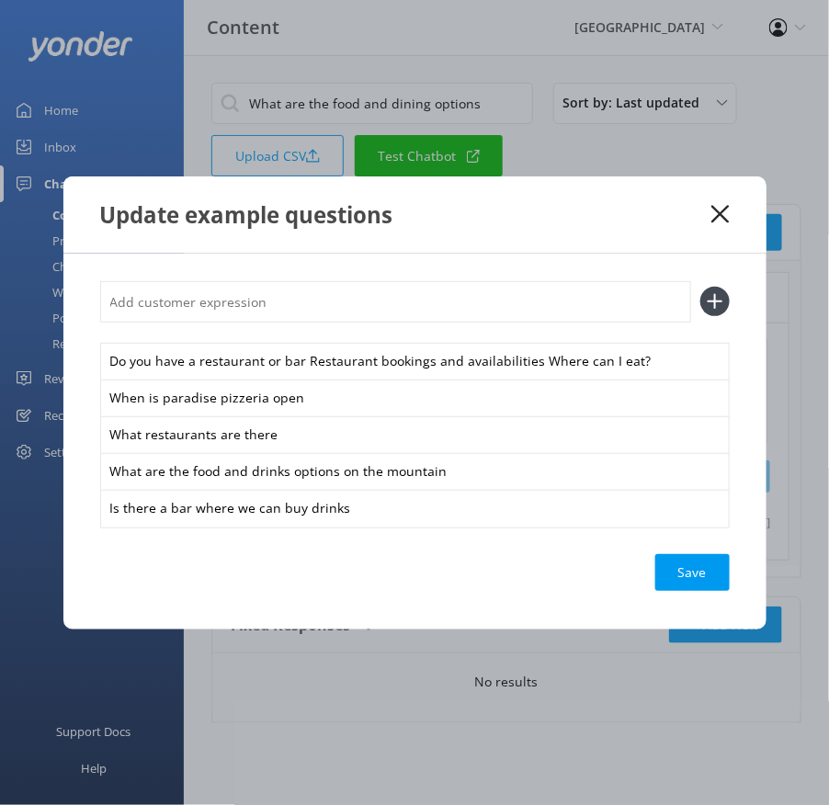
click at [347, 294] on input "text" at bounding box center [395, 301] width 591 height 41
click at [700, 287] on button at bounding box center [714, 301] width 29 height 29
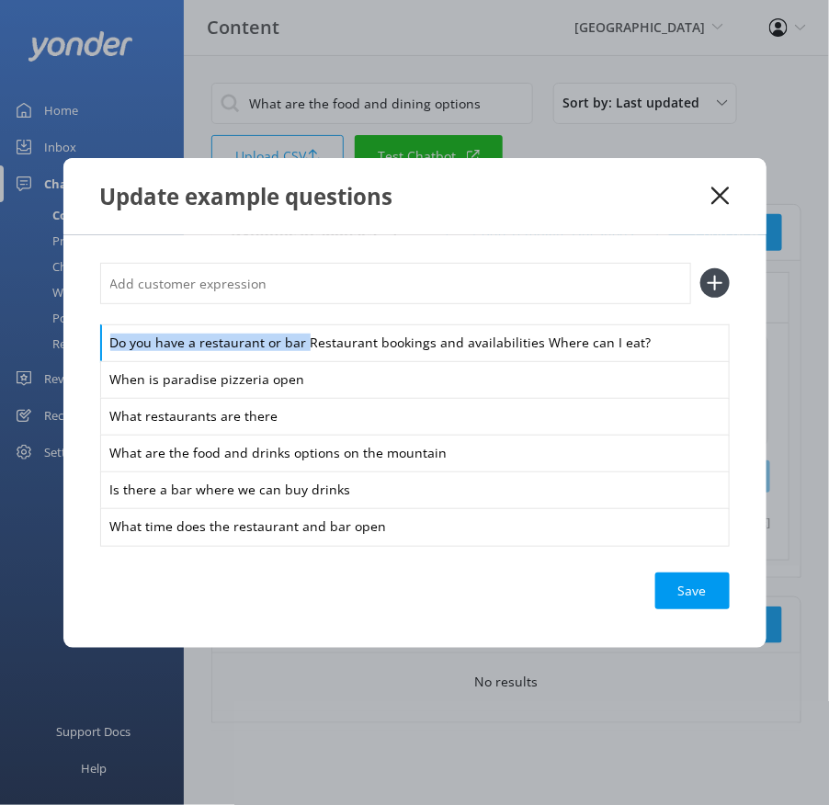
drag, startPoint x: 304, startPoint y: 342, endPoint x: 300, endPoint y: 303, distance: 38.9
click at [300, 303] on div "Do you have a restaurant or bar Restaurant bookings and availabilities Where ca…" at bounding box center [415, 404] width 630 height 282
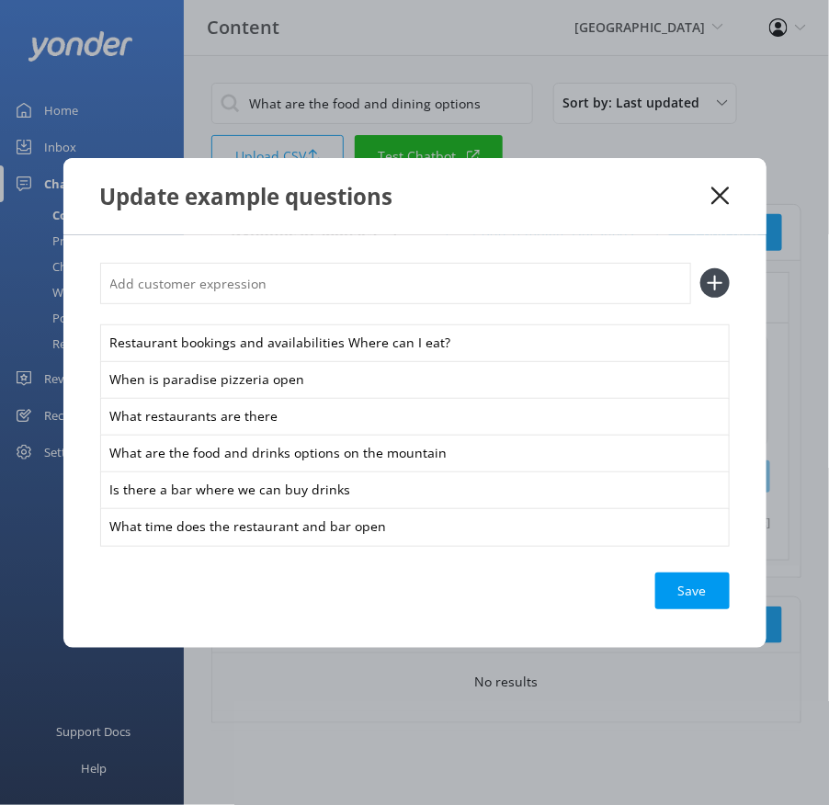
click at [285, 285] on input "text" at bounding box center [395, 283] width 591 height 41
click at [700, 268] on button at bounding box center [714, 282] width 29 height 29
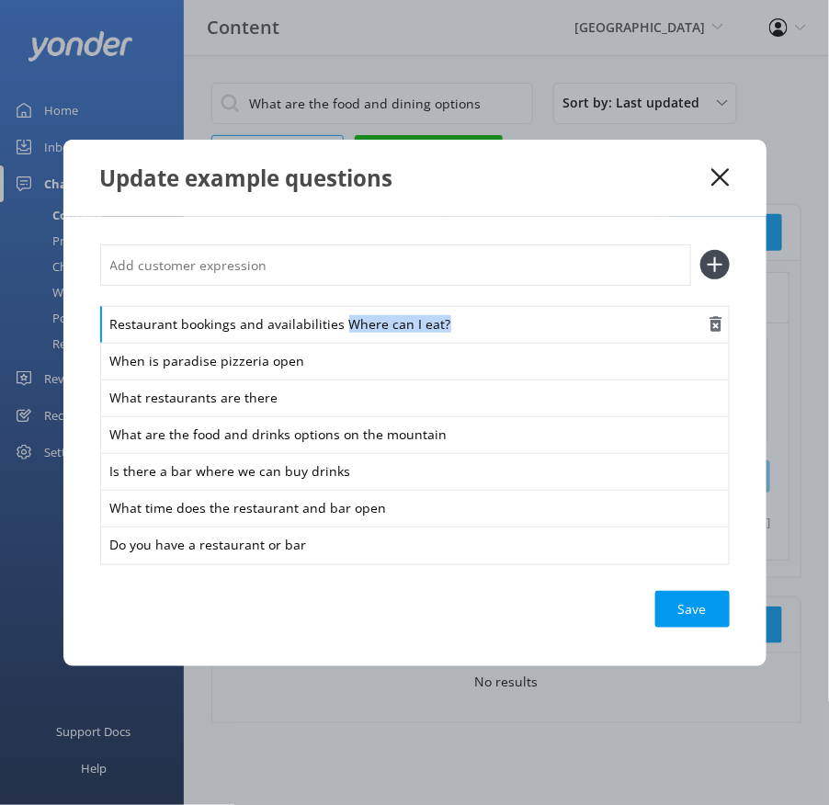
drag, startPoint x: 343, startPoint y: 317, endPoint x: 348, endPoint y: 340, distance: 23.6
click at [348, 340] on div "Restaurant bookings and availabilities Where can I eat?" at bounding box center [415, 325] width 630 height 39
click at [296, 279] on input "text" at bounding box center [395, 265] width 591 height 41
click at [700, 250] on button at bounding box center [714, 264] width 29 height 29
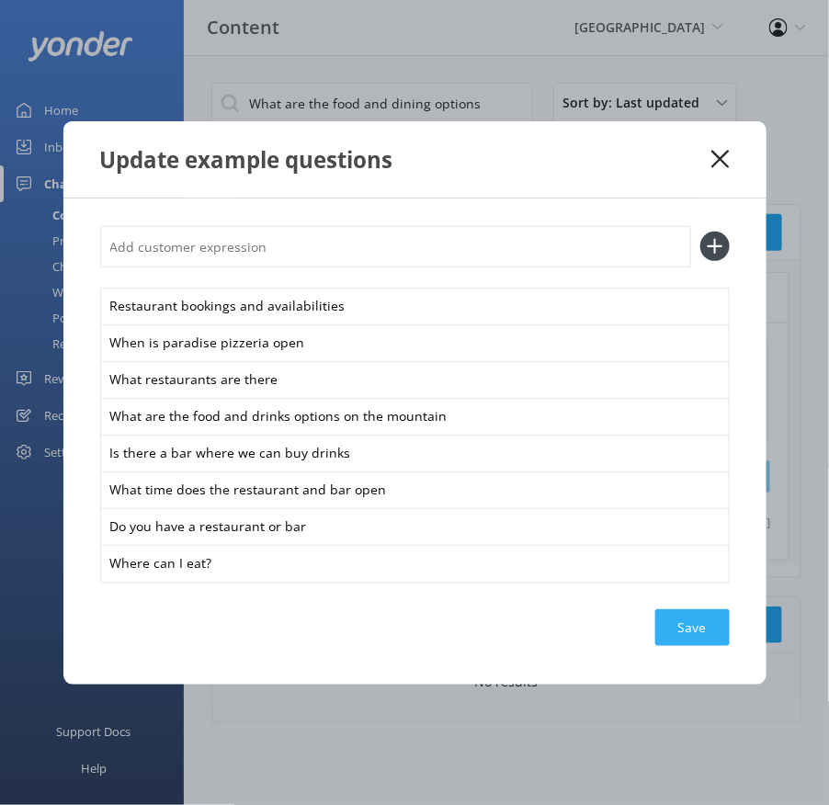
click at [714, 626] on div "Save" at bounding box center [692, 627] width 74 height 37
click at [722, 151] on icon at bounding box center [720, 159] width 17 height 18
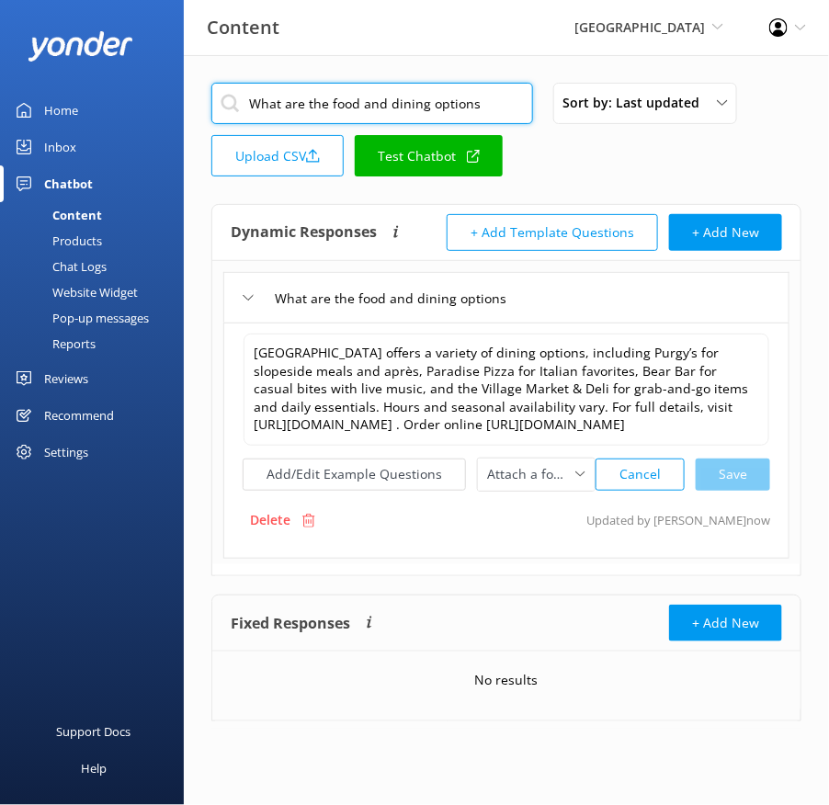
click at [345, 108] on input "What are the food and dining options" at bounding box center [372, 103] width 322 height 41
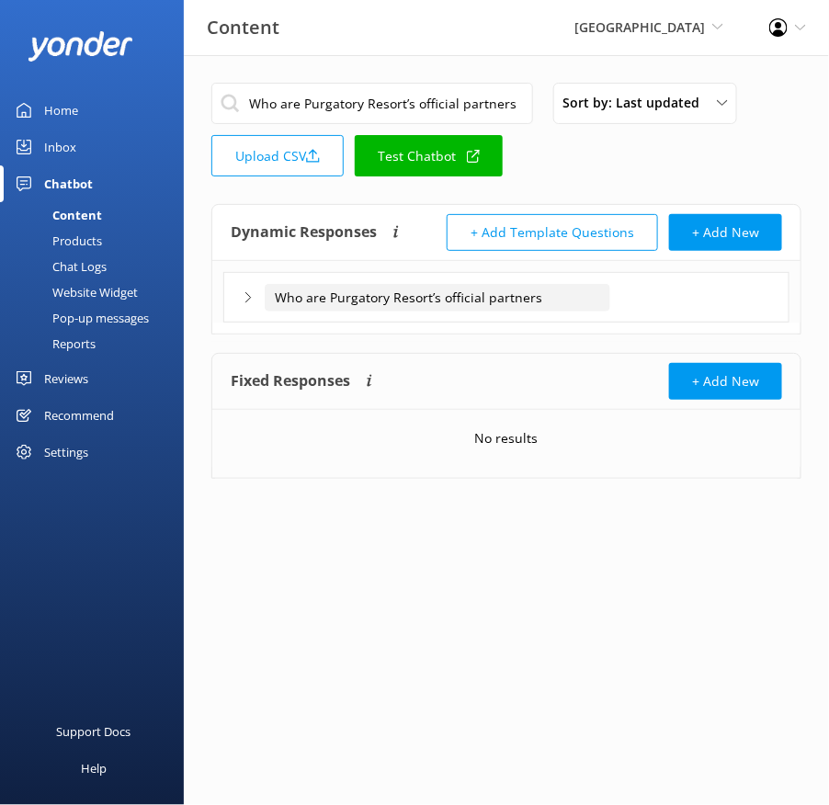
click at [603, 298] on input "Who are Purgatory Resort’s official partners" at bounding box center [438, 298] width 346 height 28
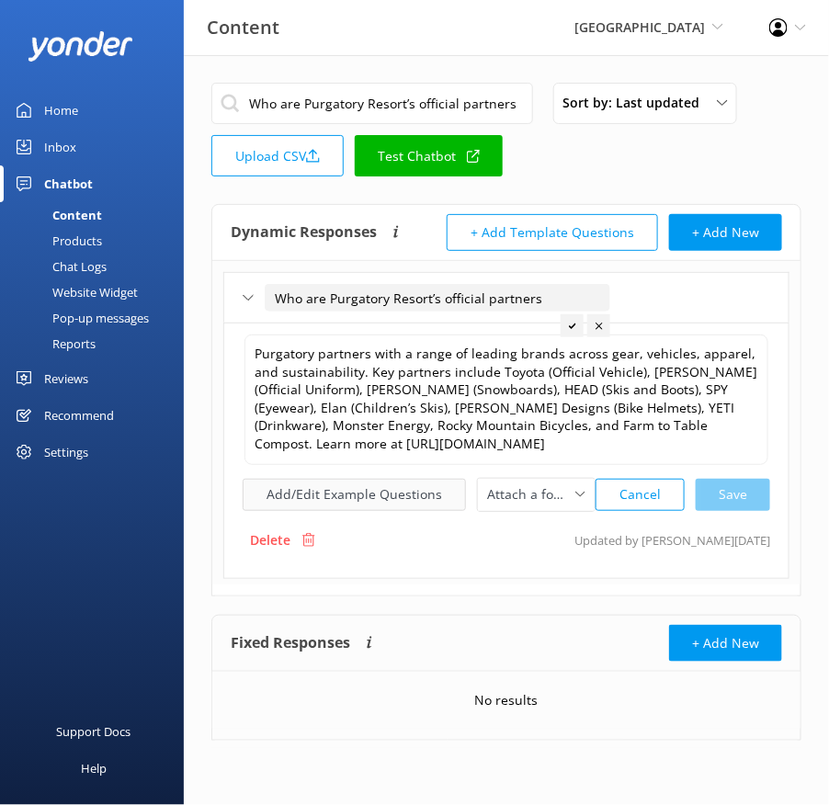
click at [387, 493] on button "Add/Edit Example Questions" at bounding box center [354, 495] width 223 height 32
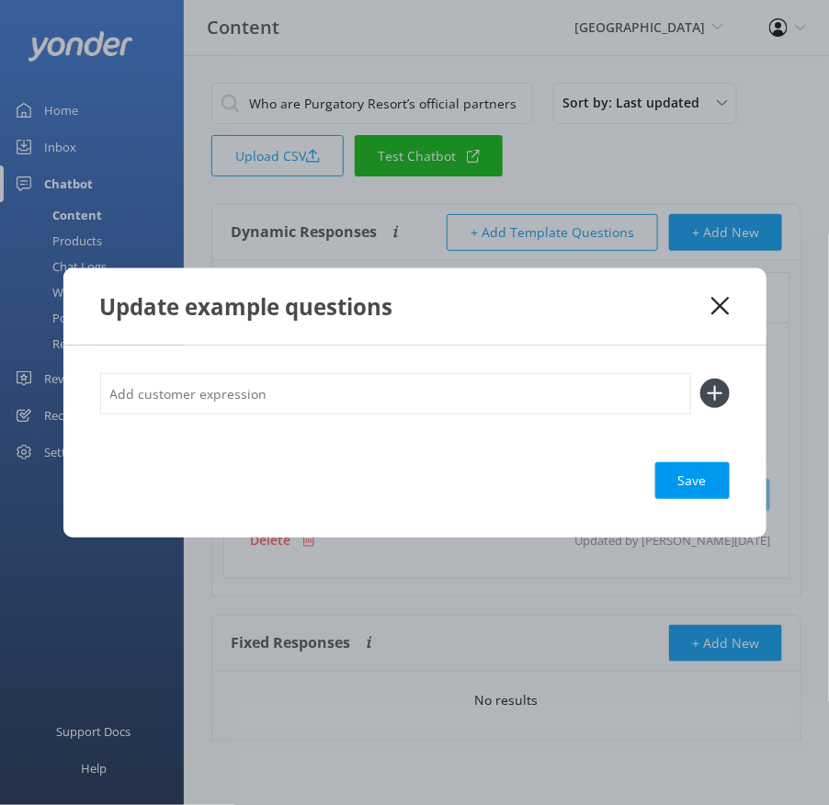
click at [456, 387] on input "text" at bounding box center [395, 393] width 591 height 41
click at [700, 379] on button at bounding box center [714, 393] width 29 height 29
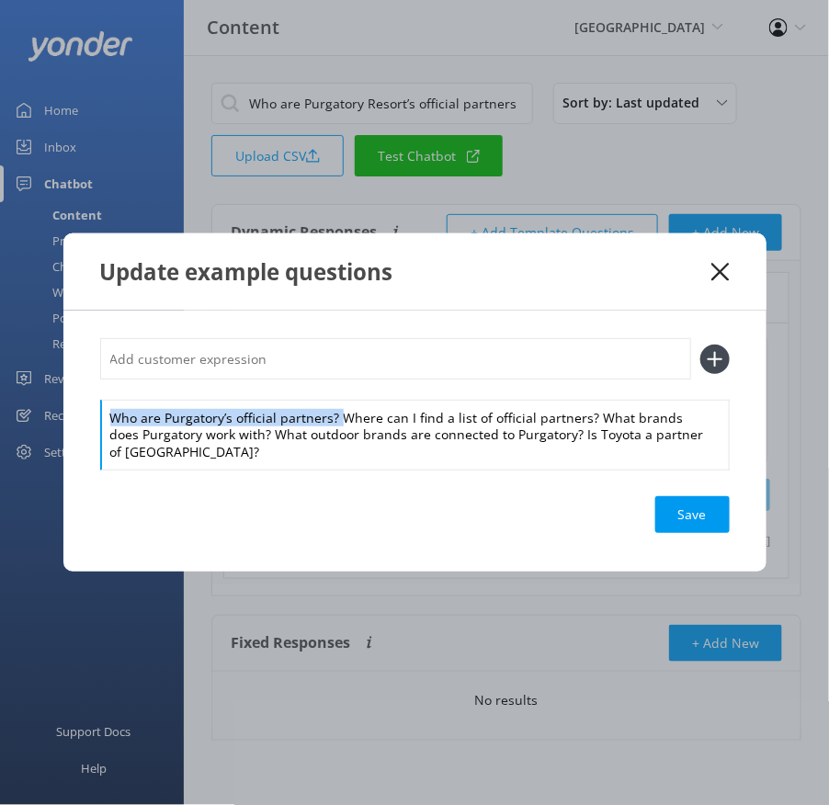
drag, startPoint x: 340, startPoint y: 418, endPoint x: 330, endPoint y: 386, distance: 33.7
click at [330, 386] on div "Who are Purgatory’s official partners? Where can I find a list of official part…" at bounding box center [415, 403] width 630 height 131
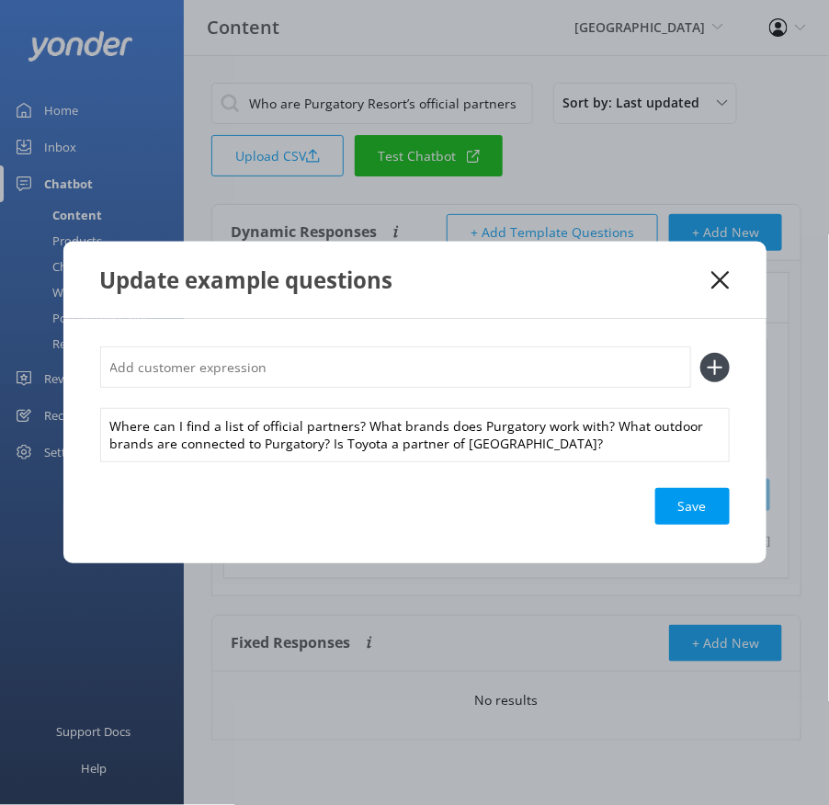
click at [287, 357] on input "text" at bounding box center [395, 367] width 591 height 41
click at [700, 353] on button at bounding box center [714, 367] width 29 height 29
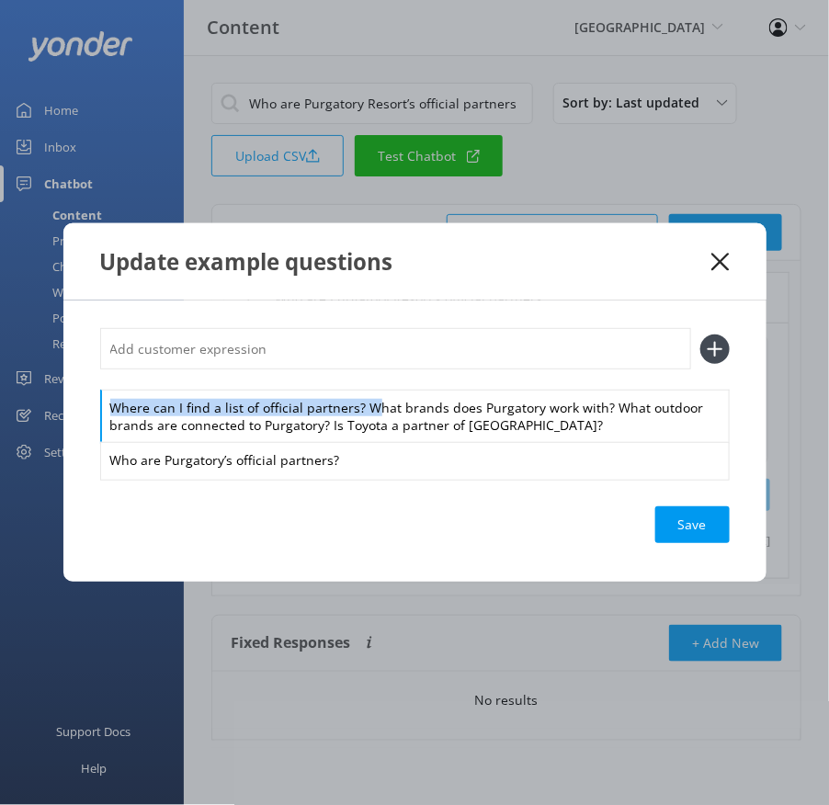
drag, startPoint x: 366, startPoint y: 411, endPoint x: 350, endPoint y: 383, distance: 31.7
click at [350, 383] on div "Where can I find a list of official partners? What brands does Purgatory work w…" at bounding box center [415, 403] width 630 height 150
click at [353, 418] on div "Where can I find a list of official partners? What brands does Purgatory work w…" at bounding box center [415, 416] width 630 height 53
drag, startPoint x: 363, startPoint y: 413, endPoint x: 347, endPoint y: 393, distance: 24.8
click at [347, 393] on div "Where can I find a list of official partners? What brands does Purgatory work w…" at bounding box center [415, 416] width 630 height 53
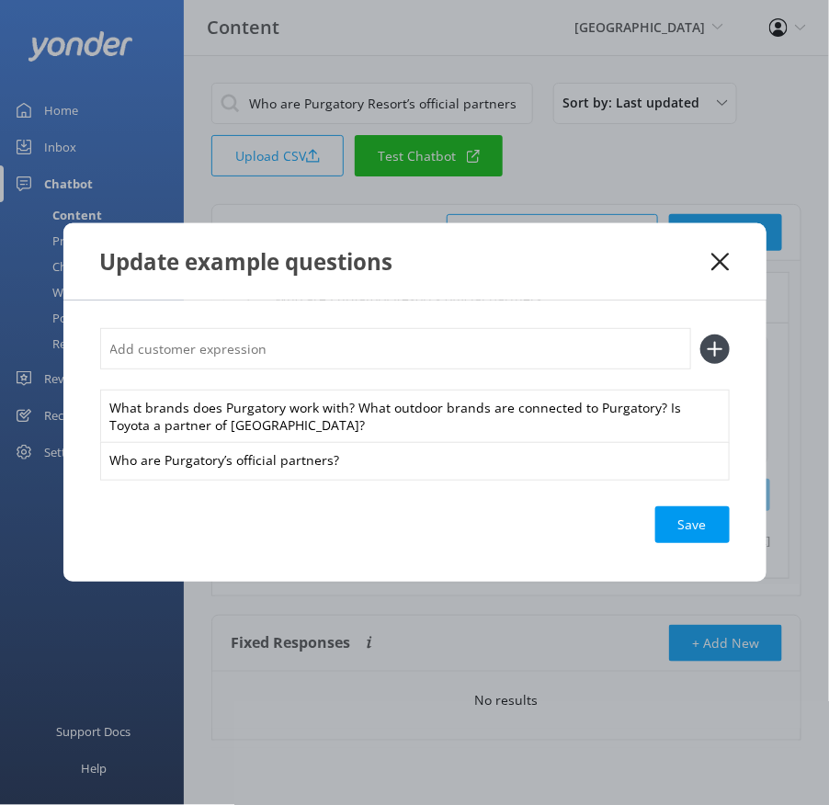
click at [316, 358] on input "text" at bounding box center [395, 348] width 591 height 41
click at [700, 335] on button at bounding box center [714, 349] width 29 height 29
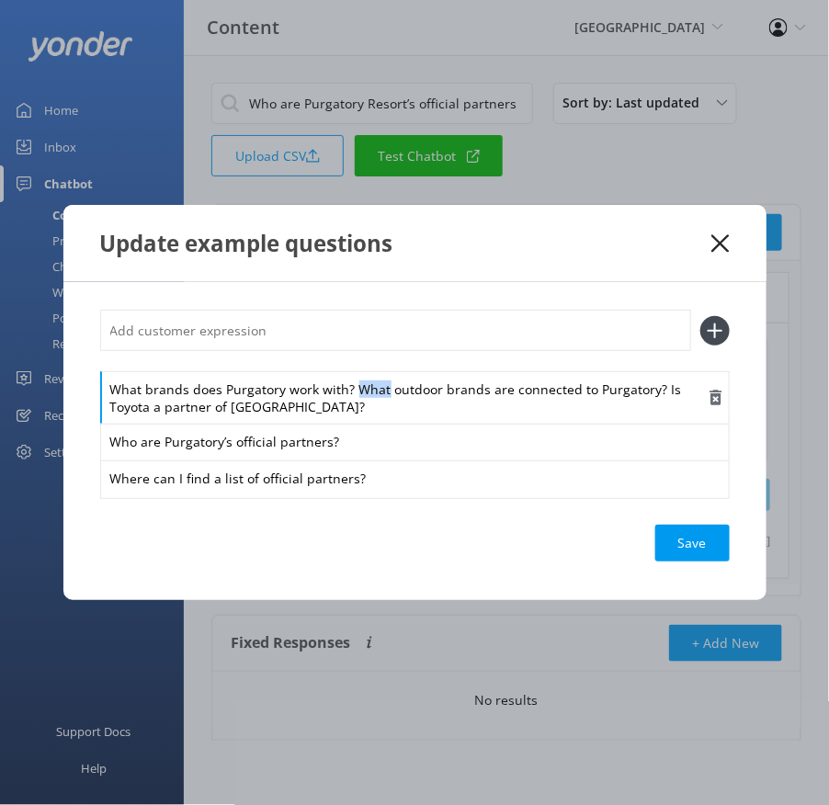
click at [353, 390] on div "What brands does Purgatory work with? What outdoor brands are connected to Purg…" at bounding box center [415, 397] width 630 height 53
drag, startPoint x: 353, startPoint y: 390, endPoint x: 335, endPoint y: 380, distance: 21.0
click at [335, 380] on div "What brands does Purgatory work with? What outdoor brands are connected to Purg…" at bounding box center [415, 397] width 630 height 53
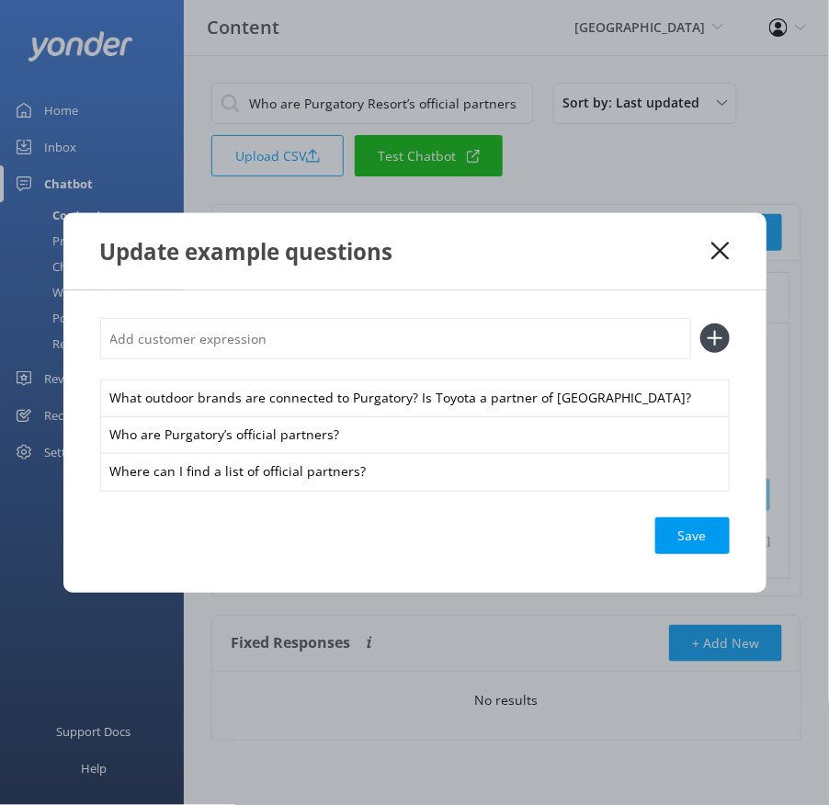
click at [298, 345] on input "text" at bounding box center [395, 338] width 591 height 41
click at [700, 324] on button at bounding box center [714, 338] width 29 height 29
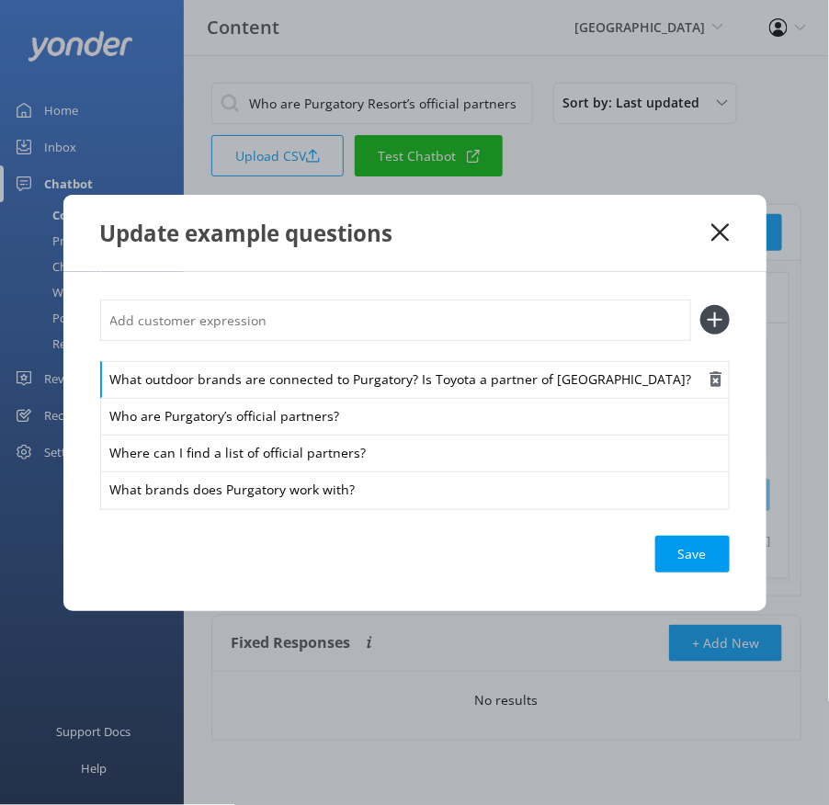
click at [424, 373] on div "What outdoor brands are connected to Purgatory? Is Toyota a partner of [GEOGRAP…" at bounding box center [415, 380] width 630 height 39
drag, startPoint x: 413, startPoint y: 376, endPoint x: 401, endPoint y: 359, distance: 20.4
click at [401, 359] on div "What outdoor brands are connected to Purgatory? Is Toyota a partner of [GEOGRAP…" at bounding box center [415, 404] width 630 height 209
click at [333, 321] on input "text" at bounding box center [395, 320] width 591 height 41
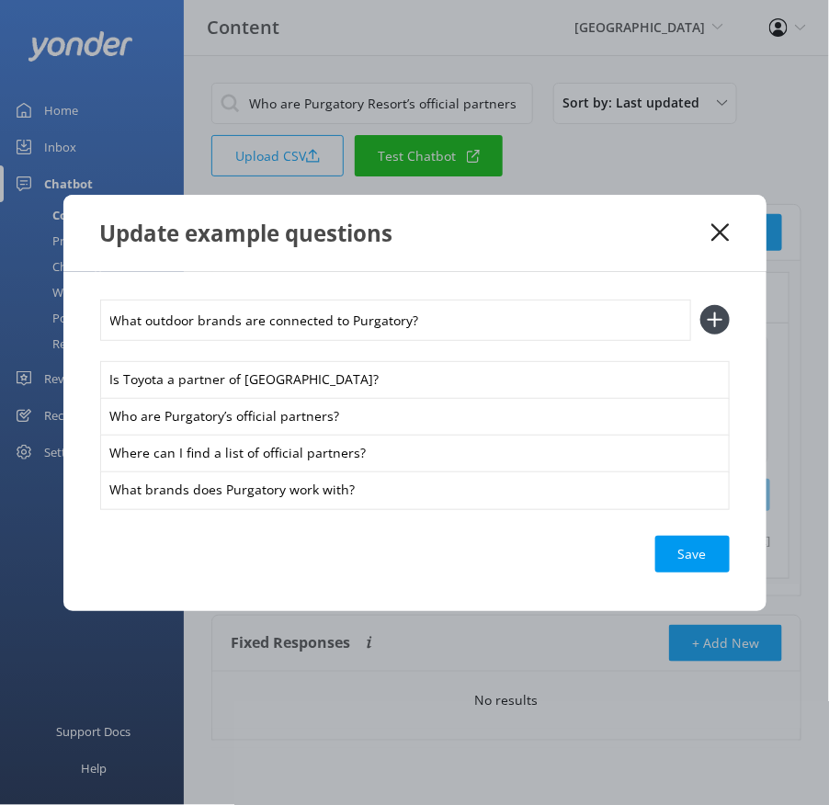
click at [700, 305] on button at bounding box center [714, 319] width 29 height 29
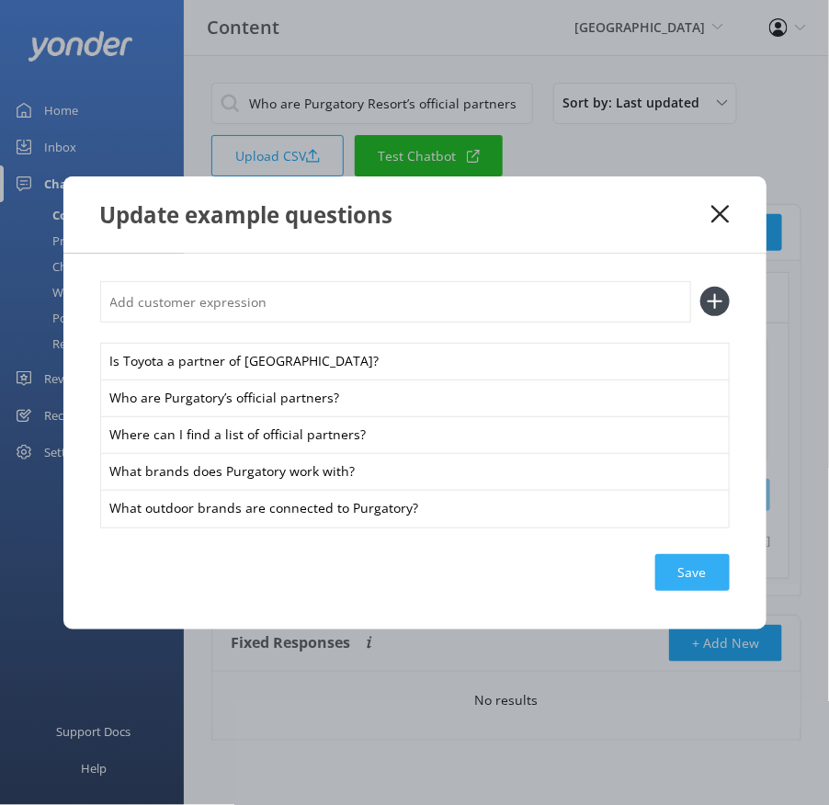
click at [691, 569] on div "Save" at bounding box center [692, 572] width 74 height 37
click at [721, 209] on icon at bounding box center [720, 214] width 17 height 18
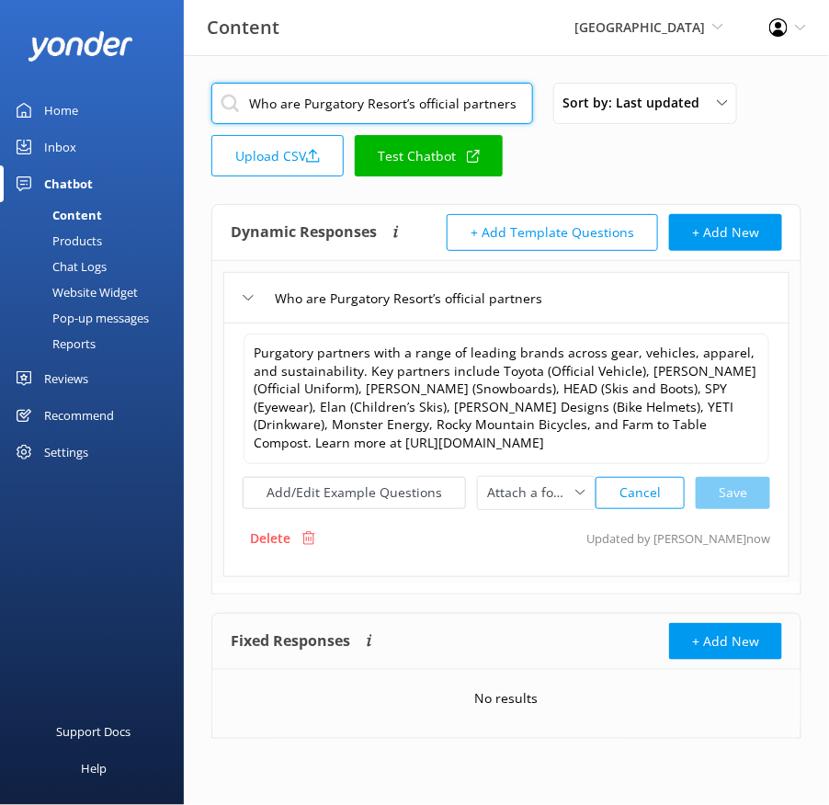
click at [381, 104] on input "Who are Purgatory Resort’s official partners" at bounding box center [372, 103] width 322 height 41
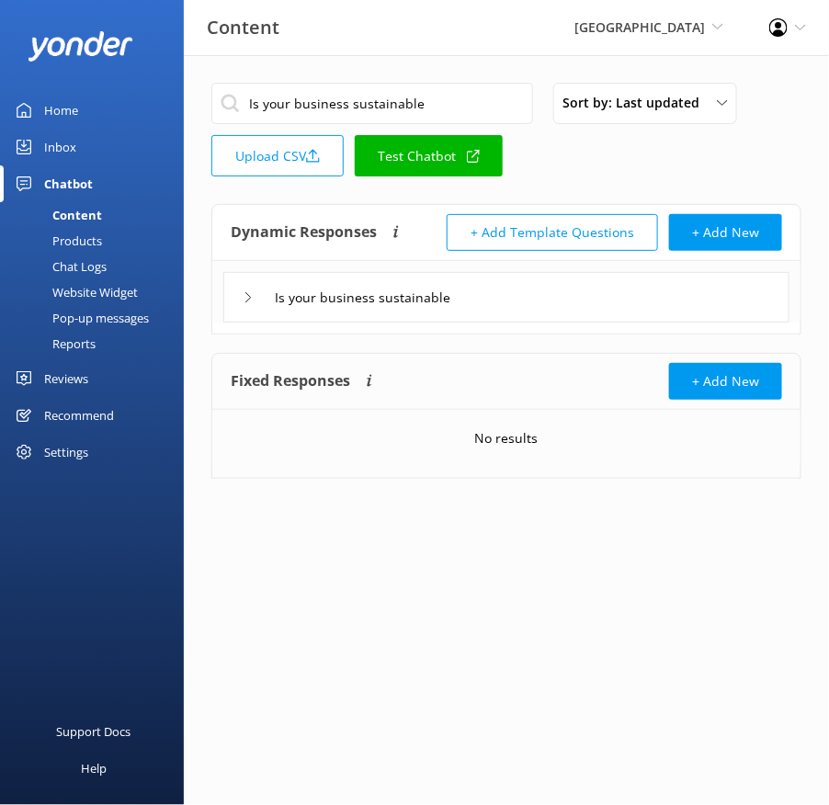
click at [495, 287] on div "Is your business sustainable" at bounding box center [506, 297] width 566 height 51
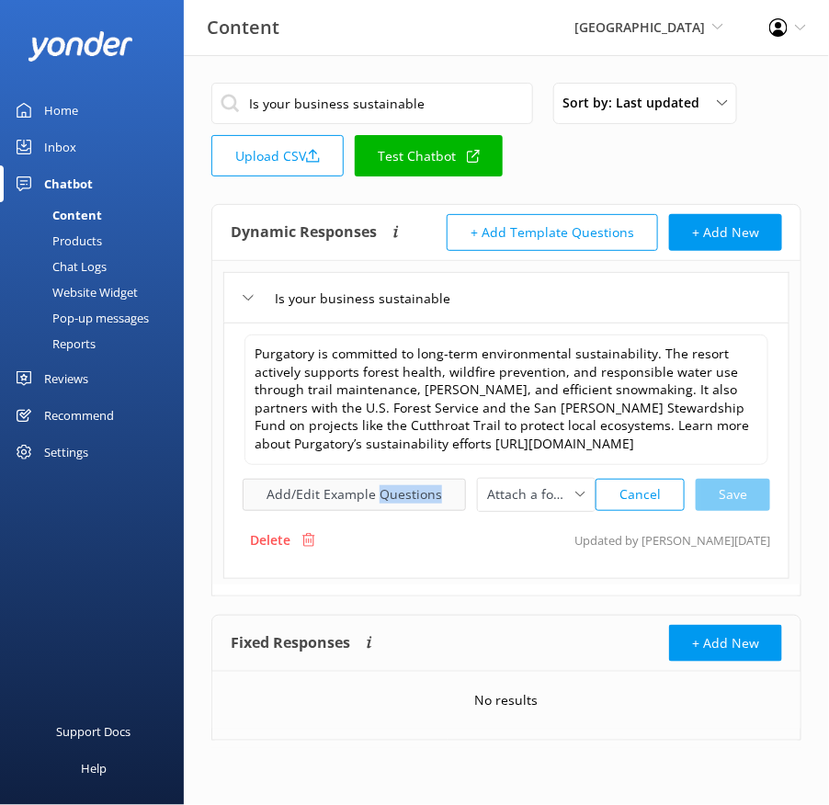
click at [302, 491] on button "Add/Edit Example Questions" at bounding box center [354, 495] width 223 height 32
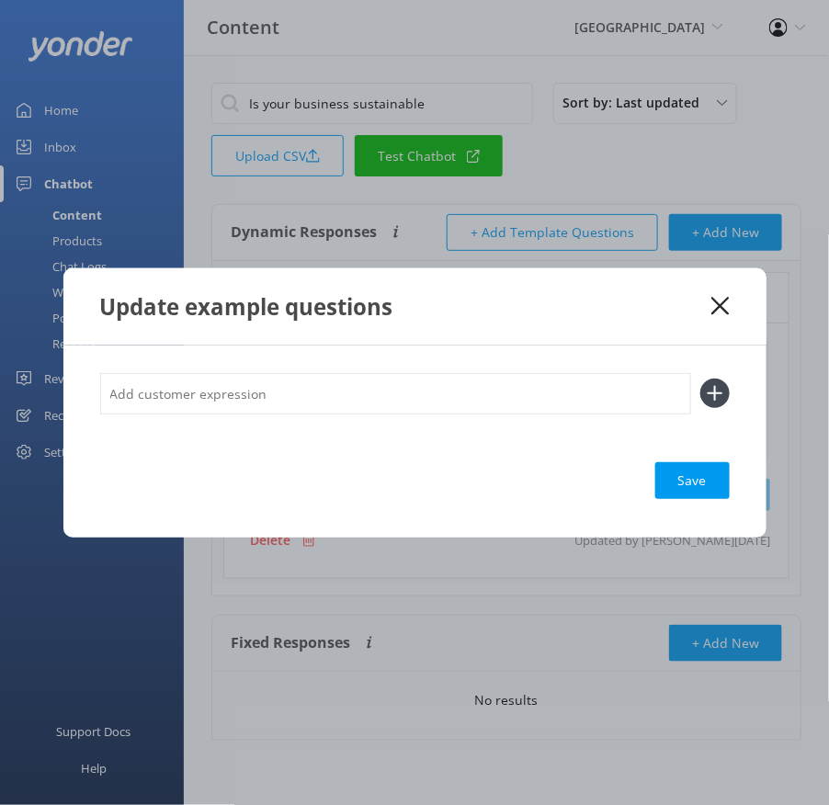
click at [388, 401] on input "text" at bounding box center [395, 393] width 591 height 41
click at [700, 379] on button at bounding box center [714, 393] width 29 height 29
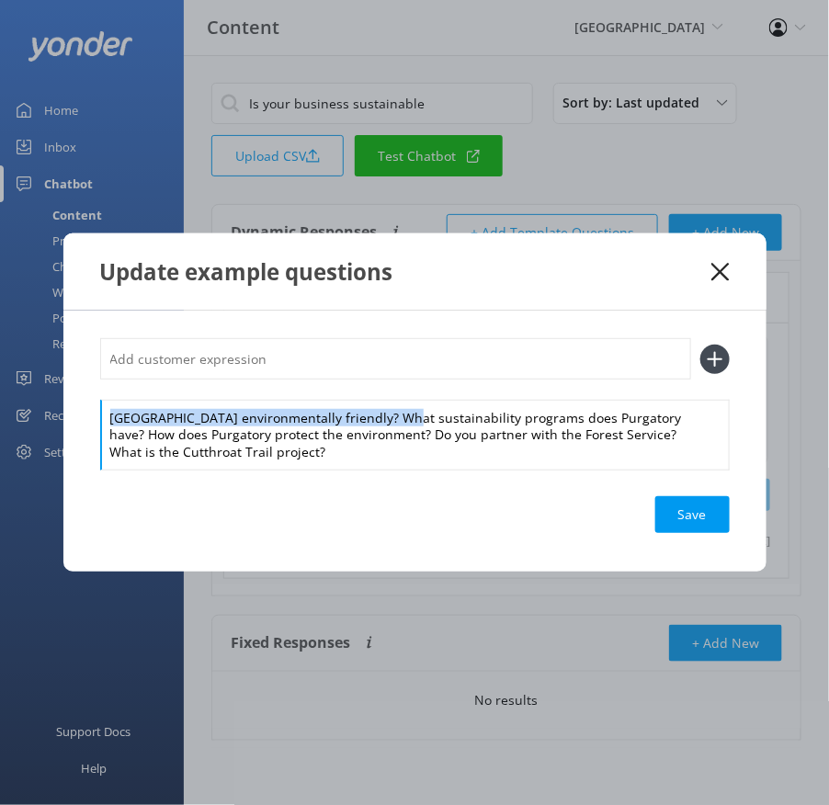
drag, startPoint x: 382, startPoint y: 419, endPoint x: 382, endPoint y: 387, distance: 32.2
click at [382, 387] on div "[GEOGRAPHIC_DATA] environmentally friendly? What sustainability programs does P…" at bounding box center [415, 403] width 630 height 131
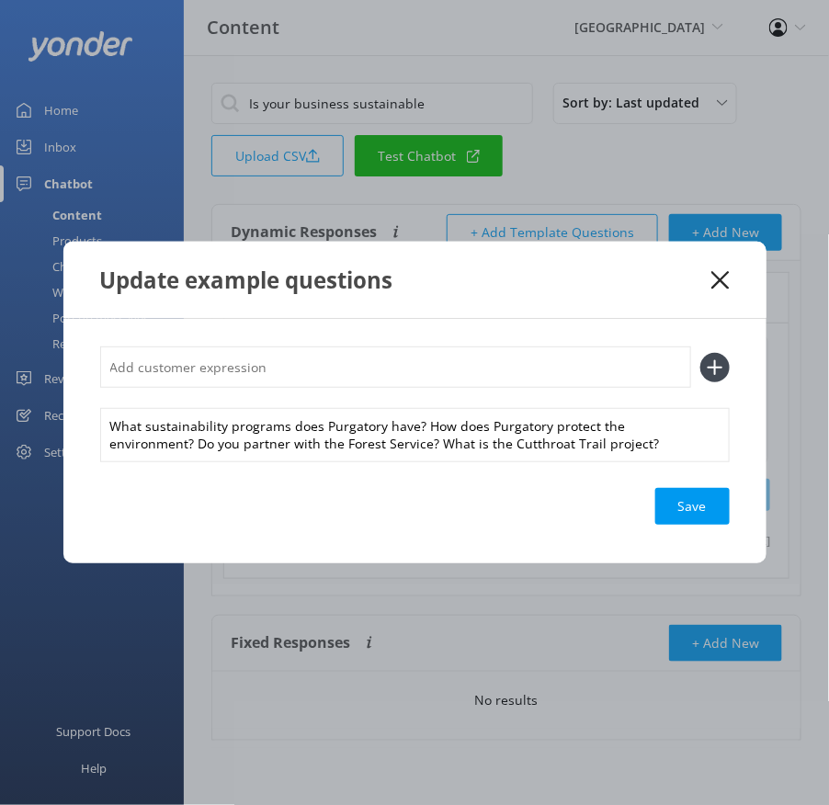
click at [357, 365] on input "text" at bounding box center [395, 367] width 591 height 41
click at [700, 353] on button at bounding box center [714, 367] width 29 height 29
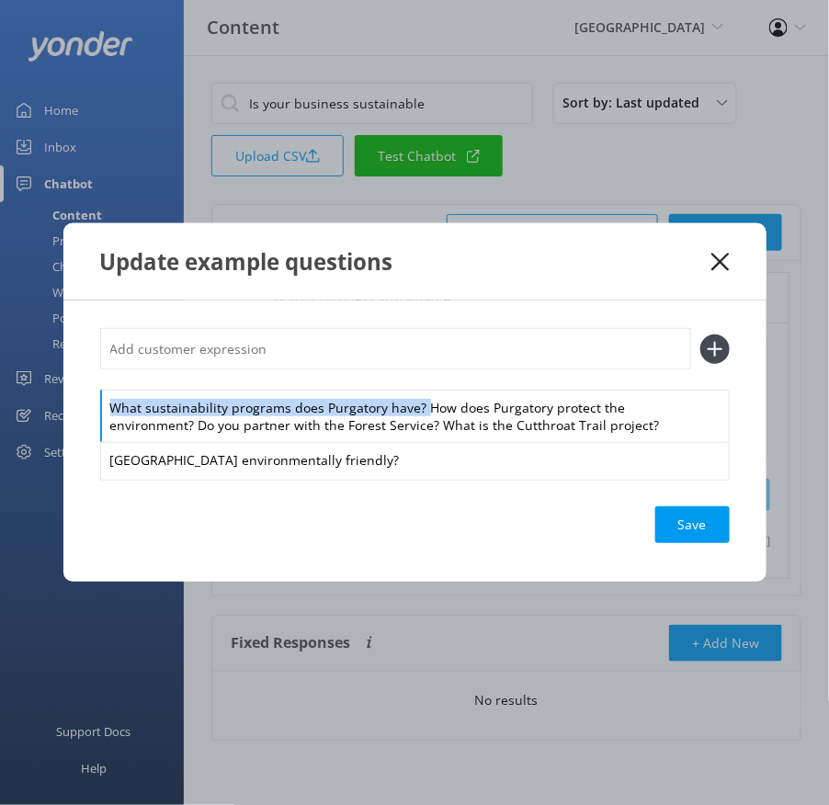
drag, startPoint x: 424, startPoint y: 409, endPoint x: 416, endPoint y: 383, distance: 26.8
click at [416, 383] on div "What sustainability programs does Purgatory have? How does Purgatory protect th…" at bounding box center [415, 403] width 630 height 150
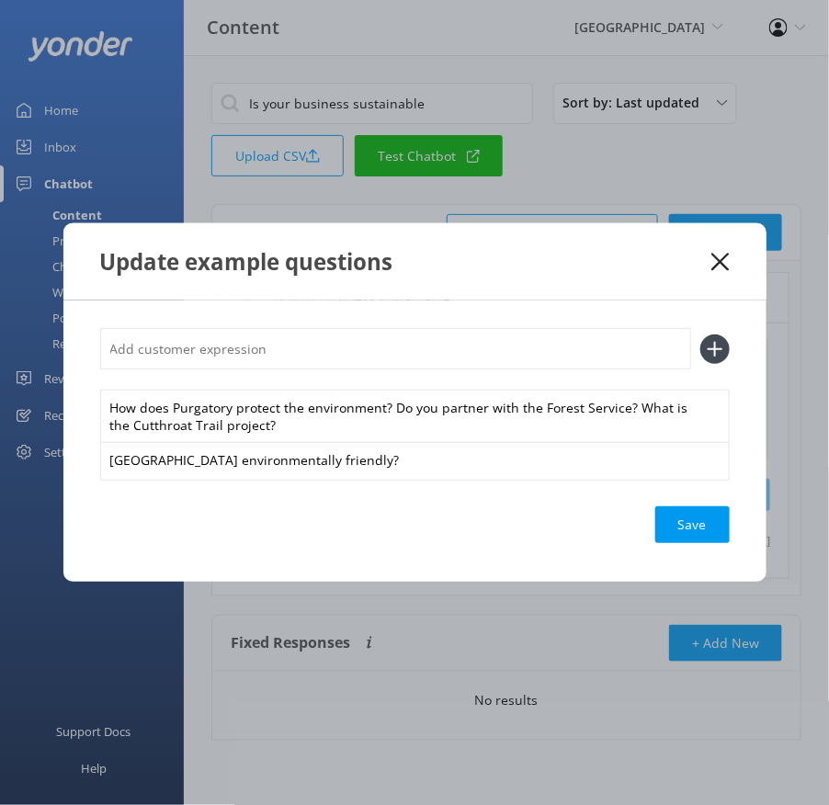
click at [383, 350] on input "text" at bounding box center [395, 348] width 591 height 41
click at [700, 335] on button at bounding box center [714, 349] width 29 height 29
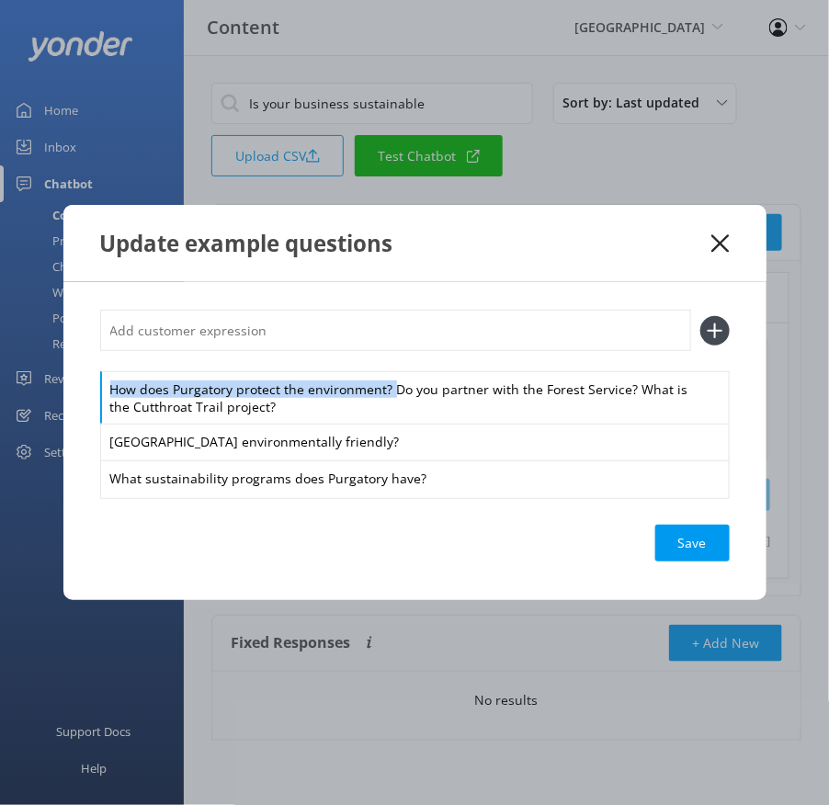
drag, startPoint x: 390, startPoint y: 394, endPoint x: 385, endPoint y: 349, distance: 45.3
click at [385, 349] on div "How does Purgatory protect the environment? Do you partner with the Forest Serv…" at bounding box center [415, 403] width 630 height 187
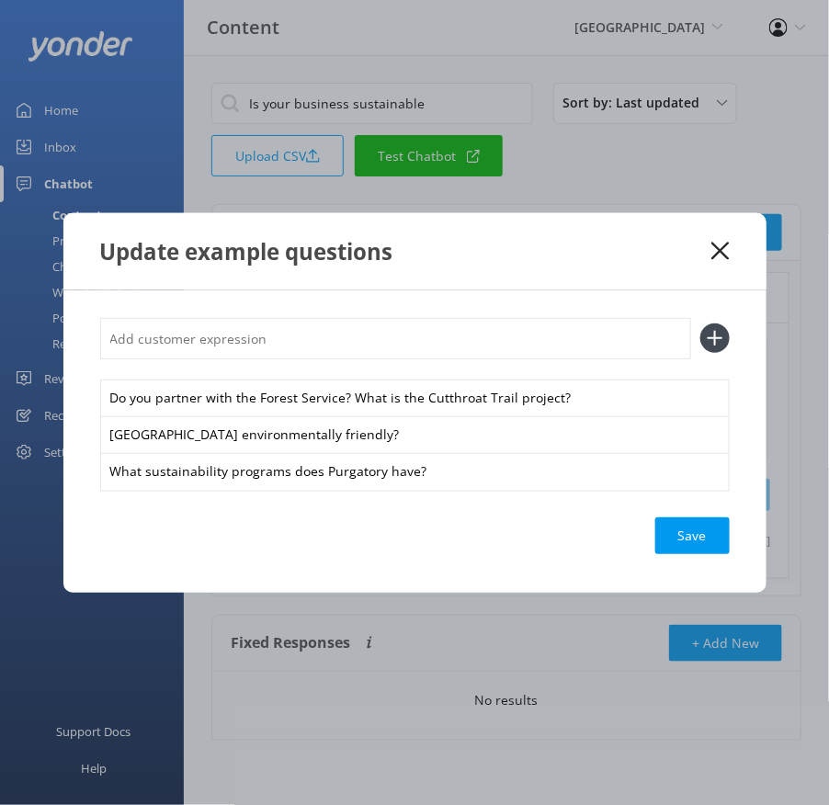
click at [366, 340] on input "text" at bounding box center [395, 338] width 591 height 41
click at [700, 324] on button at bounding box center [714, 338] width 29 height 29
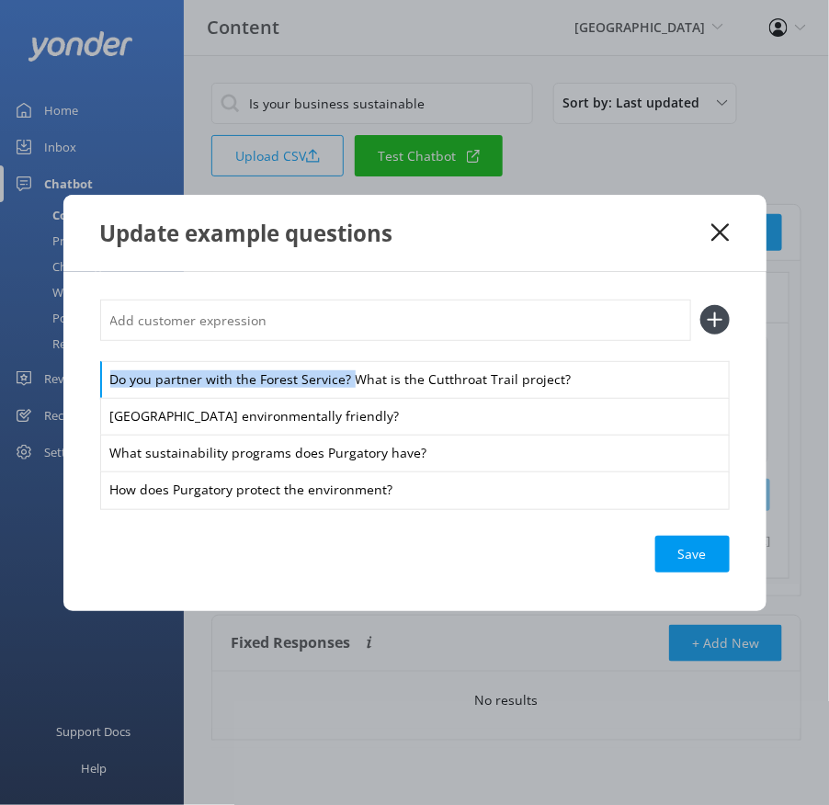
drag, startPoint x: 350, startPoint y: 379, endPoint x: 334, endPoint y: 337, distance: 44.6
click at [334, 337] on div "Do you partner with the Forest Service? What is the Cutthroat Trail project? Is…" at bounding box center [415, 404] width 630 height 209
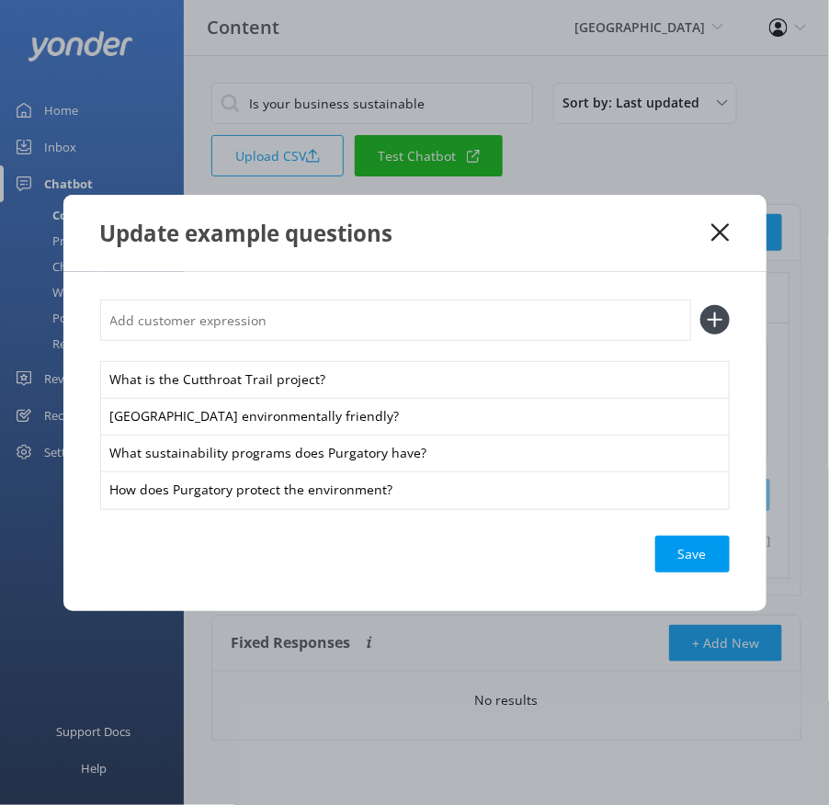
click at [308, 317] on input "text" at bounding box center [395, 320] width 591 height 41
click at [700, 305] on button at bounding box center [714, 319] width 29 height 29
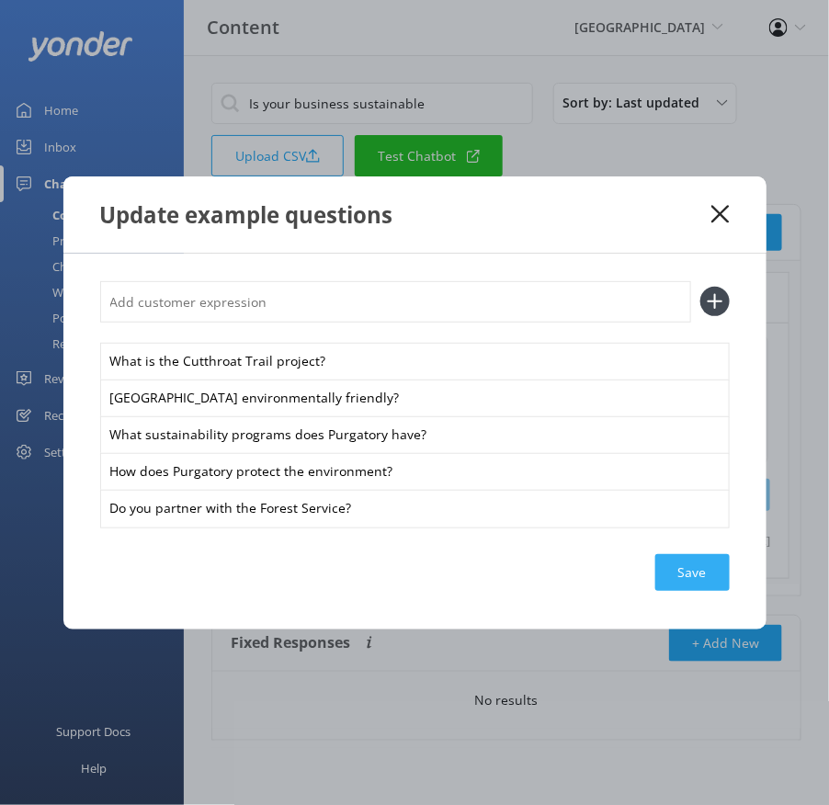
click at [686, 568] on div "Save" at bounding box center [692, 572] width 74 height 37
click at [718, 211] on use at bounding box center [720, 213] width 17 height 17
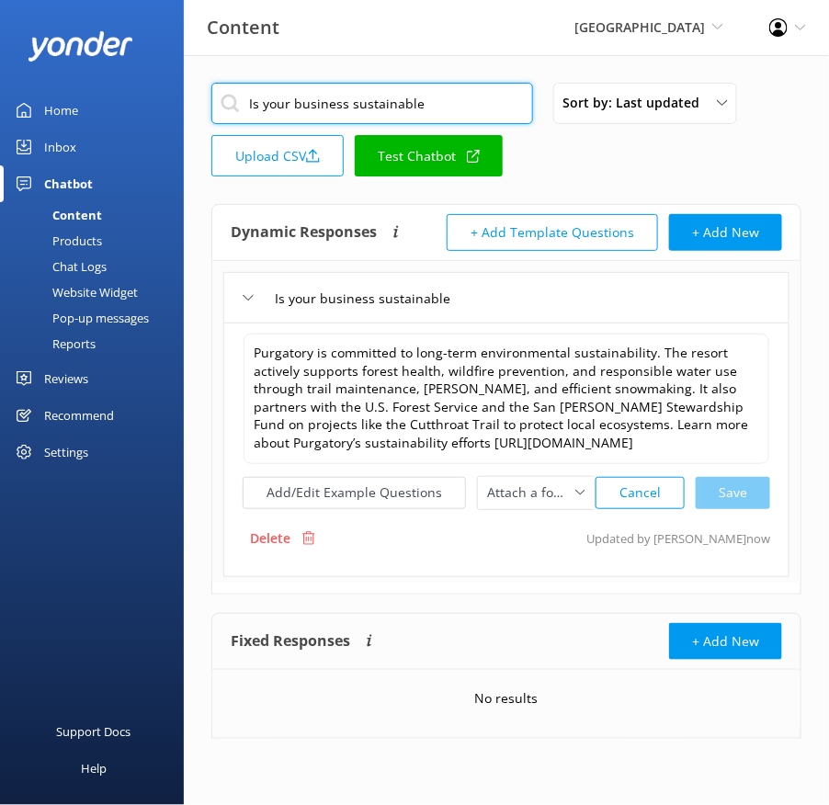
click at [410, 102] on input "Is your business sustainable" at bounding box center [372, 103] width 322 height 41
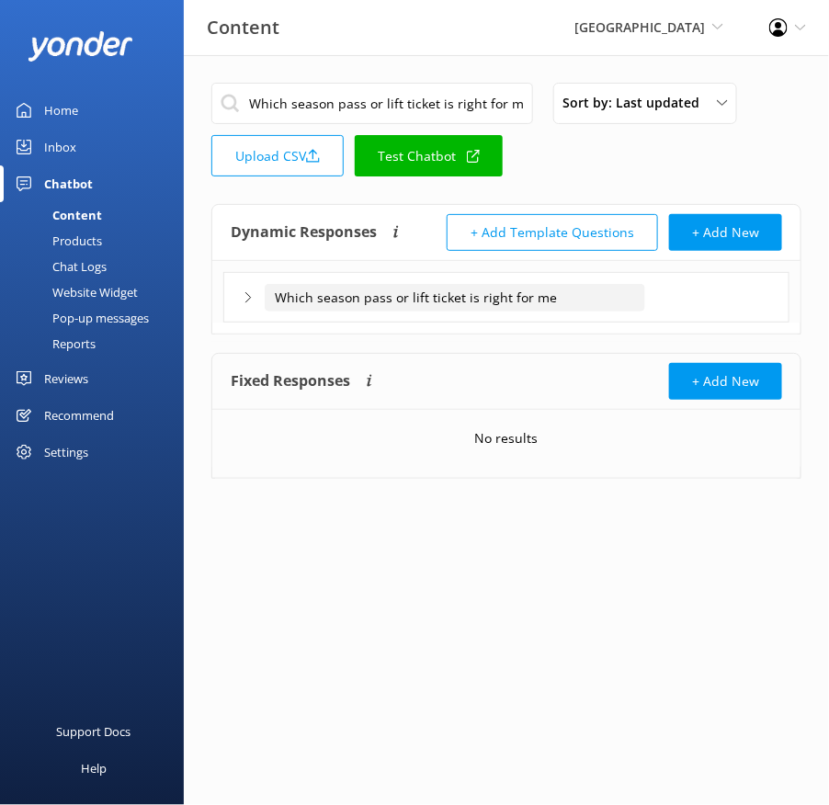
click at [633, 286] on input "Which season pass or lift ticket is right for me" at bounding box center [455, 298] width 381 height 28
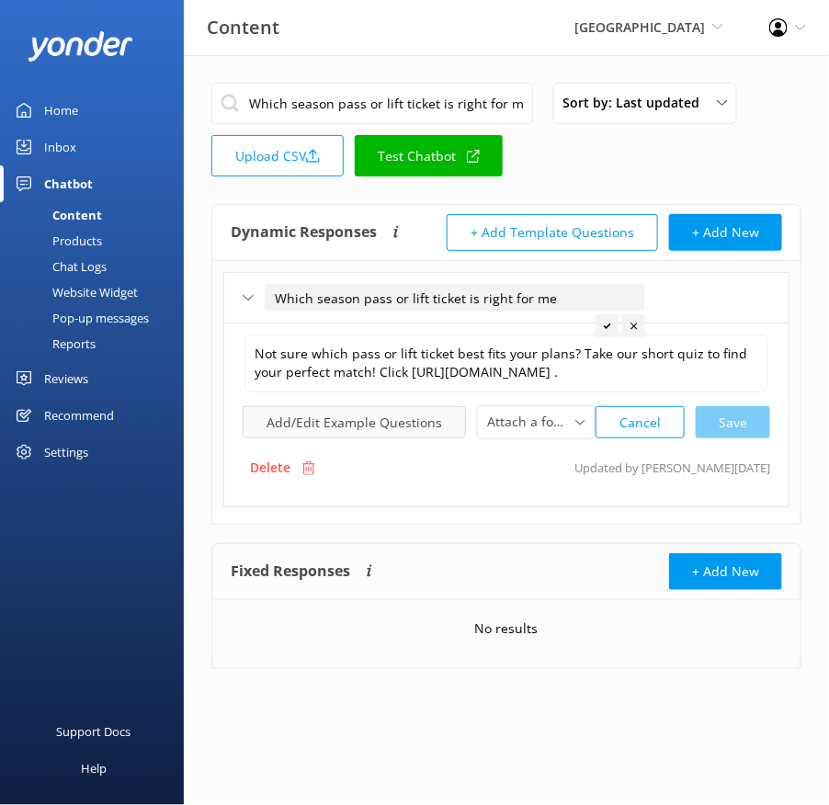
click at [363, 438] on button "Add/Edit Example Questions" at bounding box center [354, 422] width 223 height 32
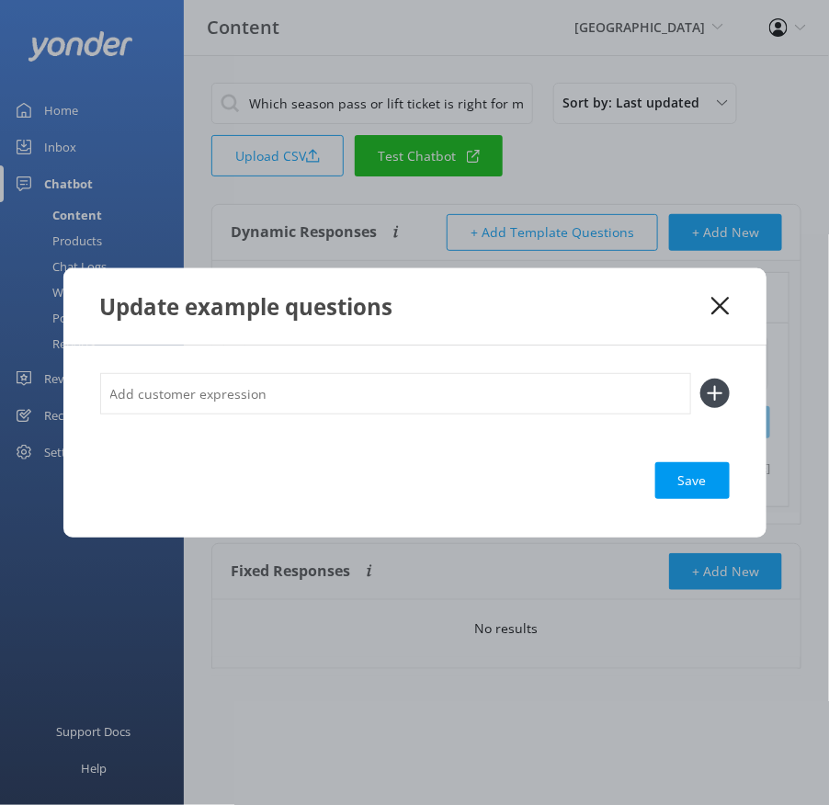
click at [391, 405] on input "text" at bounding box center [395, 393] width 591 height 41
click at [700, 379] on button at bounding box center [714, 393] width 29 height 29
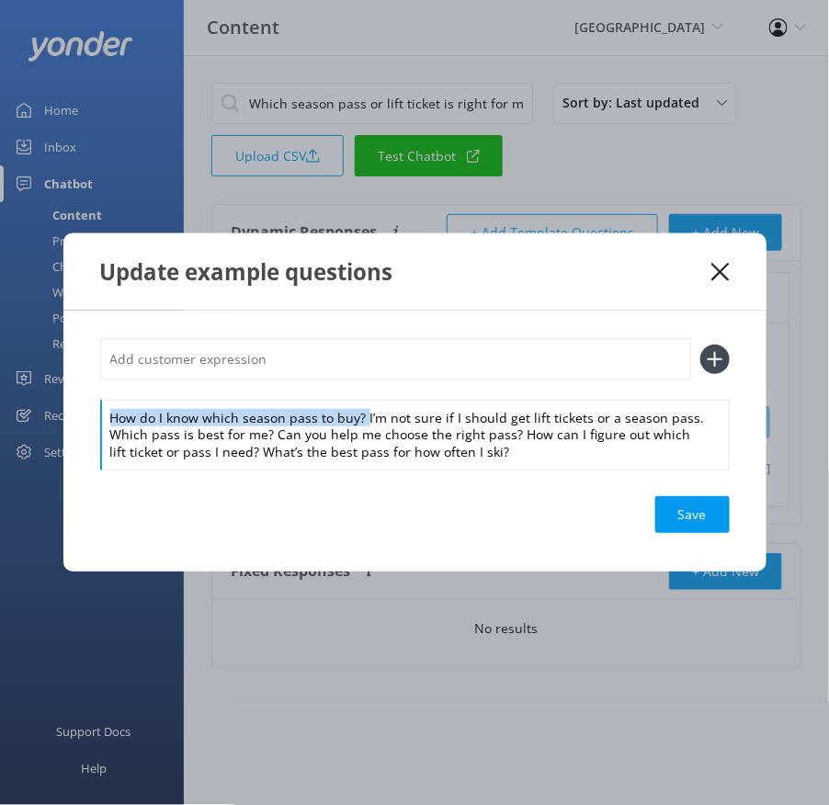
drag, startPoint x: 363, startPoint y: 415, endPoint x: 356, endPoint y: 390, distance: 25.9
click at [356, 390] on div "How do I know which season pass to buy? I’m not sure if I should get lift ticke…" at bounding box center [415, 403] width 630 height 131
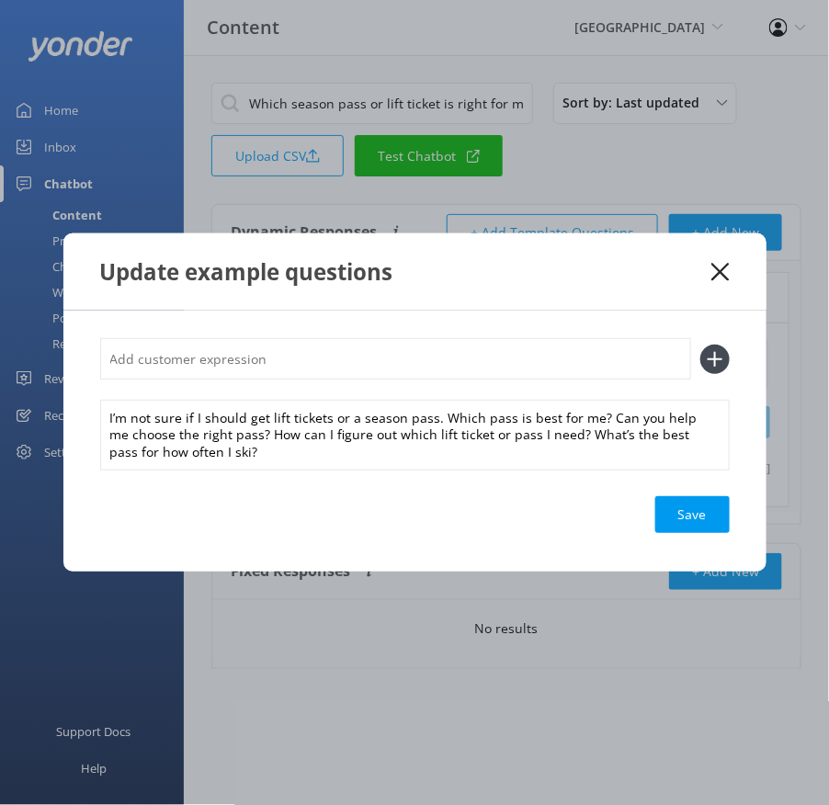
click at [323, 349] on input "text" at bounding box center [395, 358] width 591 height 41
click at [700, 345] on button at bounding box center [714, 359] width 29 height 29
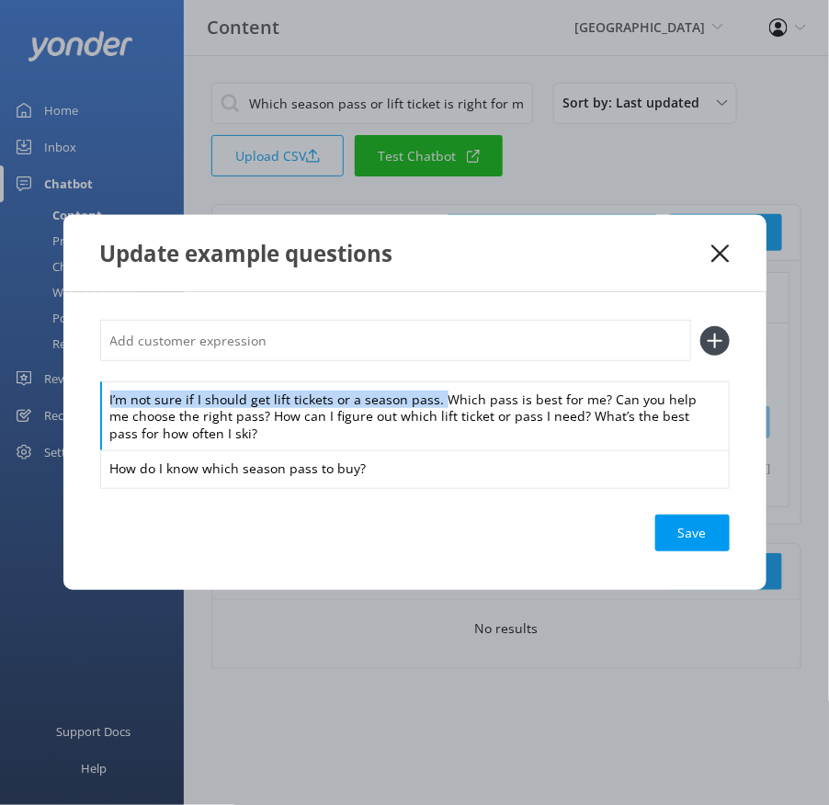
drag, startPoint x: 437, startPoint y: 401, endPoint x: 422, endPoint y: 362, distance: 41.3
click at [423, 362] on div "I’m not sure if I should get lift tickets or a season pass. Which pass is best …" at bounding box center [415, 403] width 630 height 167
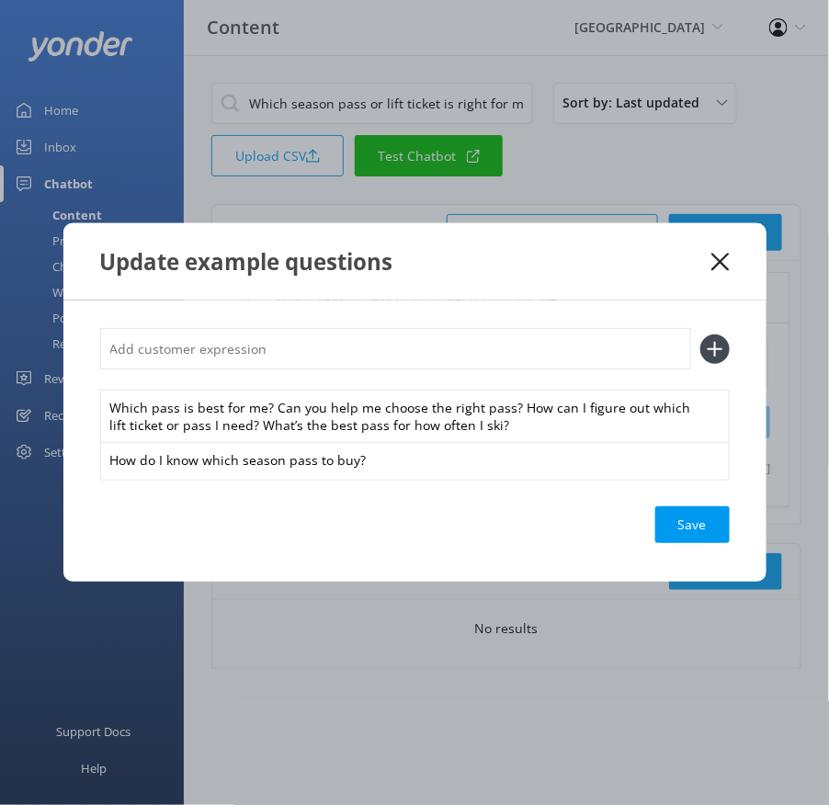
click at [391, 341] on input "text" at bounding box center [395, 348] width 591 height 41
click at [700, 335] on button at bounding box center [714, 349] width 29 height 29
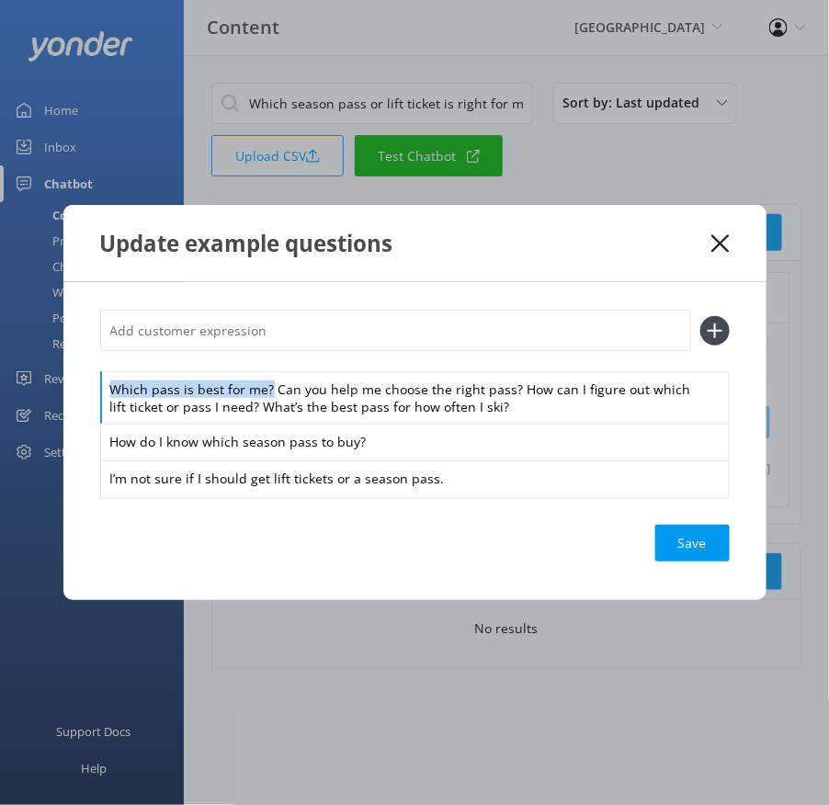
drag, startPoint x: 268, startPoint y: 393, endPoint x: 268, endPoint y: 350, distance: 42.3
click at [268, 350] on div "Which pass is best for me? Can you help me choose the right pass? How can I fig…" at bounding box center [415, 403] width 630 height 187
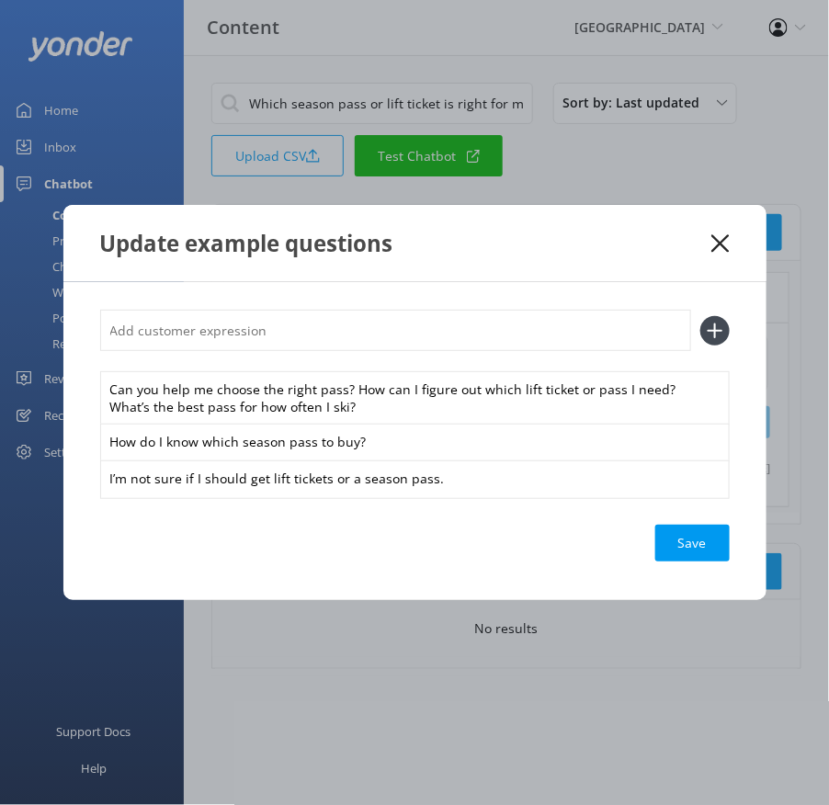
click at [265, 338] on input "text" at bounding box center [395, 330] width 591 height 41
click at [700, 316] on button at bounding box center [714, 330] width 29 height 29
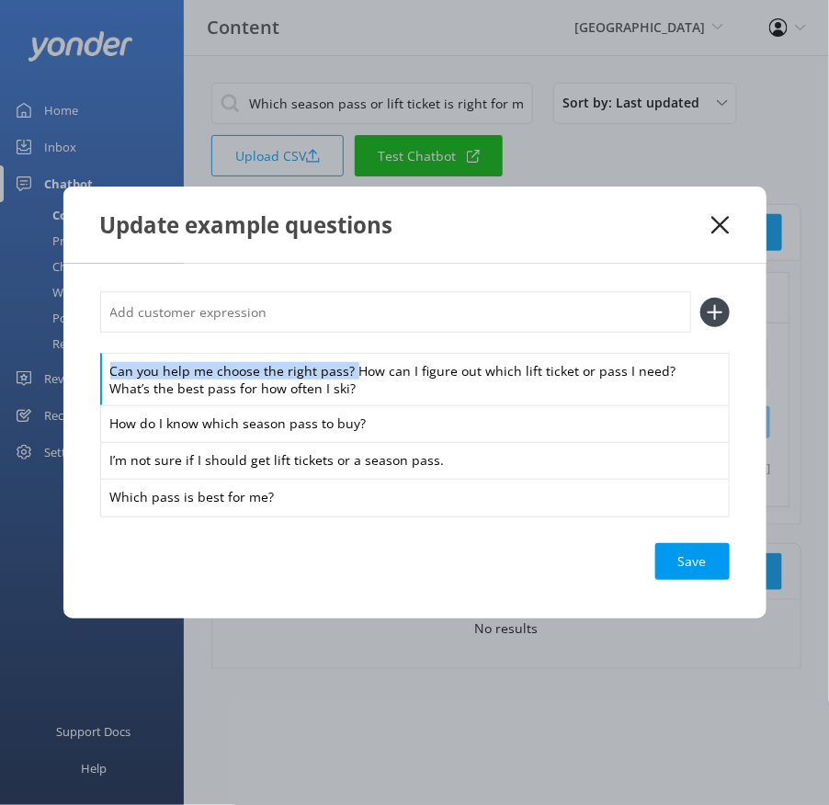
drag, startPoint x: 352, startPoint y: 373, endPoint x: 337, endPoint y: 341, distance: 35.4
click at [337, 341] on div "Can you help me choose the right pass? How can I figure out which lift ticket o…" at bounding box center [415, 402] width 630 height 223
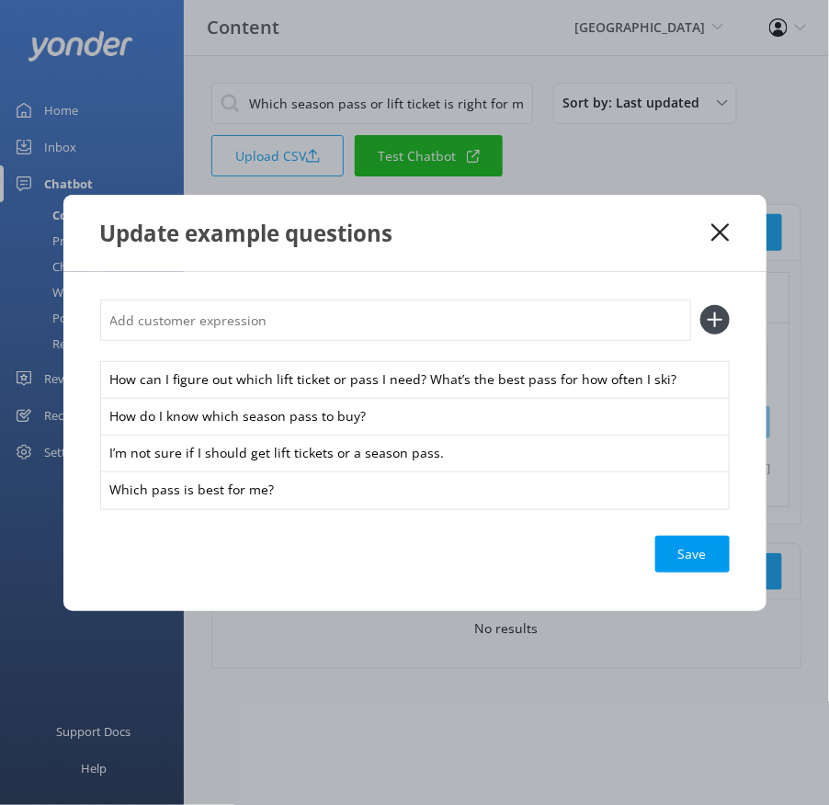
click at [300, 310] on input "text" at bounding box center [395, 320] width 591 height 41
click at [700, 305] on button at bounding box center [714, 319] width 29 height 29
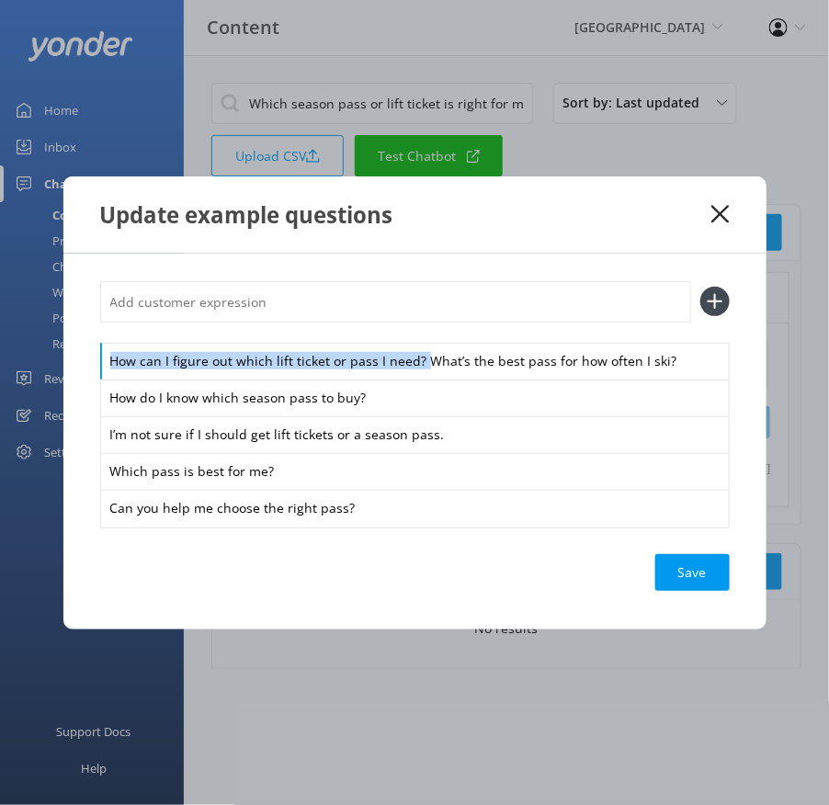
drag, startPoint x: 426, startPoint y: 358, endPoint x: 404, endPoint y: 316, distance: 46.9
click at [404, 316] on div "How can I figure out which lift ticket or pass I need? What’s the best pass for…" at bounding box center [415, 403] width 630 height 245
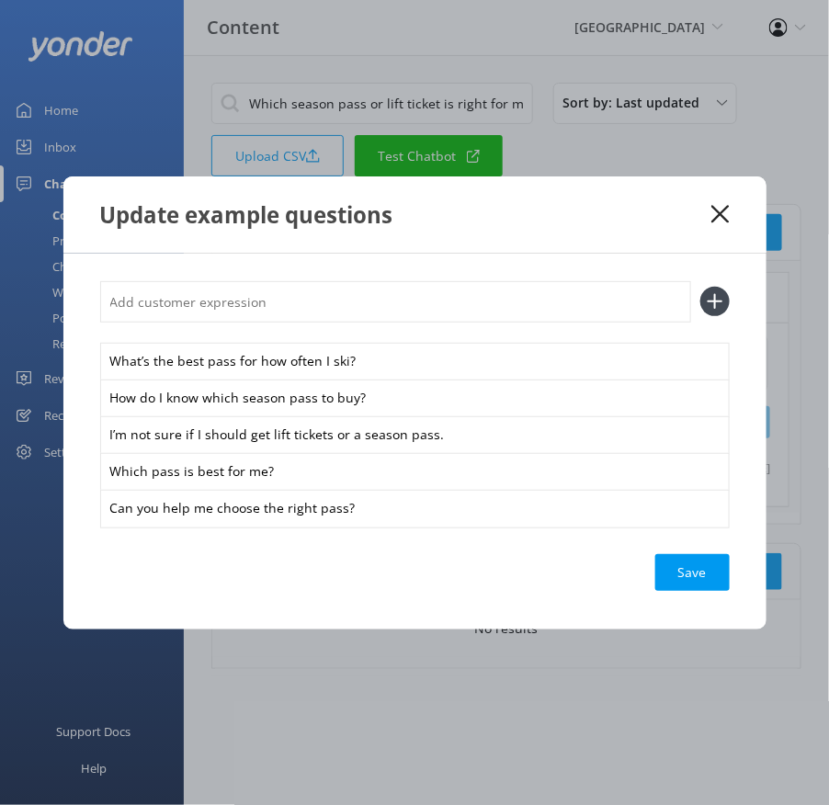
click at [384, 302] on input "text" at bounding box center [395, 301] width 591 height 41
click at [700, 287] on button at bounding box center [714, 301] width 29 height 29
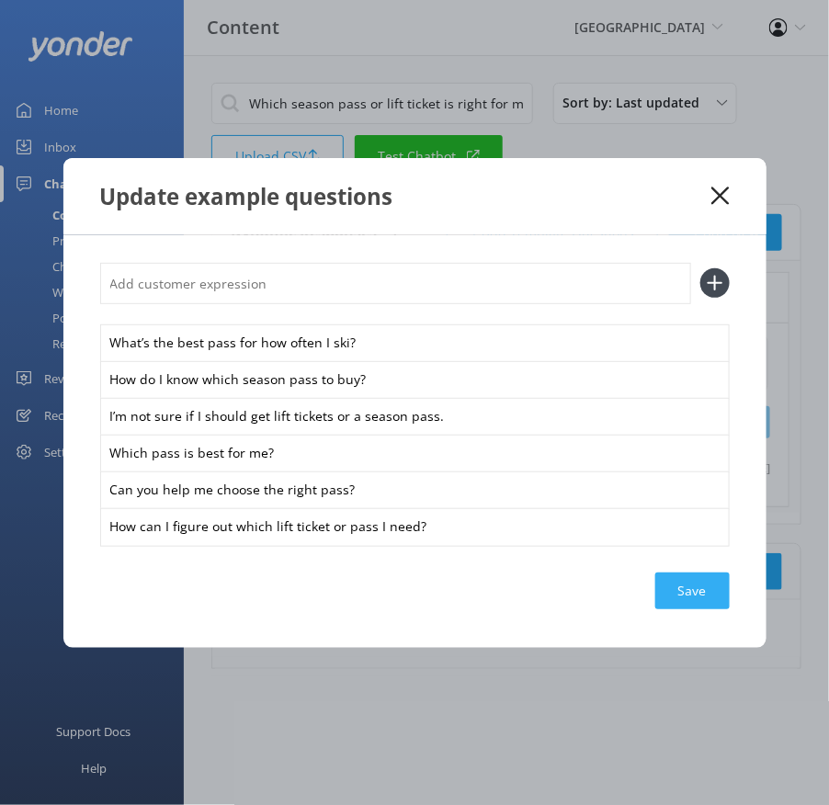
click at [702, 591] on div "Save" at bounding box center [692, 591] width 74 height 37
click at [718, 195] on icon at bounding box center [720, 196] width 17 height 18
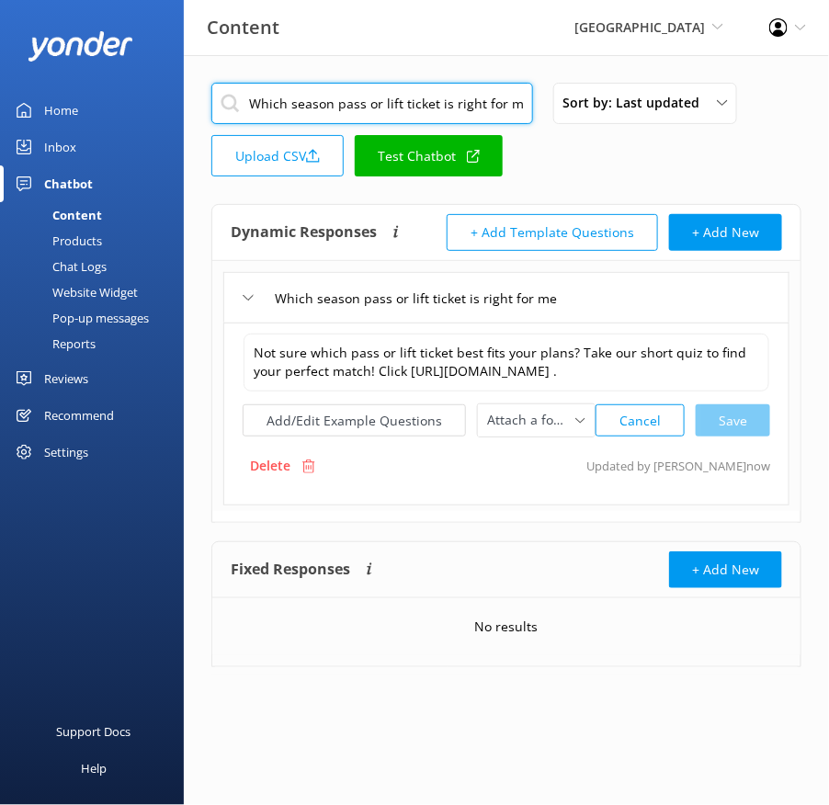
click at [427, 97] on input "Which season pass or lift ticket is right for me" at bounding box center [372, 103] width 322 height 41
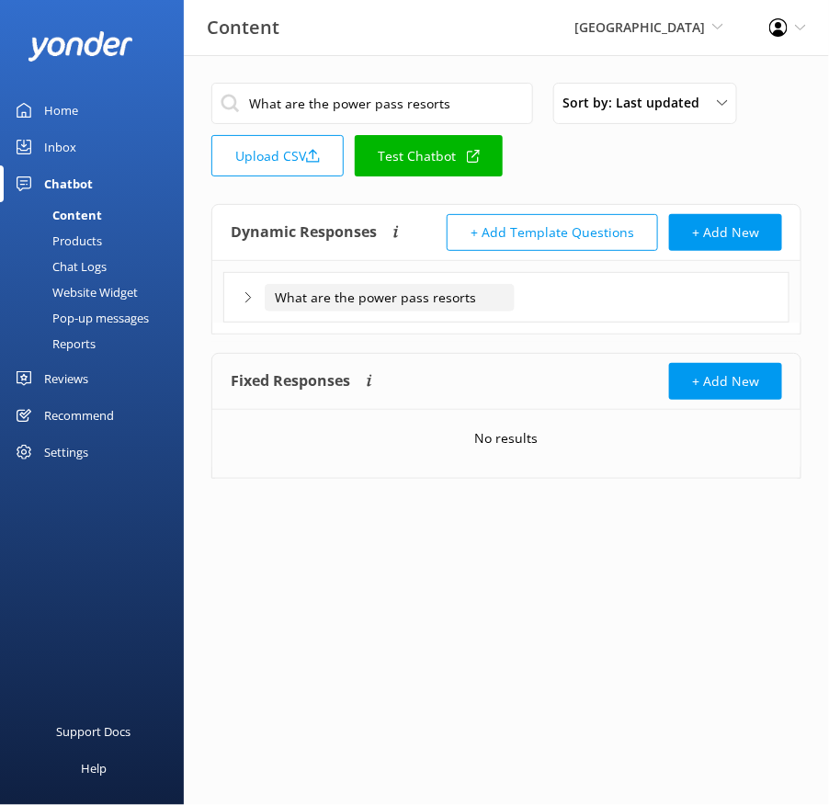
click at [497, 295] on input "What are the power pass resorts" at bounding box center [390, 298] width 250 height 28
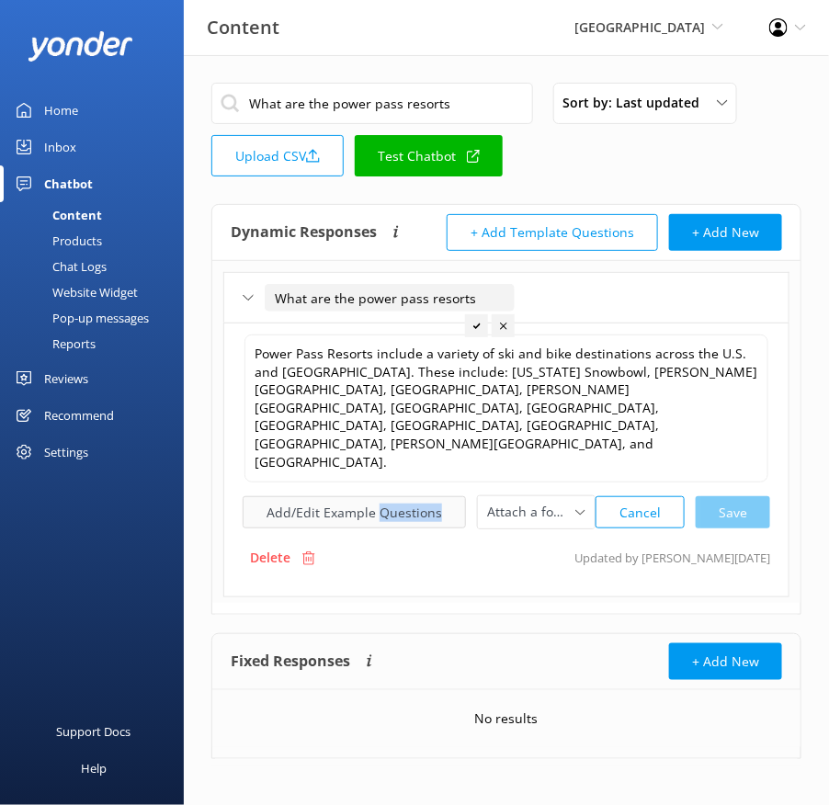
click at [322, 496] on button "Add/Edit Example Questions" at bounding box center [354, 512] width 223 height 32
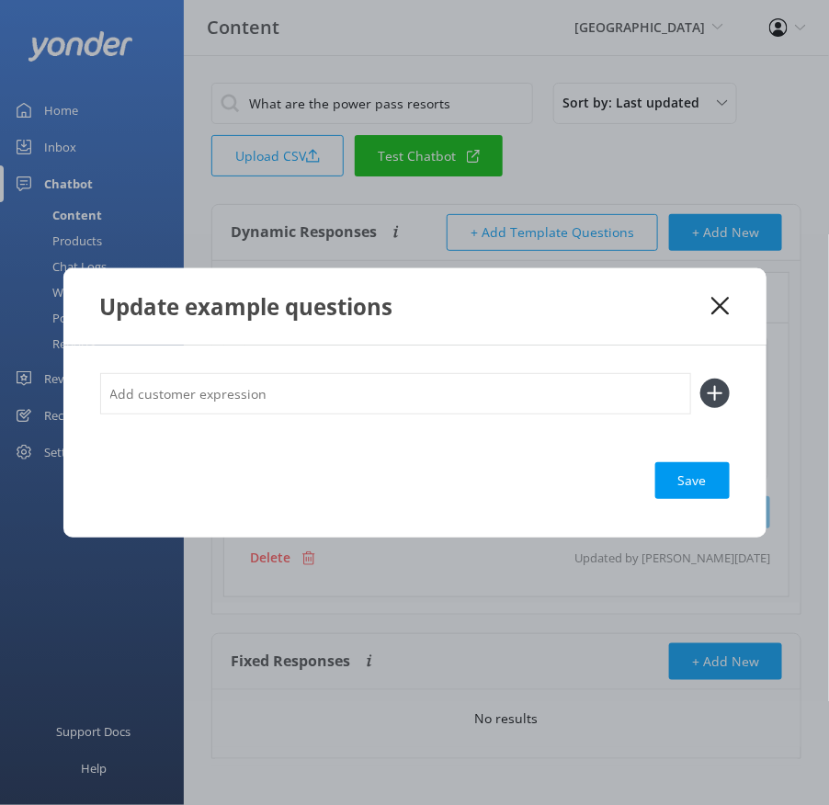
click at [510, 397] on input "text" at bounding box center [395, 393] width 591 height 41
click at [700, 379] on button at bounding box center [714, 393] width 29 height 29
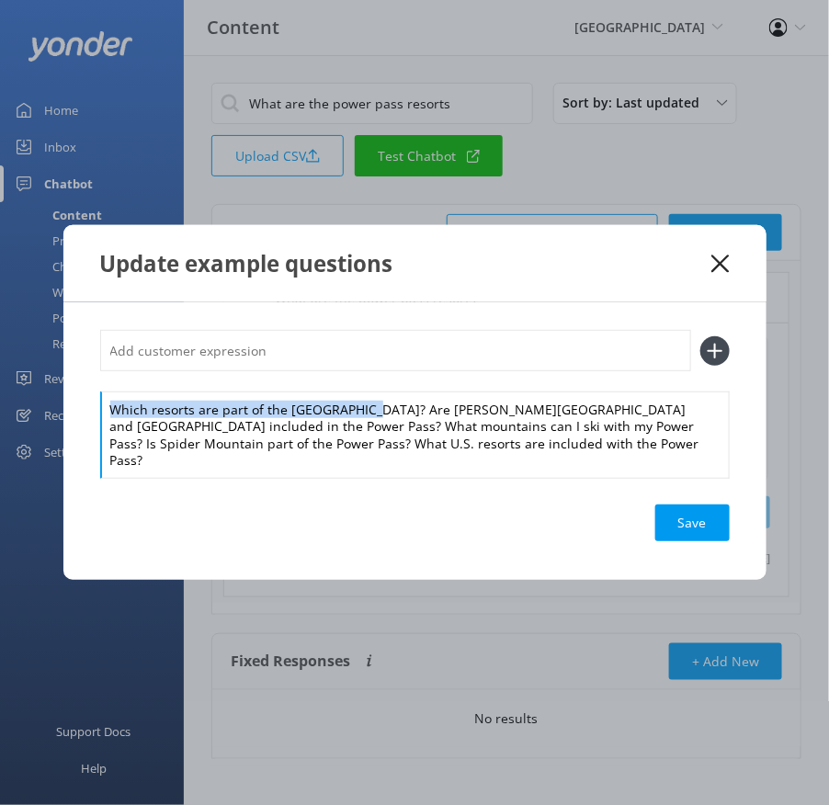
drag, startPoint x: 361, startPoint y: 420, endPoint x: 361, endPoint y: 383, distance: 36.8
click at [361, 383] on div "Which resorts are part of the [GEOGRAPHIC_DATA]? Are [PERSON_NAME][GEOGRAPHIC_D…" at bounding box center [415, 403] width 630 height 147
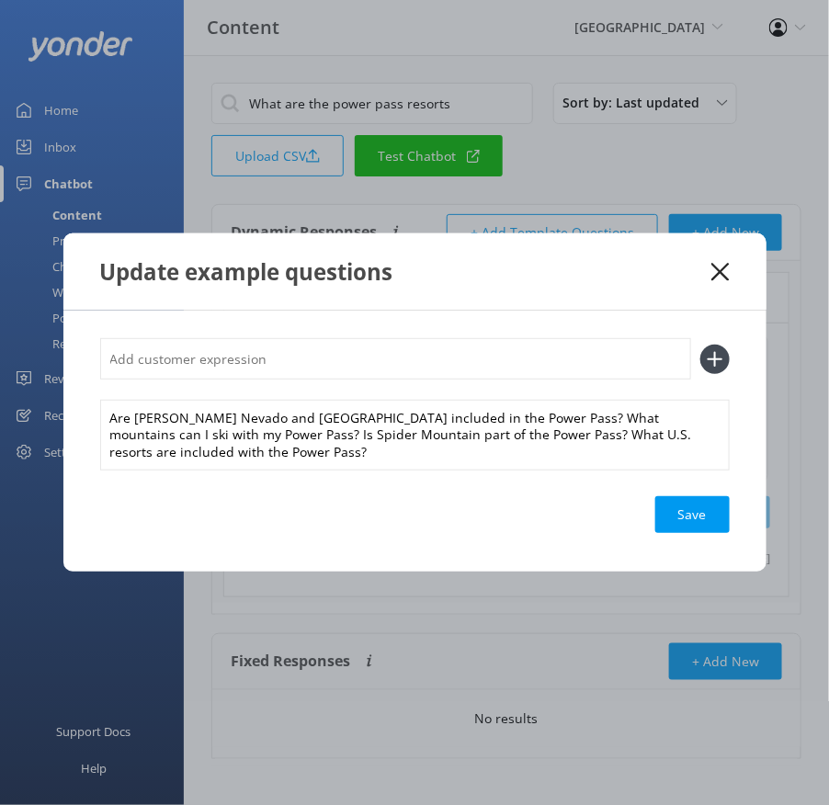
click at [331, 360] on input "text" at bounding box center [395, 358] width 591 height 41
click at [700, 345] on button at bounding box center [714, 359] width 29 height 29
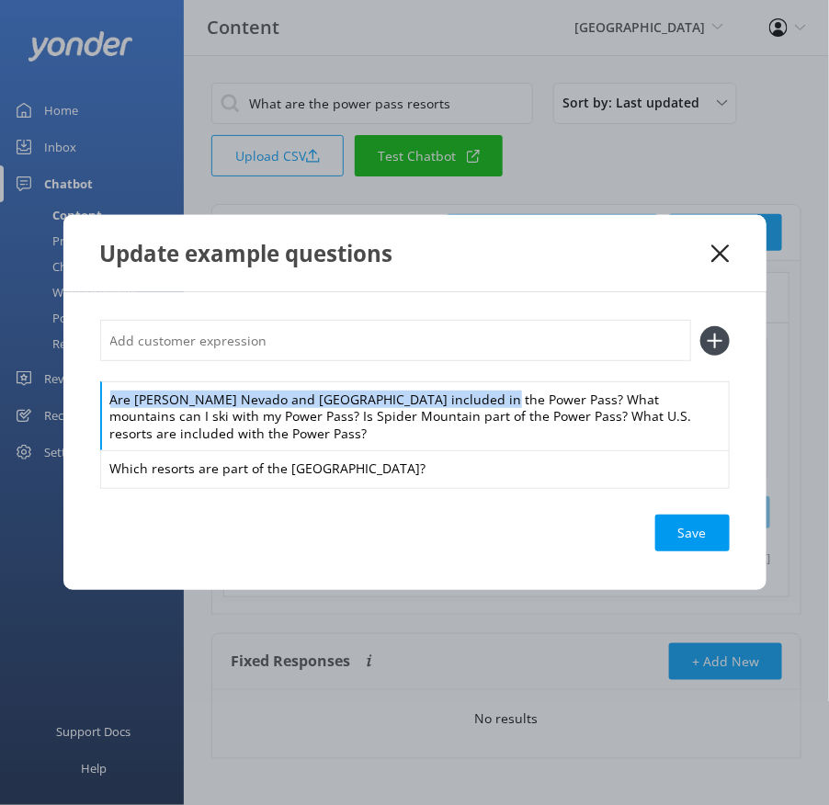
drag, startPoint x: 466, startPoint y: 394, endPoint x: 448, endPoint y: 345, distance: 52.9
click at [448, 345] on div "Are [PERSON_NAME] Nevado and [GEOGRAPHIC_DATA] included in the Power Pass? What…" at bounding box center [415, 403] width 630 height 167
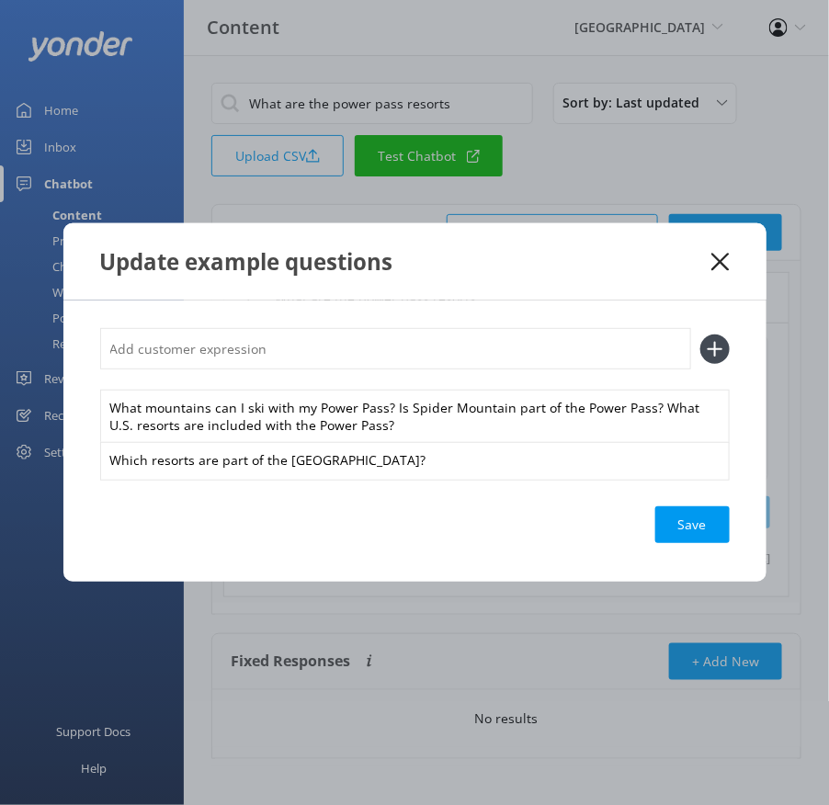
click at [391, 338] on input "text" at bounding box center [395, 348] width 591 height 41
click at [700, 335] on button at bounding box center [714, 349] width 29 height 29
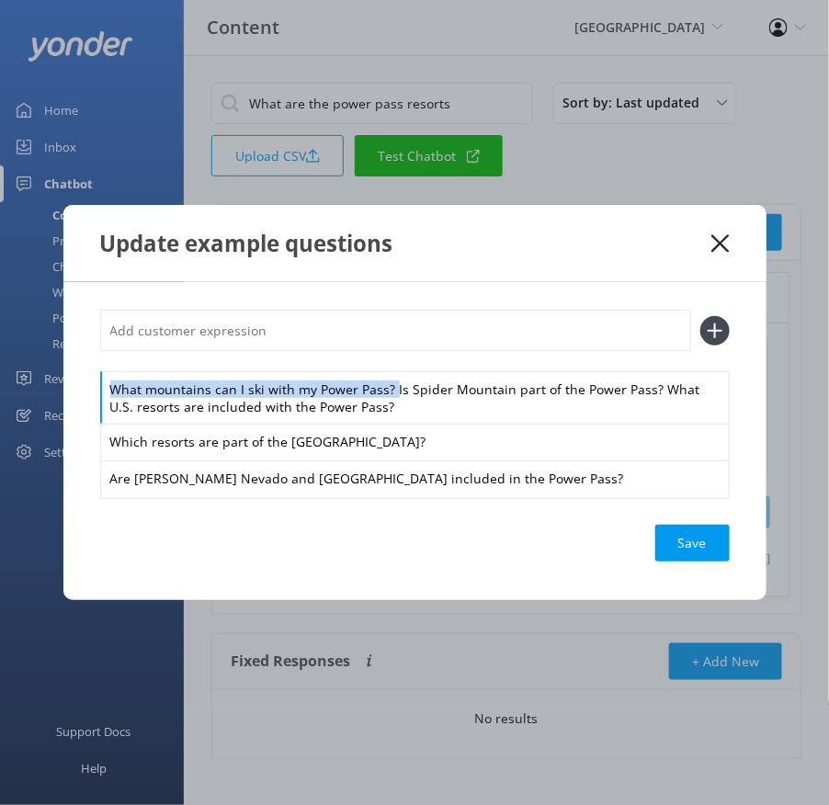
drag, startPoint x: 390, startPoint y: 383, endPoint x: 373, endPoint y: 343, distance: 43.7
click at [373, 343] on div "What mountains can I ski with my Power Pass? Is Spider Mountain part of the Pow…" at bounding box center [415, 403] width 630 height 187
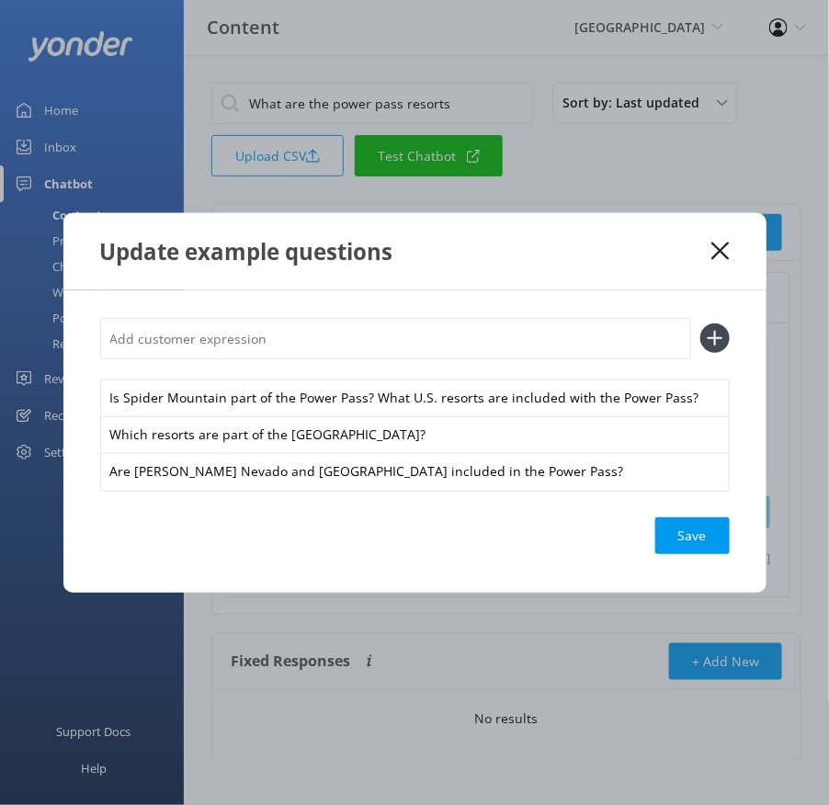
click at [348, 336] on input "text" at bounding box center [395, 338] width 591 height 41
click at [700, 324] on button at bounding box center [714, 338] width 29 height 29
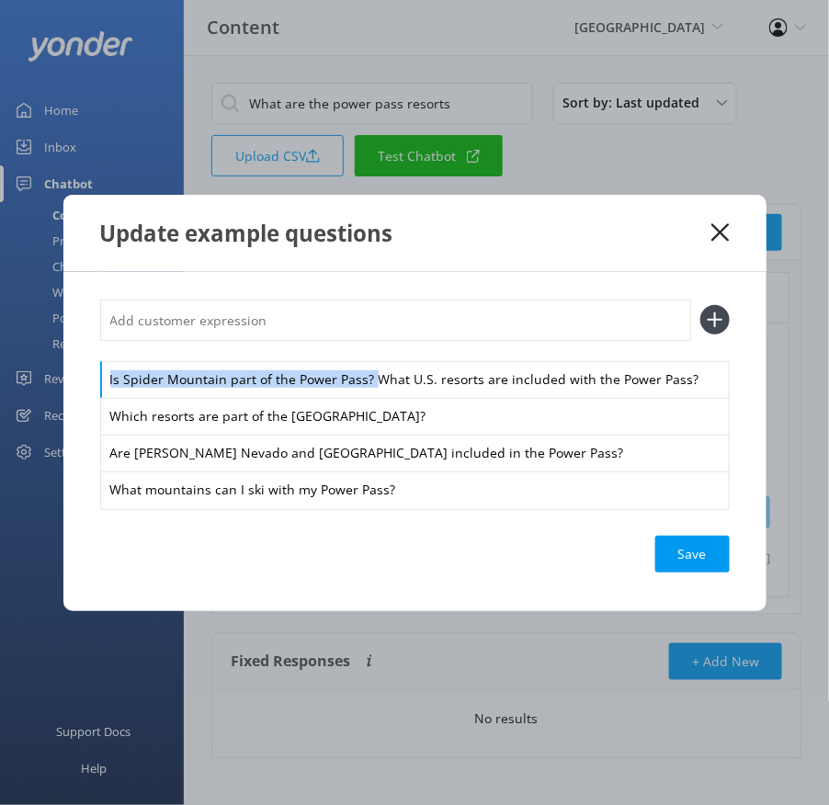
drag, startPoint x: 372, startPoint y: 382, endPoint x: 359, endPoint y: 341, distance: 42.4
click at [359, 341] on div "Is Spider Mountain part of the Power Pass? What U.S. resorts are included with …" at bounding box center [415, 404] width 630 height 209
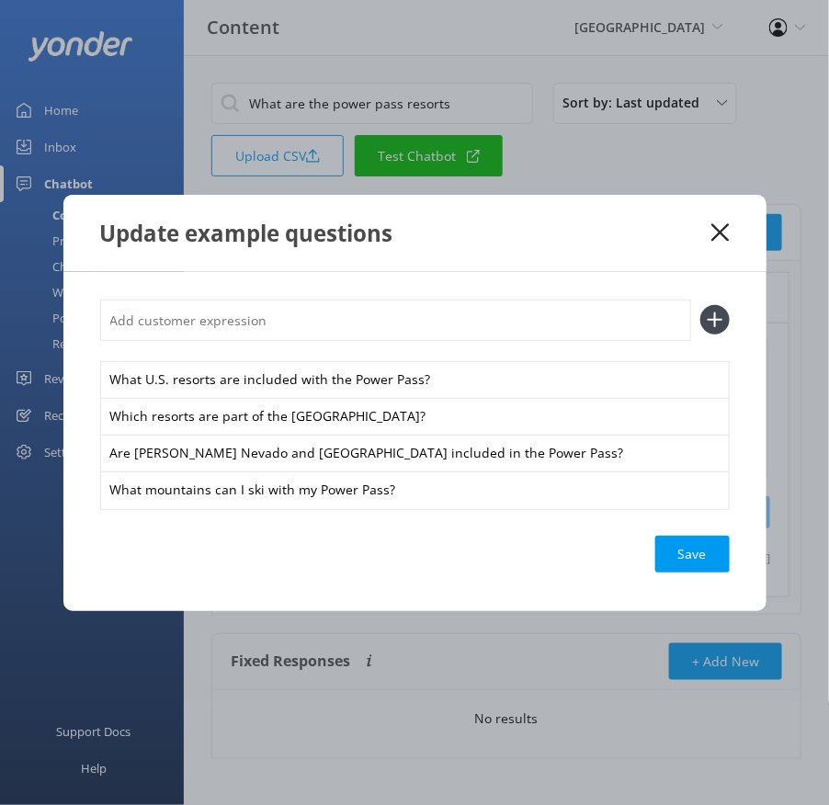
click at [326, 308] on input "text" at bounding box center [395, 320] width 591 height 41
click at [700, 305] on button at bounding box center [714, 319] width 29 height 29
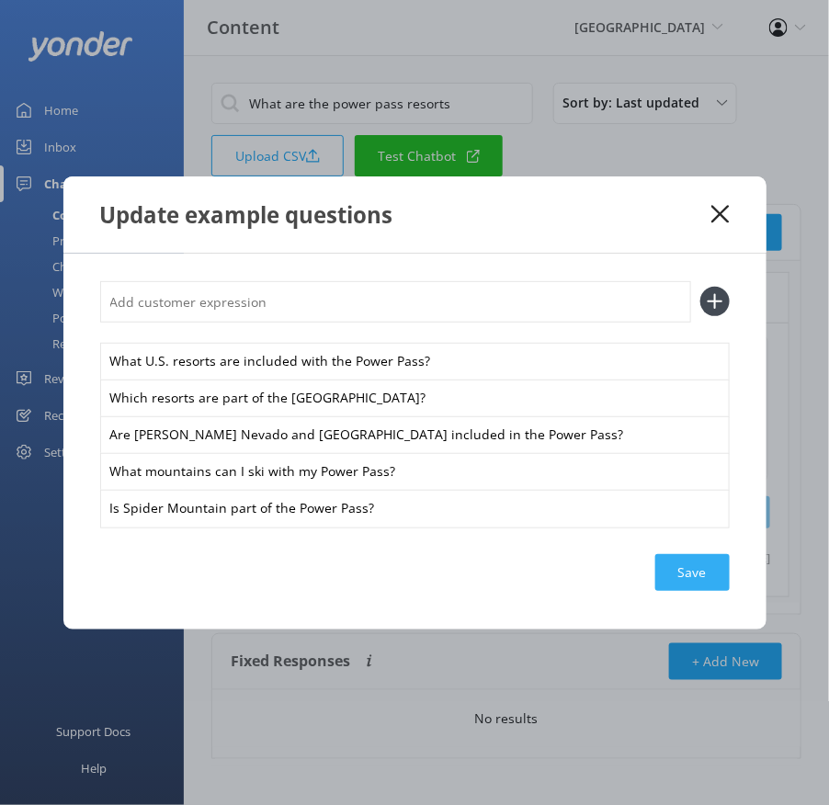
click at [694, 564] on div "Save" at bounding box center [692, 572] width 74 height 37
click at [706, 564] on div "Loading.." at bounding box center [693, 572] width 74 height 37
click at [708, 571] on div "Save" at bounding box center [692, 572] width 74 height 37
click at [720, 209] on icon at bounding box center [720, 214] width 17 height 18
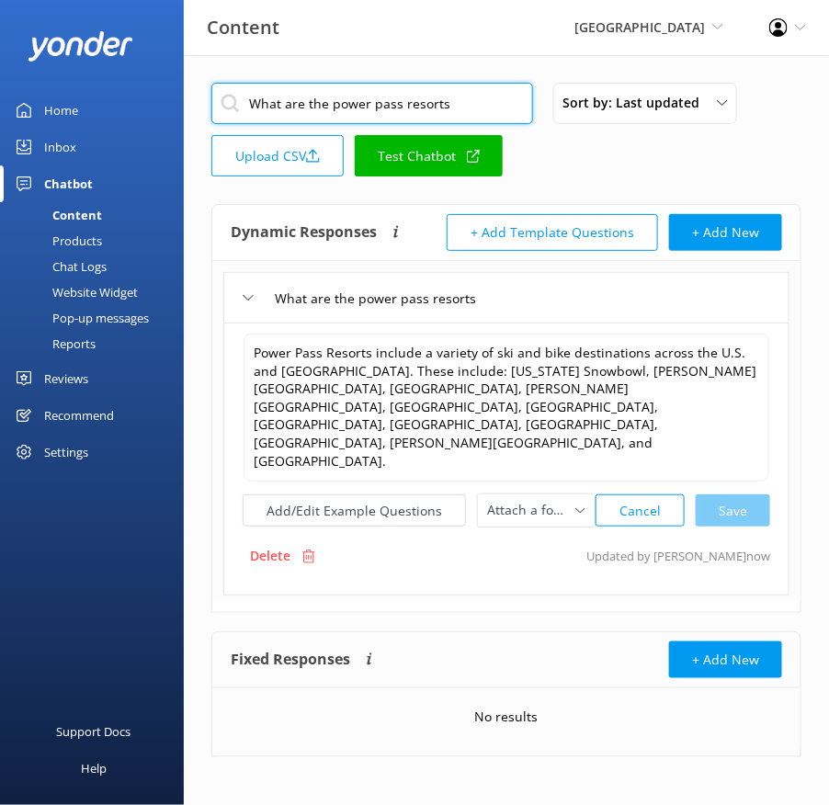
click at [348, 105] on input "What are the power pass resorts" at bounding box center [372, 103] width 322 height 41
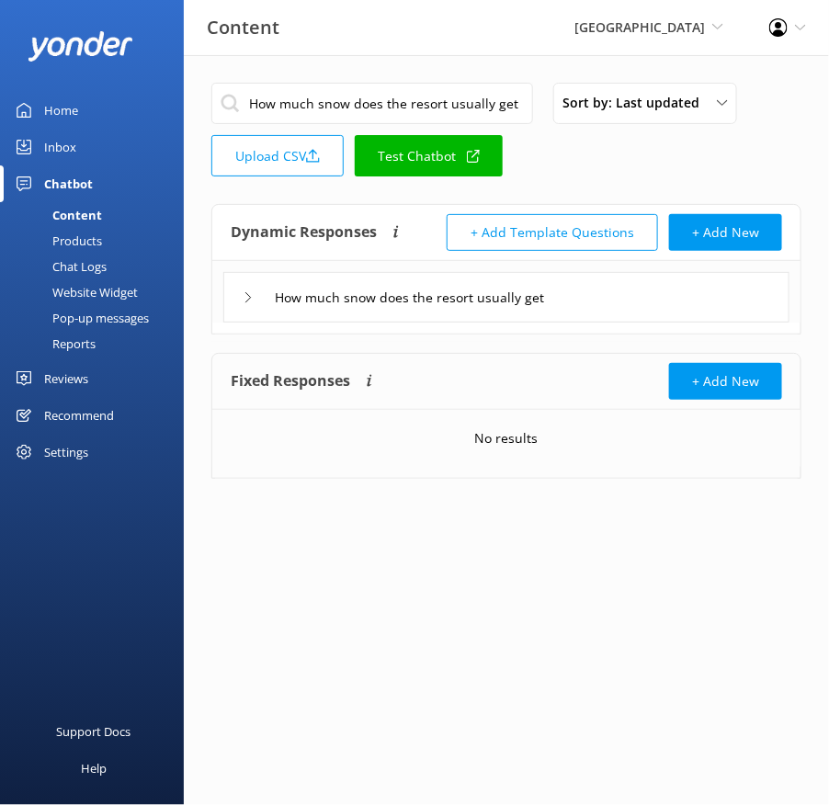
click at [621, 300] on div "How much snow does the resort usually get" at bounding box center [506, 297] width 566 height 51
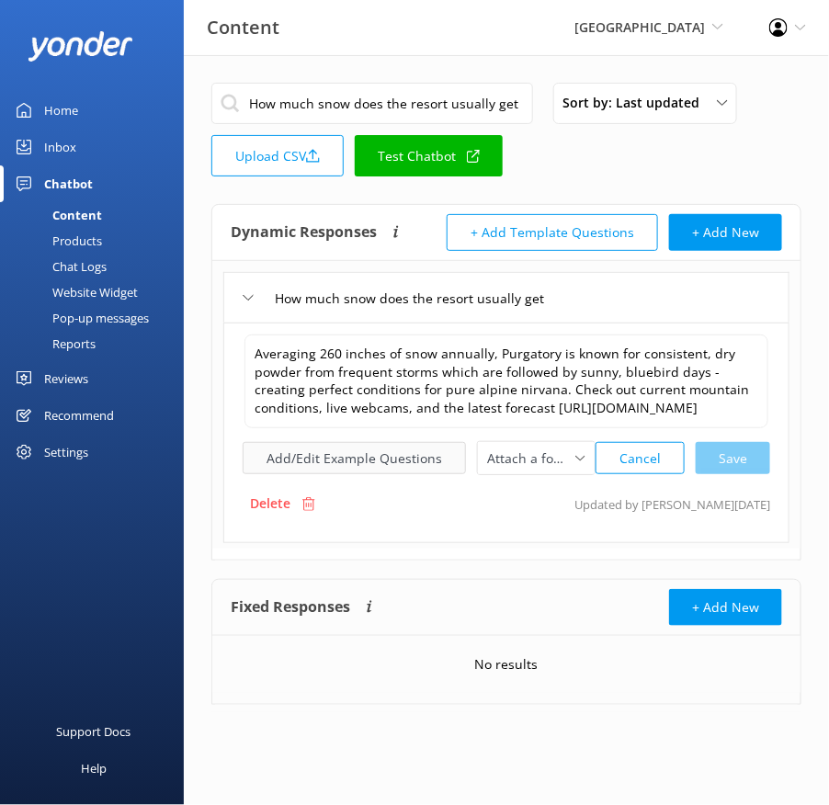
click at [394, 472] on button "Add/Edit Example Questions" at bounding box center [354, 458] width 223 height 32
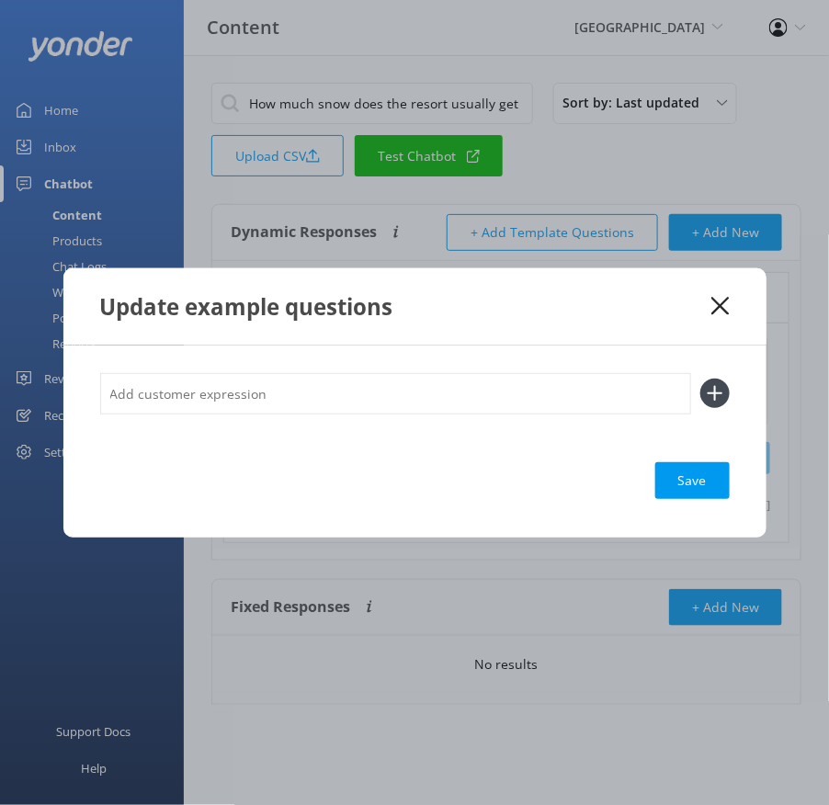
click at [427, 404] on input "text" at bounding box center [395, 393] width 591 height 41
click at [700, 379] on button at bounding box center [714, 393] width 29 height 29
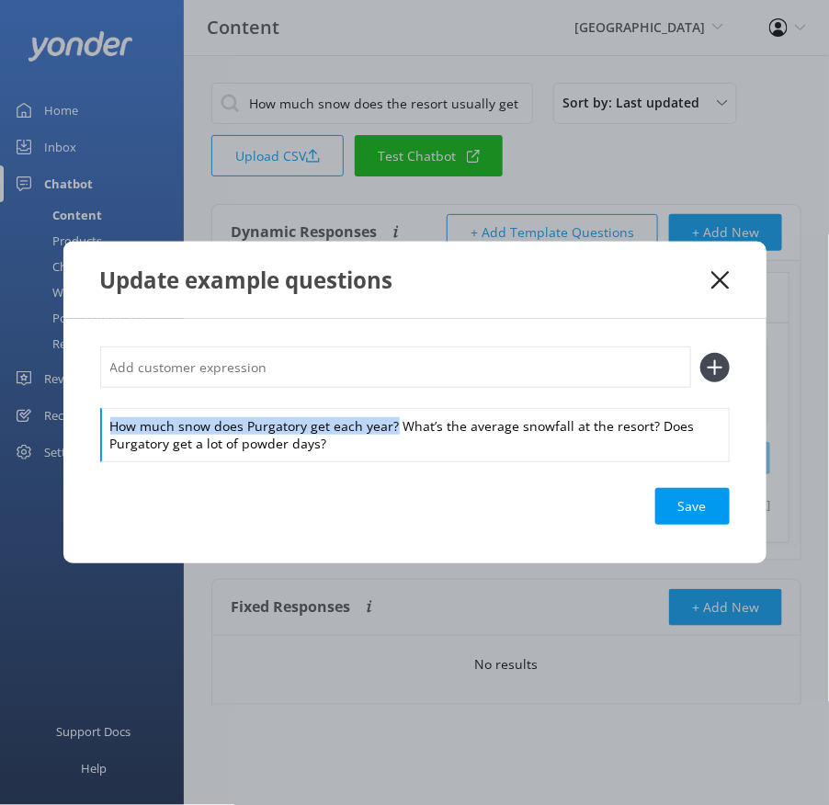
drag, startPoint x: 394, startPoint y: 428, endPoint x: 384, endPoint y: 388, distance: 41.7
click at [384, 388] on div "How much snow does Purgatory get each year? What’s the average snowfall at the …" at bounding box center [415, 403] width 630 height 113
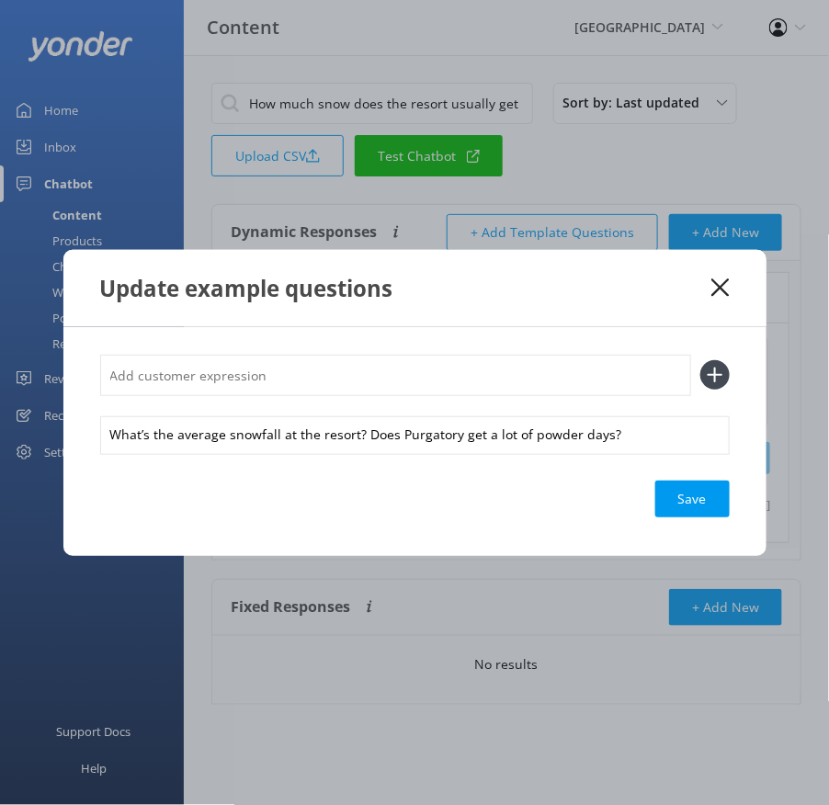
click at [363, 374] on input "text" at bounding box center [395, 375] width 591 height 41
click at [700, 360] on button at bounding box center [714, 374] width 29 height 29
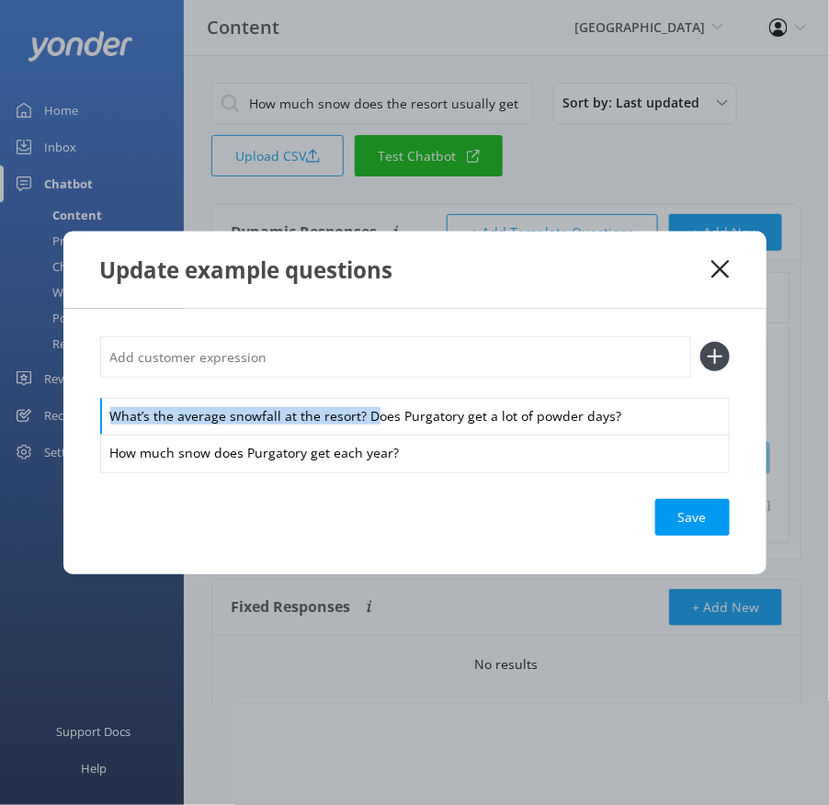
drag, startPoint x: 368, startPoint y: 416, endPoint x: 357, endPoint y: 393, distance: 24.7
click at [357, 393] on div "What’s the average snowfall at the resort? Does Purgatory get a lot of powder d…" at bounding box center [415, 403] width 630 height 135
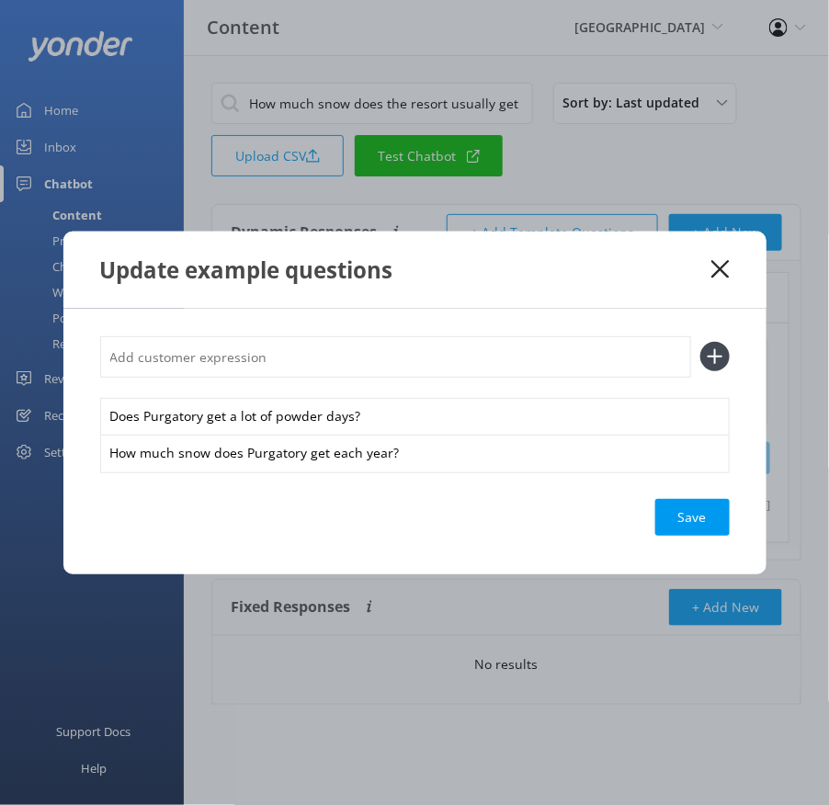
click at [334, 371] on input "text" at bounding box center [395, 356] width 591 height 41
click at [700, 342] on button at bounding box center [714, 356] width 29 height 29
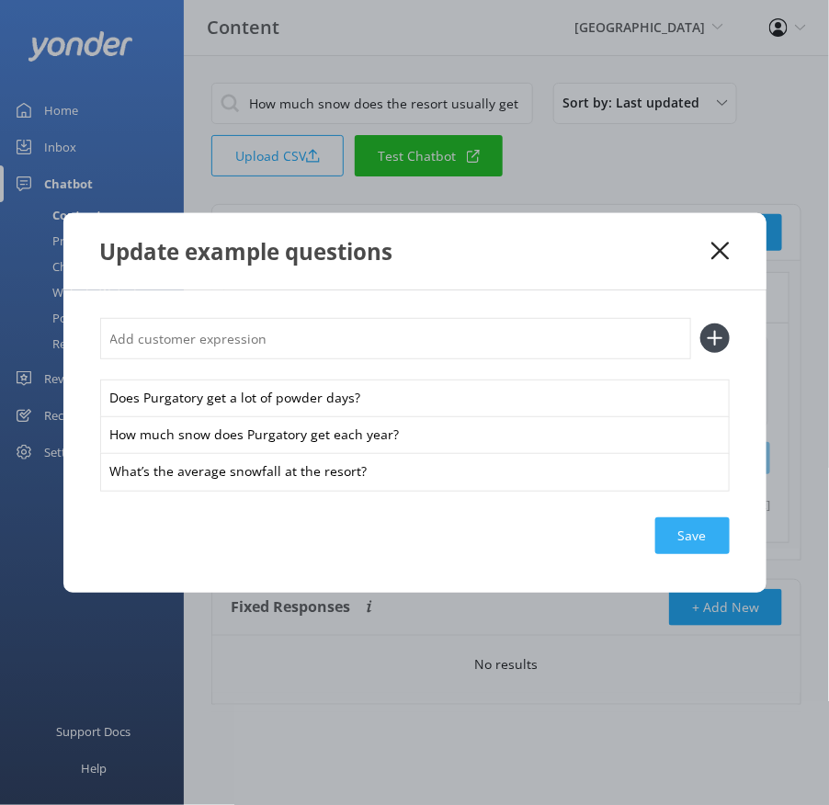
click at [683, 532] on div "Save" at bounding box center [692, 536] width 74 height 37
click at [720, 244] on icon at bounding box center [720, 251] width 17 height 18
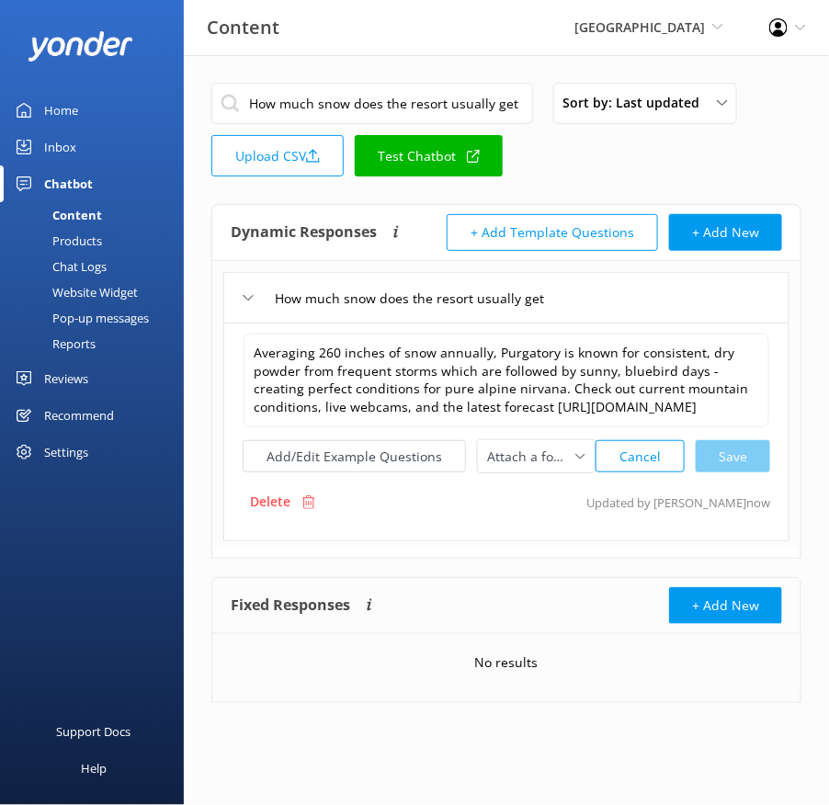
click at [315, 112] on input "How much snow does the resort usually get" at bounding box center [372, 103] width 322 height 41
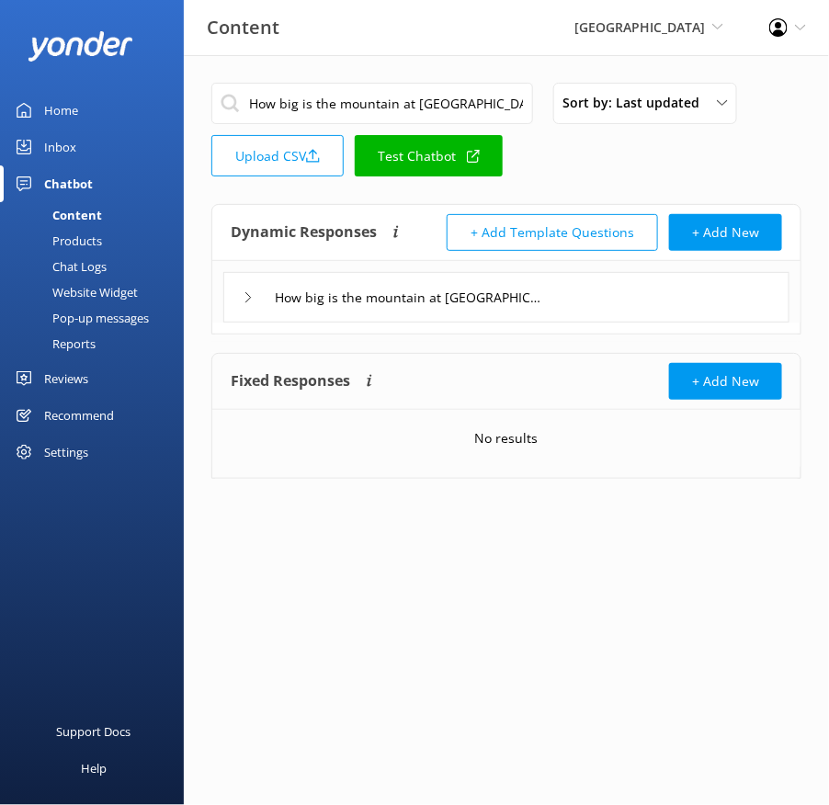
click at [579, 296] on div "How big is the mountain at [GEOGRAPHIC_DATA]" at bounding box center [506, 297] width 566 height 51
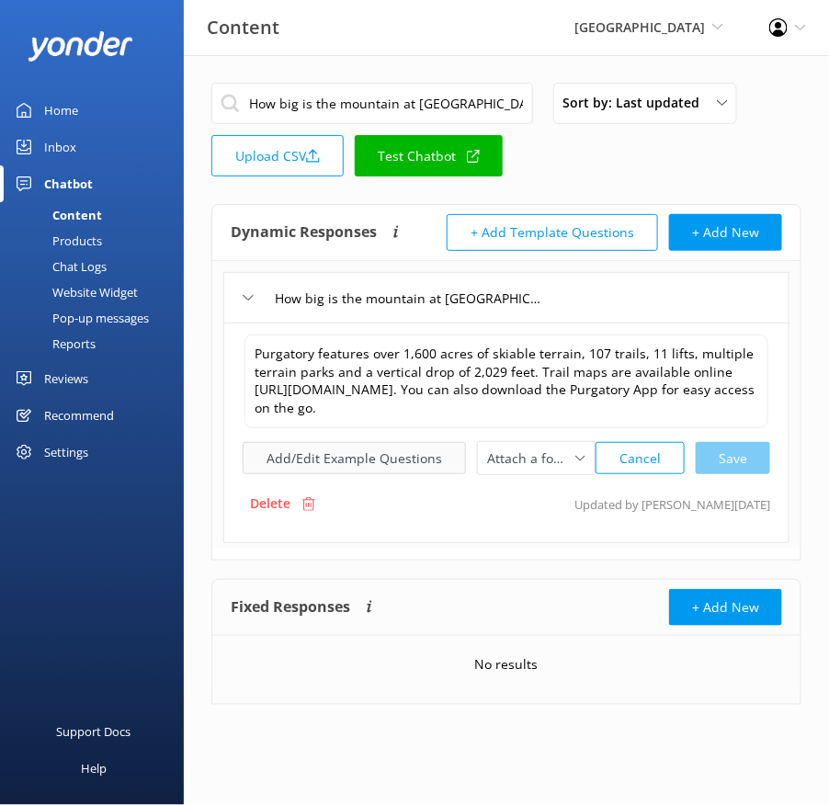
click at [380, 456] on button "Add/Edit Example Questions" at bounding box center [354, 458] width 223 height 32
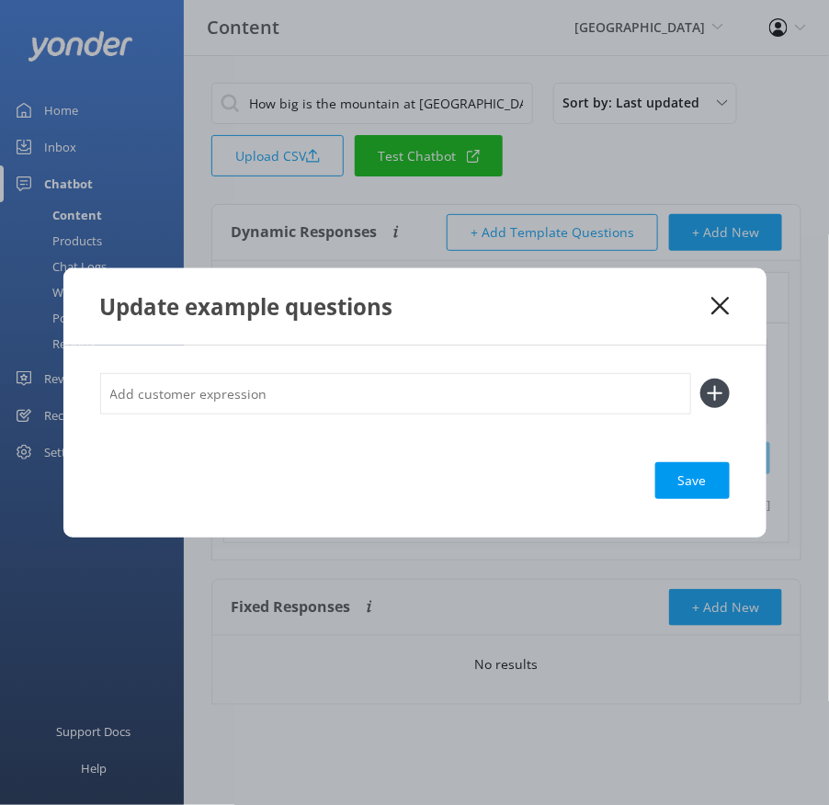
click at [340, 408] on input "text" at bounding box center [395, 393] width 591 height 41
click at [700, 379] on button at bounding box center [714, 393] width 29 height 29
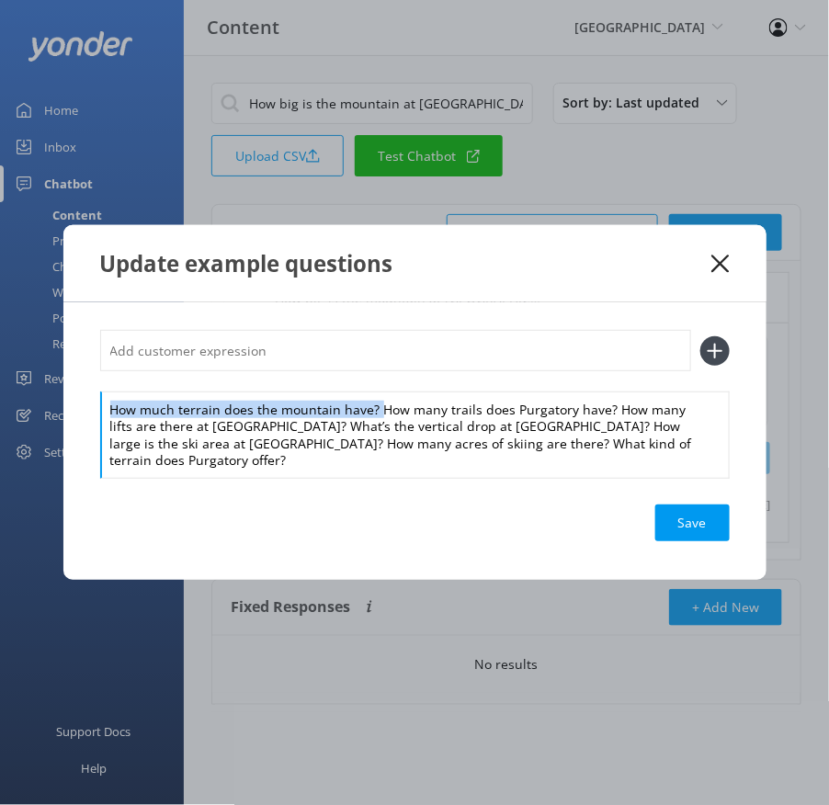
drag, startPoint x: 378, startPoint y: 418, endPoint x: 359, endPoint y: 389, distance: 34.7
click at [359, 389] on div "How much terrain does the mountain have? How many trails does Purgatory have? H…" at bounding box center [415, 403] width 630 height 147
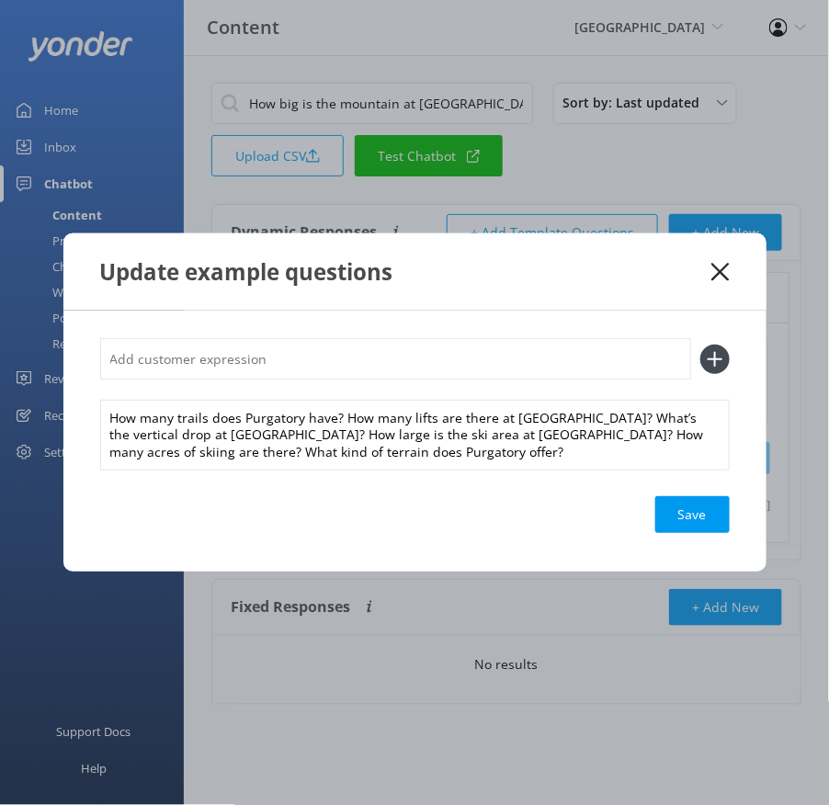
click at [315, 358] on input "text" at bounding box center [395, 358] width 591 height 41
click at [700, 345] on button at bounding box center [714, 359] width 29 height 29
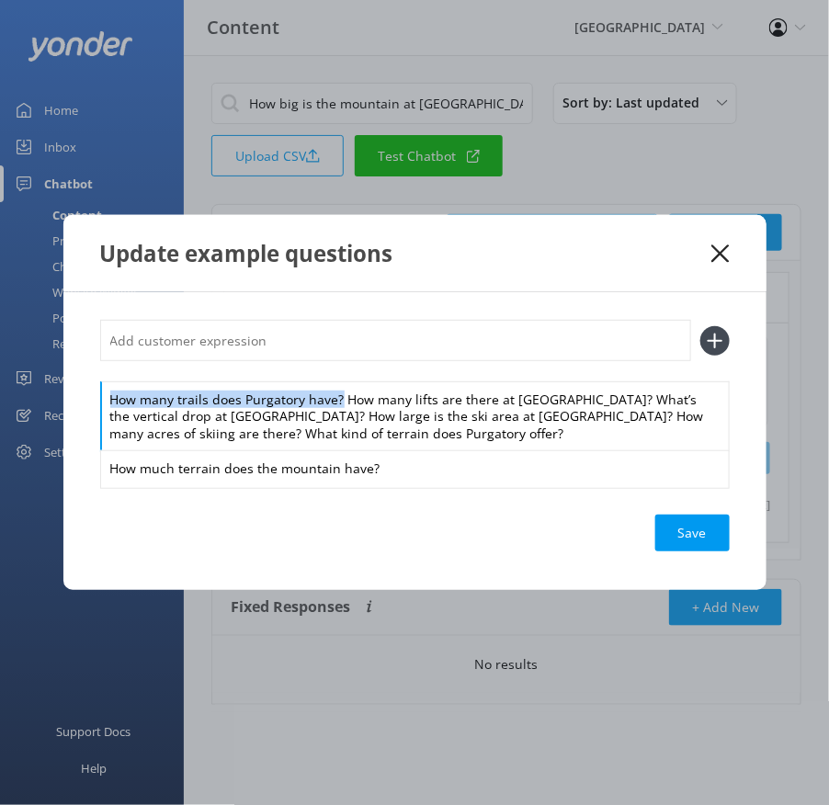
drag, startPoint x: 340, startPoint y: 396, endPoint x: 333, endPoint y: 372, distance: 25.0
click at [333, 372] on div "How many trails does Purgatory have? How many lifts are there at [GEOGRAPHIC_DA…" at bounding box center [415, 403] width 630 height 167
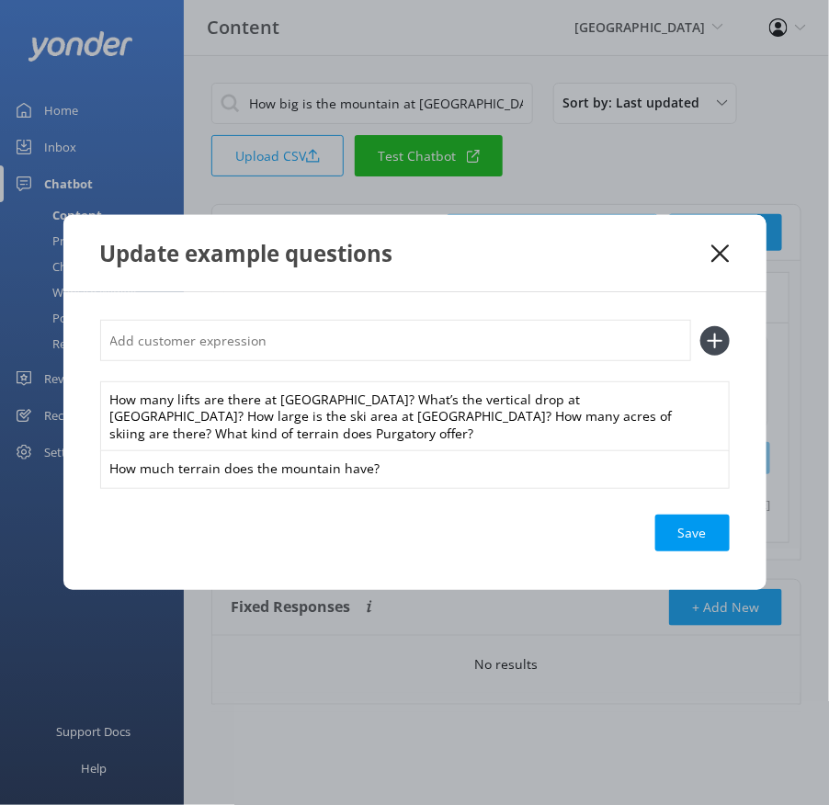
click at [308, 349] on input "text" at bounding box center [395, 340] width 591 height 41
click at [700, 326] on button at bounding box center [714, 340] width 29 height 29
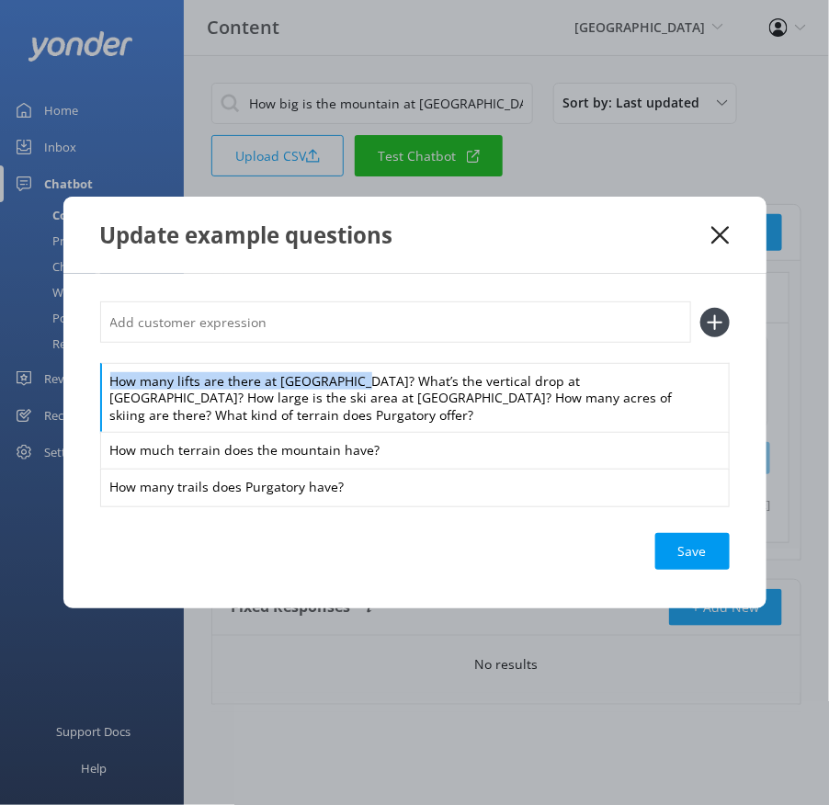
drag, startPoint x: 348, startPoint y: 382, endPoint x: 334, endPoint y: 348, distance: 36.2
click at [334, 348] on div "How many lifts are there at [GEOGRAPHIC_DATA]? What’s the vertical drop at [GEO…" at bounding box center [415, 404] width 630 height 204
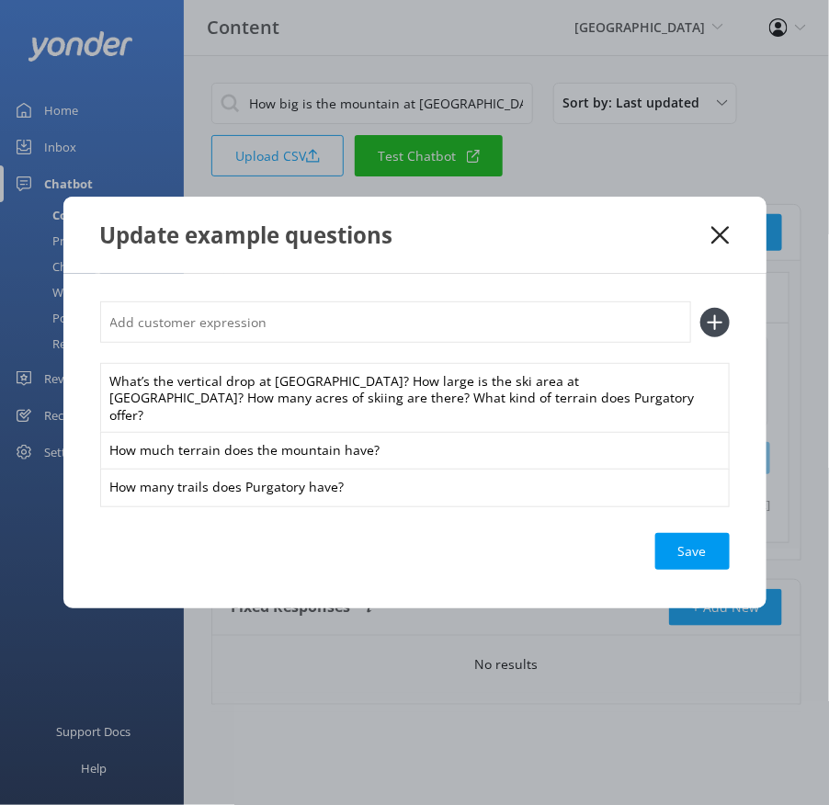
click at [314, 330] on input "text" at bounding box center [395, 322] width 591 height 41
click at [700, 308] on button at bounding box center [714, 322] width 29 height 29
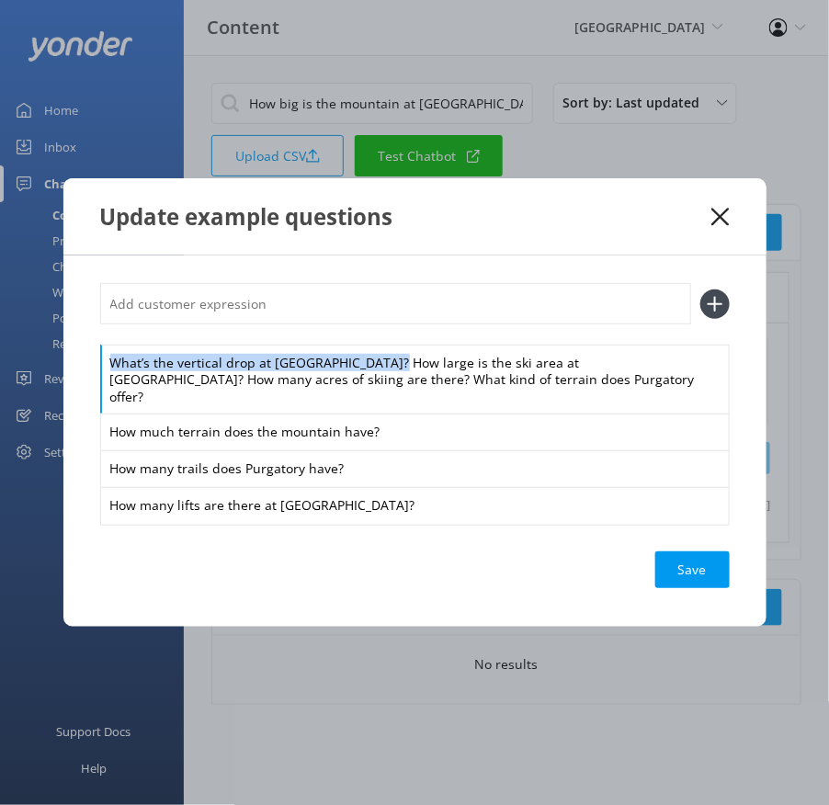
drag, startPoint x: 379, startPoint y: 372, endPoint x: 362, endPoint y: 336, distance: 40.3
click at [362, 336] on div "What’s the vertical drop at [GEOGRAPHIC_DATA]? How large is the ski area at [GE…" at bounding box center [415, 403] width 630 height 241
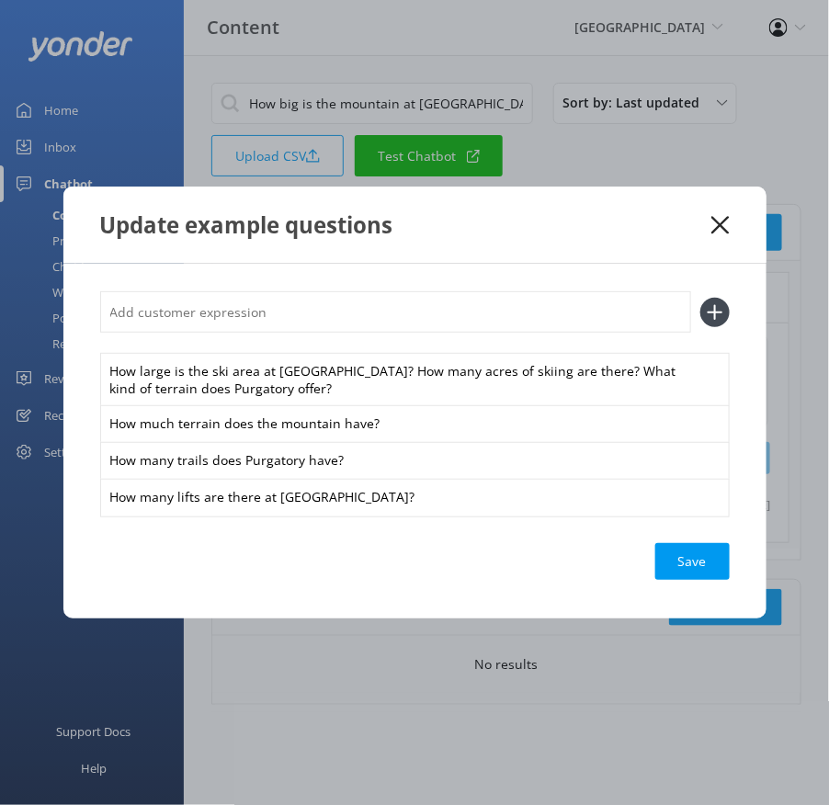
click at [322, 319] on input "text" at bounding box center [395, 311] width 591 height 41
click at [700, 298] on button at bounding box center [714, 312] width 29 height 29
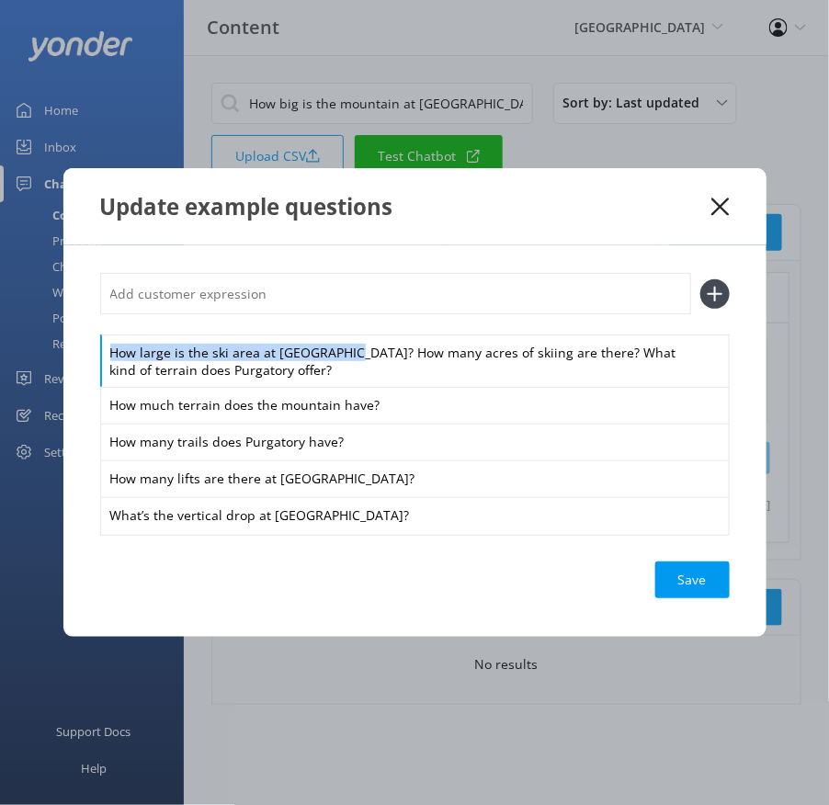
drag, startPoint x: 346, startPoint y: 357, endPoint x: 320, endPoint y: 320, distance: 44.9
click at [320, 320] on div "How large is the ski area at [GEOGRAPHIC_DATA]? How many acres of skiing are th…" at bounding box center [415, 403] width 630 height 260
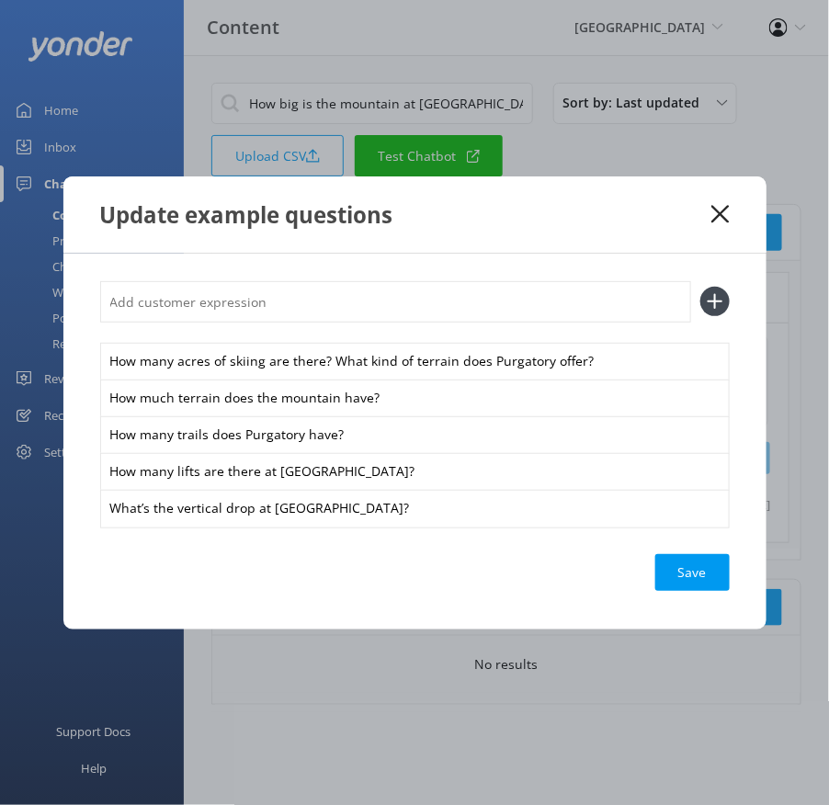
click at [299, 307] on input "text" at bounding box center [395, 301] width 591 height 41
click at [700, 287] on button at bounding box center [714, 301] width 29 height 29
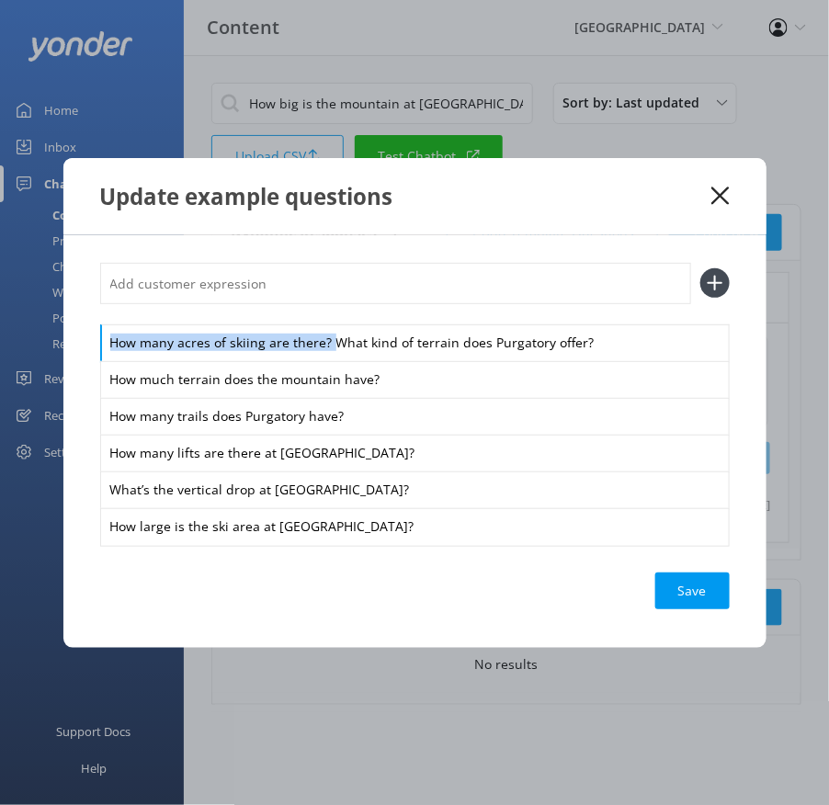
drag, startPoint x: 330, startPoint y: 346, endPoint x: 314, endPoint y: 312, distance: 37.4
click at [314, 312] on div "How many acres of skiing are there? What kind of terrain does Purgatory offer? …" at bounding box center [415, 404] width 630 height 282
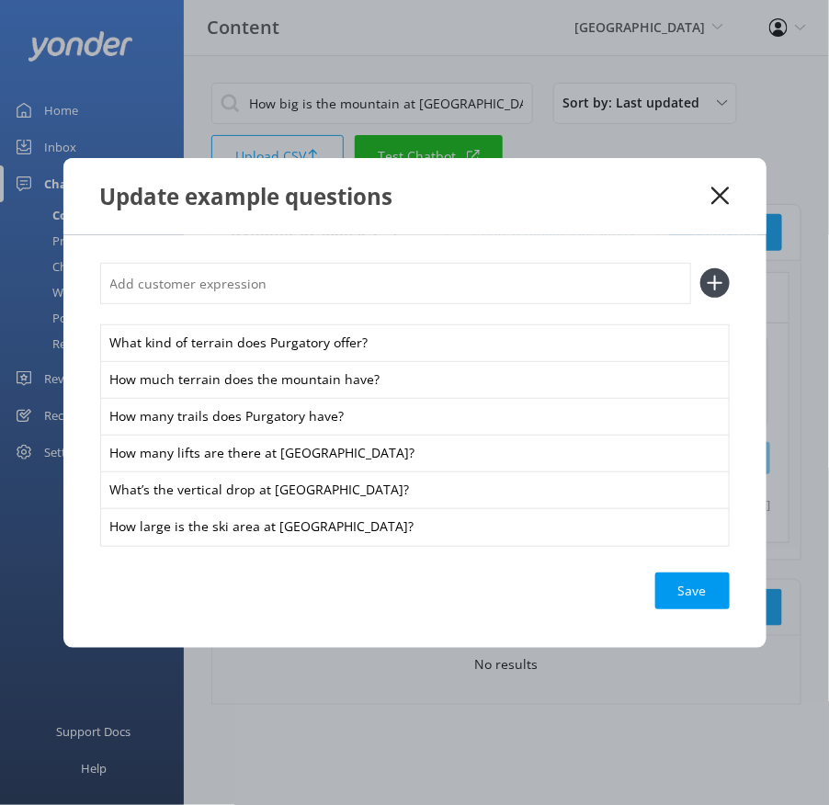
click at [281, 286] on input "text" at bounding box center [395, 283] width 591 height 41
click at [700, 268] on button at bounding box center [714, 282] width 29 height 29
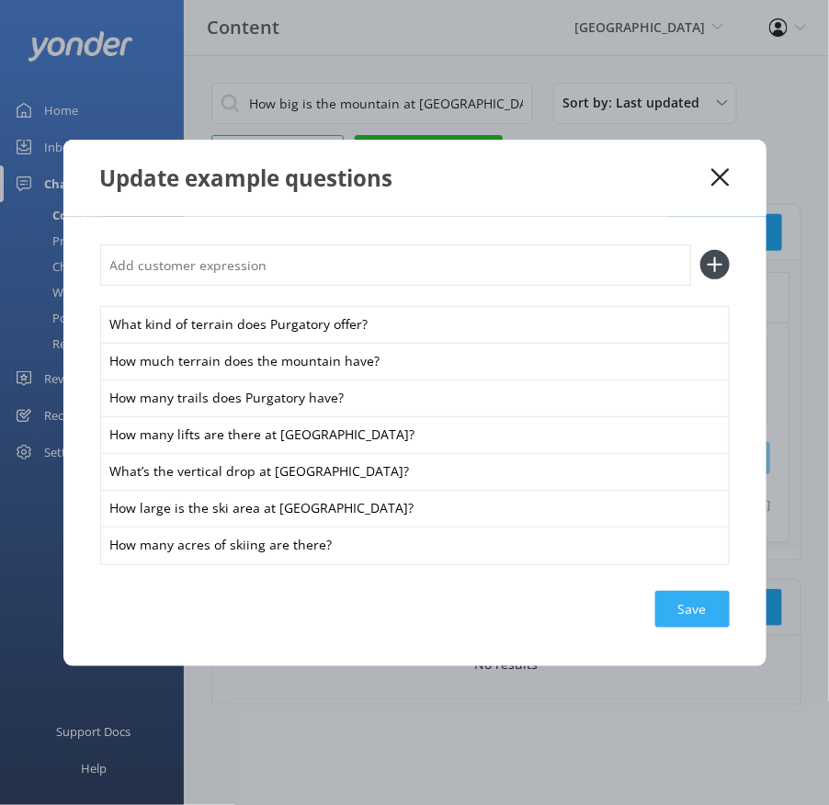
click at [689, 607] on div "Save" at bounding box center [692, 609] width 74 height 37
click at [721, 176] on icon at bounding box center [720, 177] width 17 height 18
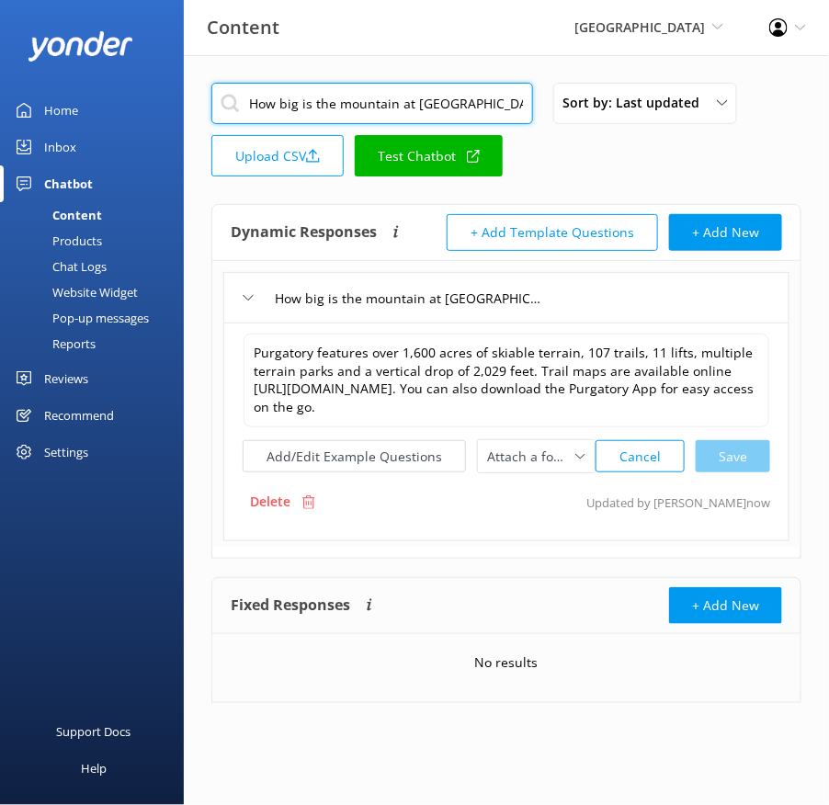
click at [390, 109] on input "How big is the mountain at [GEOGRAPHIC_DATA]" at bounding box center [372, 103] width 322 height 41
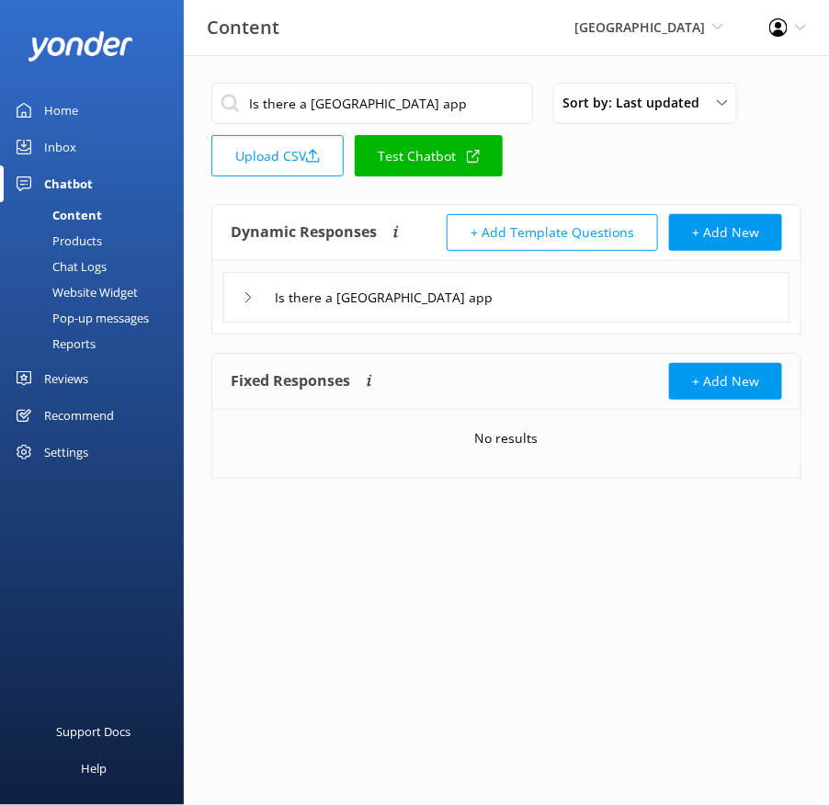
click at [530, 318] on div "Is there a [GEOGRAPHIC_DATA] app" at bounding box center [506, 297] width 566 height 51
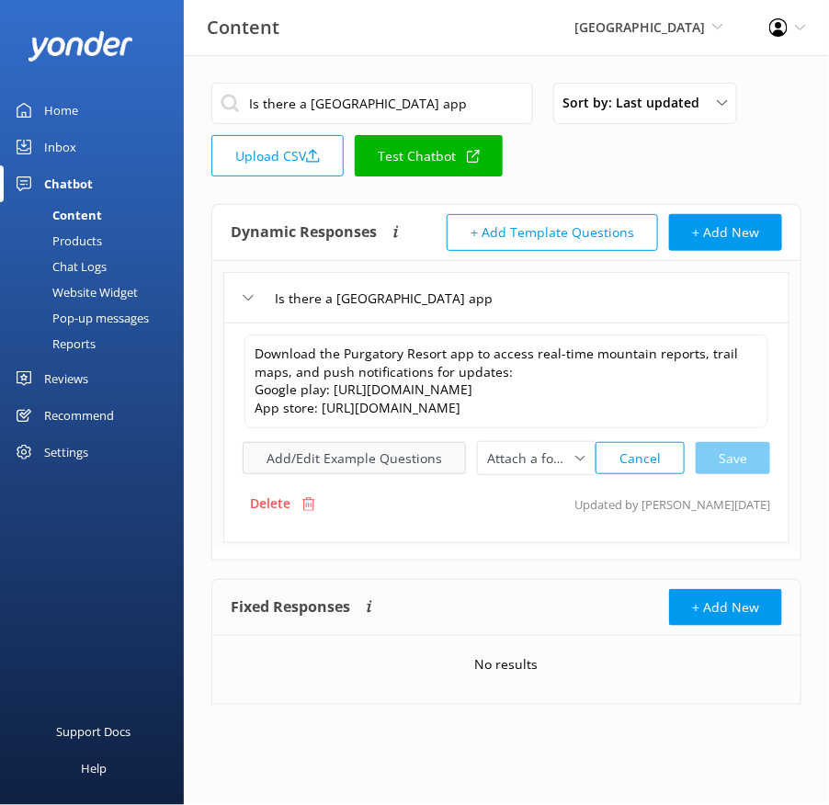
click at [423, 474] on button "Add/Edit Example Questions" at bounding box center [354, 458] width 223 height 32
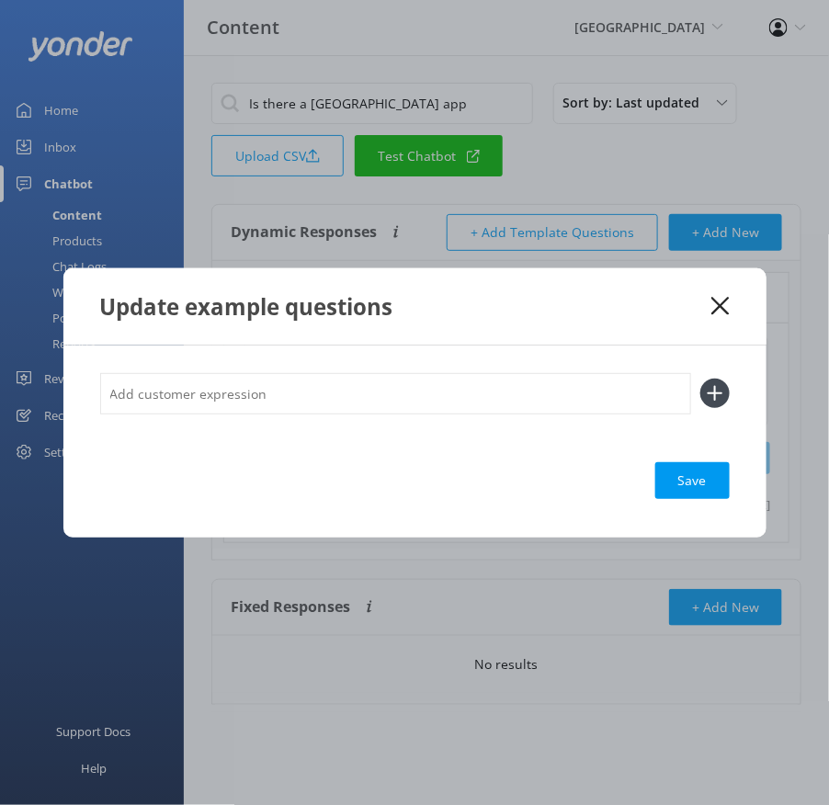
click at [507, 404] on input "text" at bounding box center [395, 393] width 591 height 41
click
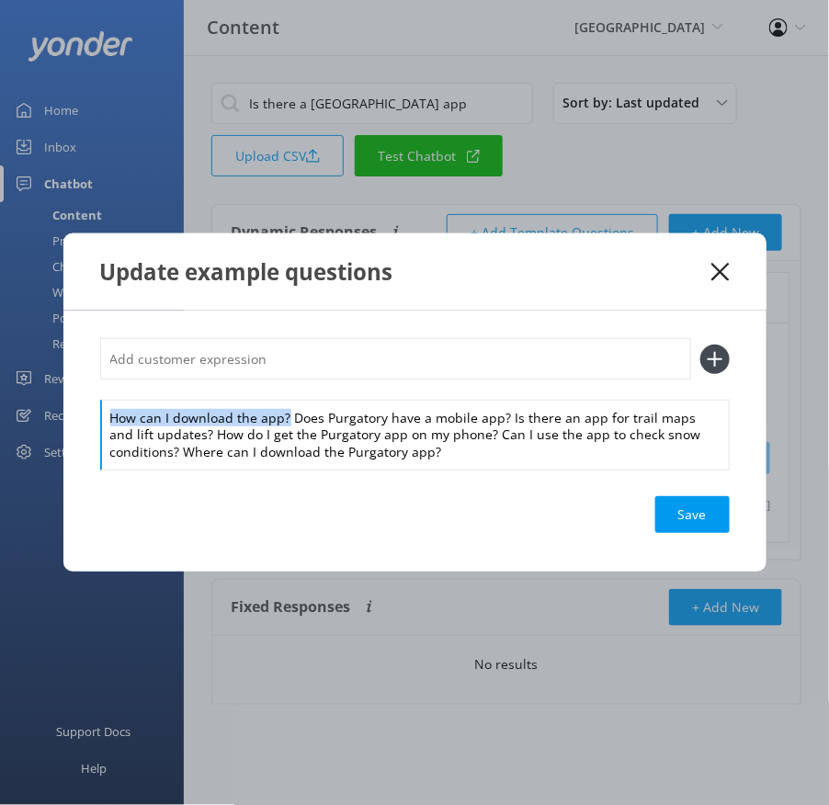
drag, startPoint x: 286, startPoint y: 417, endPoint x: 283, endPoint y: 355, distance: 62.6
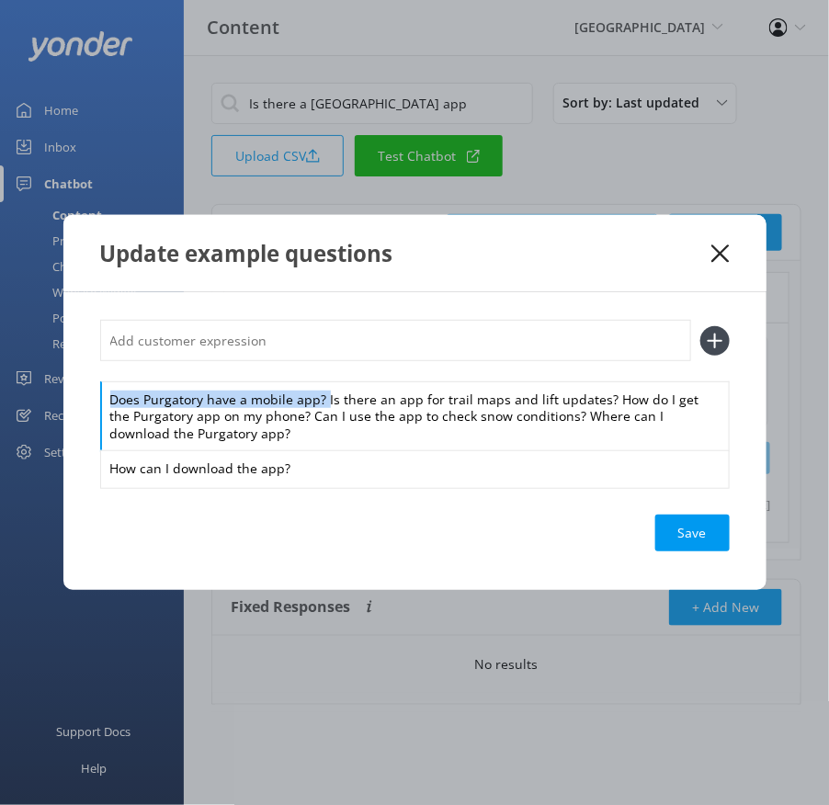
drag, startPoint x: 319, startPoint y: 386, endPoint x: 314, endPoint y: 377, distance: 10.3
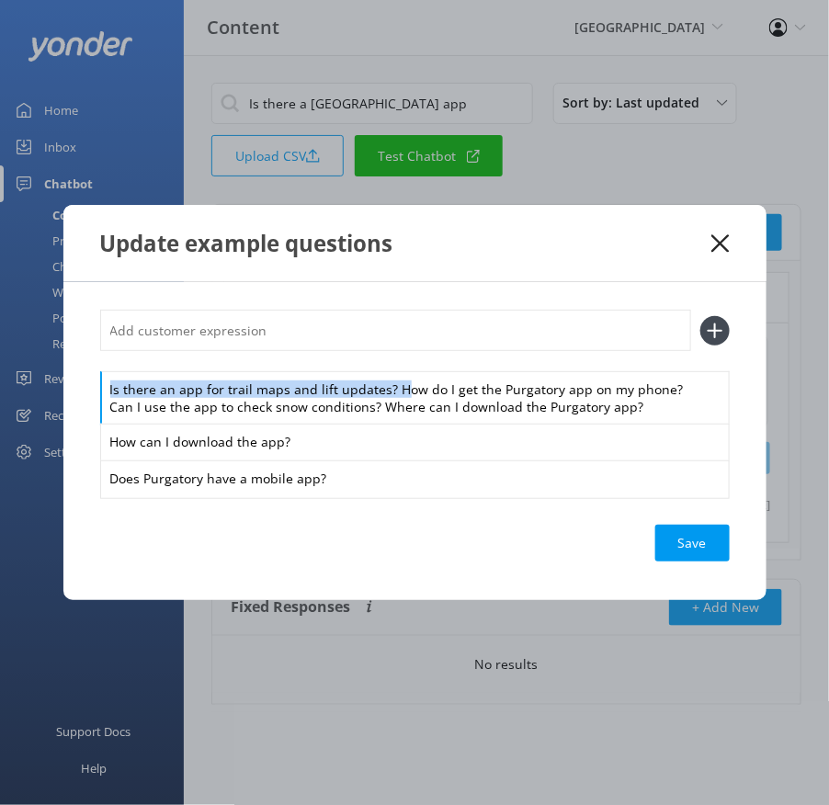
drag, startPoint x: 395, startPoint y: 388, endPoint x: 372, endPoint y: 350, distance: 44.1
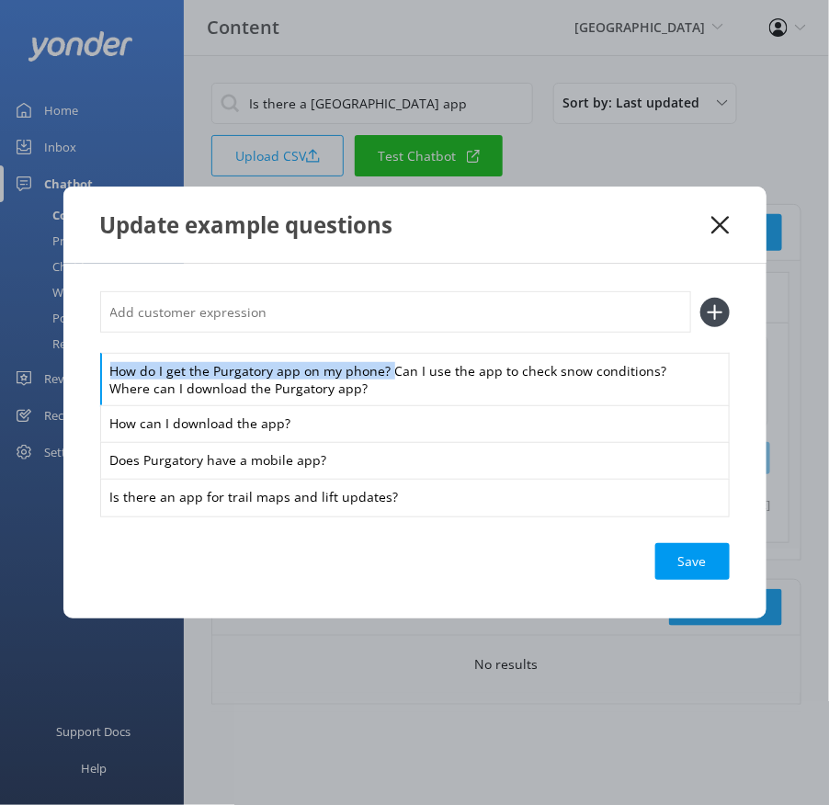
drag, startPoint x: 391, startPoint y: 374, endPoint x: 357, endPoint y: 331, distance: 55.0
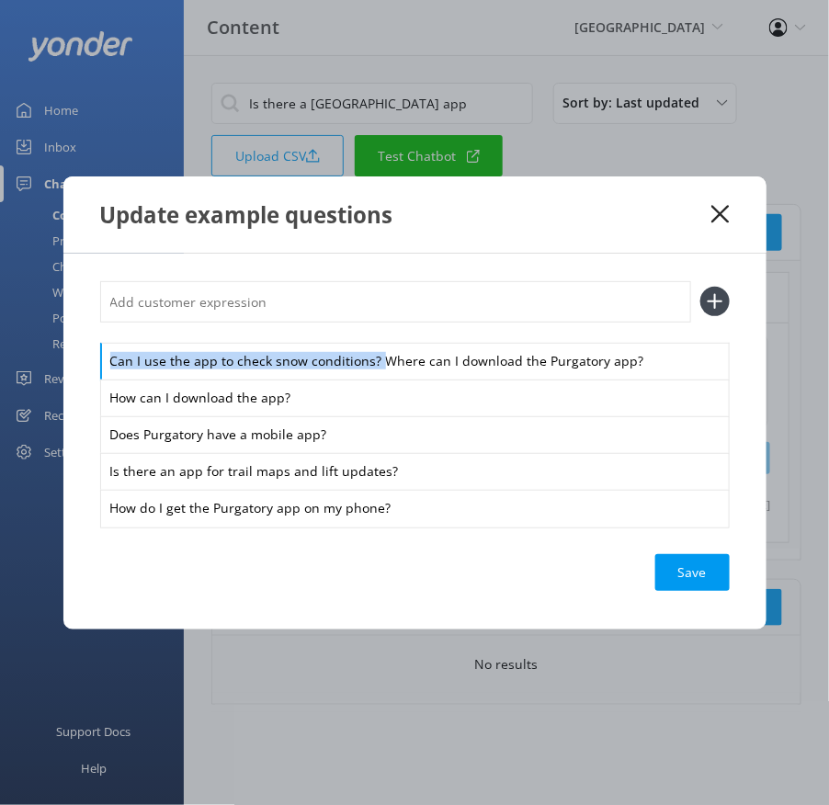
drag, startPoint x: 378, startPoint y: 366, endPoint x: 367, endPoint y: 336, distance: 32.3
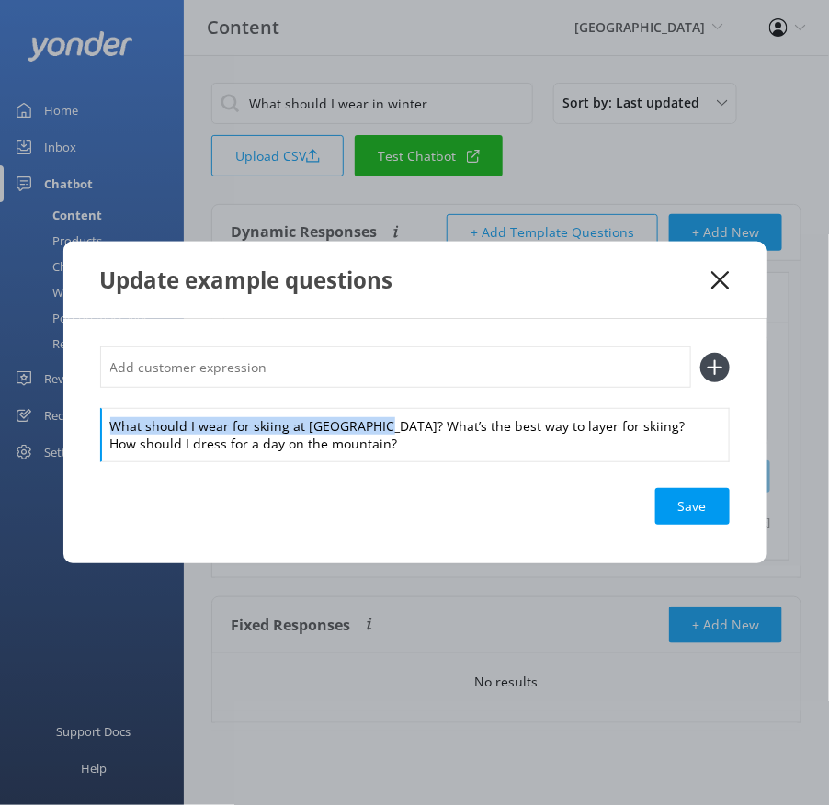
drag, startPoint x: 371, startPoint y: 423, endPoint x: 368, endPoint y: 385, distance: 37.9
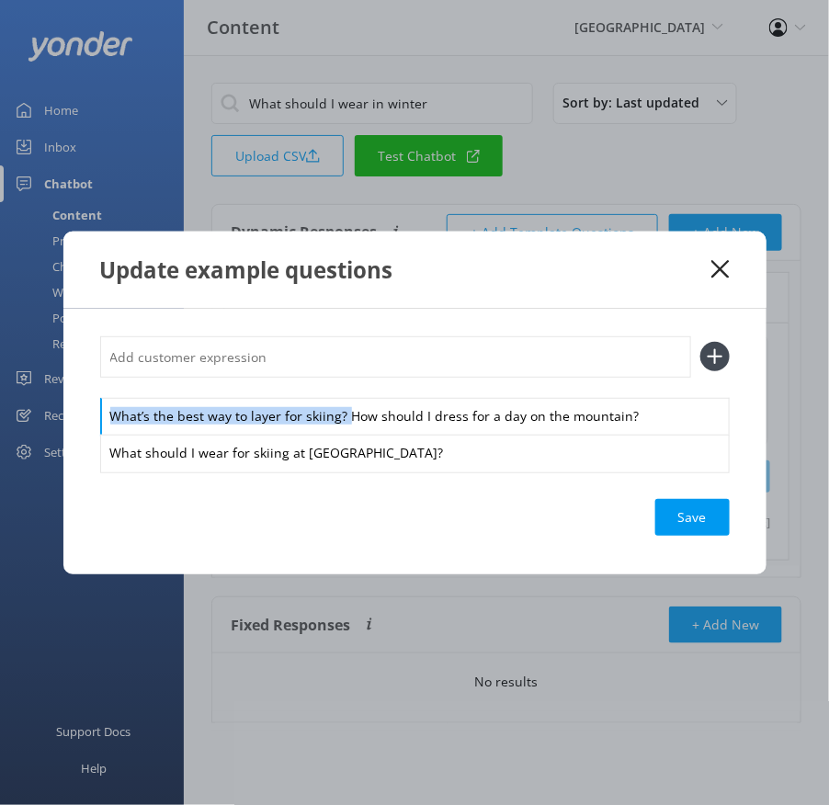
drag, startPoint x: 344, startPoint y: 416, endPoint x: 338, endPoint y: 366, distance: 50.9
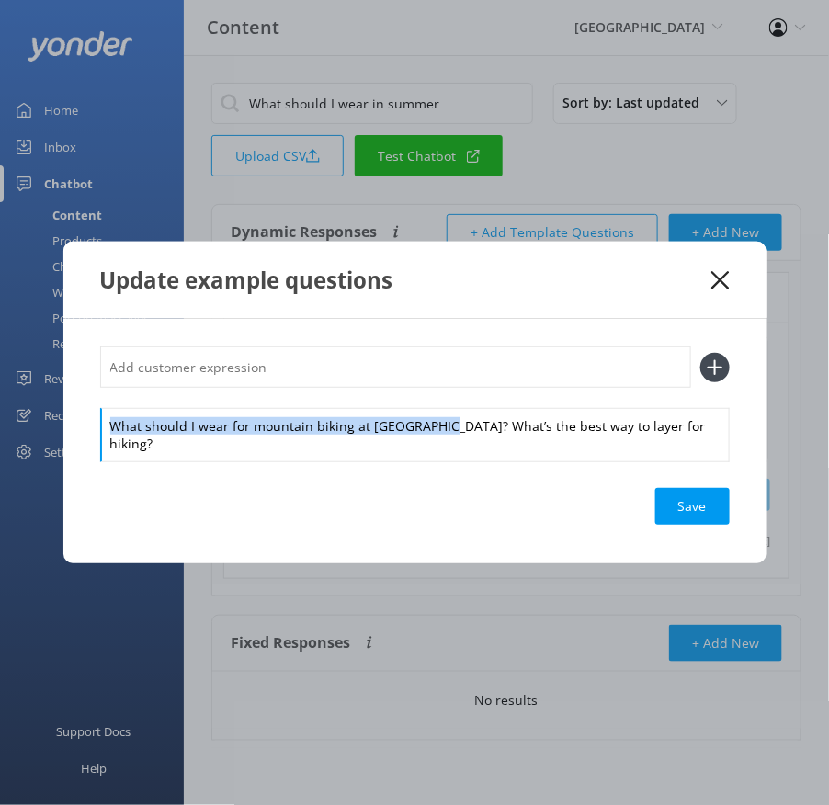
drag, startPoint x: 437, startPoint y: 441, endPoint x: 428, endPoint y: 408, distance: 34.1
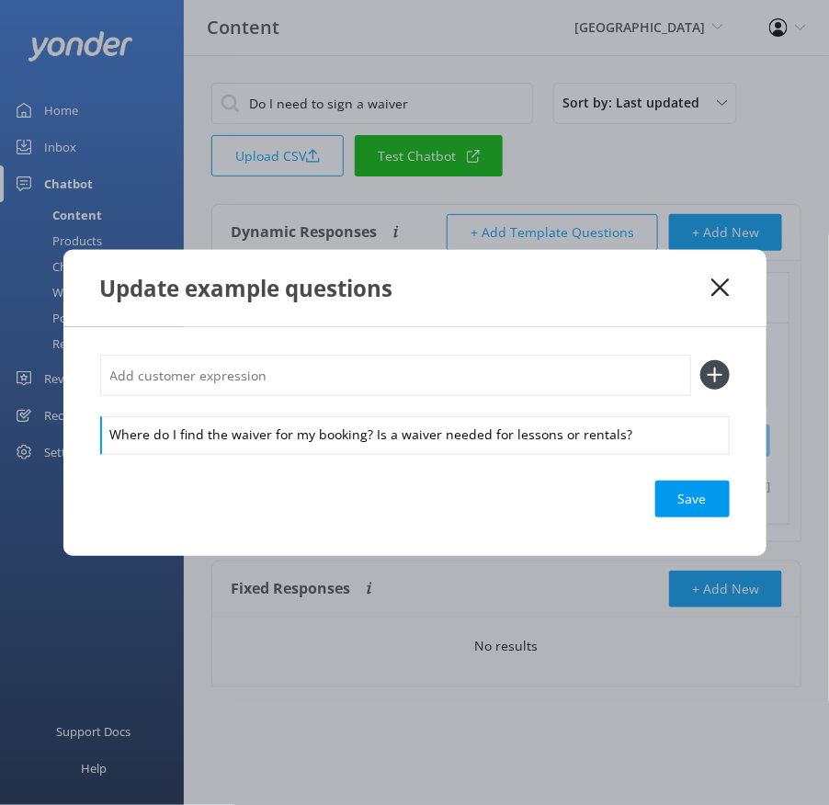
drag, startPoint x: 369, startPoint y: 433, endPoint x: 362, endPoint y: 404, distance: 30.1
drag, startPoint x: 370, startPoint y: 437, endPoint x: 350, endPoint y: 403, distance: 39.6
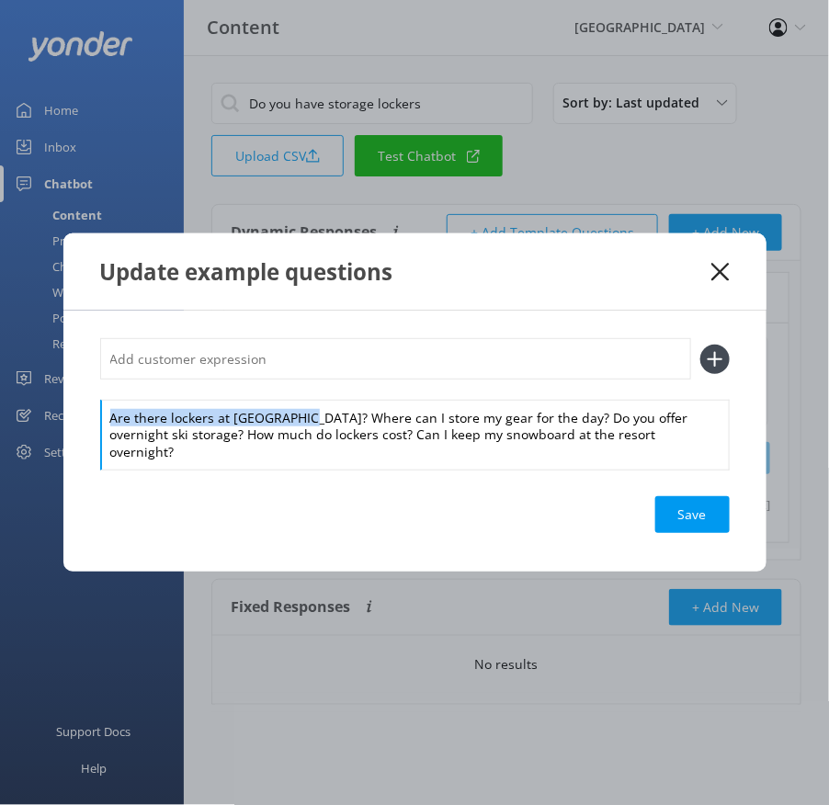
drag, startPoint x: 298, startPoint y: 419, endPoint x: 298, endPoint y: 393, distance: 25.7
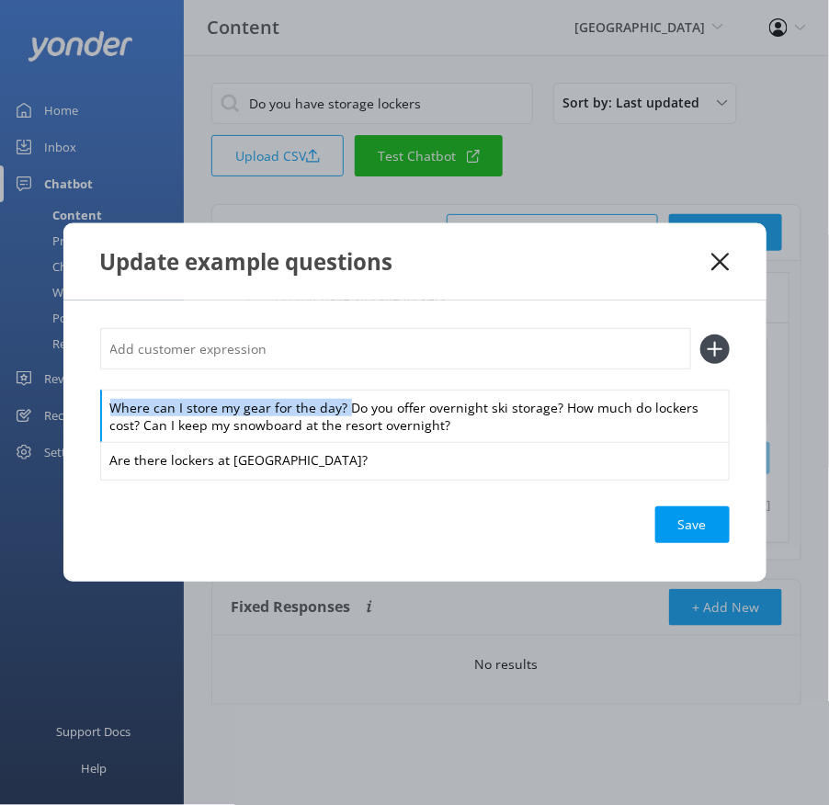
drag, startPoint x: 343, startPoint y: 407, endPoint x: 335, endPoint y: 387, distance: 21.9
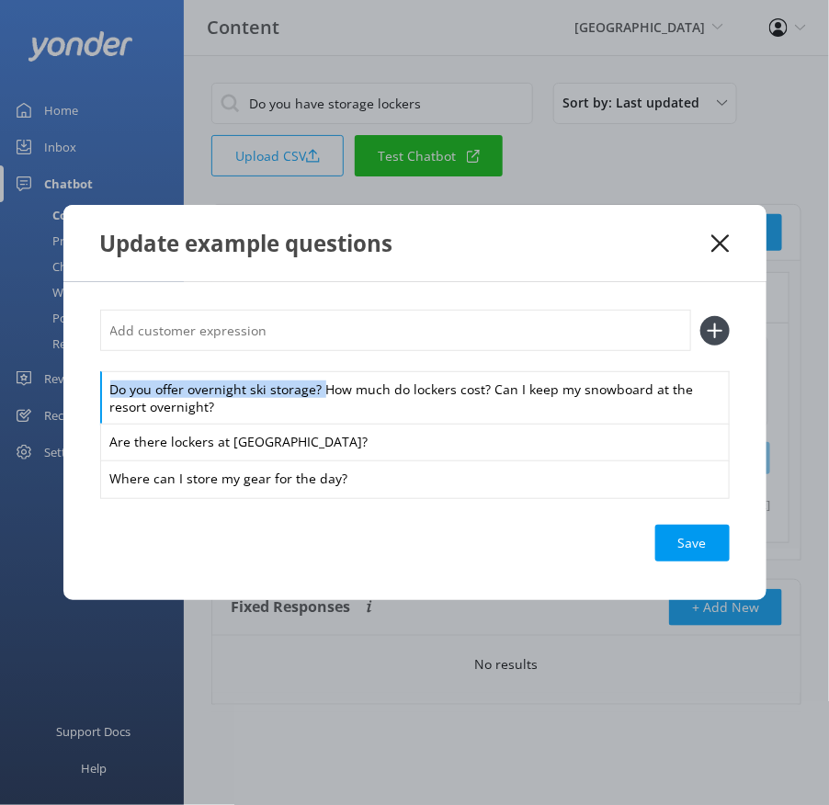
drag, startPoint x: 322, startPoint y: 387, endPoint x: 314, endPoint y: 362, distance: 25.9
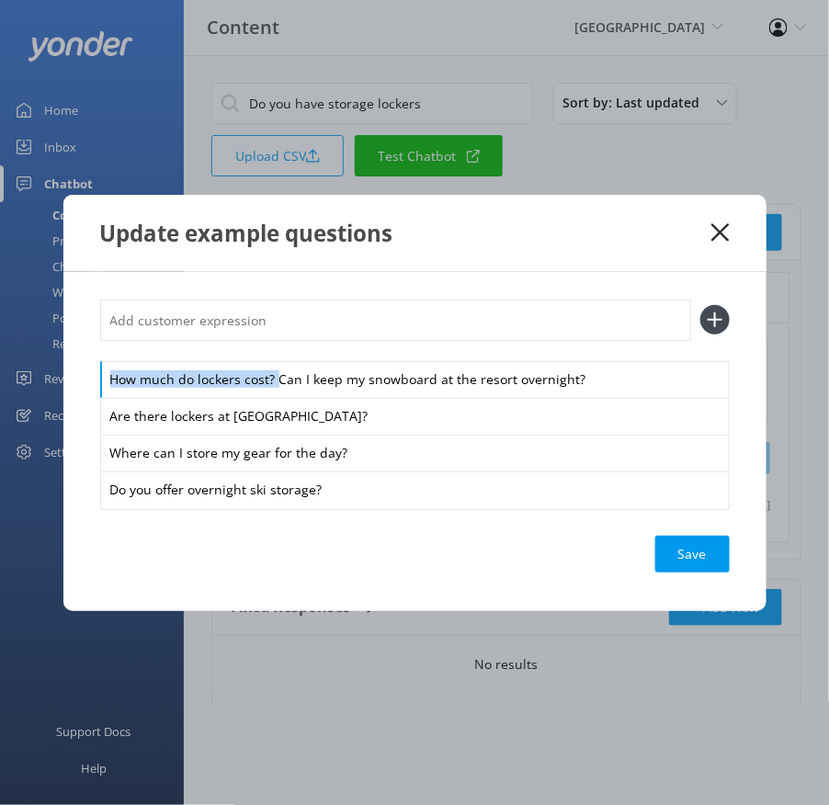
drag, startPoint x: 278, startPoint y: 381, endPoint x: 269, endPoint y: 352, distance: 29.7
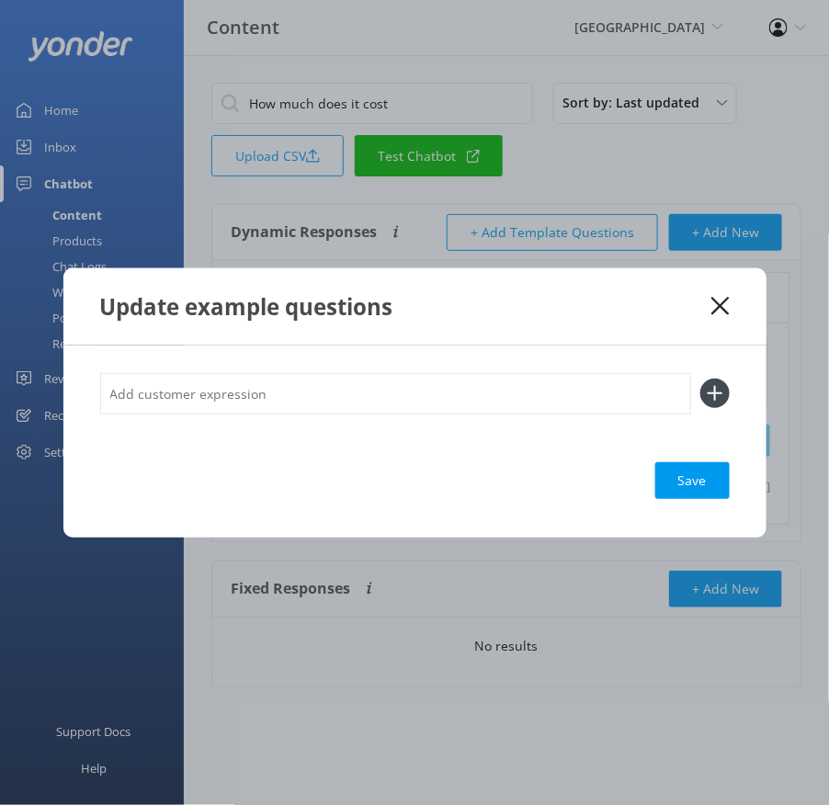
drag, startPoint x: 735, startPoint y: 299, endPoint x: 453, endPoint y: 394, distance: 298.0
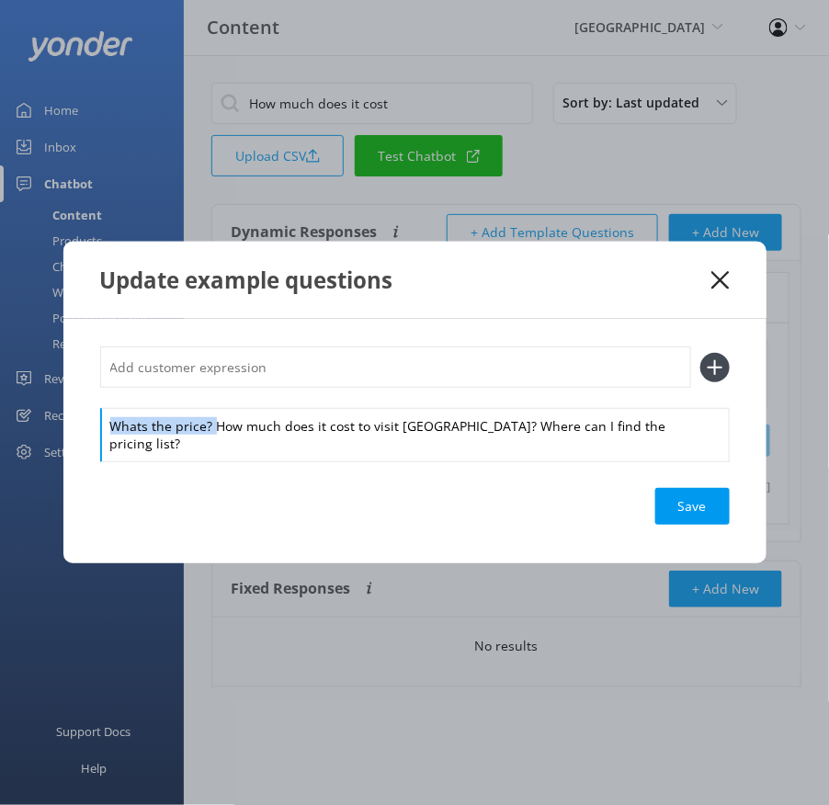
drag, startPoint x: 453, startPoint y: 394, endPoint x: 211, endPoint y: 410, distance: 242.3
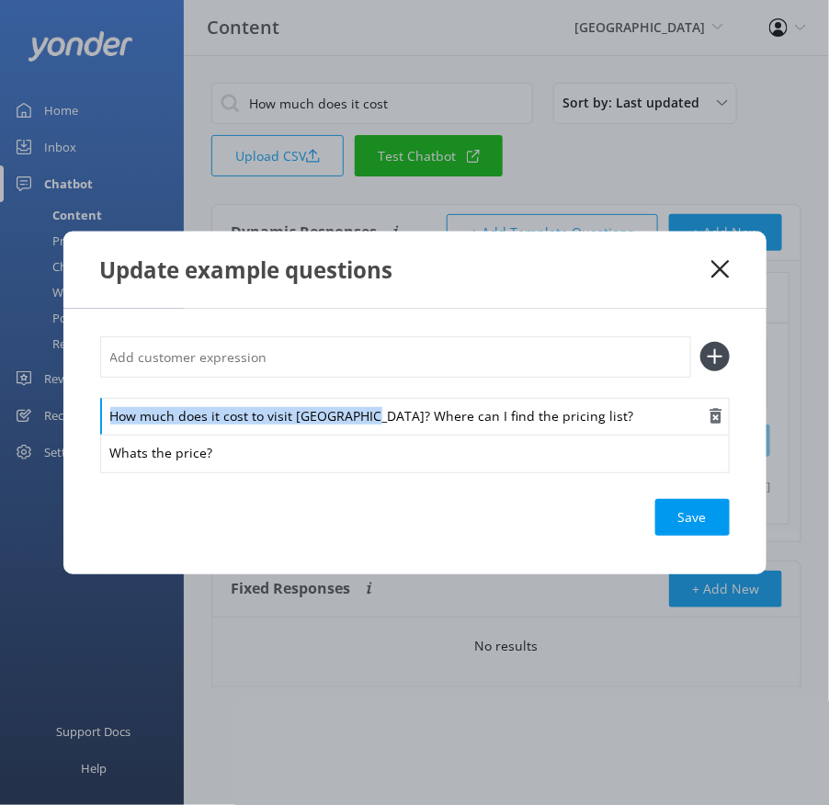
drag, startPoint x: 211, startPoint y: 410, endPoint x: 355, endPoint y: 404, distance: 143.5
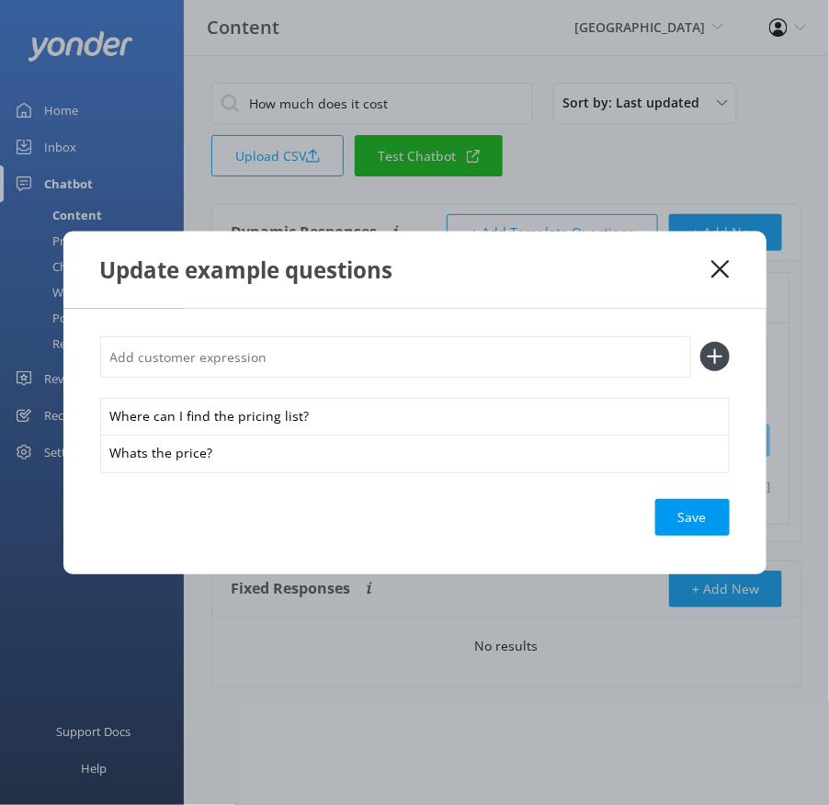
drag, startPoint x: 355, startPoint y: 404, endPoint x: 299, endPoint y: 364, distance: 69.1
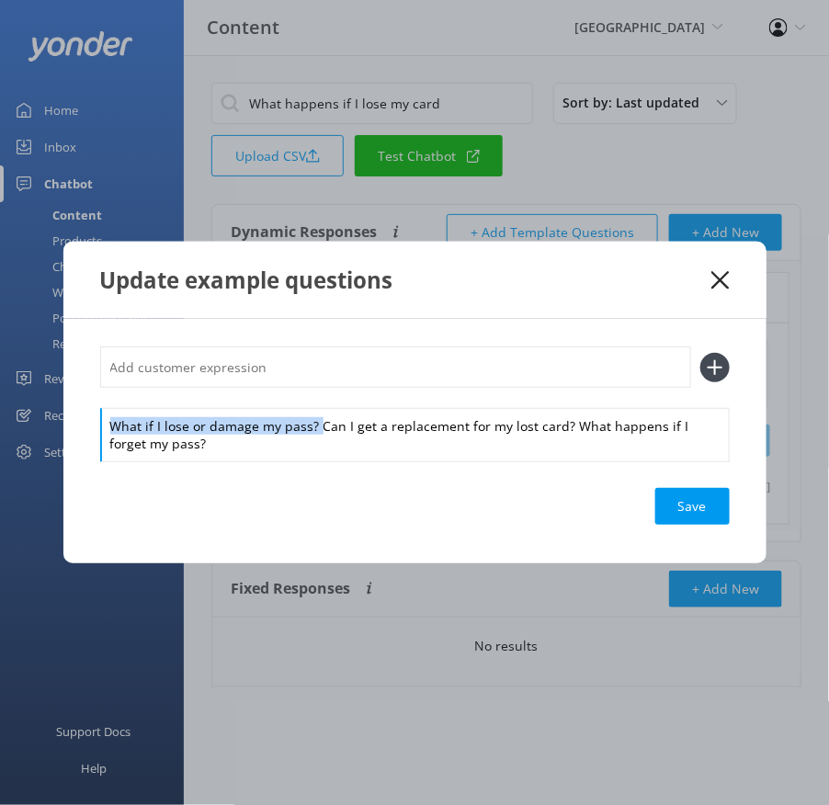
drag, startPoint x: 315, startPoint y: 426, endPoint x: 312, endPoint y: 404, distance: 21.5
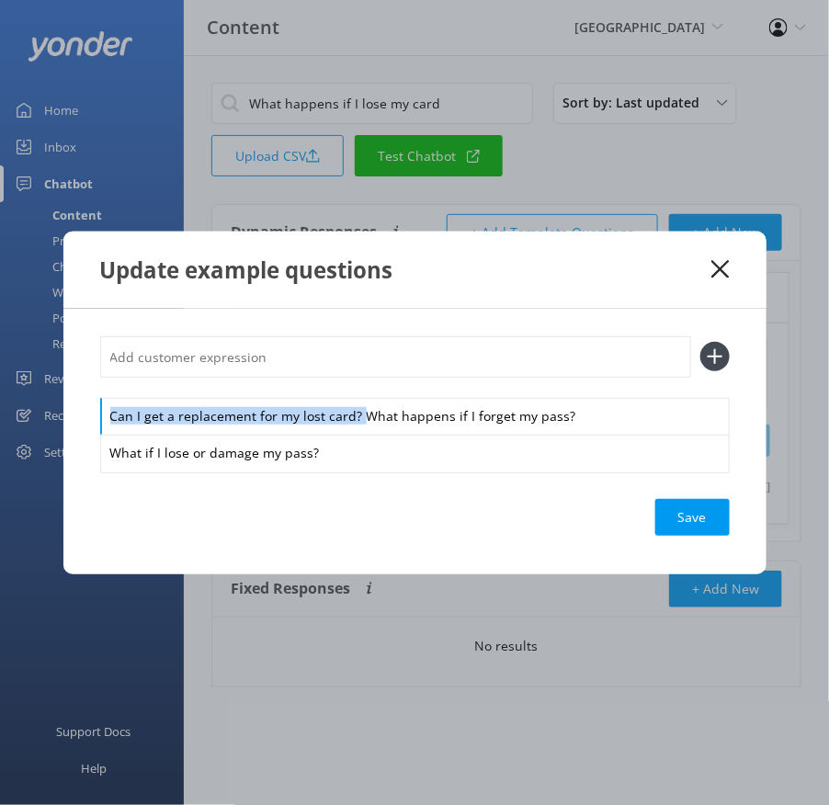
drag, startPoint x: 362, startPoint y: 414, endPoint x: 342, endPoint y: 386, distance: 34.2
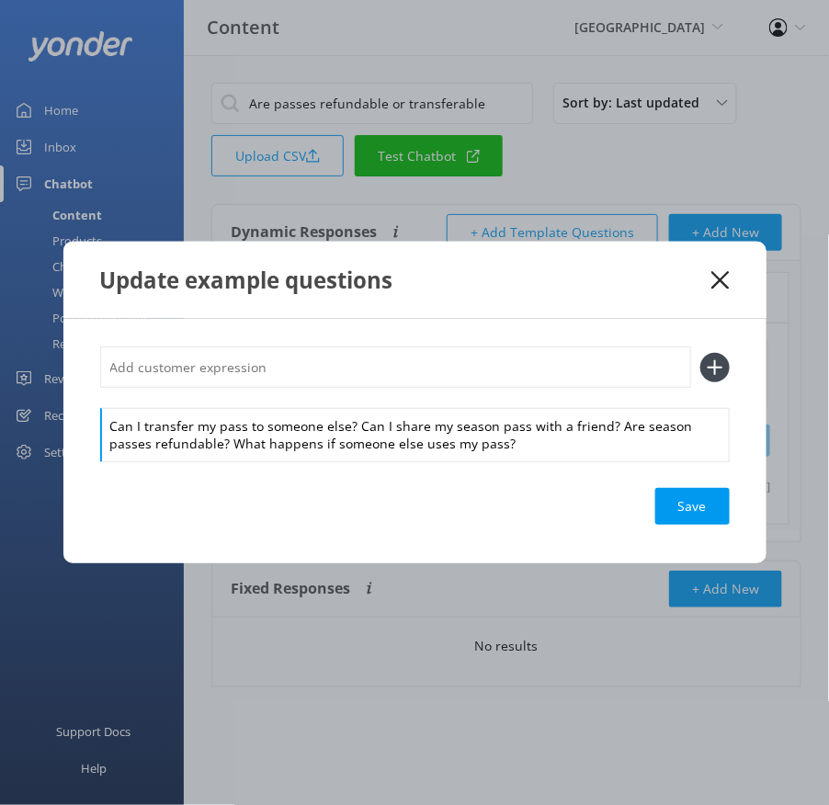
drag, startPoint x: 355, startPoint y: 427, endPoint x: 349, endPoint y: 399, distance: 29.0
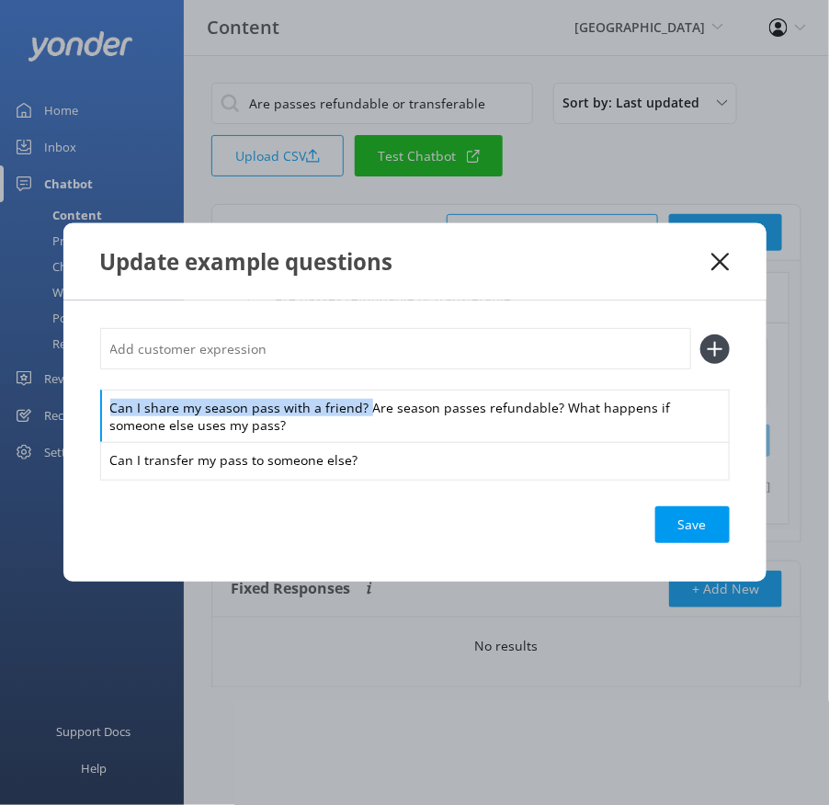
drag, startPoint x: 364, startPoint y: 406, endPoint x: 347, endPoint y: 382, distance: 30.4
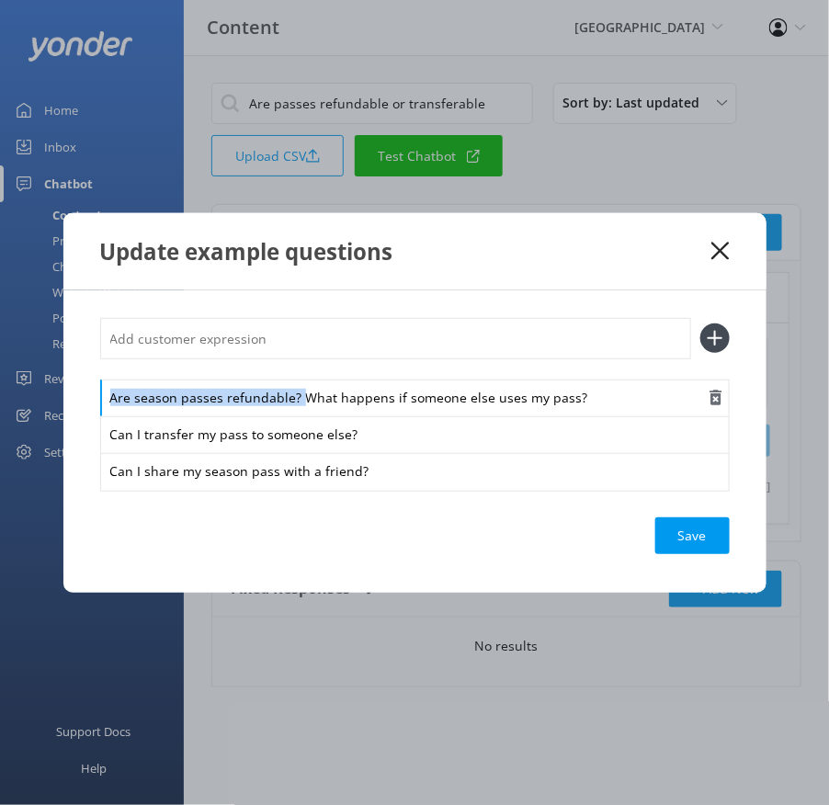
drag, startPoint x: 302, startPoint y: 394, endPoint x: 297, endPoint y: 380, distance: 15.7
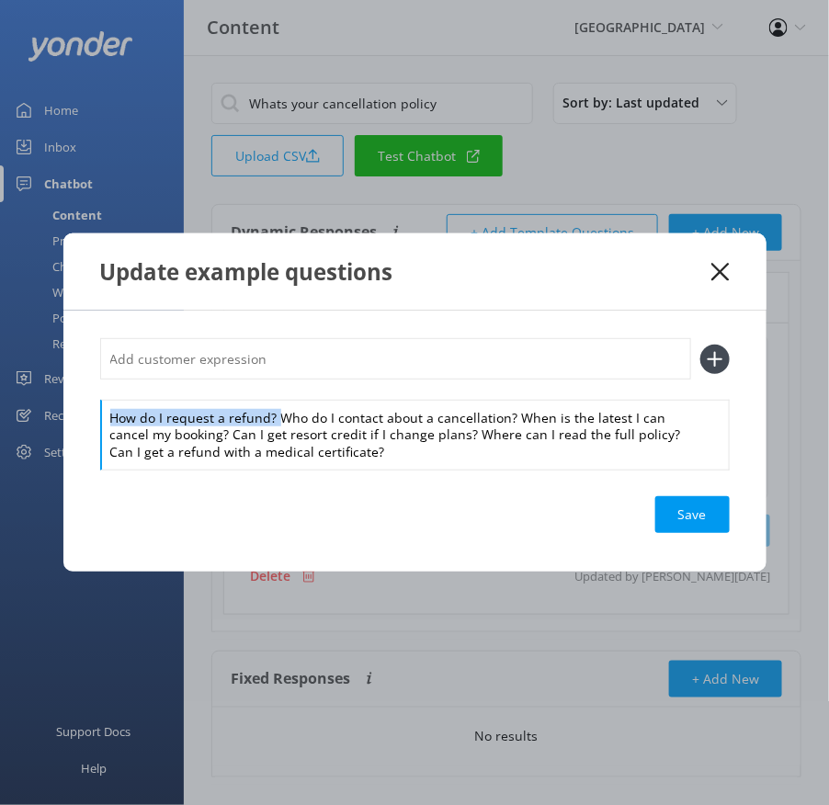
drag, startPoint x: 276, startPoint y: 417, endPoint x: 271, endPoint y: 370, distance: 47.1
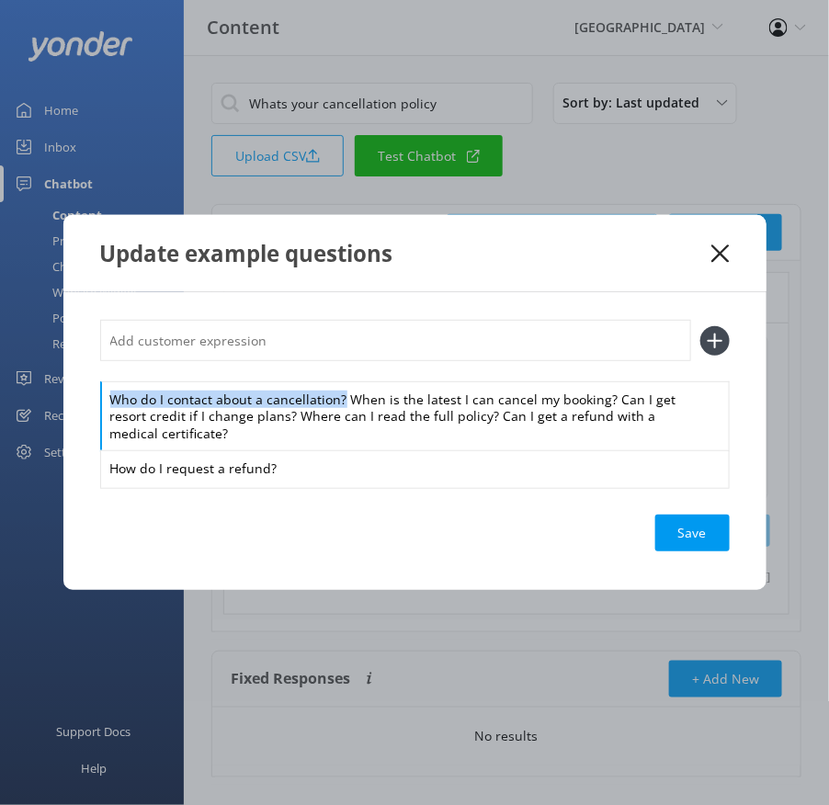
drag, startPoint x: 341, startPoint y: 400, endPoint x: 336, endPoint y: 372, distance: 28.0
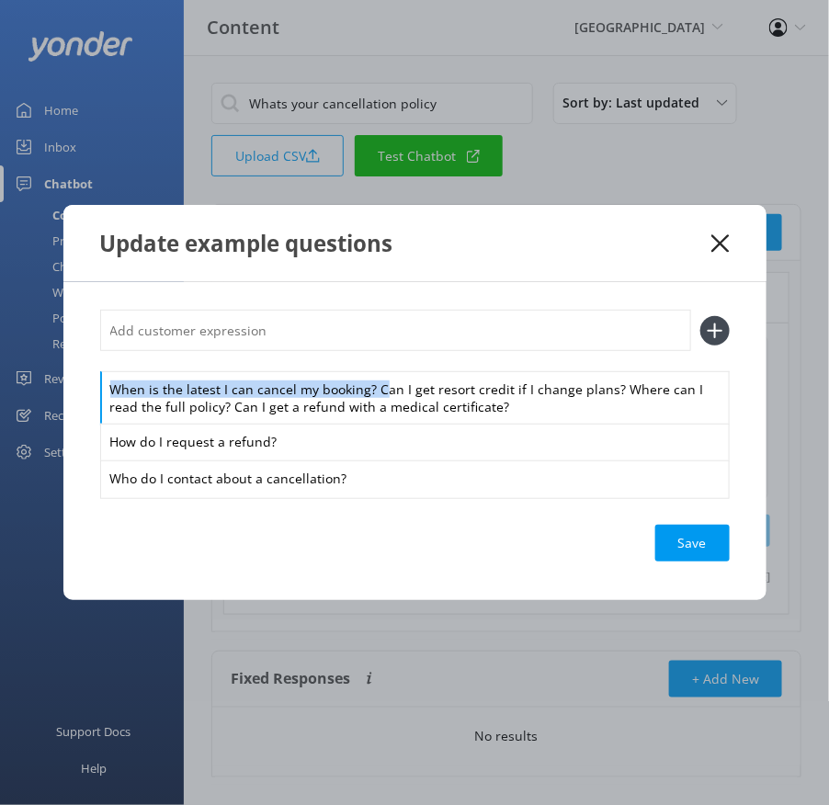
drag, startPoint x: 377, startPoint y: 390, endPoint x: 360, endPoint y: 358, distance: 36.2
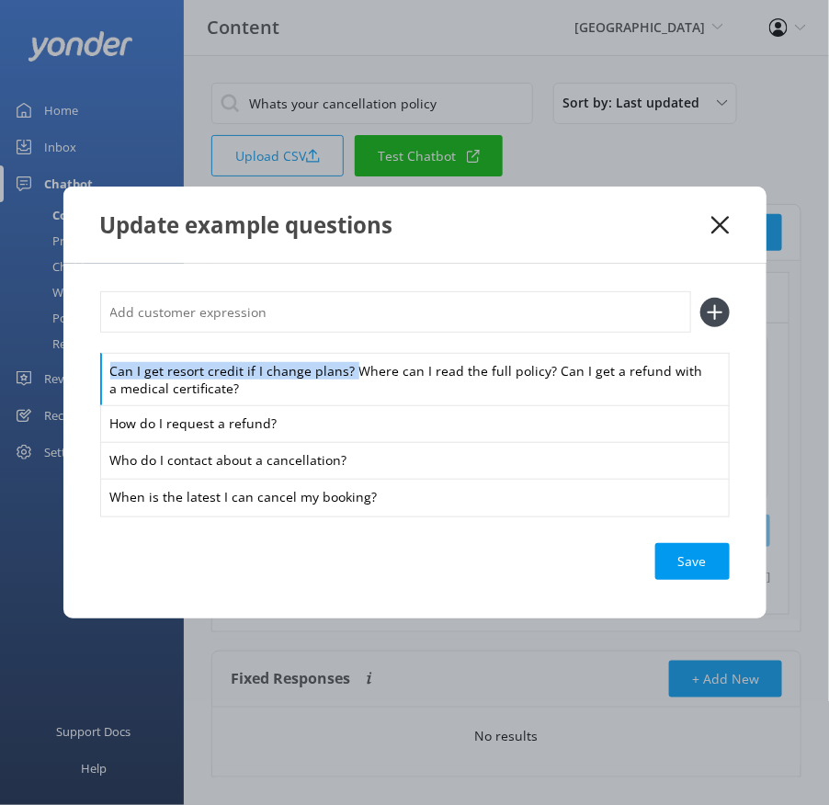
drag, startPoint x: 352, startPoint y: 370, endPoint x: 325, endPoint y: 319, distance: 57.6
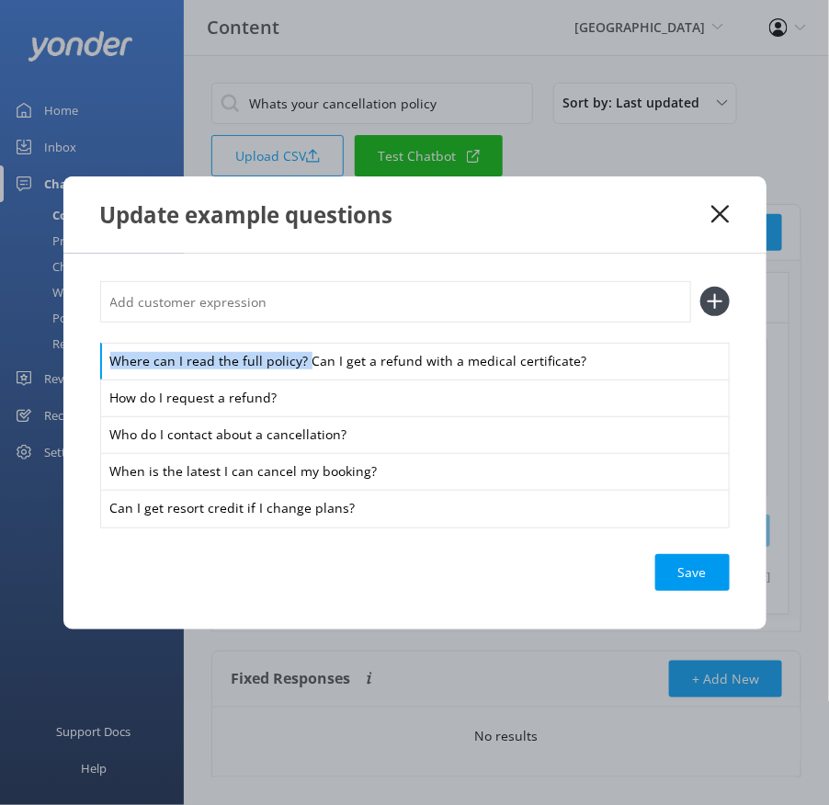
drag, startPoint x: 304, startPoint y: 363, endPoint x: 300, endPoint y: 314, distance: 48.9
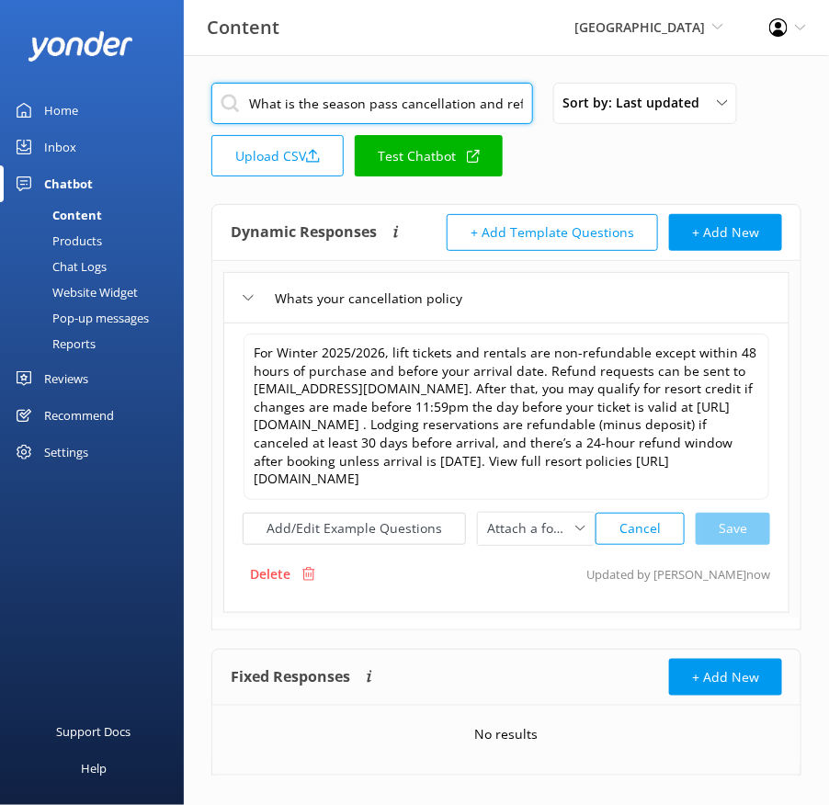
scroll to position [0, 51]
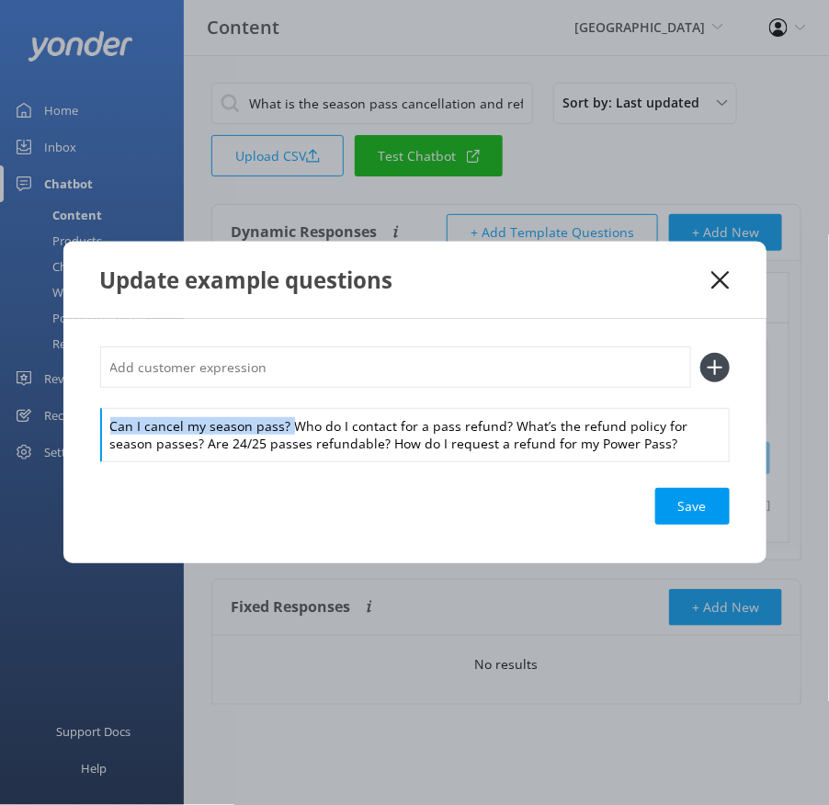
drag, startPoint x: 289, startPoint y: 426, endPoint x: 250, endPoint y: 388, distance: 54.0
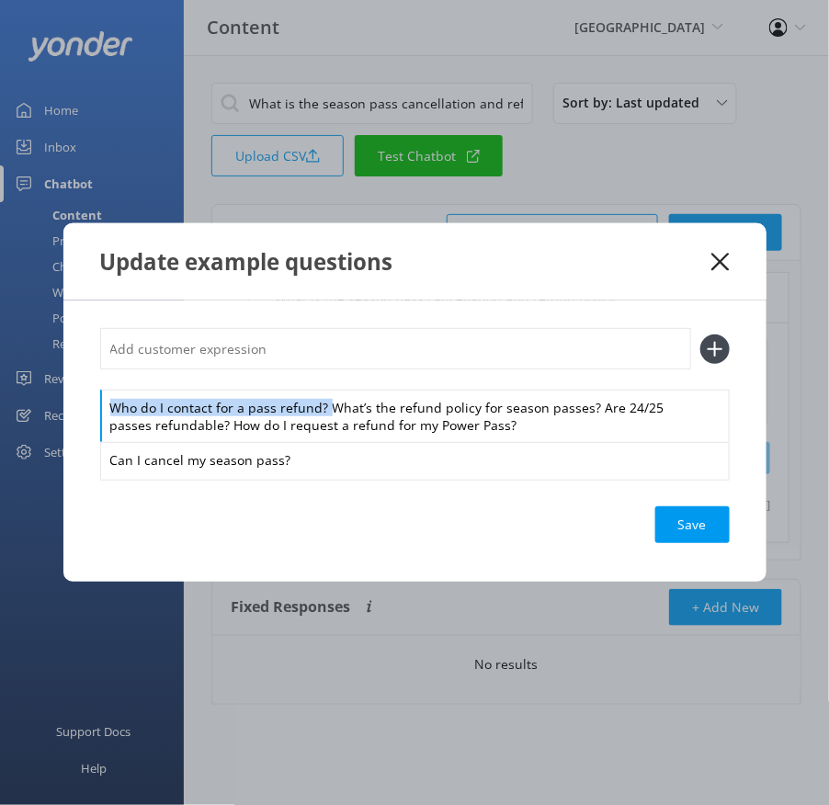
drag, startPoint x: 327, startPoint y: 404, endPoint x: 310, endPoint y: 382, distance: 28.9
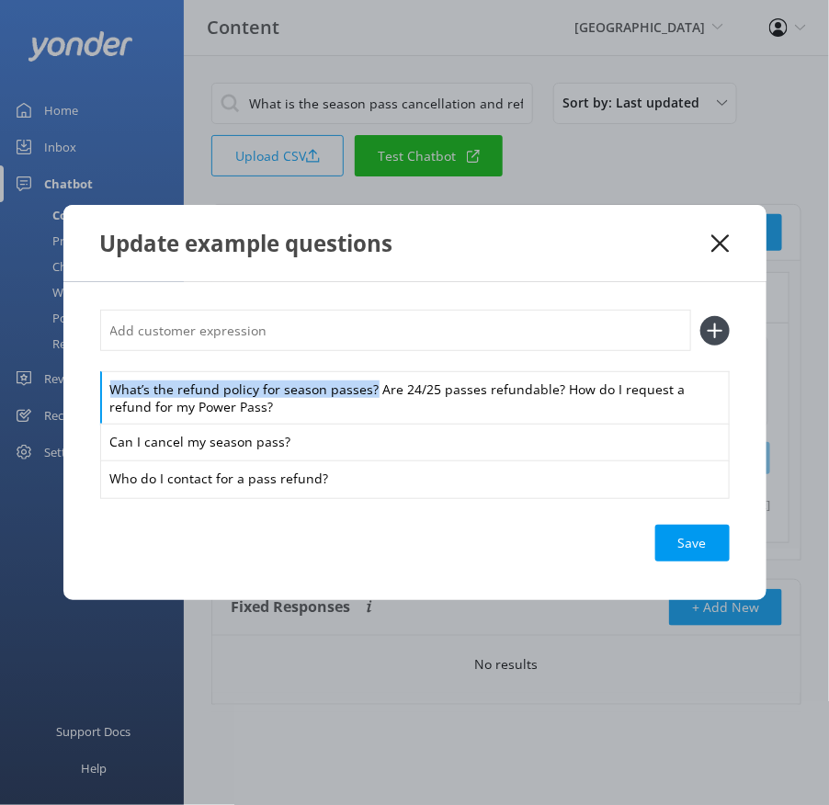
drag, startPoint x: 371, startPoint y: 390, endPoint x: 359, endPoint y: 367, distance: 25.9
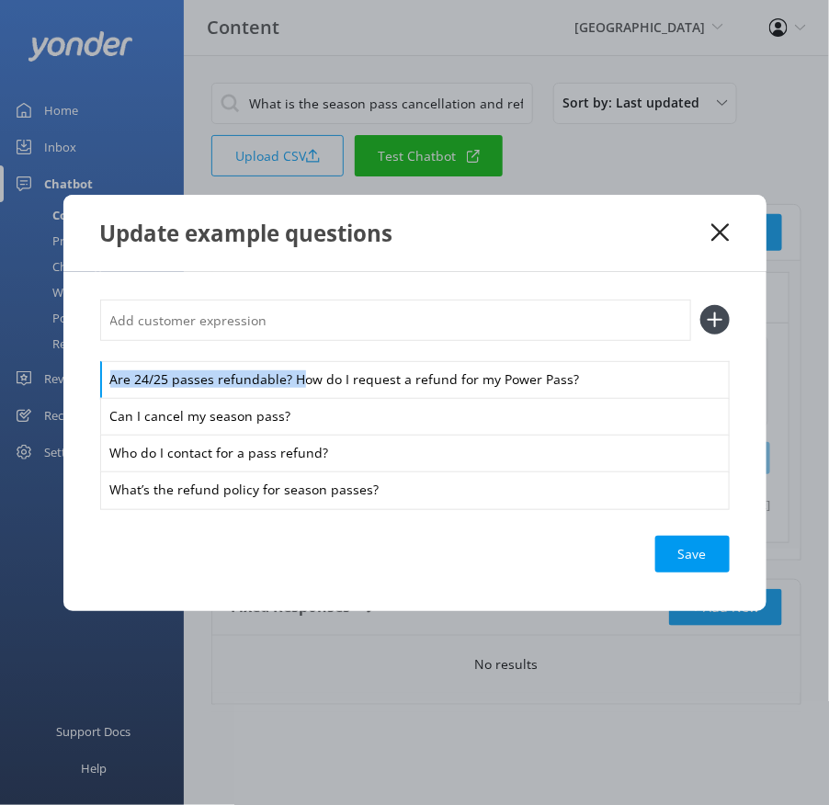
drag, startPoint x: 293, startPoint y: 377, endPoint x: 279, endPoint y: 351, distance: 29.2
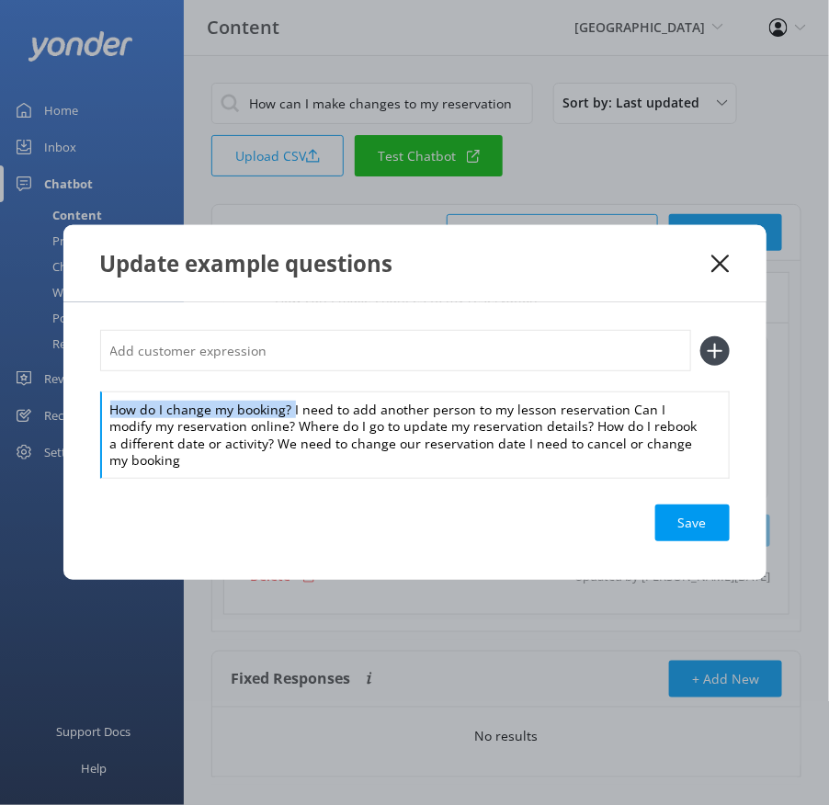
drag, startPoint x: 291, startPoint y: 414, endPoint x: 288, endPoint y: 383, distance: 30.6
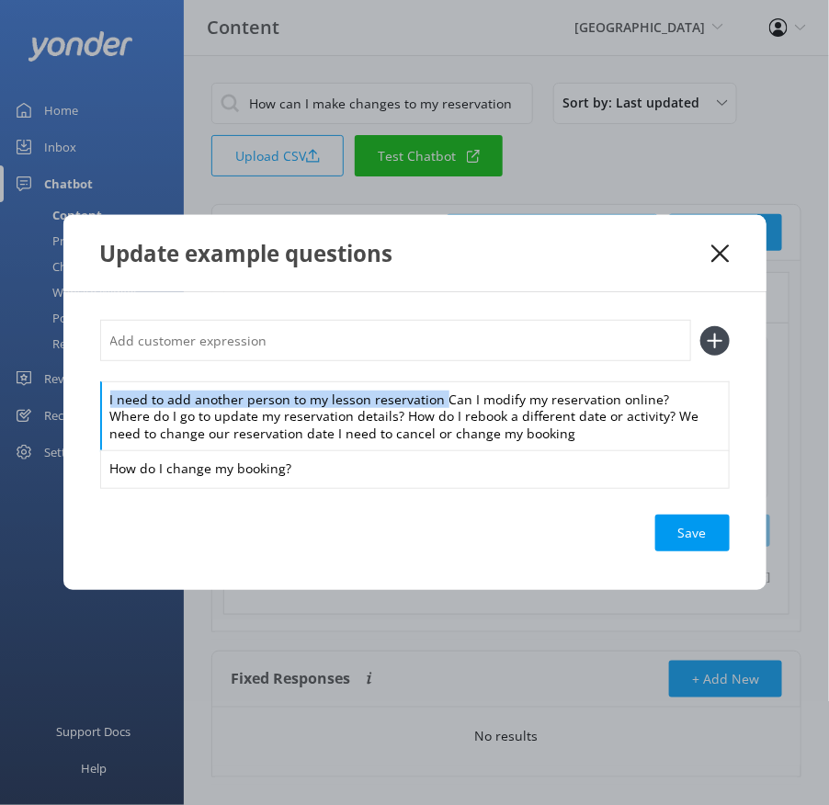
drag, startPoint x: 440, startPoint y: 399, endPoint x: 431, endPoint y: 363, distance: 37.0
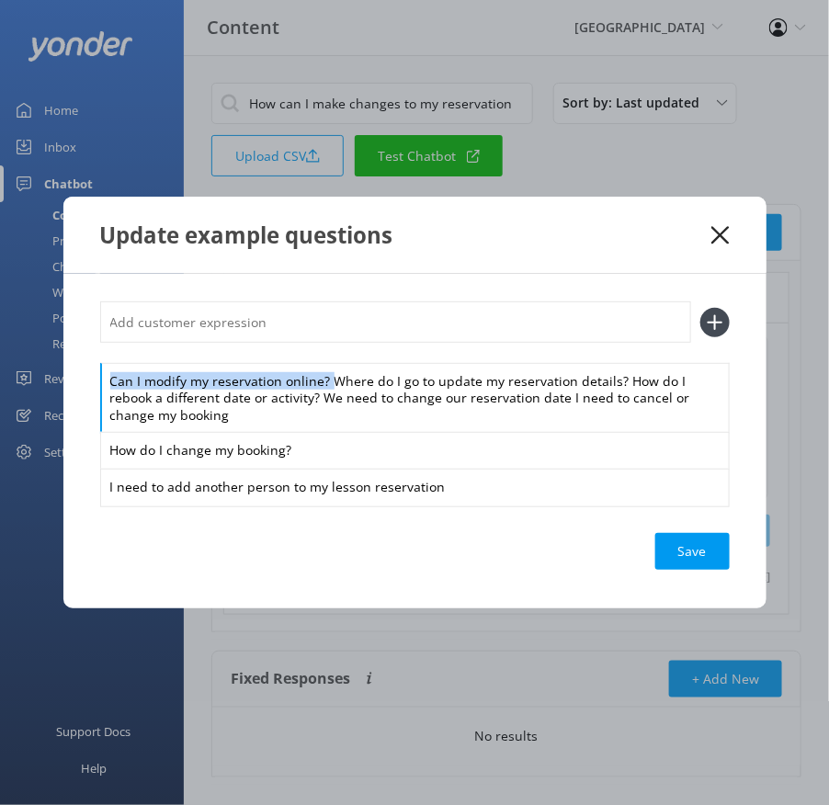
drag, startPoint x: 328, startPoint y: 376, endPoint x: 318, endPoint y: 338, distance: 39.0
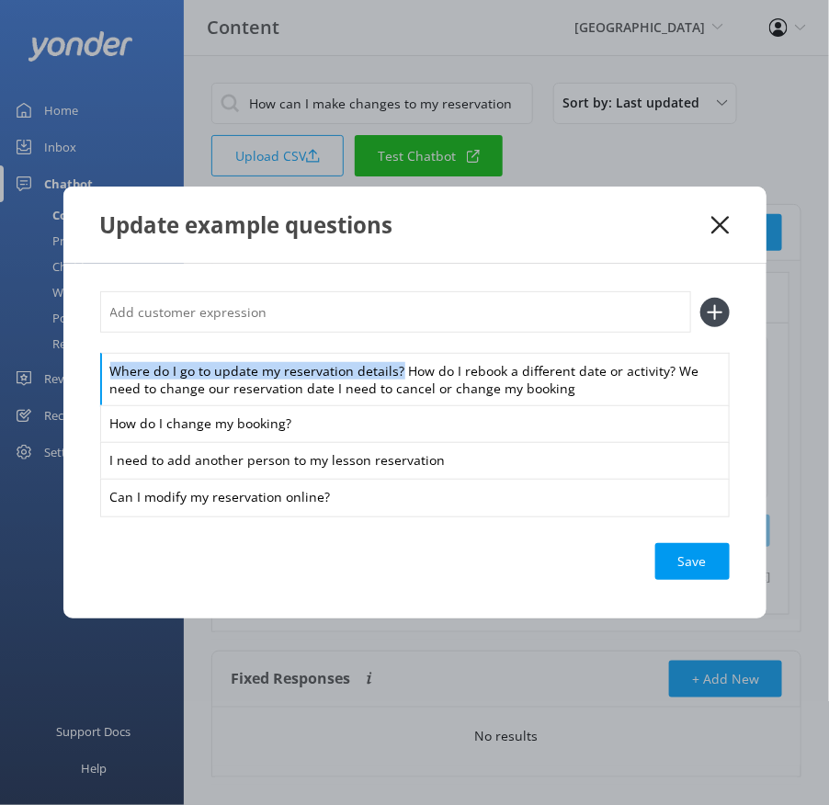
drag, startPoint x: 398, startPoint y: 370, endPoint x: 369, endPoint y: 322, distance: 56.9
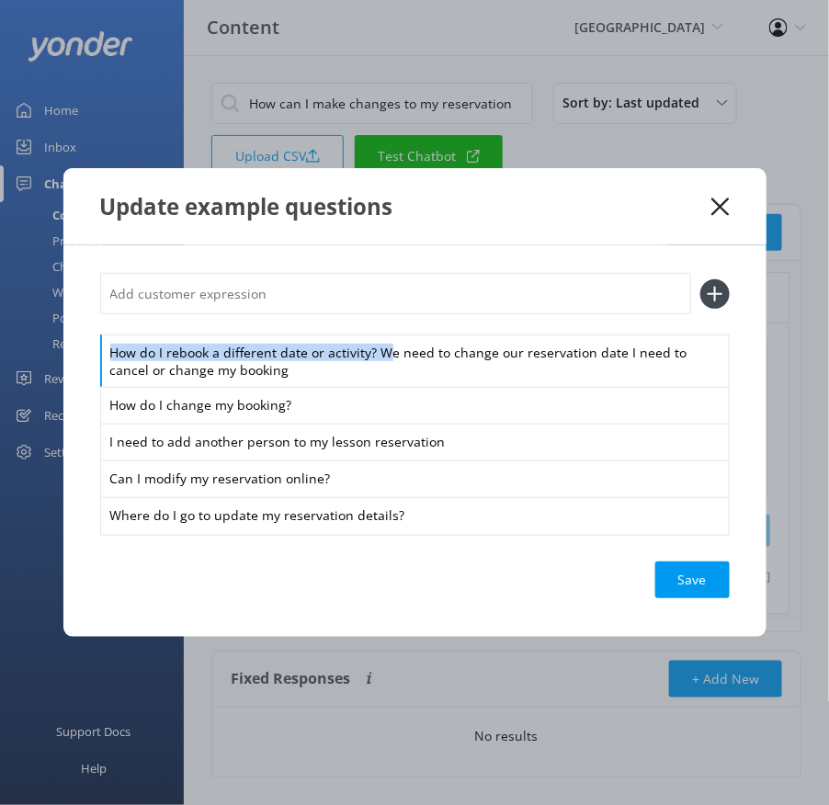
drag, startPoint x: 381, startPoint y: 350, endPoint x: 369, endPoint y: 326, distance: 26.7
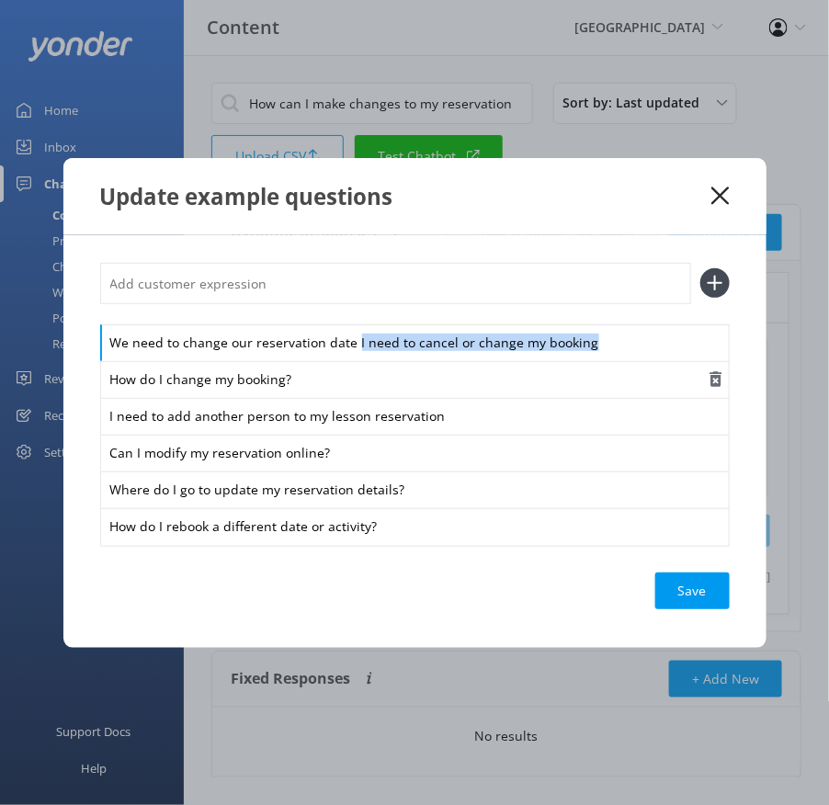
drag, startPoint x: 352, startPoint y: 338, endPoint x: 368, endPoint y: 373, distance: 38.3
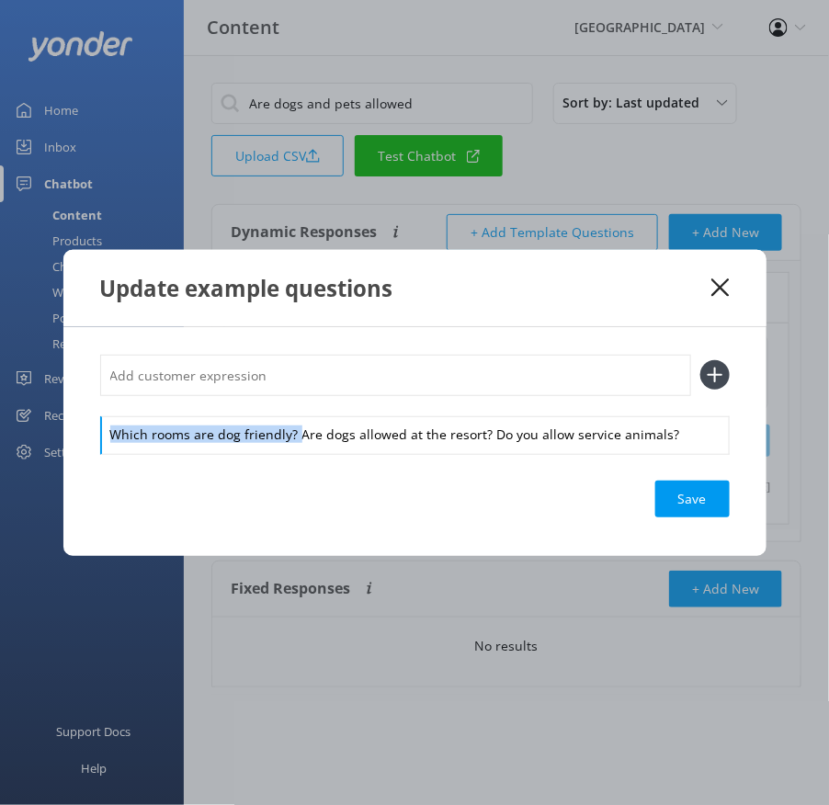
drag, startPoint x: 297, startPoint y: 435, endPoint x: 295, endPoint y: 405, distance: 29.5
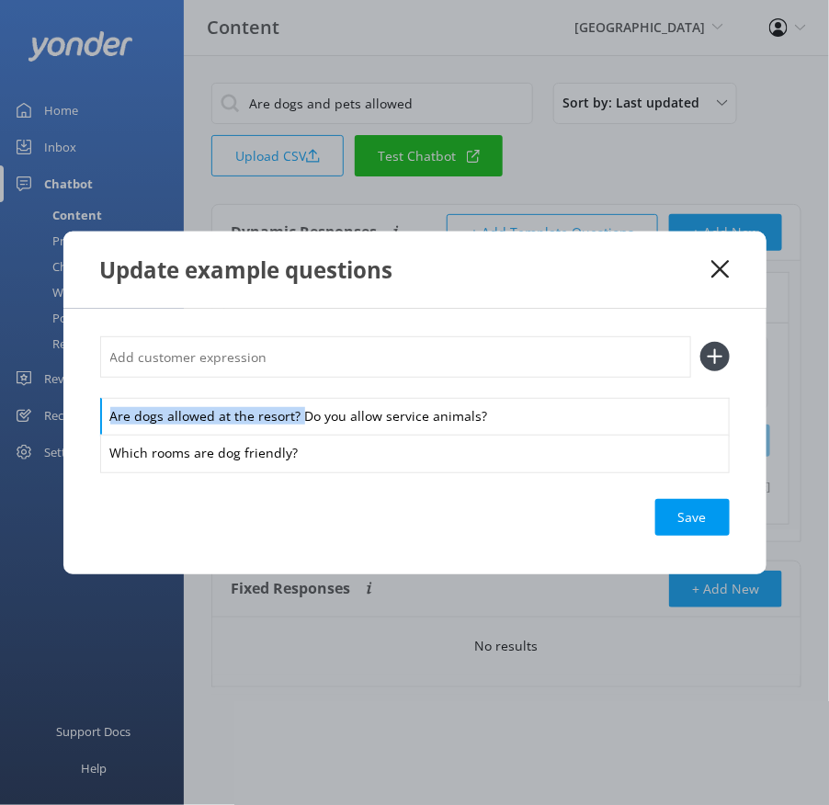
drag, startPoint x: 302, startPoint y: 413, endPoint x: 290, endPoint y: 393, distance: 23.5
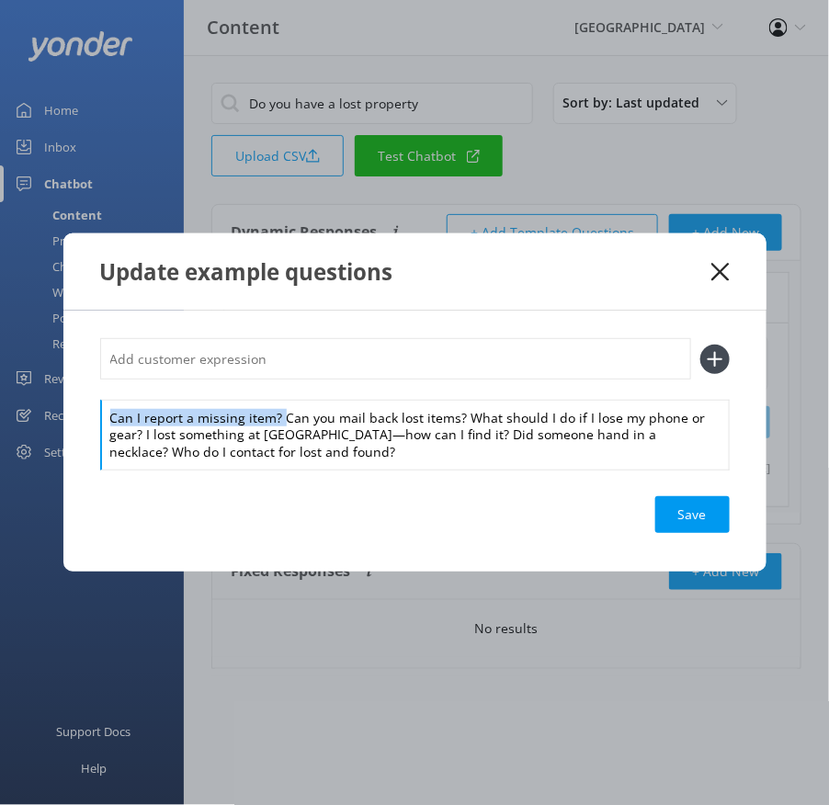
drag, startPoint x: 279, startPoint y: 413, endPoint x: 279, endPoint y: 389, distance: 23.9
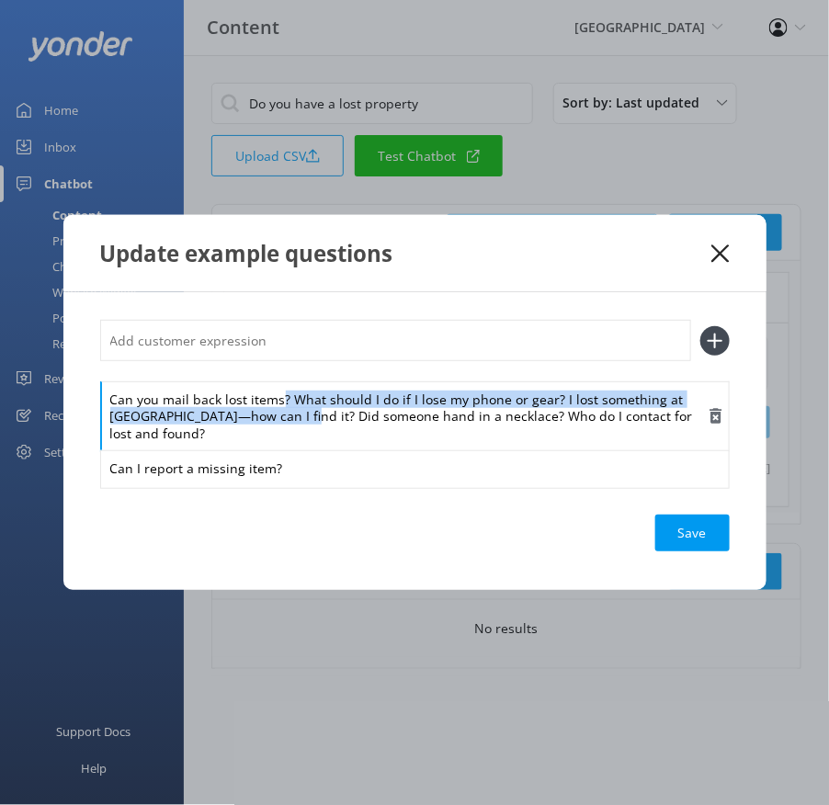
drag, startPoint x: 294, startPoint y: 412, endPoint x: 279, endPoint y: 392, distance: 25.6
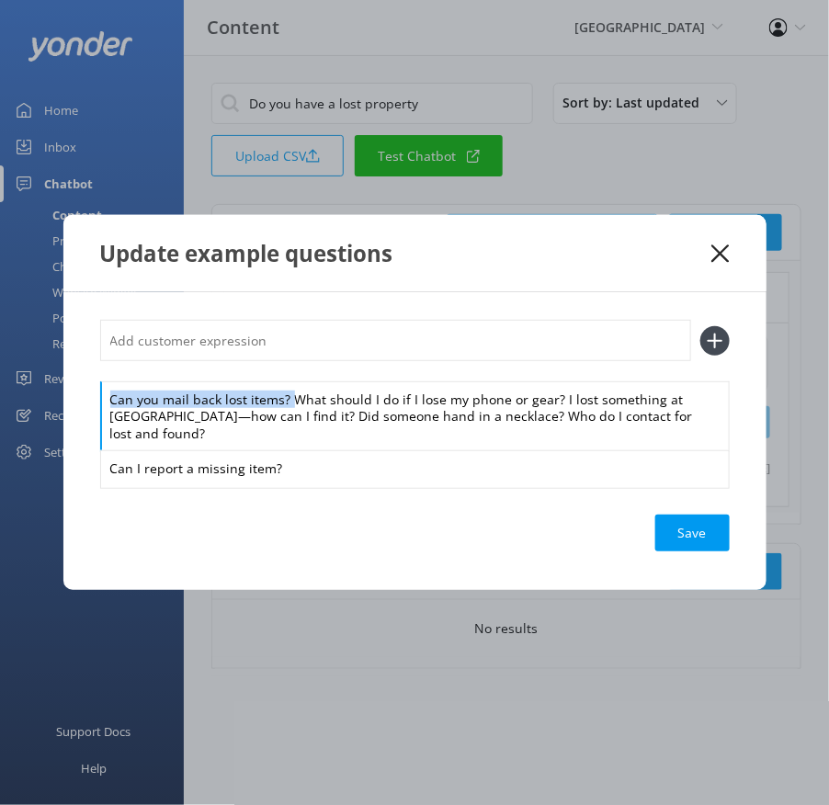
drag, startPoint x: 290, startPoint y: 403, endPoint x: 286, endPoint y: 375, distance: 28.0
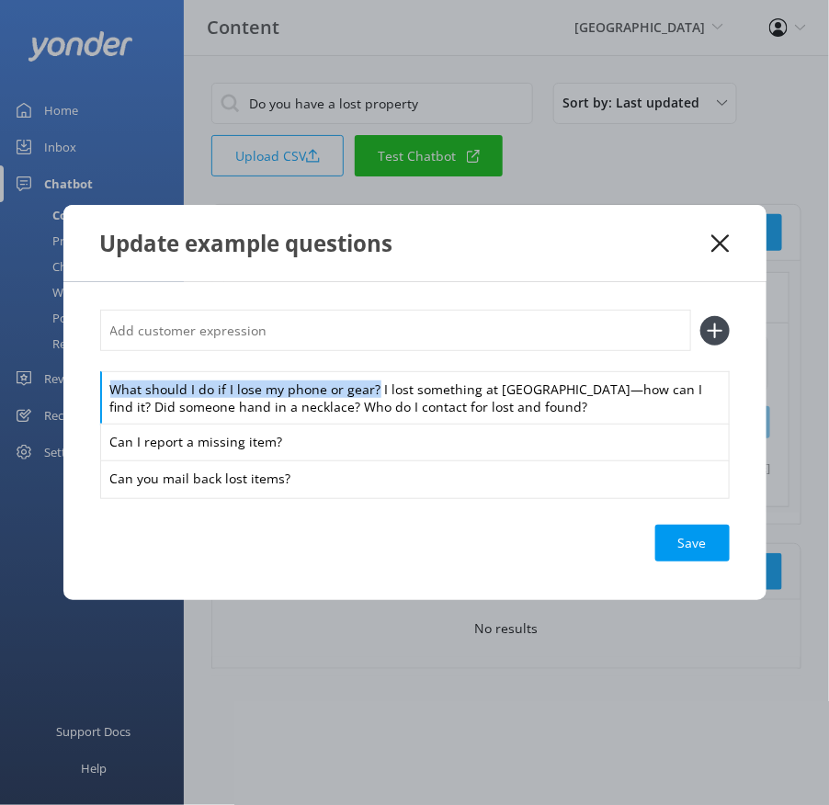
drag, startPoint x: 373, startPoint y: 391, endPoint x: 351, endPoint y: 351, distance: 45.3
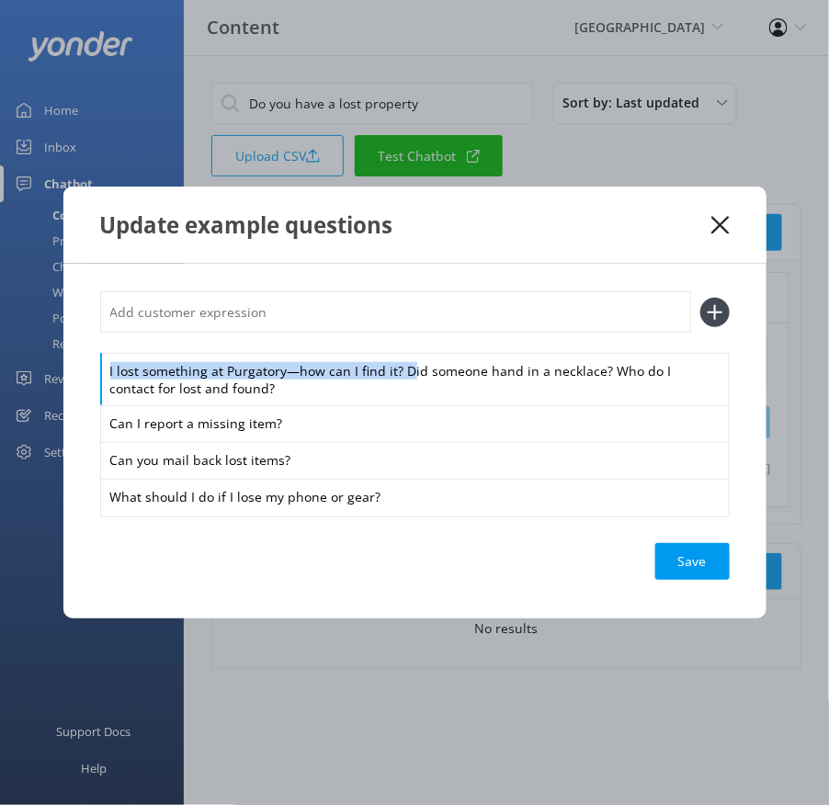
drag, startPoint x: 404, startPoint y: 372, endPoint x: 383, endPoint y: 329, distance: 48.1
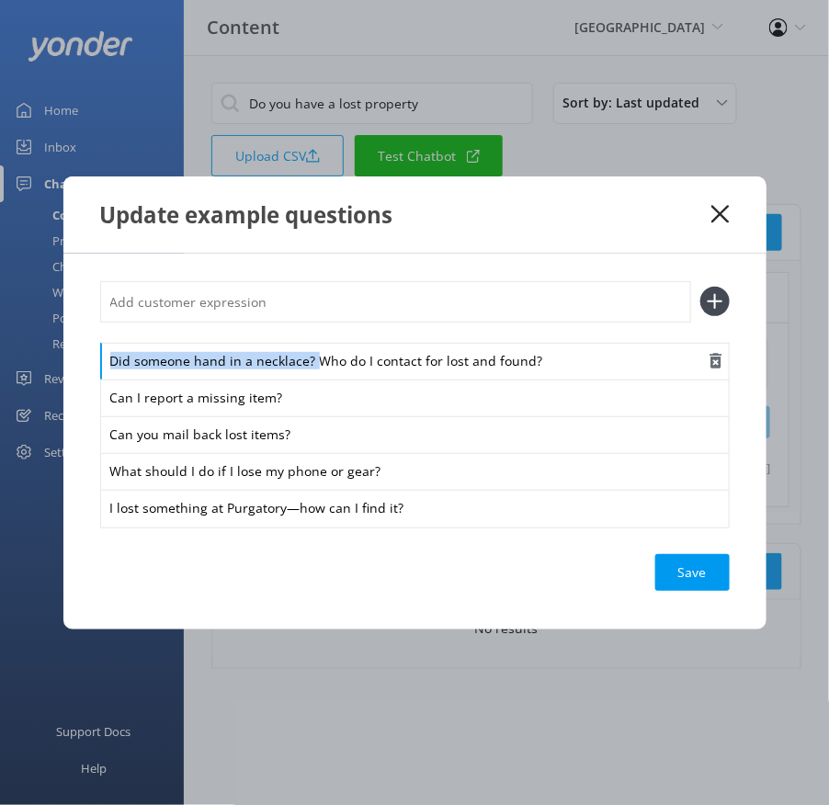
drag, startPoint x: 315, startPoint y: 367, endPoint x: 305, endPoint y: 345, distance: 24.3
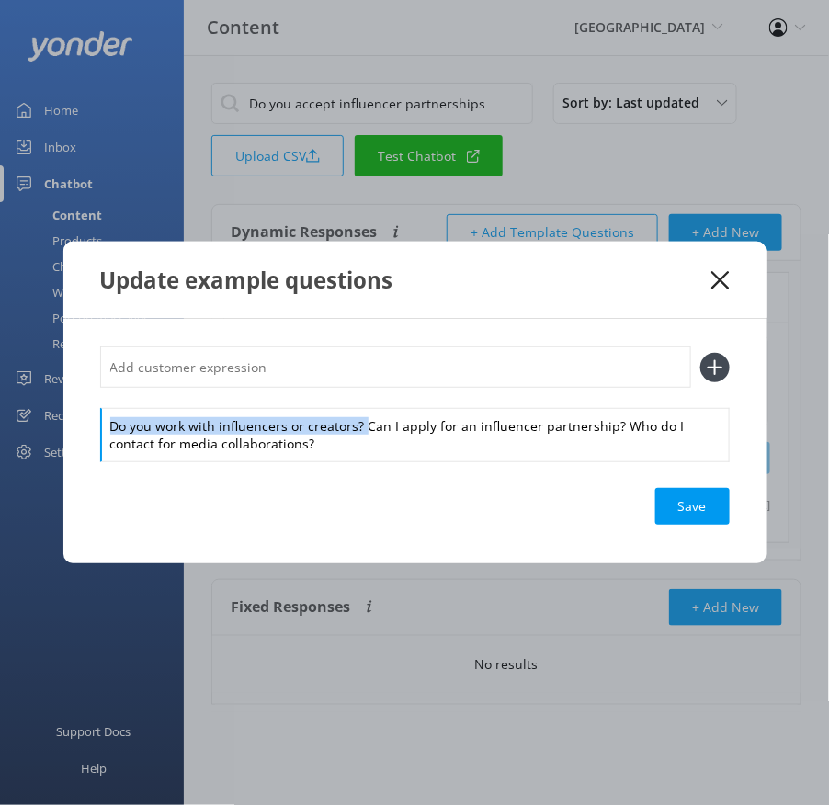
drag, startPoint x: 365, startPoint y: 426, endPoint x: 357, endPoint y: 396, distance: 30.6
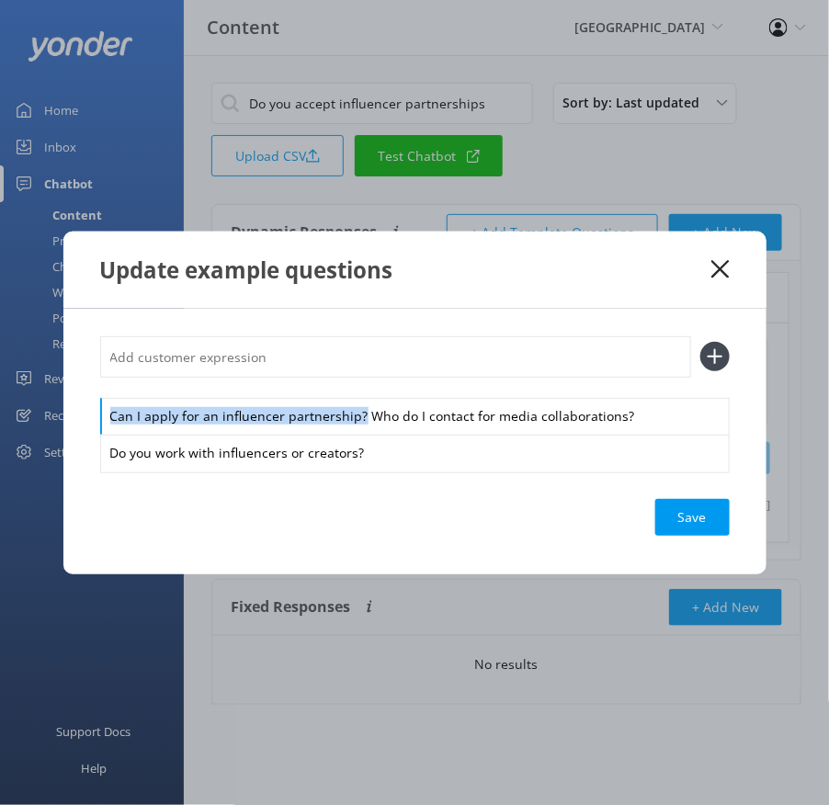
drag, startPoint x: 359, startPoint y: 416, endPoint x: 342, endPoint y: 390, distance: 31.4
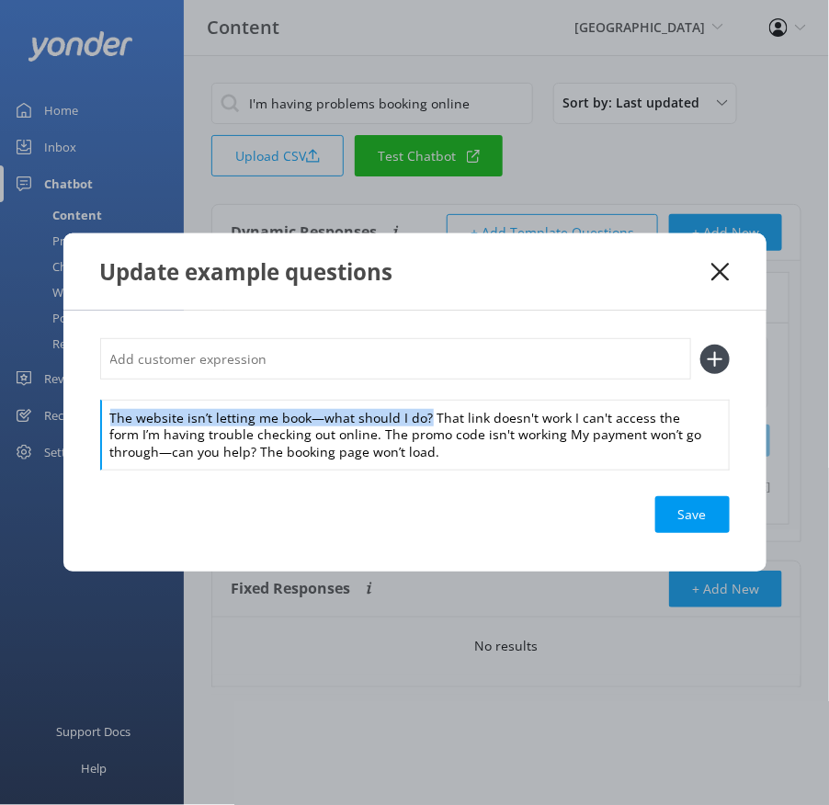
drag, startPoint x: 425, startPoint y: 416, endPoint x: 414, endPoint y: 379, distance: 39.3
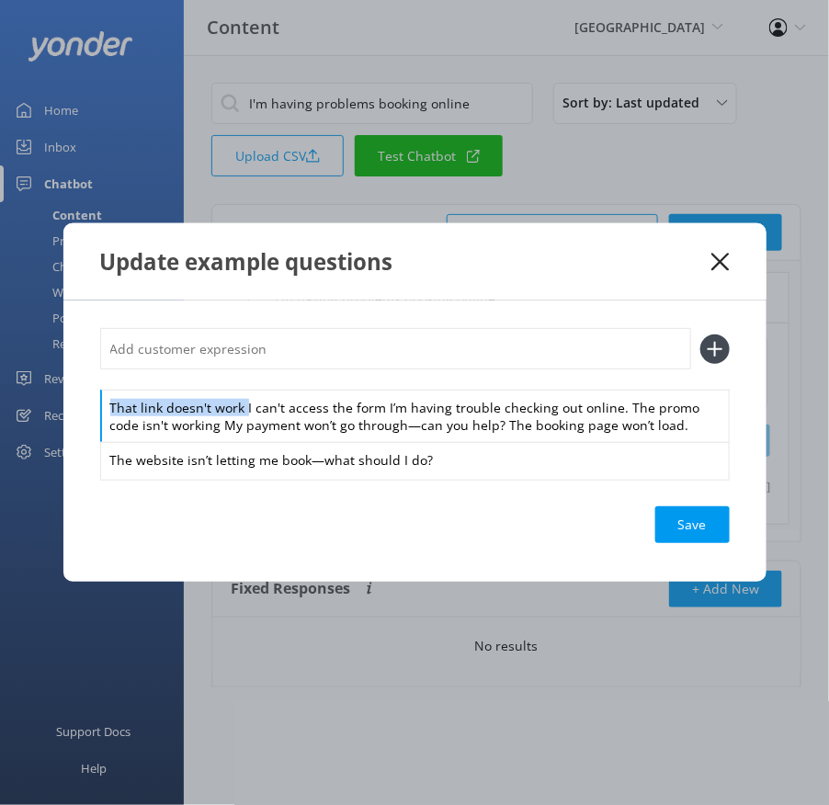
drag, startPoint x: 245, startPoint y: 407, endPoint x: 241, endPoint y: 374, distance: 33.3
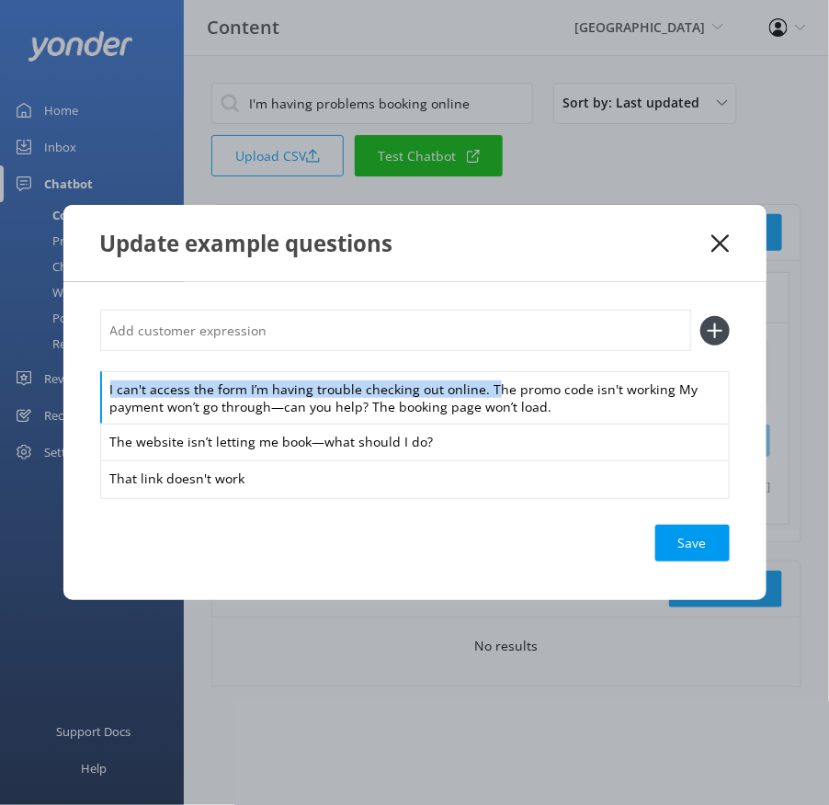
drag, startPoint x: 485, startPoint y: 390, endPoint x: 473, endPoint y: 346, distance: 46.0
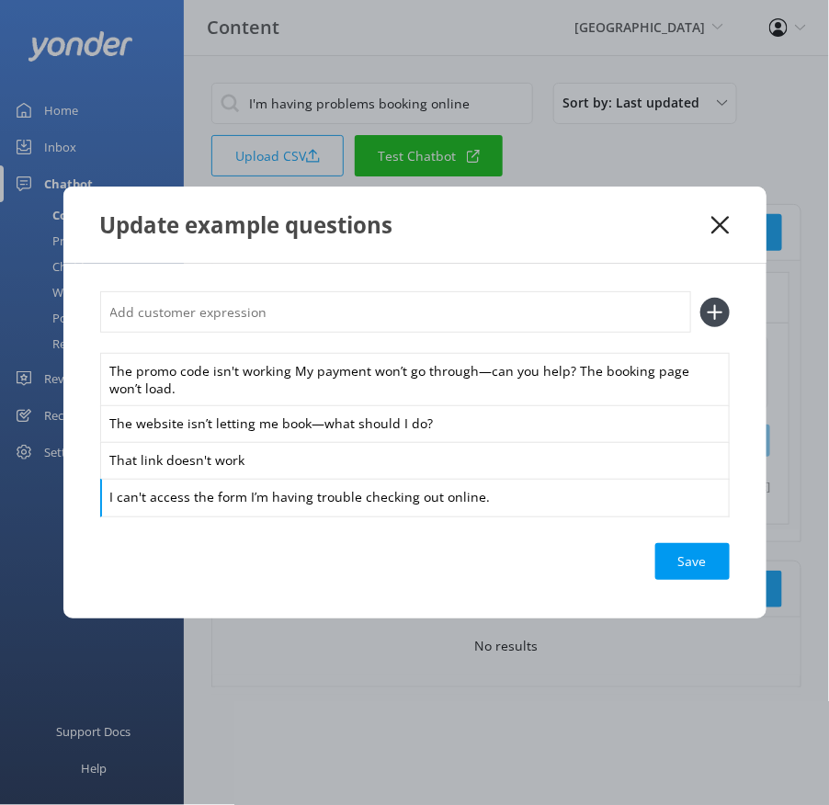
drag, startPoint x: 245, startPoint y: 492, endPoint x: 258, endPoint y: 532, distance: 42.7
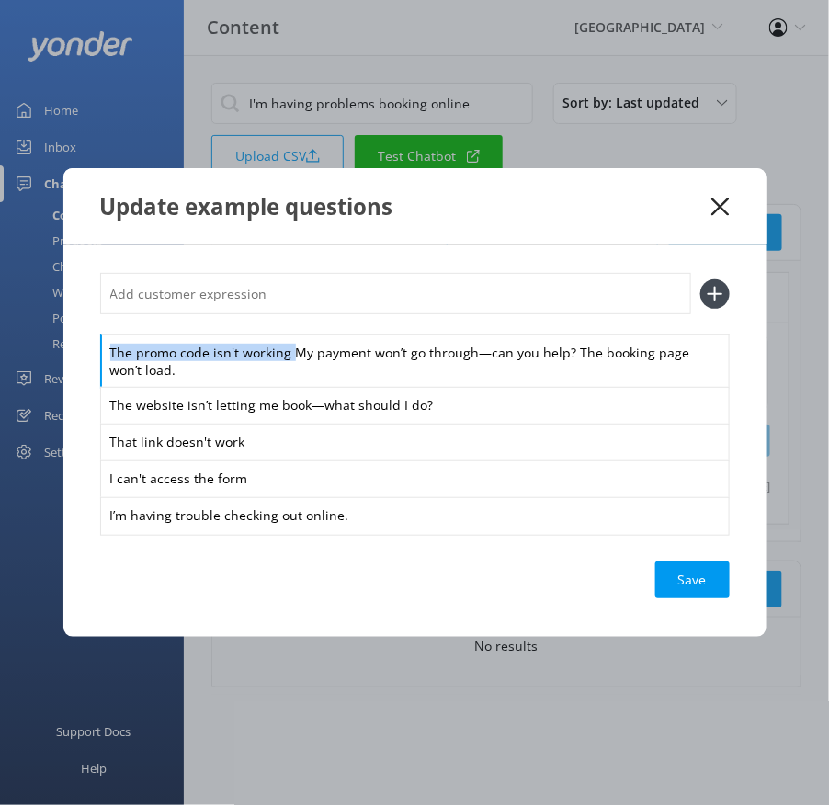
drag, startPoint x: 293, startPoint y: 354, endPoint x: 279, endPoint y: 326, distance: 30.8
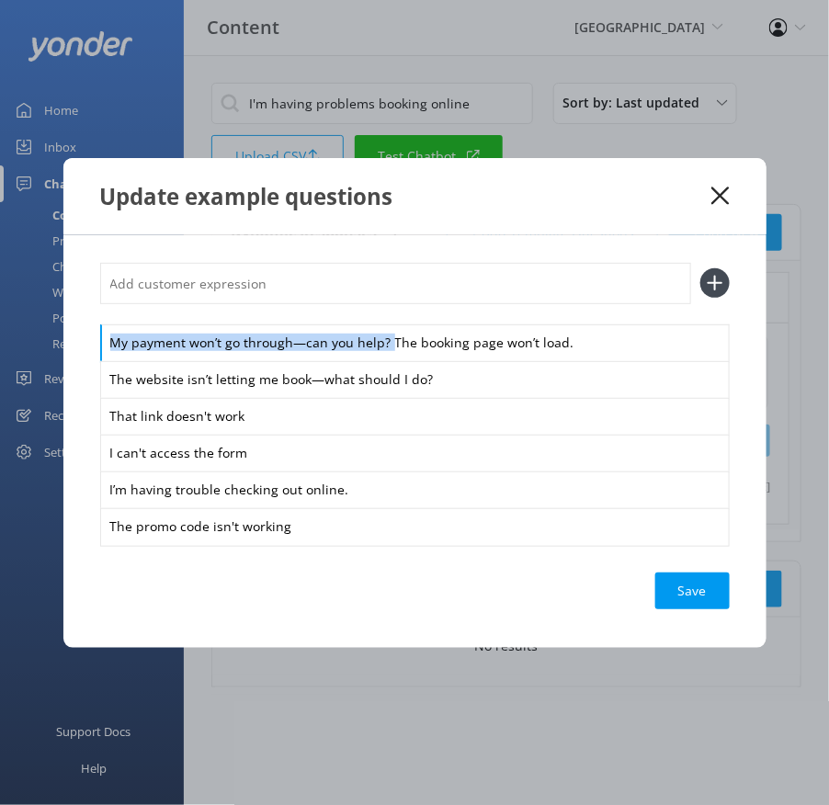
drag, startPoint x: 386, startPoint y: 337, endPoint x: 366, endPoint y: 305, distance: 38.0
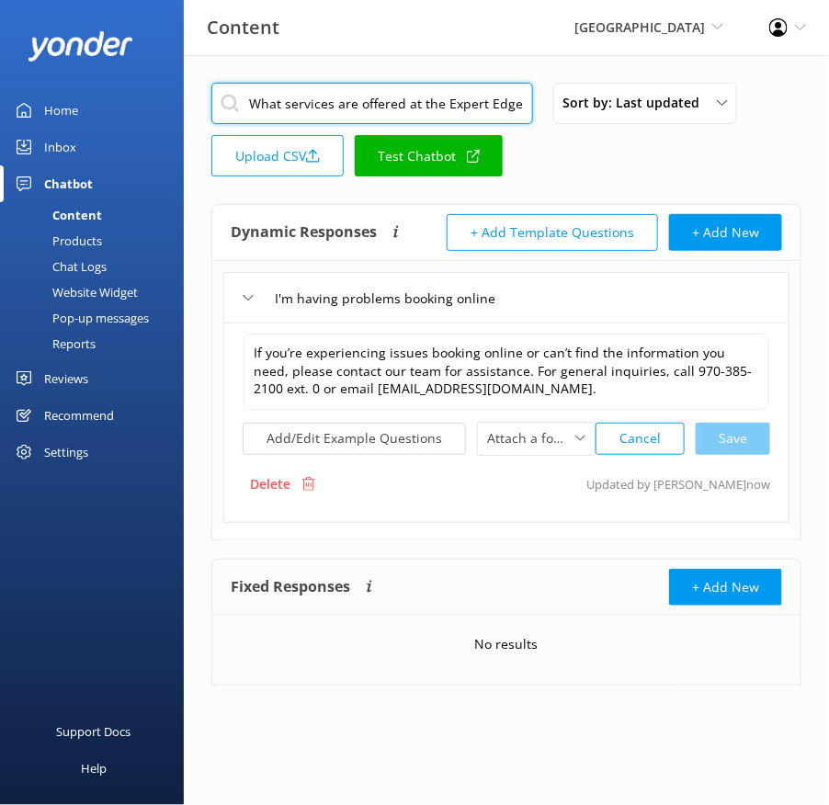
scroll to position [0, 184]
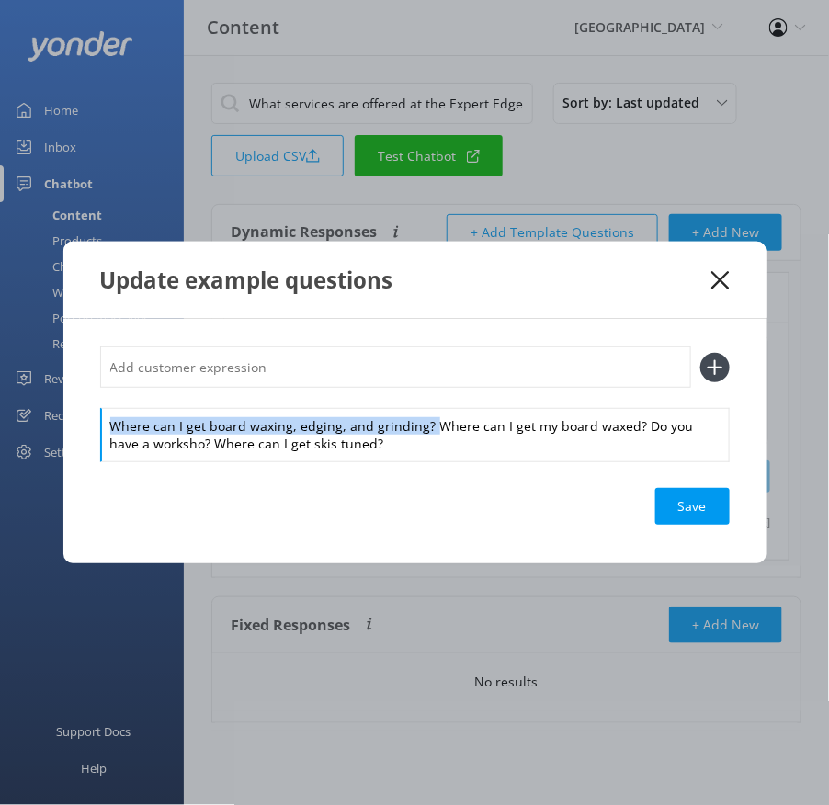
drag, startPoint x: 428, startPoint y: 424, endPoint x: 392, endPoint y: 379, distance: 58.1
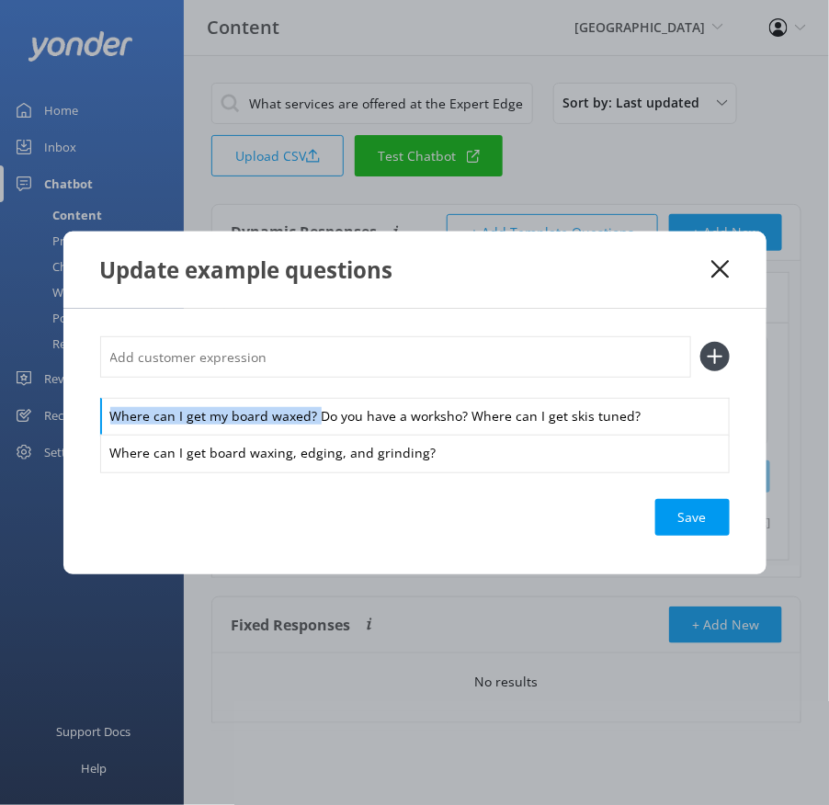
drag, startPoint x: 315, startPoint y: 413, endPoint x: 302, endPoint y: 382, distance: 33.3
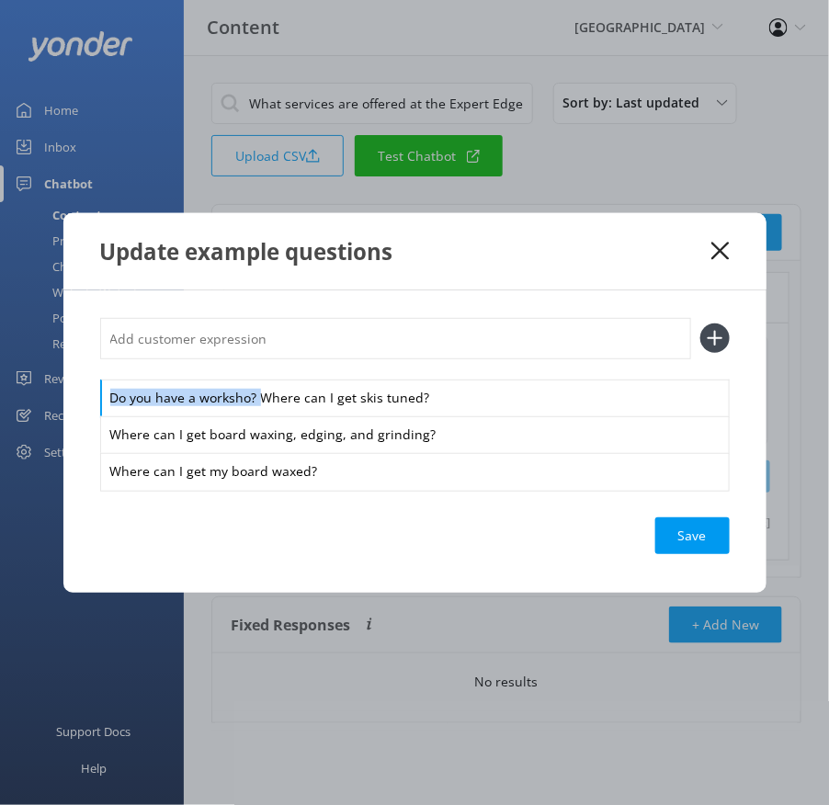
drag, startPoint x: 260, startPoint y: 393, endPoint x: 251, endPoint y: 368, distance: 27.3
